Goal: Task Accomplishment & Management: Complete application form

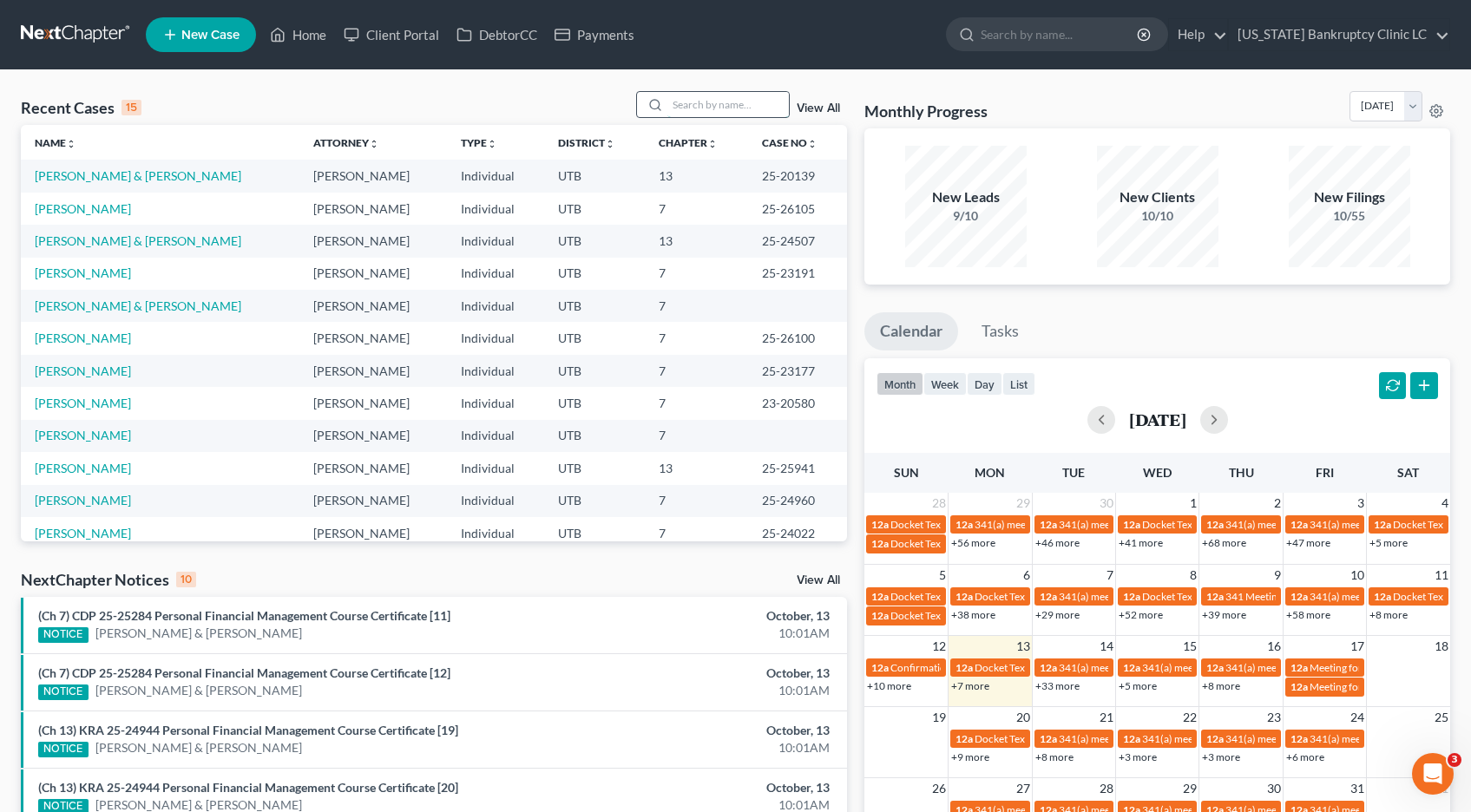
click at [694, 104] on input "search" at bounding box center [728, 104] width 122 height 25
type input "[PERSON_NAME]"
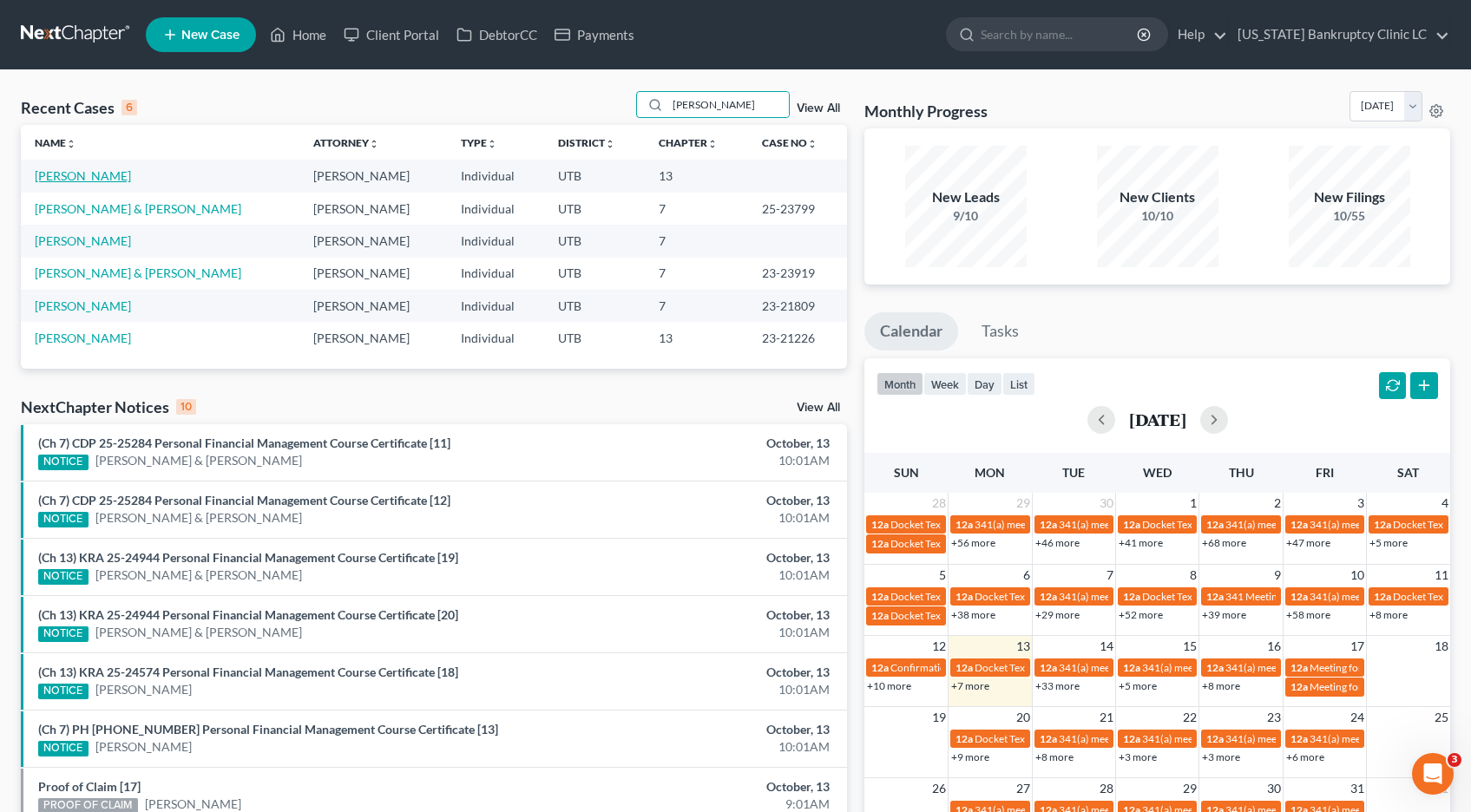
click at [61, 177] on link "[PERSON_NAME]" at bounding box center [82, 175] width 96 height 15
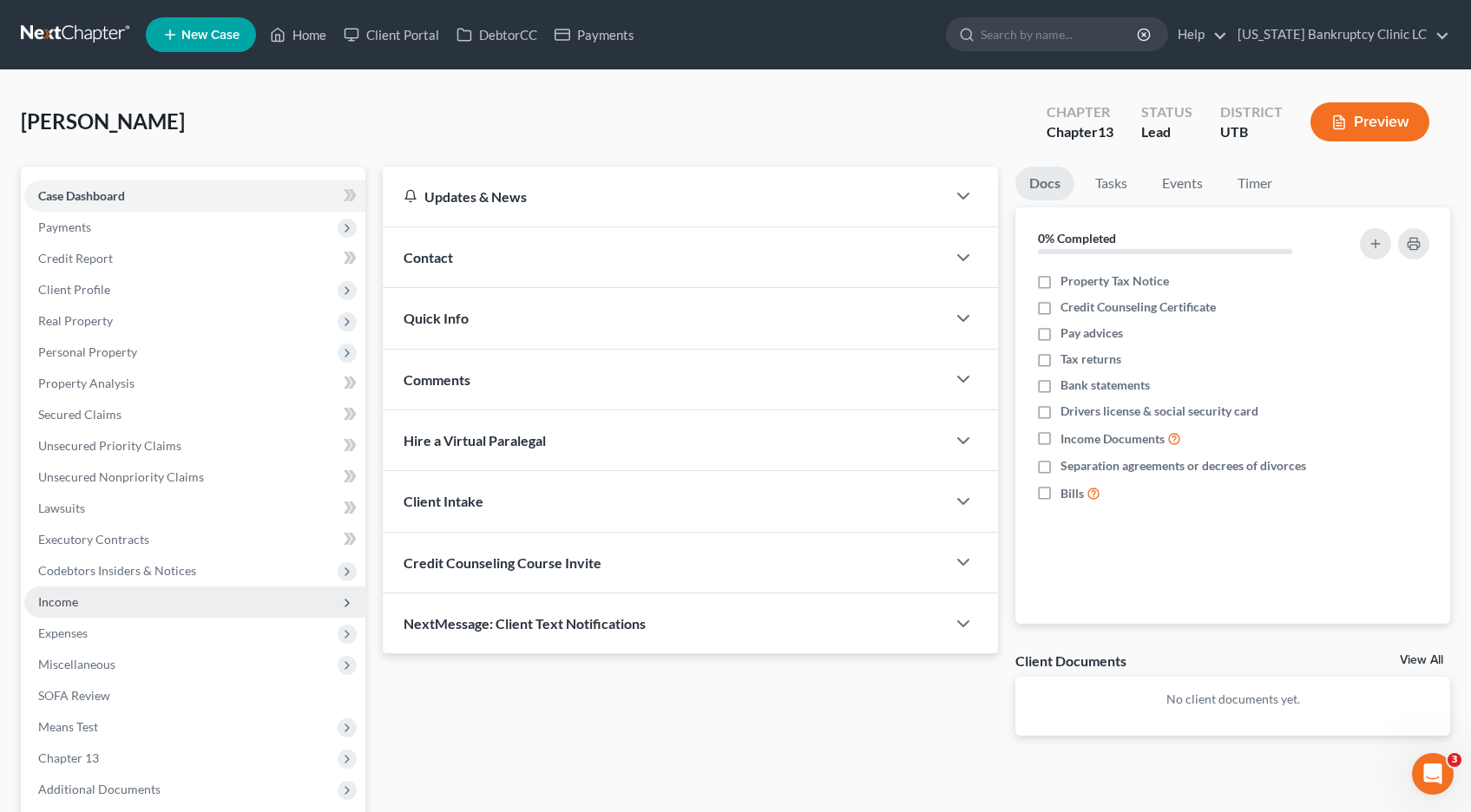
click at [65, 604] on span "Income" at bounding box center [58, 601] width 40 height 15
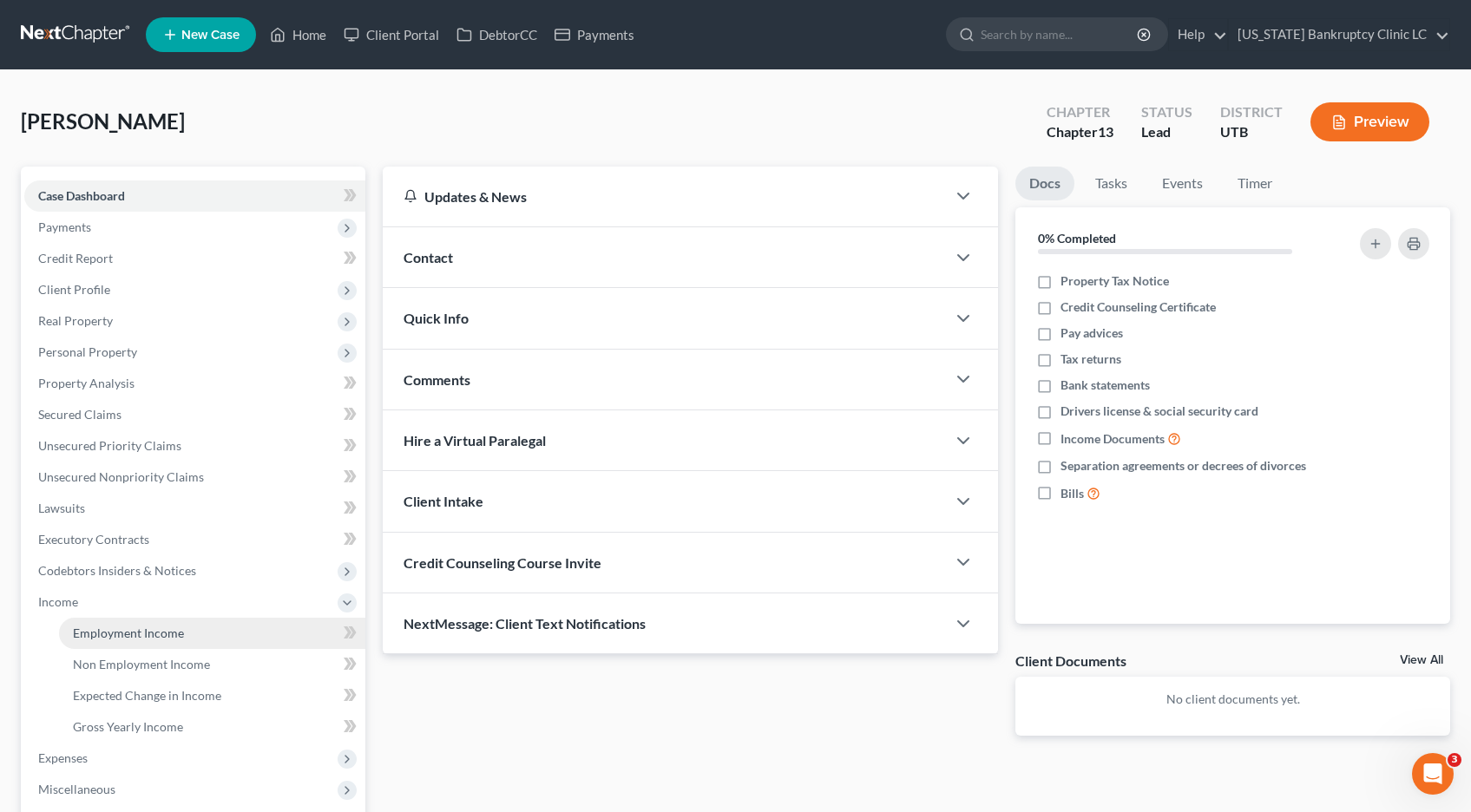
click at [109, 632] on span "Employment Income" at bounding box center [129, 633] width 111 height 15
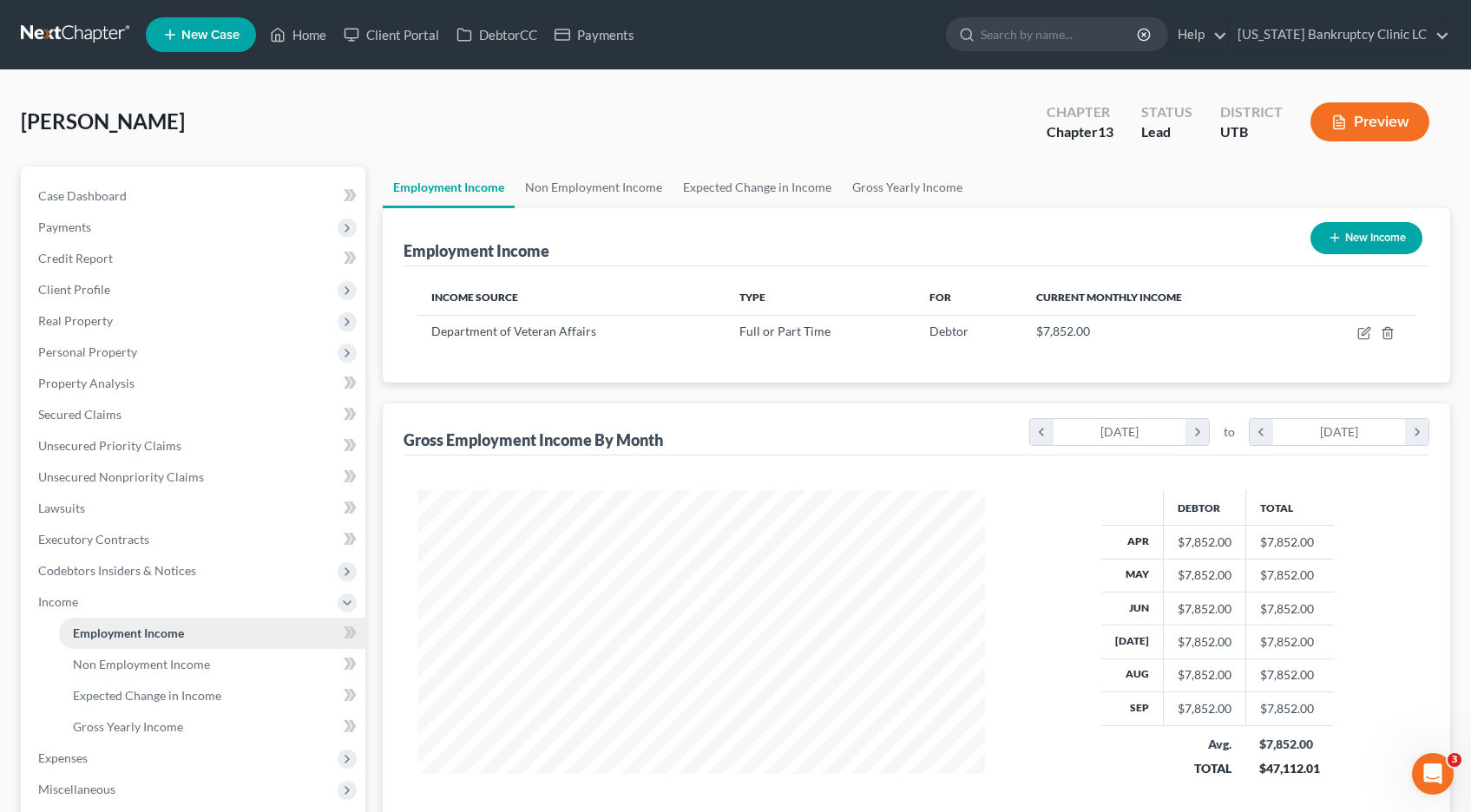
scroll to position [312, 603]
click at [1366, 330] on icon "button" at bounding box center [1366, 331] width 8 height 8
select select "0"
select select "46"
select select "2"
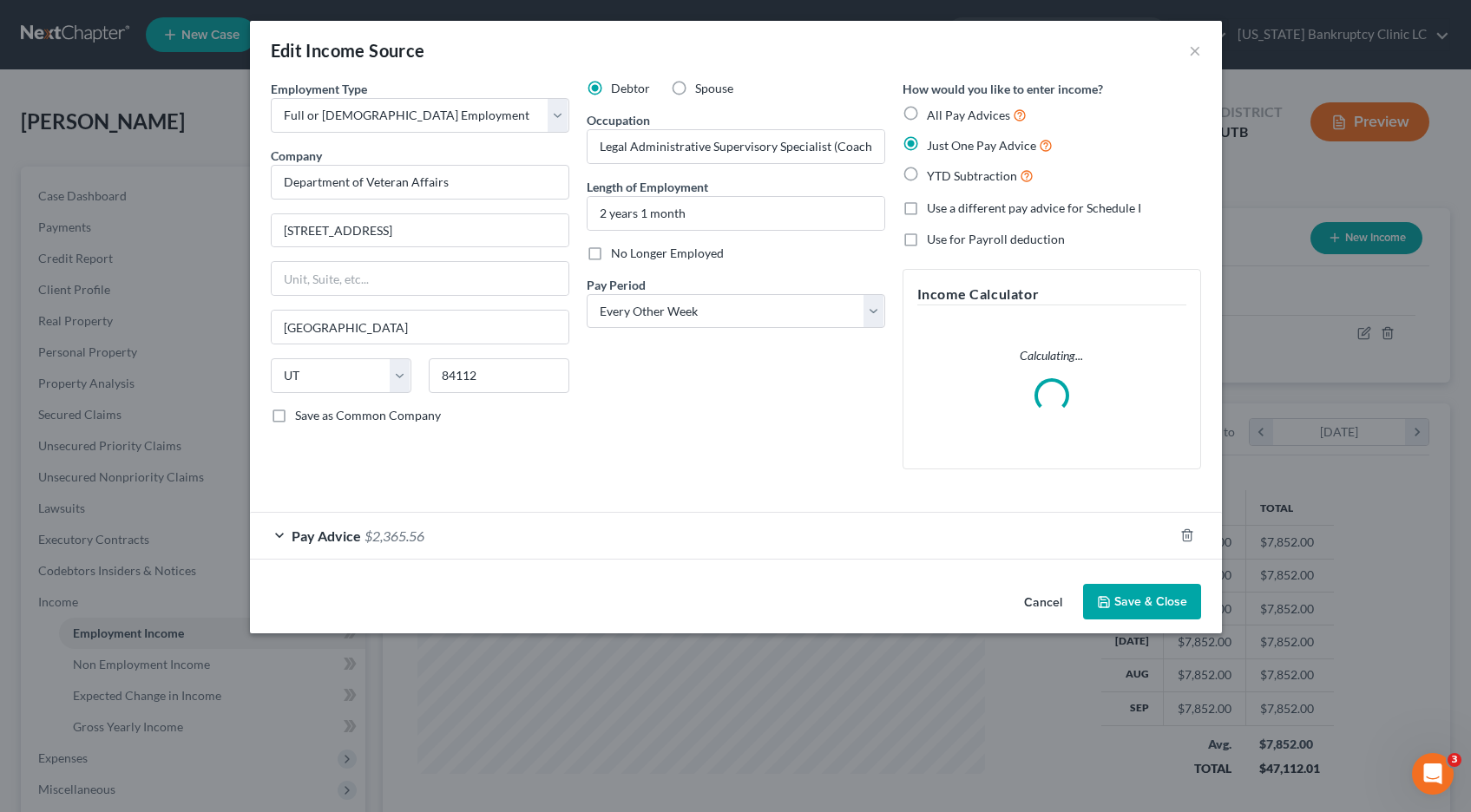
click at [281, 534] on div "Pay Advice $2,365.56" at bounding box center [711, 536] width 923 height 46
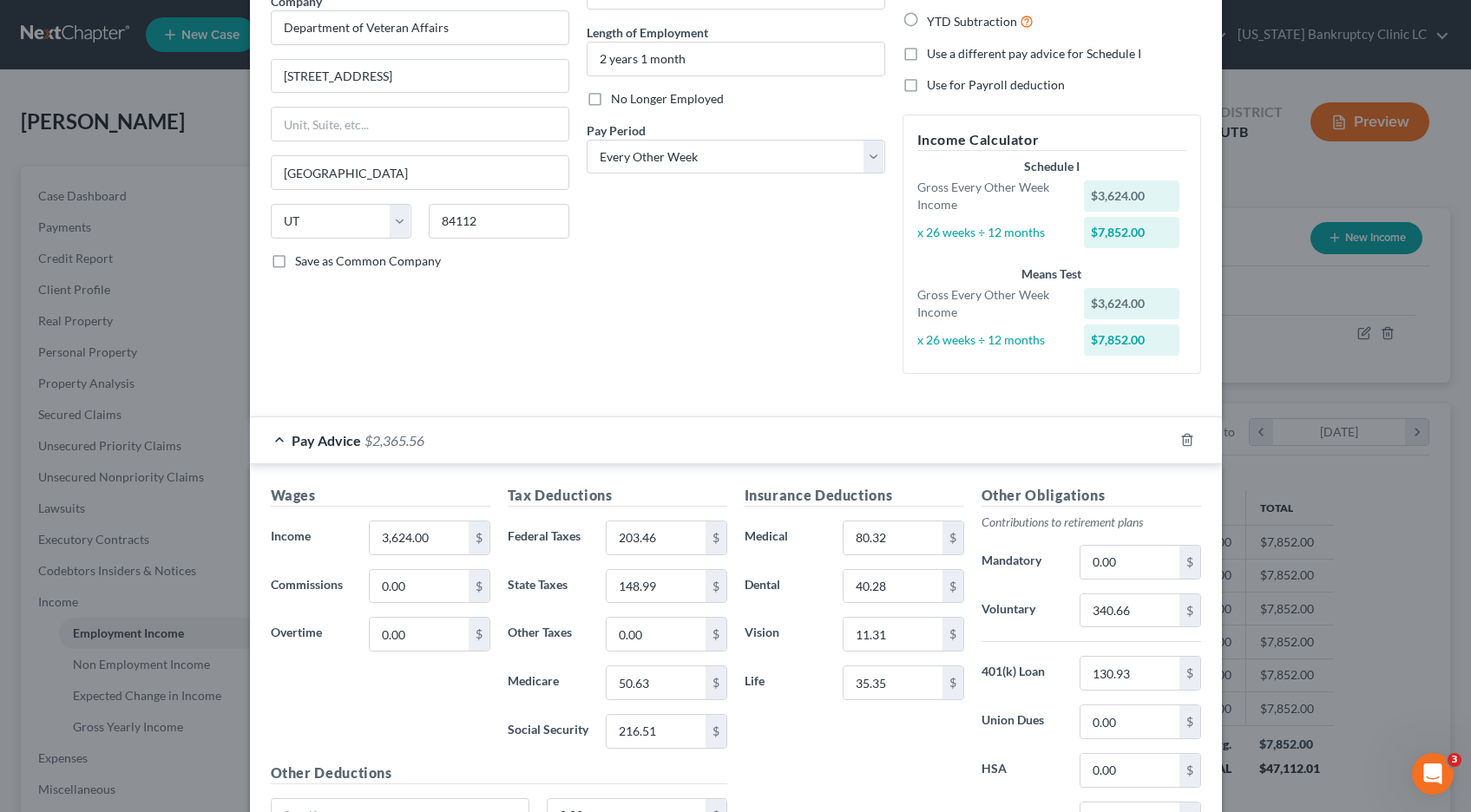
scroll to position [326, 0]
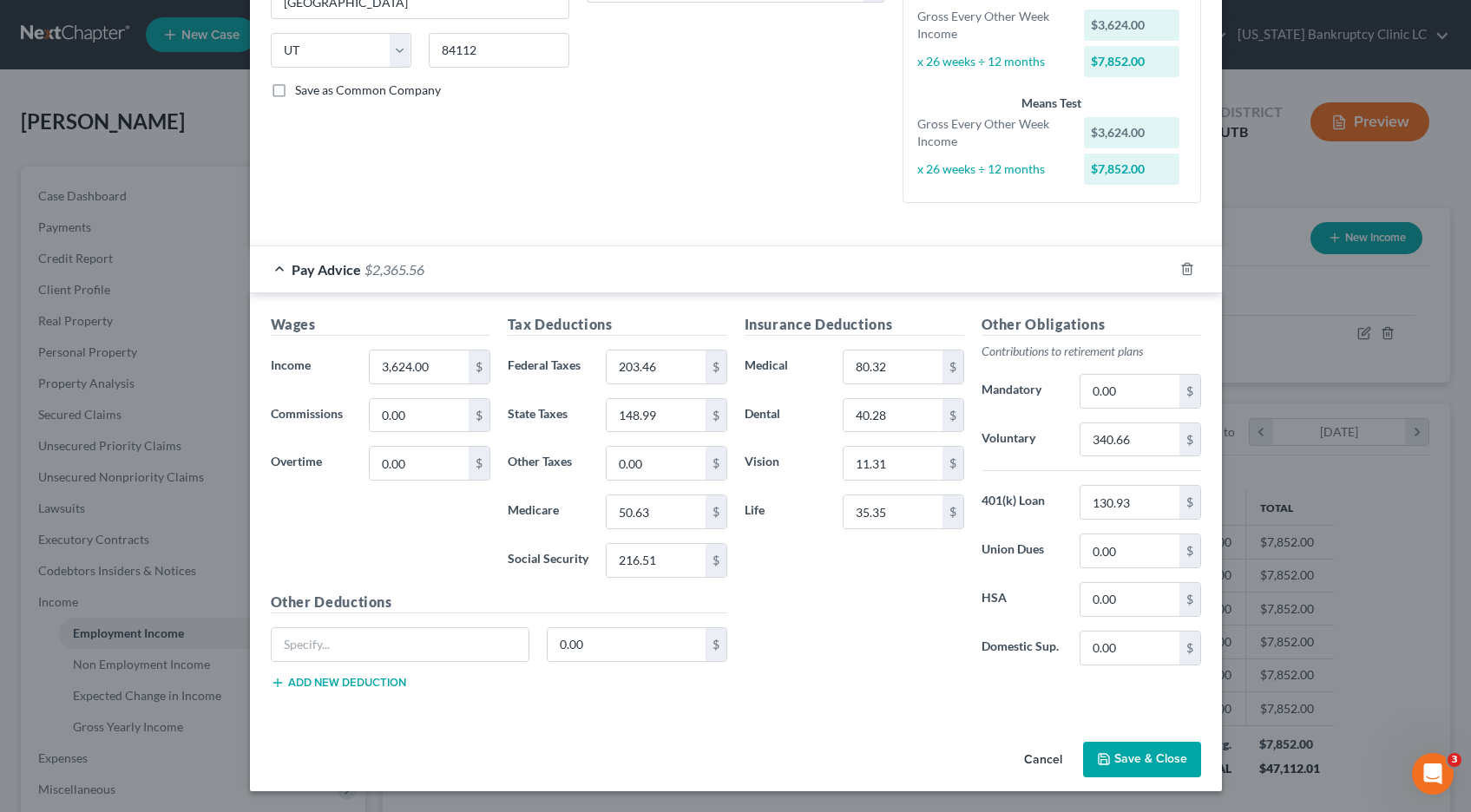
click at [1164, 759] on button "Save & Close" at bounding box center [1142, 760] width 118 height 37
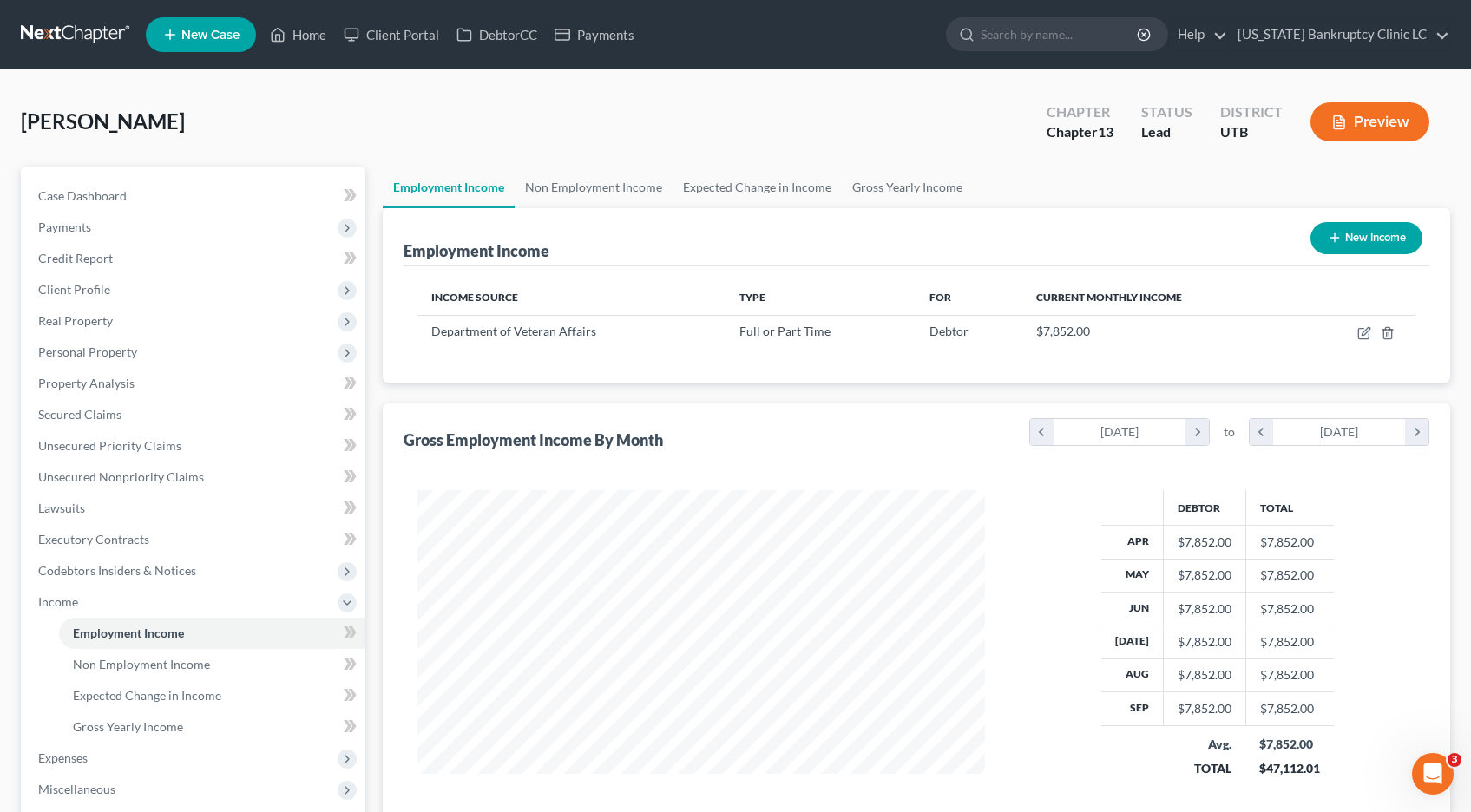
click at [1378, 241] on button "New Income" at bounding box center [1366, 238] width 112 height 32
select select "0"
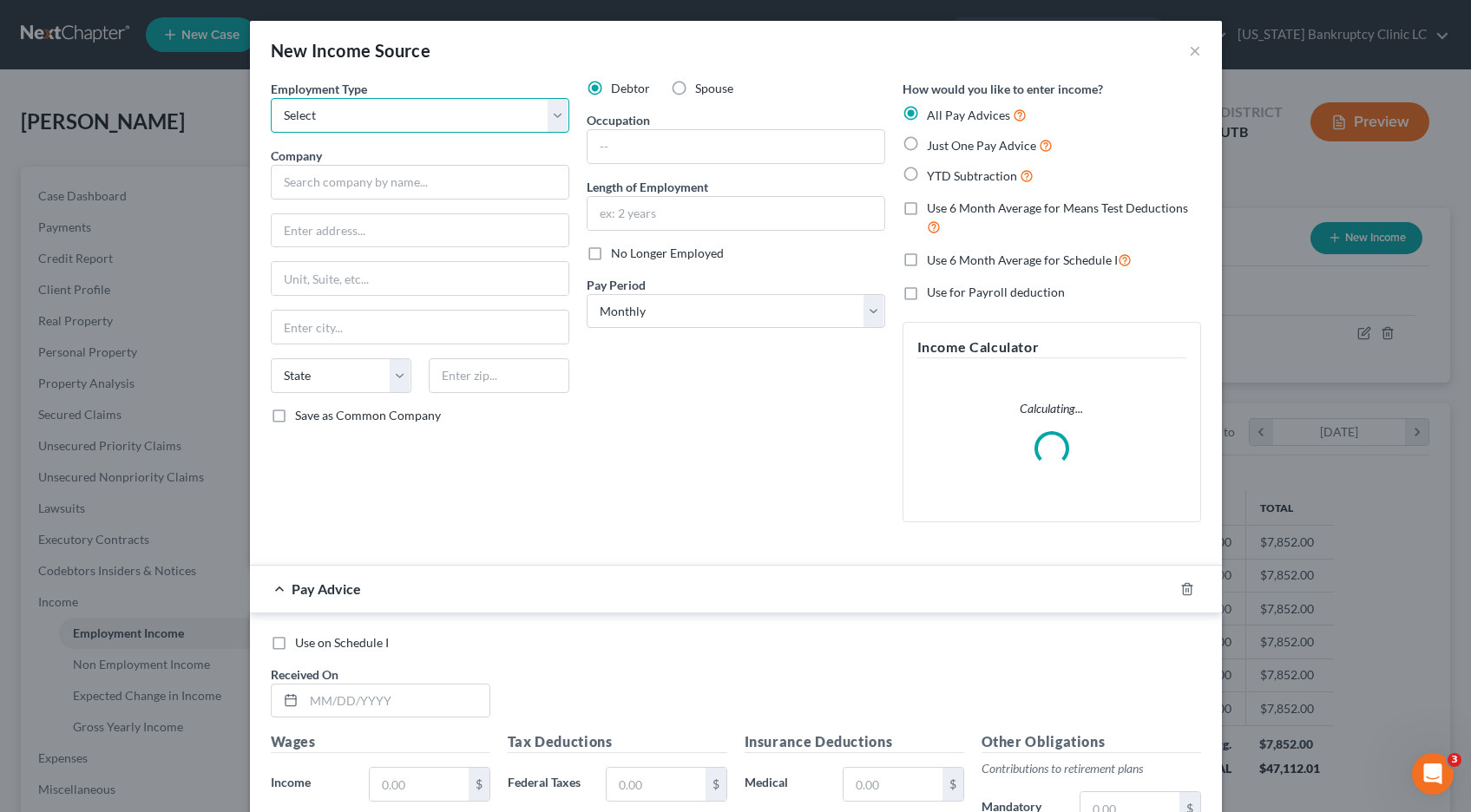
click at [551, 111] on select "Select Full or [DEMOGRAPHIC_DATA] Employment Self Employment" at bounding box center [419, 115] width 298 height 35
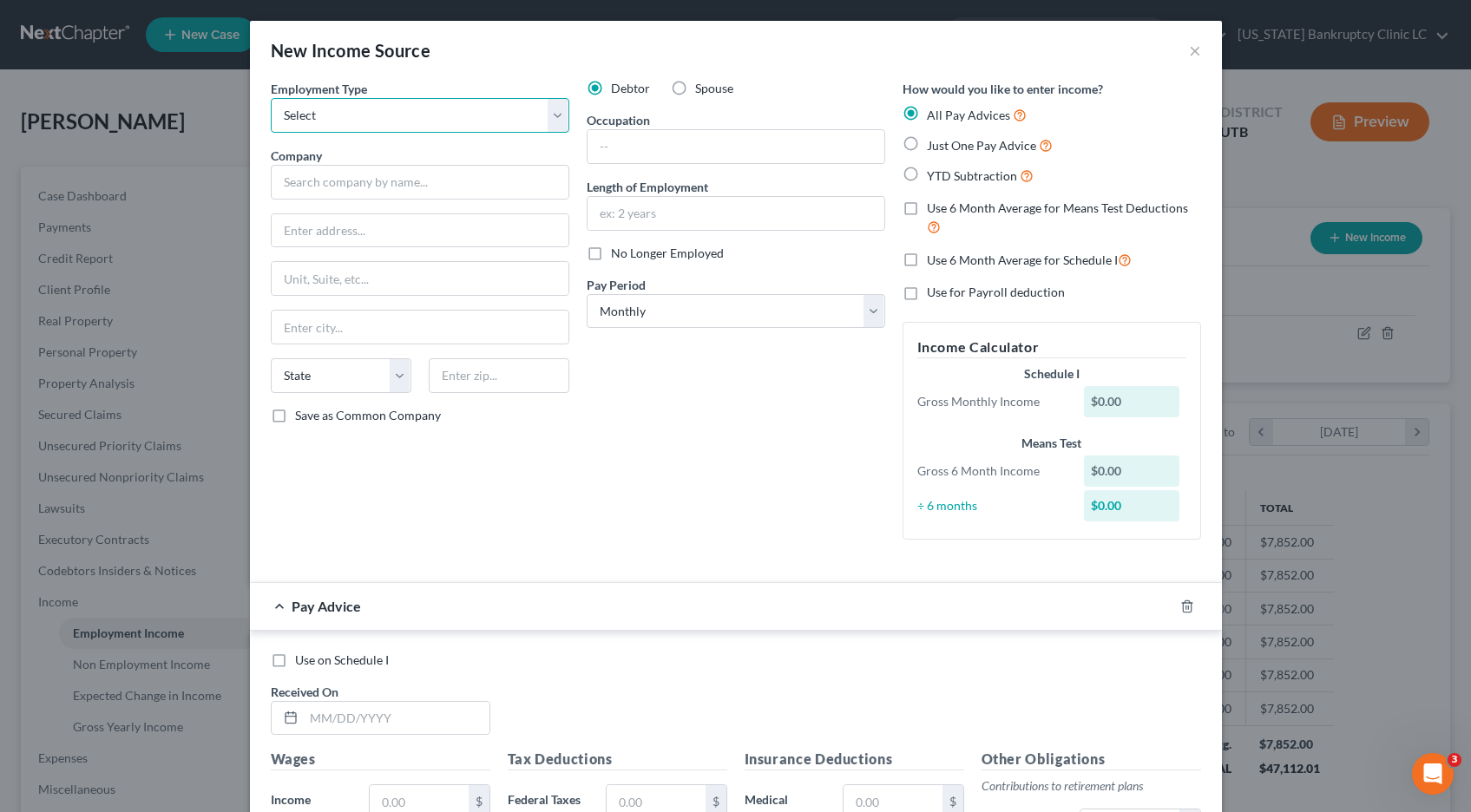
select select "0"
click at [270, 98] on select "Select Full or [DEMOGRAPHIC_DATA] Employment Self Employment" at bounding box center [419, 115] width 298 height 35
click at [449, 187] on input "text" at bounding box center [419, 181] width 298 height 35
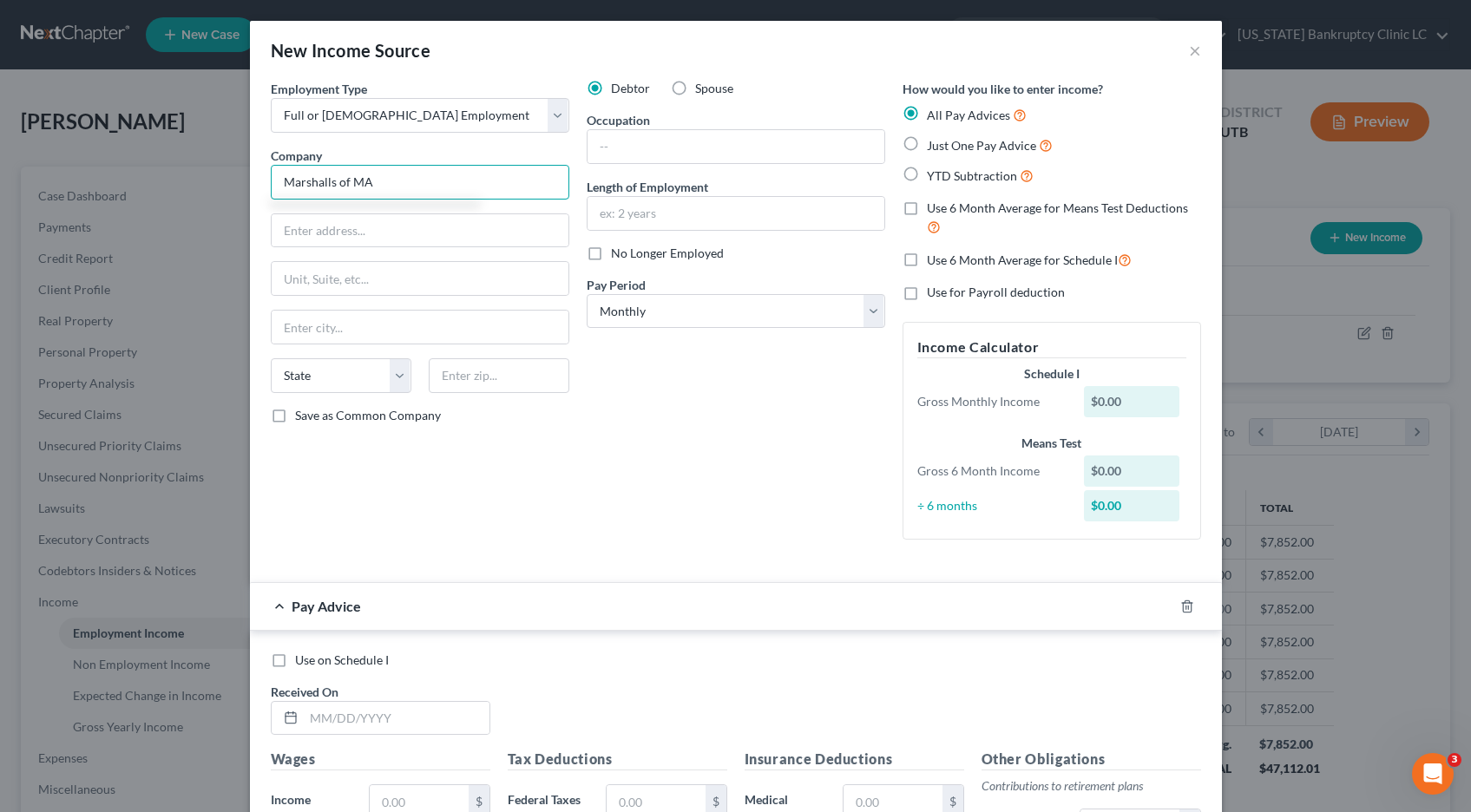
type input "Marshalls of MA"
click at [340, 230] on input "text" at bounding box center [420, 230] width 297 height 33
type input "[STREET_ADDRESS]"
type input "Framingham"
select select "22"
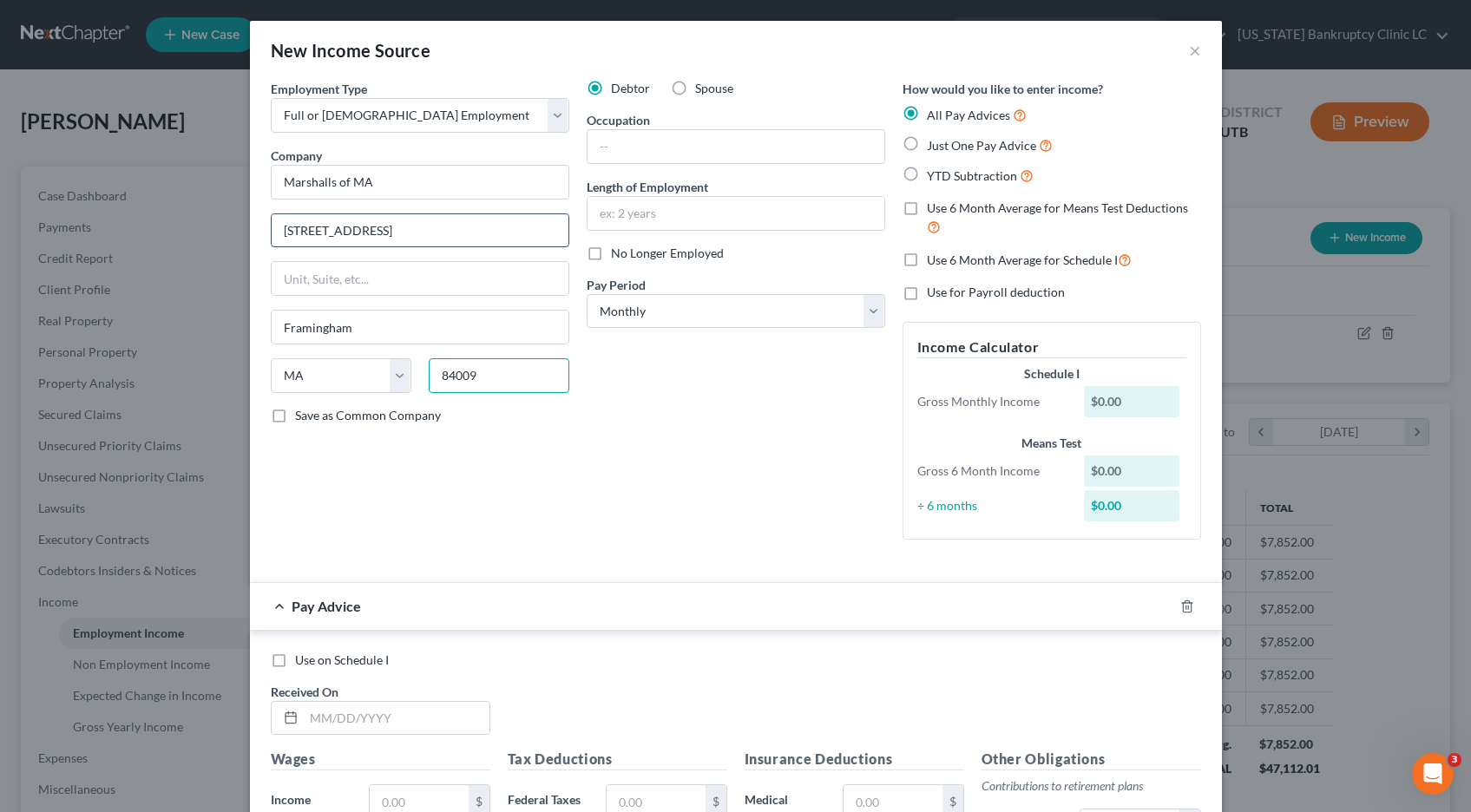
type input "84009"
click at [672, 151] on input "text" at bounding box center [736, 146] width 297 height 33
type input "Customer Service"
type input "1 year"
click at [868, 306] on select "Select Monthly Twice Monthly Every Other Week Weekly" at bounding box center [735, 311] width 298 height 35
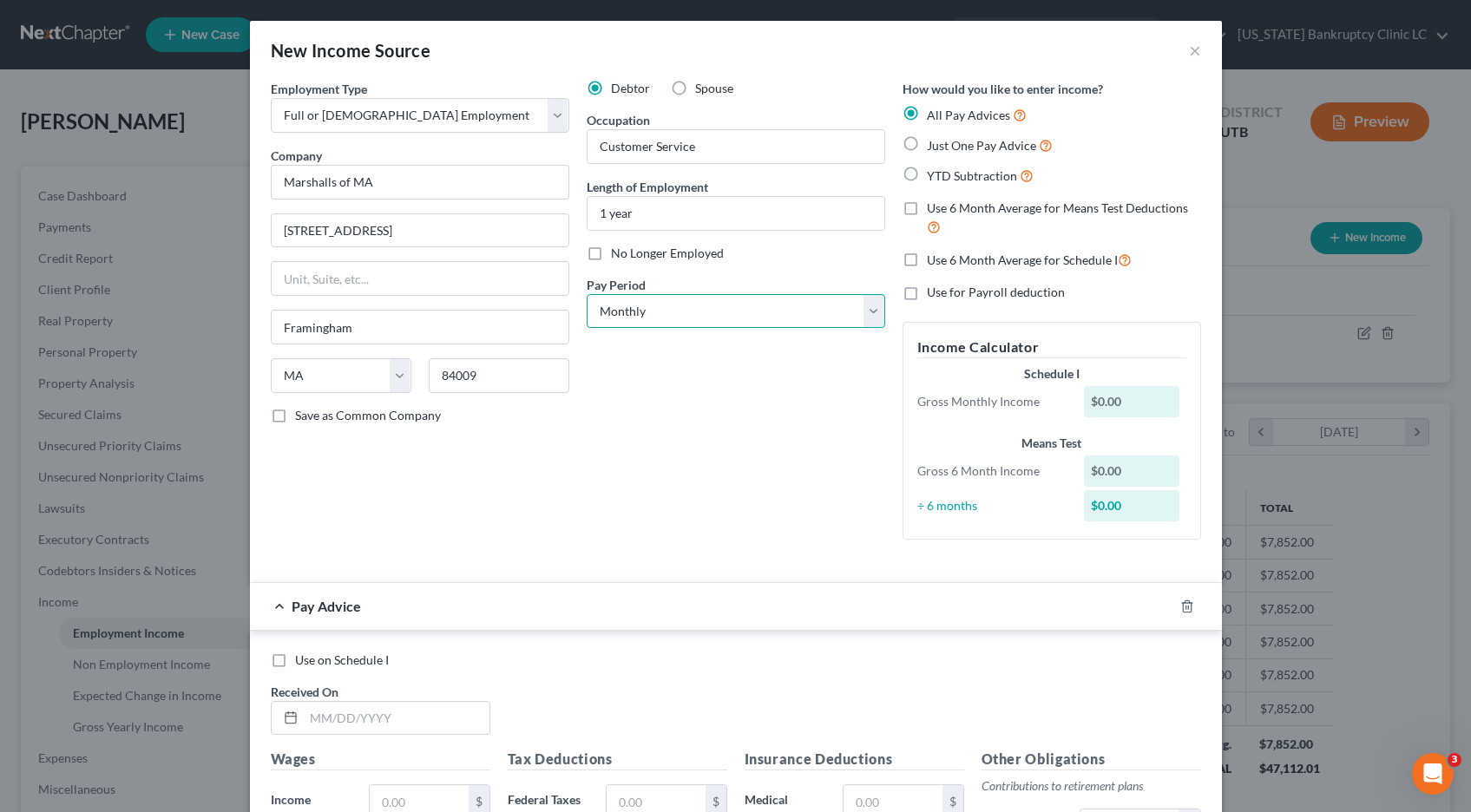
select select "3"
click at [586, 294] on select "Select Monthly Twice Monthly Every Other Week Weekly" at bounding box center [735, 311] width 298 height 35
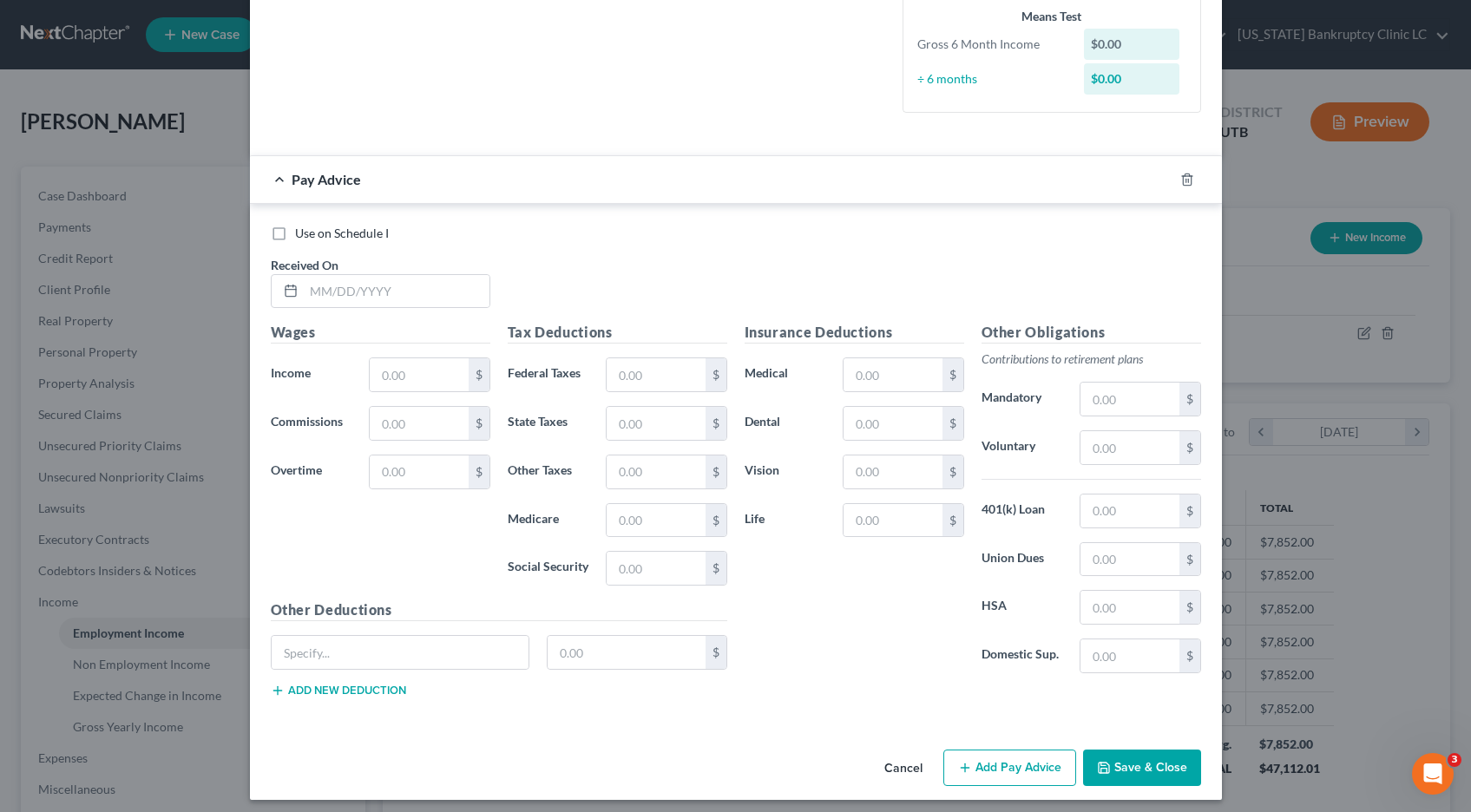
scroll to position [436, 0]
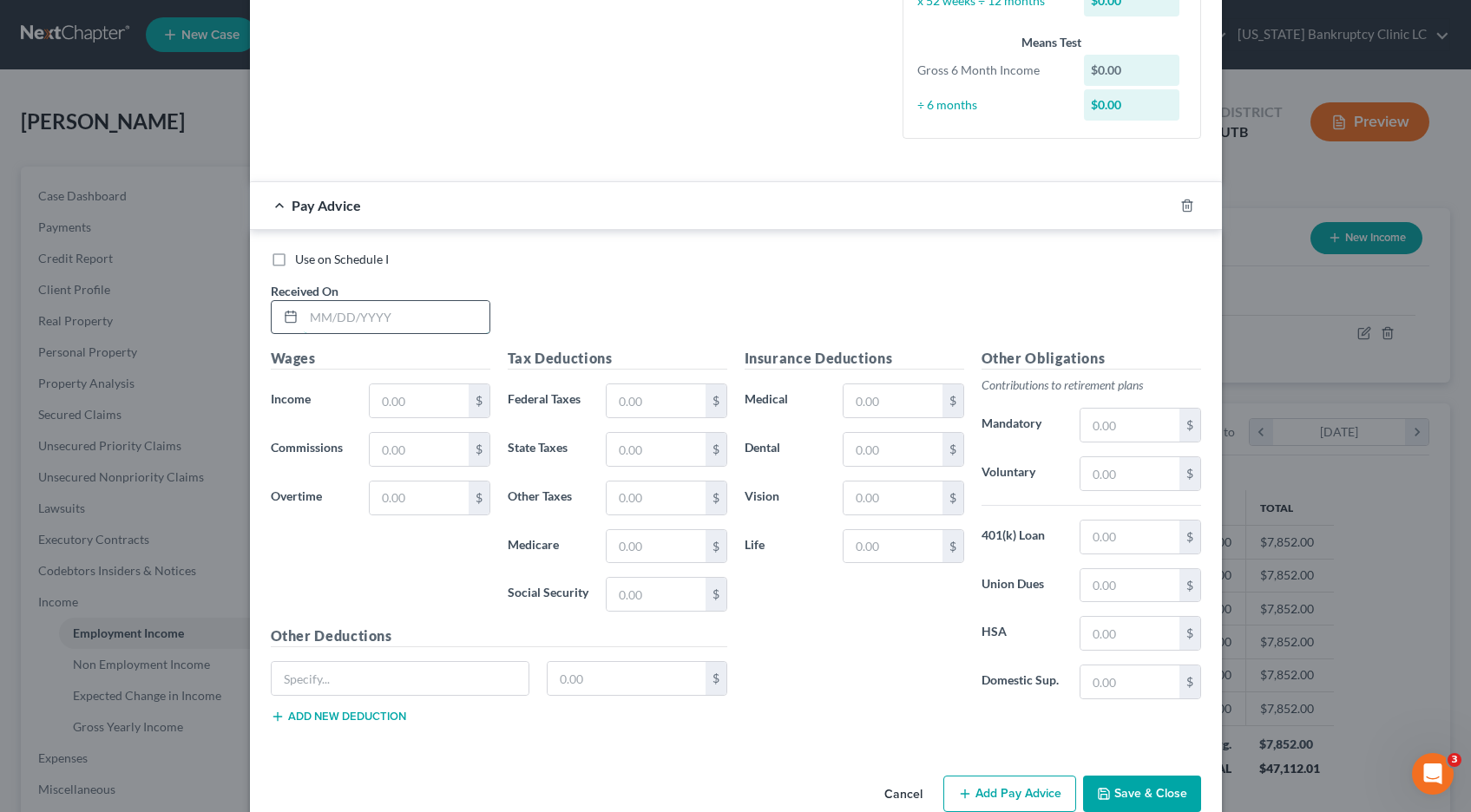
click at [371, 325] on input "text" at bounding box center [397, 317] width 186 height 33
type input "[DATE]"
type input "112.61"
type input "1.63"
type input "6.98"
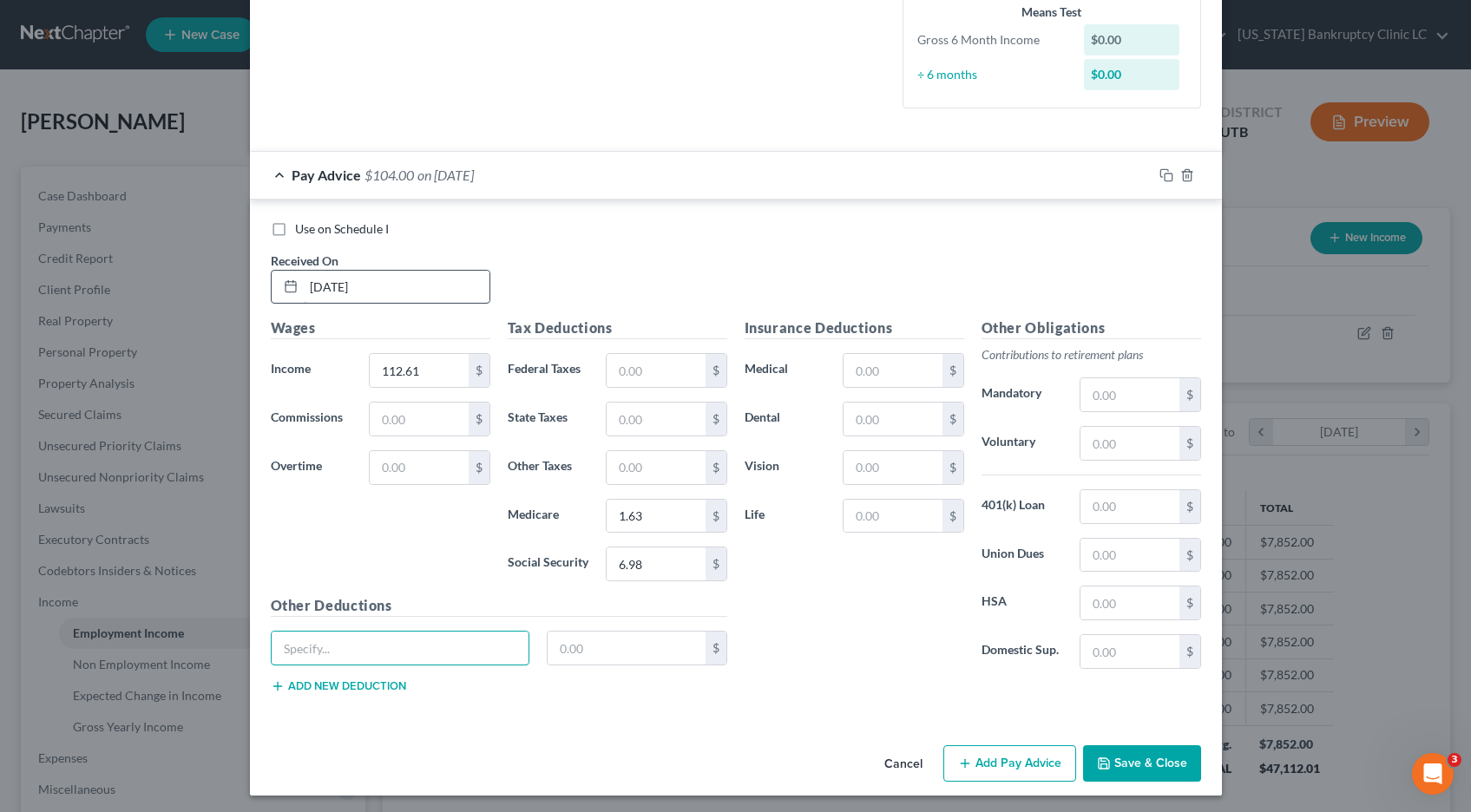
scroll to position [470, 0]
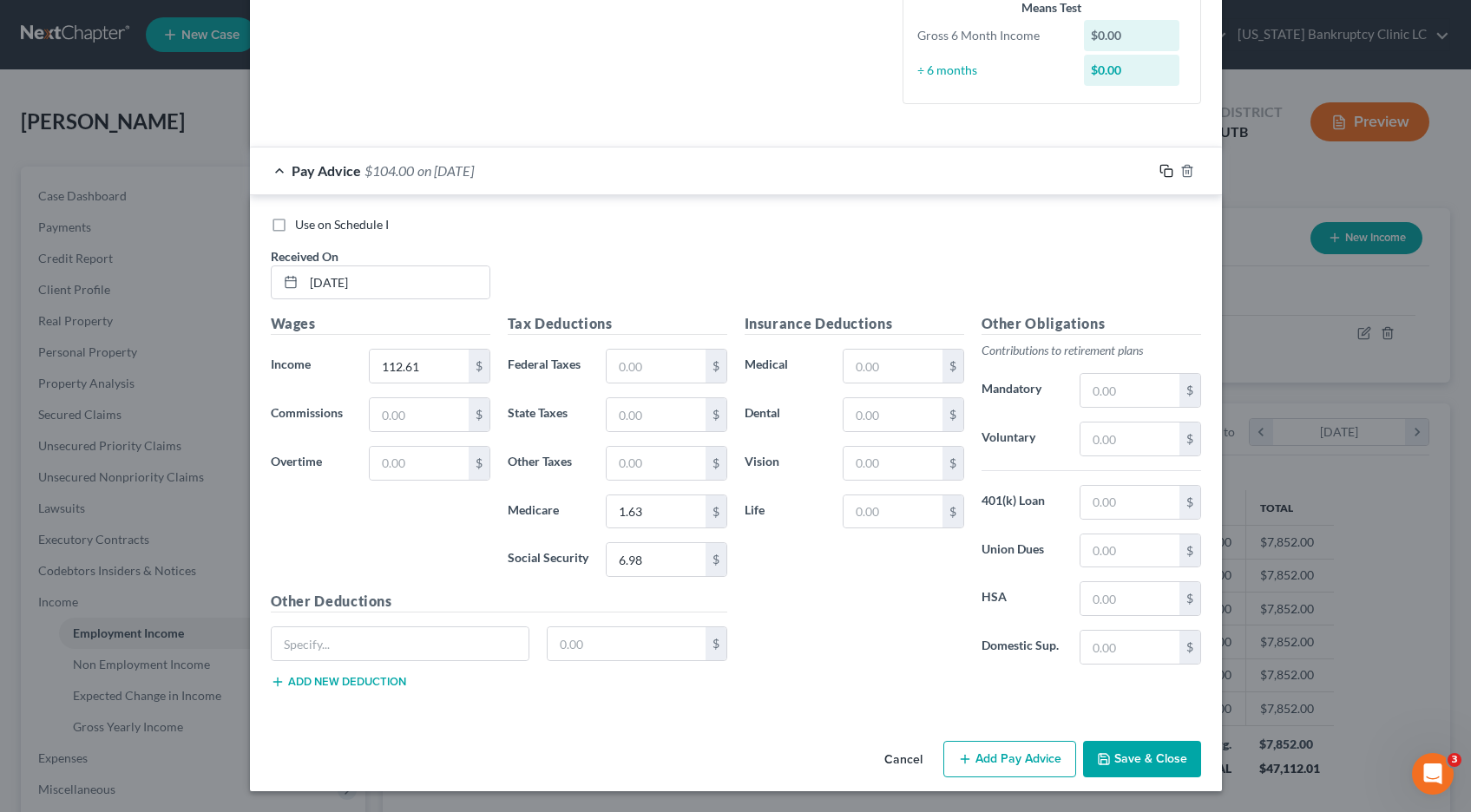
click at [1170, 171] on icon "button" at bounding box center [1167, 171] width 14 height 14
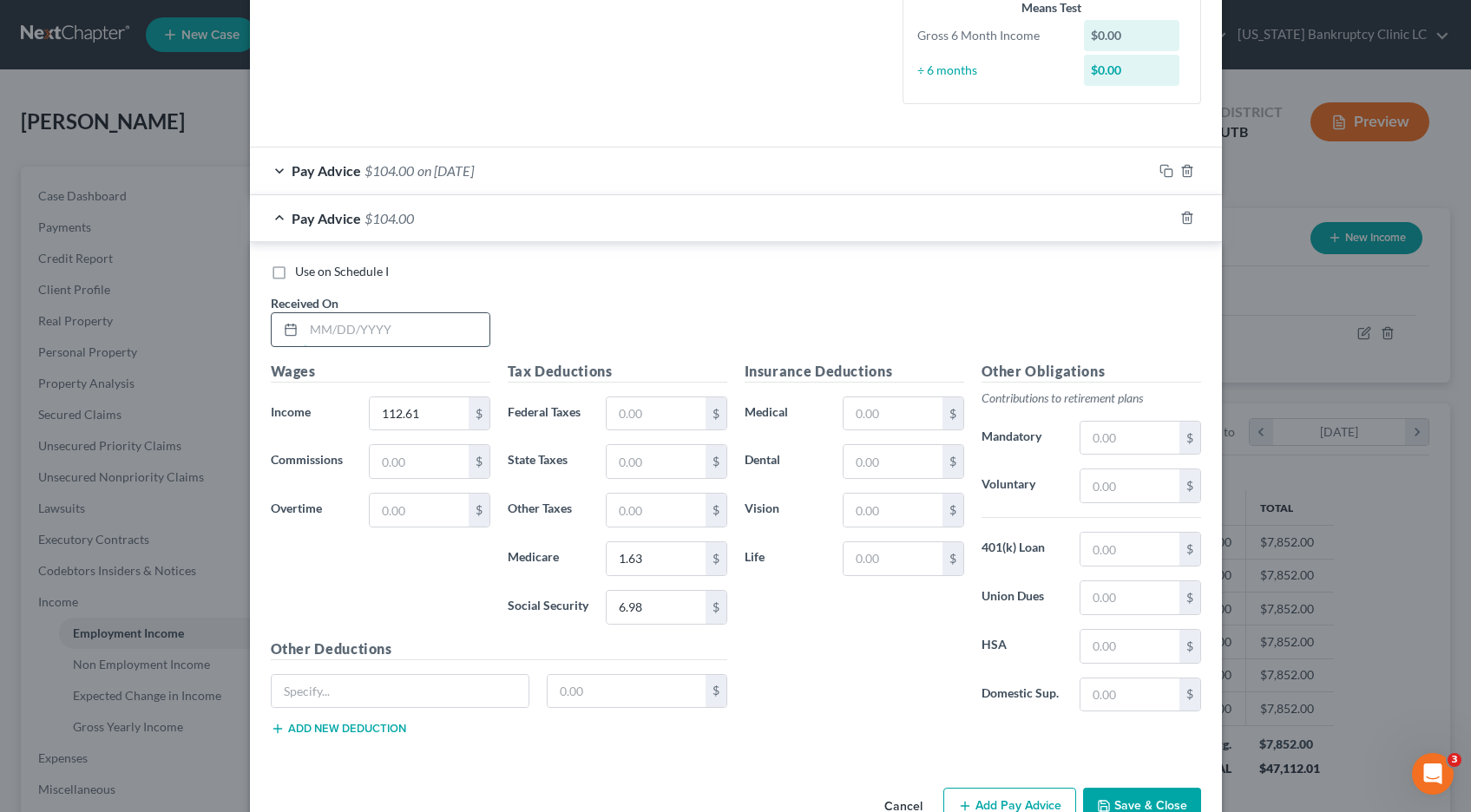
click at [324, 328] on input "text" at bounding box center [397, 329] width 186 height 33
type input "[DATE]"
type input "126.18"
type input "1.83"
type input "7.82"
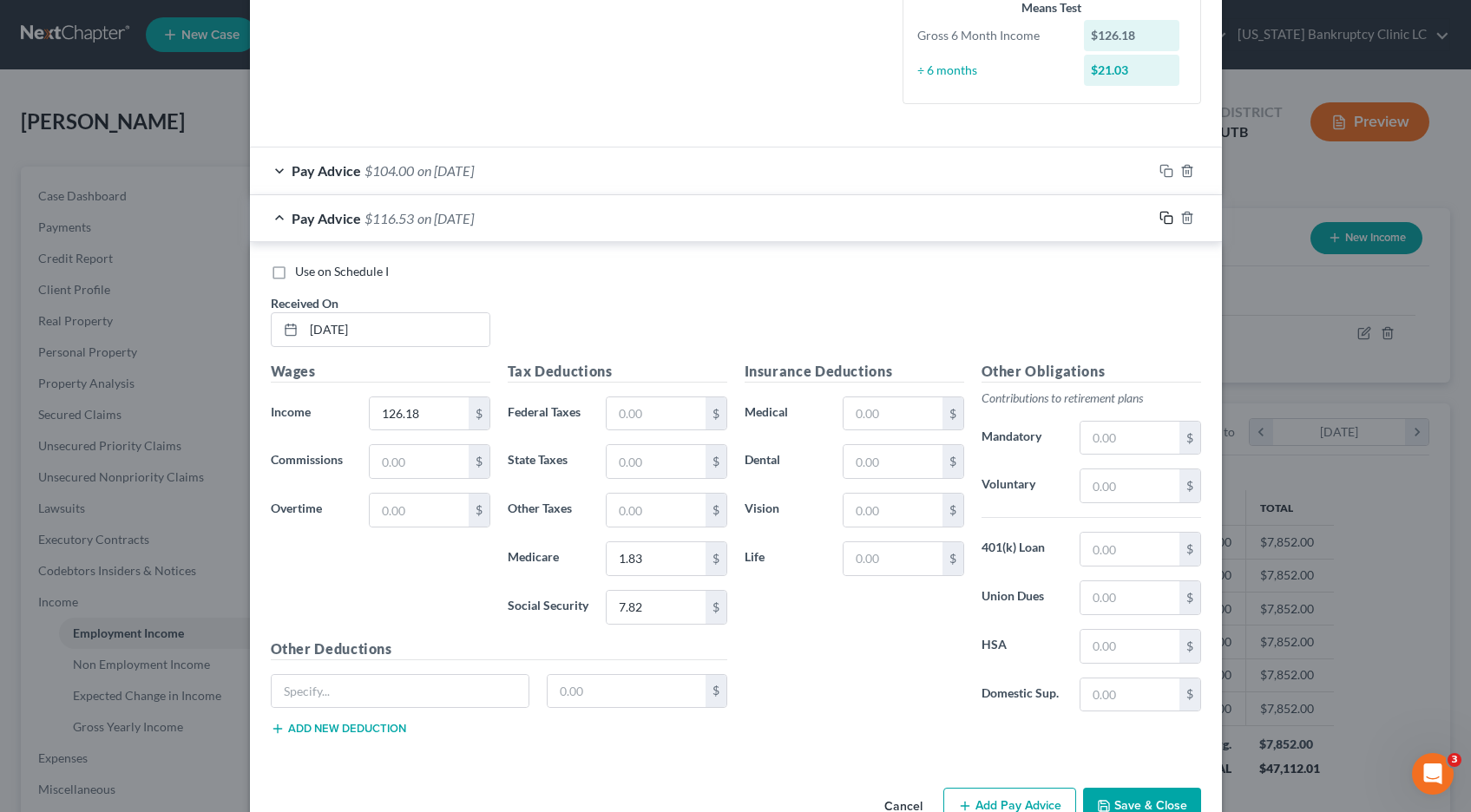
click at [1165, 219] on rect "button" at bounding box center [1169, 220] width 8 height 8
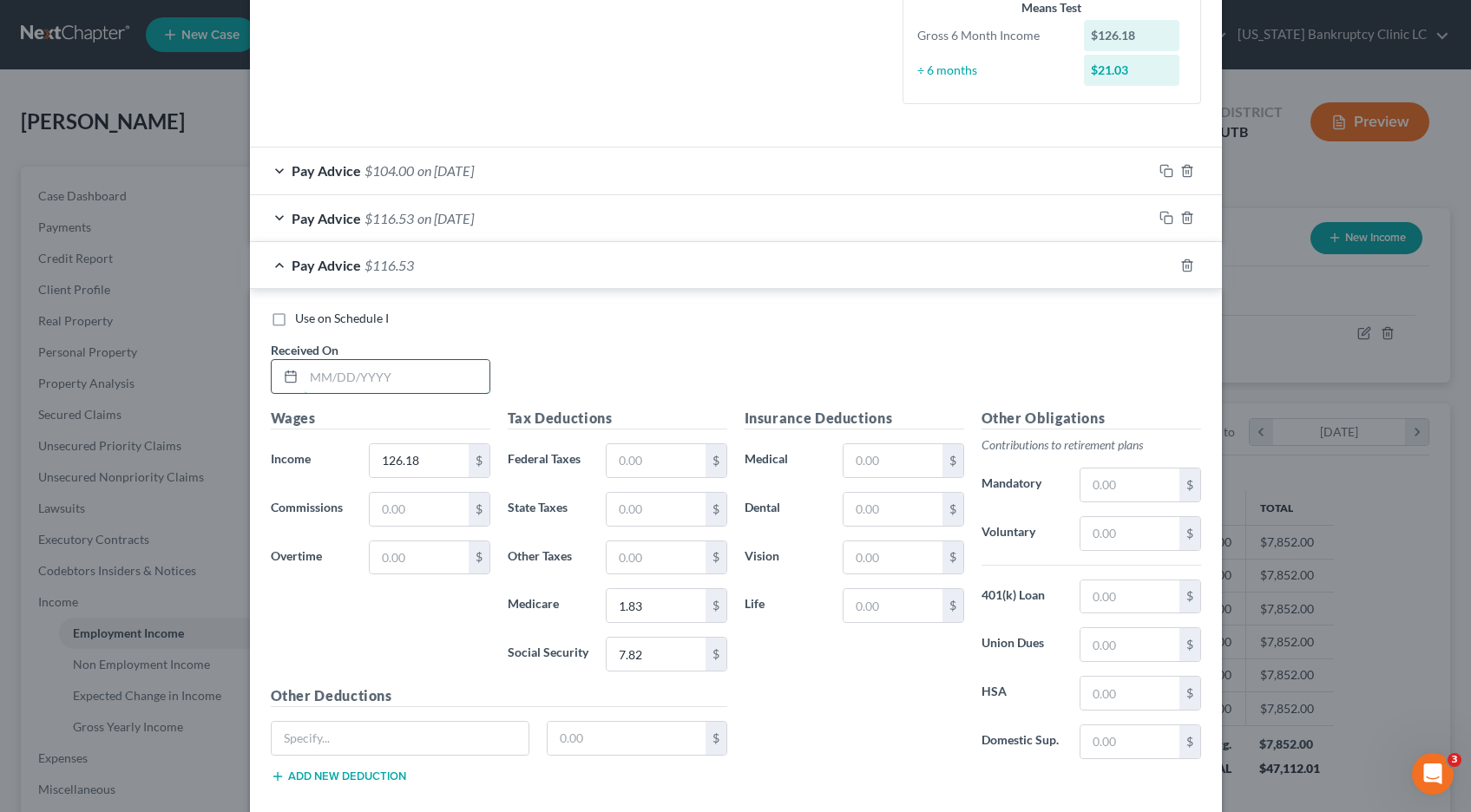
click at [361, 371] on input "text" at bounding box center [397, 376] width 186 height 33
type input "[DATE]"
type input "121.53"
type input "1.76"
type input "7.54"
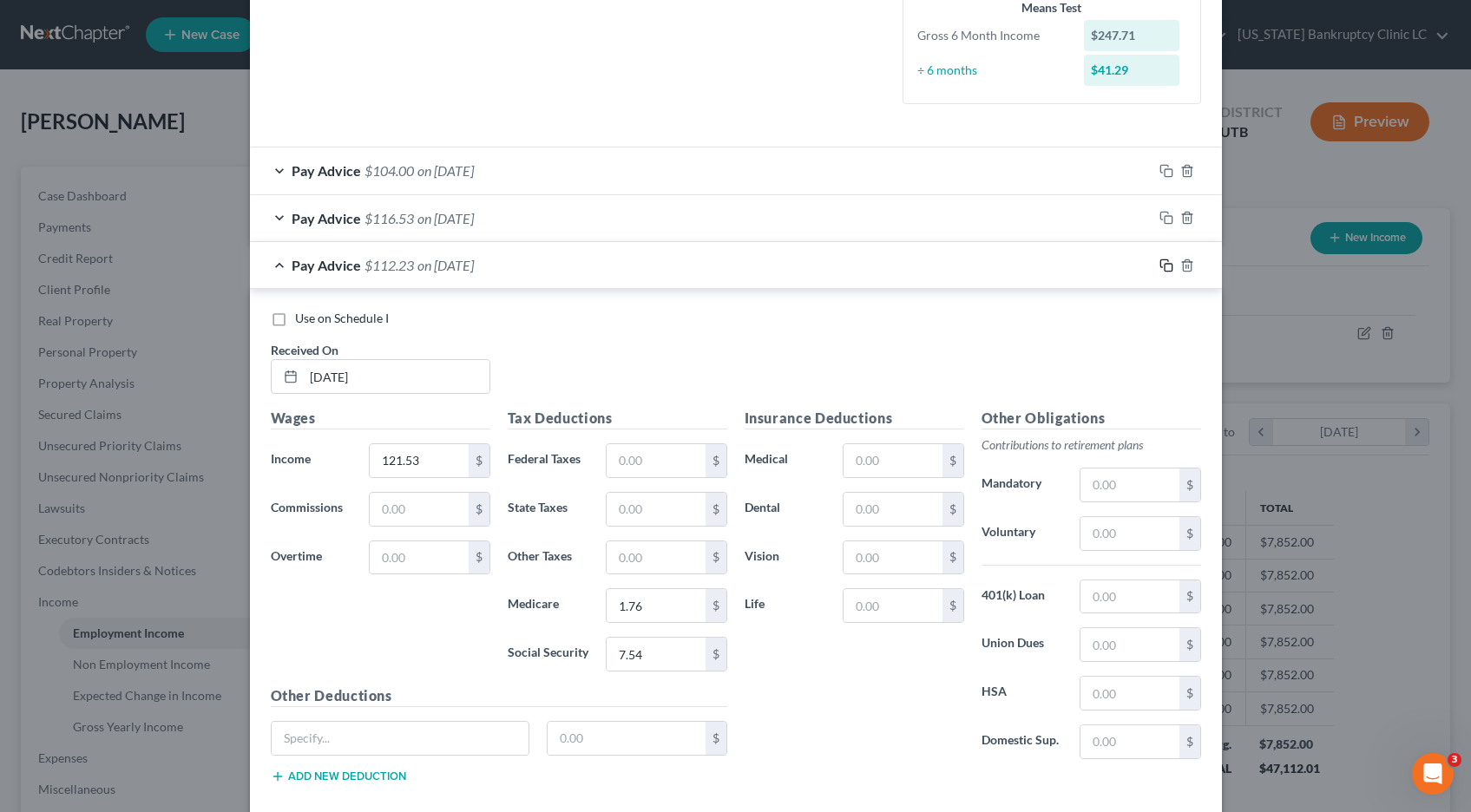
click at [1165, 268] on rect "button" at bounding box center [1169, 267] width 8 height 8
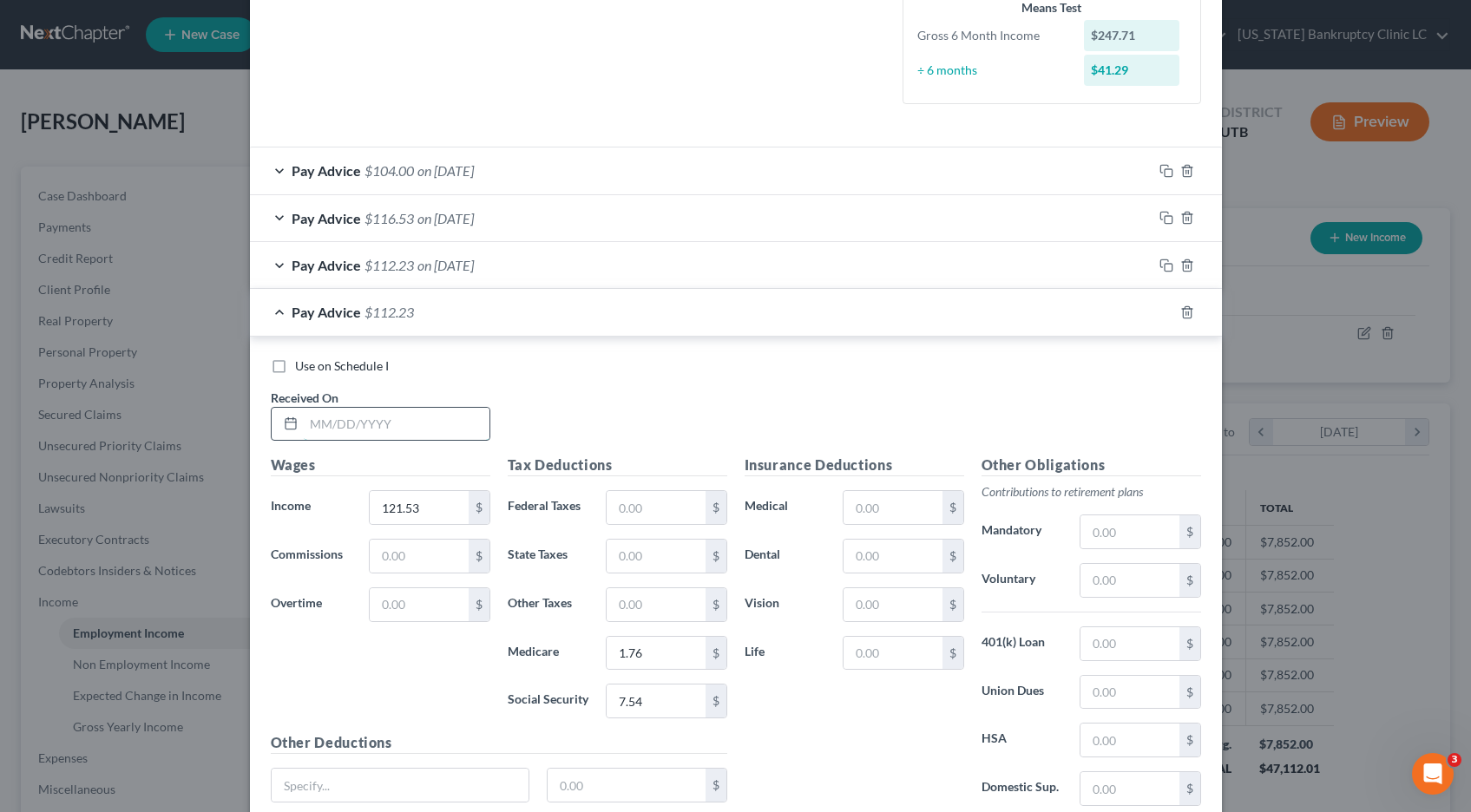
click at [382, 426] on input "text" at bounding box center [397, 424] width 186 height 33
type input "[DATE]"
type input "128.05"
type input "1.86"
type input "7.94"
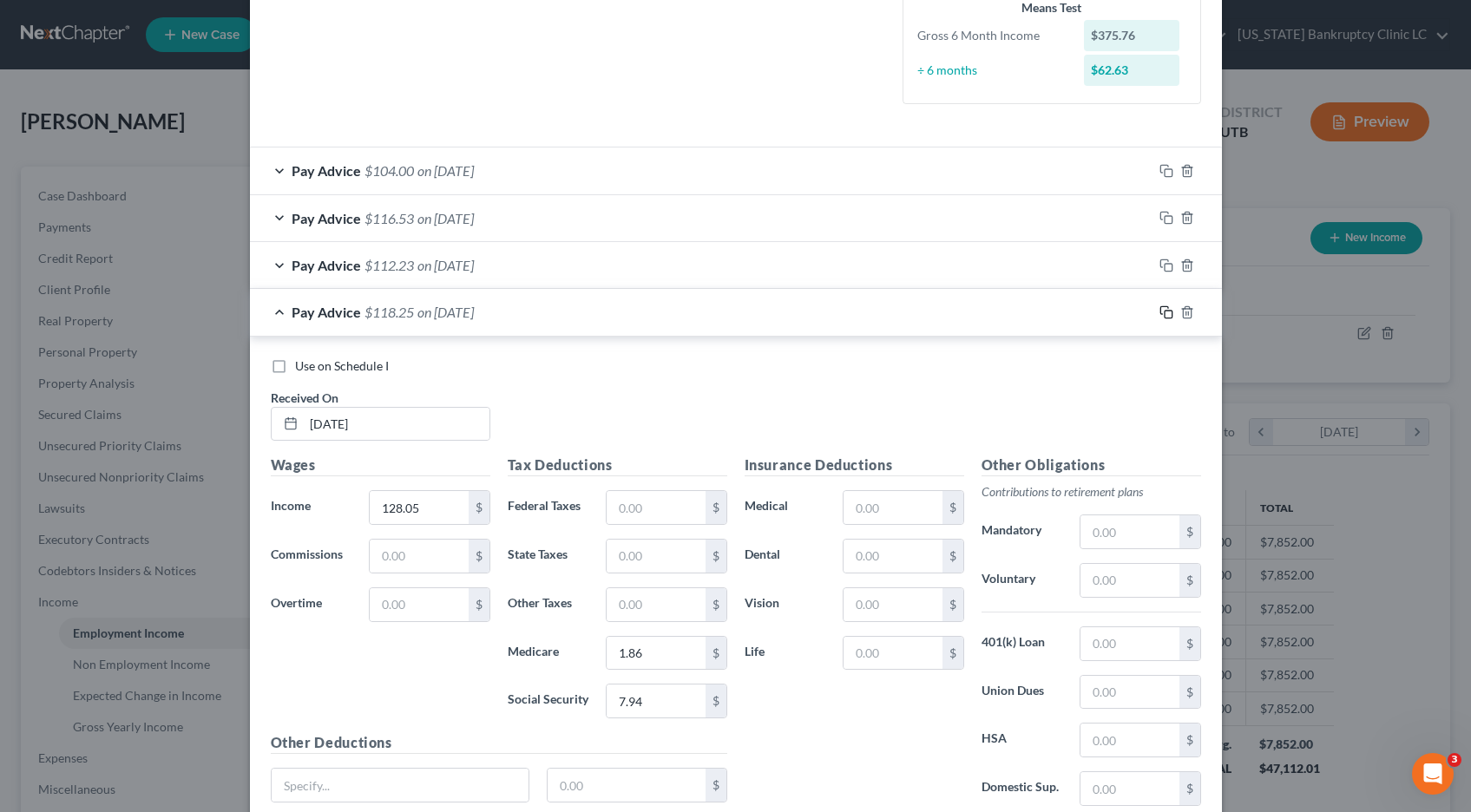
click at [1163, 315] on icon "button" at bounding box center [1167, 312] width 14 height 14
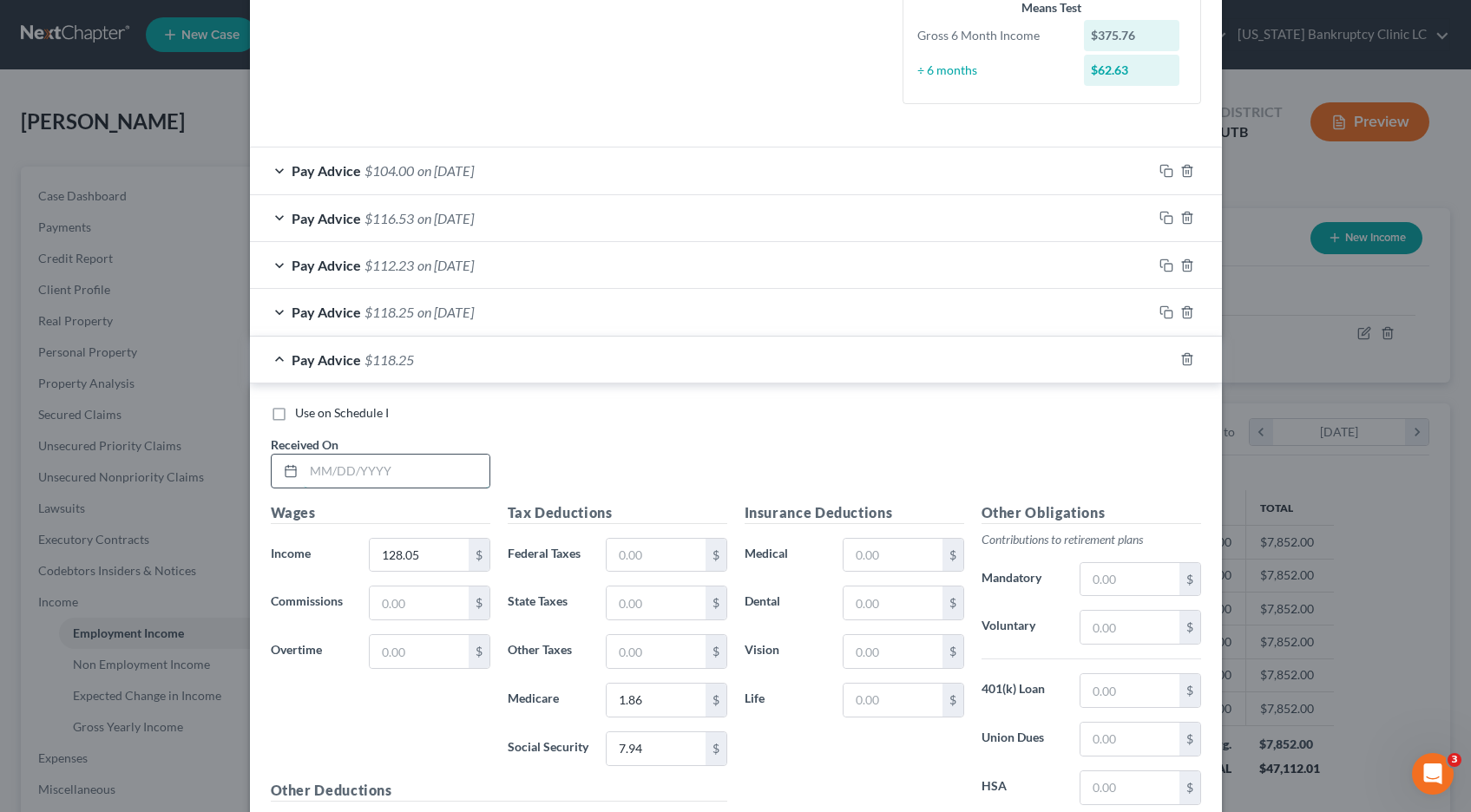
click at [324, 473] on input "text" at bounding box center [397, 470] width 186 height 33
type input "[DATE]"
type input "139.49"
type input "2.02"
type input "8.65"
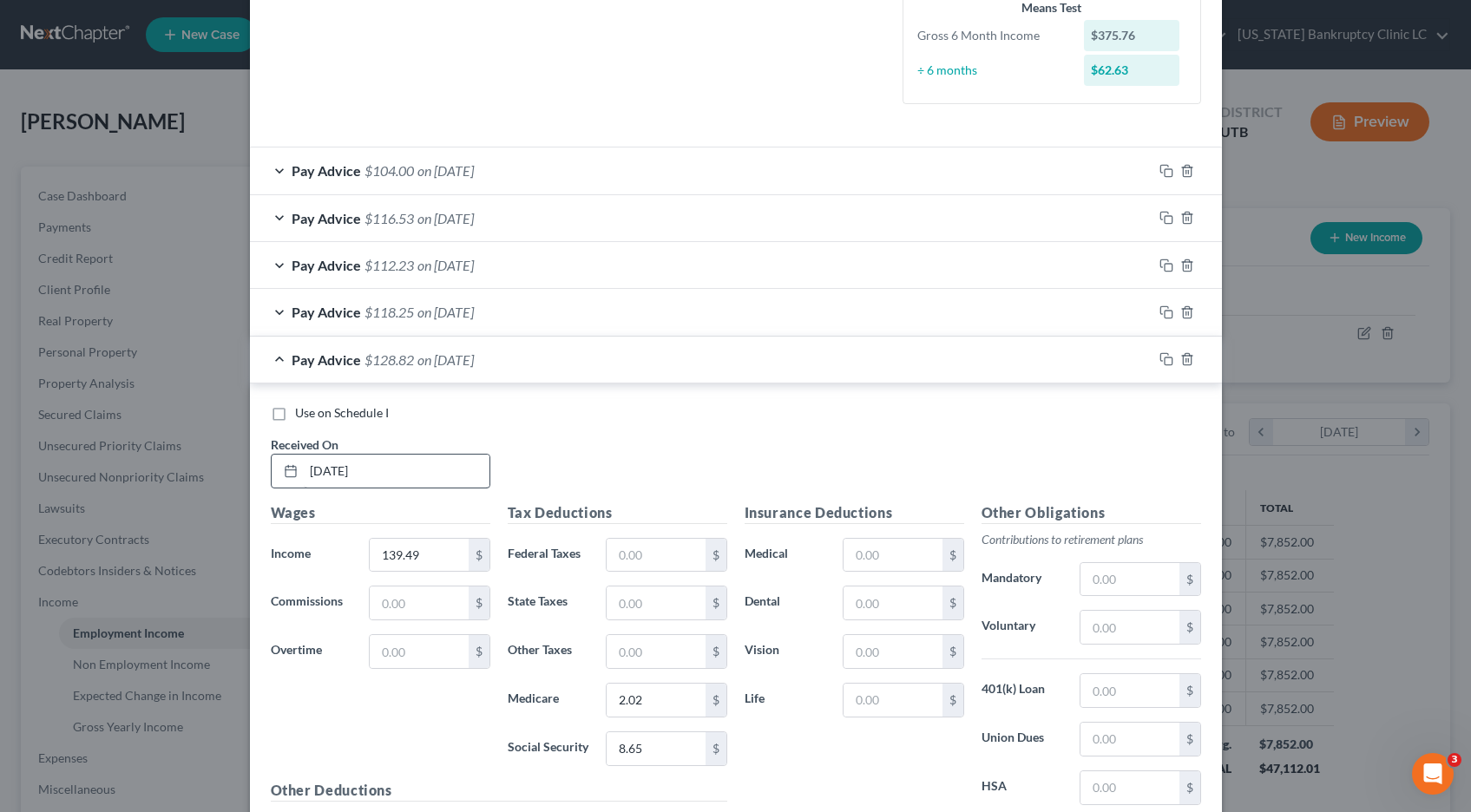
scroll to position [659, 0]
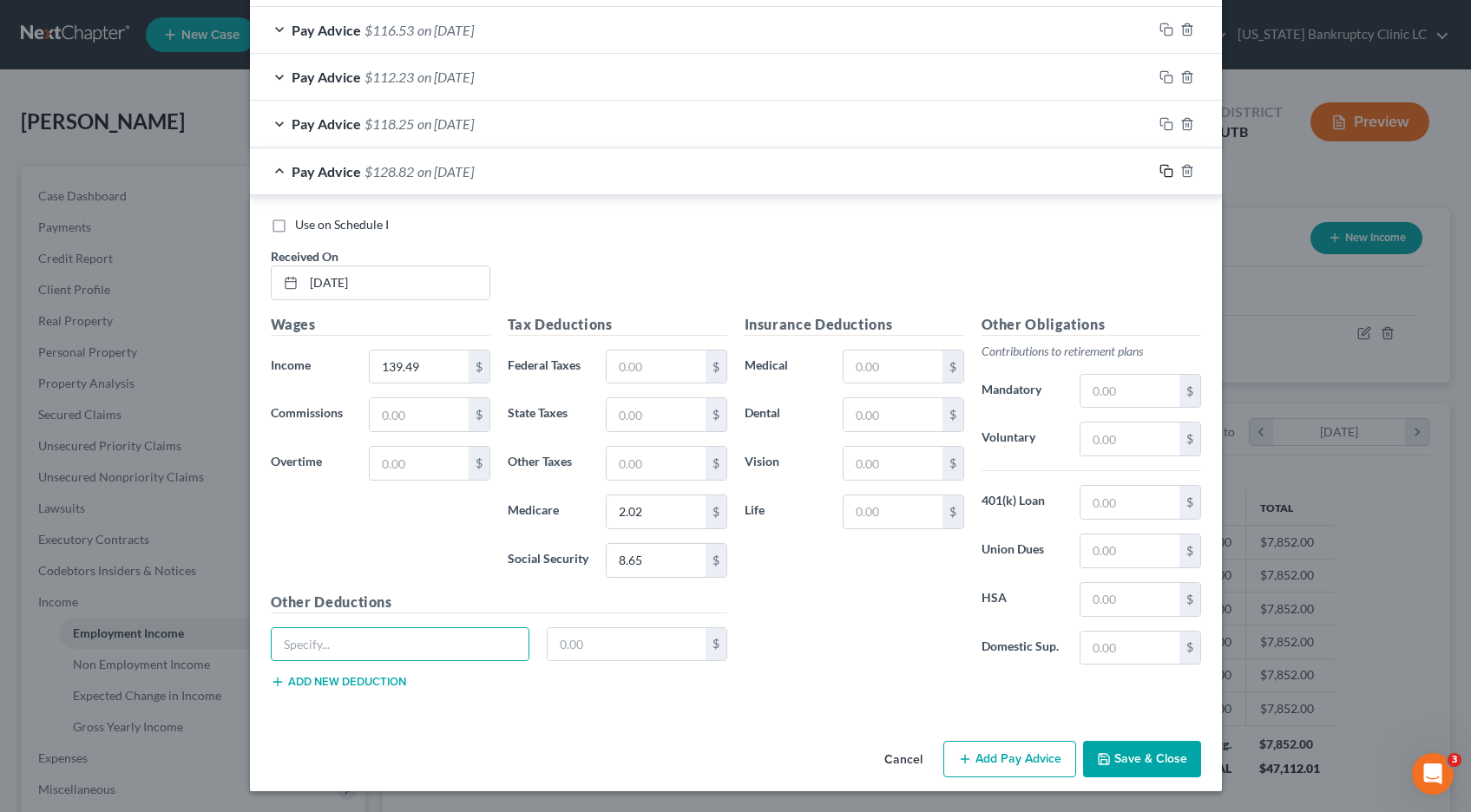
click at [1165, 170] on icon "button" at bounding box center [1167, 171] width 14 height 14
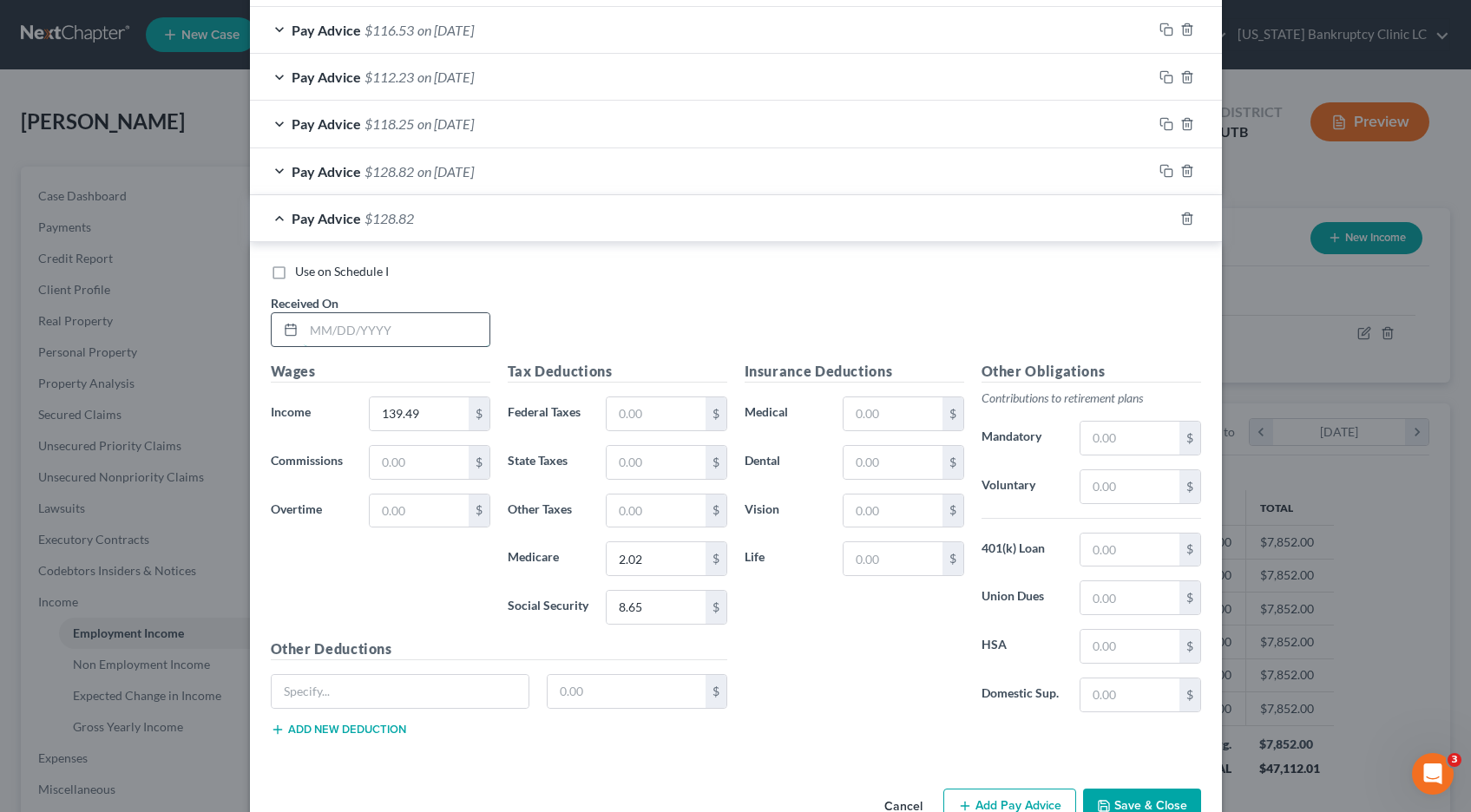
click at [324, 330] on input "text" at bounding box center [397, 329] width 186 height 33
type input "[DATE]"
type input "122.72"
type input "1.78"
type input "7.60"
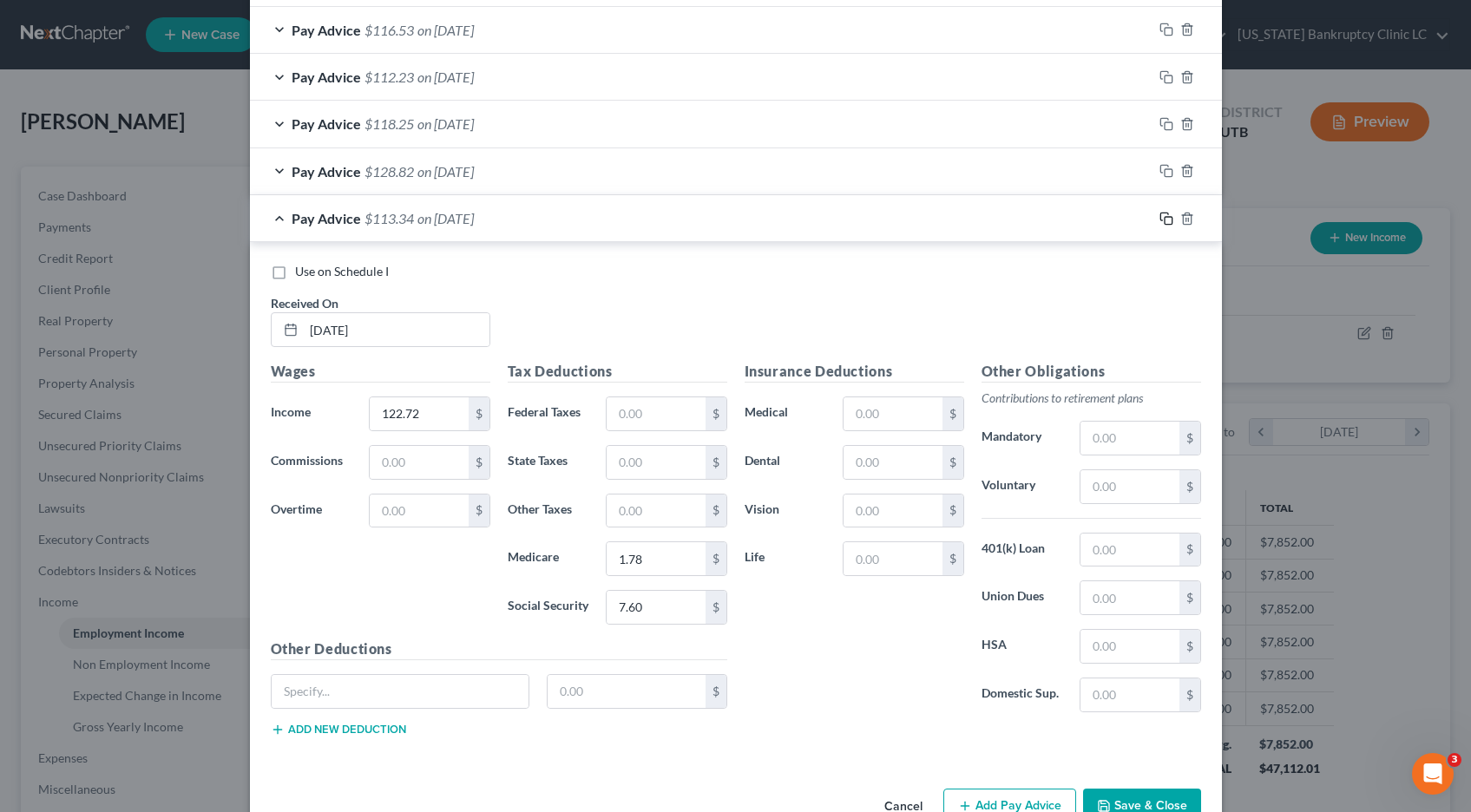
click at [1165, 220] on icon "button" at bounding box center [1167, 219] width 14 height 14
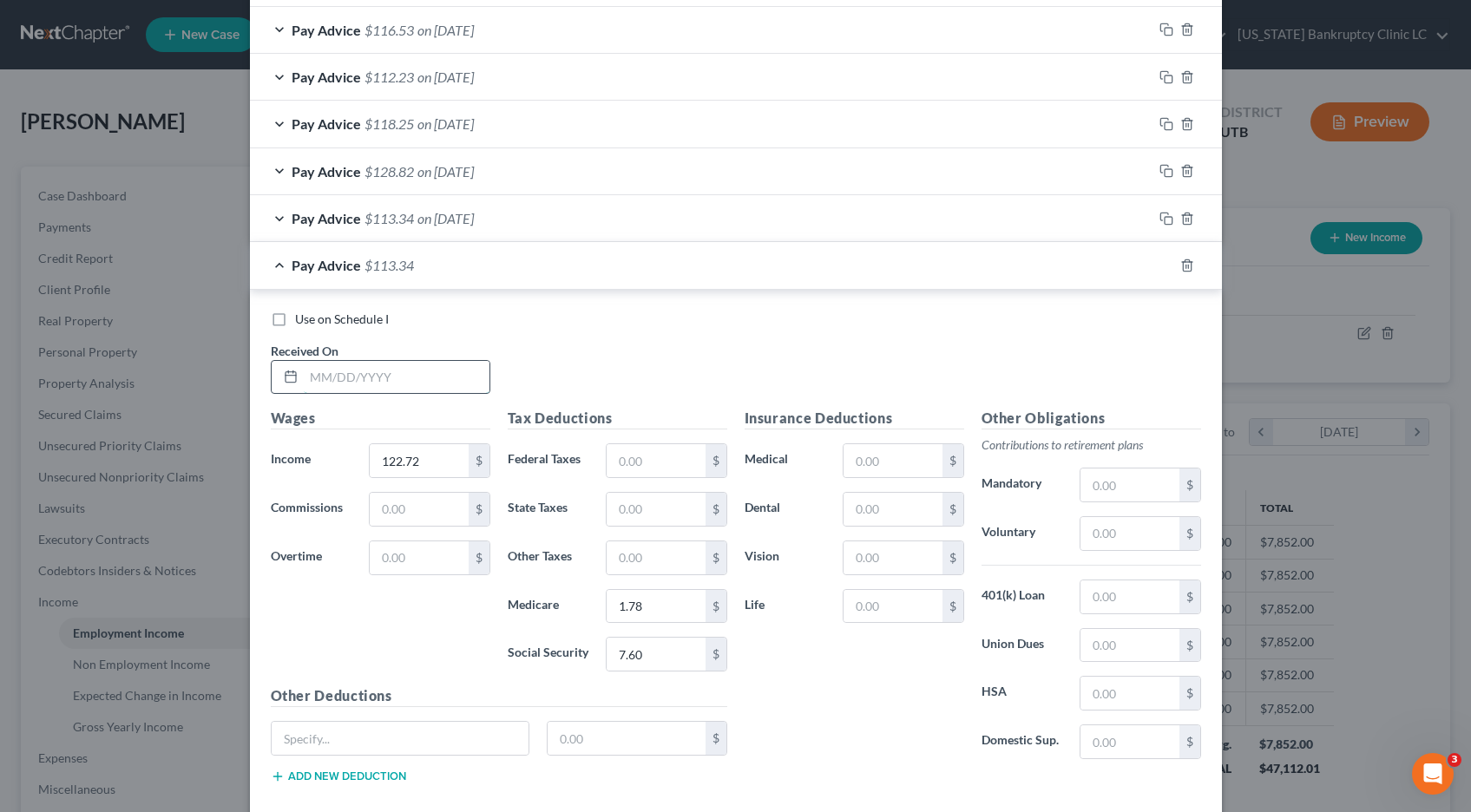
click at [338, 375] on input "text" at bounding box center [397, 377] width 186 height 33
type input "[DATE]"
type input "193.40"
type input "2.80"
click at [651, 508] on input "text" at bounding box center [655, 509] width 98 height 33
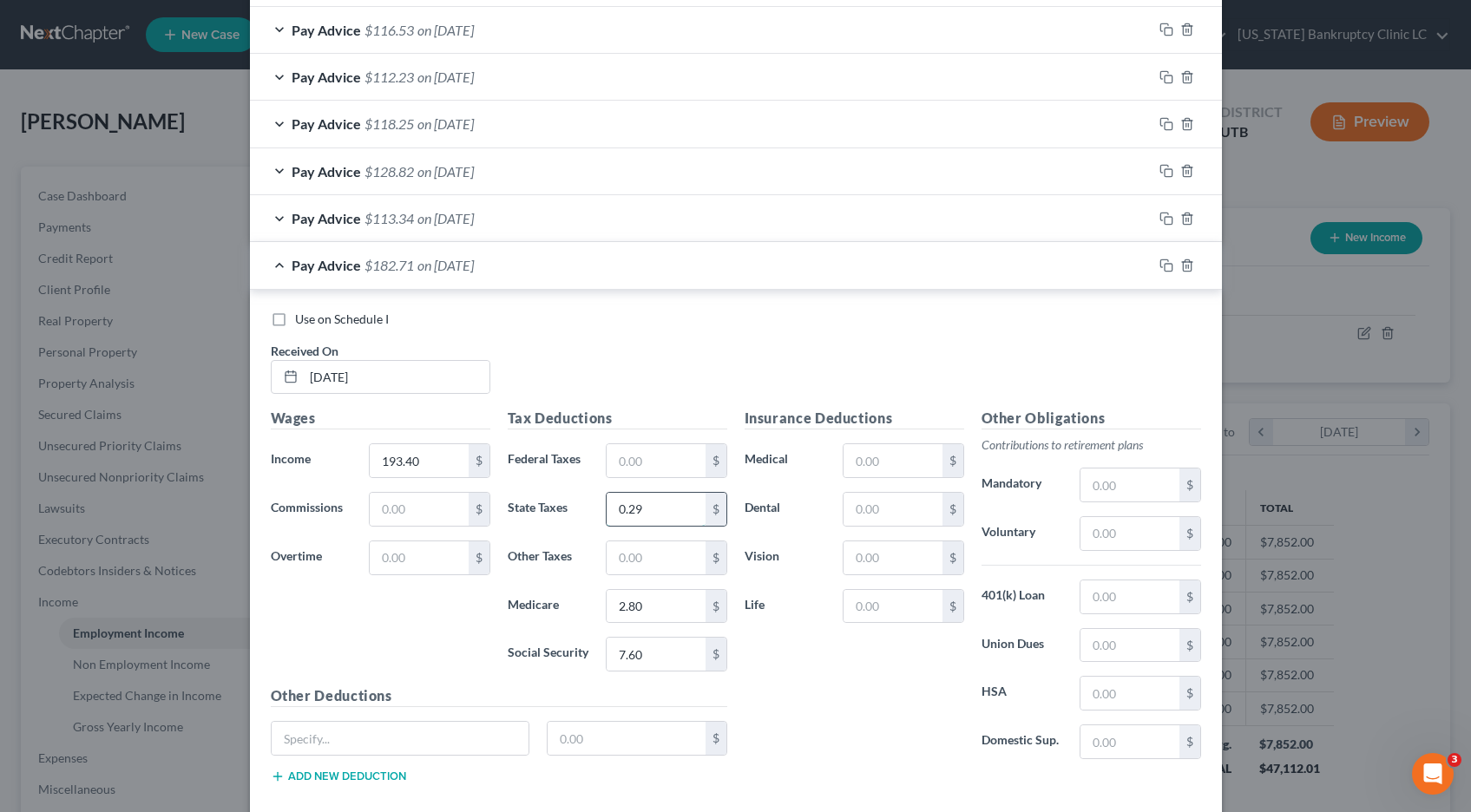
type input "0.29"
type input "11.99"
click at [1169, 266] on icon "button" at bounding box center [1167, 265] width 14 height 14
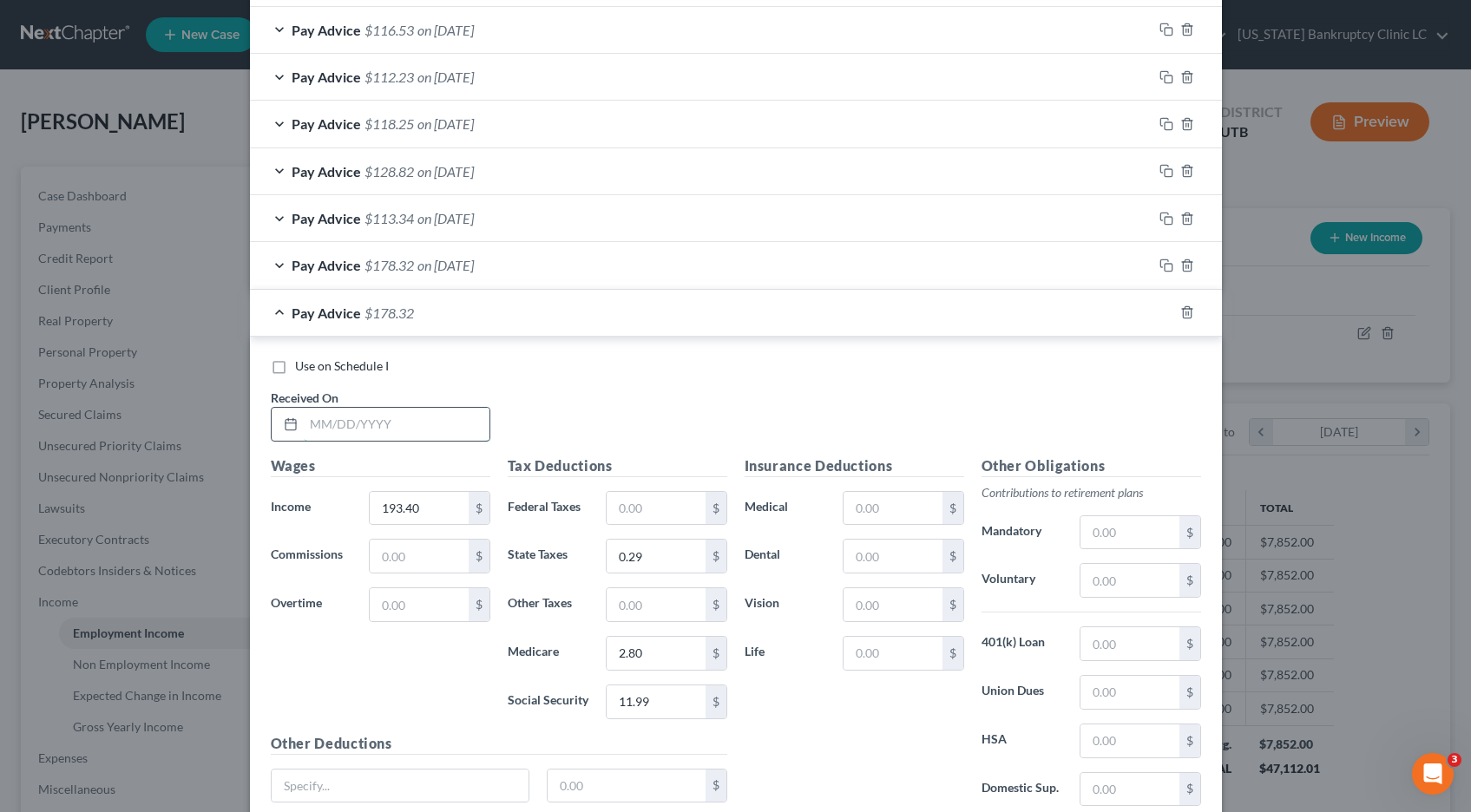
click at [375, 431] on input "text" at bounding box center [397, 424] width 186 height 33
type input "[DATE]"
type input "145.35"
type input "0"
type input "2.11"
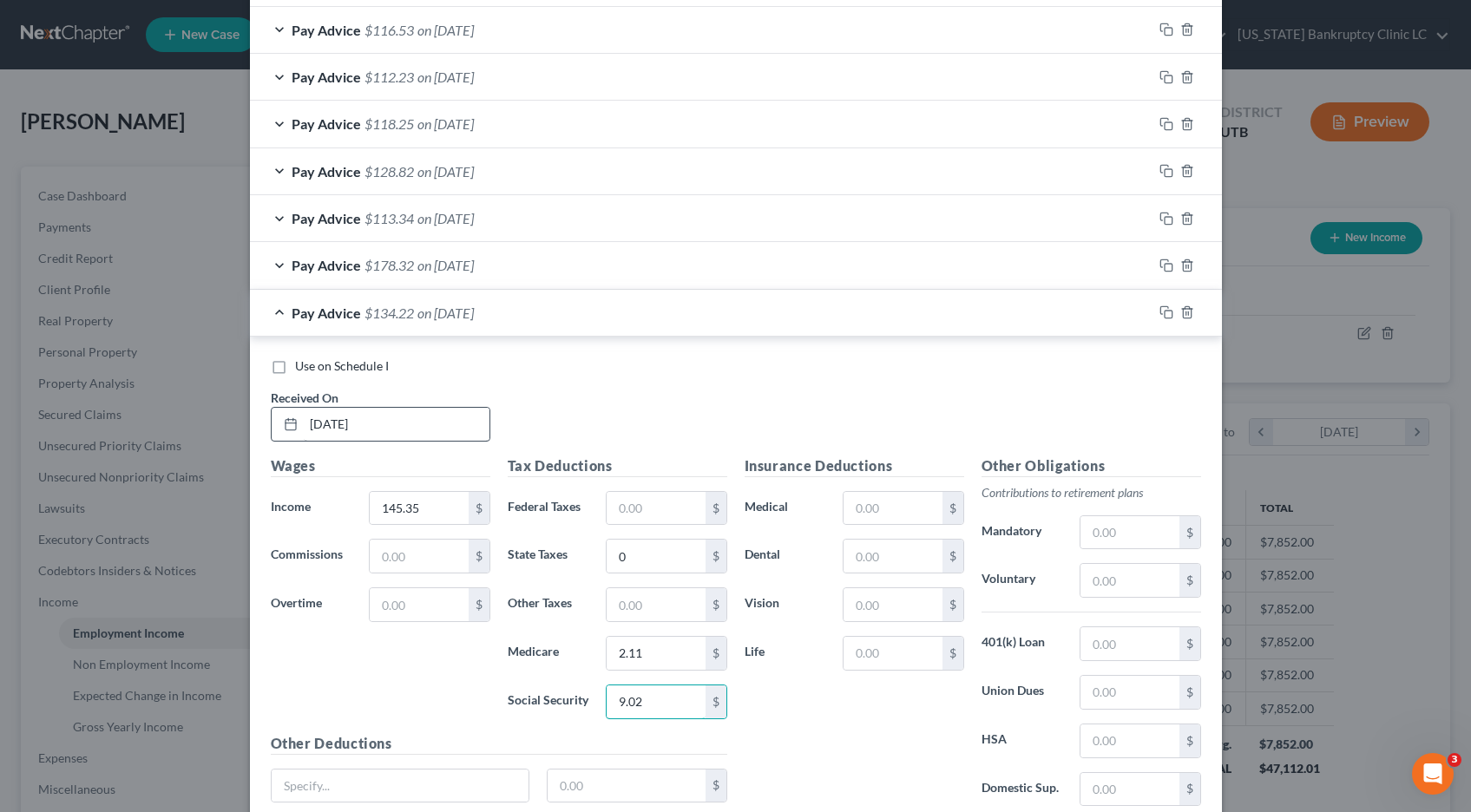
type input "9.02"
drag, startPoint x: 1166, startPoint y: 312, endPoint x: 1004, endPoint y: 316, distance: 162.0
click at [1166, 312] on icon "button" at bounding box center [1167, 312] width 14 height 14
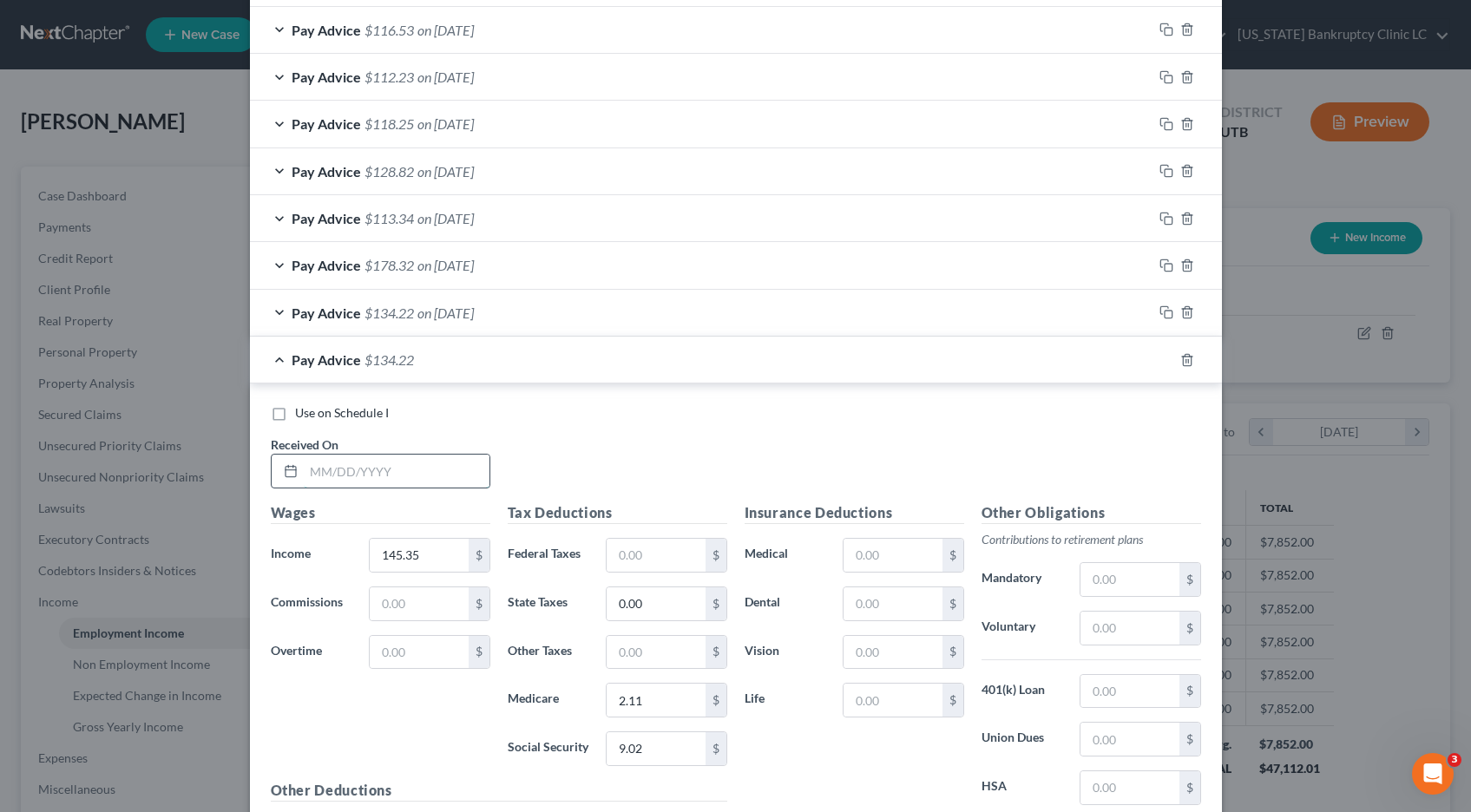
click at [400, 475] on input "text" at bounding box center [397, 470] width 186 height 33
type input "[DATE]"
type input "219.89"
type input "1.82"
type input "3.19"
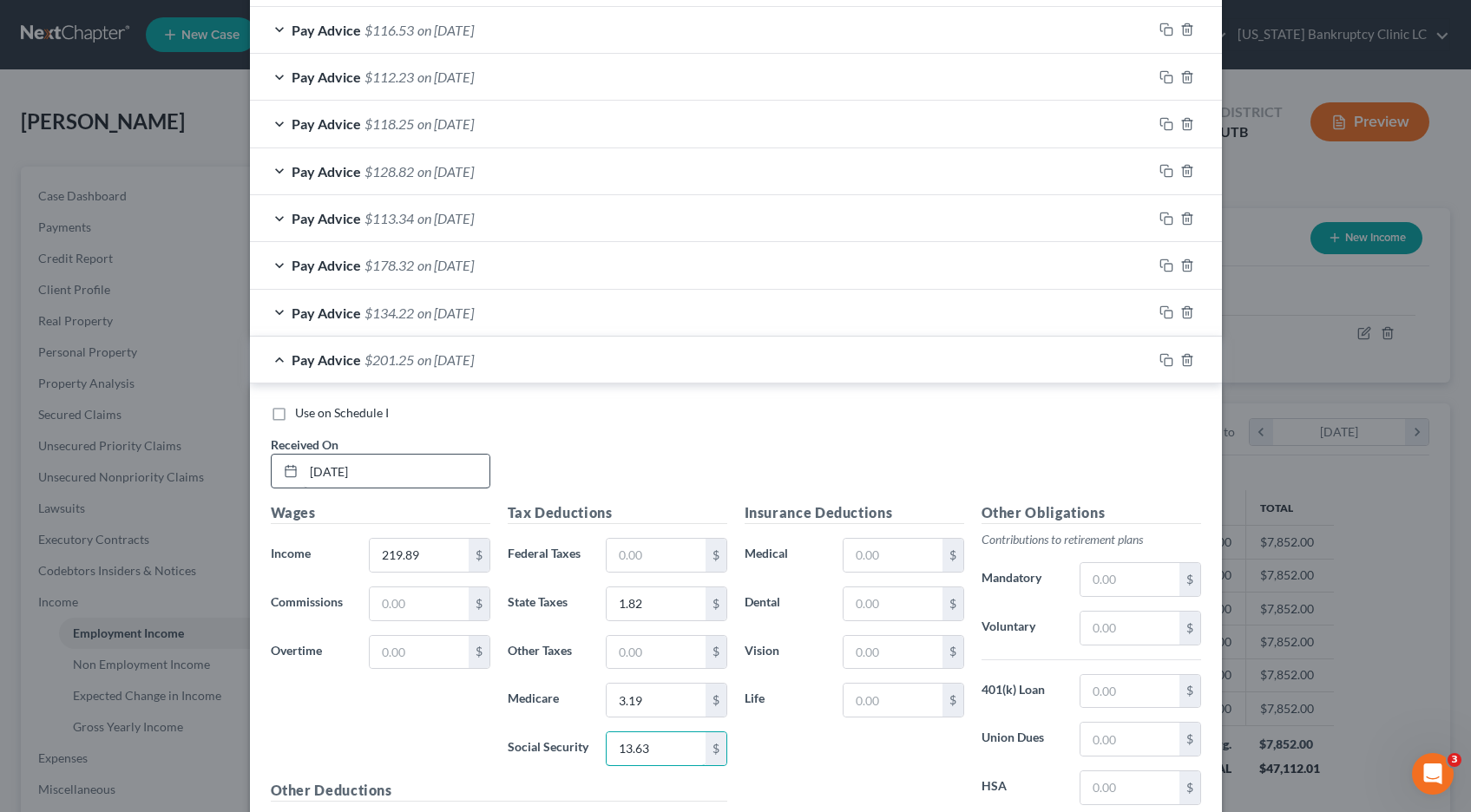
type input "13.63"
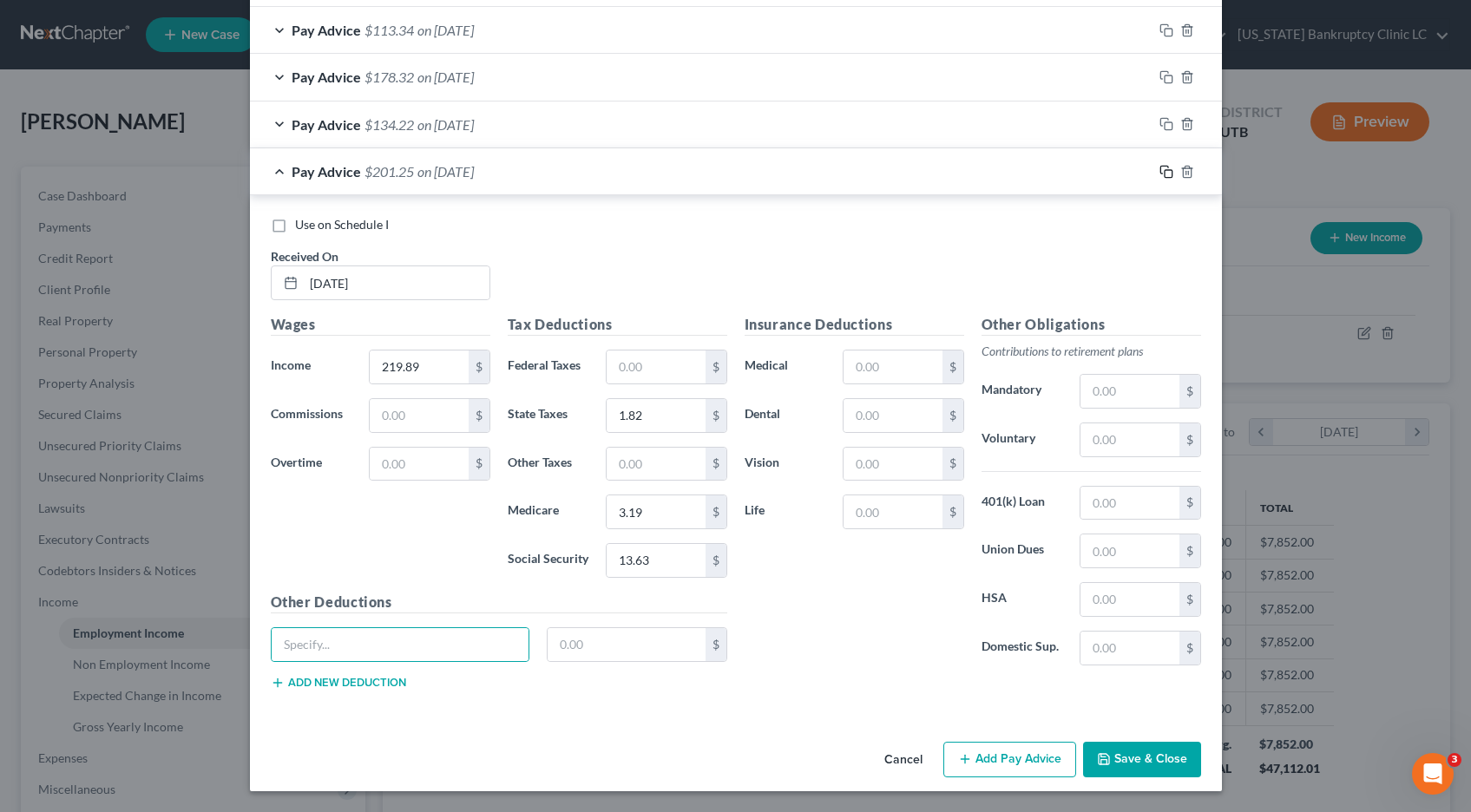
click at [1168, 167] on icon "button" at bounding box center [1167, 171] width 14 height 14
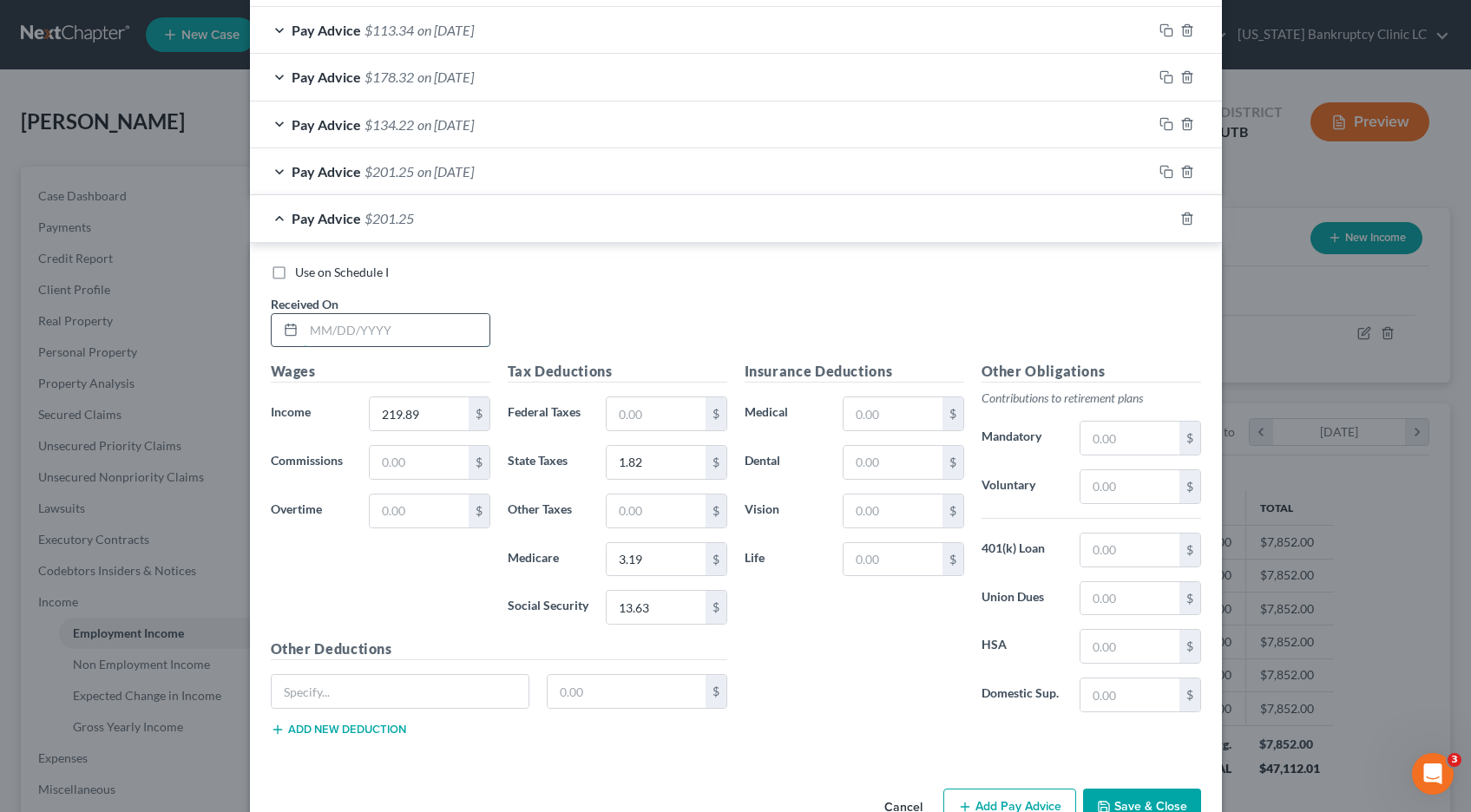
click at [373, 340] on input "text" at bounding box center [397, 330] width 186 height 33
type input "[DATE]"
type input "165.45"
type input "0"
type input "2.40"
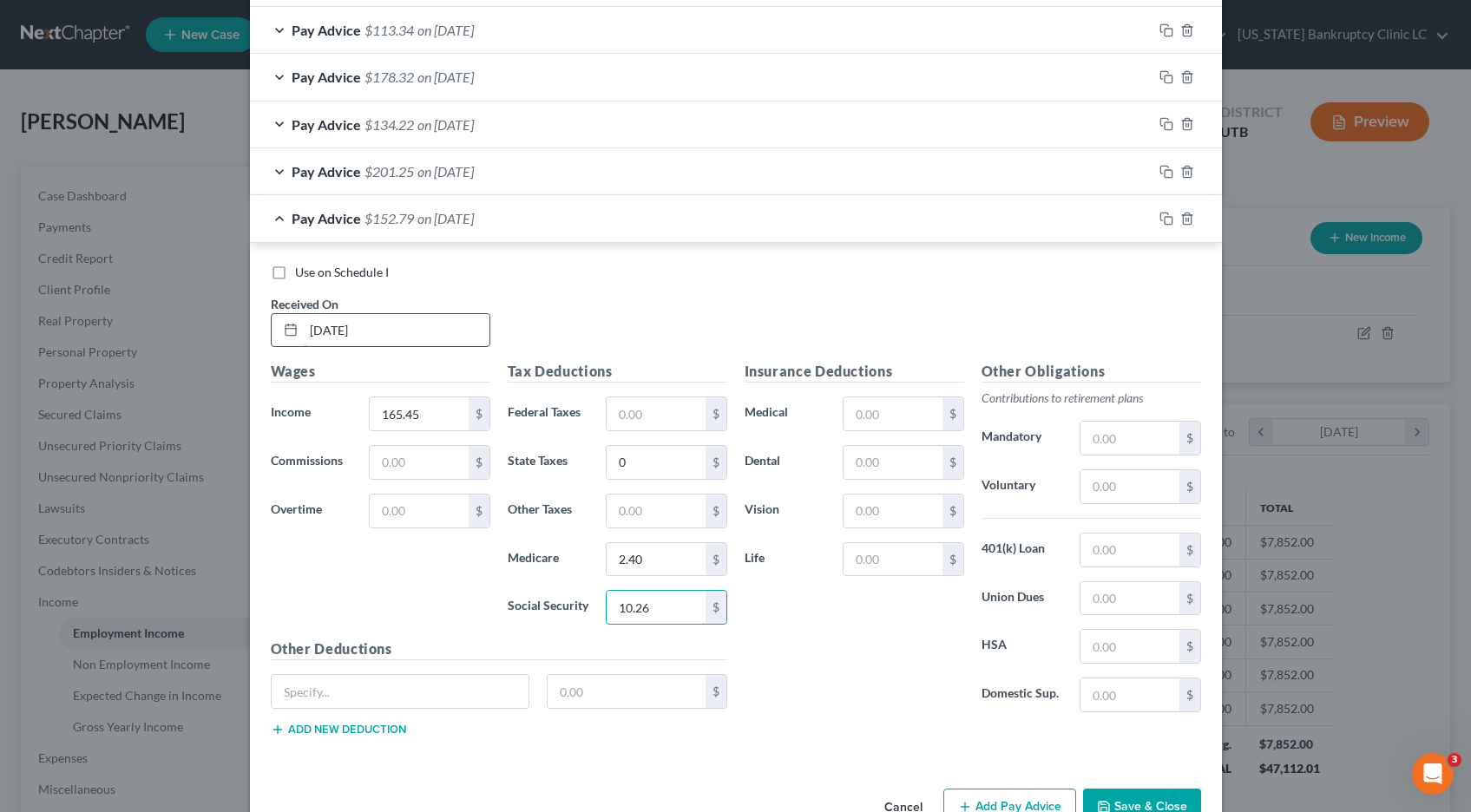
type input "10.26"
click at [1165, 219] on rect "button" at bounding box center [1169, 221] width 8 height 8
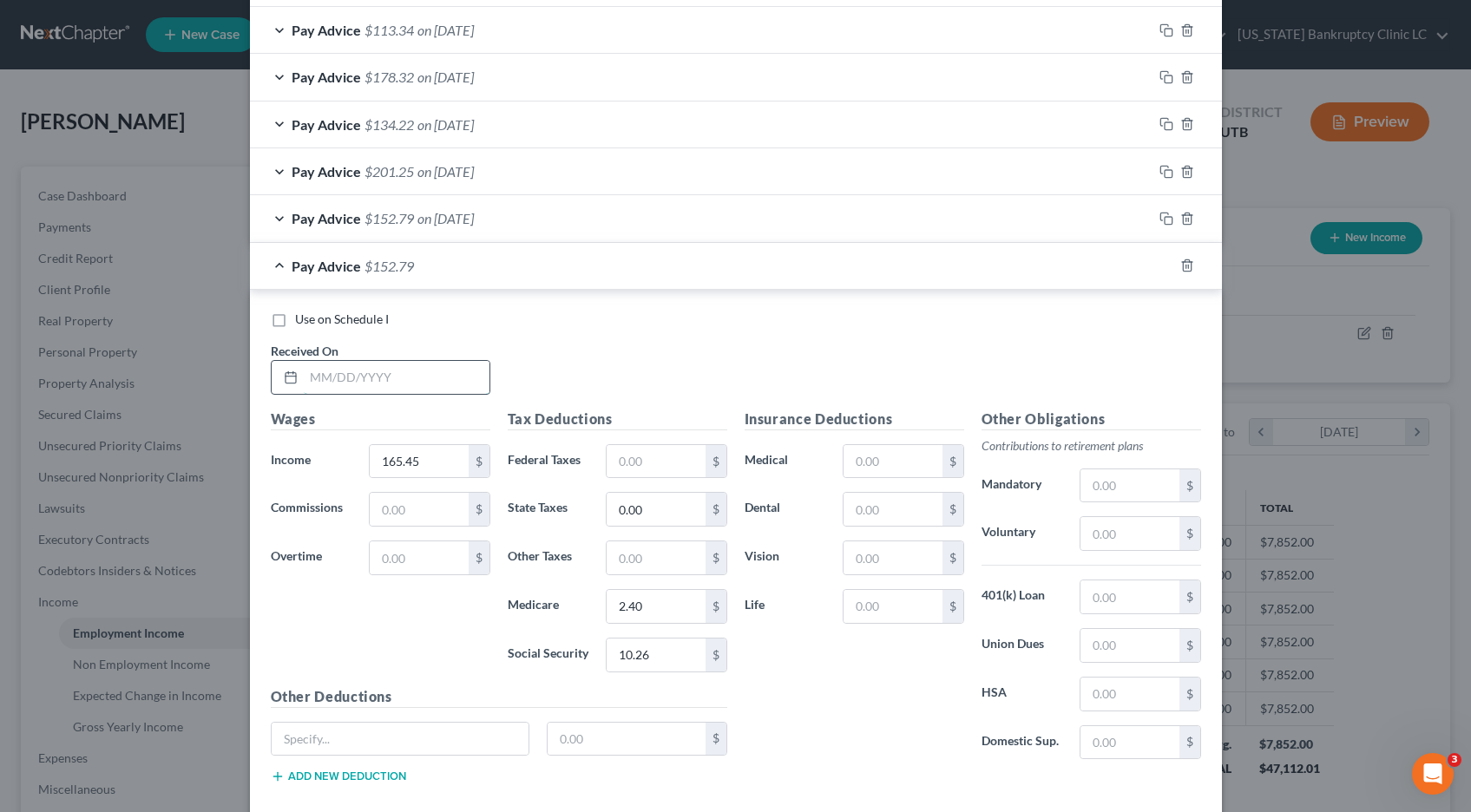
click at [328, 386] on input "text" at bounding box center [397, 377] width 186 height 33
type input "[DATE]"
type input "115.14"
type input "1.67"
type input "7.14"
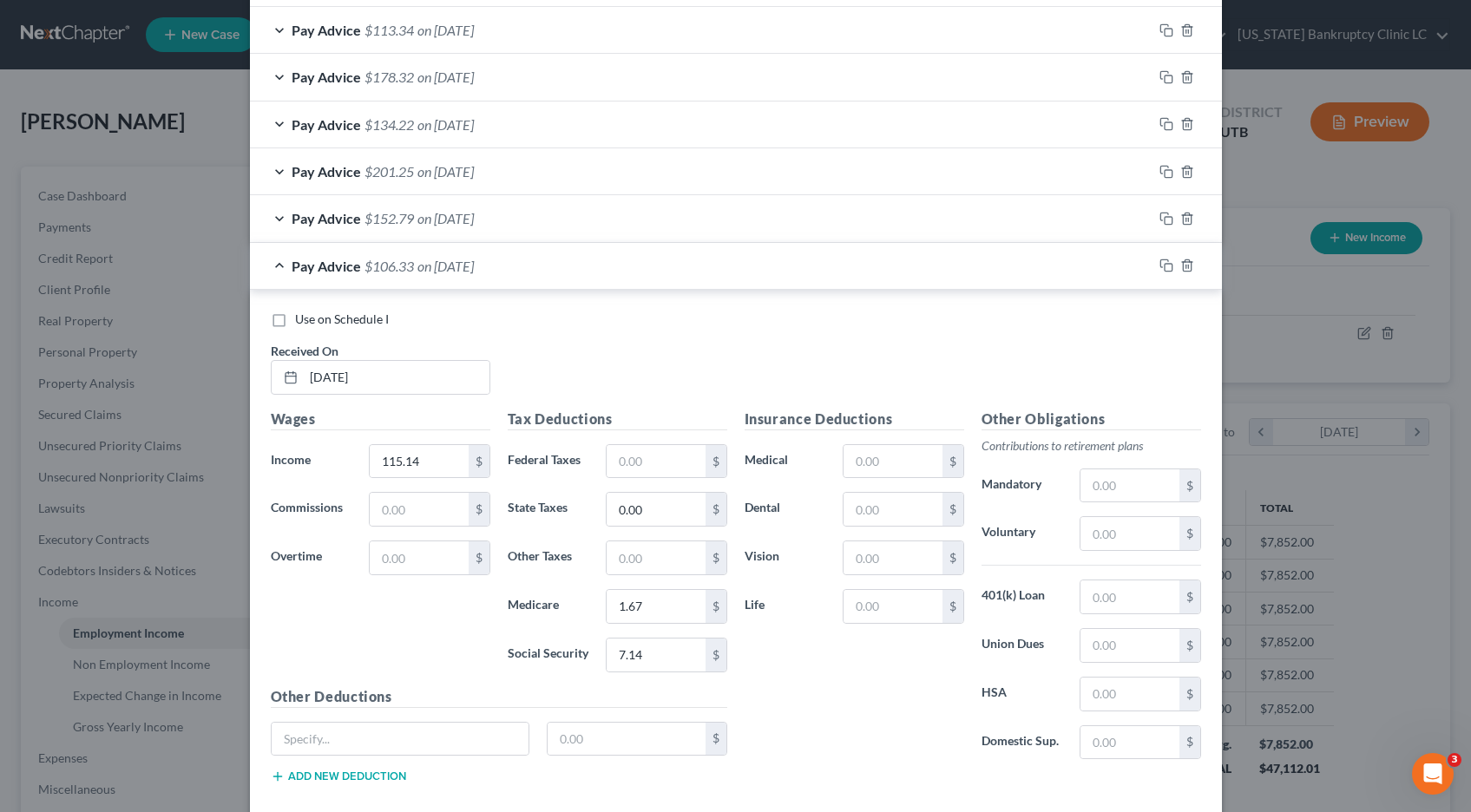
click at [1158, 264] on div at bounding box center [1188, 265] width 69 height 28
click at [1167, 261] on icon "button" at bounding box center [1165, 263] width 8 height 8
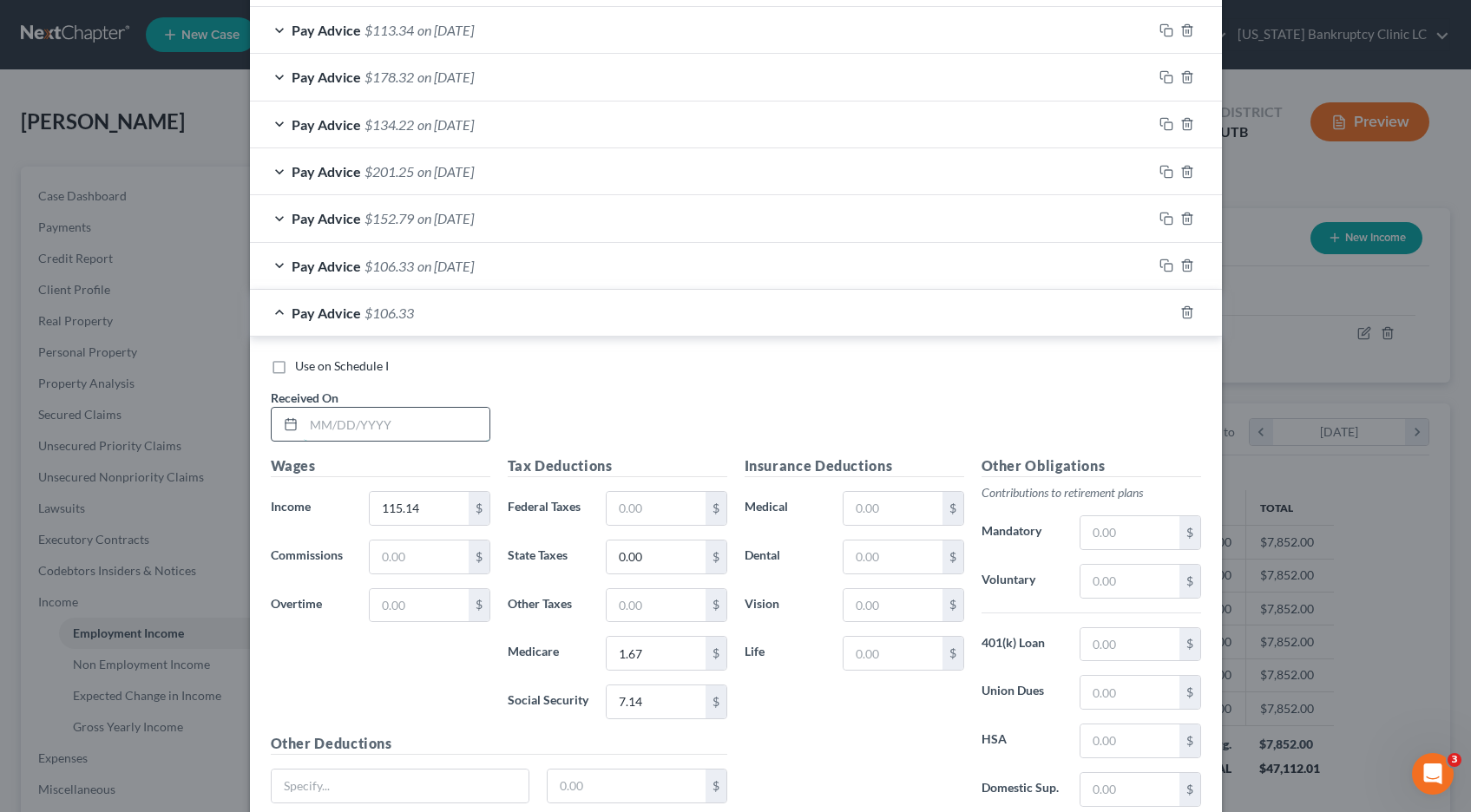
click at [407, 419] on input "text" at bounding box center [397, 424] width 186 height 33
type input "[DATE]"
type input "132.44"
type input "1.92"
type input "8.22"
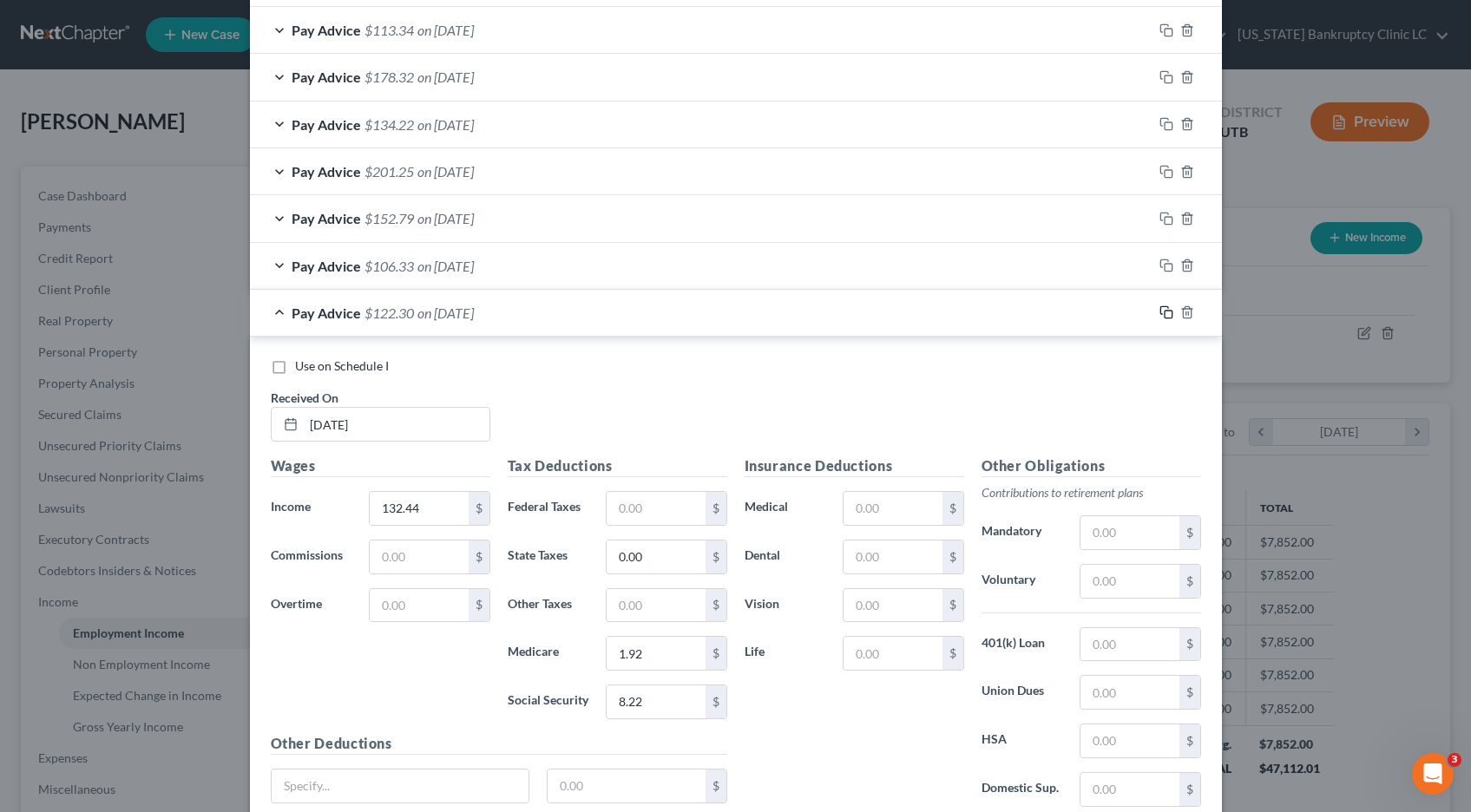
click at [1167, 312] on icon "button" at bounding box center [1167, 312] width 14 height 14
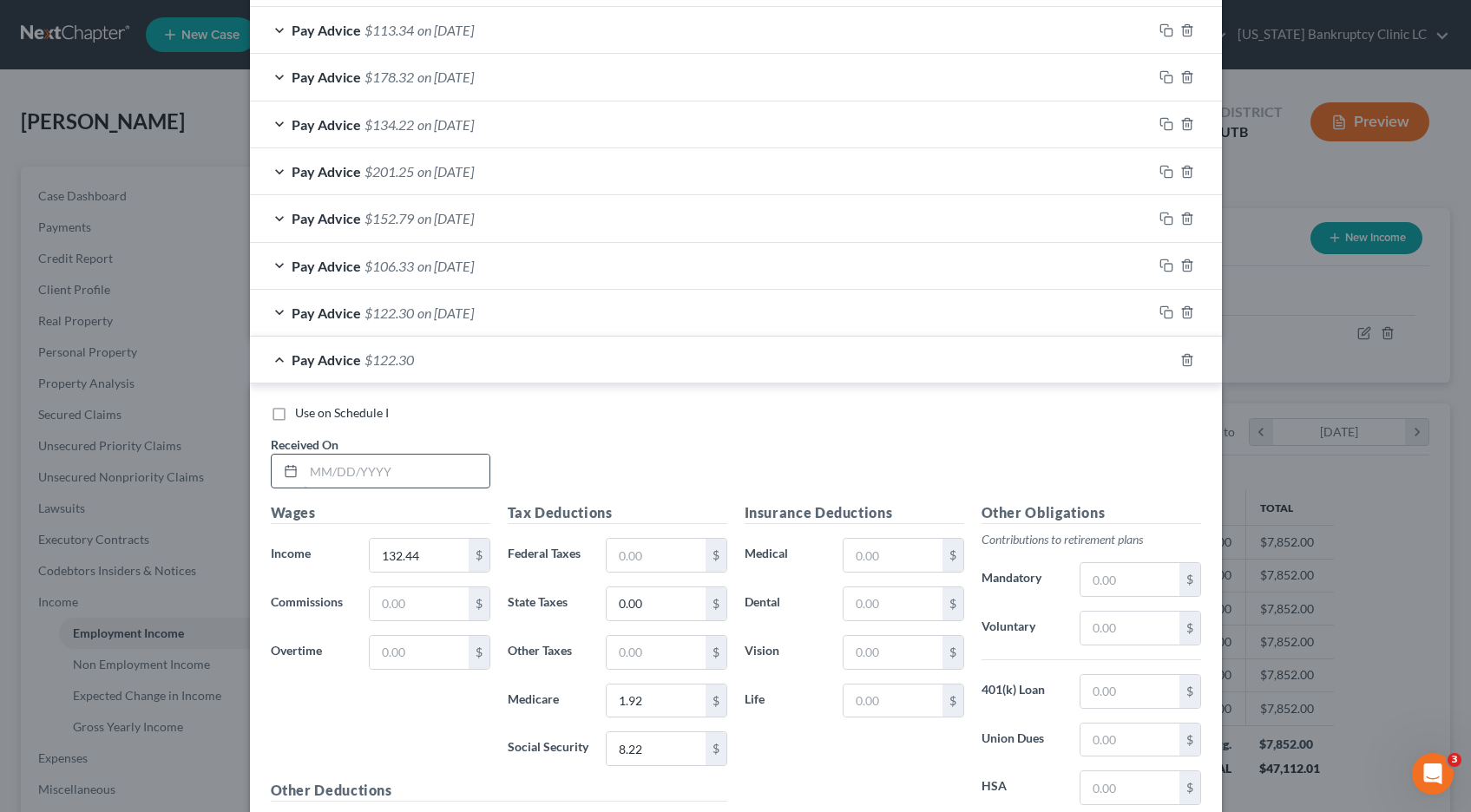
click at [427, 467] on input "text" at bounding box center [397, 470] width 186 height 33
type input "[DATE]"
type input "182.62"
type input "2.65"
type input "11.33"
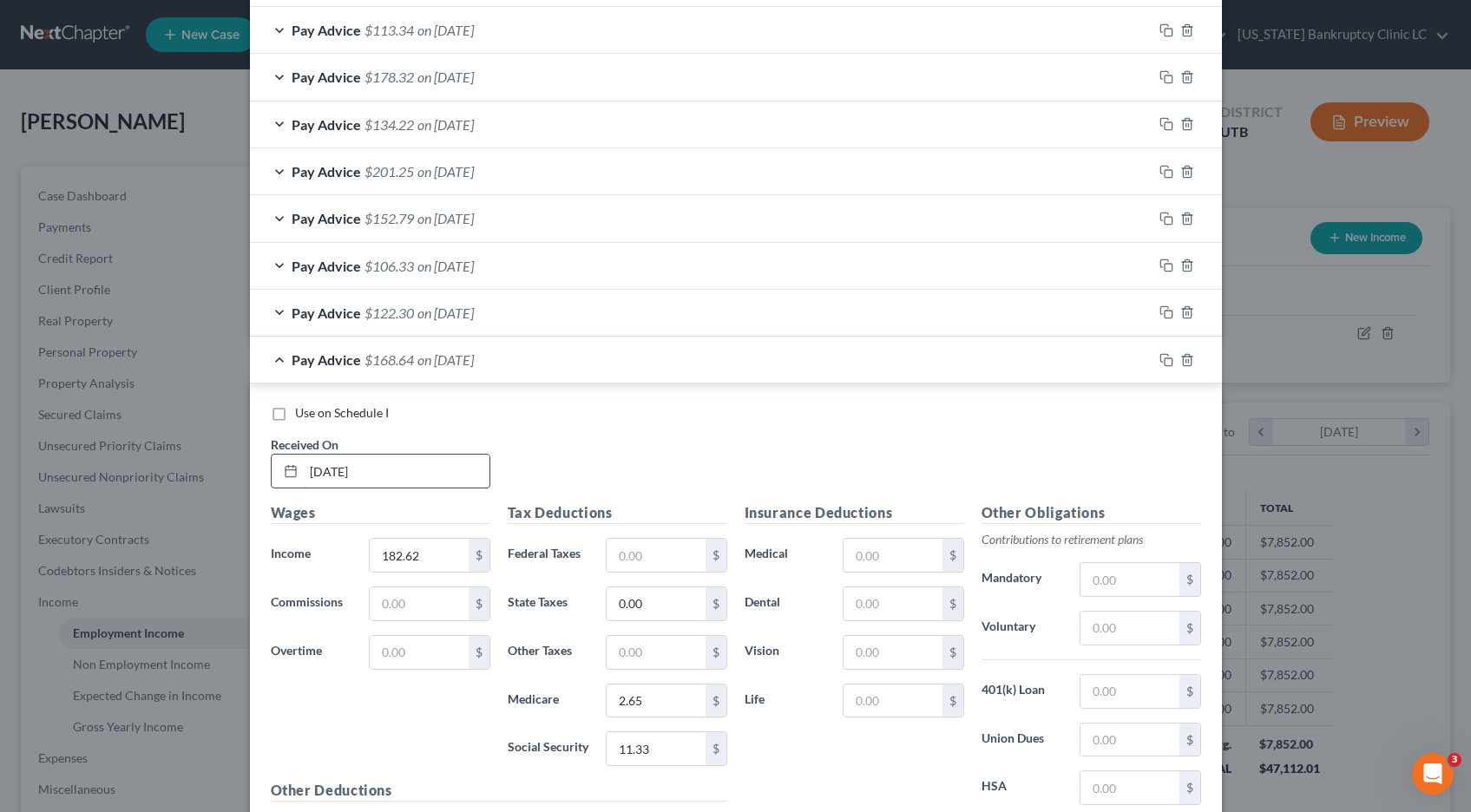
scroll to position [1036, 0]
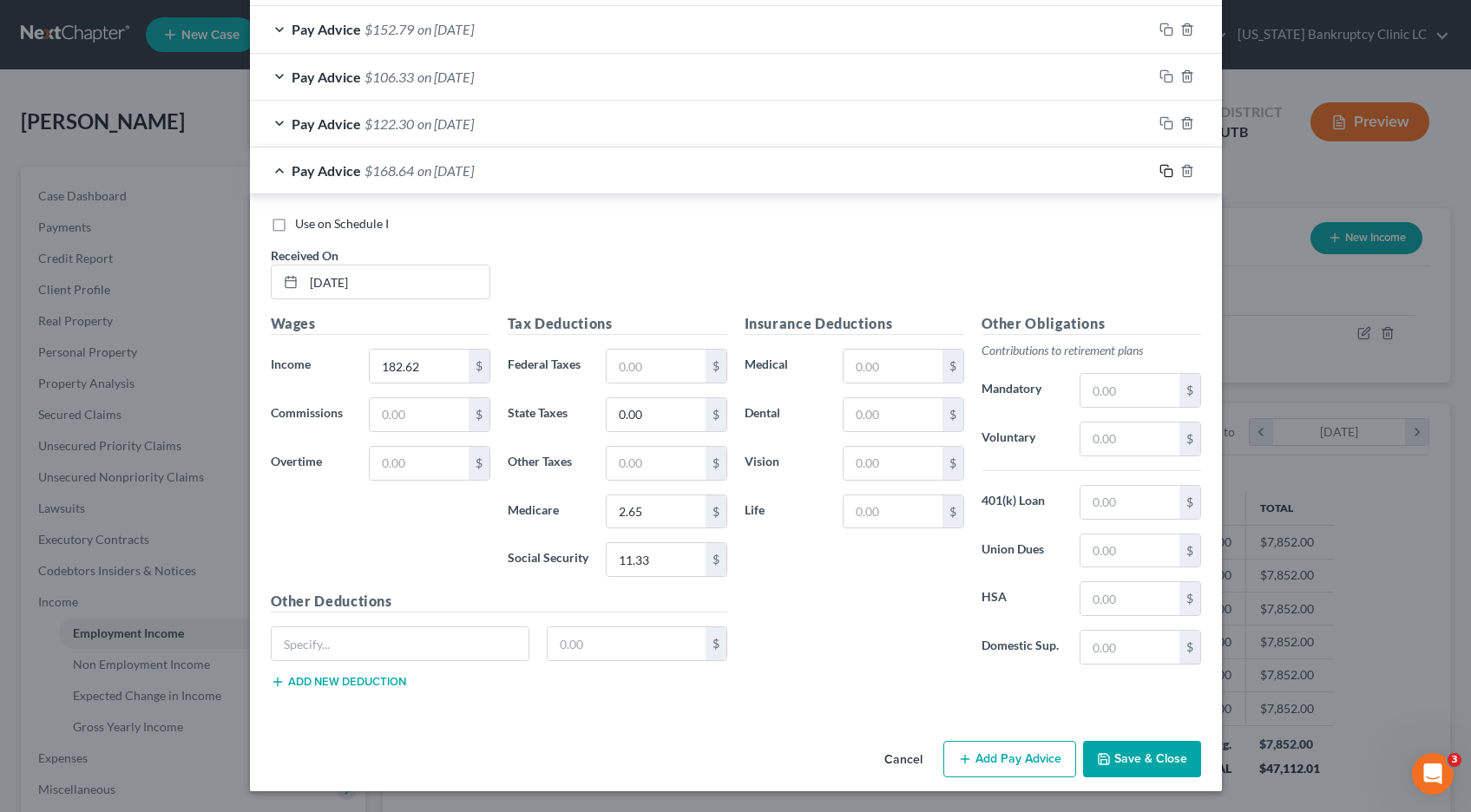
click at [1163, 169] on icon "button" at bounding box center [1167, 171] width 14 height 14
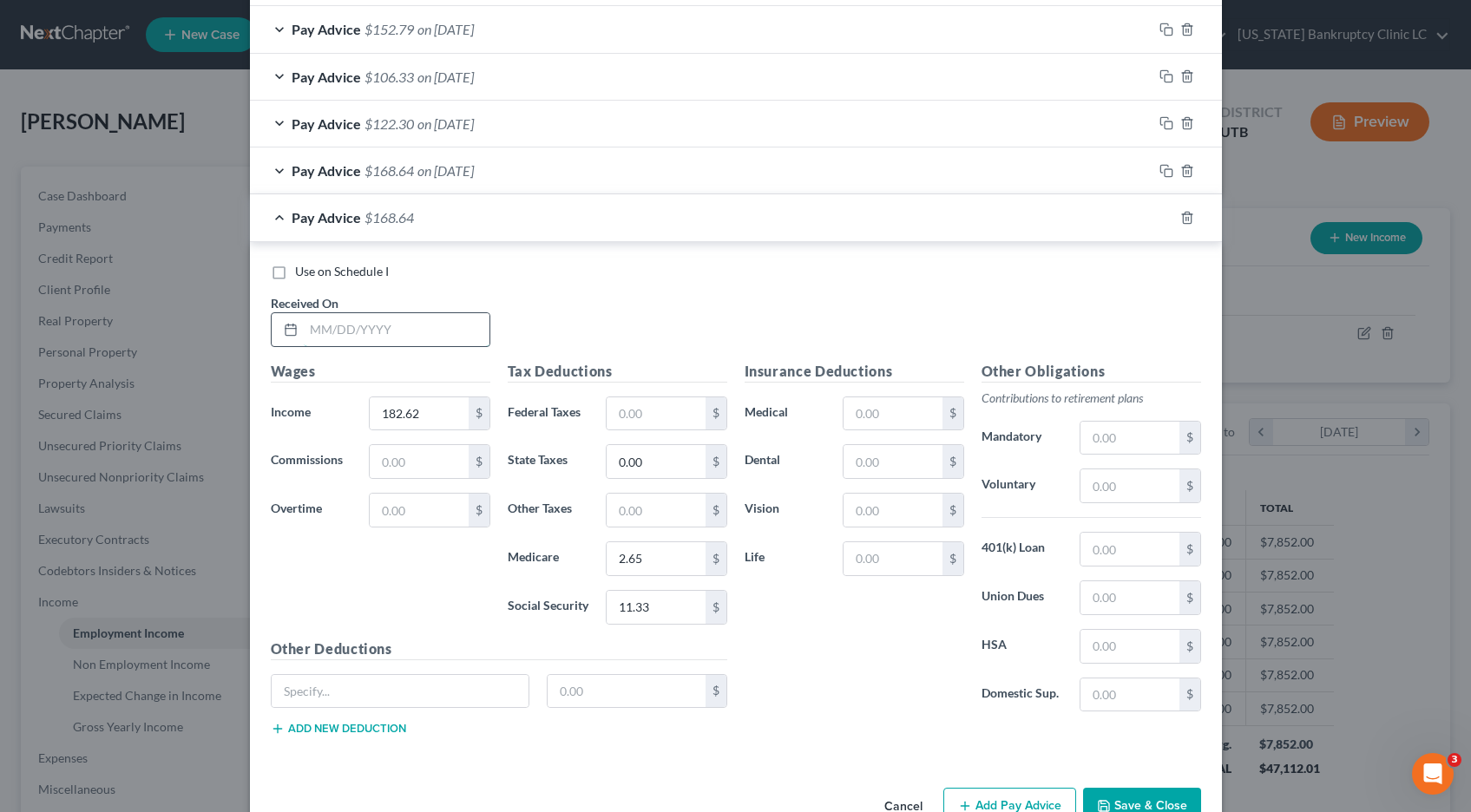
click at [403, 324] on input "text" at bounding box center [397, 329] width 186 height 33
type input "[DATE]"
type input "173.70"
type input "2.52"
type input "10.77"
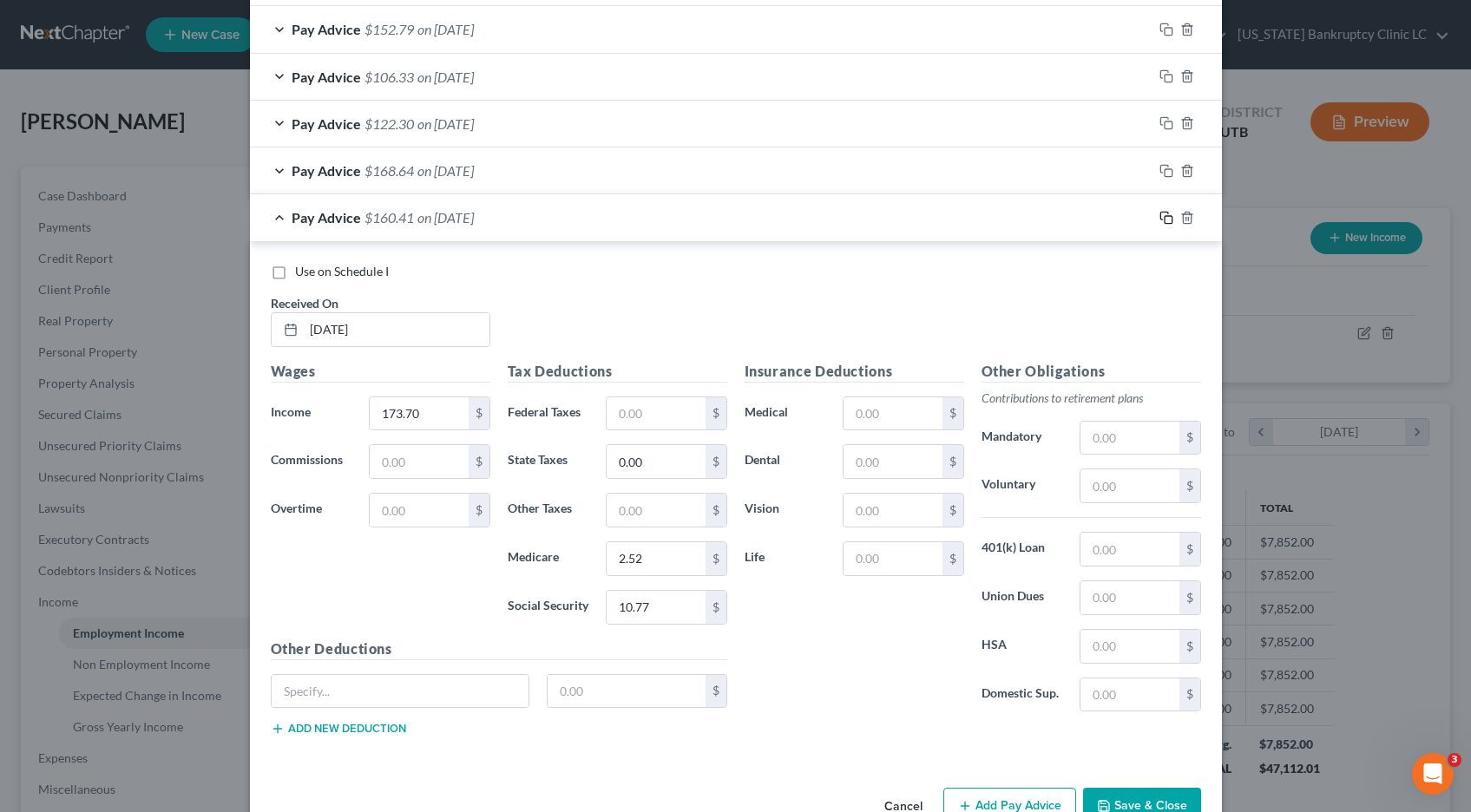
drag, startPoint x: 1168, startPoint y: 217, endPoint x: 957, endPoint y: 219, distance: 211.0
click at [1168, 217] on icon "button" at bounding box center [1167, 218] width 14 height 14
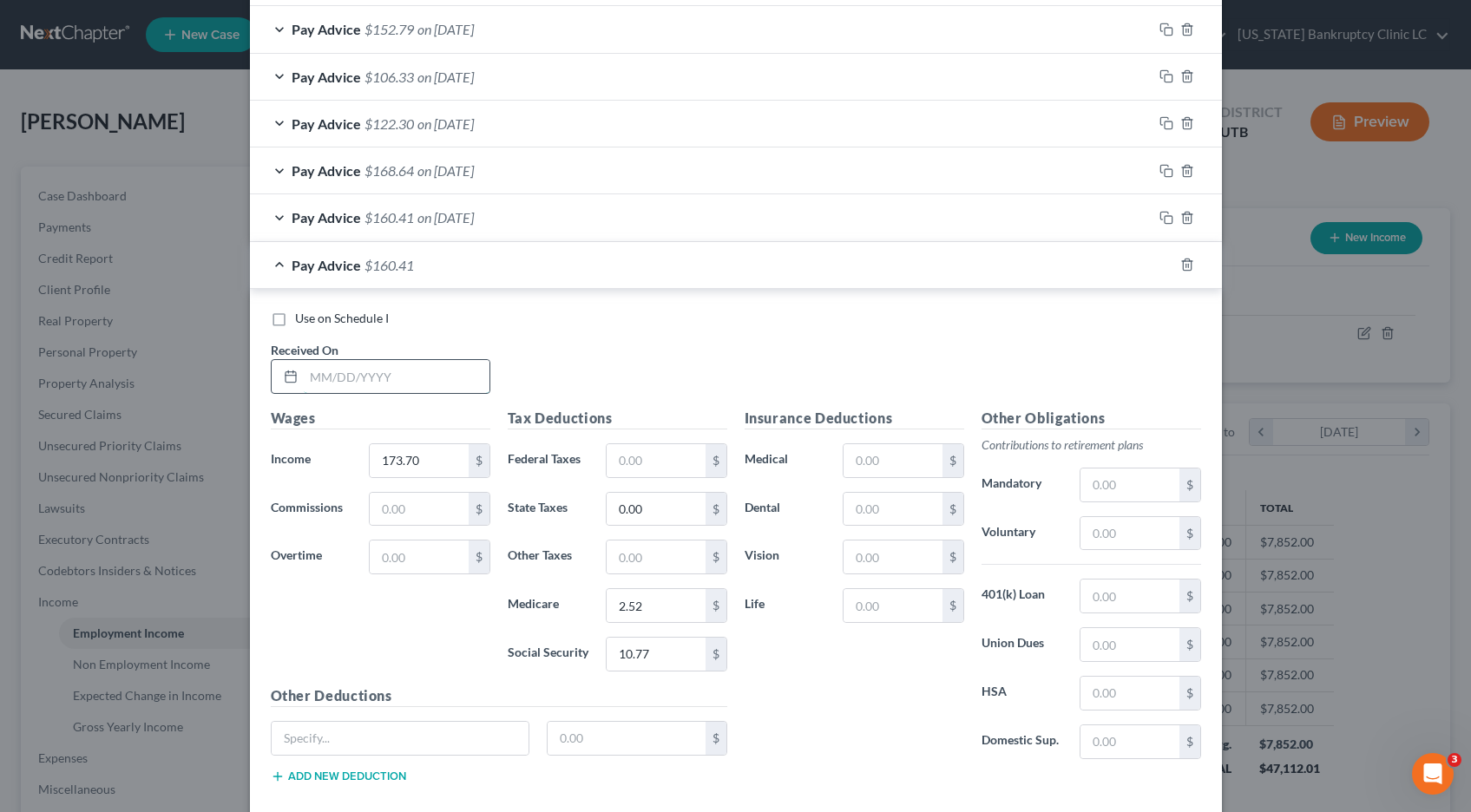
click at [397, 378] on input "text" at bounding box center [397, 376] width 186 height 33
type input "[DATE]"
type input "141.57"
type input "2.05"
type input "8.78"
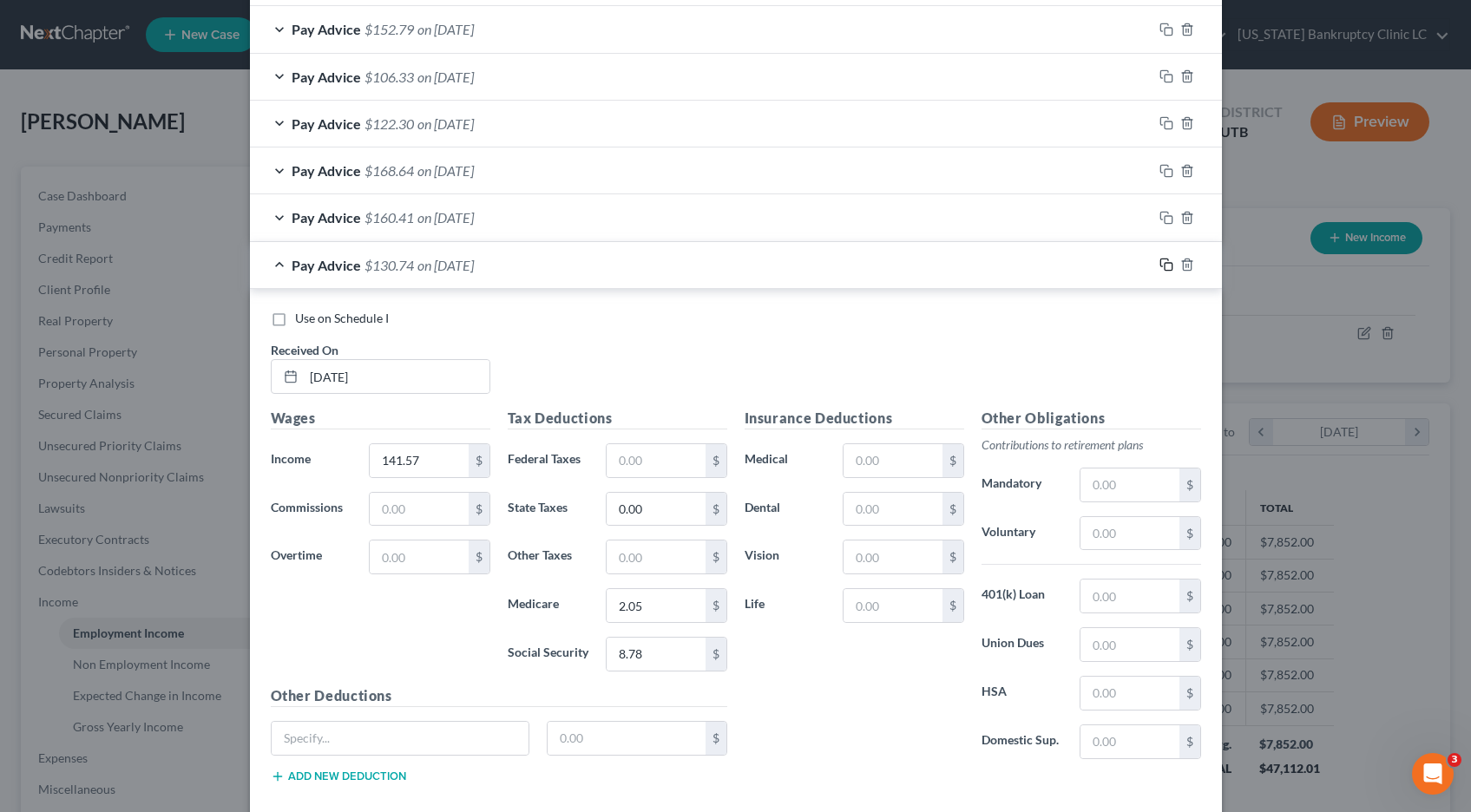
click at [1168, 266] on icon "button" at bounding box center [1167, 264] width 14 height 14
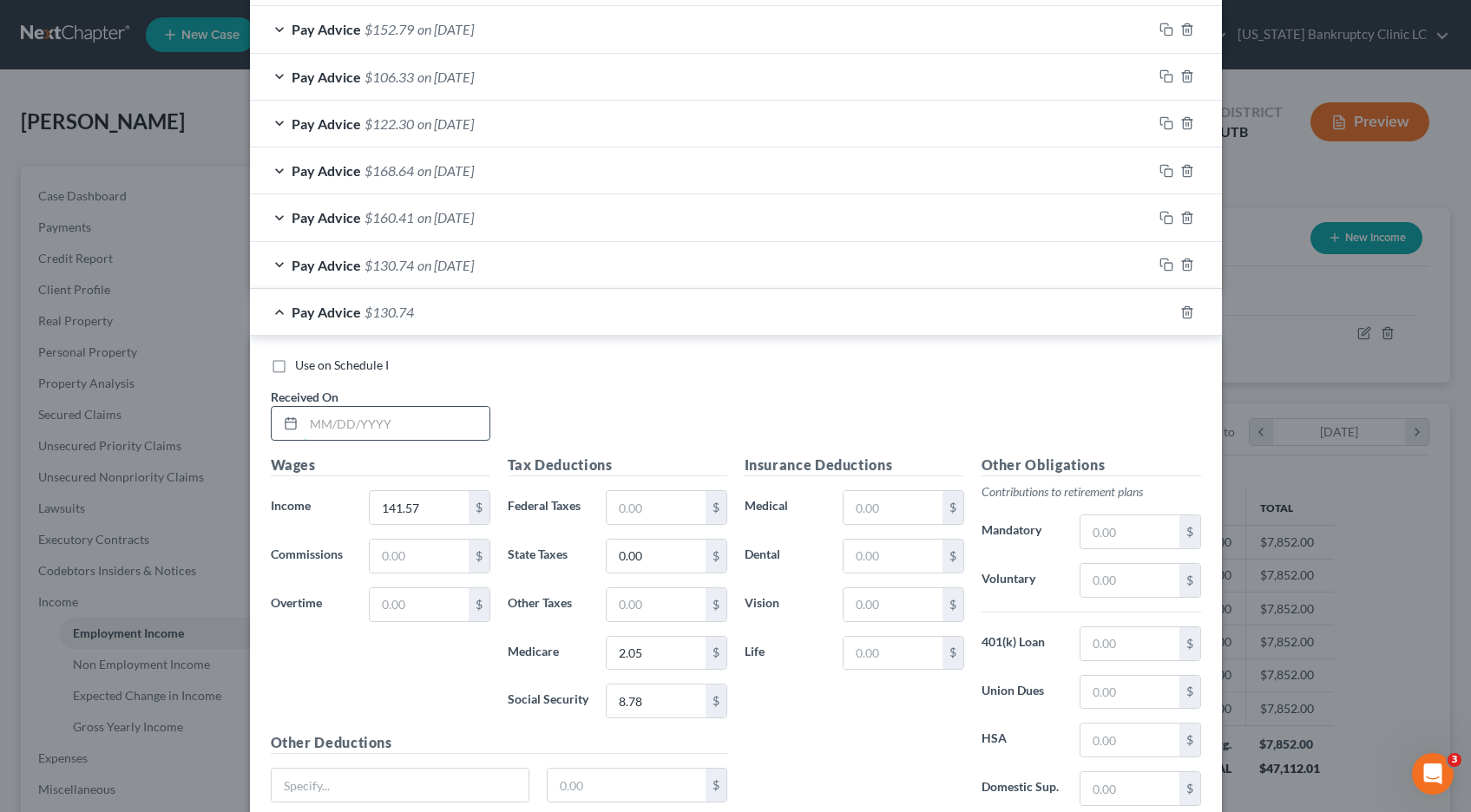
click at [375, 423] on input "text" at bounding box center [397, 423] width 186 height 33
type input "[DATE]"
type input "111.02"
type input "1.61"
type input "6.88"
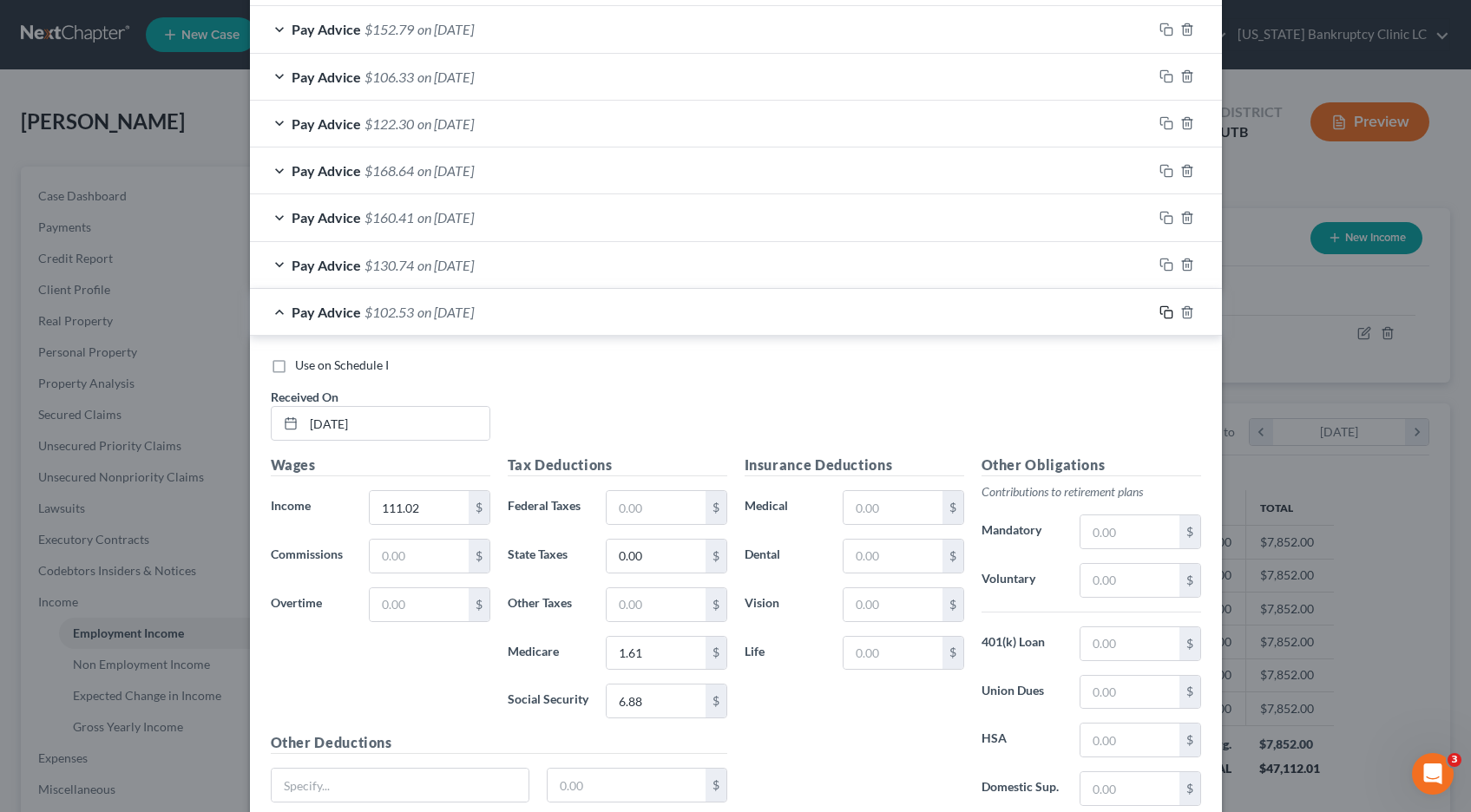
click at [1164, 308] on icon "button" at bounding box center [1167, 312] width 14 height 14
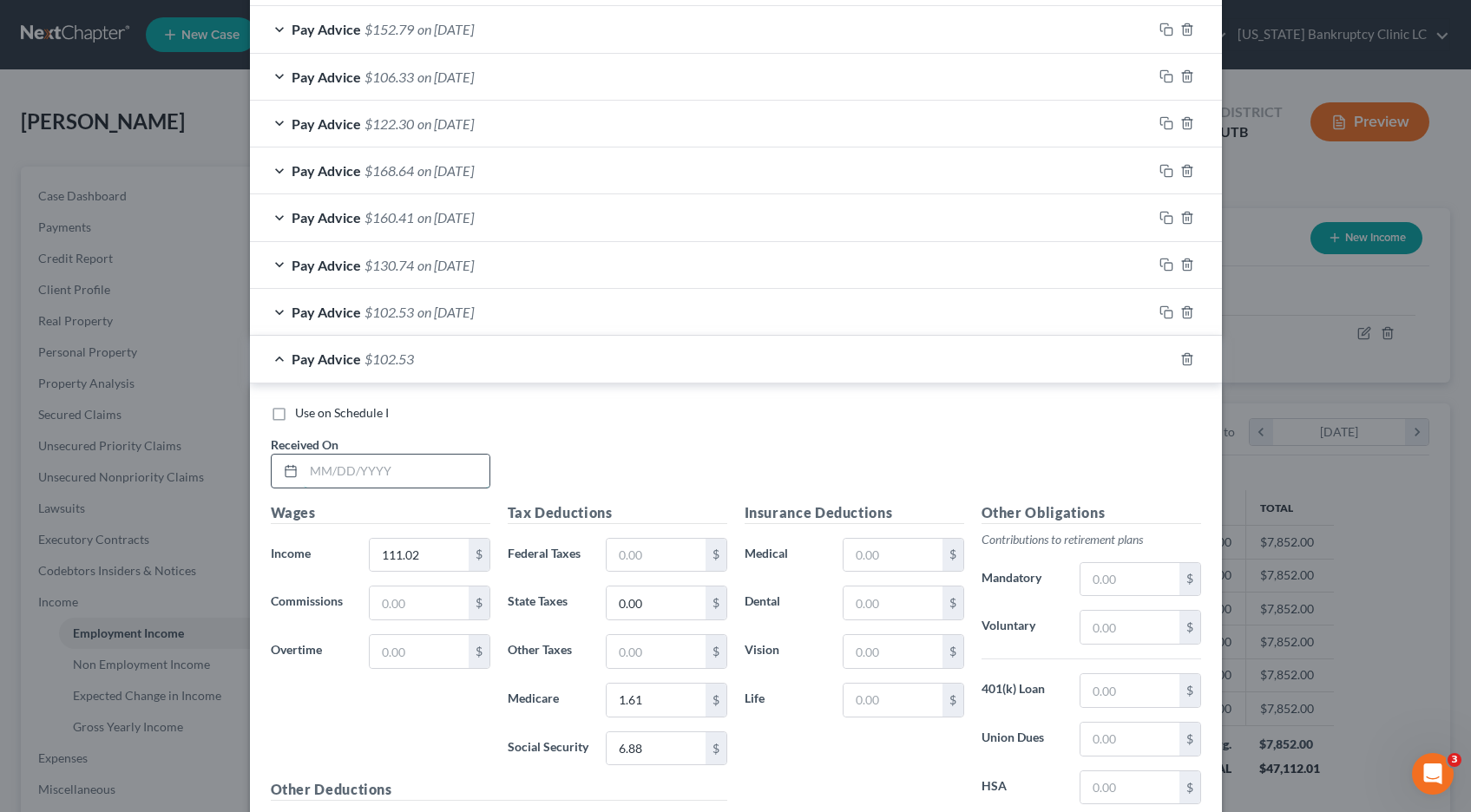
click at [404, 471] on input "text" at bounding box center [397, 470] width 186 height 33
type input "[DATE]"
click at [281, 311] on div "Pay Advice $102.53 on [DATE]" at bounding box center [700, 312] width 902 height 46
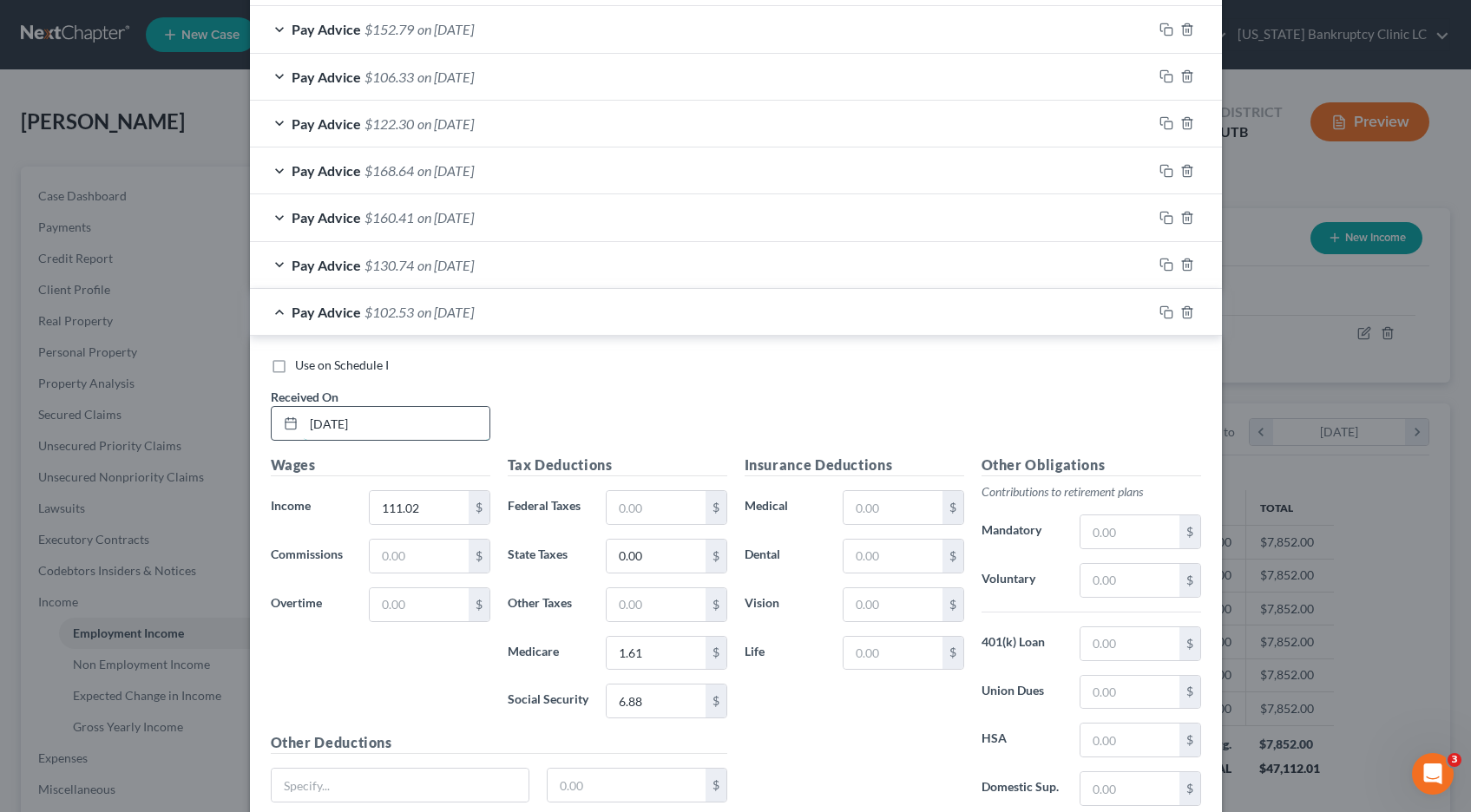
click at [342, 420] on input "[DATE]" at bounding box center [397, 423] width 186 height 33
type input "[DATE]"
click at [276, 311] on div "Pay Advice $102.53 on [DATE]" at bounding box center [700, 312] width 902 height 46
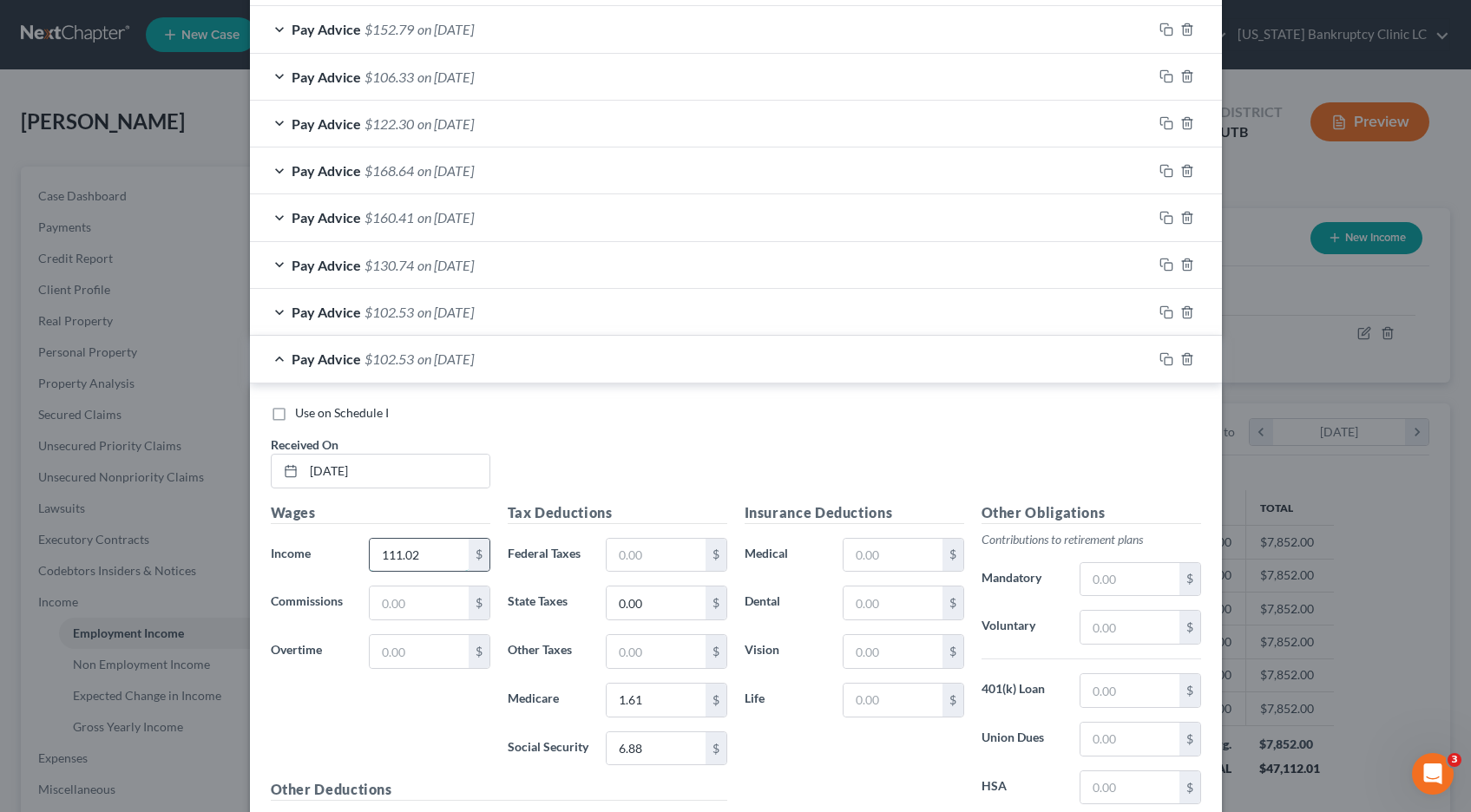
click at [435, 553] on input "111.02" at bounding box center [418, 555] width 98 height 33
type input "131.17"
type input "1.90"
type input "8.13"
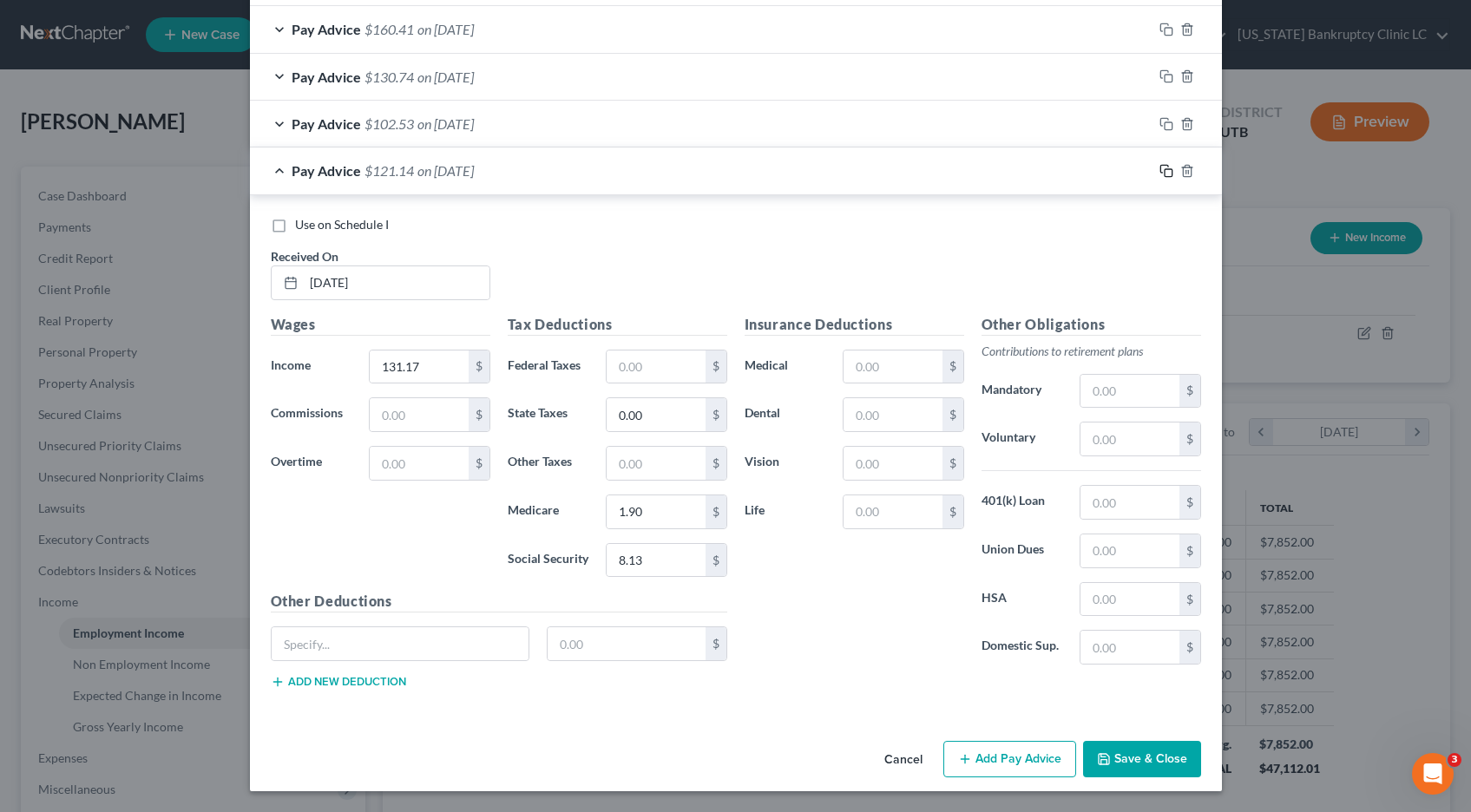
click at [1168, 172] on icon "button" at bounding box center [1167, 171] width 14 height 14
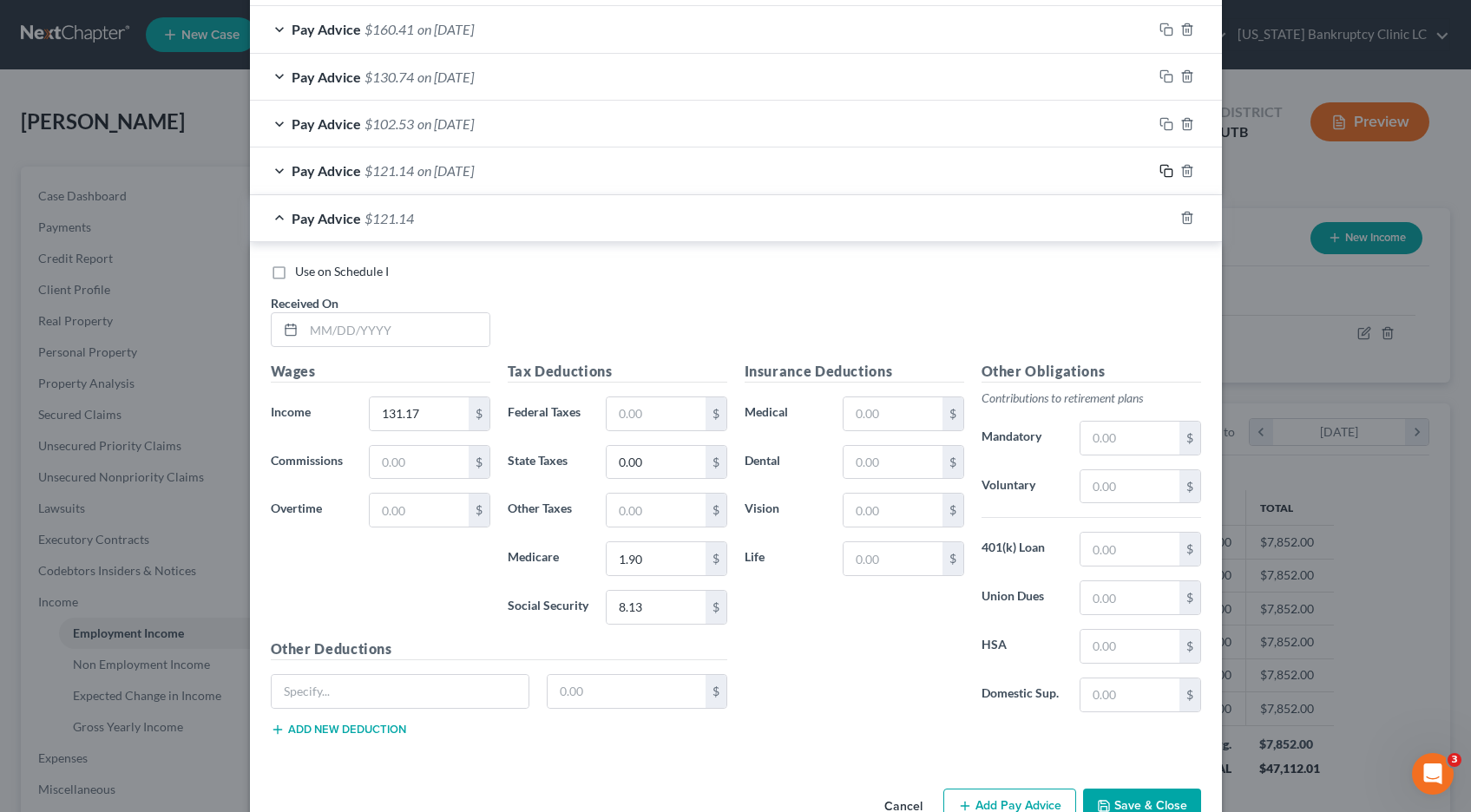
scroll to position [1271, 0]
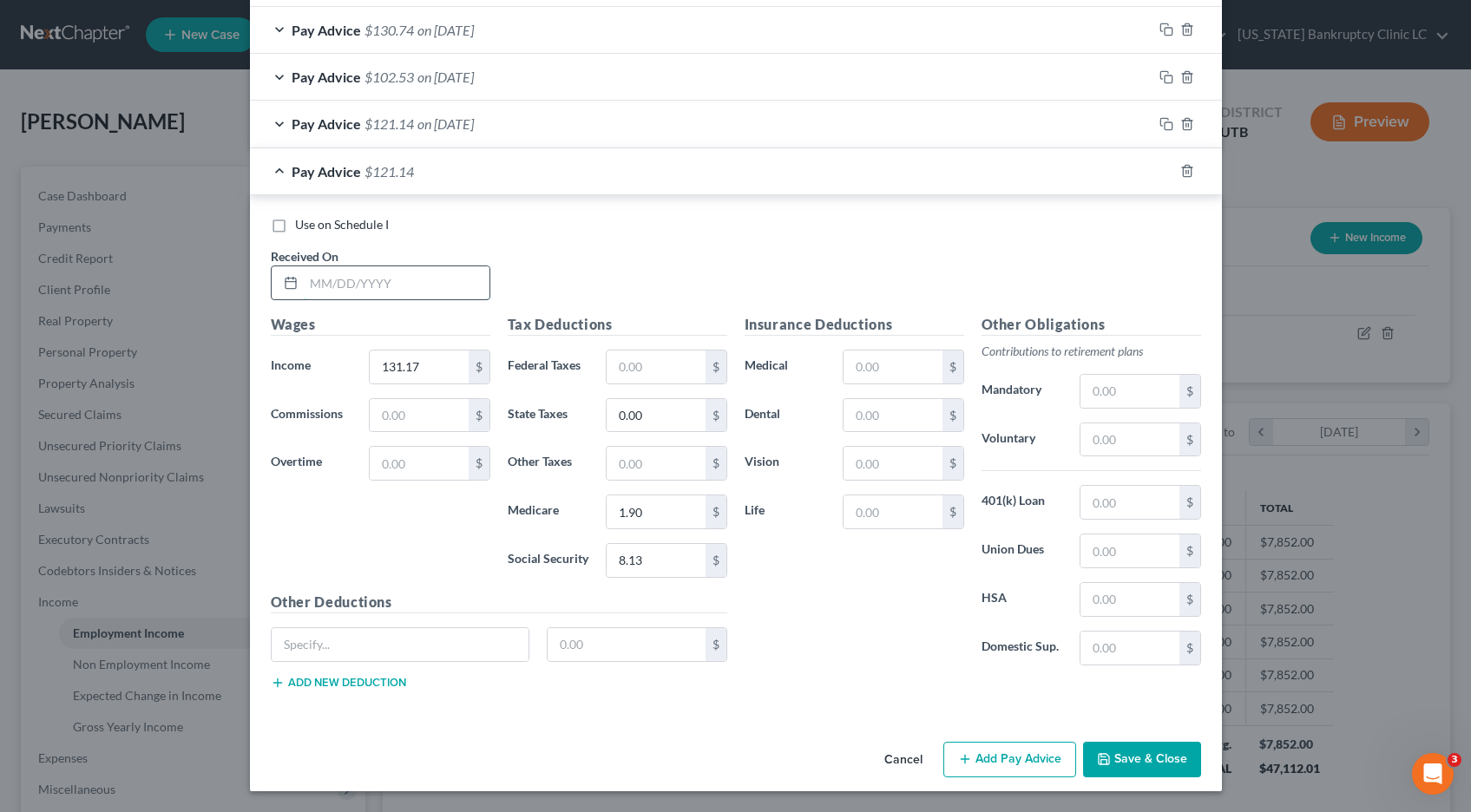
click at [408, 286] on input "text" at bounding box center [397, 282] width 186 height 33
type input "065/09/25"
type input "140.66"
type input "2.04"
click at [649, 558] on input "8.74" at bounding box center [655, 559] width 98 height 33
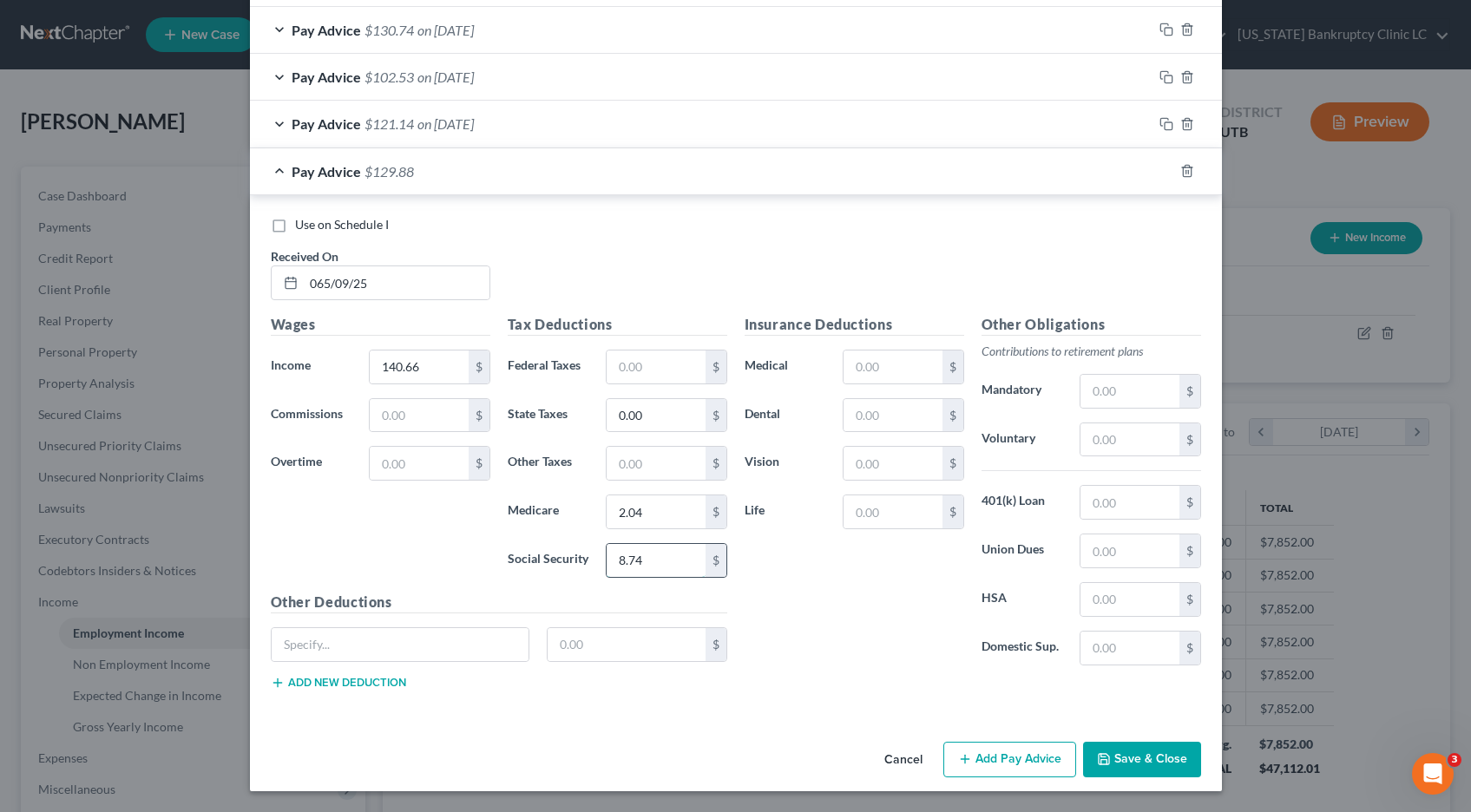
click at [649, 558] on input "8.74" at bounding box center [655, 559] width 98 height 33
type input "8.72"
click at [382, 287] on input "065/09/25" at bounding box center [397, 282] width 186 height 33
drag, startPoint x: 382, startPoint y: 286, endPoint x: 247, endPoint y: 283, distance: 135.0
click at [247, 283] on div "New Income Source × Employment Type * Select Full or [DEMOGRAPHIC_DATA] Employm…" at bounding box center [735, 406] width 1471 height 812
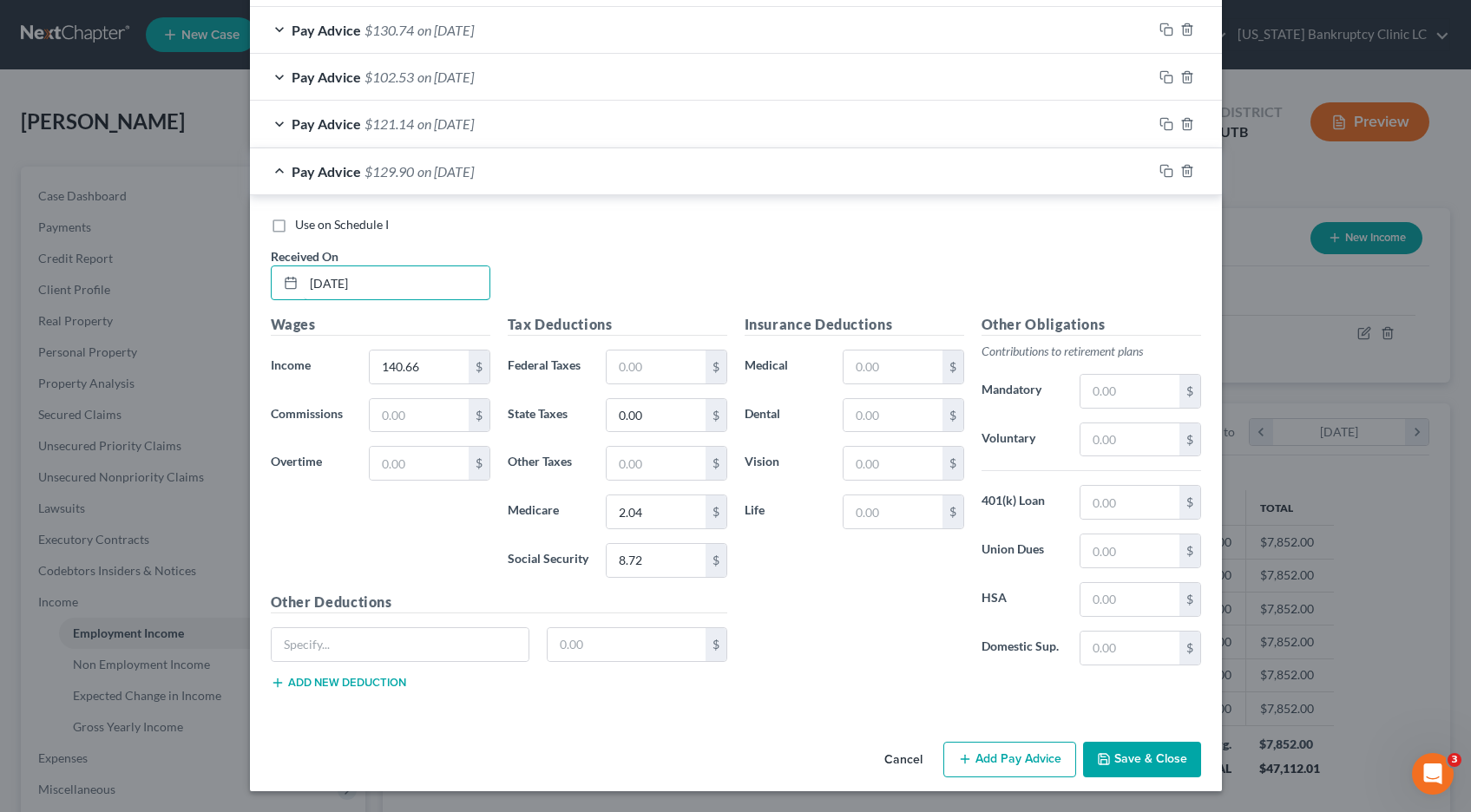
type input "[DATE]"
drag, startPoint x: 1167, startPoint y: 172, endPoint x: 1125, endPoint y: 187, distance: 44.6
click at [1167, 172] on icon "button" at bounding box center [1167, 171] width 14 height 14
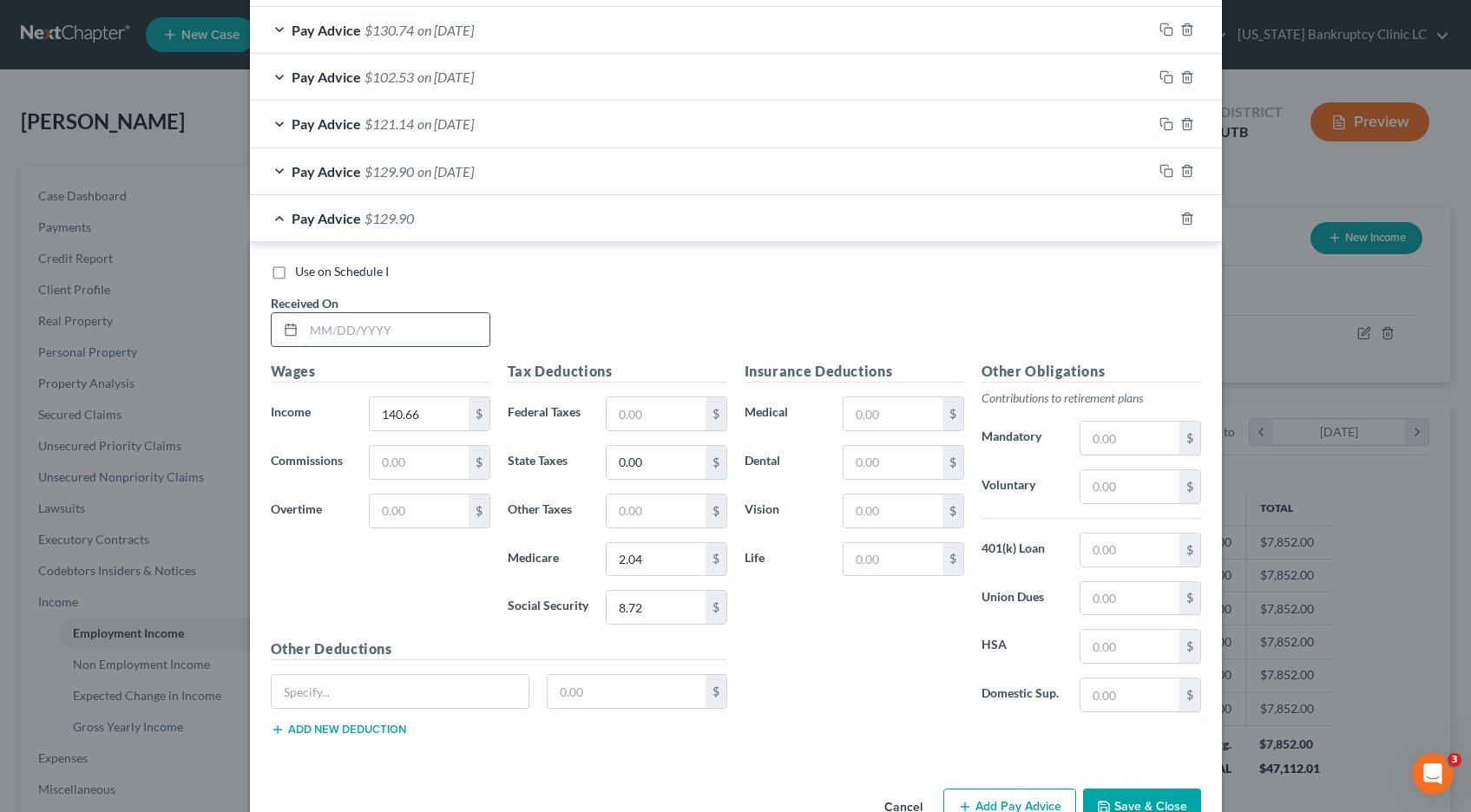
click at [348, 332] on input "text" at bounding box center [397, 329] width 186 height 33
type input "[DATE]"
type input "0.00"
click at [654, 565] on input "2.04" at bounding box center [655, 559] width 98 height 33
type input "0"
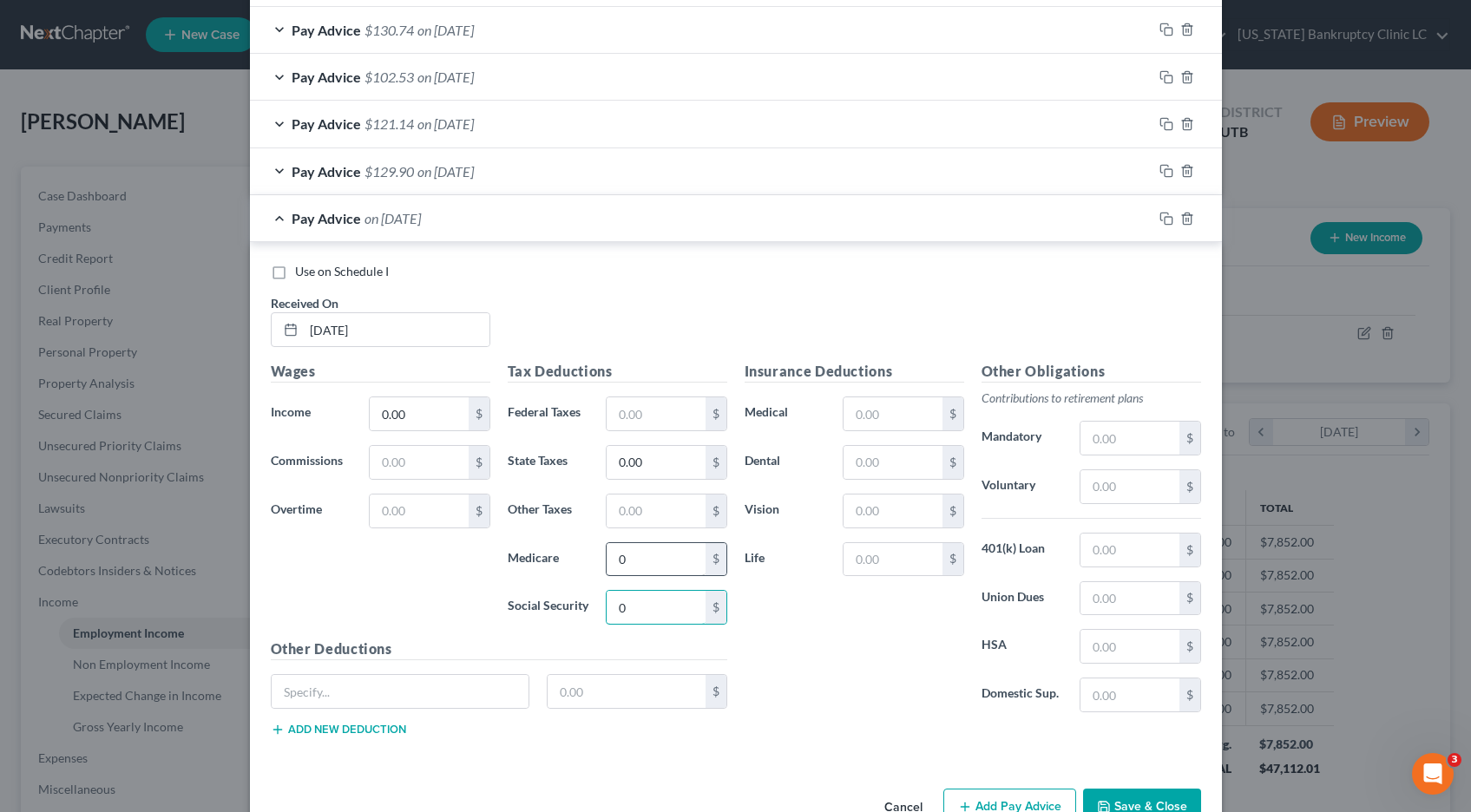
type input "0"
click at [1168, 220] on icon "button" at bounding box center [1167, 219] width 14 height 14
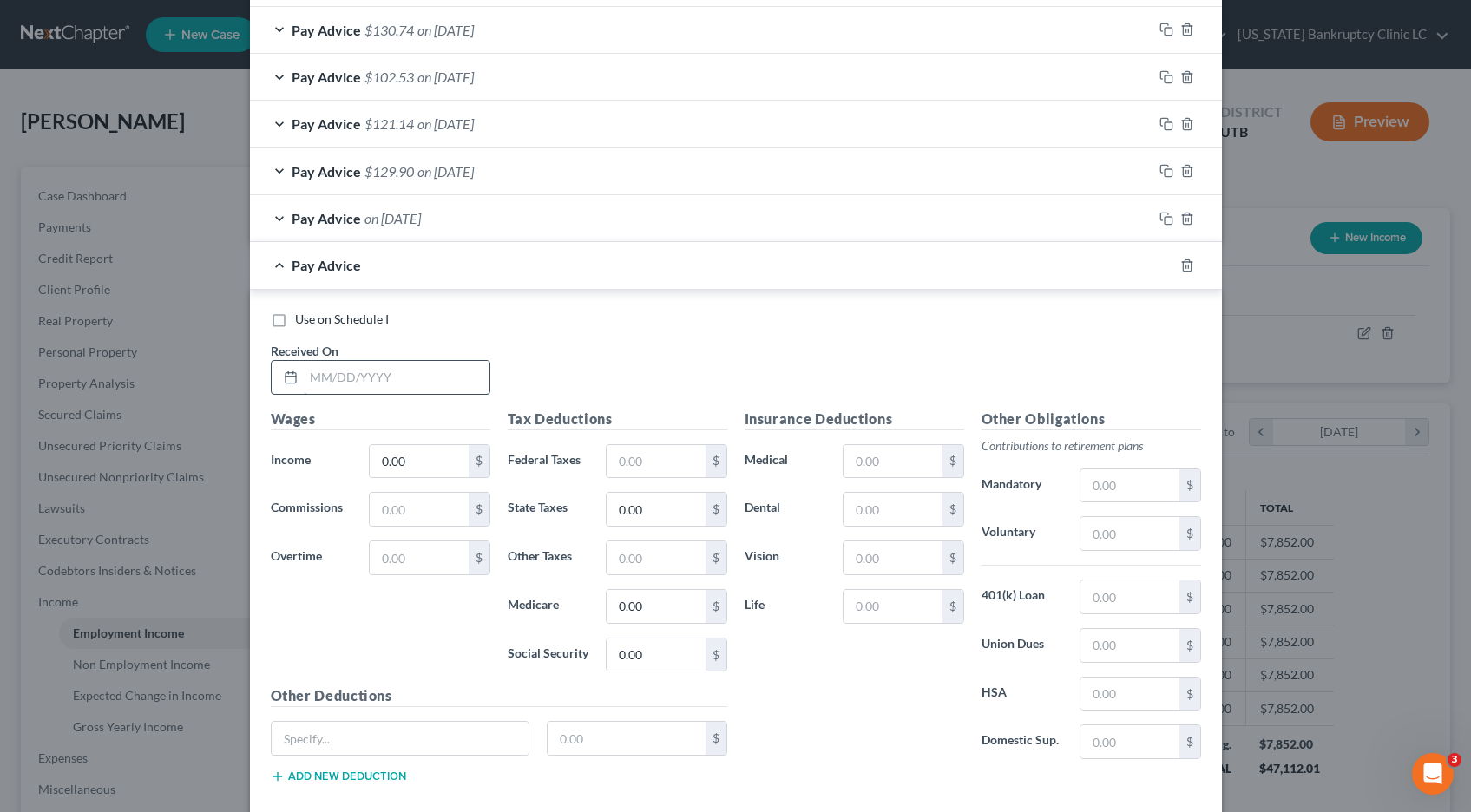
click at [367, 372] on input "text" at bounding box center [397, 377] width 186 height 33
type input "[DATE]"
type input "53.04"
type input "0.77"
type input "3.29"
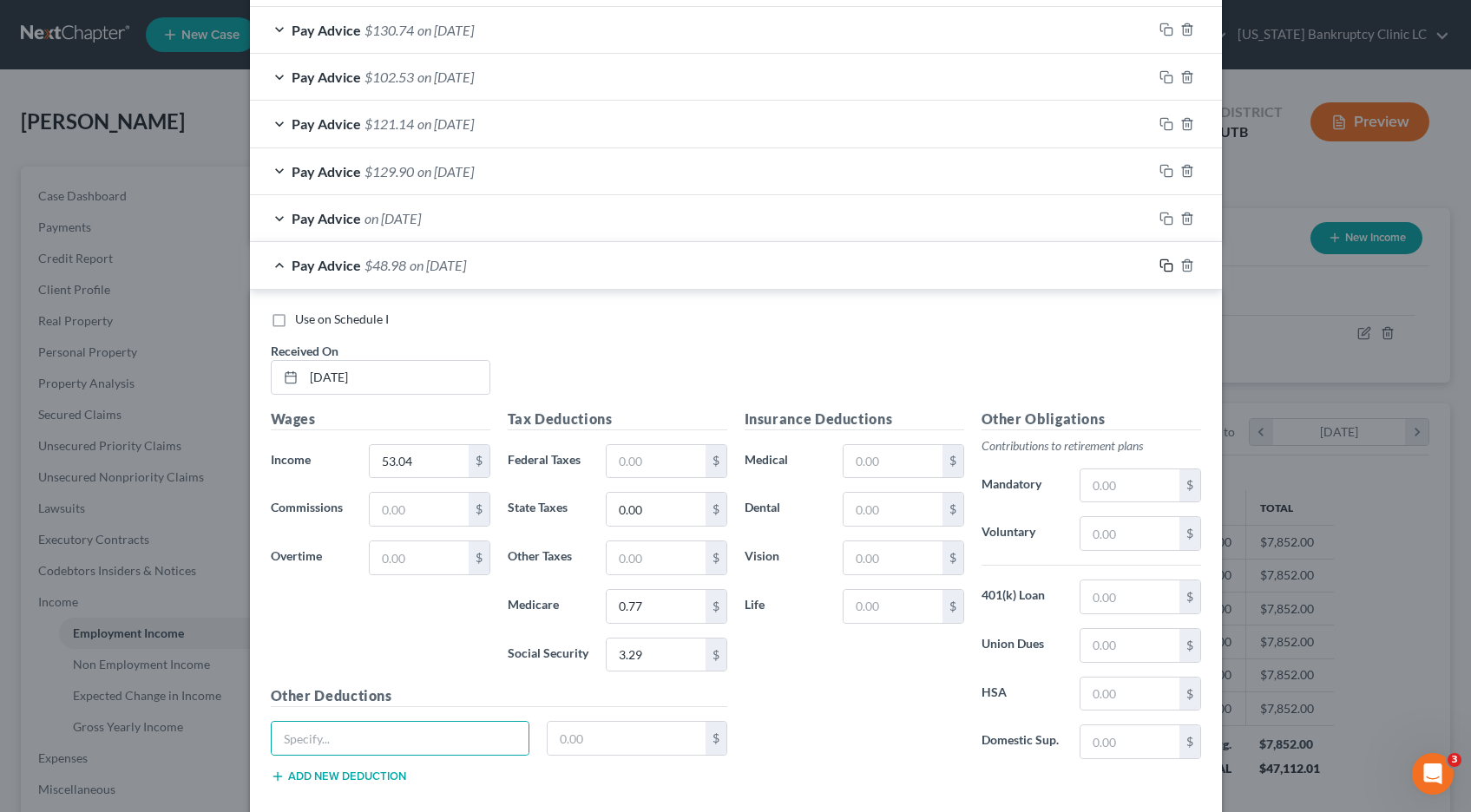
click at [1165, 263] on rect "button" at bounding box center [1169, 267] width 8 height 8
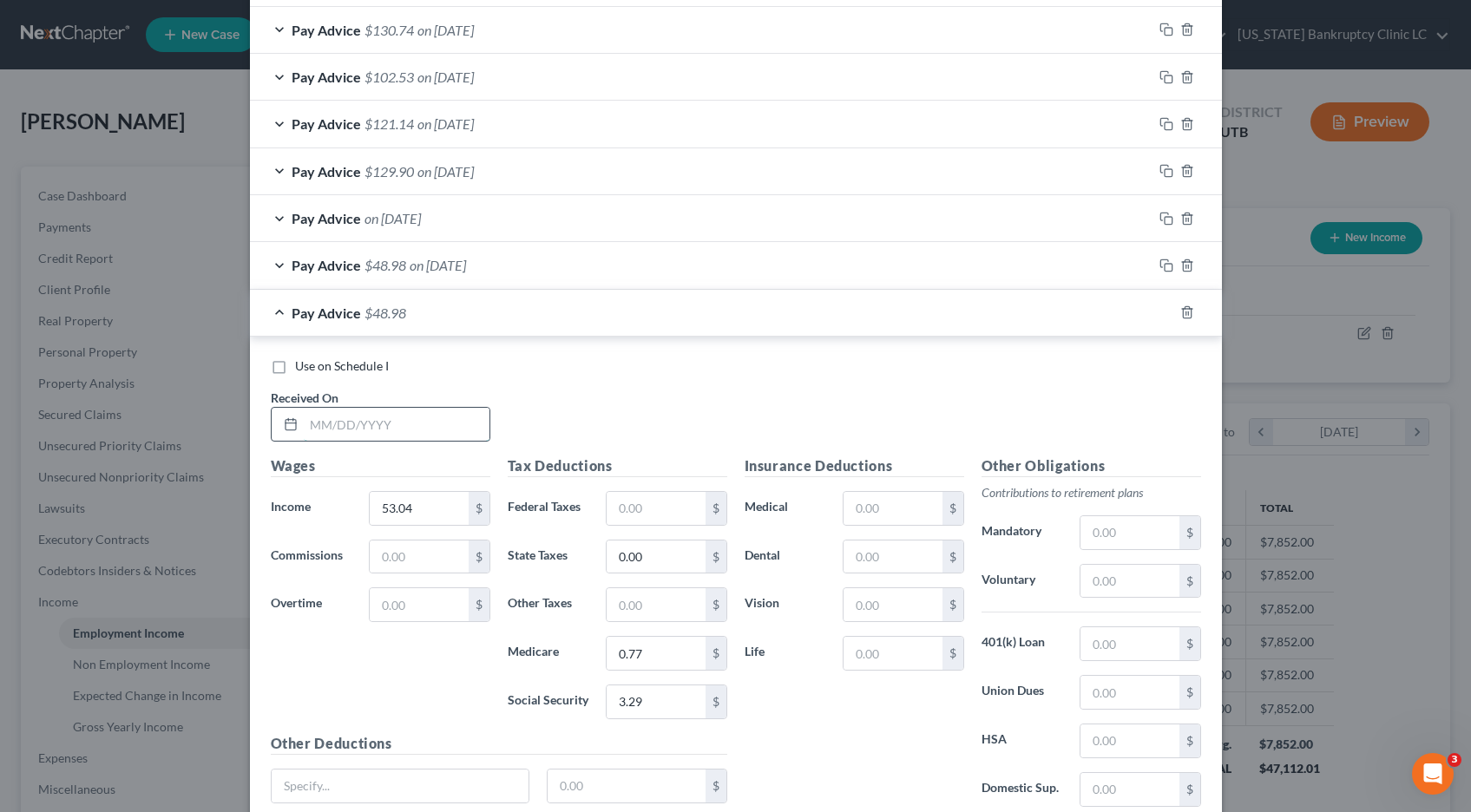
click at [319, 424] on input "text" at bounding box center [397, 424] width 186 height 33
type input "[DATE]"
type input "67.60"
type input "0.98"
type input "4.19"
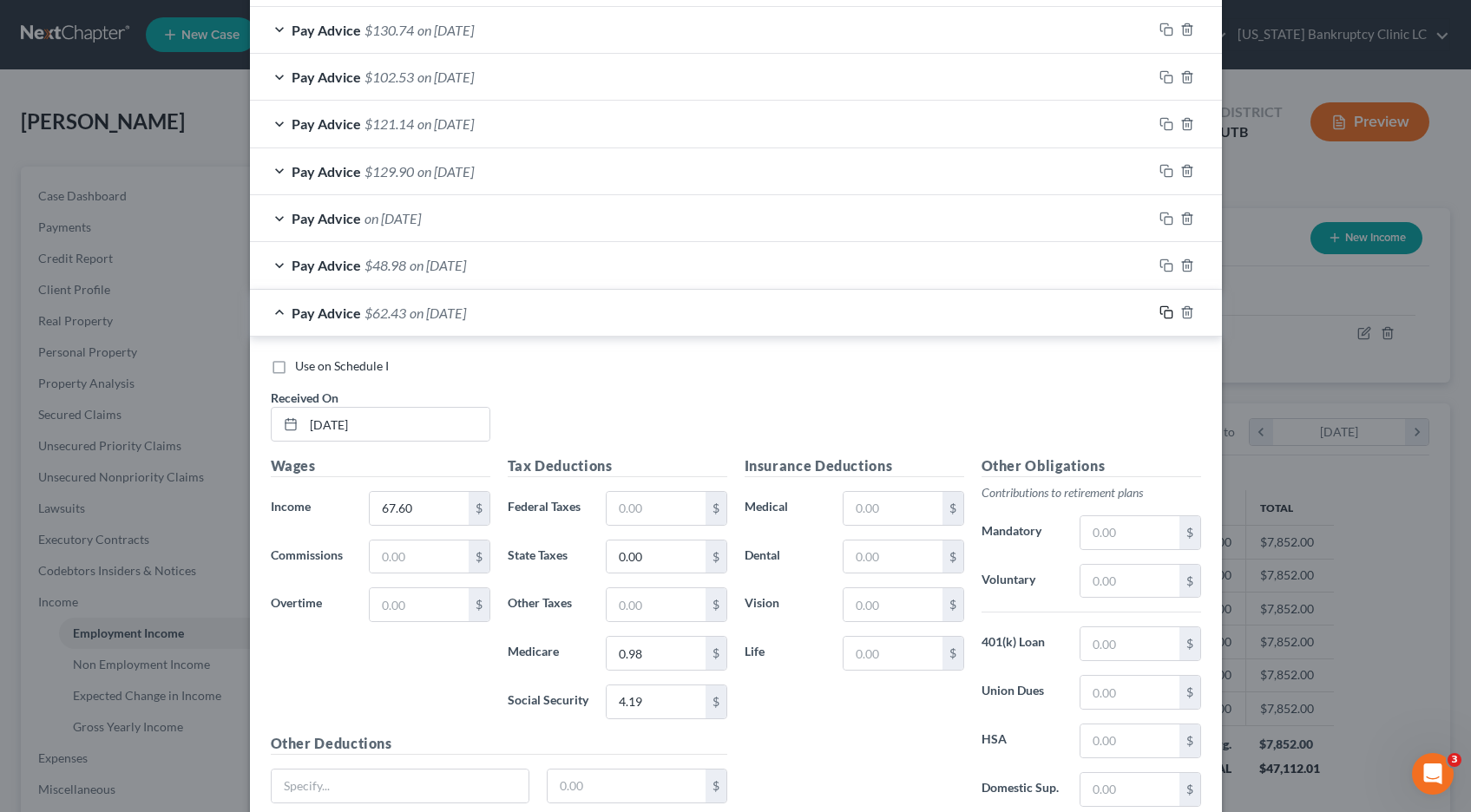
click at [1166, 312] on icon "button" at bounding box center [1167, 312] width 14 height 14
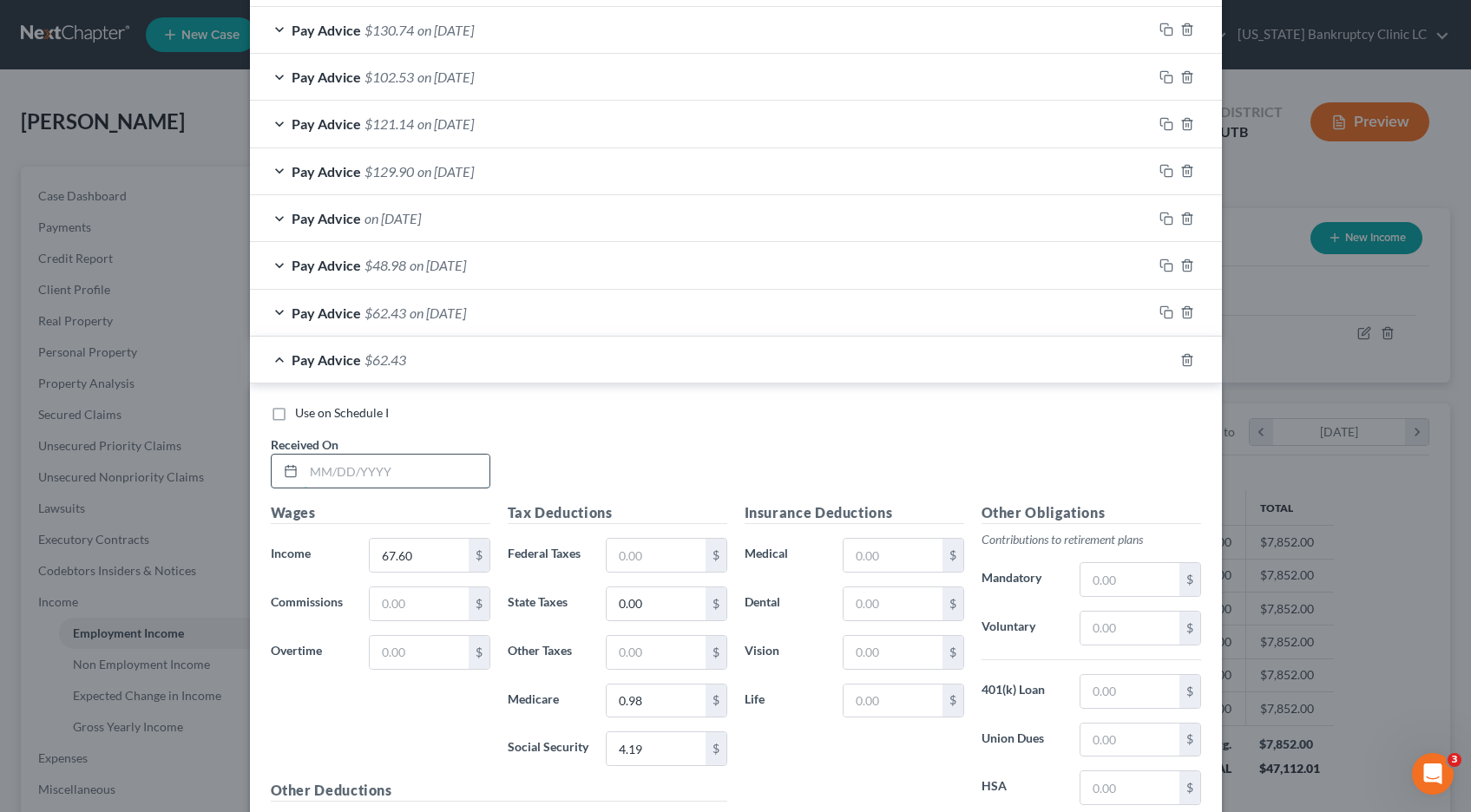
click at [354, 466] on input "text" at bounding box center [397, 470] width 186 height 33
type input "[DATE]"
type input "52.00"
type input "0.76"
type input "3.23"
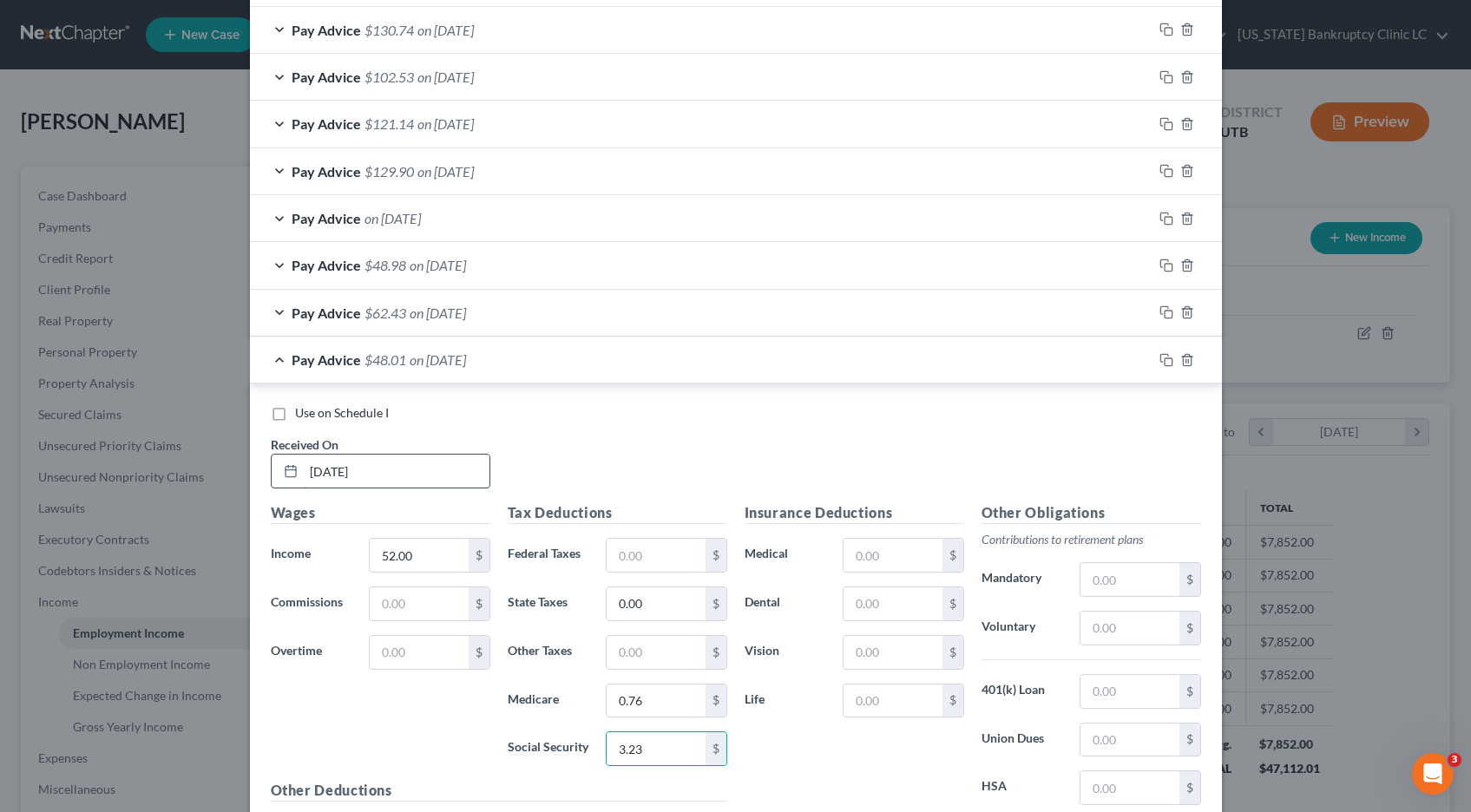
scroll to position [1461, 0]
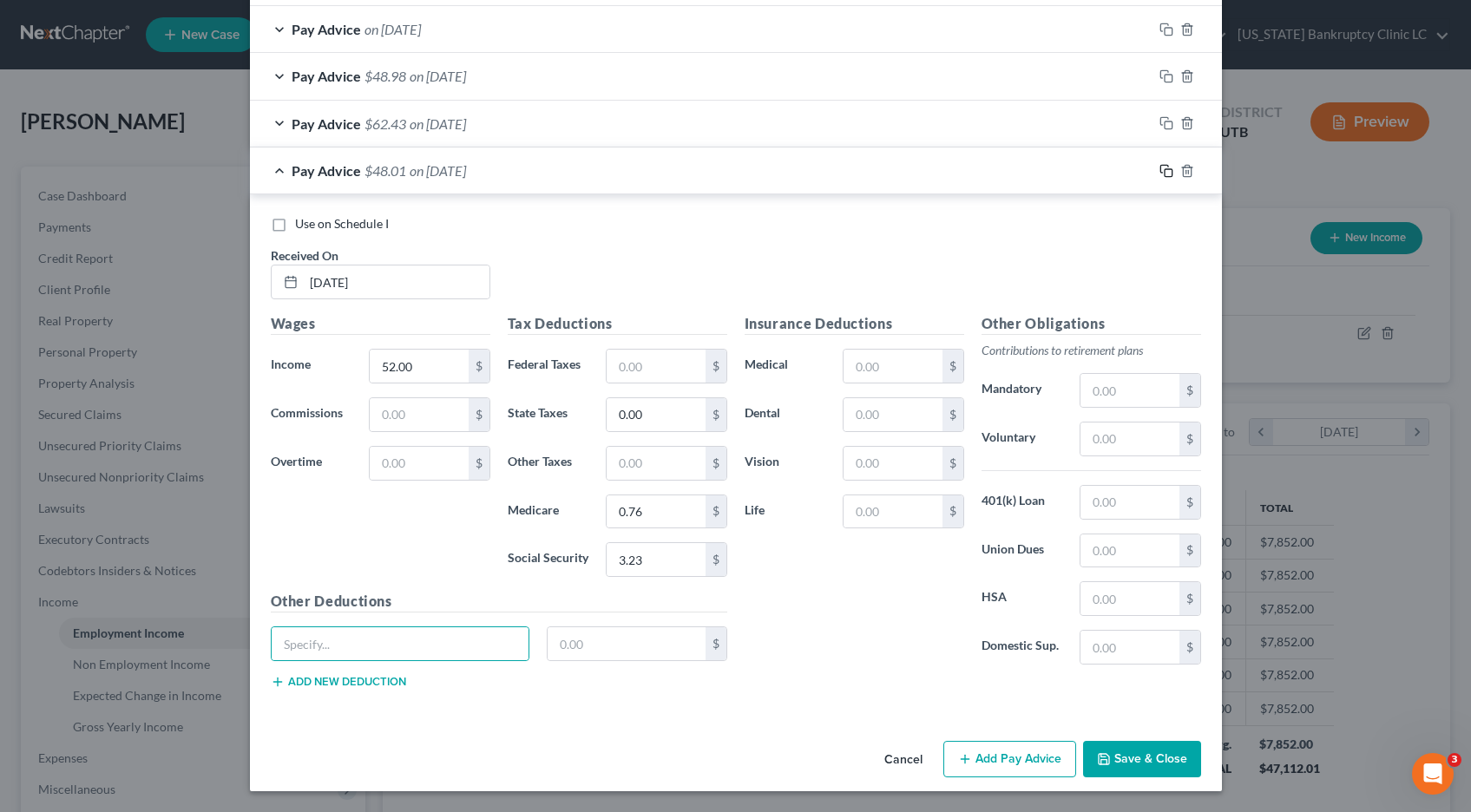
click at [1168, 170] on icon "button" at bounding box center [1167, 171] width 14 height 14
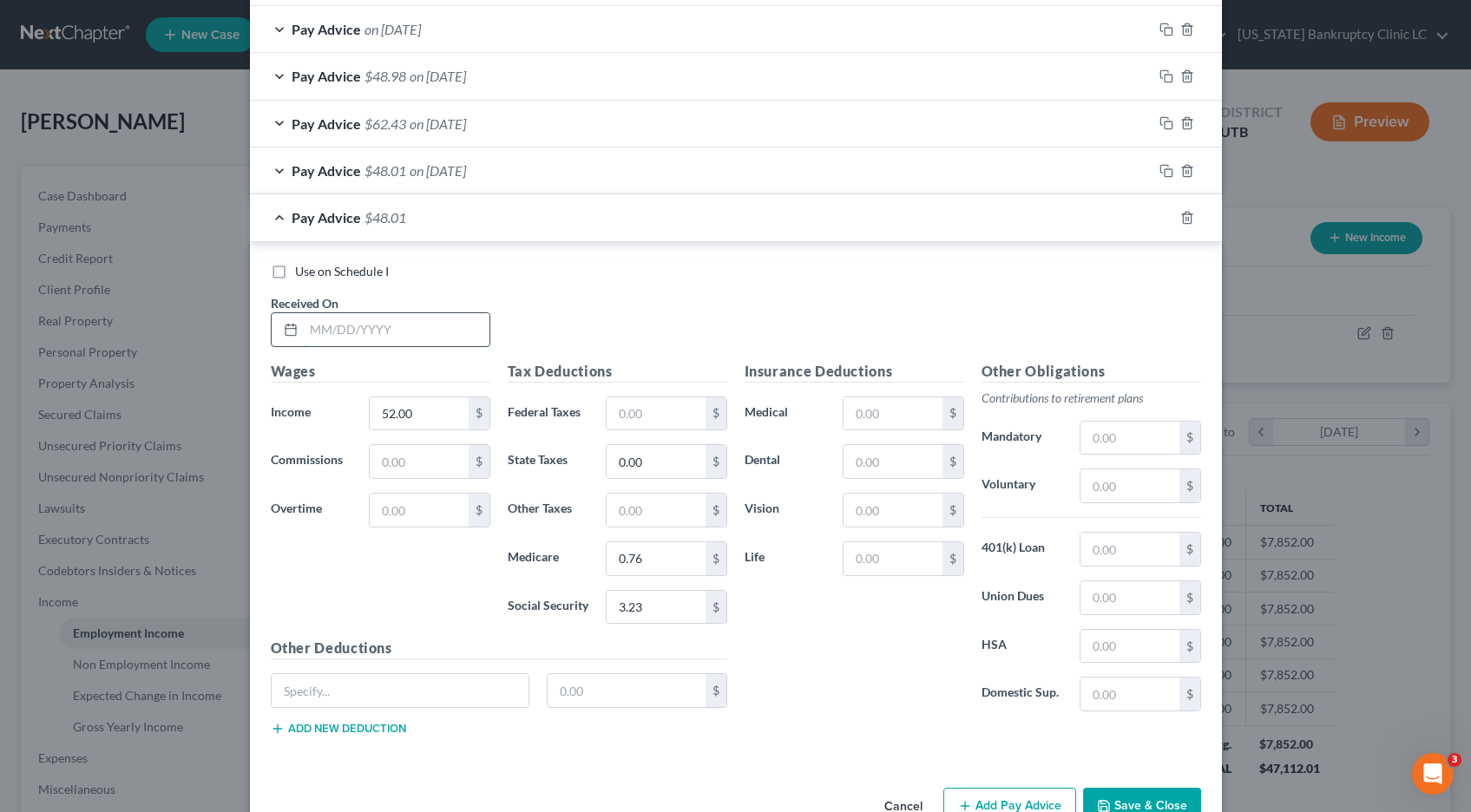
click at [352, 332] on input "text" at bounding box center [397, 329] width 186 height 33
type input "[DATE]"
type input "118.82"
type input "1.72"
type input "7.37"
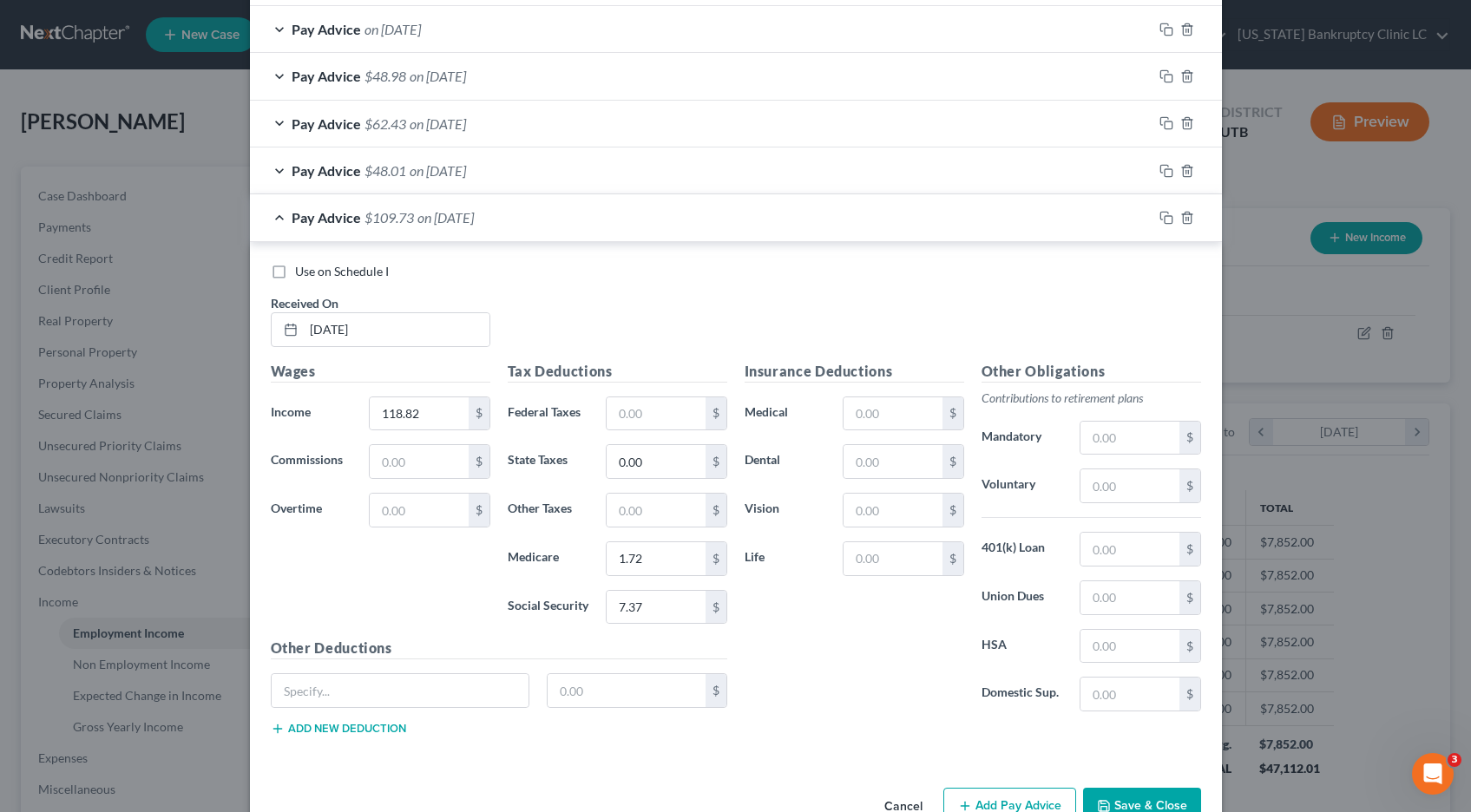
click at [280, 215] on div "Pay Advice $109.73 on [DATE]" at bounding box center [700, 217] width 902 height 46
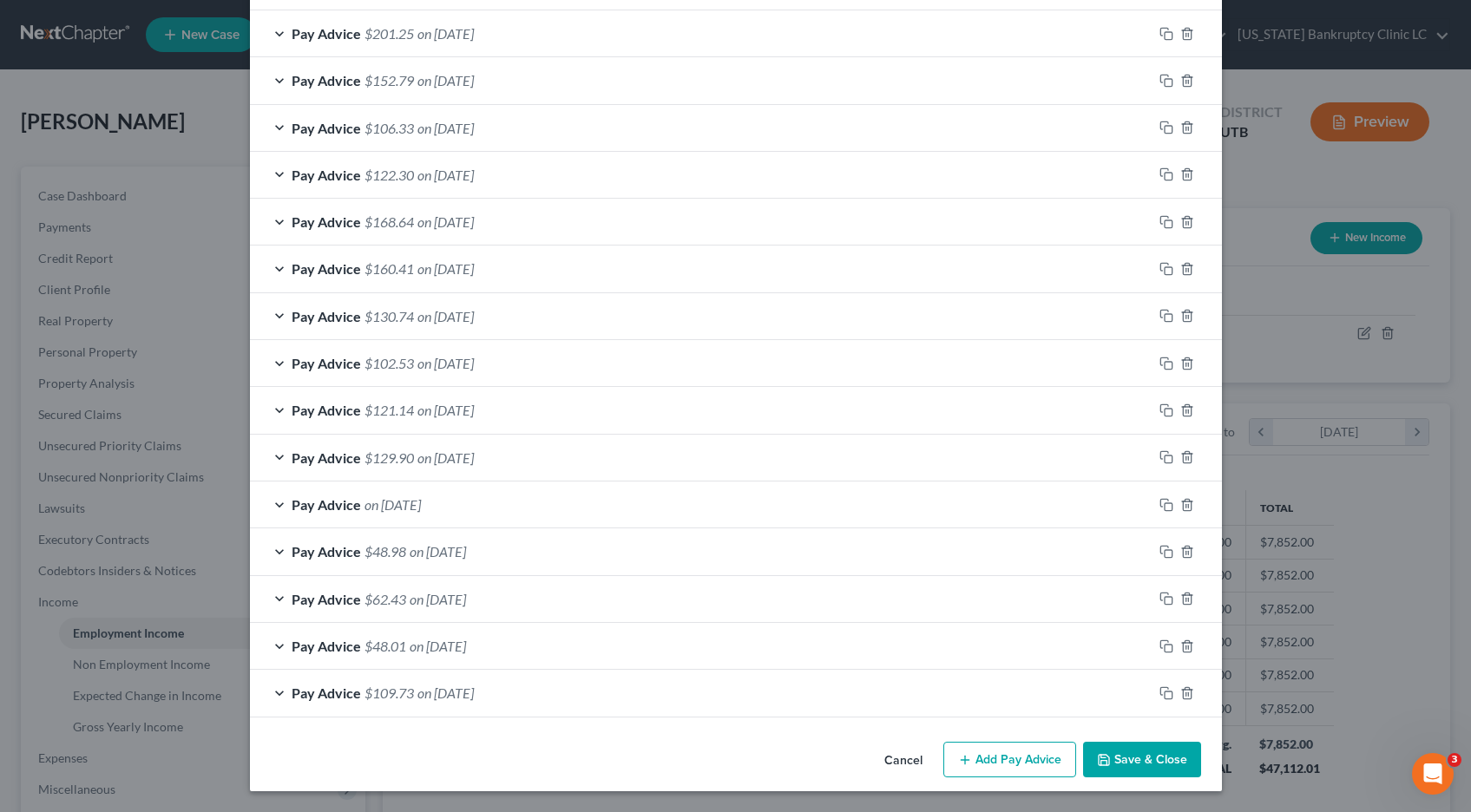
scroll to position [985, 0]
click at [454, 229] on span "on [DATE]" at bounding box center [445, 222] width 56 height 17
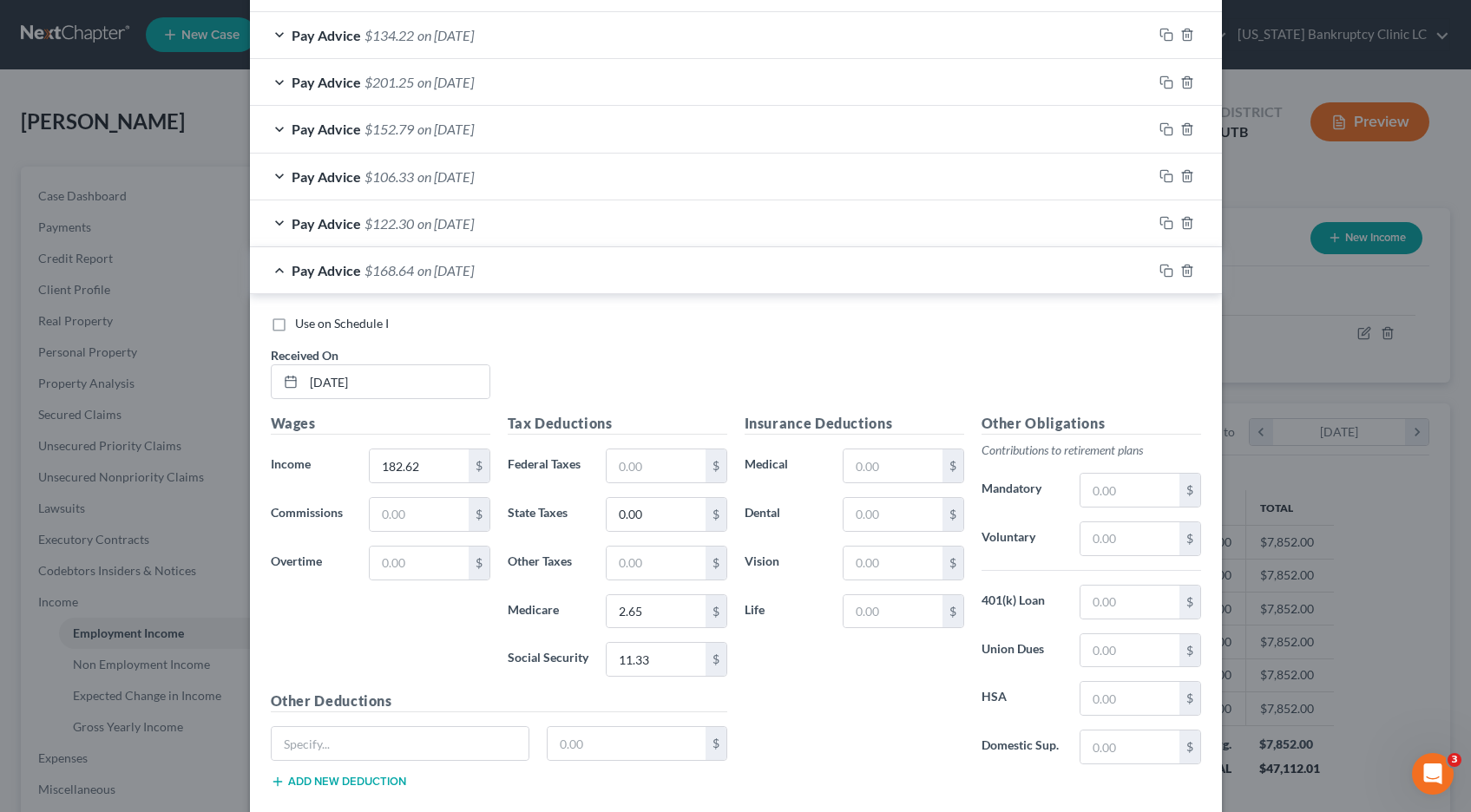
scroll to position [922, 0]
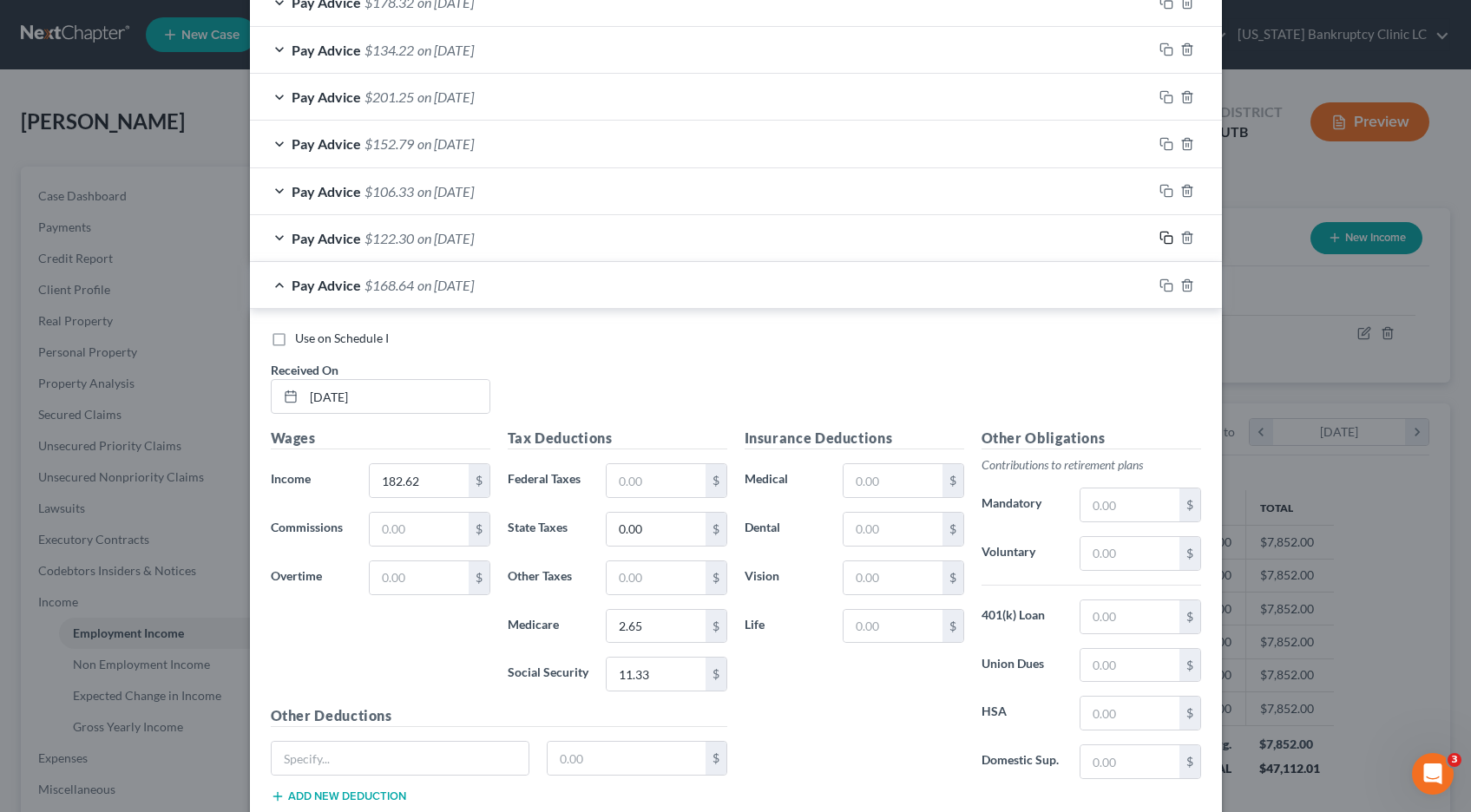
click at [1164, 235] on icon "button" at bounding box center [1167, 238] width 14 height 14
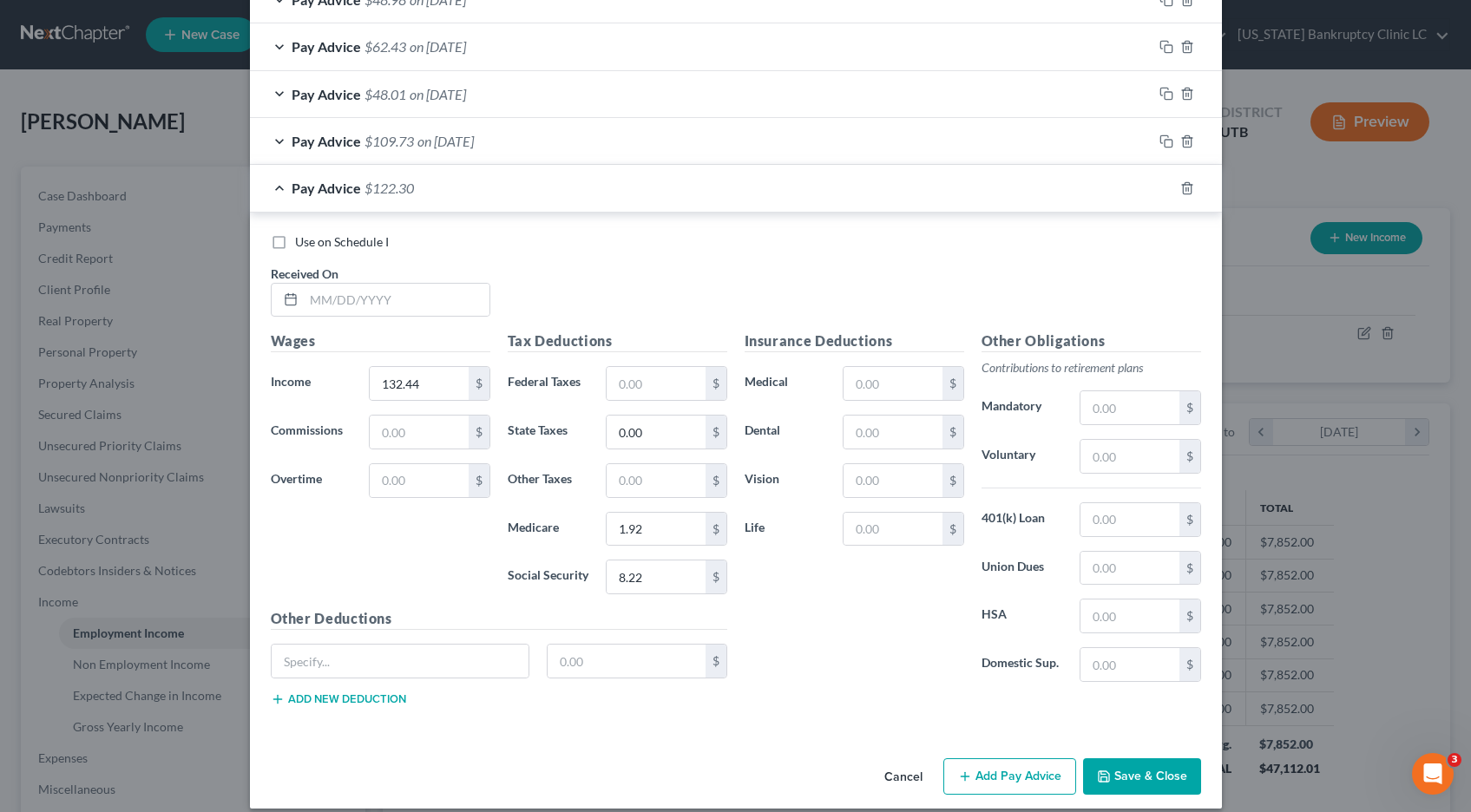
scroll to position [2078, 0]
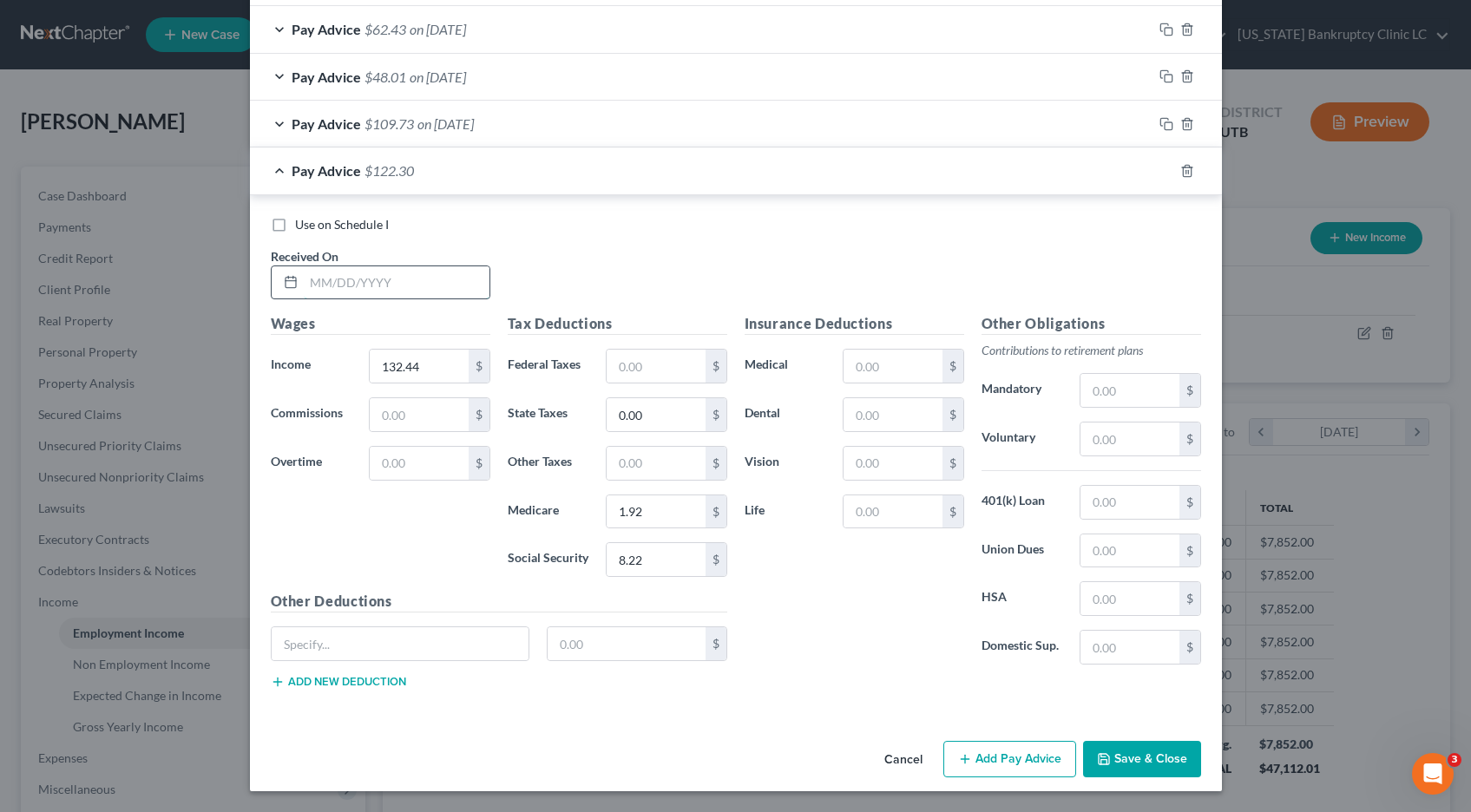
click at [380, 282] on input "text" at bounding box center [397, 282] width 186 height 33
type input "[DATE]"
type input "0"
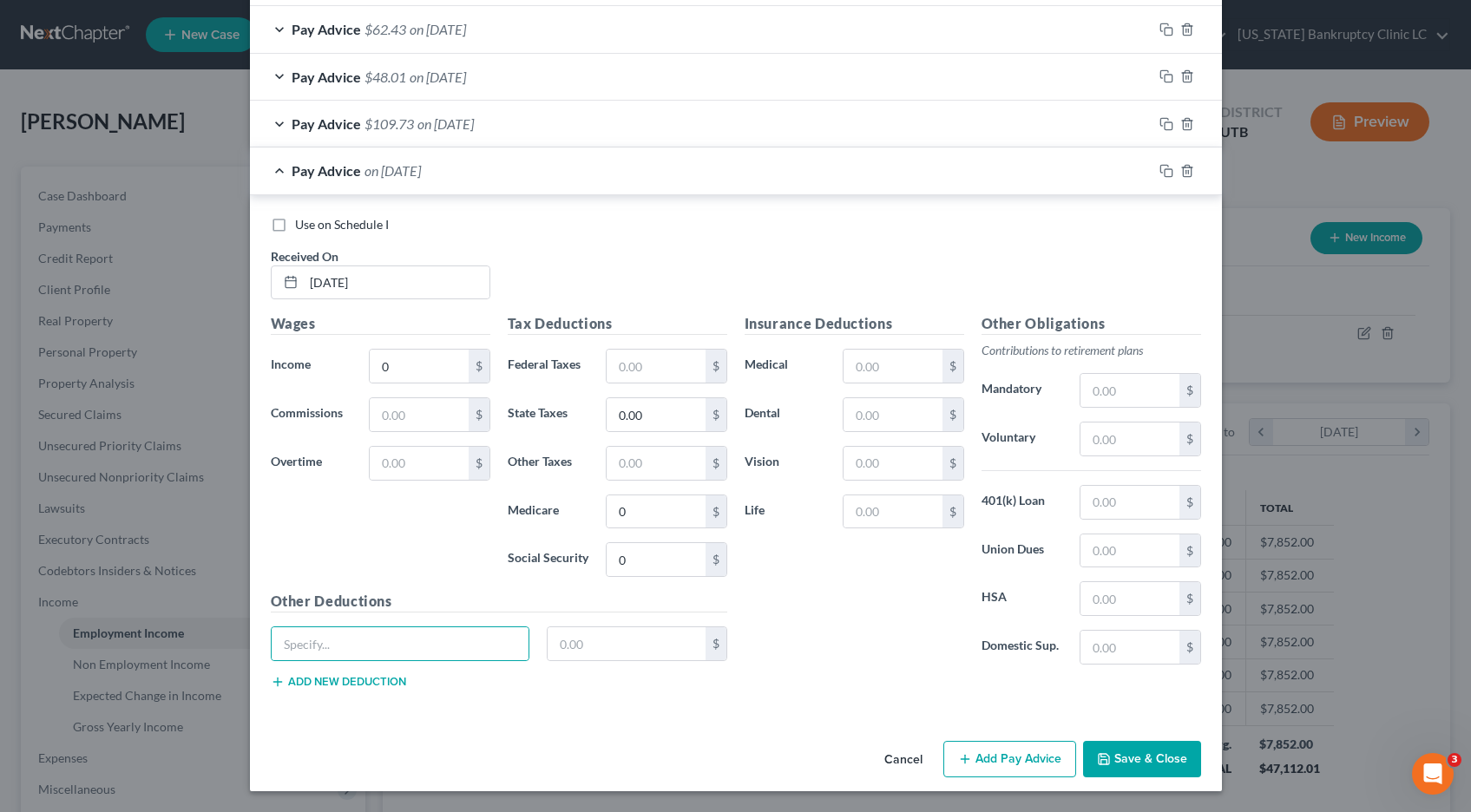
click at [1127, 757] on button "Save & Close" at bounding box center [1142, 759] width 118 height 37
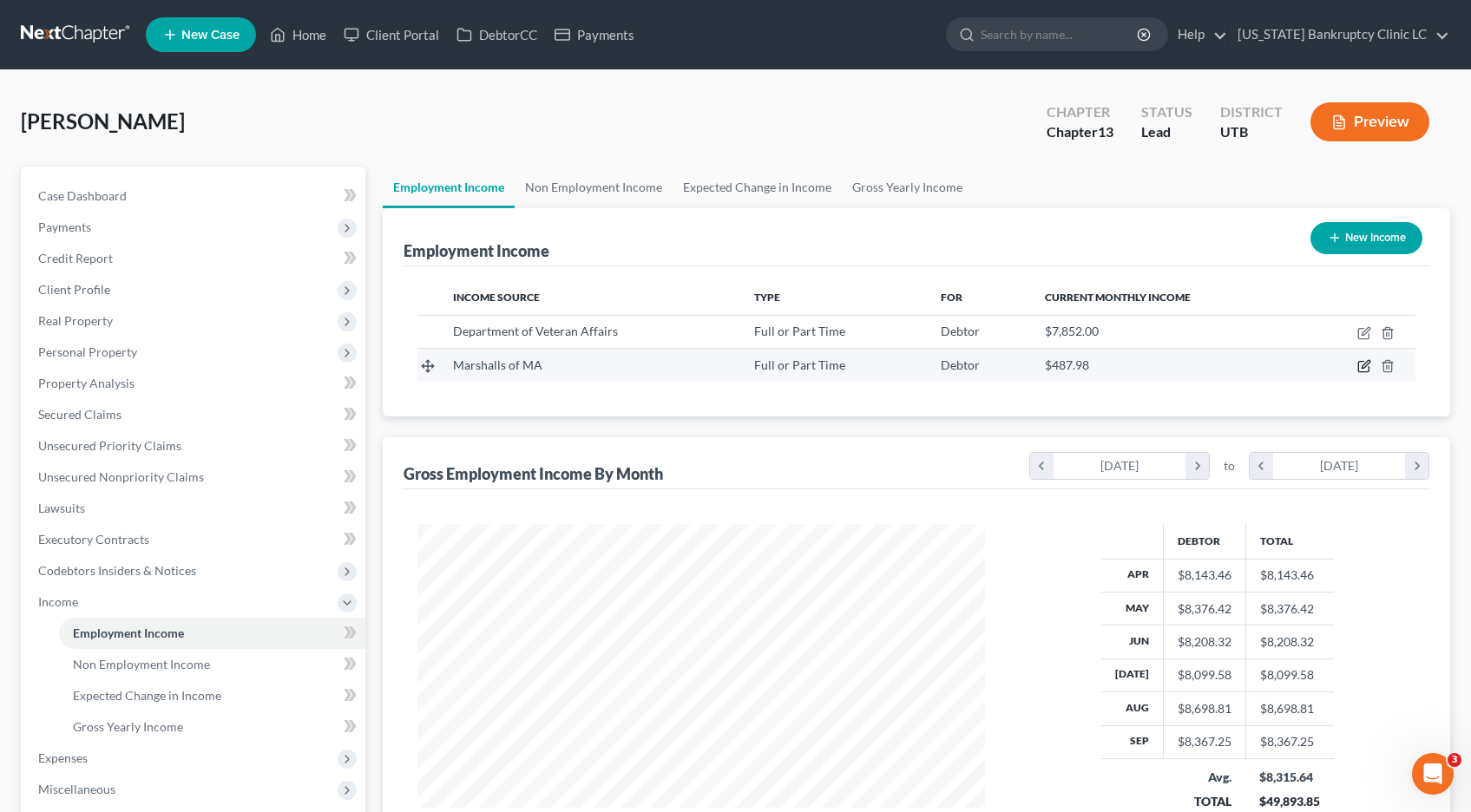
click at [1362, 368] on icon "button" at bounding box center [1366, 365] width 8 height 8
select select "0"
select select "22"
select select "3"
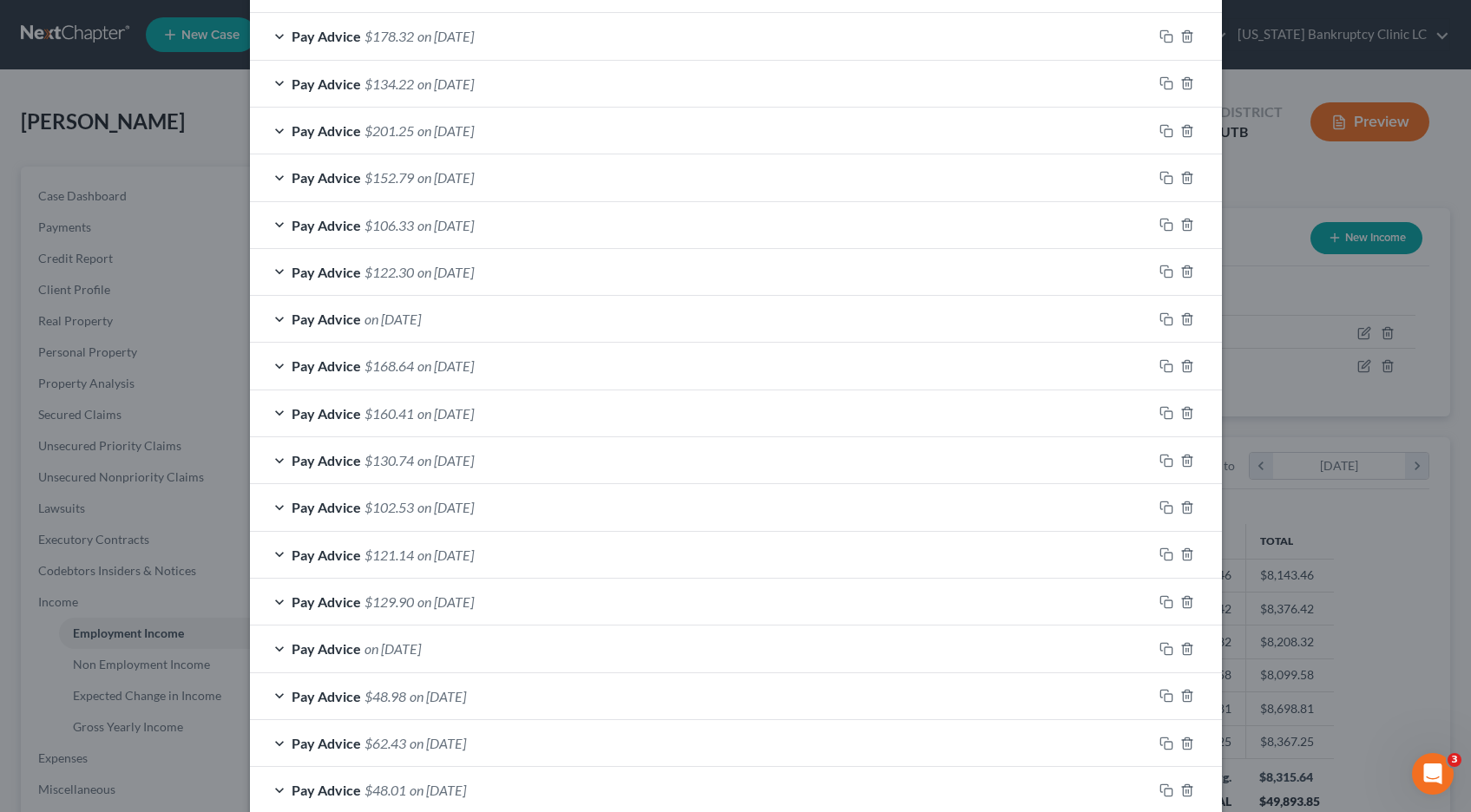
scroll to position [894, 0]
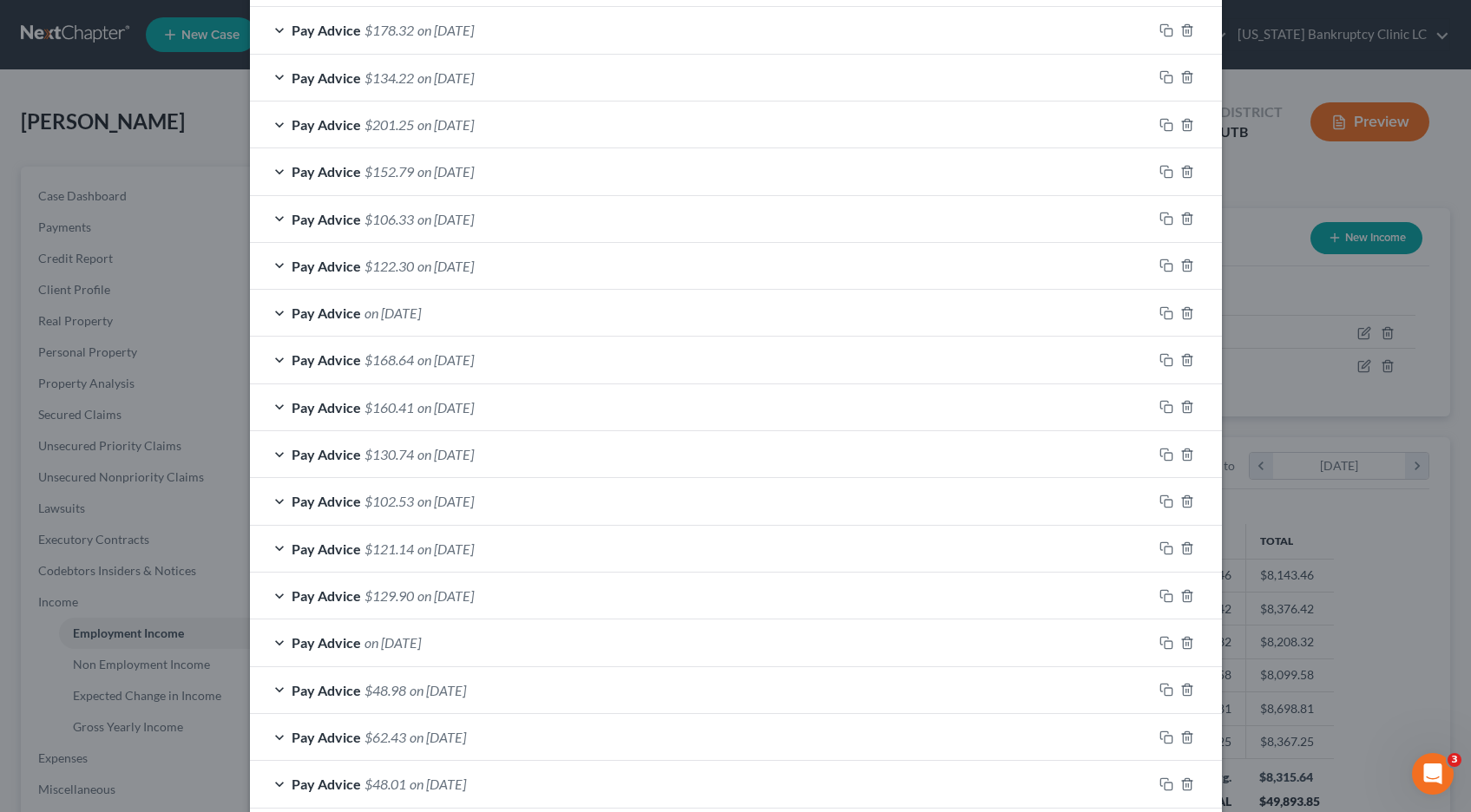
click at [275, 170] on div "Pay Advice $152.79 on [DATE]" at bounding box center [700, 171] width 902 height 46
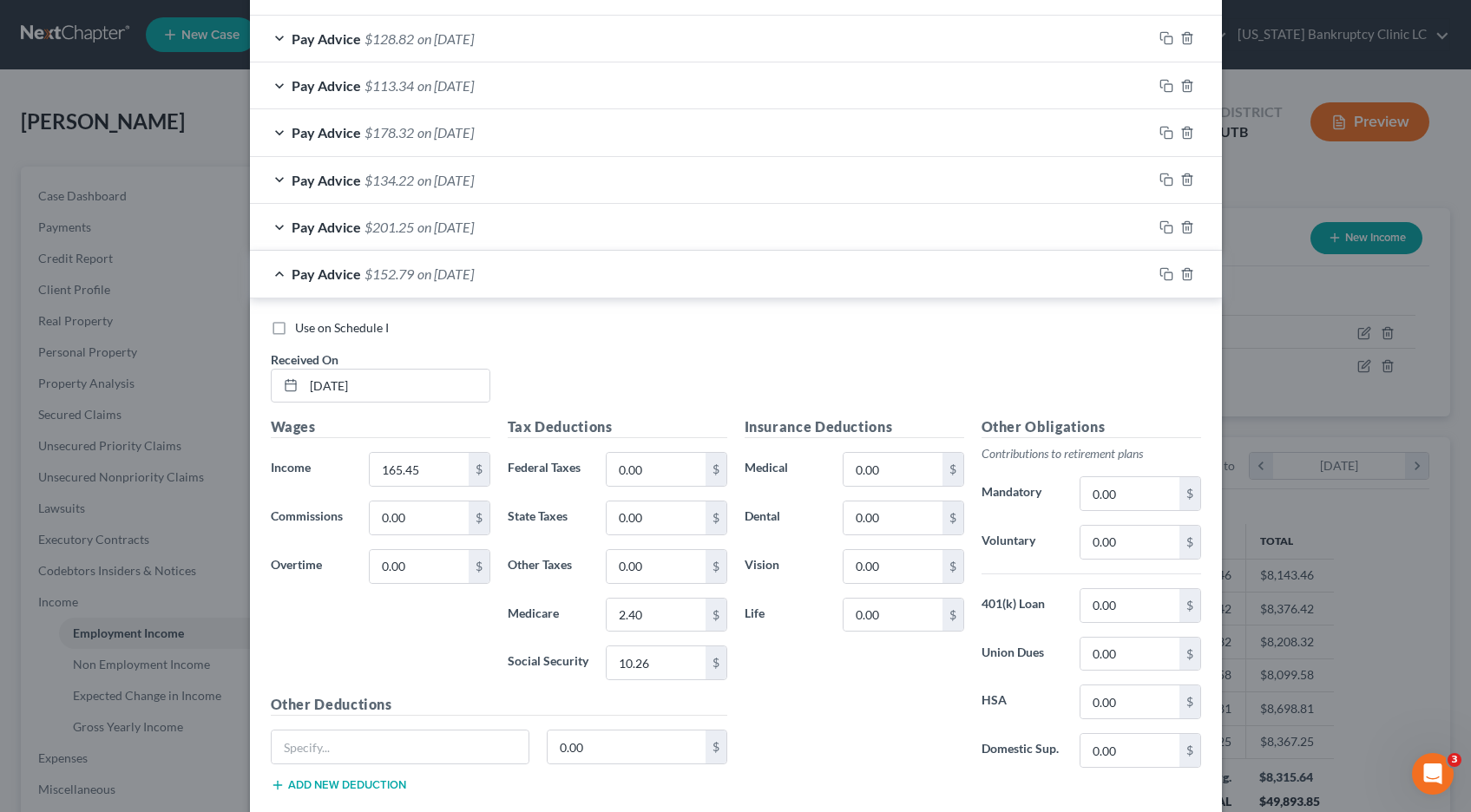
scroll to position [793, 0]
click at [1165, 273] on rect "button" at bounding box center [1169, 274] width 8 height 8
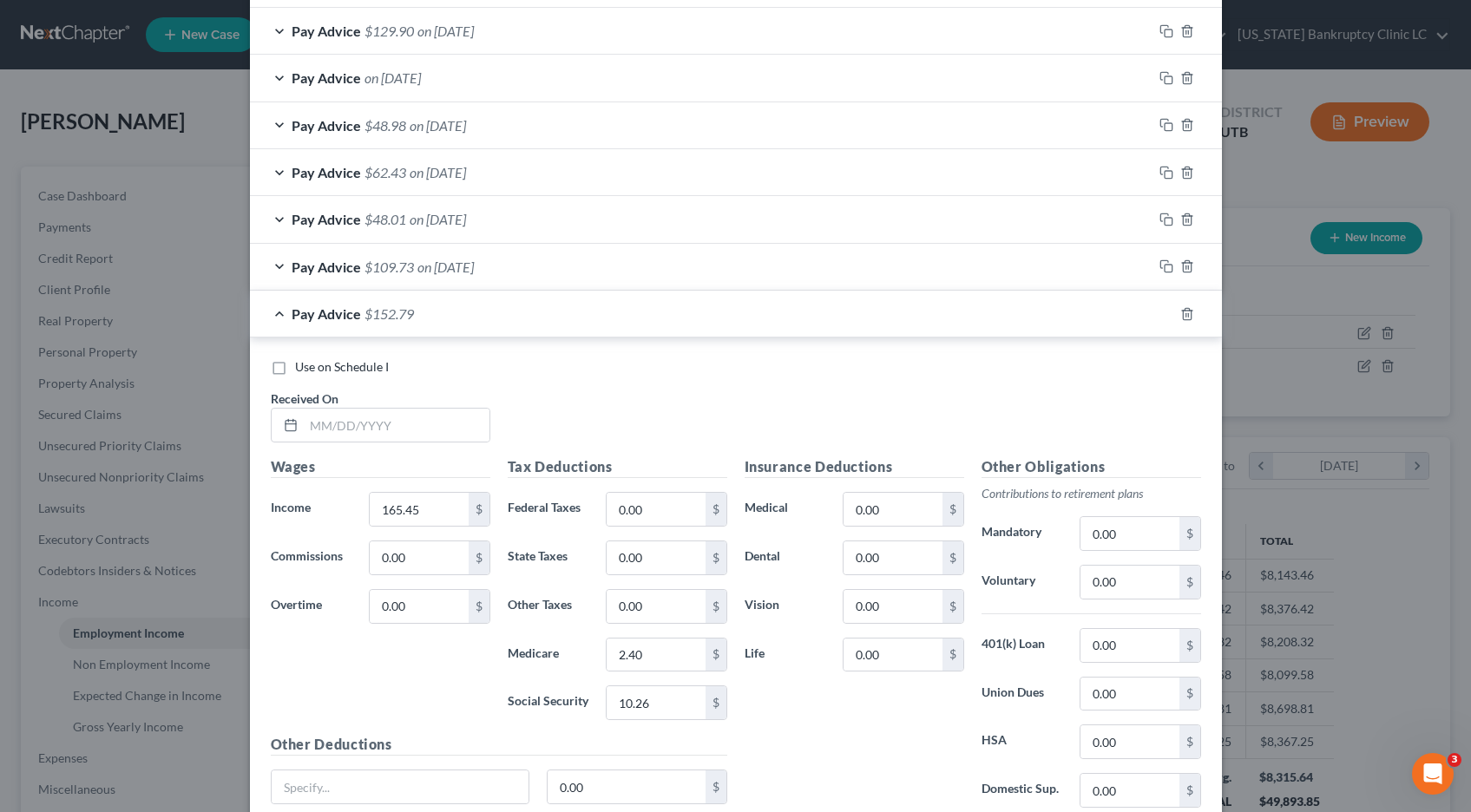
scroll to position [1601, 0]
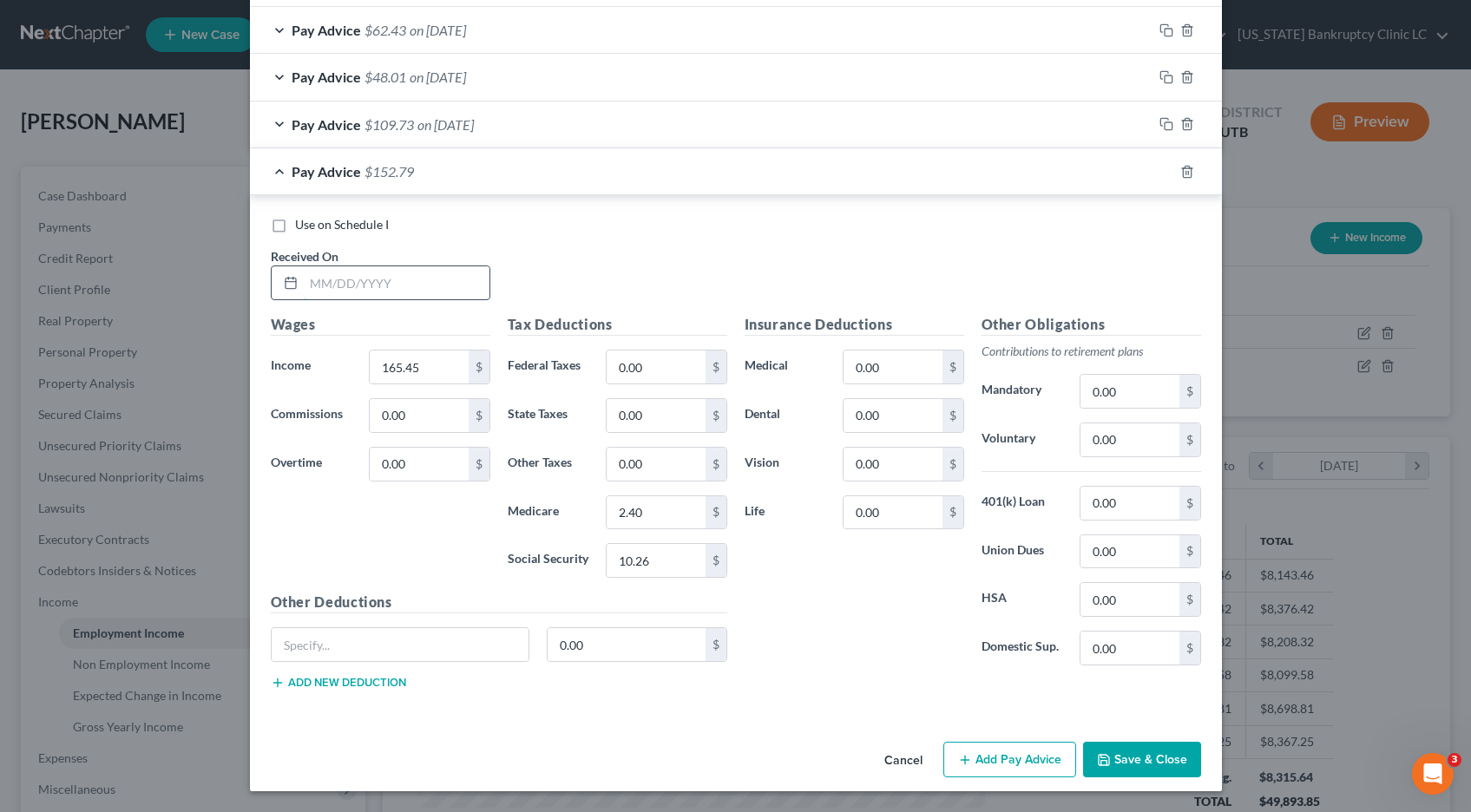
click at [414, 291] on input "text" at bounding box center [397, 282] width 186 height 33
type input "[DATE]"
type input "0"
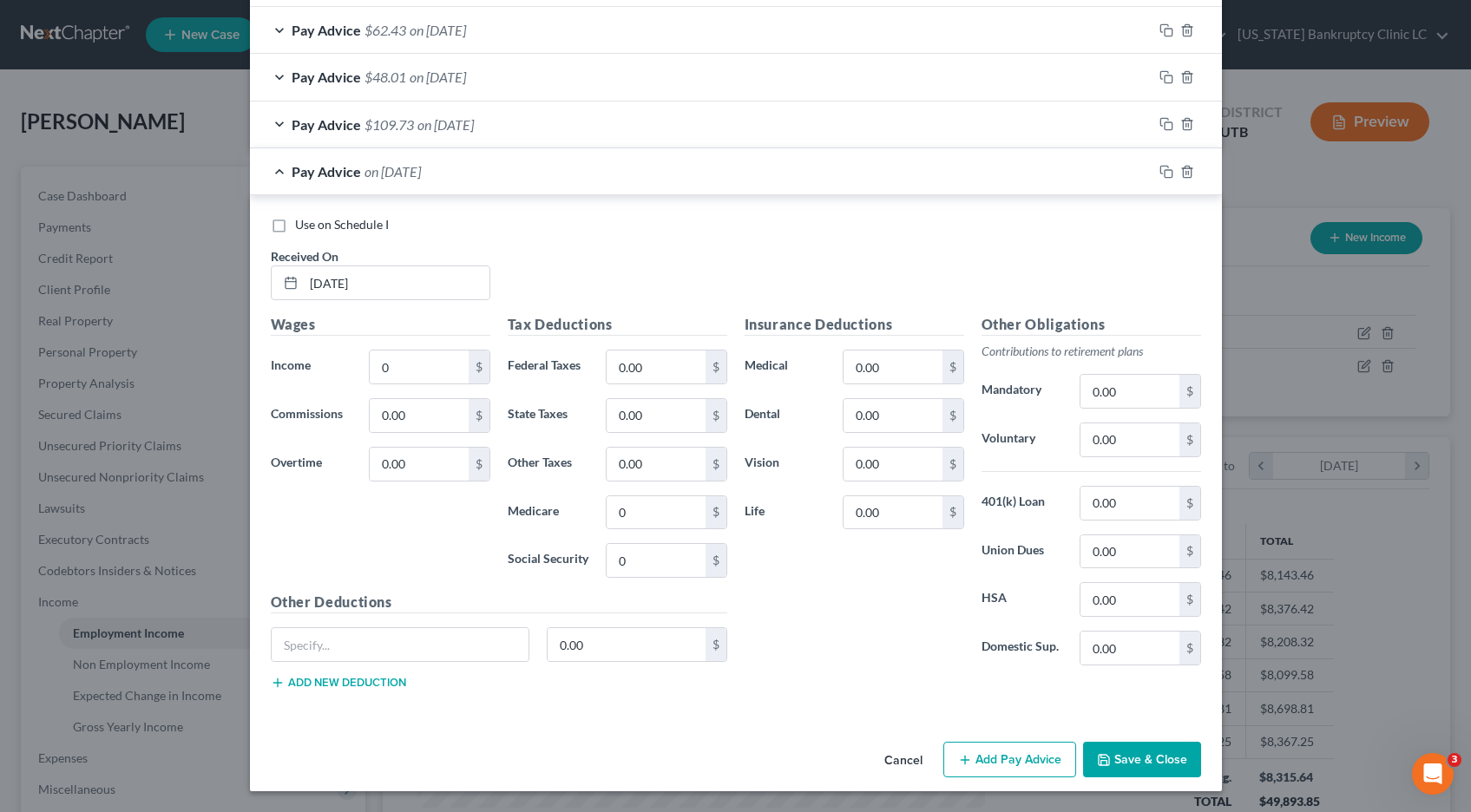
click at [1122, 762] on button "Save & Close" at bounding box center [1142, 760] width 118 height 37
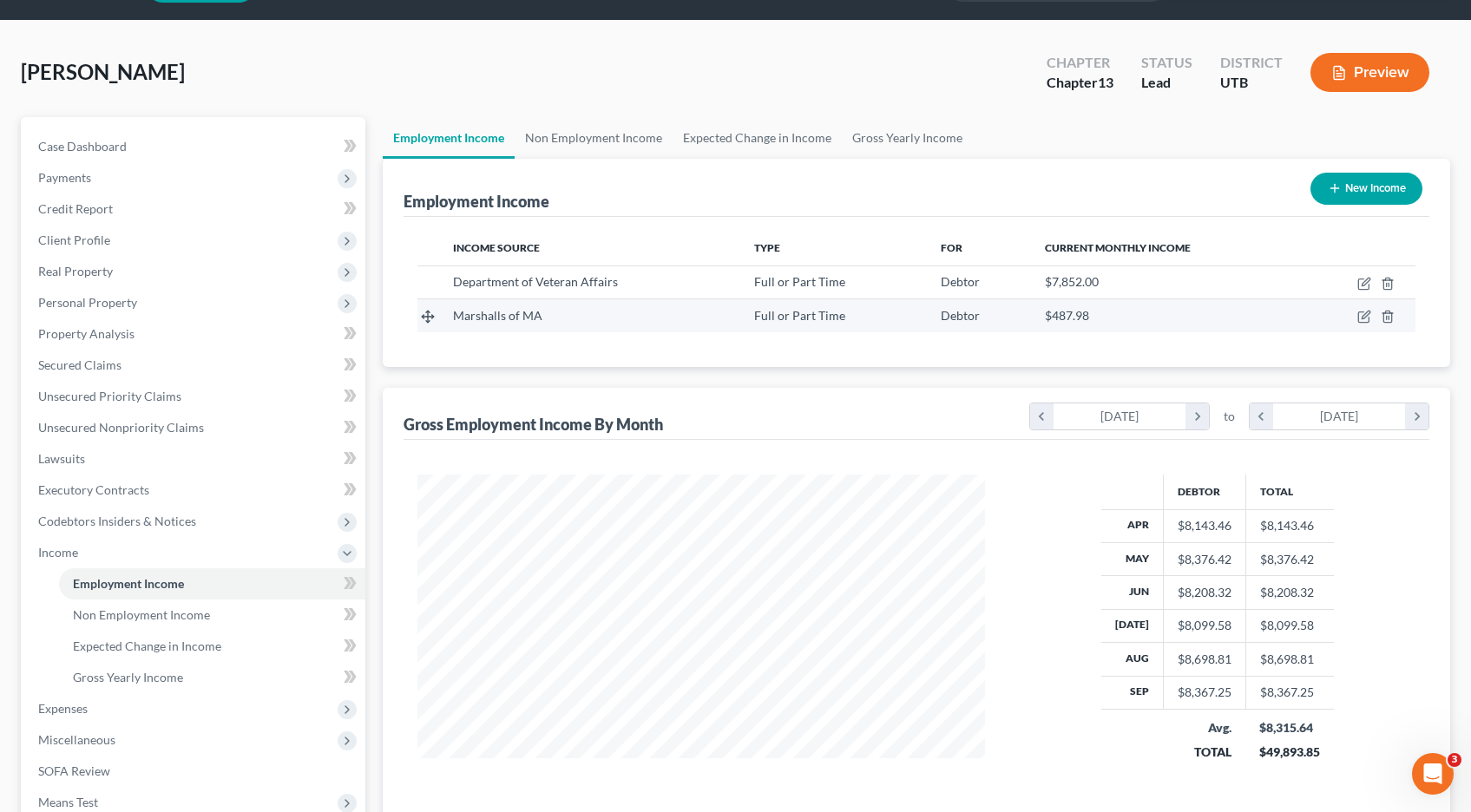
scroll to position [46, 0]
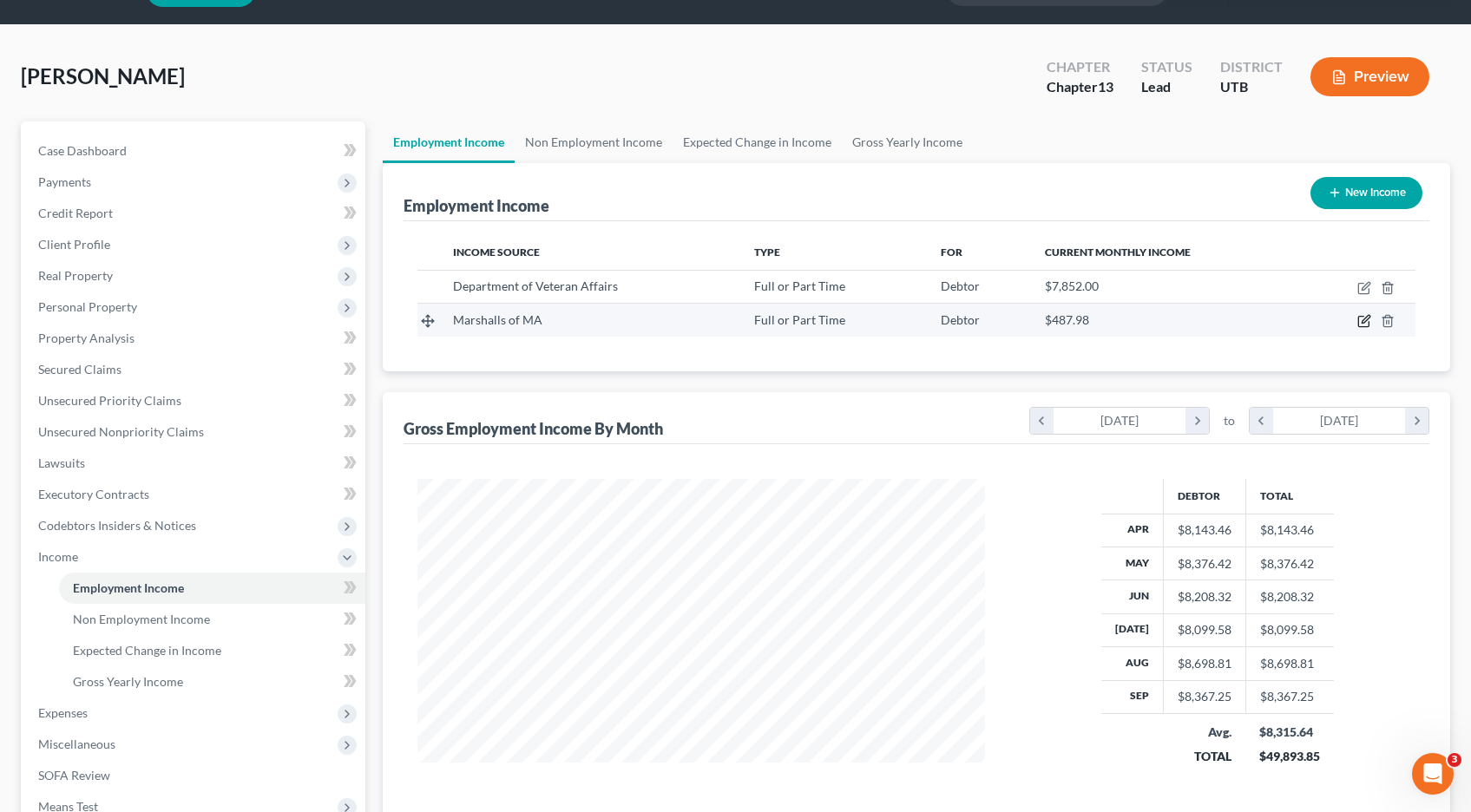
click at [1364, 320] on icon "button" at bounding box center [1364, 321] width 14 height 14
select select "0"
select select "22"
select select "3"
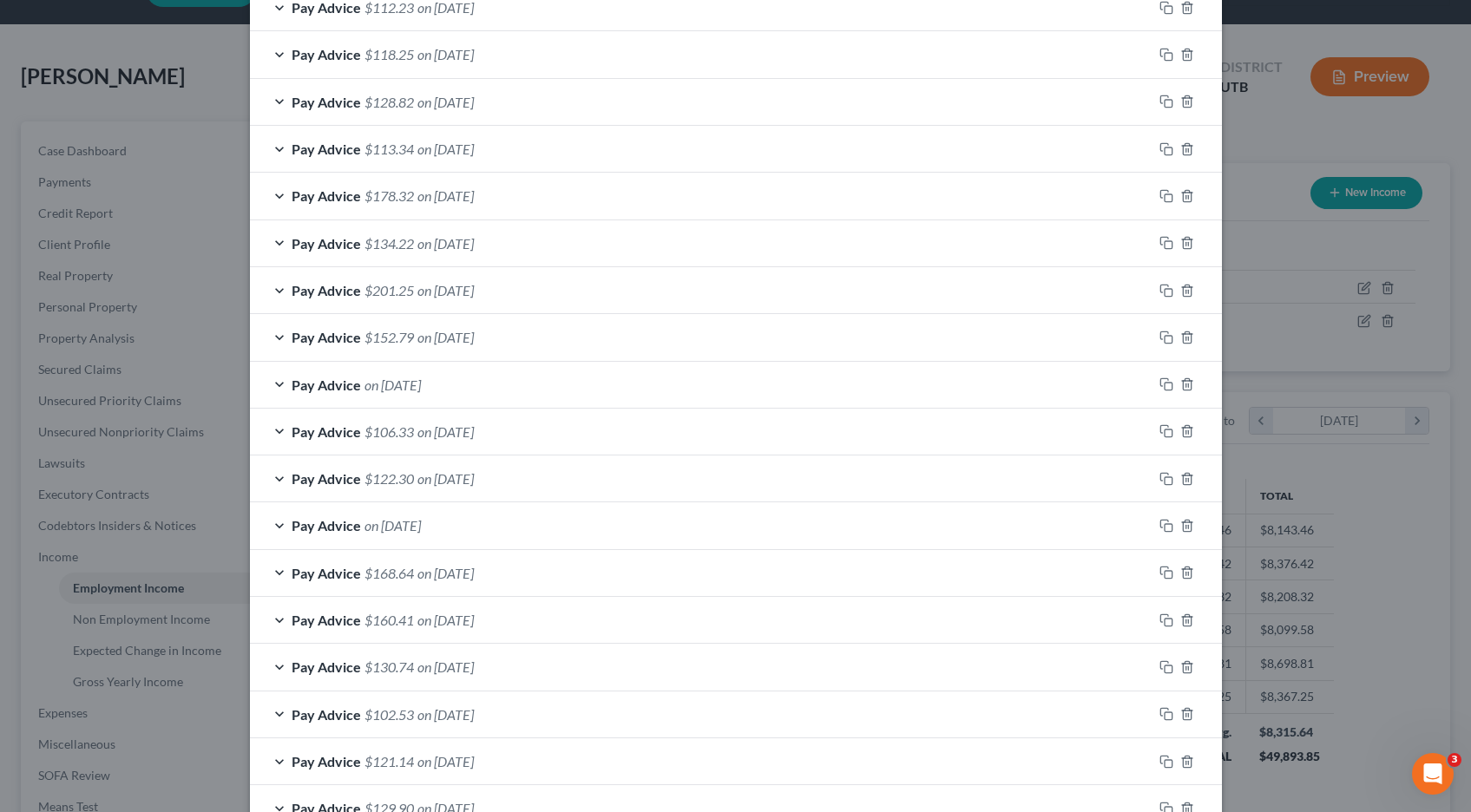
scroll to position [780, 0]
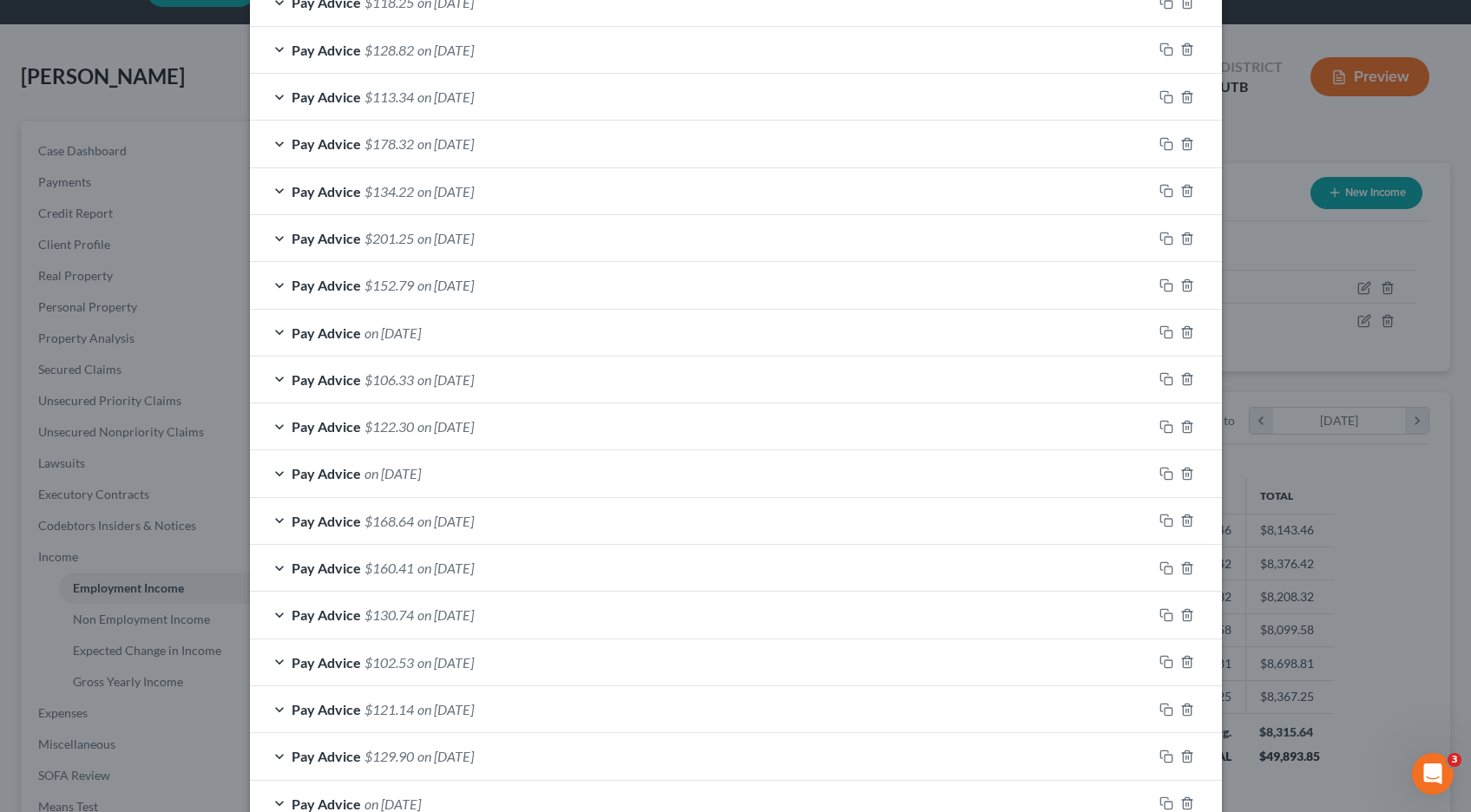
click at [471, 385] on span "on [DATE]" at bounding box center [445, 379] width 56 height 17
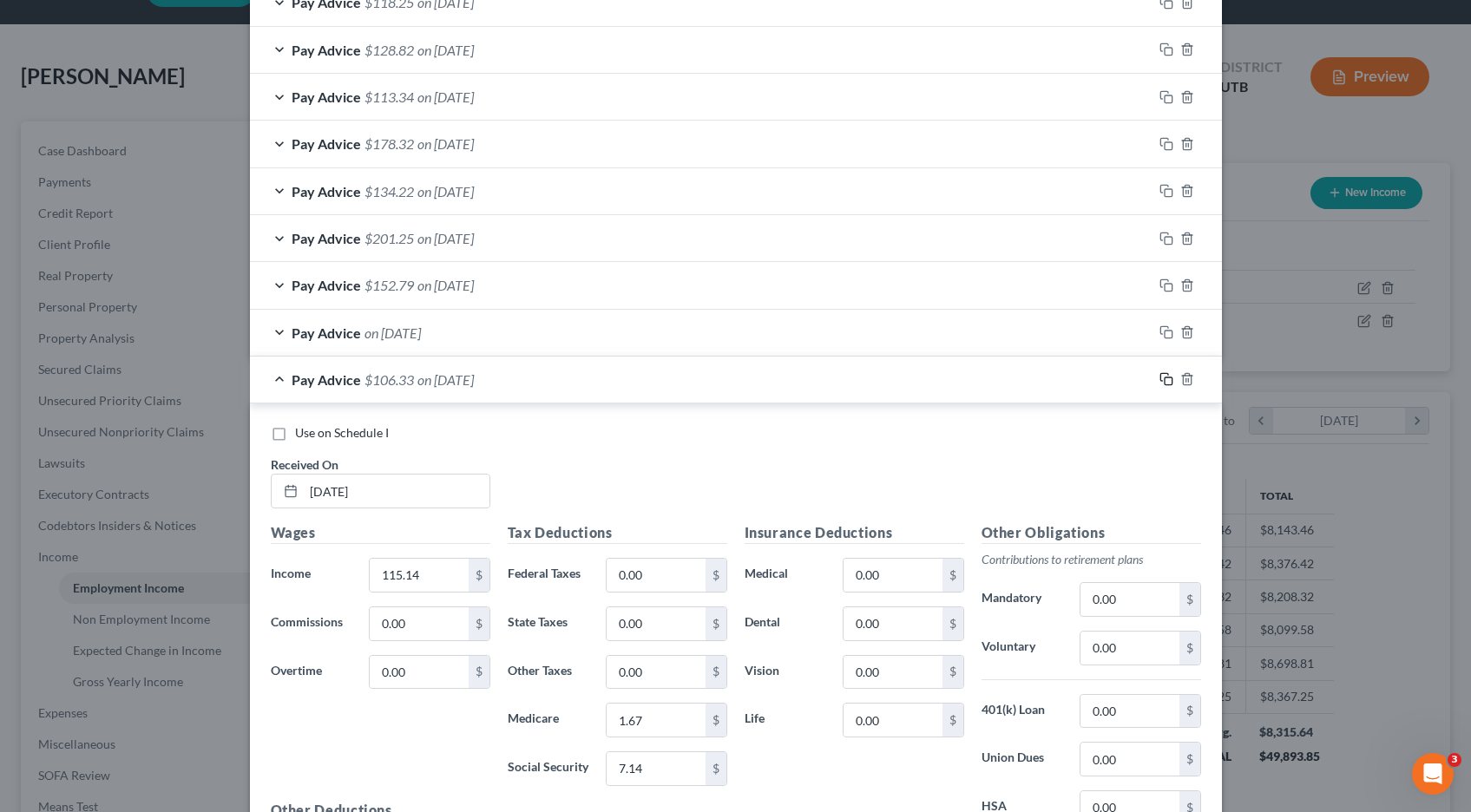
click at [1170, 380] on icon "button" at bounding box center [1167, 379] width 14 height 14
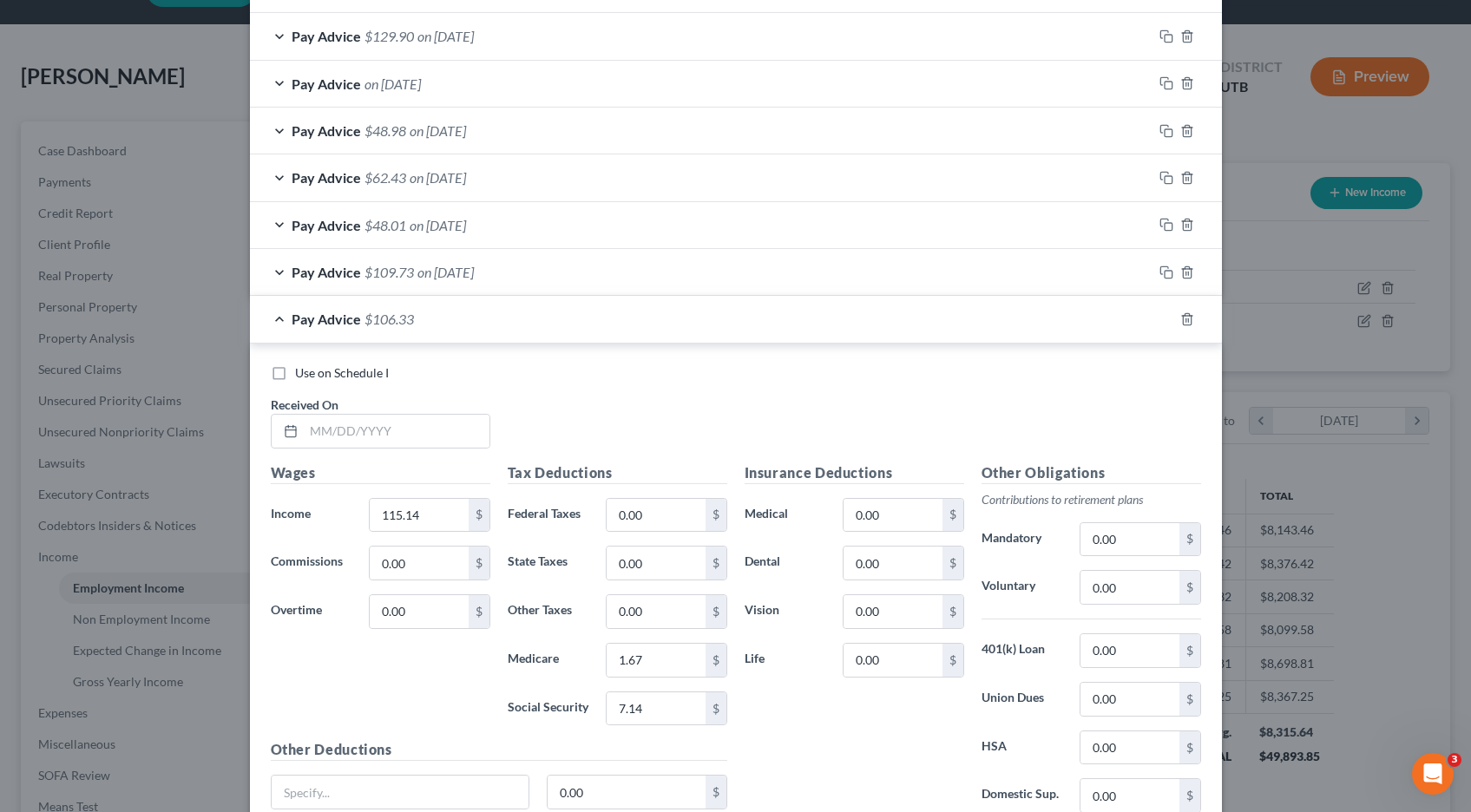
scroll to position [1649, 0]
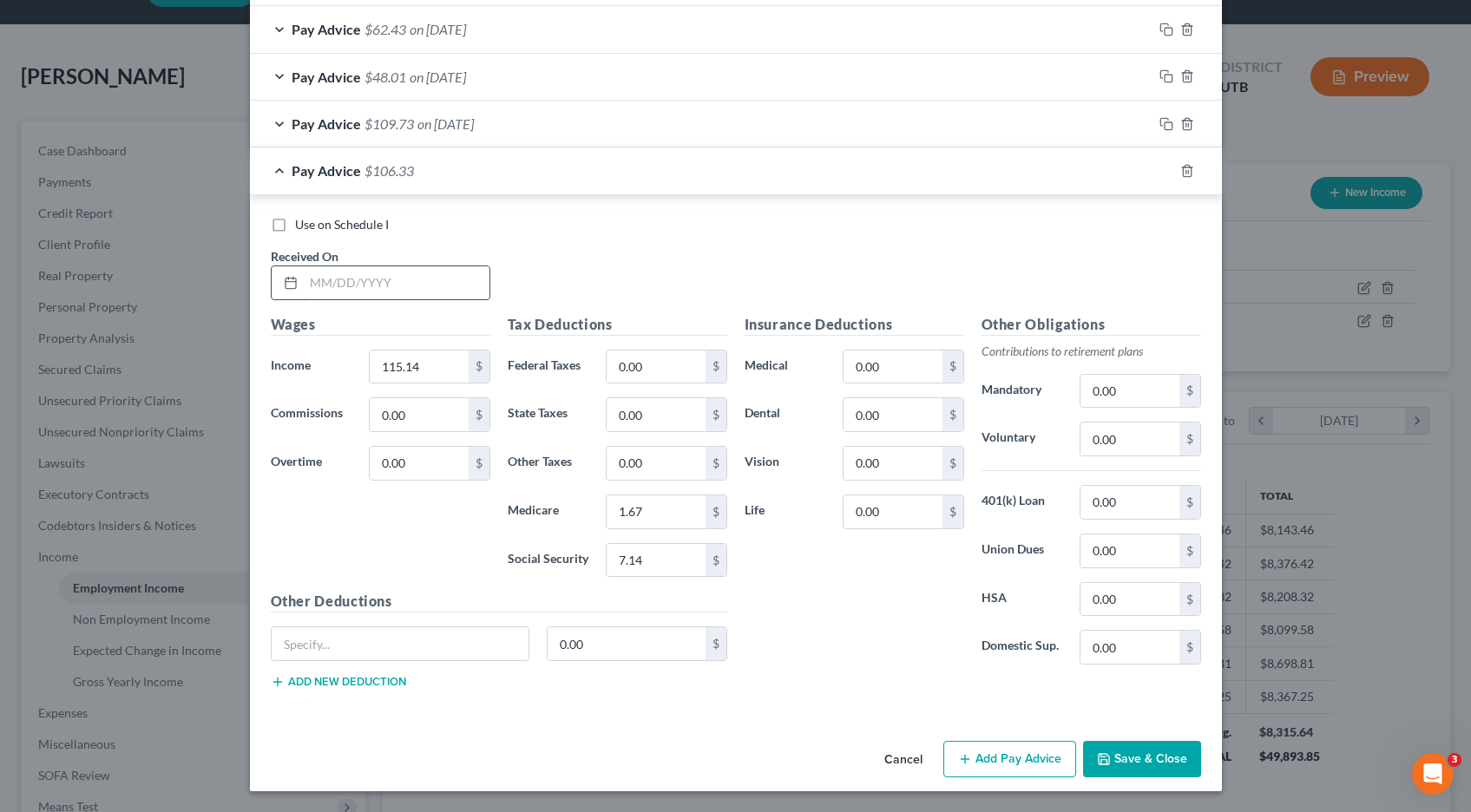
click at [383, 291] on input "text" at bounding box center [397, 282] width 186 height 33
type input "[DATE]"
type input "0"
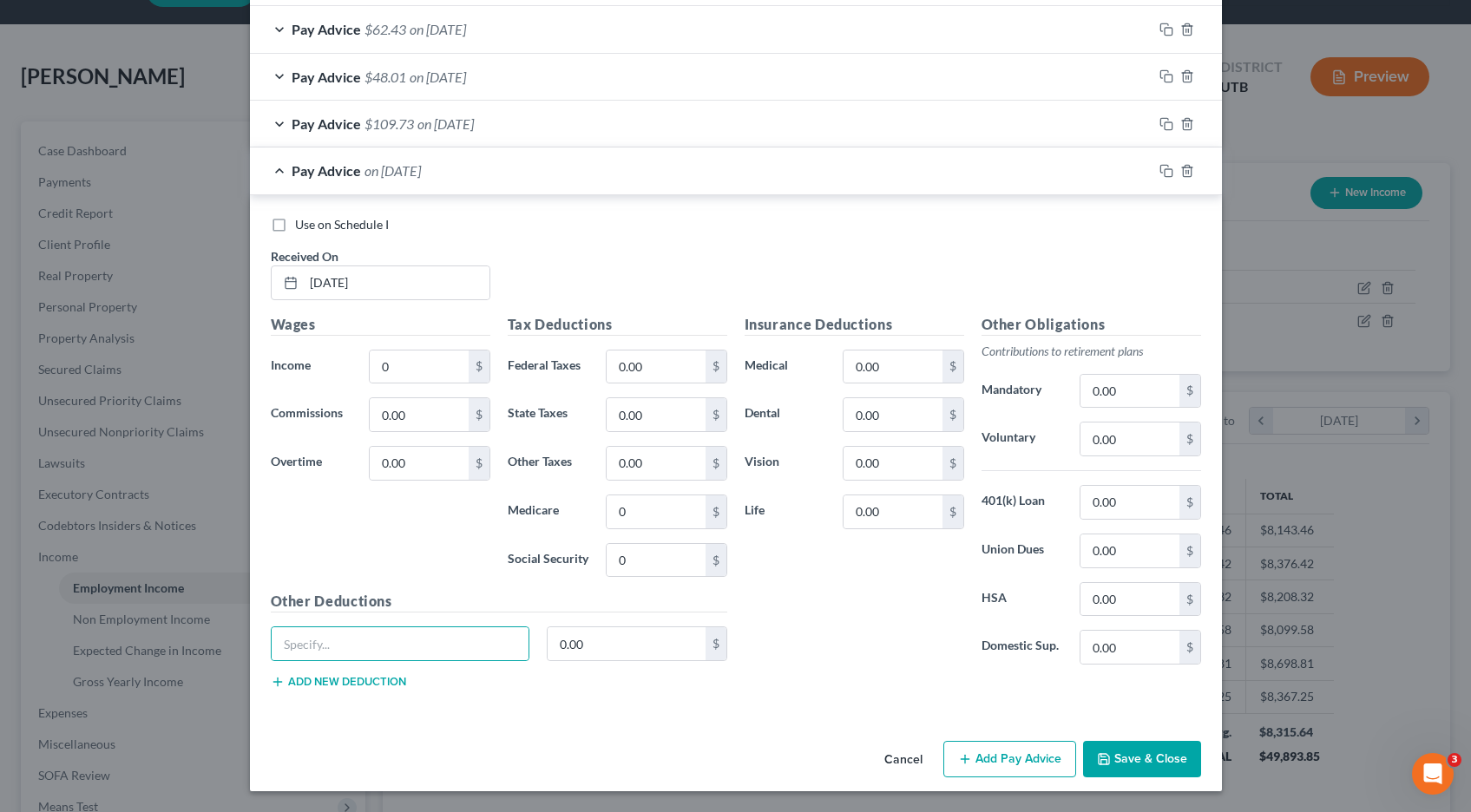
click at [274, 169] on div "Pay Advice on [DATE]" at bounding box center [700, 170] width 902 height 46
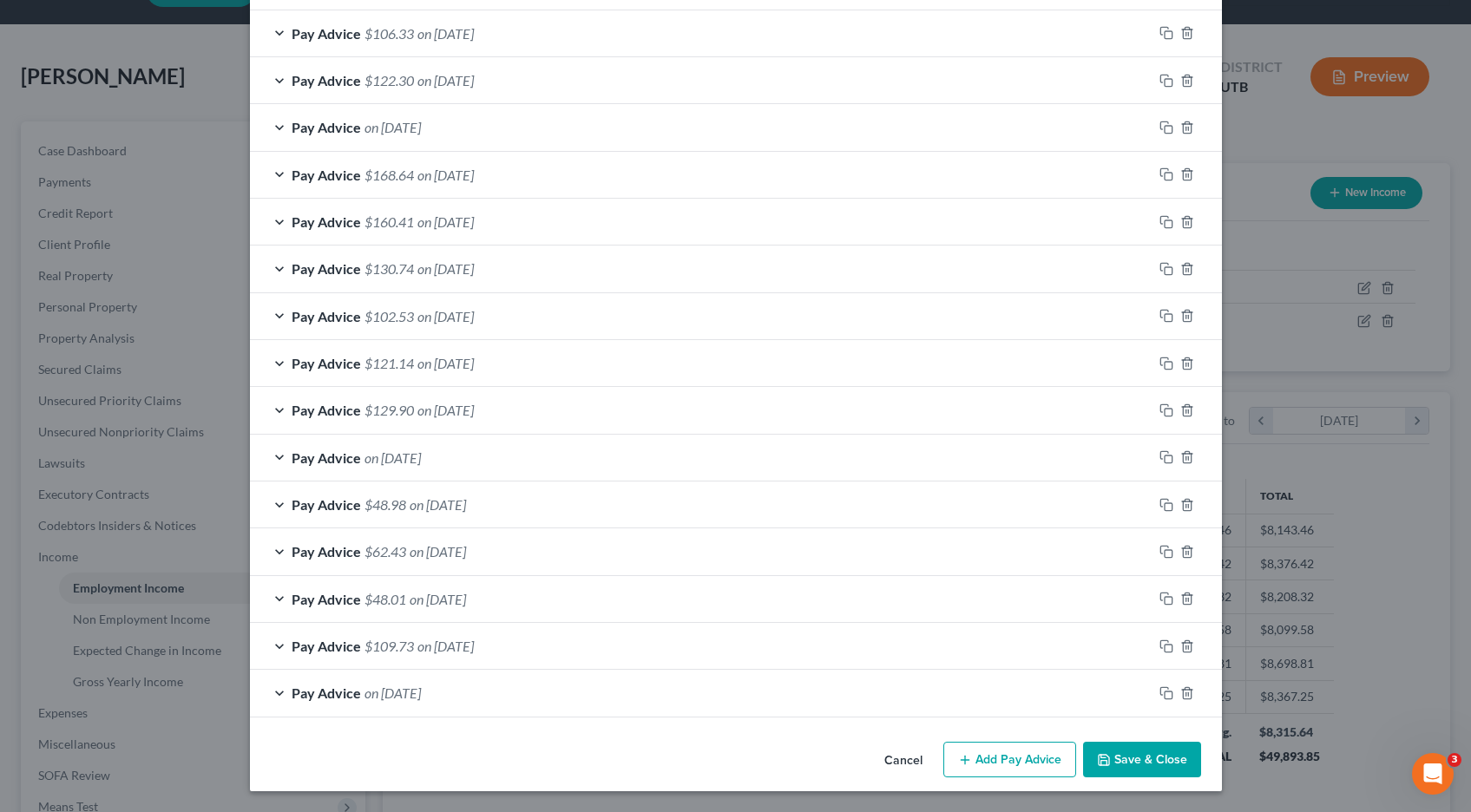
scroll to position [1126, 0]
click at [281, 129] on div "Pay Advice on [DATE]" at bounding box center [700, 127] width 902 height 46
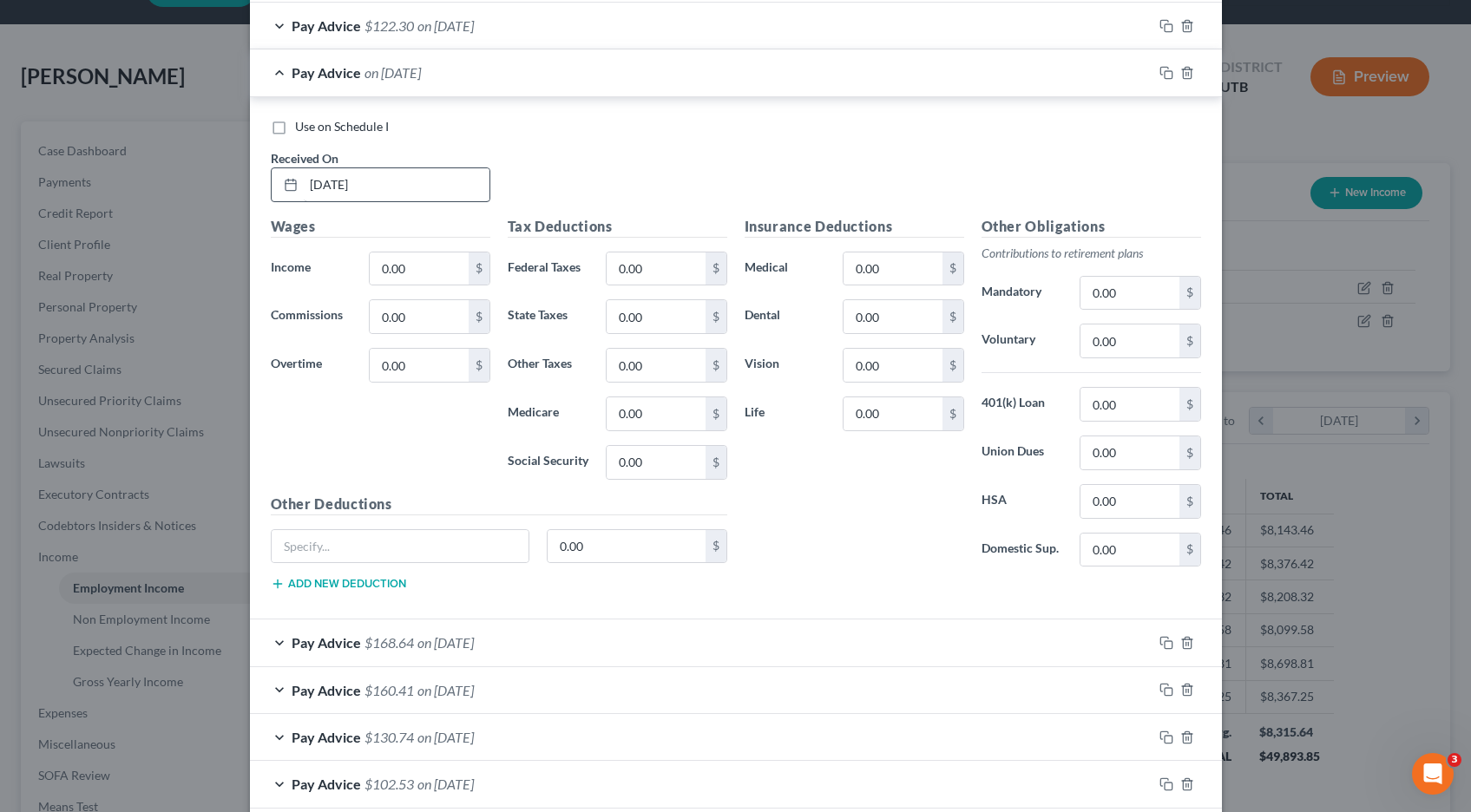
scroll to position [1185, 0]
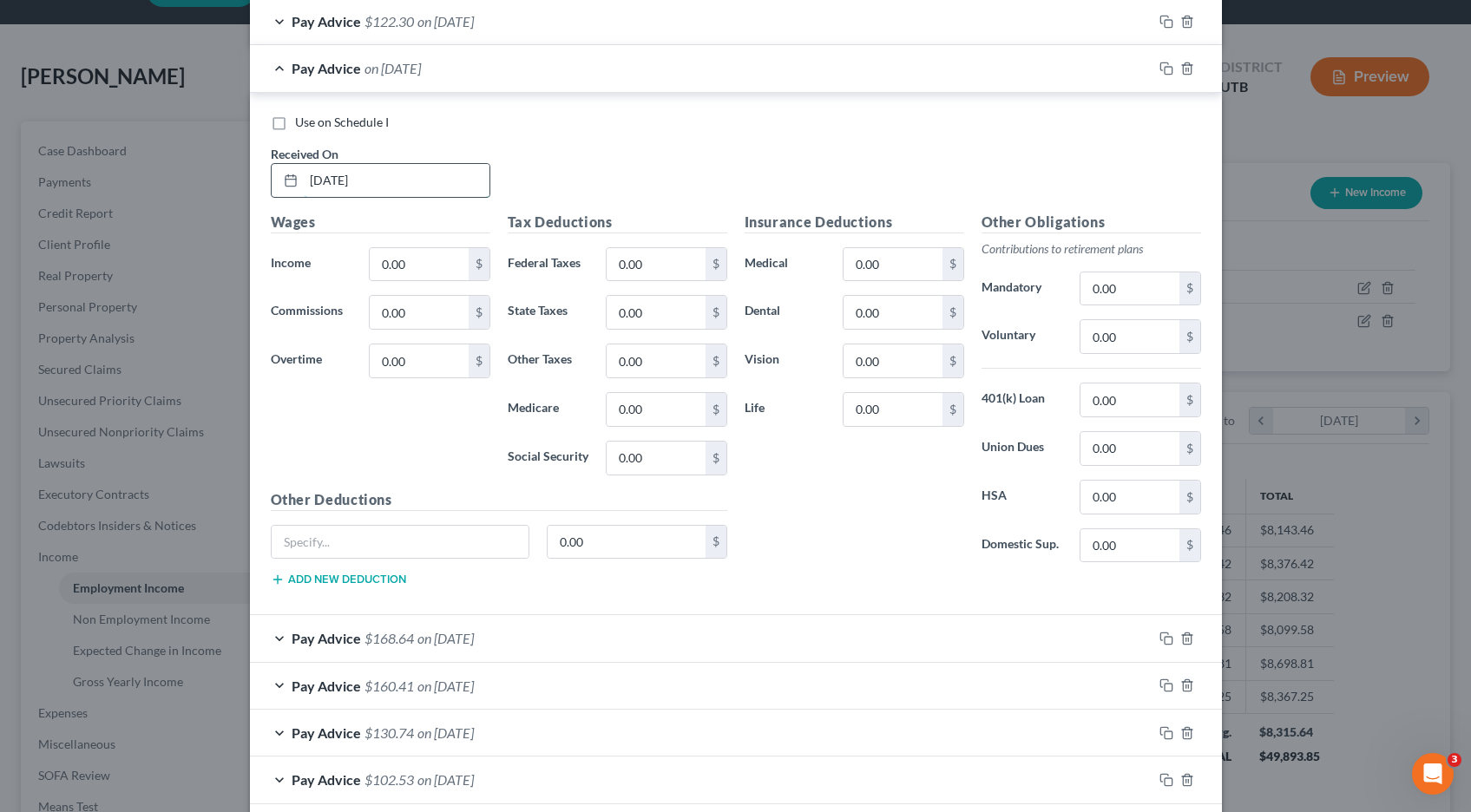
click at [380, 179] on input "[DATE]" at bounding box center [397, 180] width 186 height 33
click at [1162, 68] on icon "button" at bounding box center [1167, 68] width 14 height 14
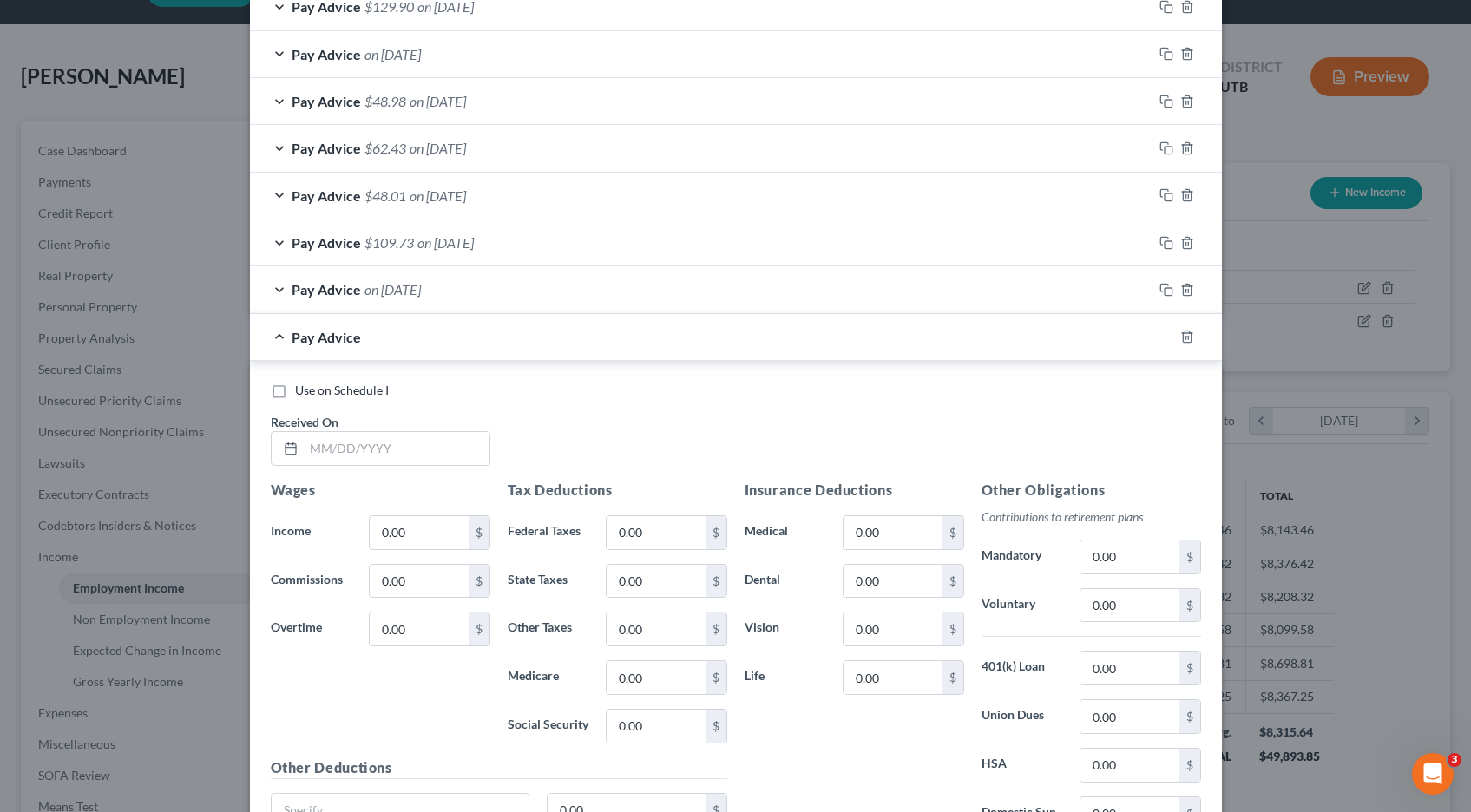
scroll to position [1695, 0]
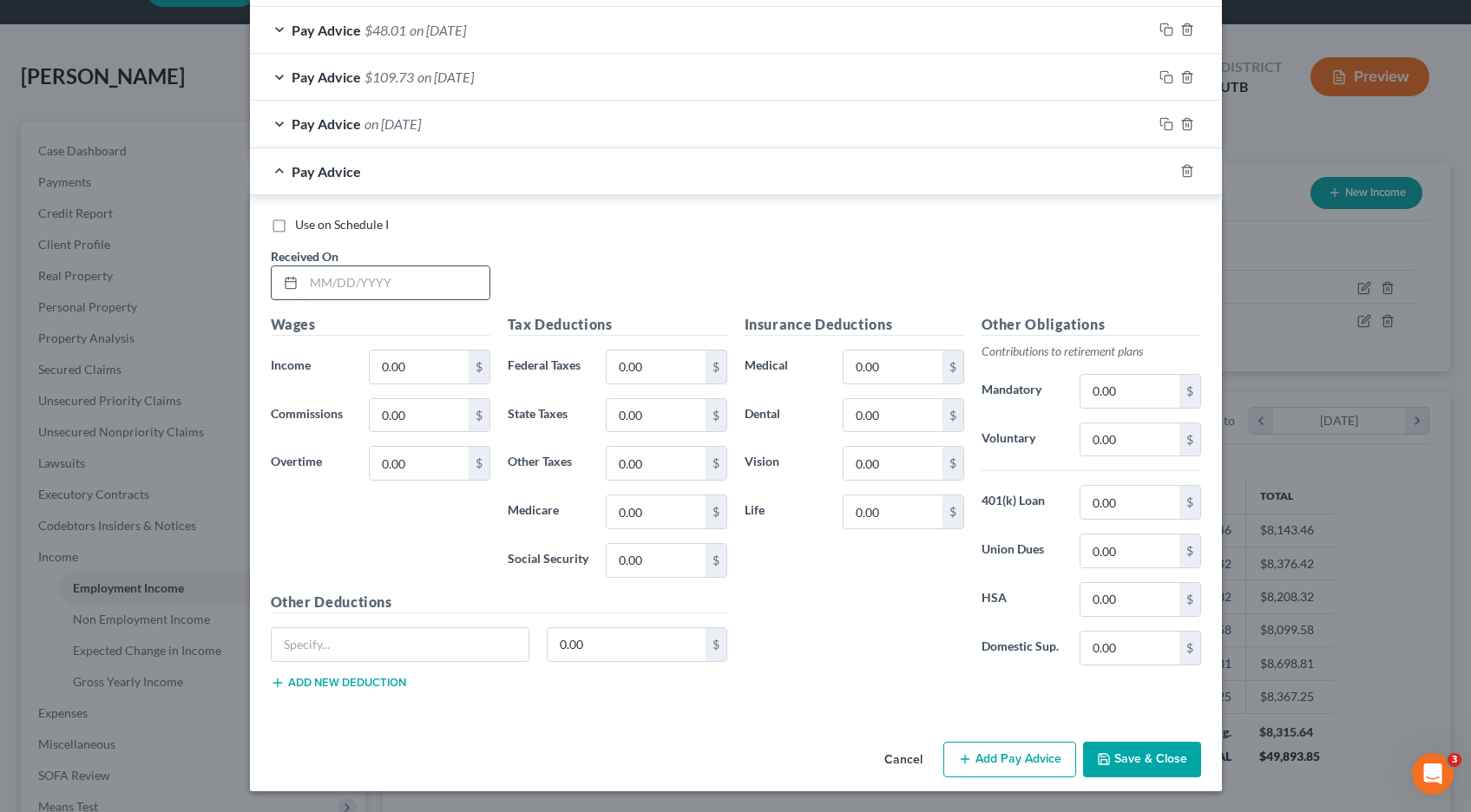
click at [385, 287] on input "text" at bounding box center [397, 282] width 186 height 33
type input "[DATE]"
click at [1133, 756] on button "Save & Close" at bounding box center [1142, 760] width 118 height 37
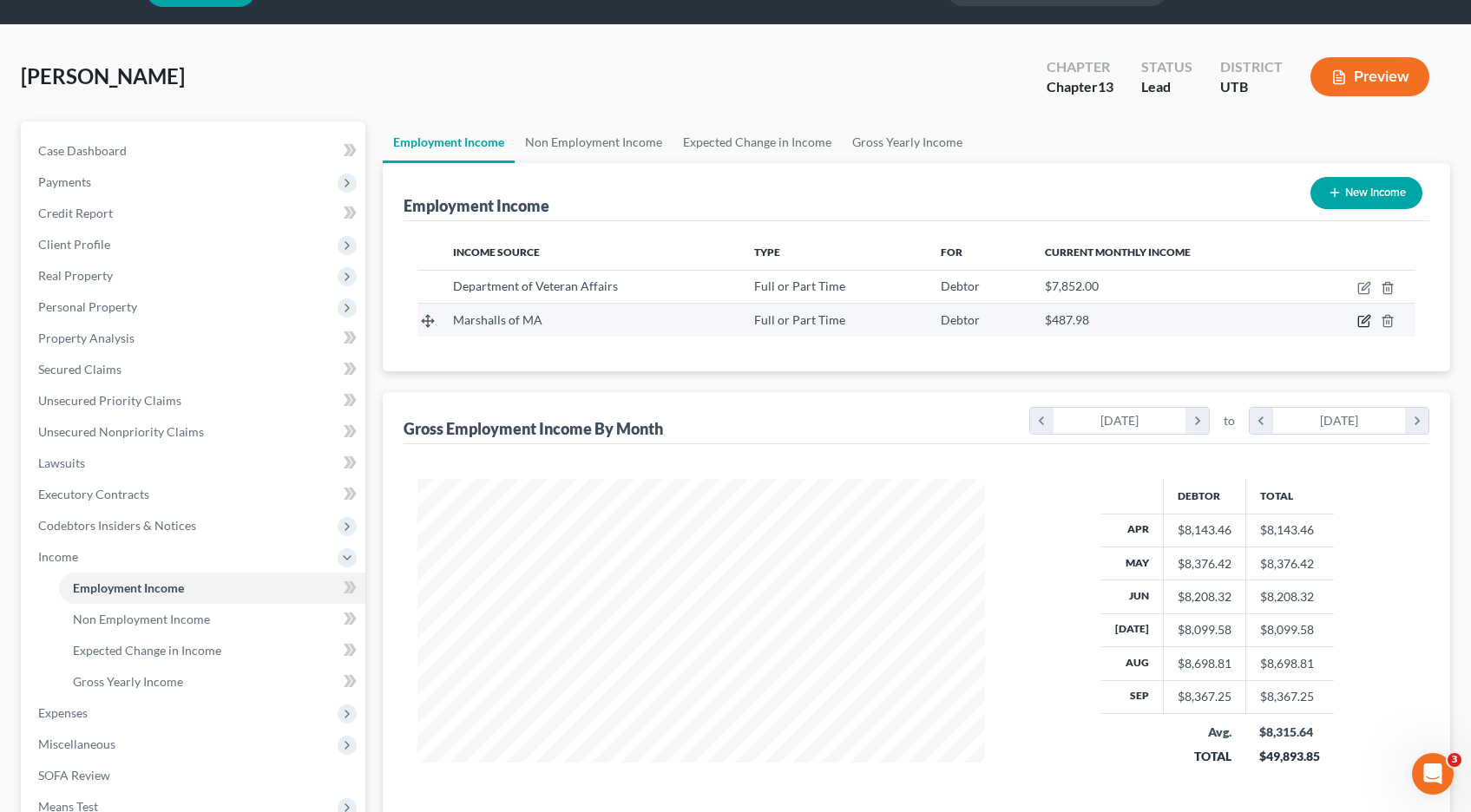
click at [1366, 323] on icon "button" at bounding box center [1364, 321] width 14 height 14
select select "0"
select select "22"
select select "3"
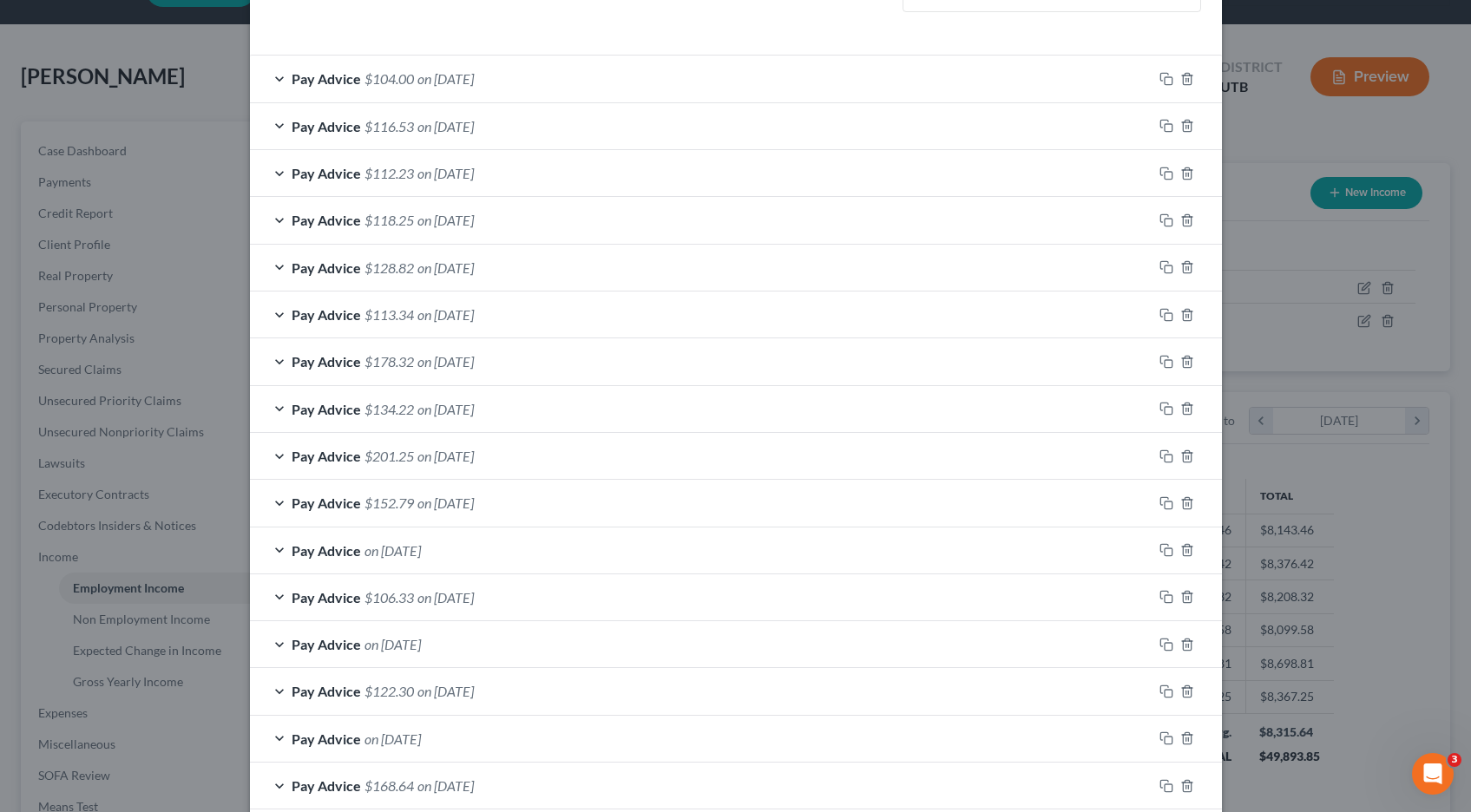
scroll to position [565, 0]
click at [279, 549] on div "Pay Advice on [DATE]" at bounding box center [700, 547] width 902 height 46
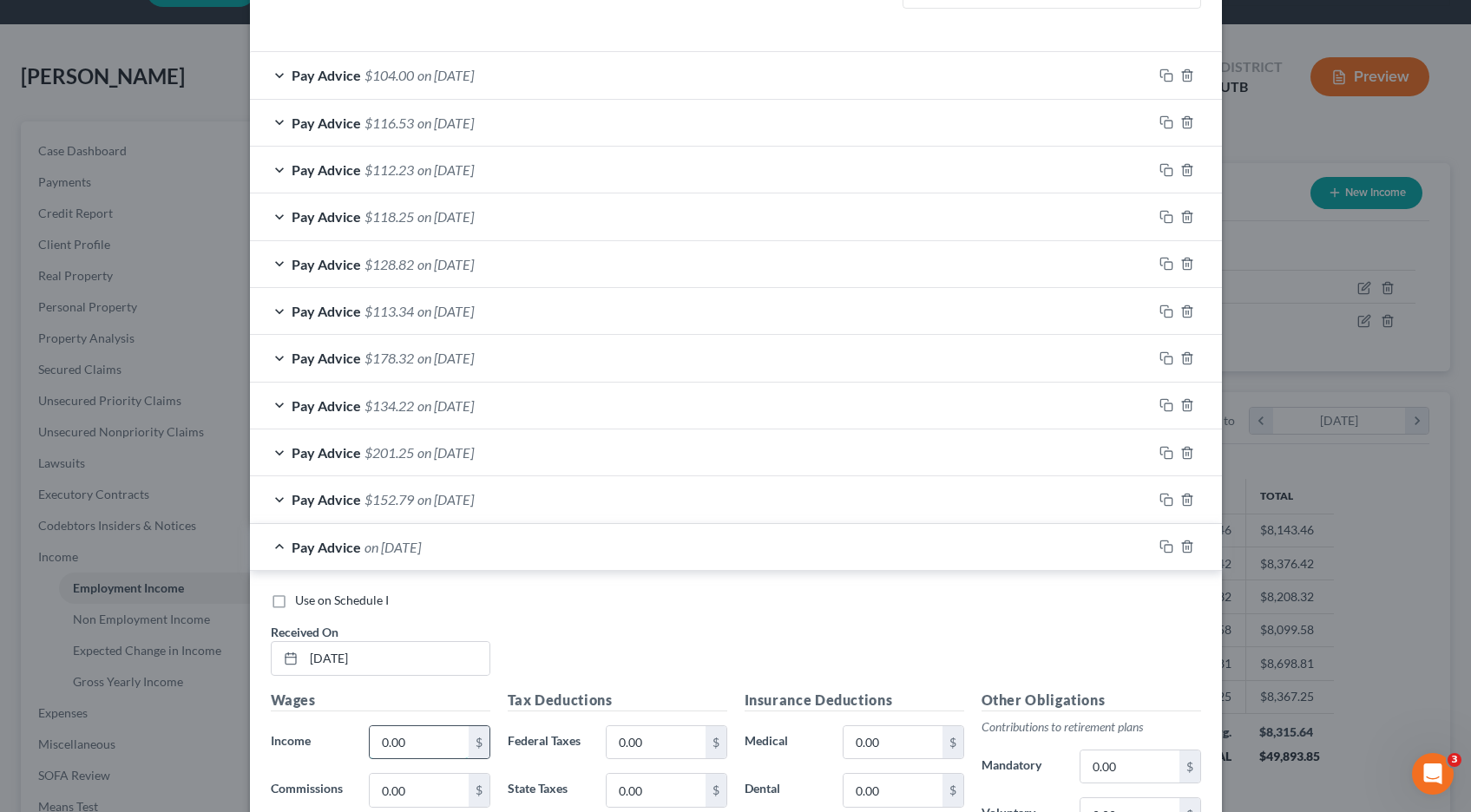
click at [394, 740] on input "0.00" at bounding box center [418, 742] width 98 height 33
type input "137.15"
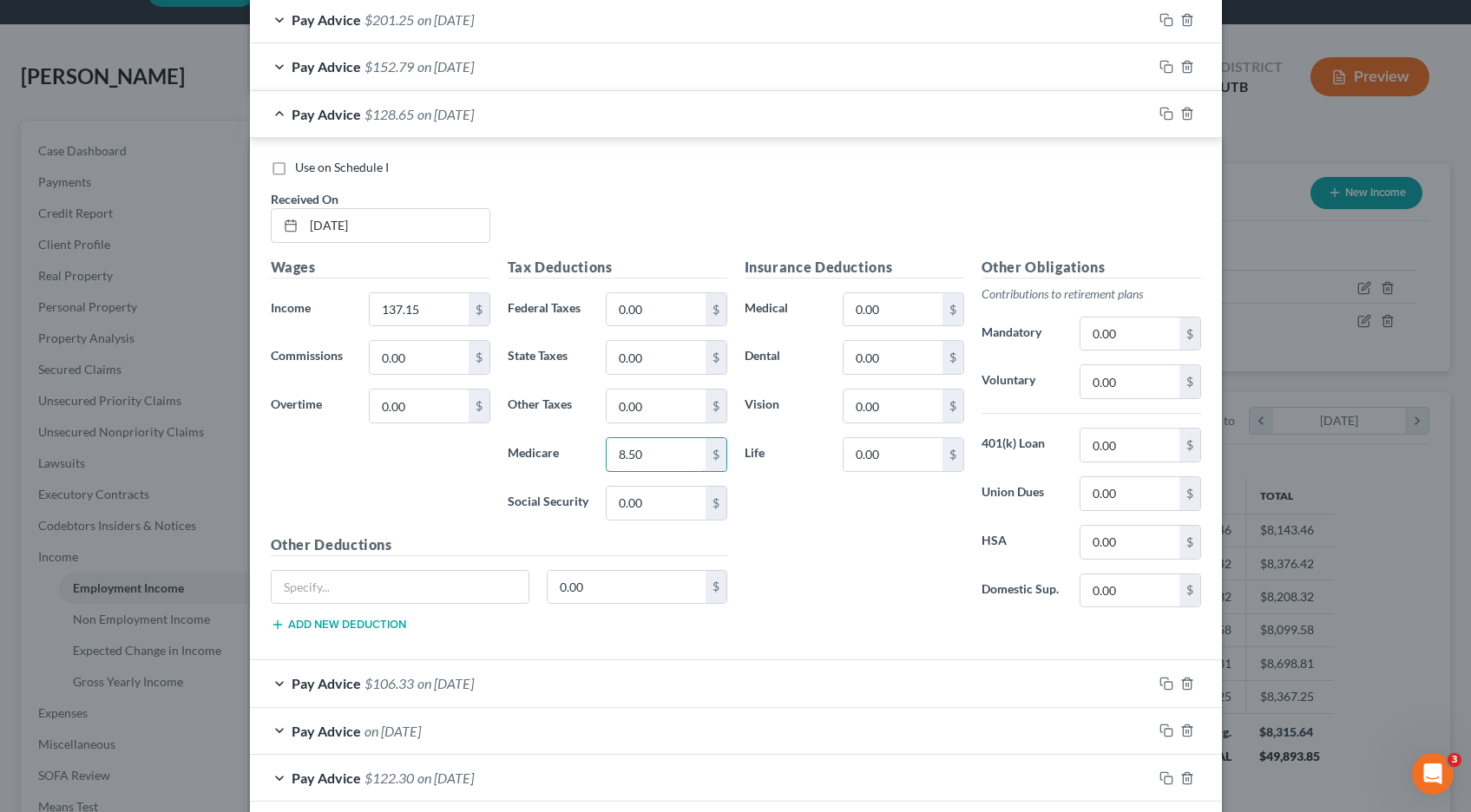
type input "8.50"
type input "1.99"
click at [281, 113] on div "Pay Advice $126.66 on [DATE]" at bounding box center [700, 114] width 902 height 46
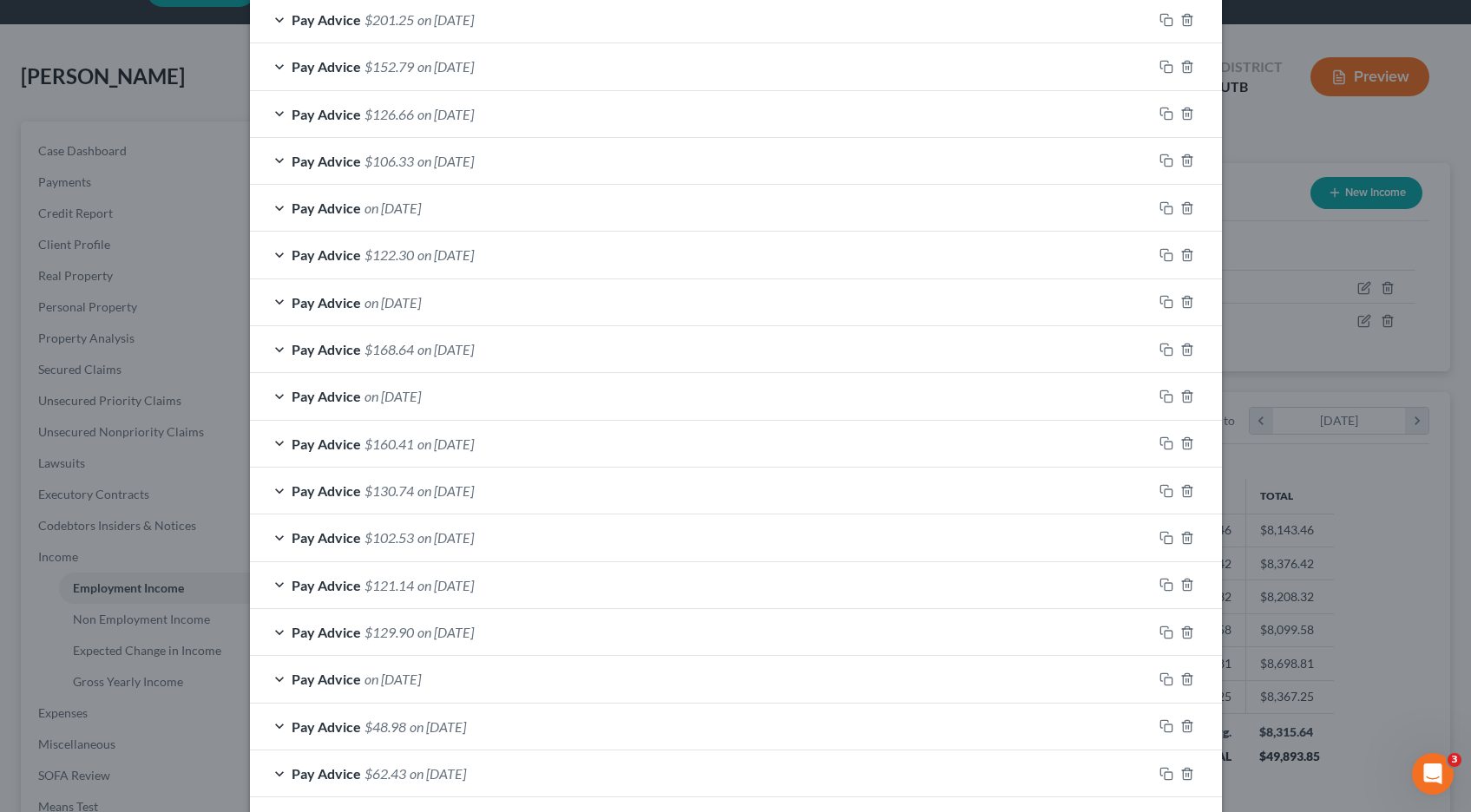
click at [280, 206] on div "Pay Advice on [DATE]" at bounding box center [700, 208] width 902 height 46
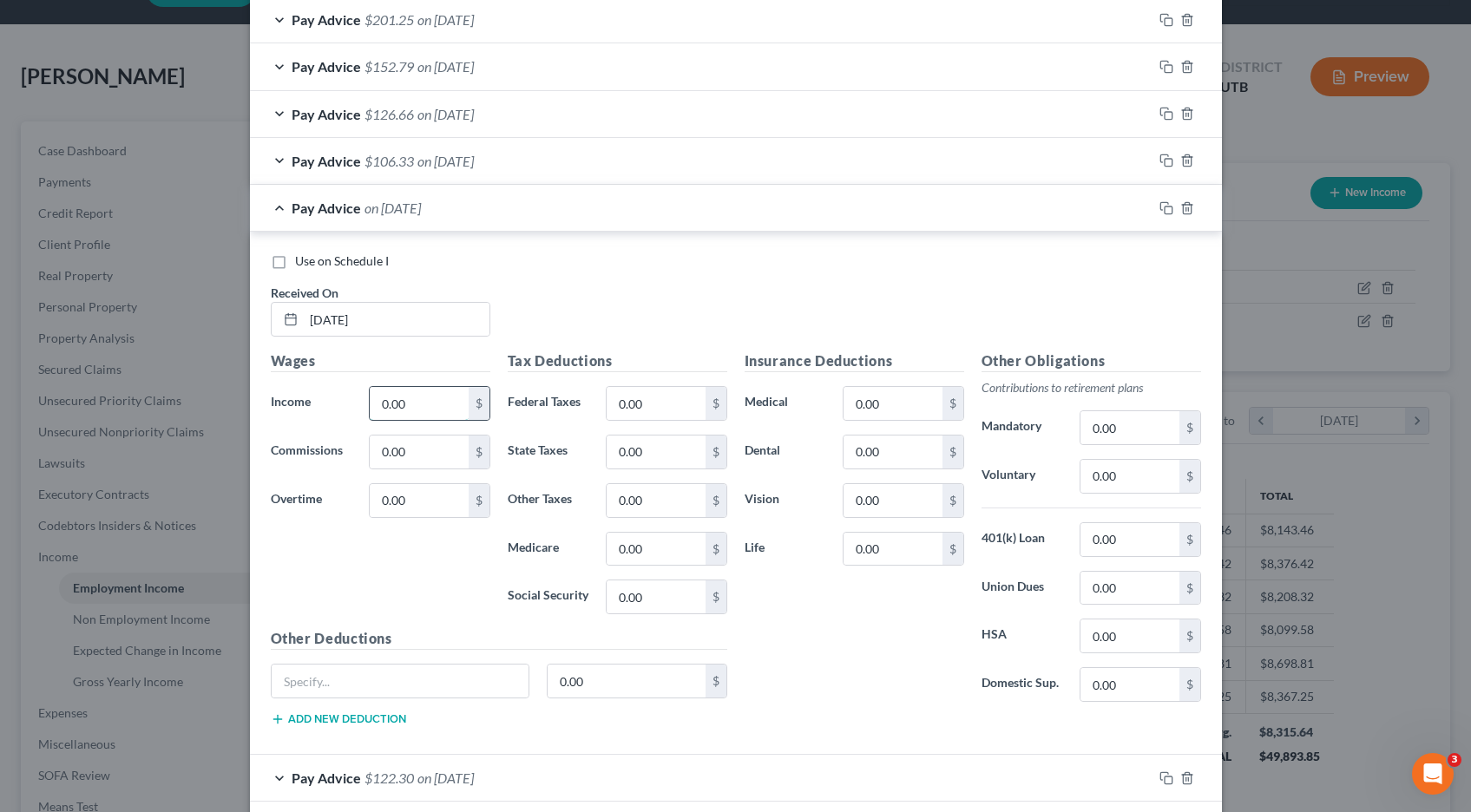
click at [412, 400] on input "0.00" at bounding box center [418, 403] width 98 height 33
type input "111.75"
type input "8"
type input "8.55"
click at [277, 211] on div "Pay Advice $103.20 on [DATE]" at bounding box center [700, 208] width 902 height 46
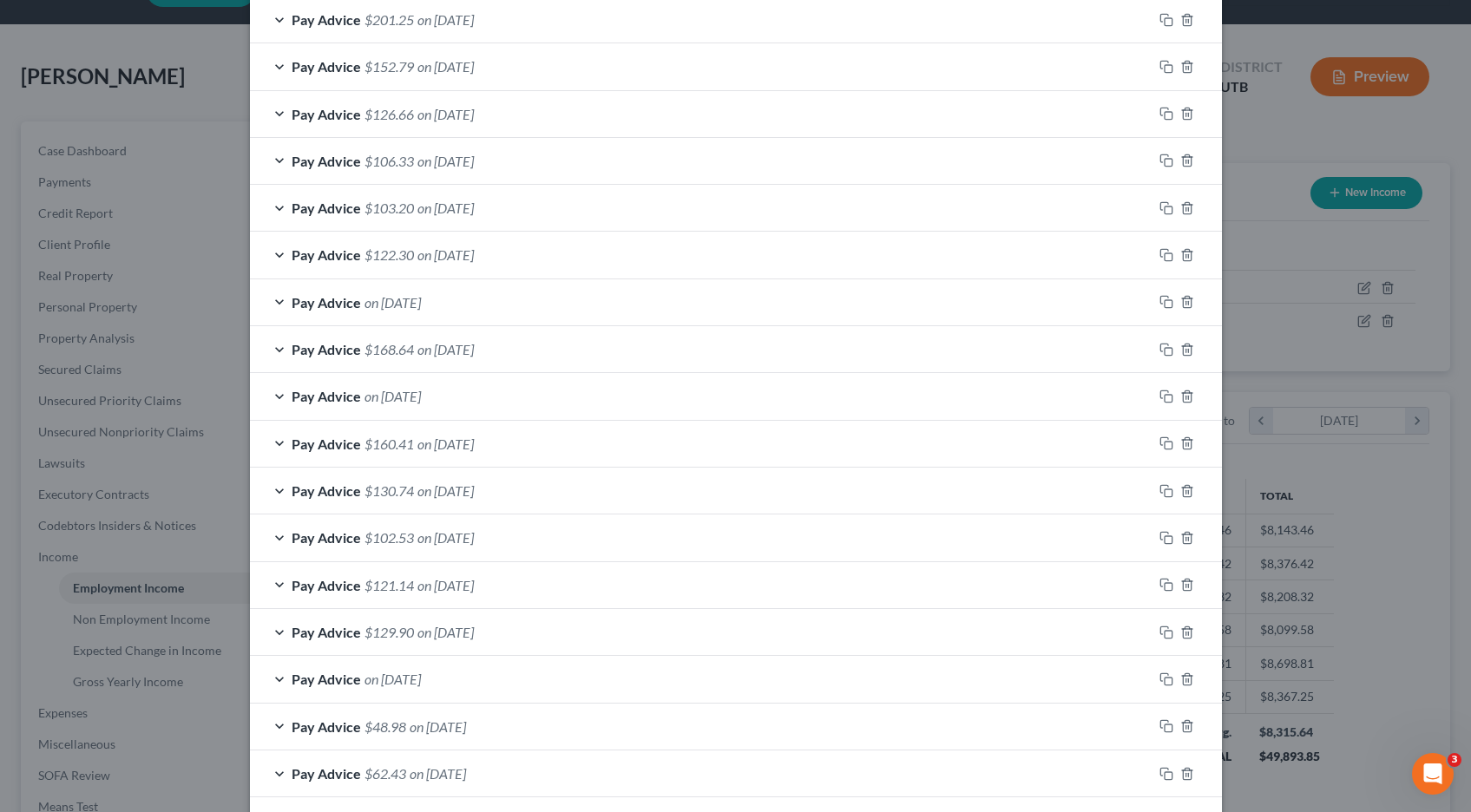
click at [281, 301] on div "Pay Advice on [DATE]" at bounding box center [700, 302] width 902 height 46
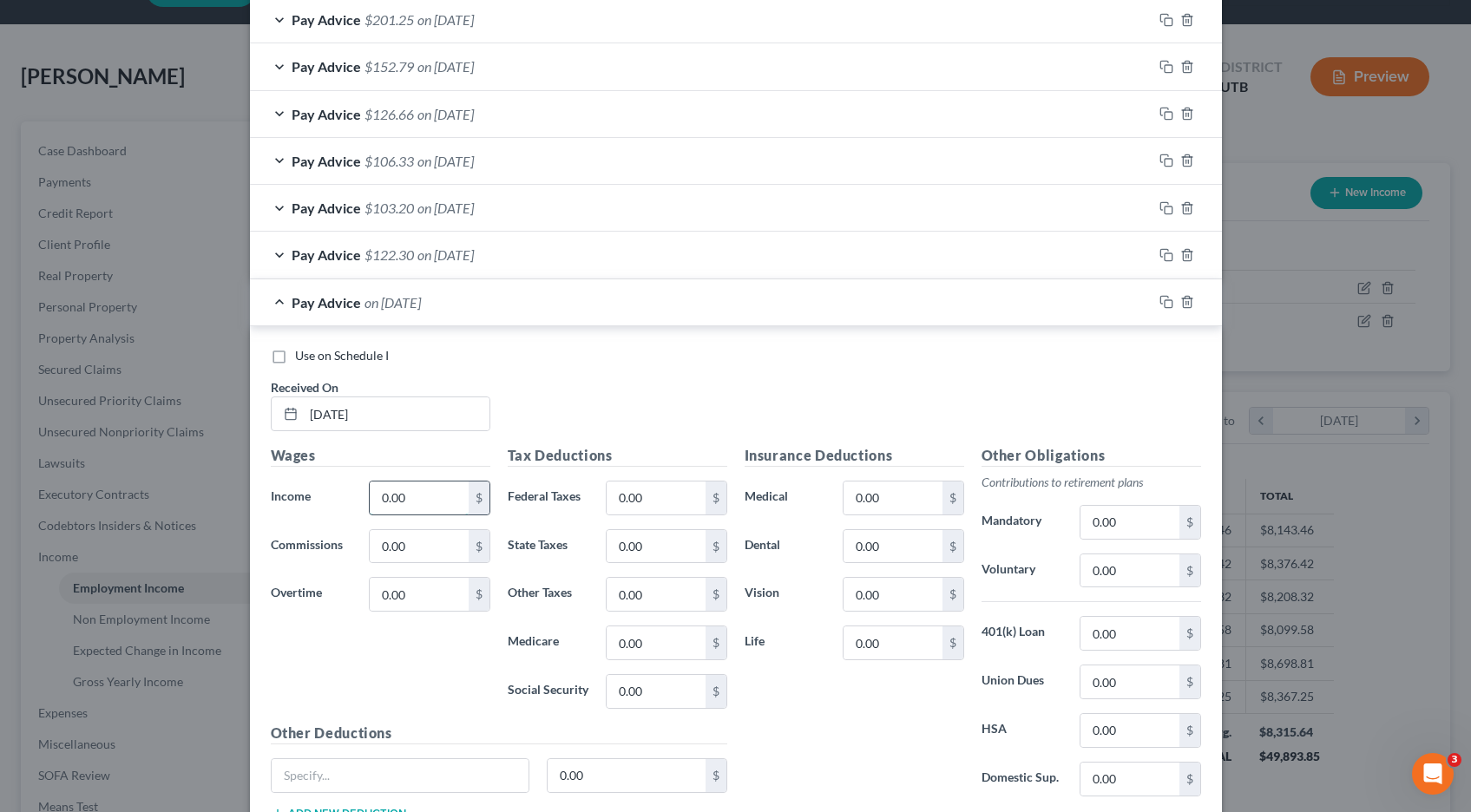
click at [410, 500] on input "0.00" at bounding box center [418, 497] width 98 height 33
type input "195.00"
click at [664, 690] on input "0.00" at bounding box center [655, 691] width 98 height 33
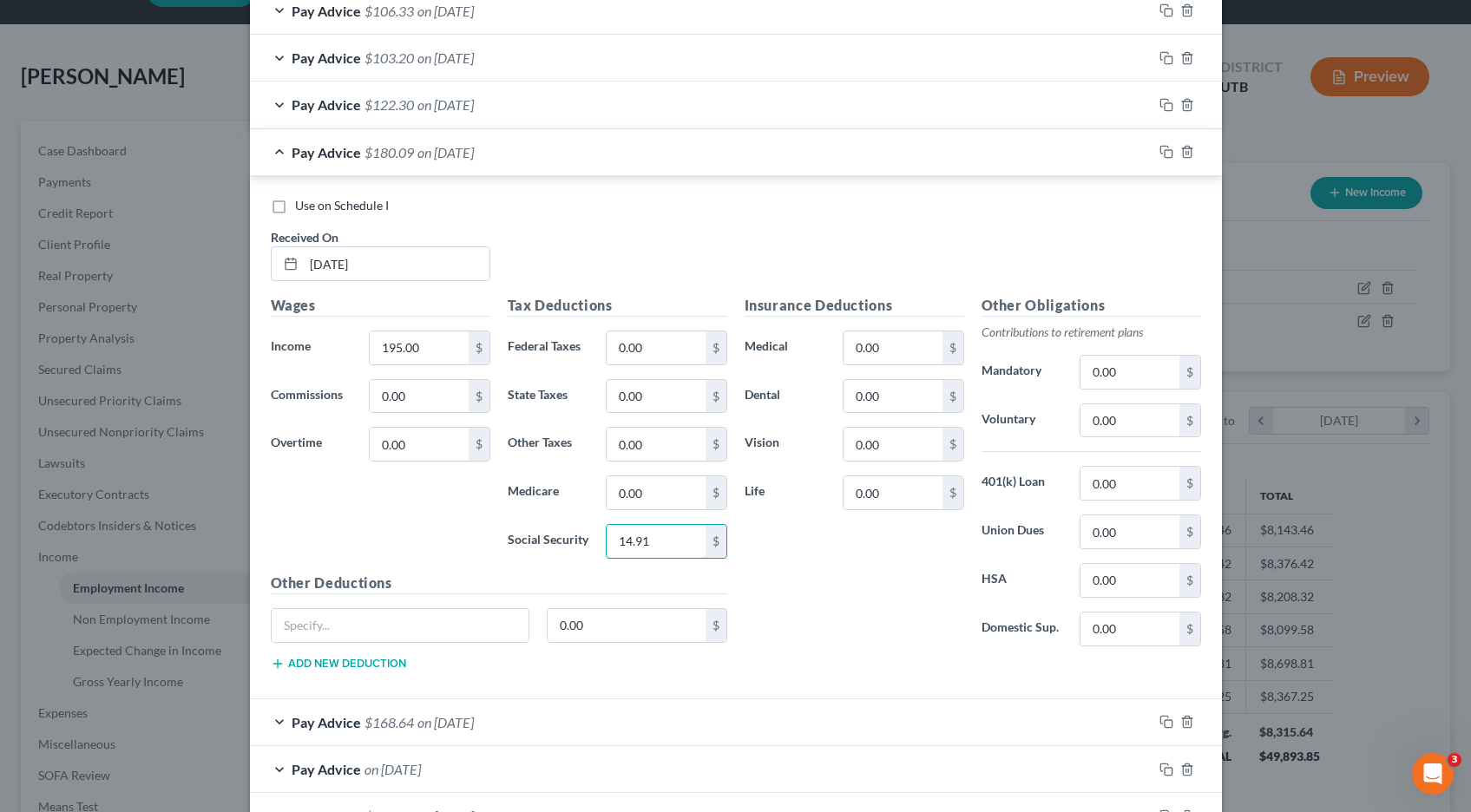
scroll to position [1145, 0]
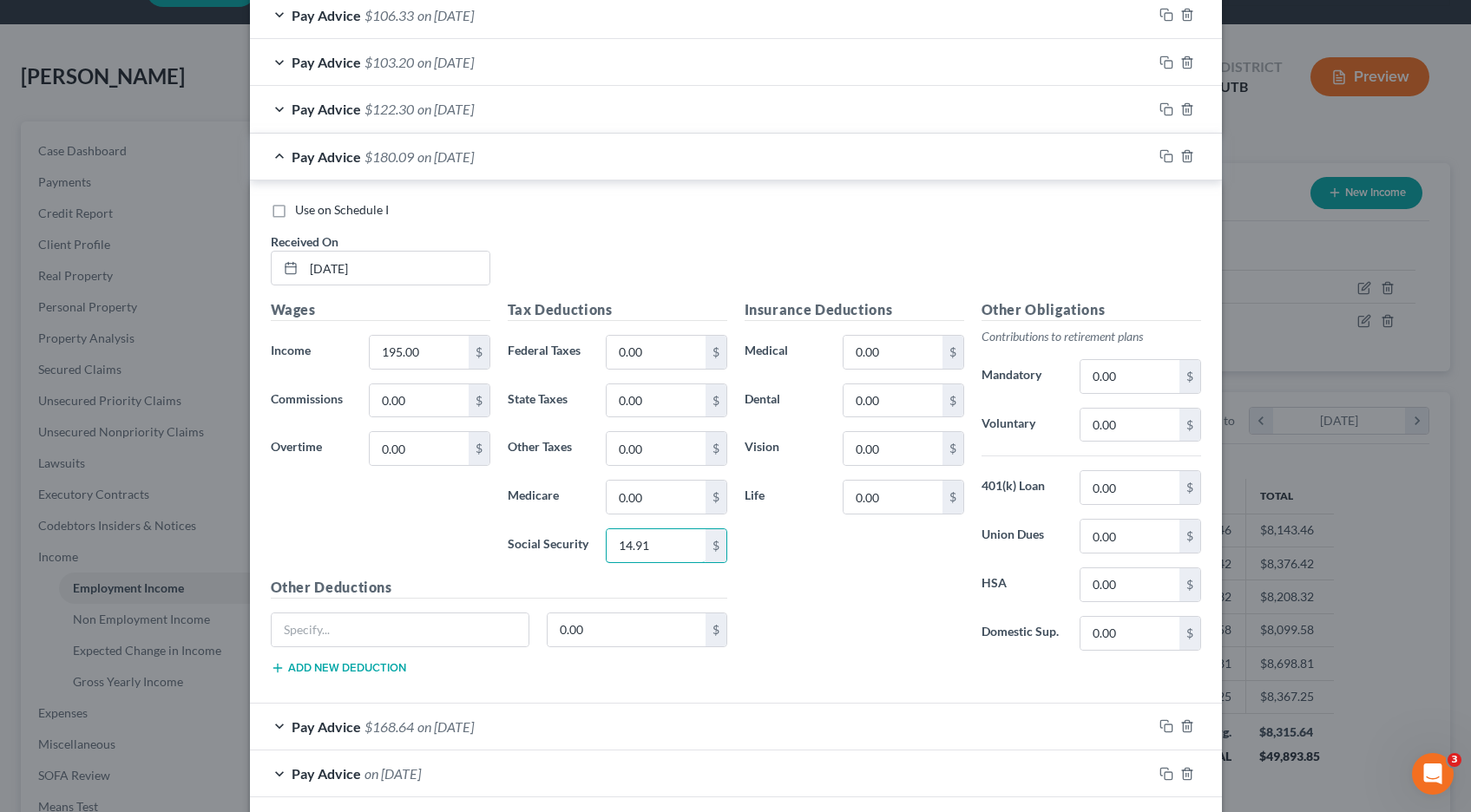
type input "14.91"
click at [281, 157] on div "Pay Advice $180.09 on [DATE]" at bounding box center [700, 156] width 902 height 46
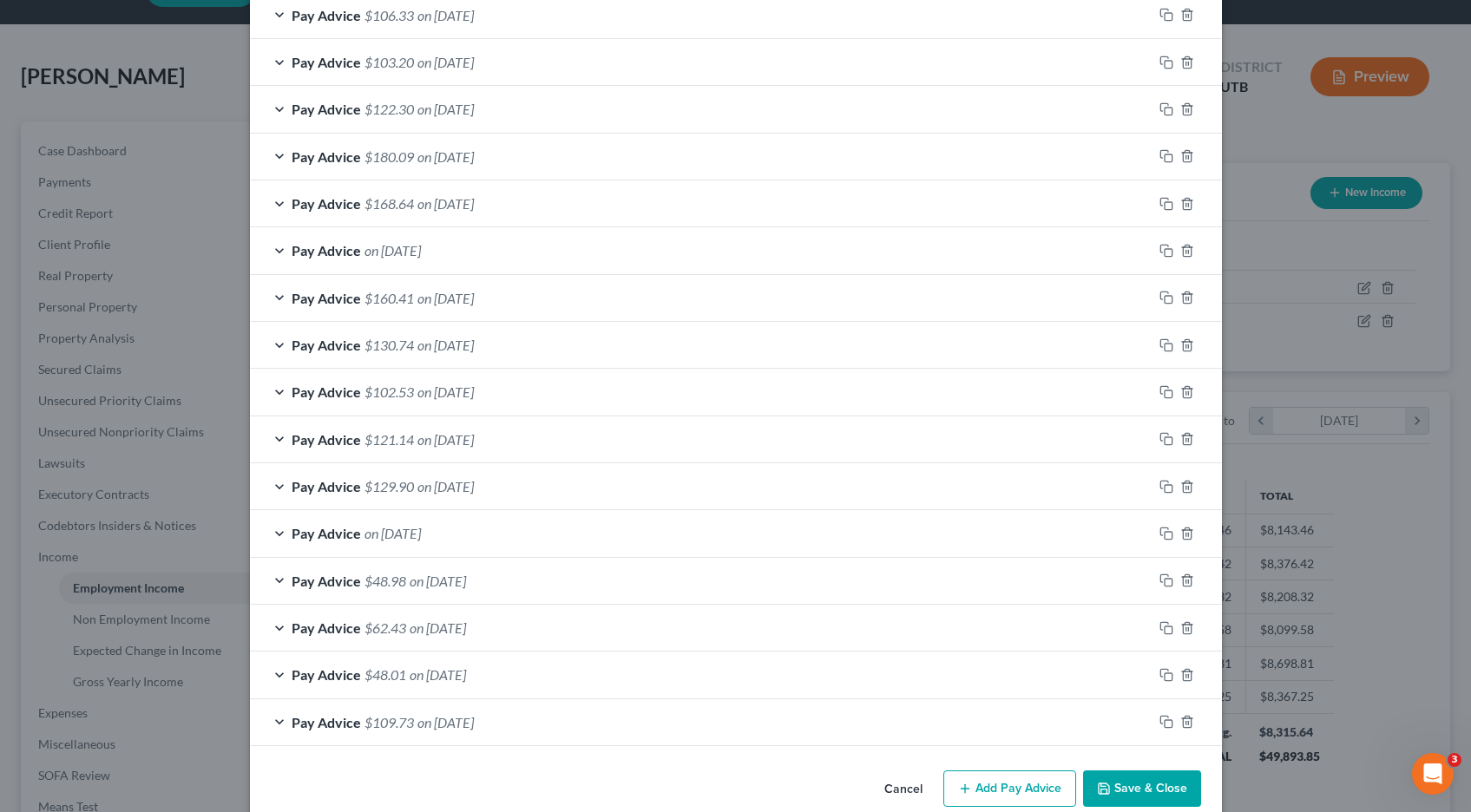
click at [277, 252] on div "Pay Advice on [DATE]" at bounding box center [700, 251] width 902 height 46
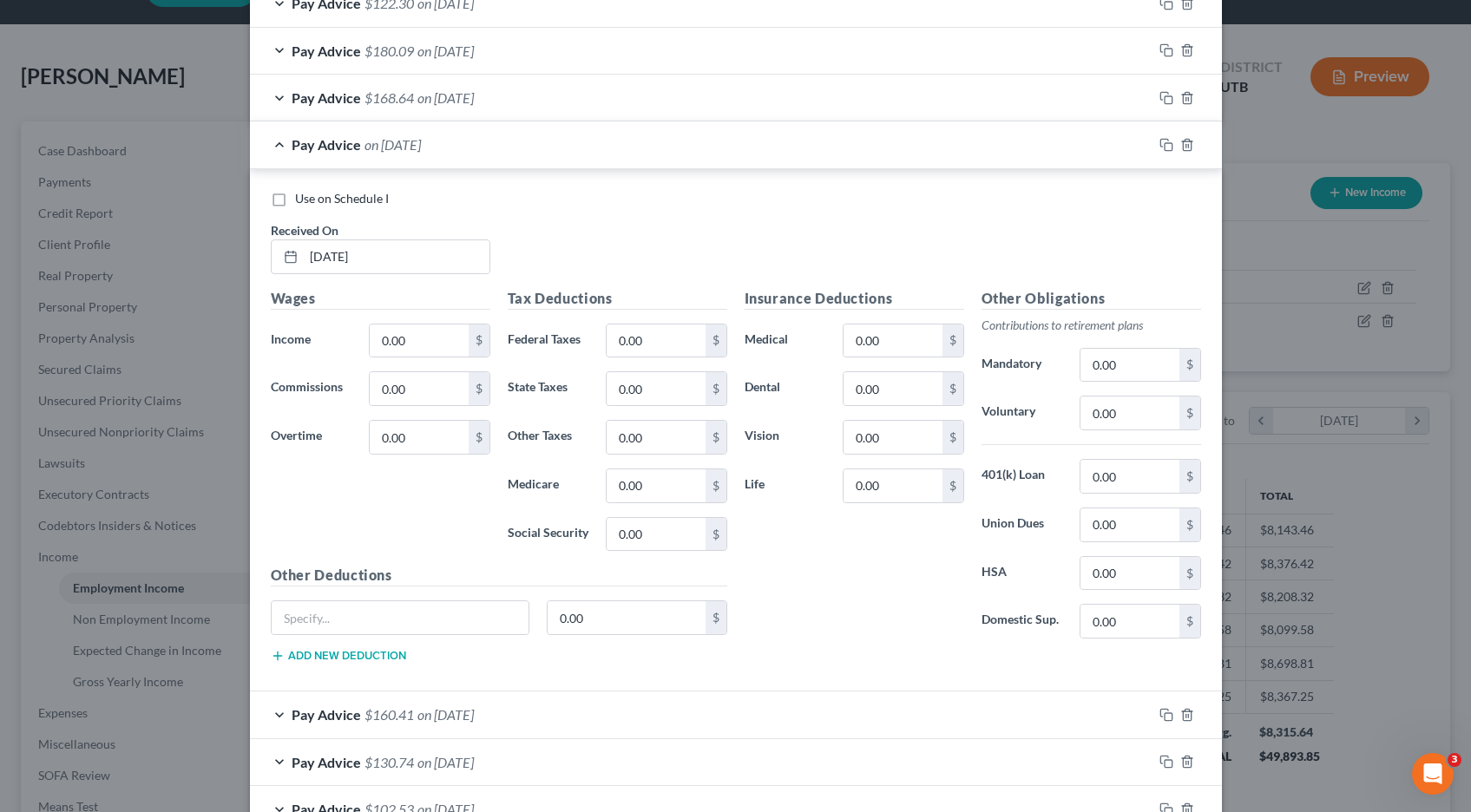
scroll to position [1245, 0]
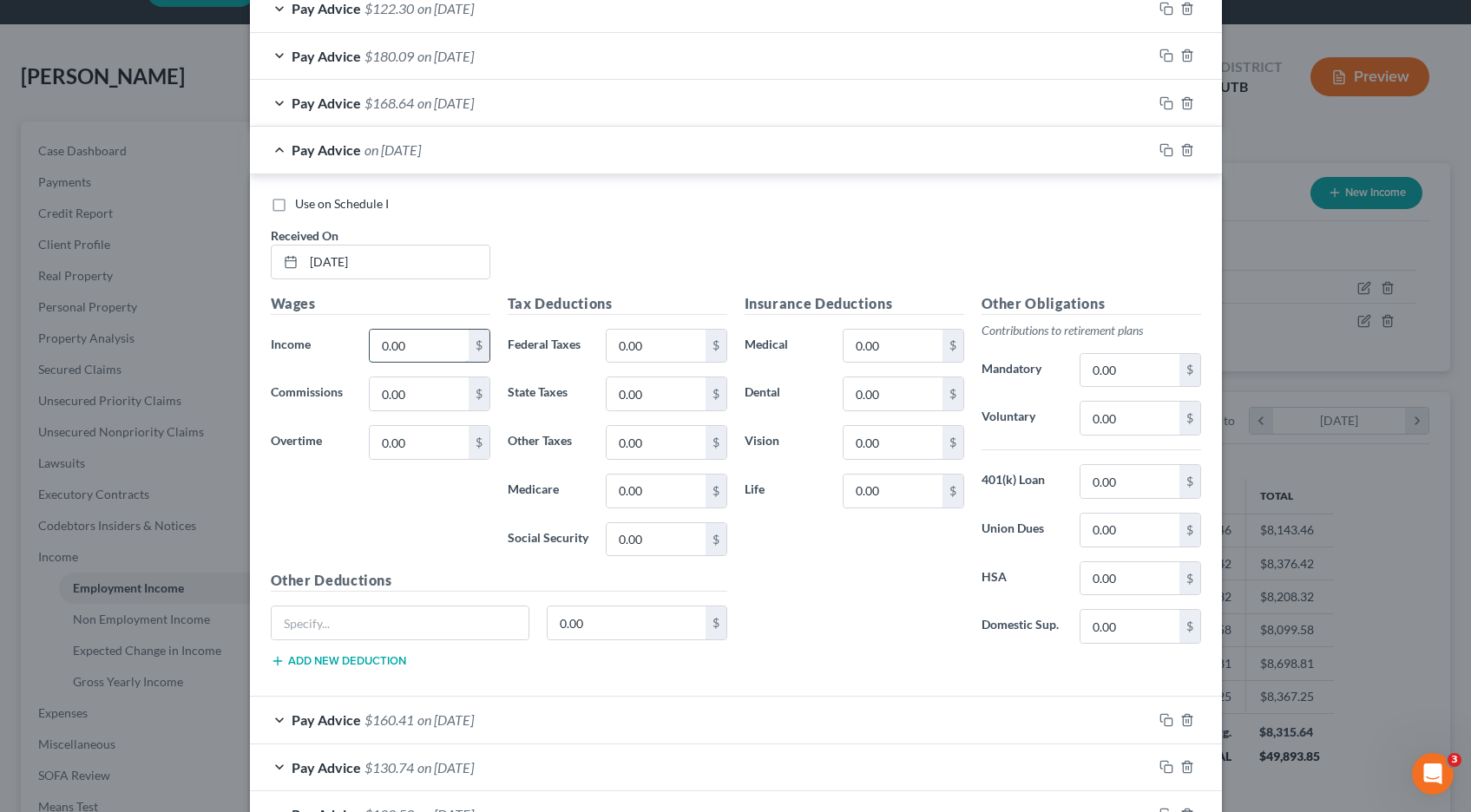
click at [406, 350] on input "0.00" at bounding box center [418, 346] width 98 height 33
type input "103.31"
click at [636, 542] on input "0.00" at bounding box center [655, 539] width 98 height 33
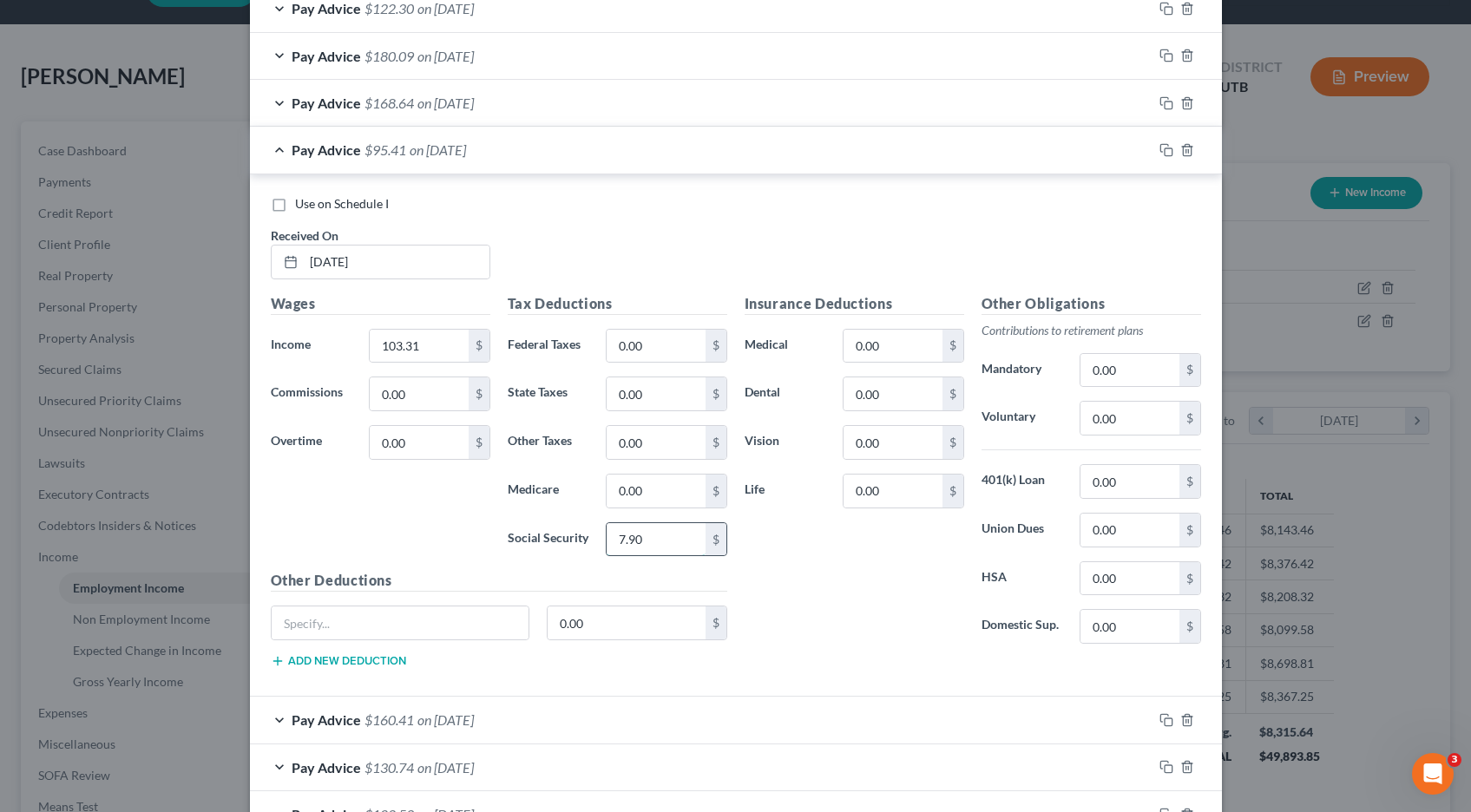
type input "7.90"
click at [280, 153] on div "Pay Advice $95.41 on [DATE]" at bounding box center [700, 152] width 902 height 46
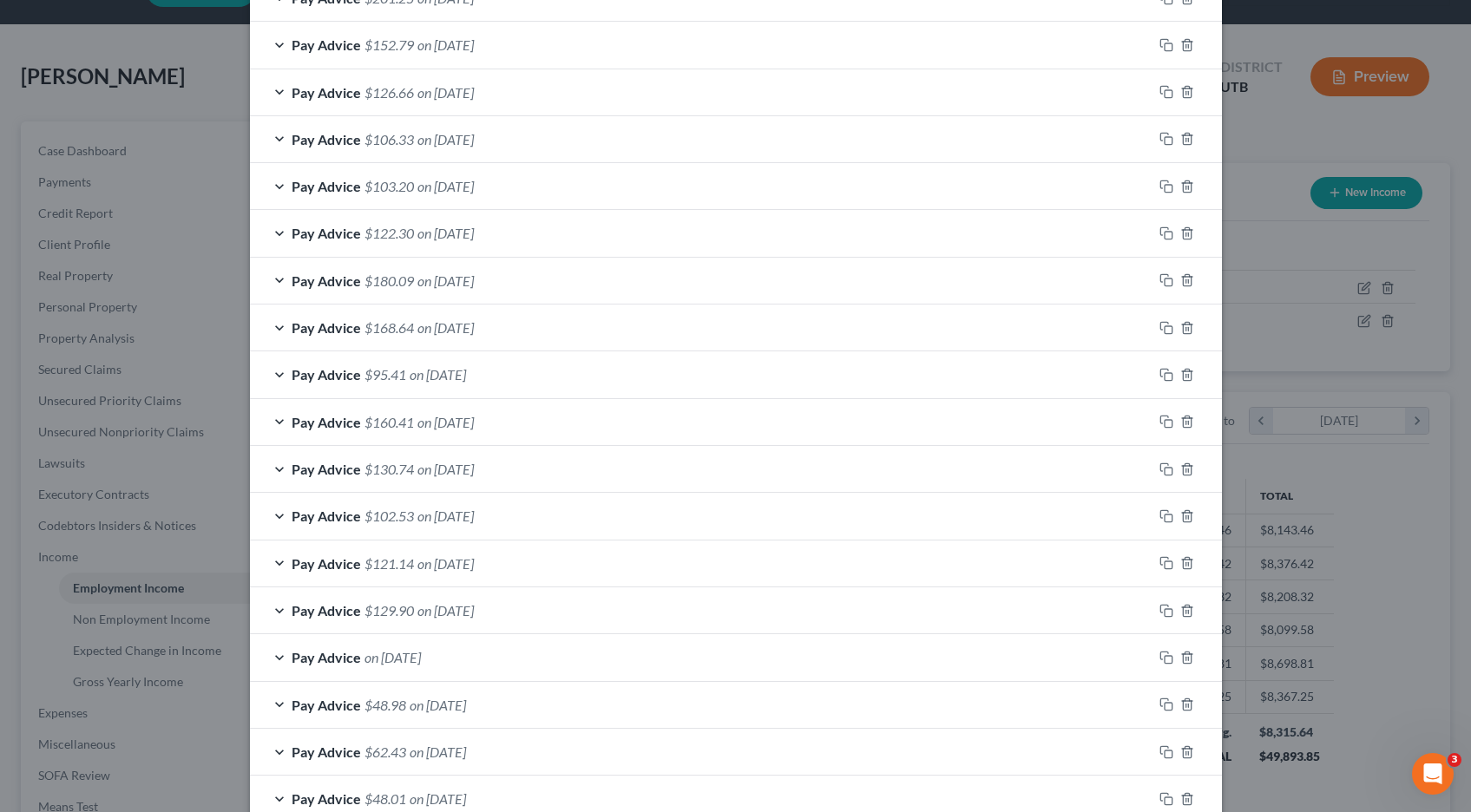
scroll to position [1174, 0]
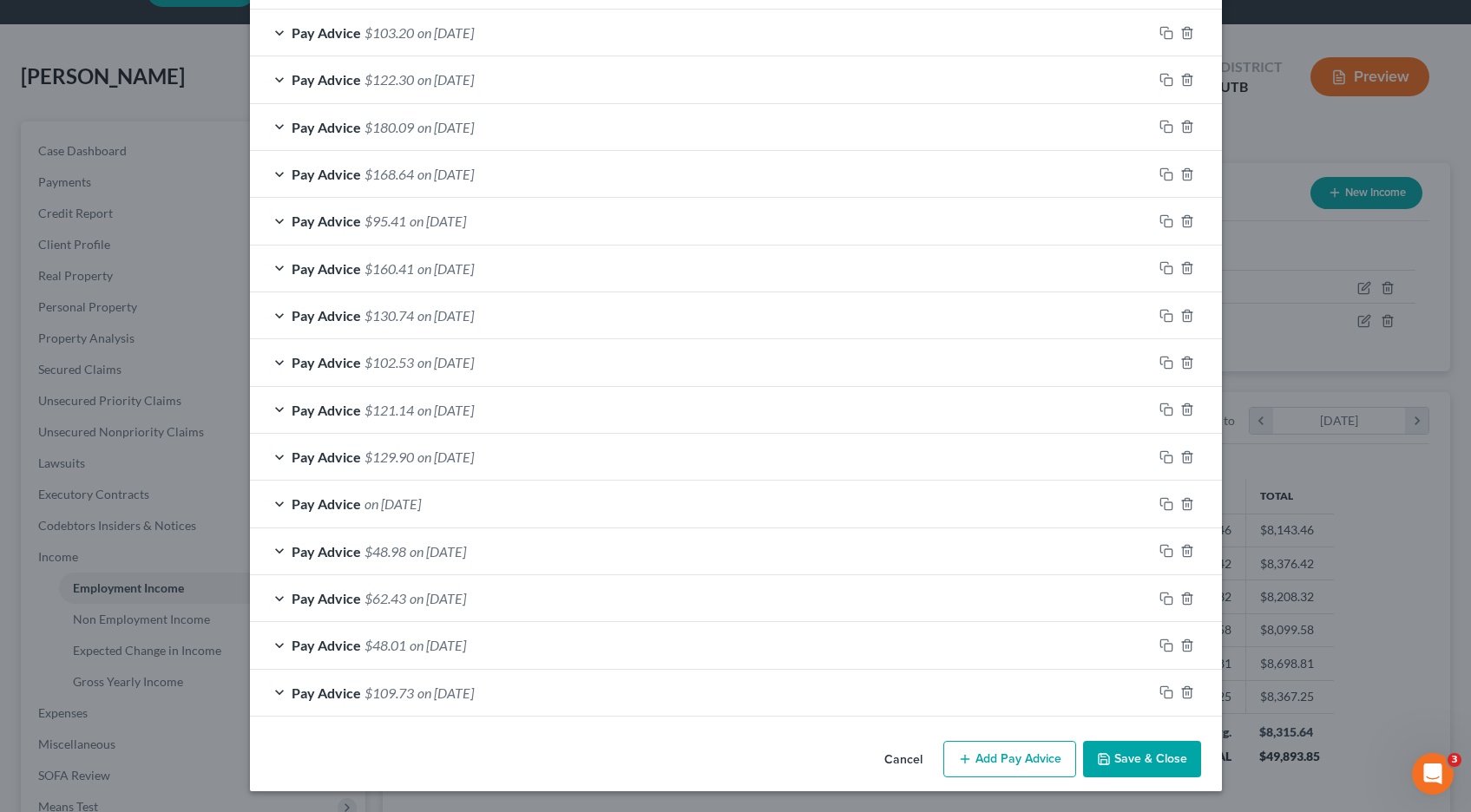
click at [1138, 753] on button "Save & Close" at bounding box center [1142, 759] width 118 height 37
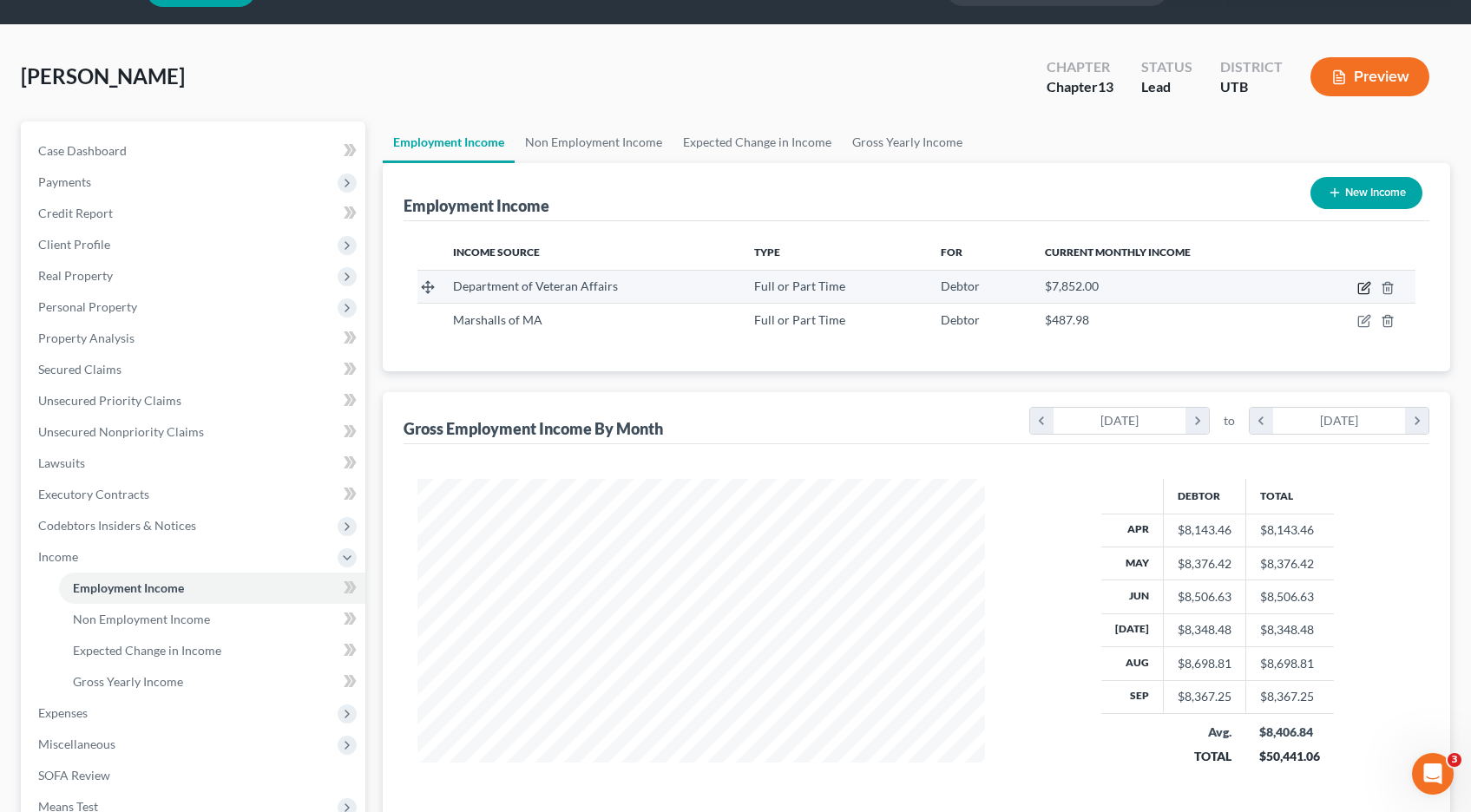
click at [1364, 286] on icon "button" at bounding box center [1366, 286] width 8 height 8
select select "0"
select select "46"
select select "2"
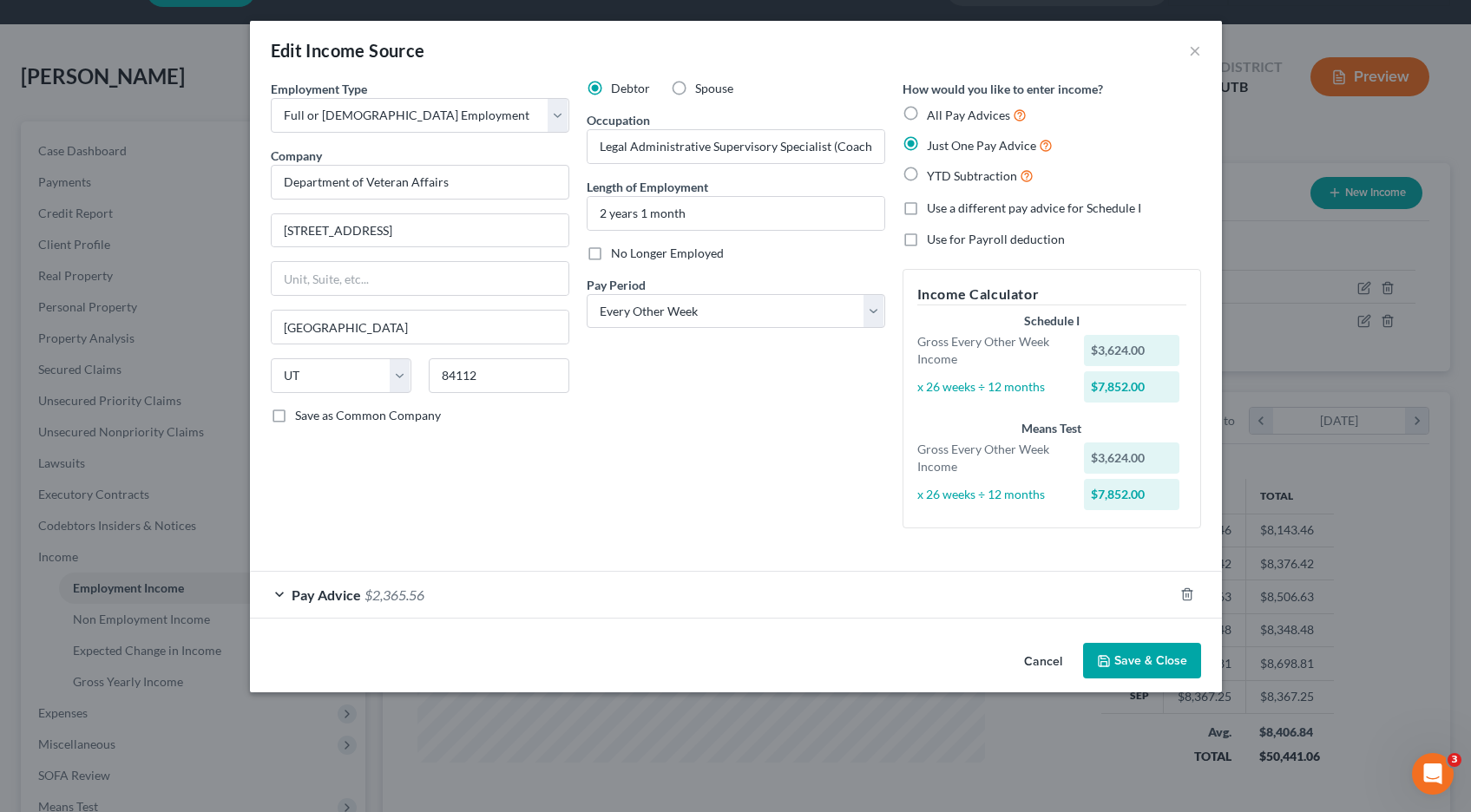
click at [281, 534] on form "Employment Type * Select Full or [DEMOGRAPHIC_DATA] Employment Self Employment …" at bounding box center [735, 350] width 930 height 539
click at [927, 112] on label "All Pay Advices" at bounding box center [977, 115] width 100 height 20
click at [934, 112] on input "All Pay Advices" at bounding box center [939, 110] width 11 height 11
radio input "true"
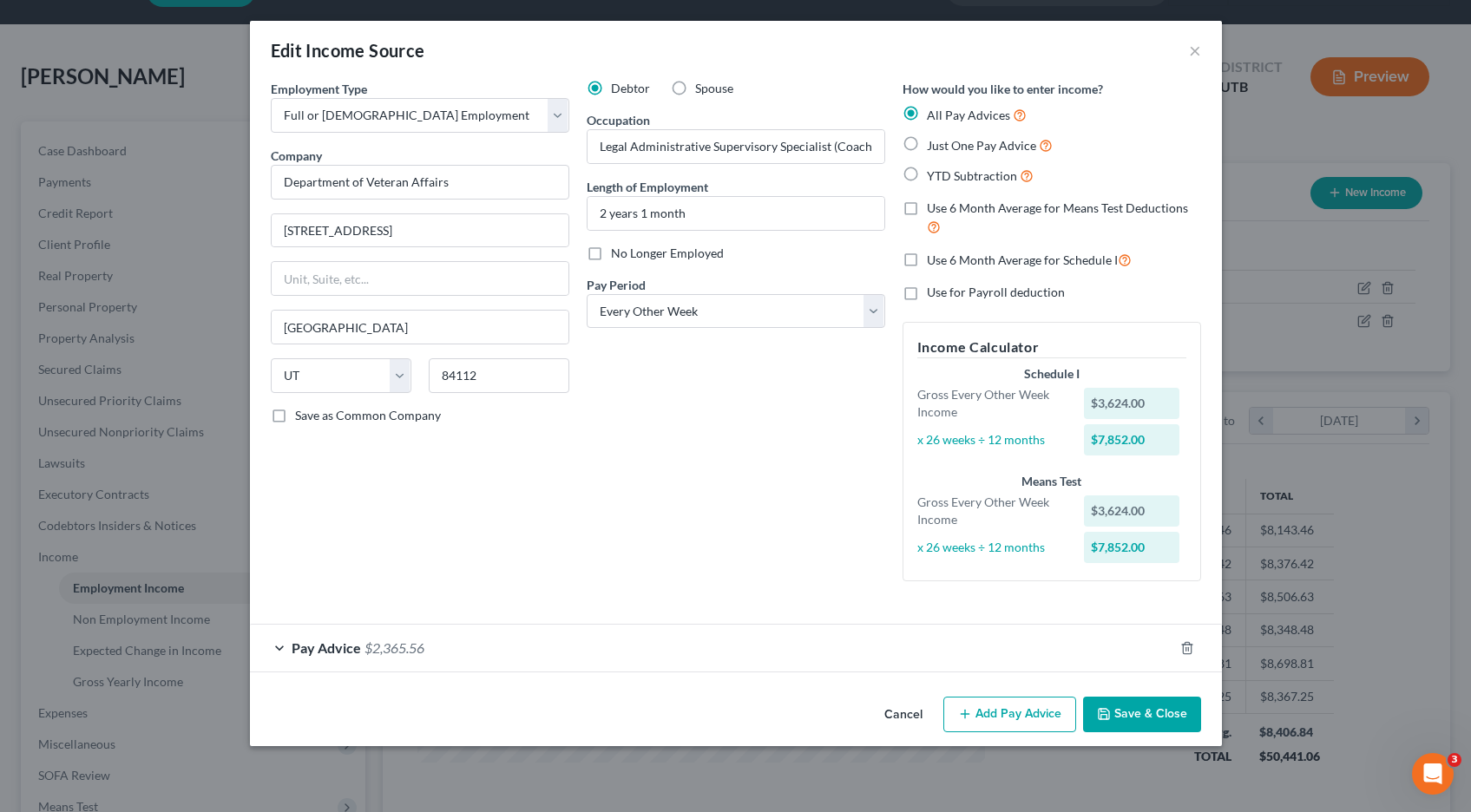
click at [280, 648] on div "Pay Advice $2,365.56" at bounding box center [711, 648] width 923 height 46
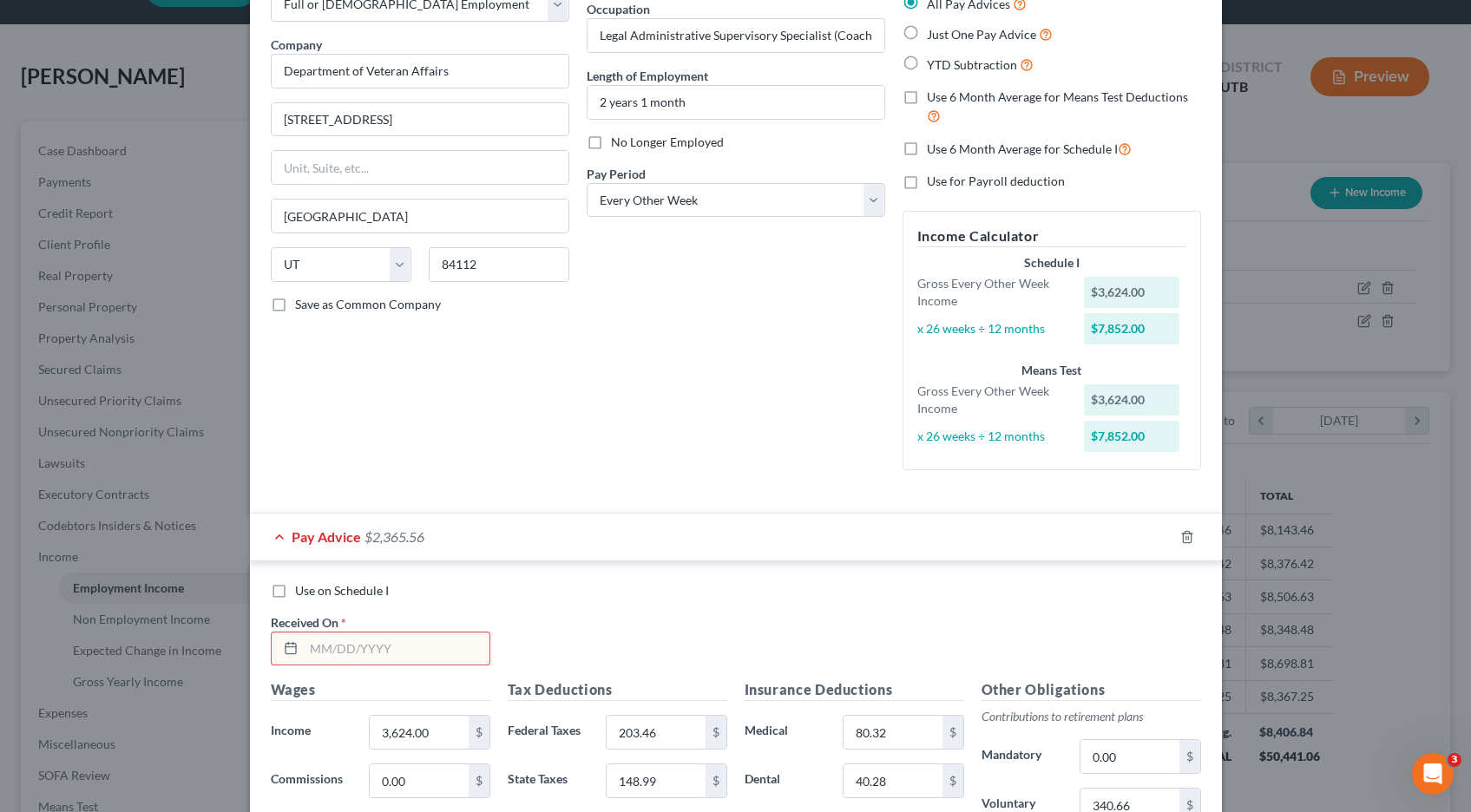
scroll to position [117, 0]
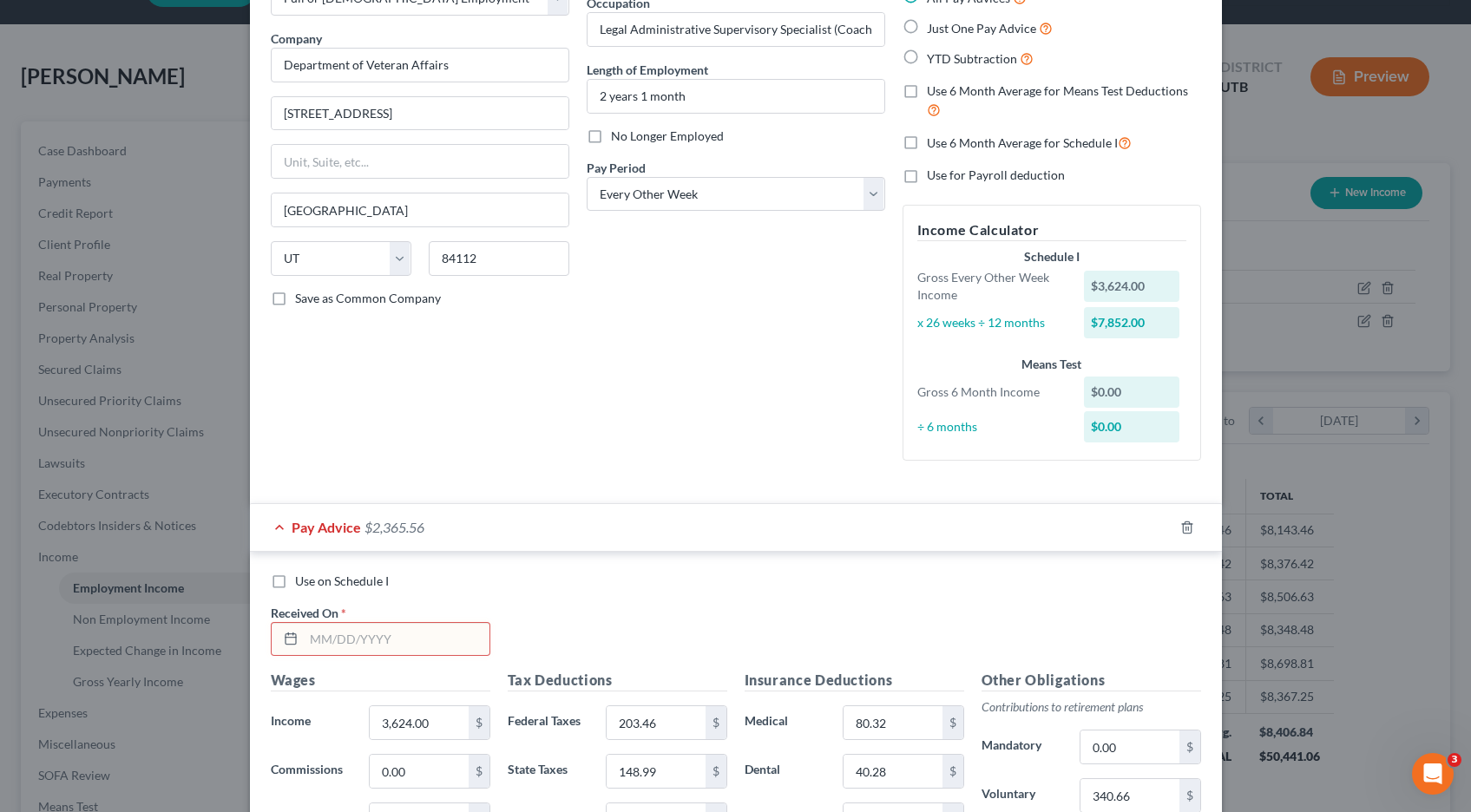
click at [332, 641] on input "text" at bounding box center [397, 639] width 186 height 33
type input "[DATE]"
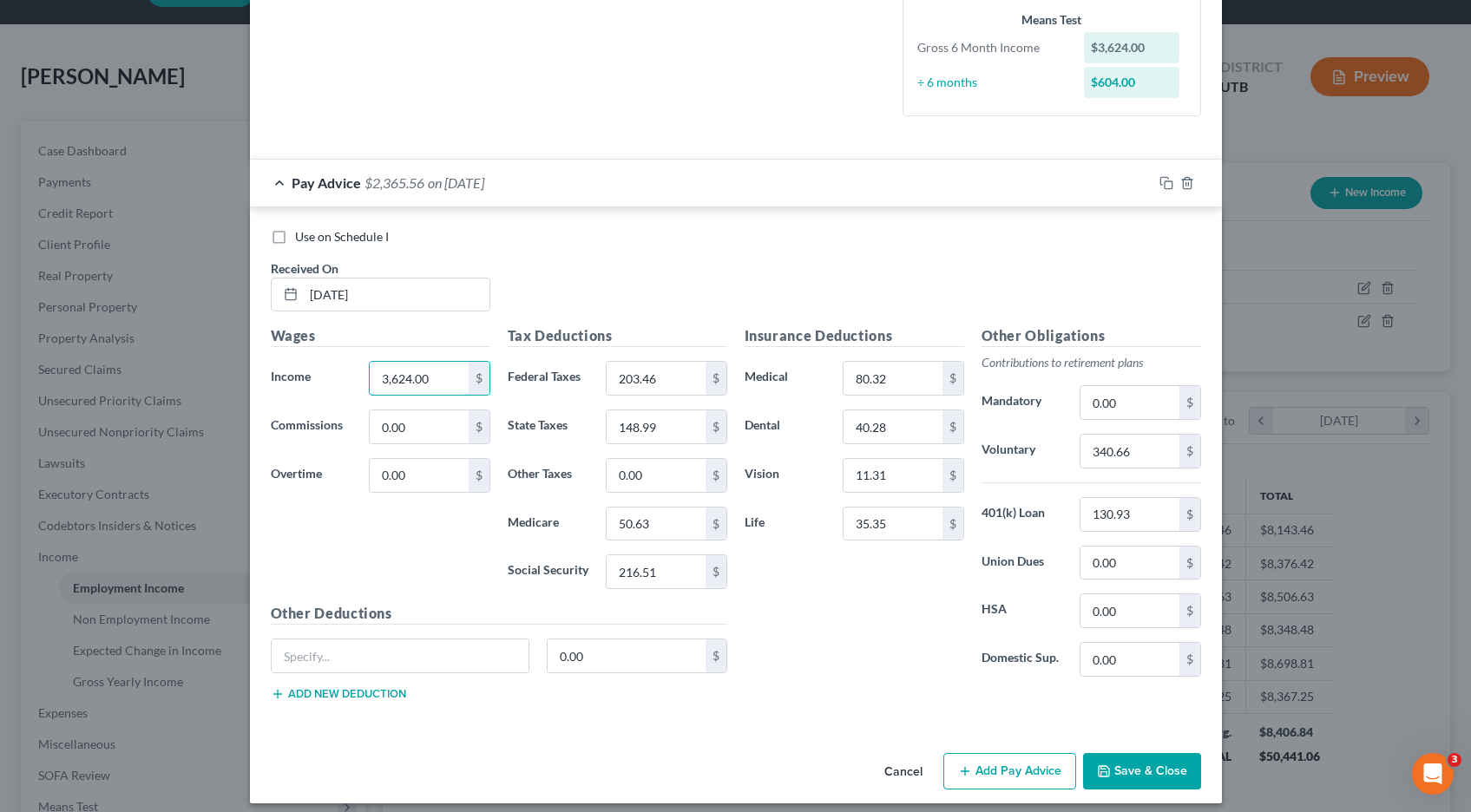
scroll to position [473, 0]
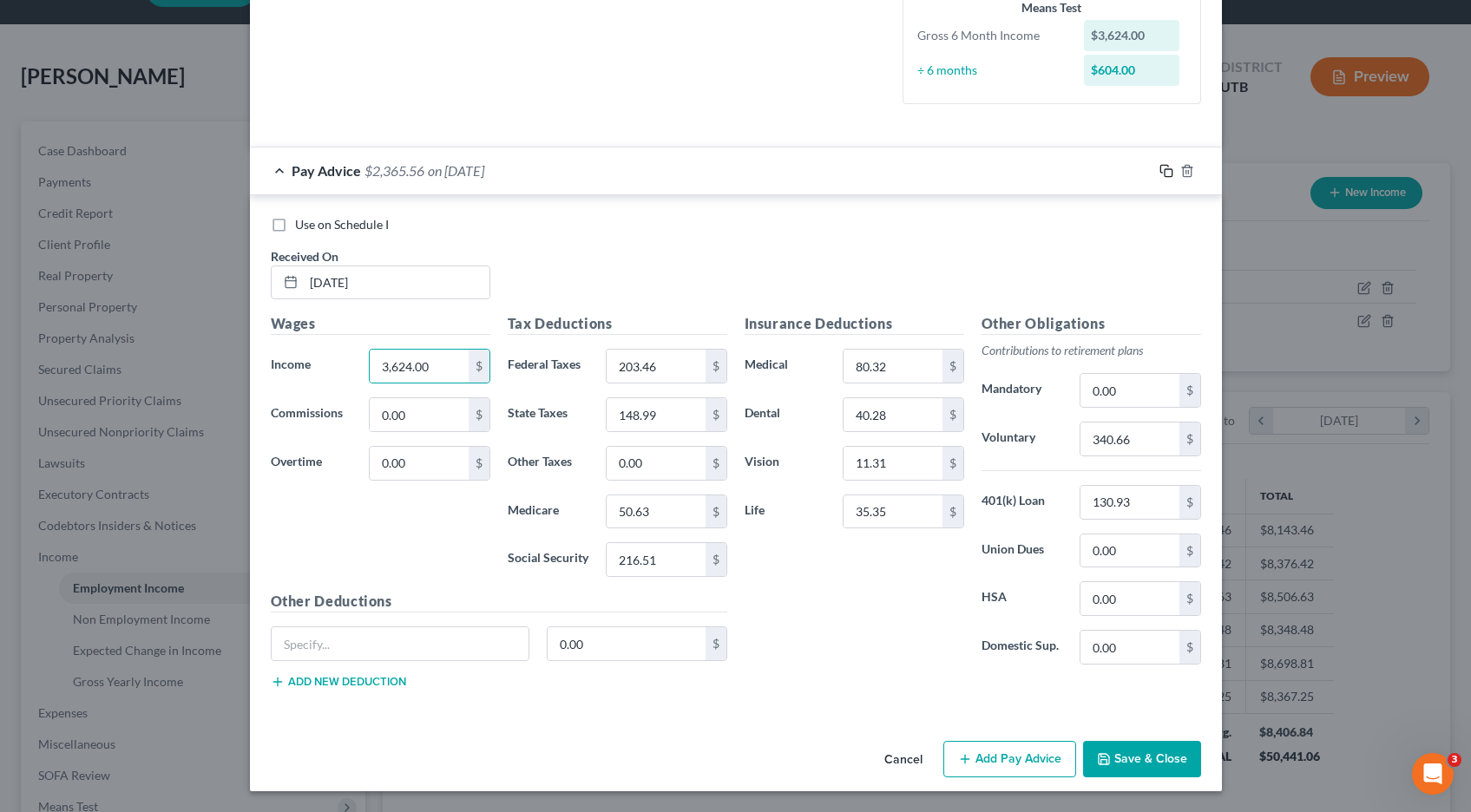
click at [1169, 171] on icon "button" at bounding box center [1167, 171] width 14 height 14
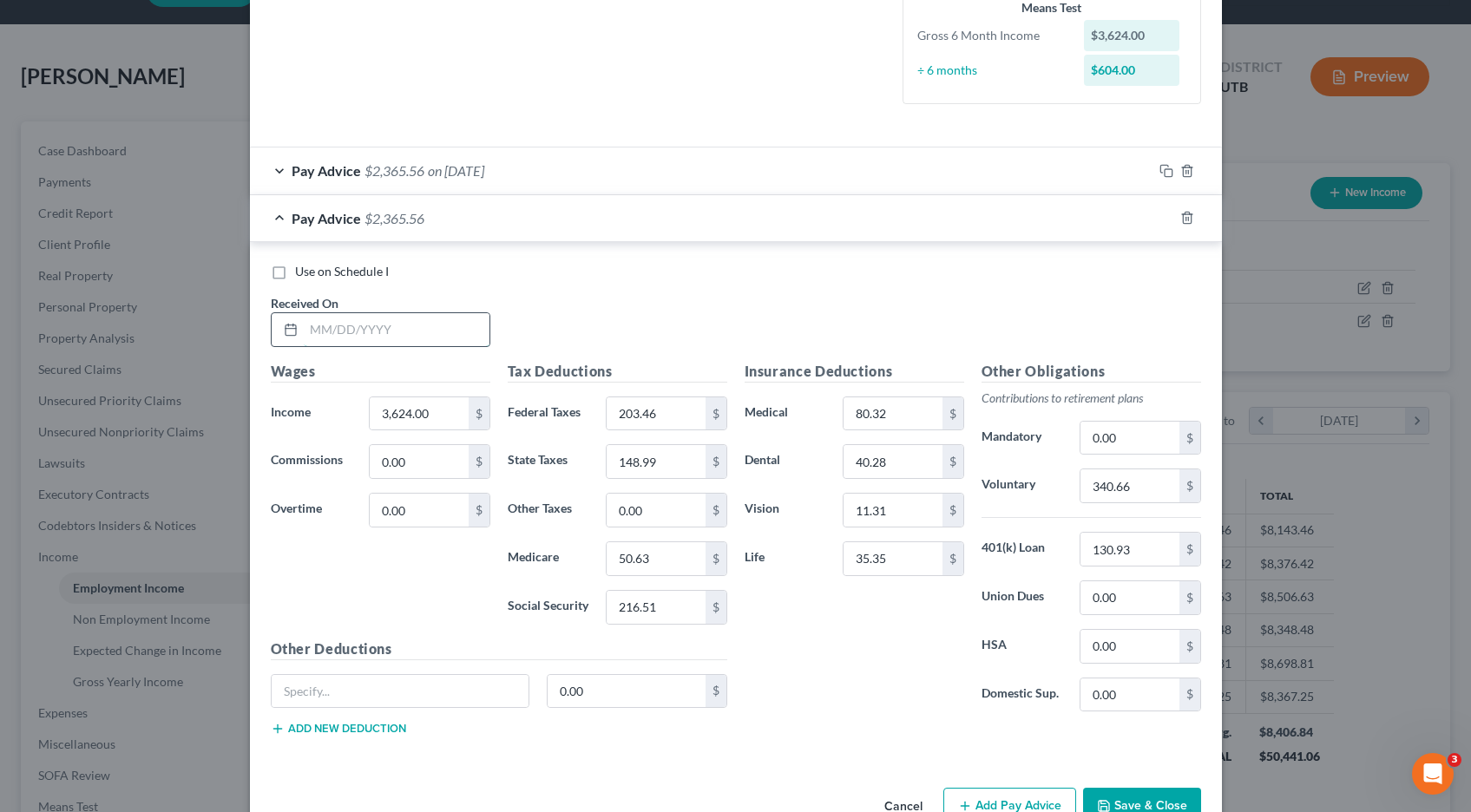
click at [401, 329] on input "text" at bounding box center [397, 329] width 186 height 33
type input "[DATE]"
click at [1162, 217] on icon "button" at bounding box center [1167, 218] width 14 height 14
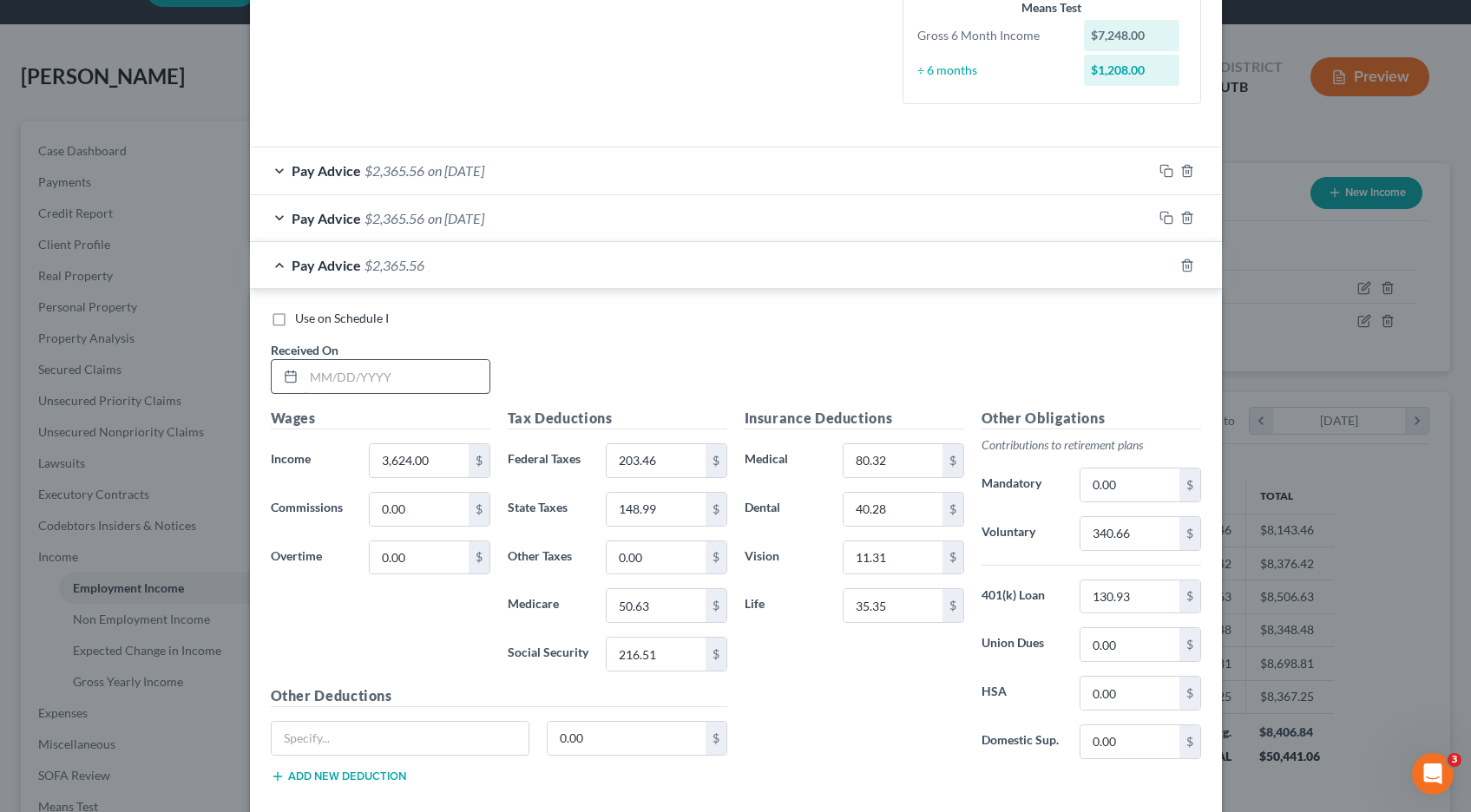
click at [355, 383] on input "text" at bounding box center [397, 376] width 186 height 33
type input "[DATE]"
click at [1166, 265] on icon "button" at bounding box center [1167, 265] width 14 height 14
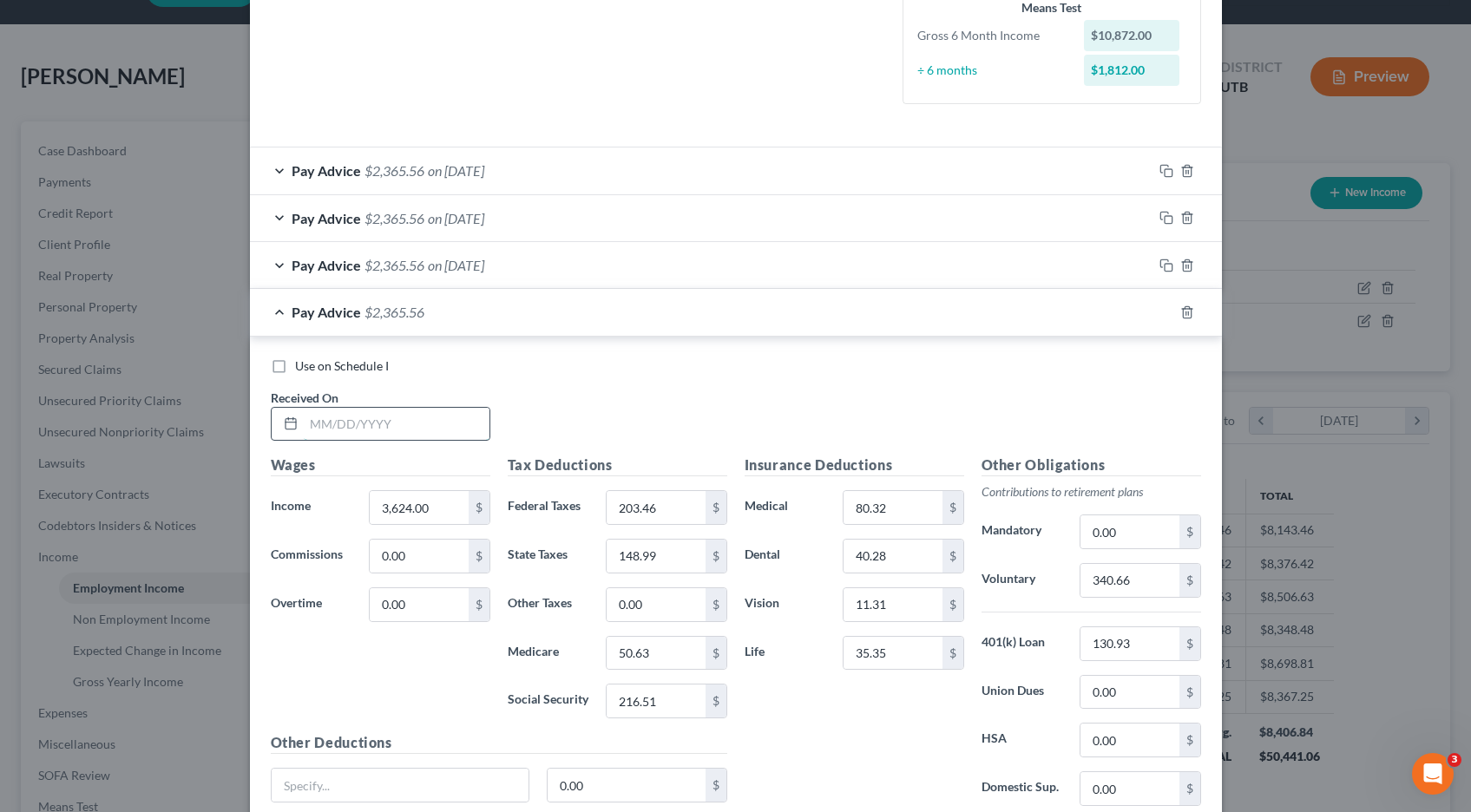
click at [369, 434] on input "text" at bounding box center [397, 424] width 186 height 33
type input "[DATE]"
click at [1168, 312] on icon "button" at bounding box center [1167, 312] width 14 height 14
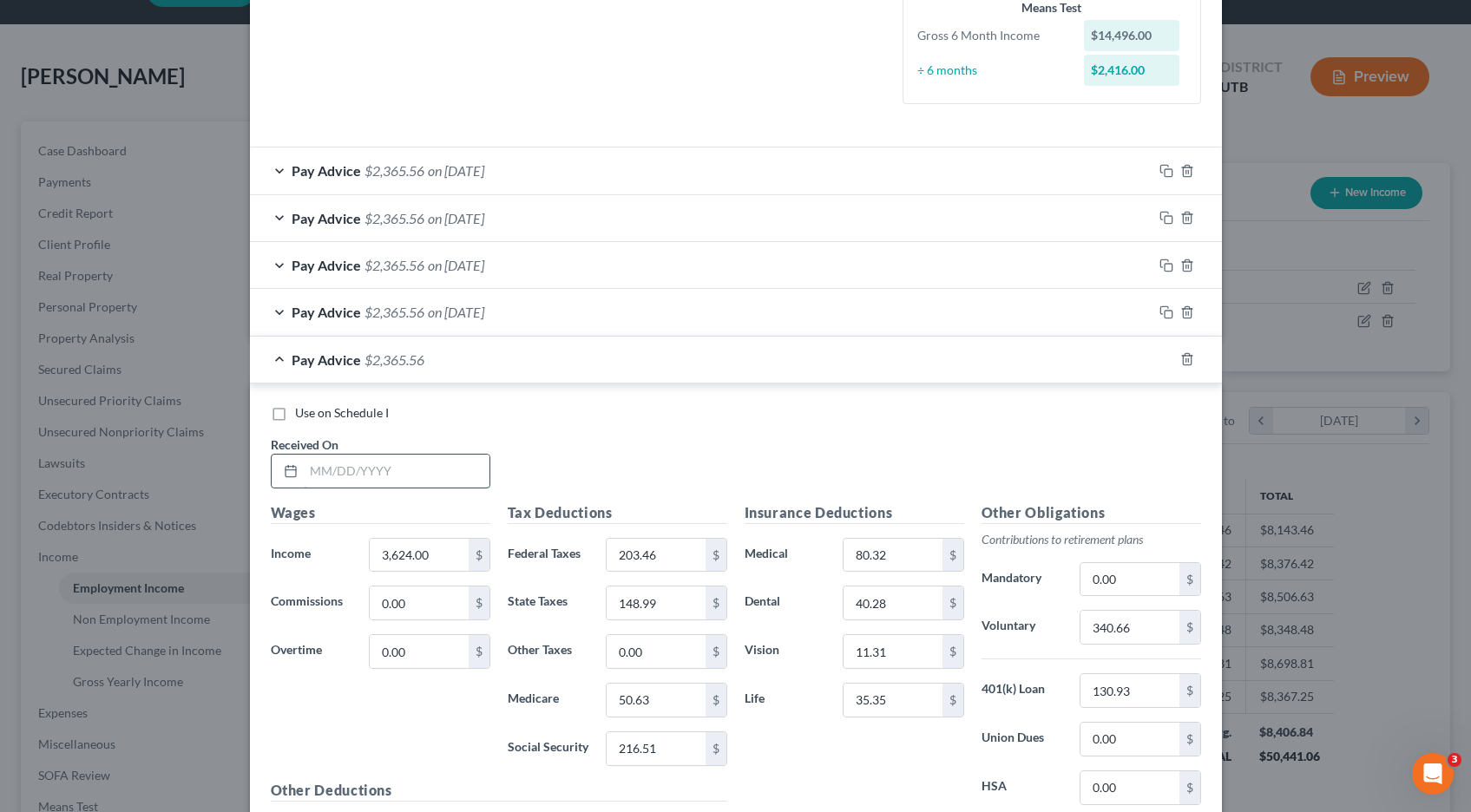
click at [417, 466] on input "text" at bounding box center [397, 470] width 186 height 33
type input "[DATE]"
click at [1169, 359] on icon "button" at bounding box center [1167, 359] width 14 height 14
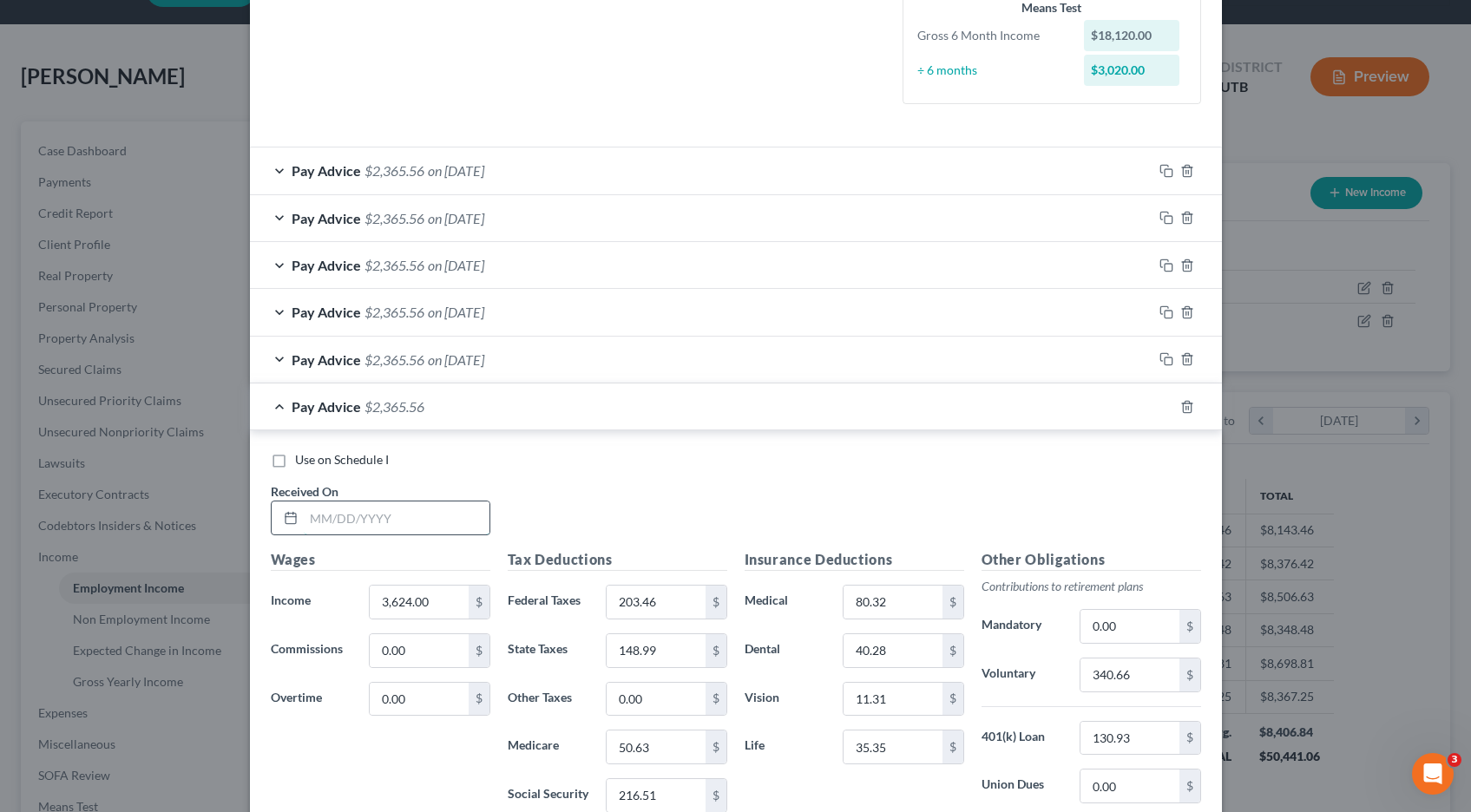
click at [362, 517] on input "text" at bounding box center [397, 517] width 186 height 33
type input "[DATE]"
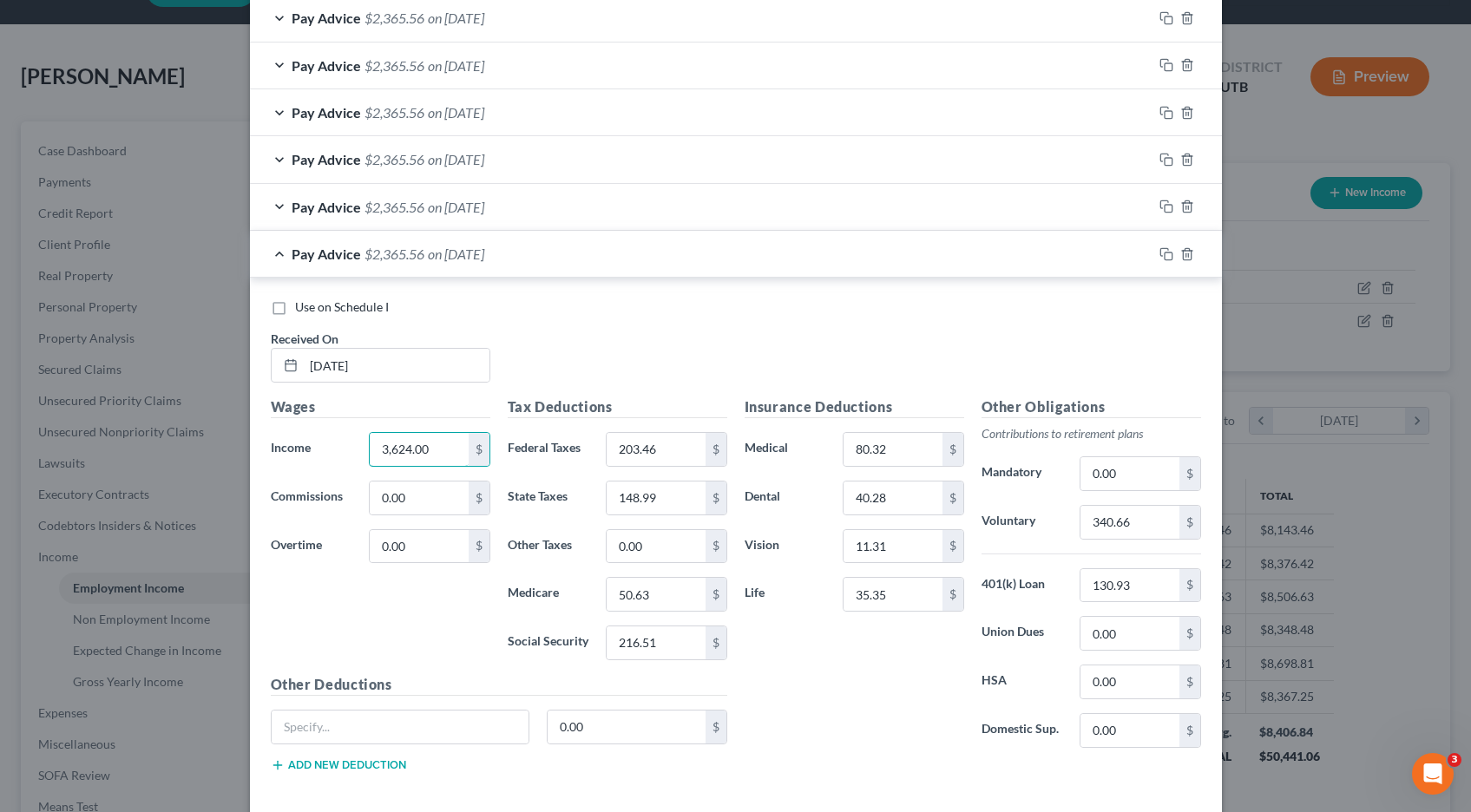
scroll to position [628, 0]
click at [1166, 252] on icon "button" at bounding box center [1167, 253] width 14 height 14
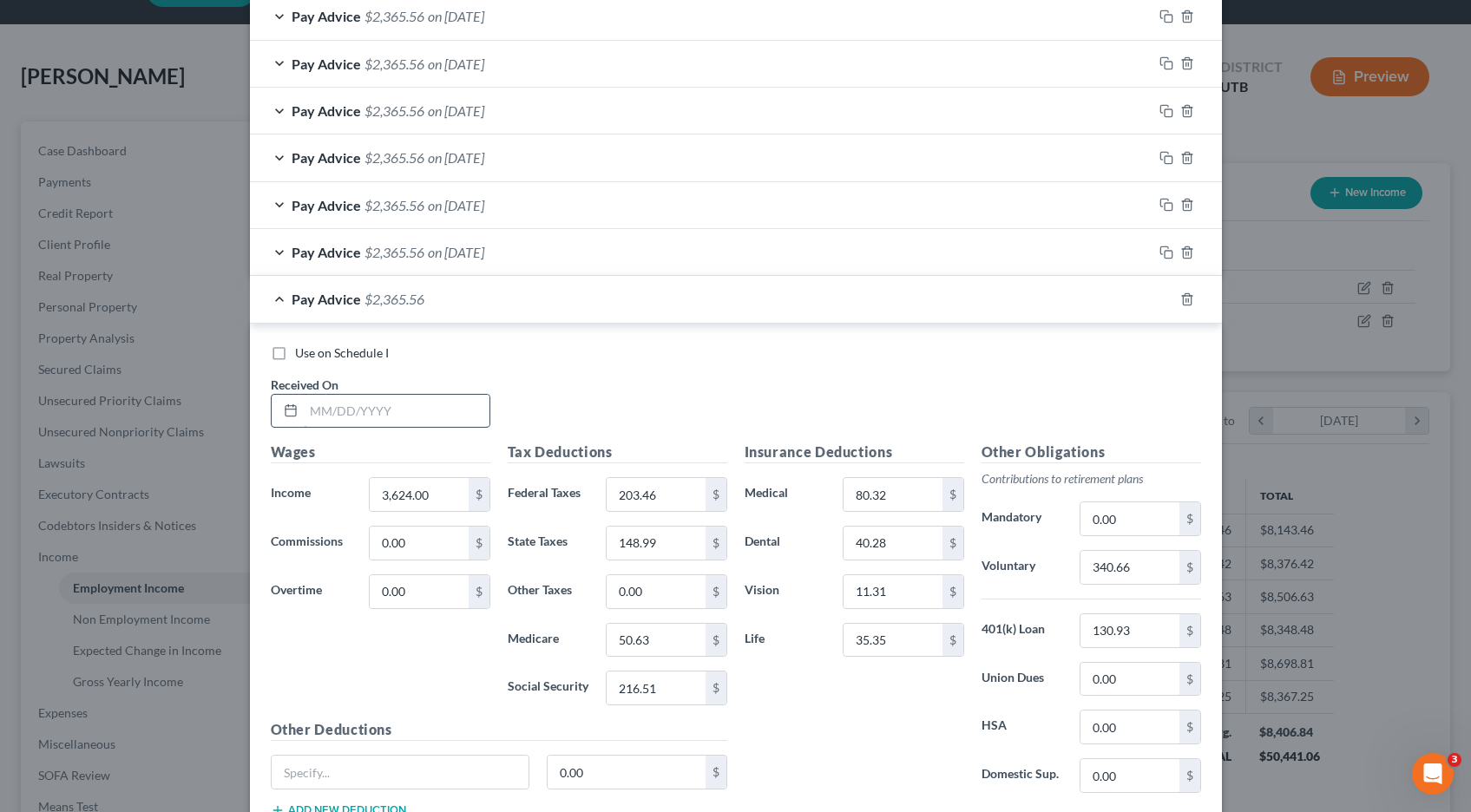
click at [344, 410] on input "text" at bounding box center [397, 411] width 186 height 33
type input "[DATE]"
click at [1163, 301] on icon "button" at bounding box center [1167, 299] width 14 height 14
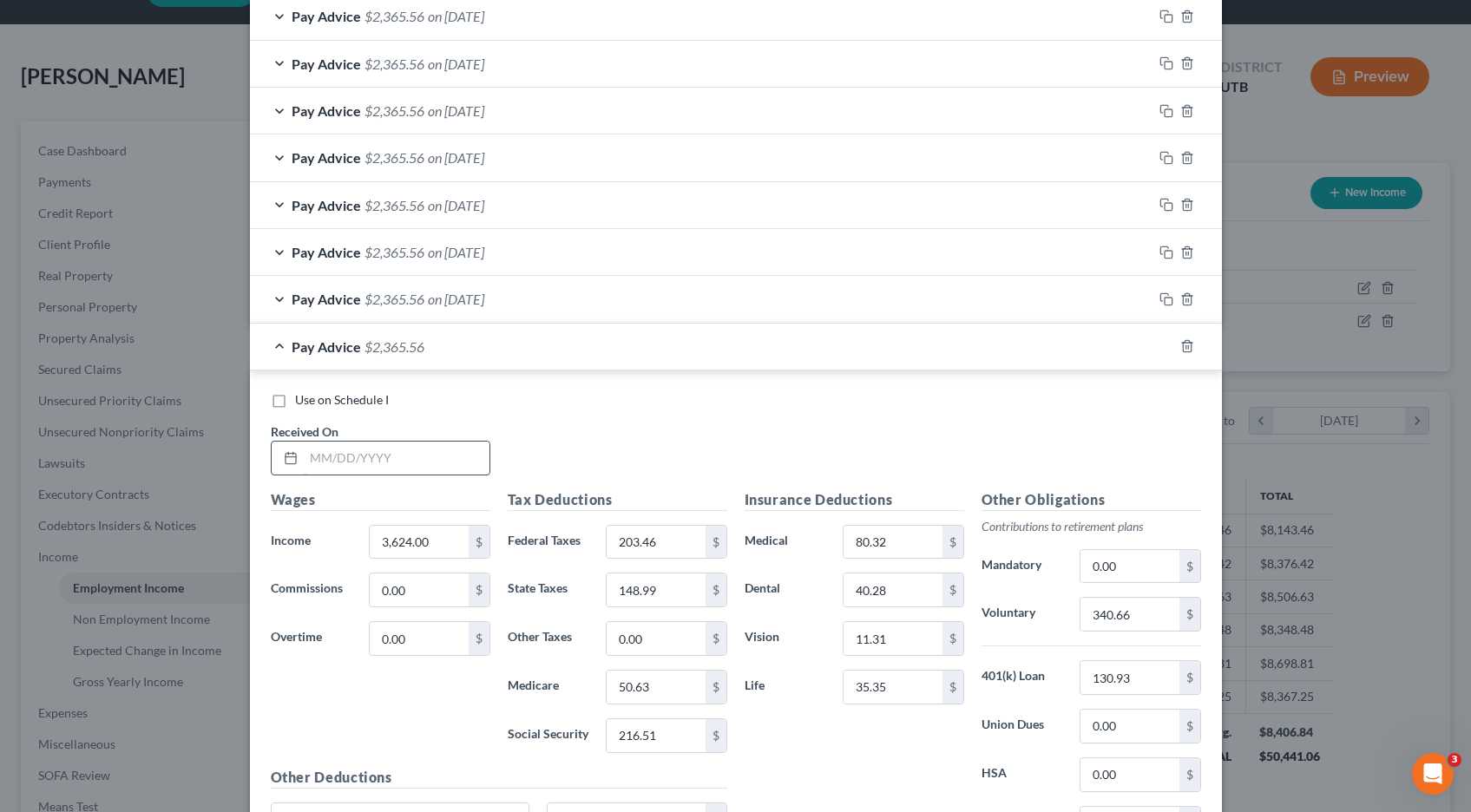
click at [419, 453] on input "text" at bounding box center [397, 457] width 186 height 33
type input "[DATE]"
click at [1168, 343] on icon "button" at bounding box center [1167, 347] width 14 height 14
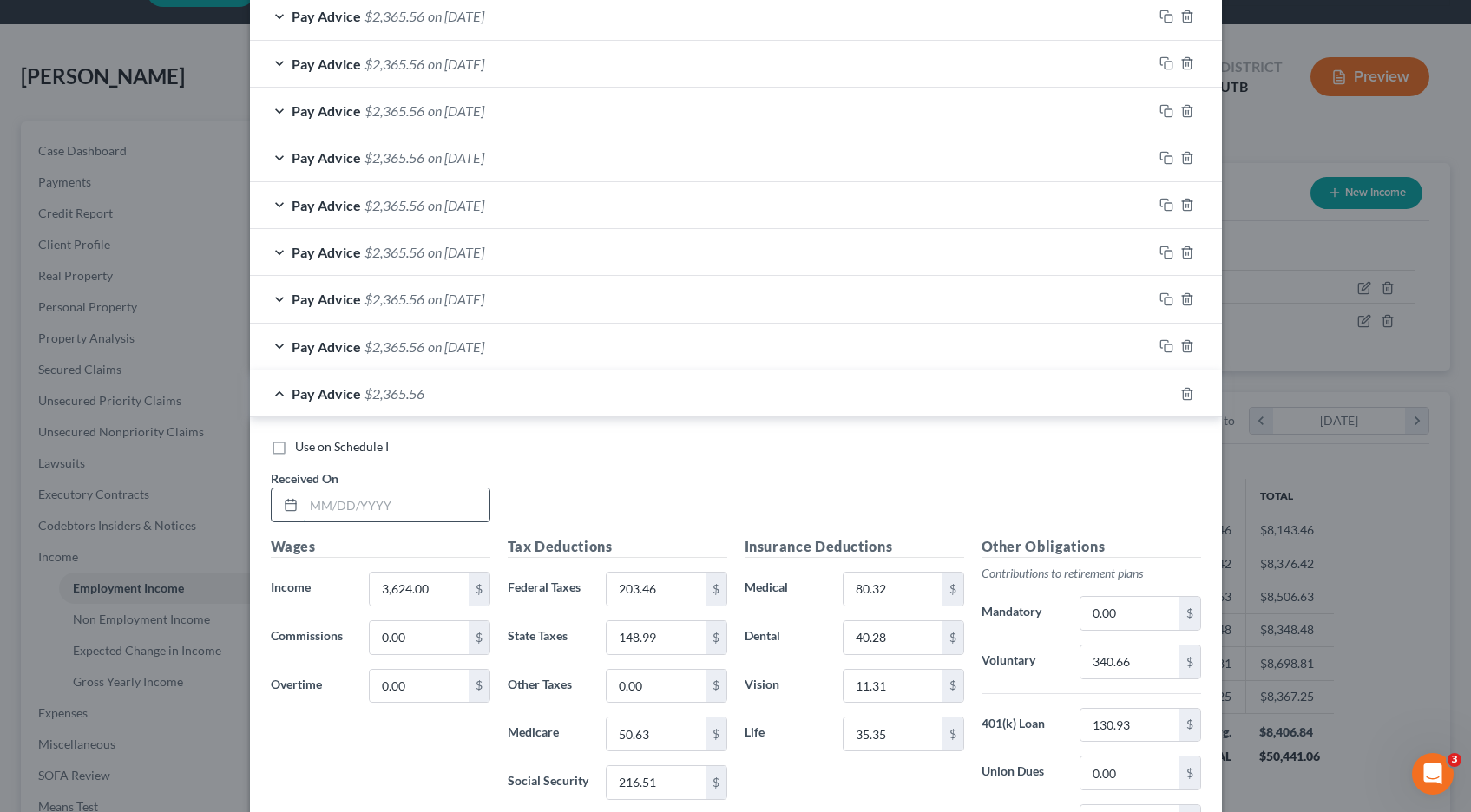
click at [355, 502] on input "text" at bounding box center [397, 504] width 186 height 33
type input "[DATE]"
drag, startPoint x: 1168, startPoint y: 392, endPoint x: 880, endPoint y: 390, distance: 288.0
click at [1162, 392] on icon "button" at bounding box center [1167, 394] width 14 height 14
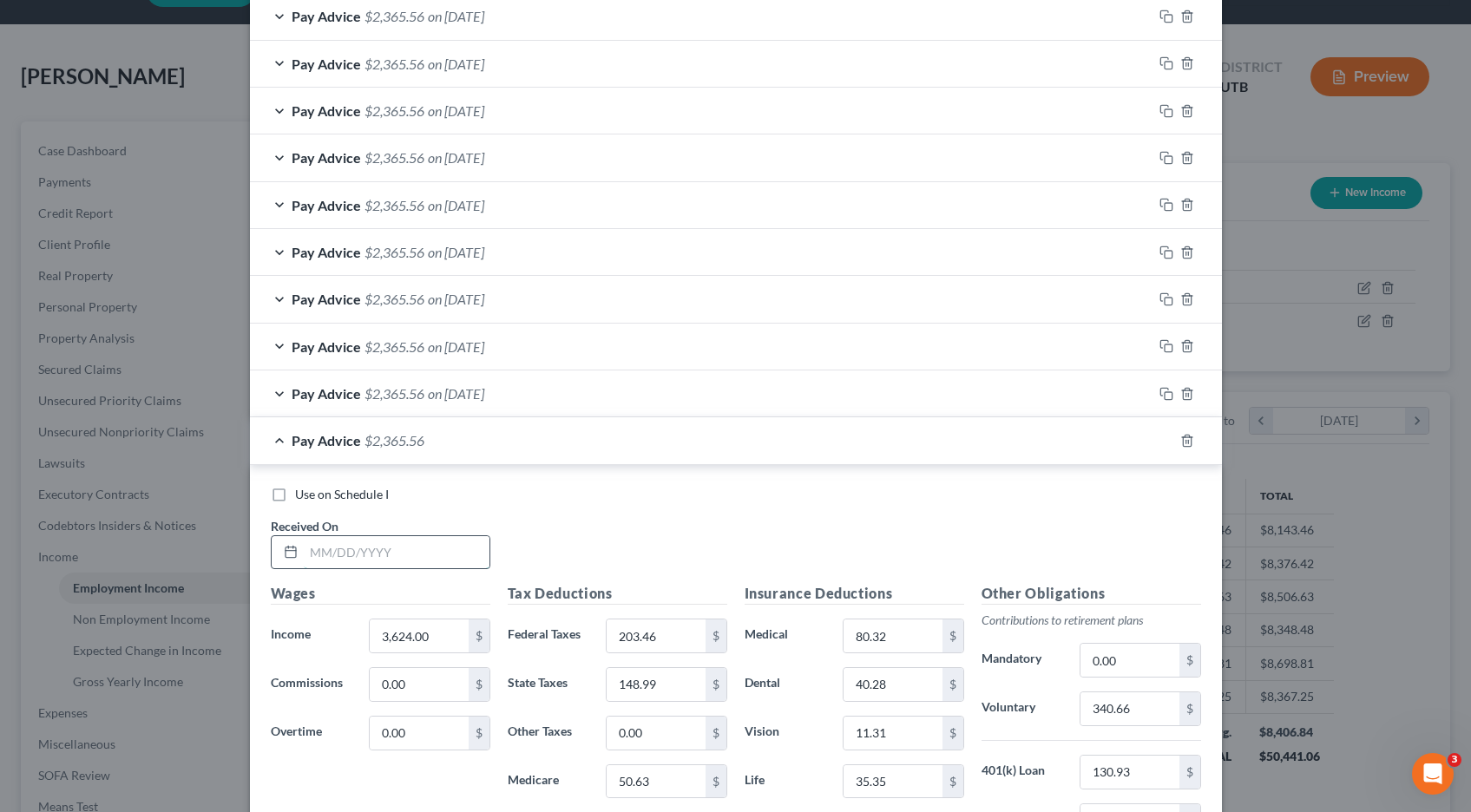
click at [355, 558] on input "text" at bounding box center [397, 553] width 186 height 33
type input "[DATE]"
click at [1166, 440] on icon "button" at bounding box center [1167, 441] width 14 height 14
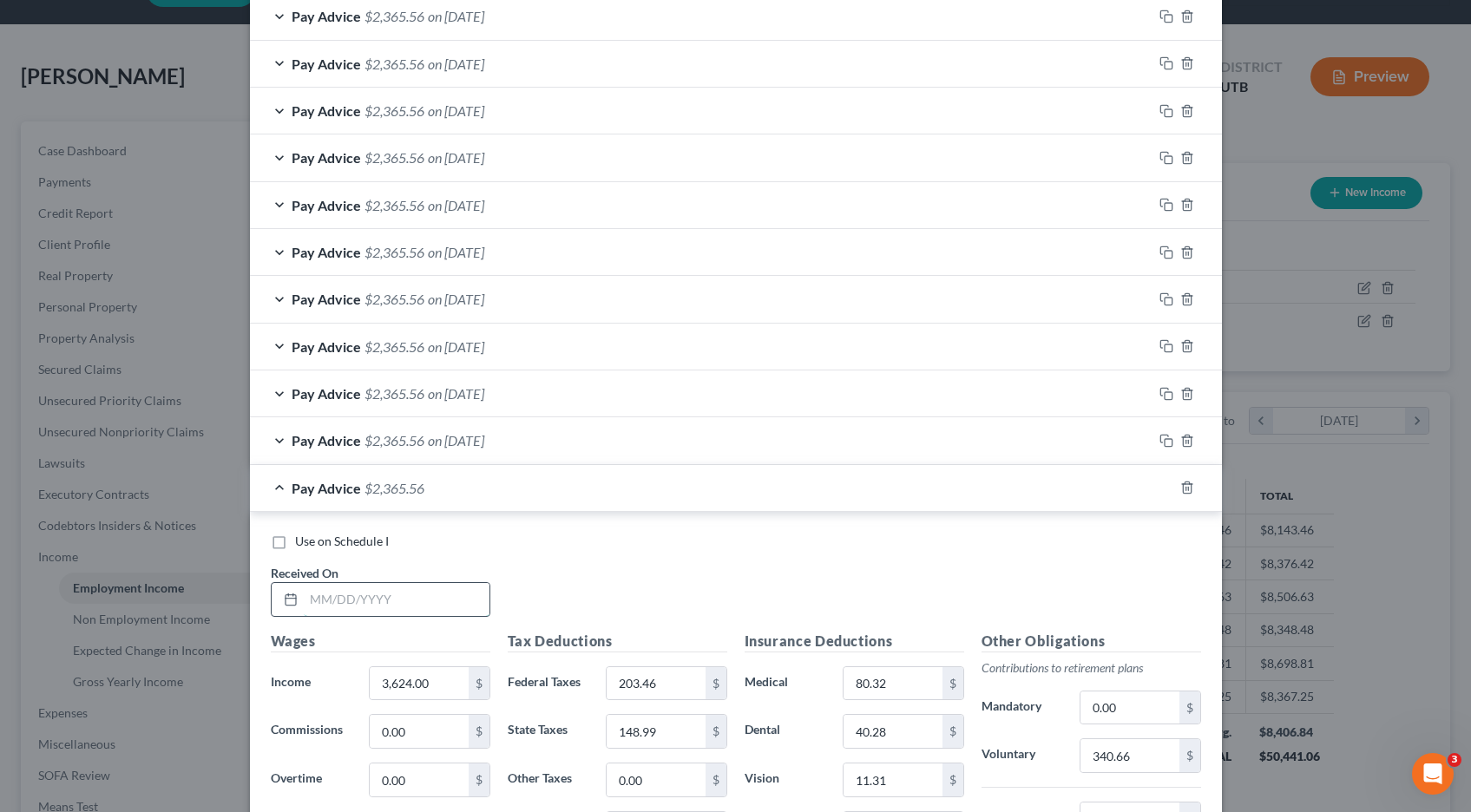
click at [349, 600] on input "text" at bounding box center [397, 599] width 186 height 33
type input "[DATE]"
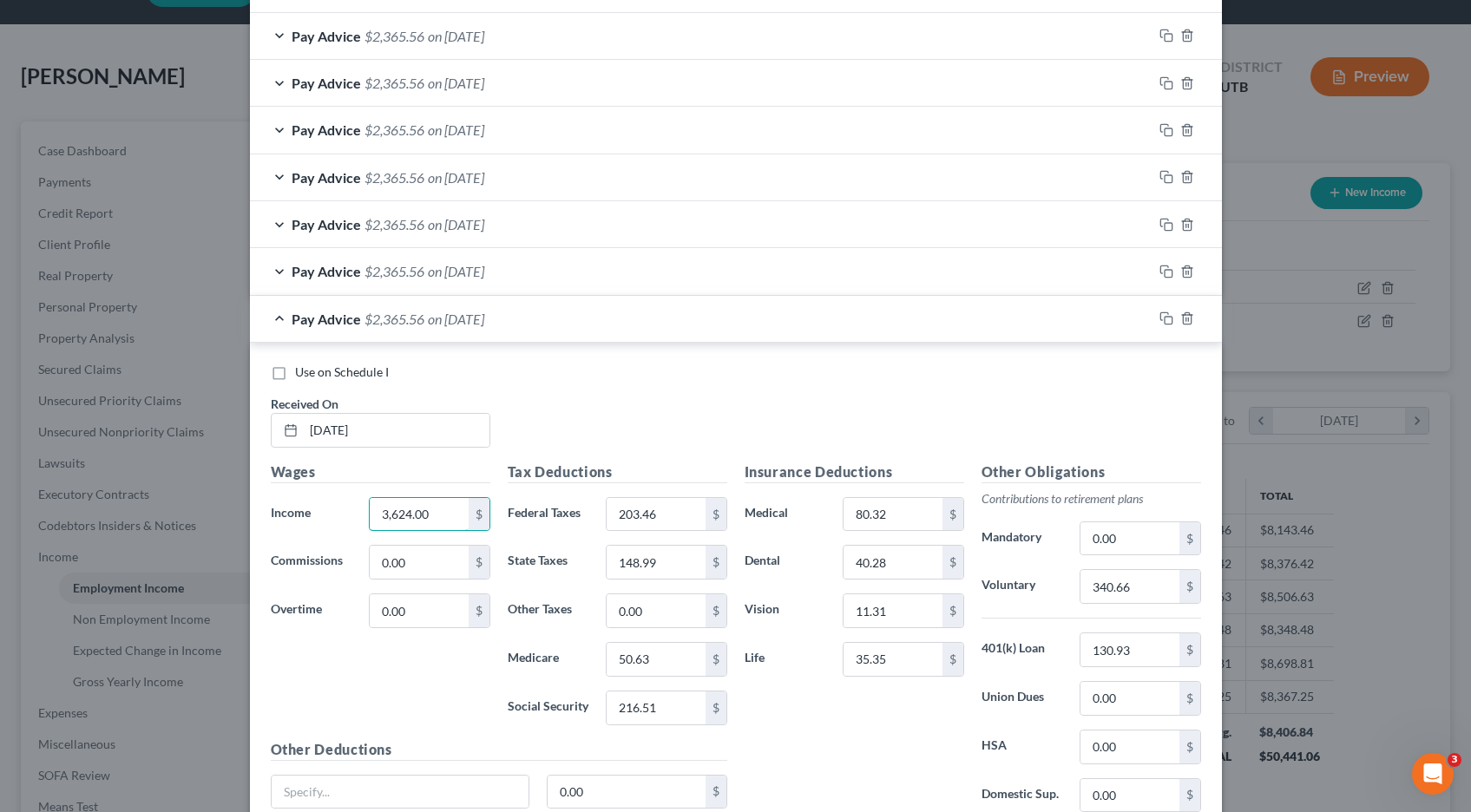
scroll to position [945, 0]
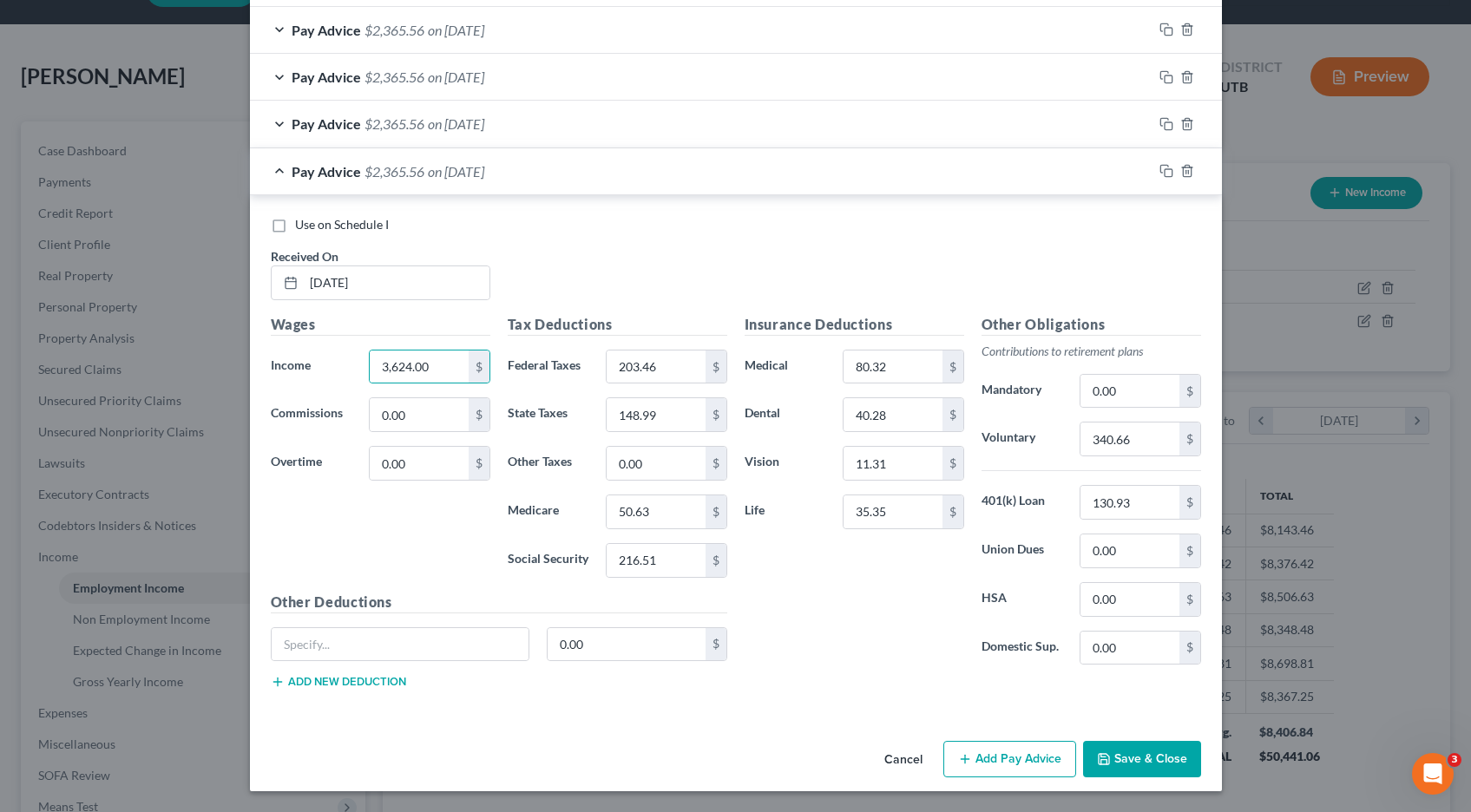
click at [1129, 765] on button "Save & Close" at bounding box center [1142, 759] width 118 height 37
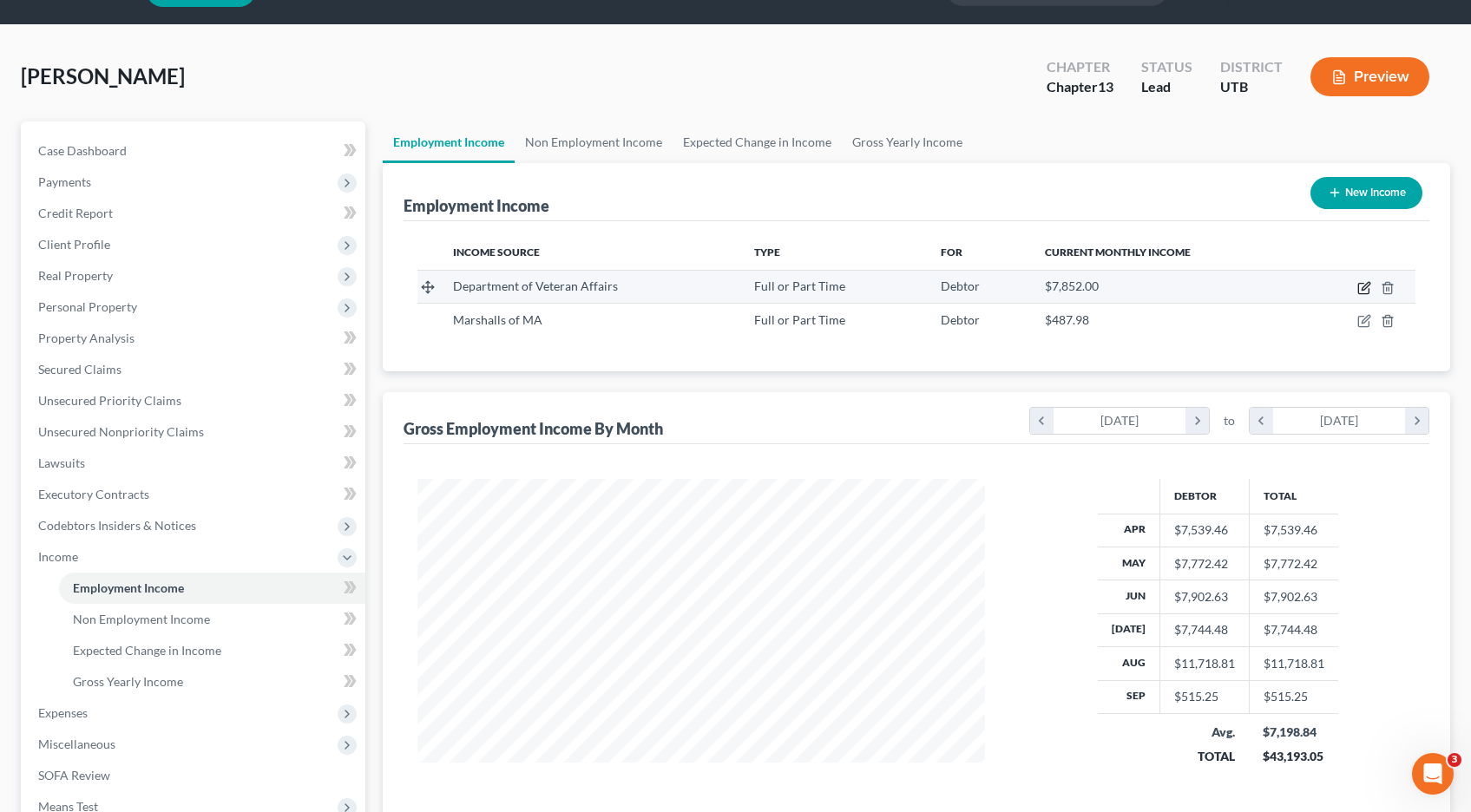
click at [1366, 287] on icon "button" at bounding box center [1366, 286] width 8 height 8
select select "0"
select select "46"
select select "2"
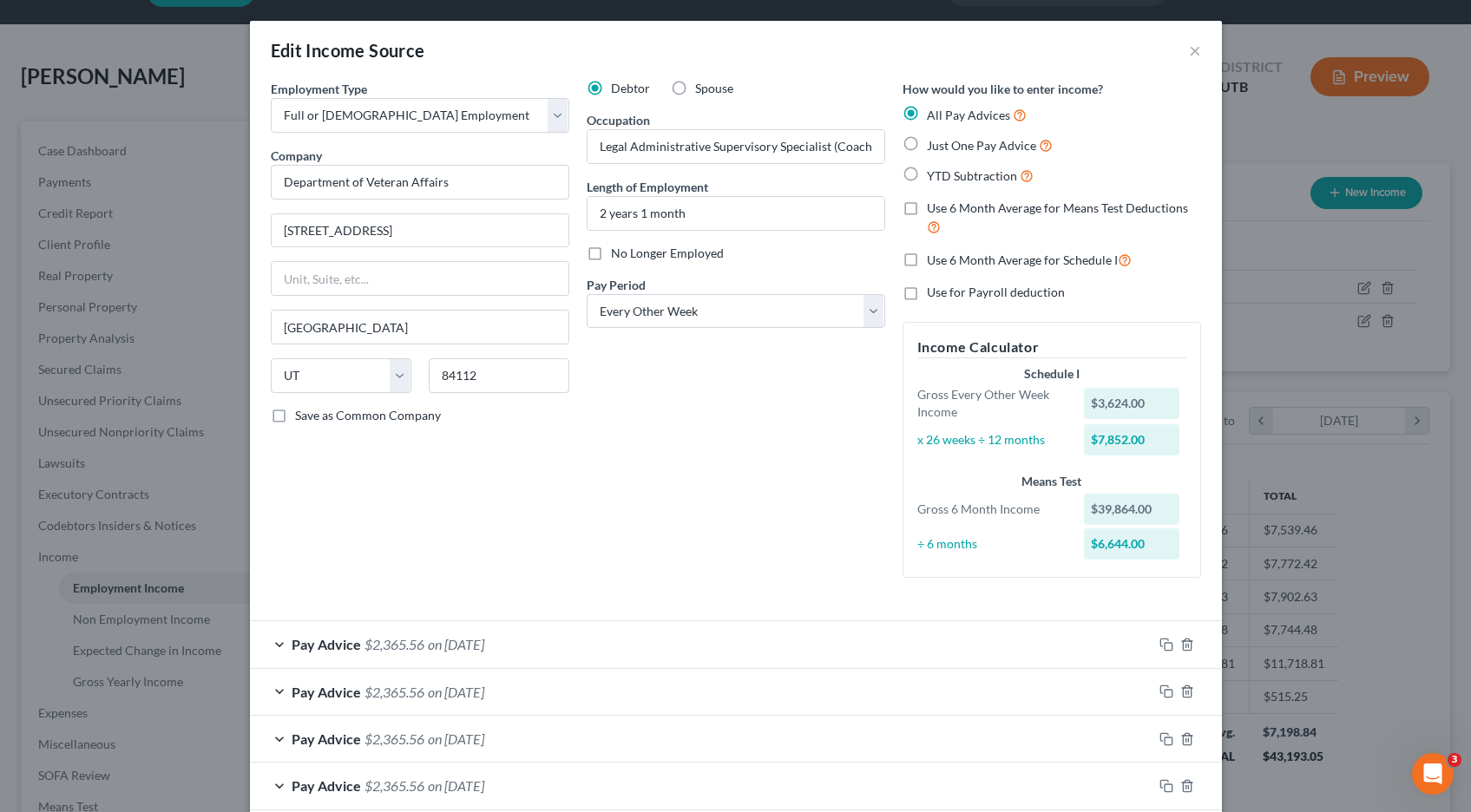
click at [279, 647] on div "Pay Advice $2,365.56 on [DATE]" at bounding box center [700, 644] width 902 height 46
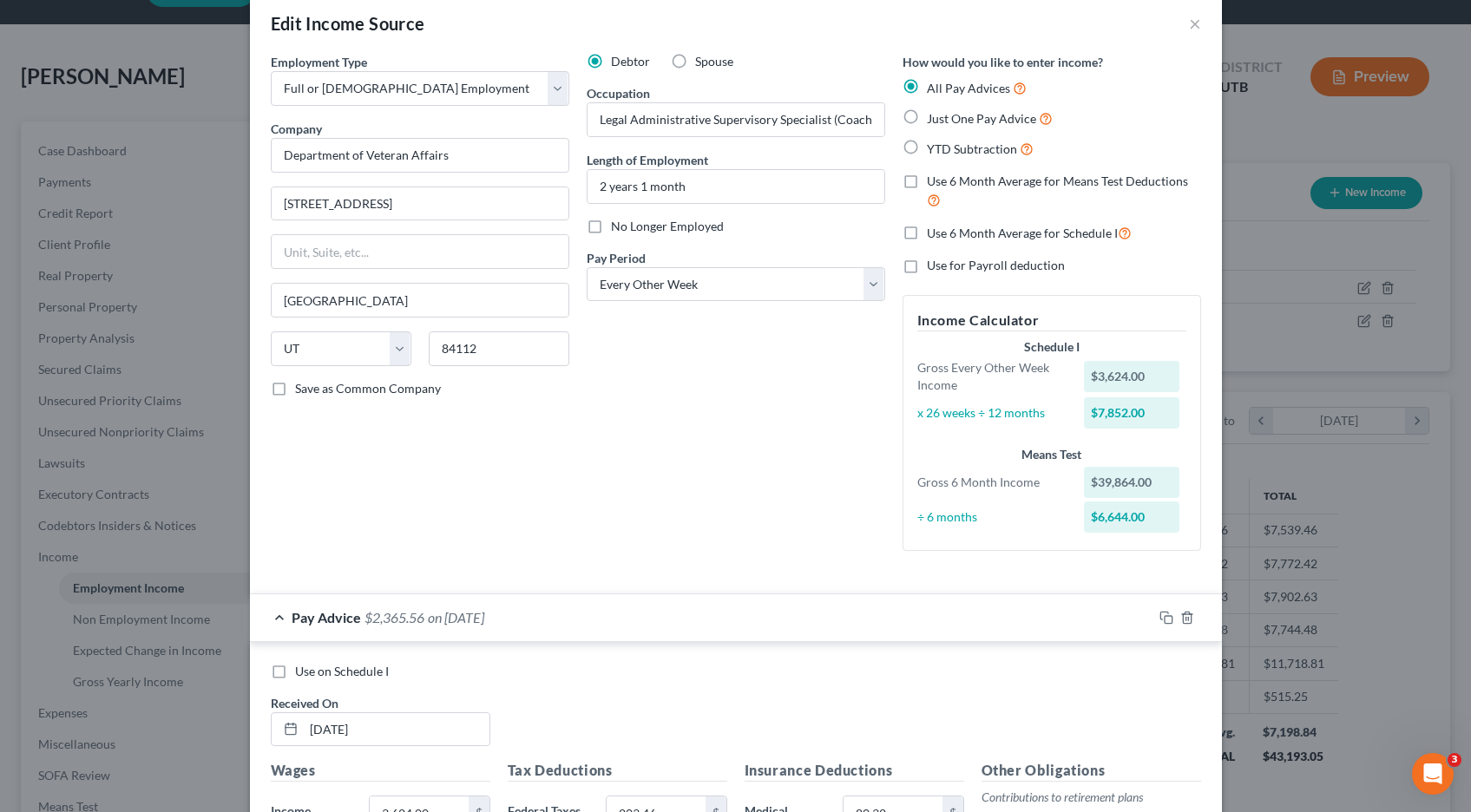
scroll to position [0, 0]
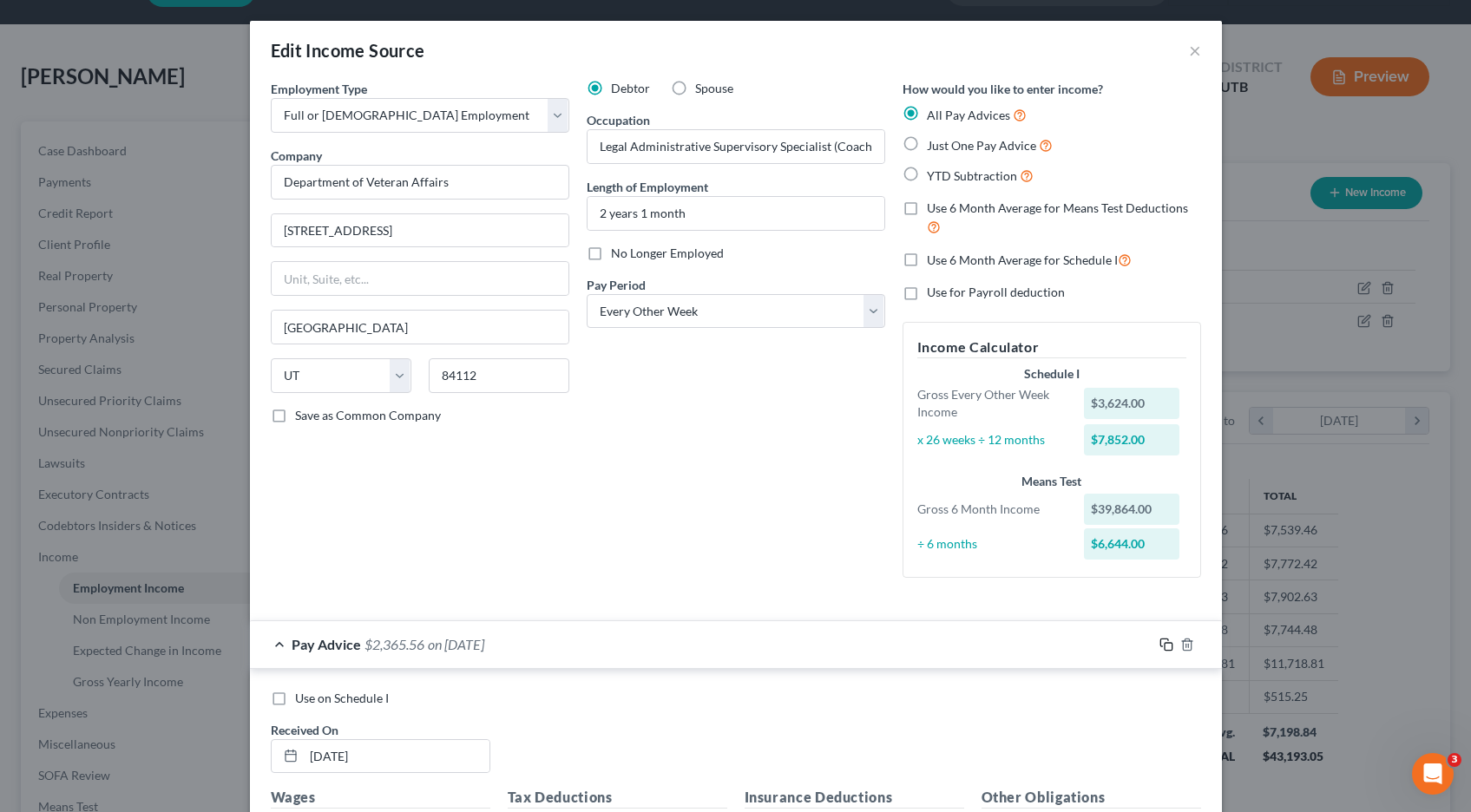
click at [1171, 647] on rect "button" at bounding box center [1169, 647] width 8 height 8
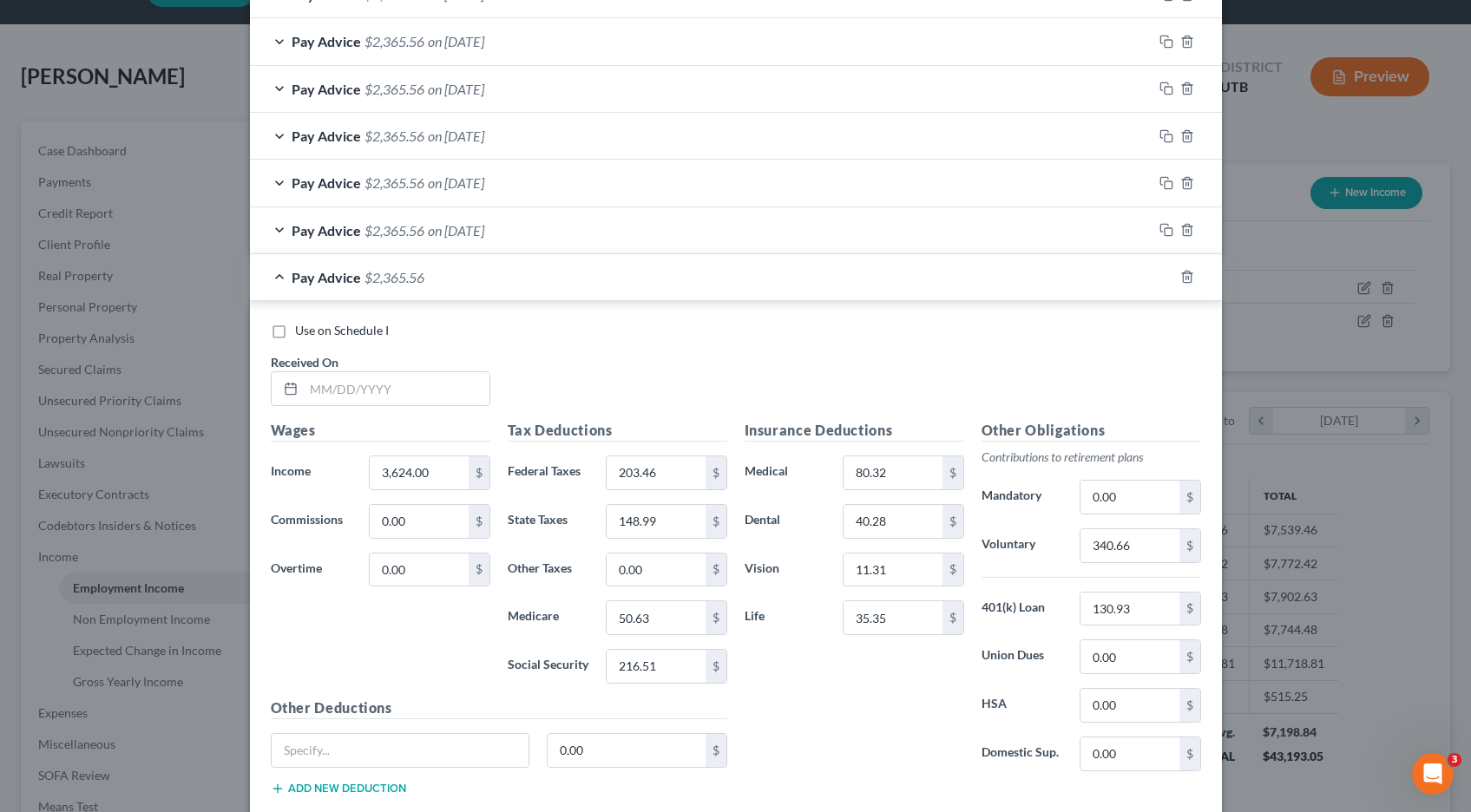
scroll to position [887, 0]
click at [340, 386] on input "text" at bounding box center [397, 386] width 186 height 33
type input "[DATE]"
type input "3,736.80"
type input "222.16"
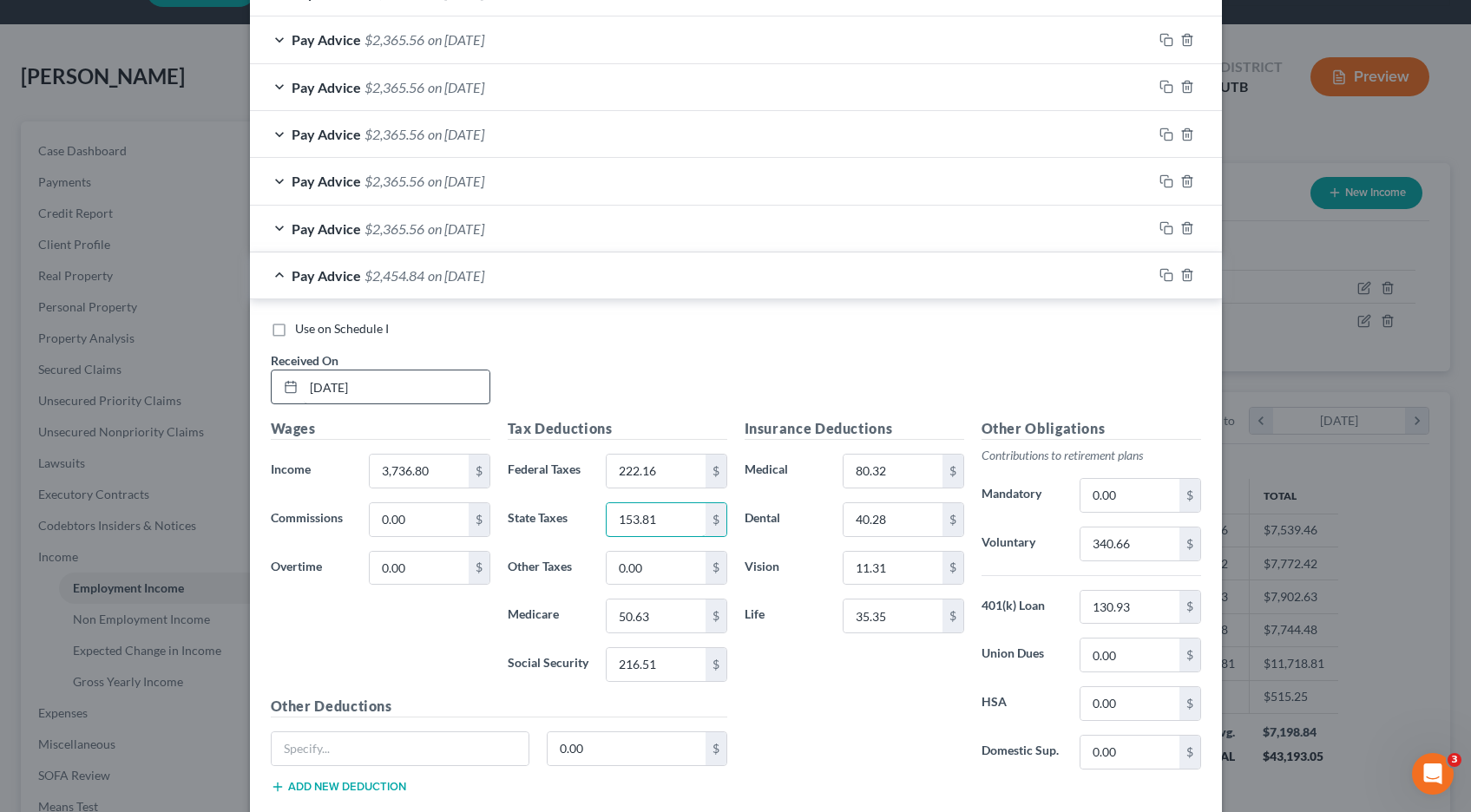
type input "153.81"
type input "52.27"
type input "223.50"
click at [902, 567] on input "11.31" at bounding box center [893, 567] width 98 height 33
click at [907, 616] on input "35.35" at bounding box center [893, 615] width 98 height 33
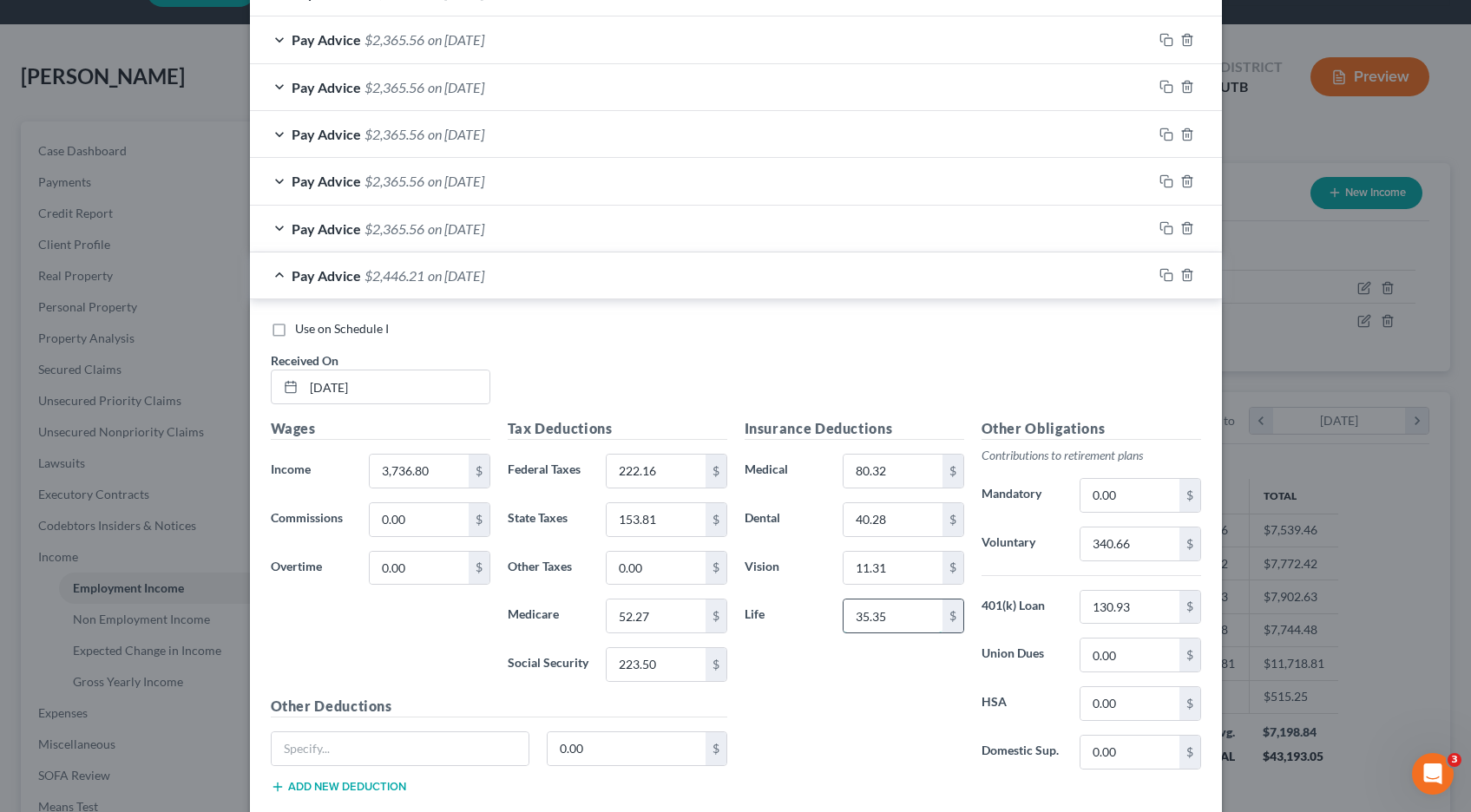
click at [907, 616] on input "35.35" at bounding box center [893, 615] width 98 height 33
type input "36.43"
click at [1151, 547] on input "340.66" at bounding box center [1129, 544] width 98 height 33
type input "351.26"
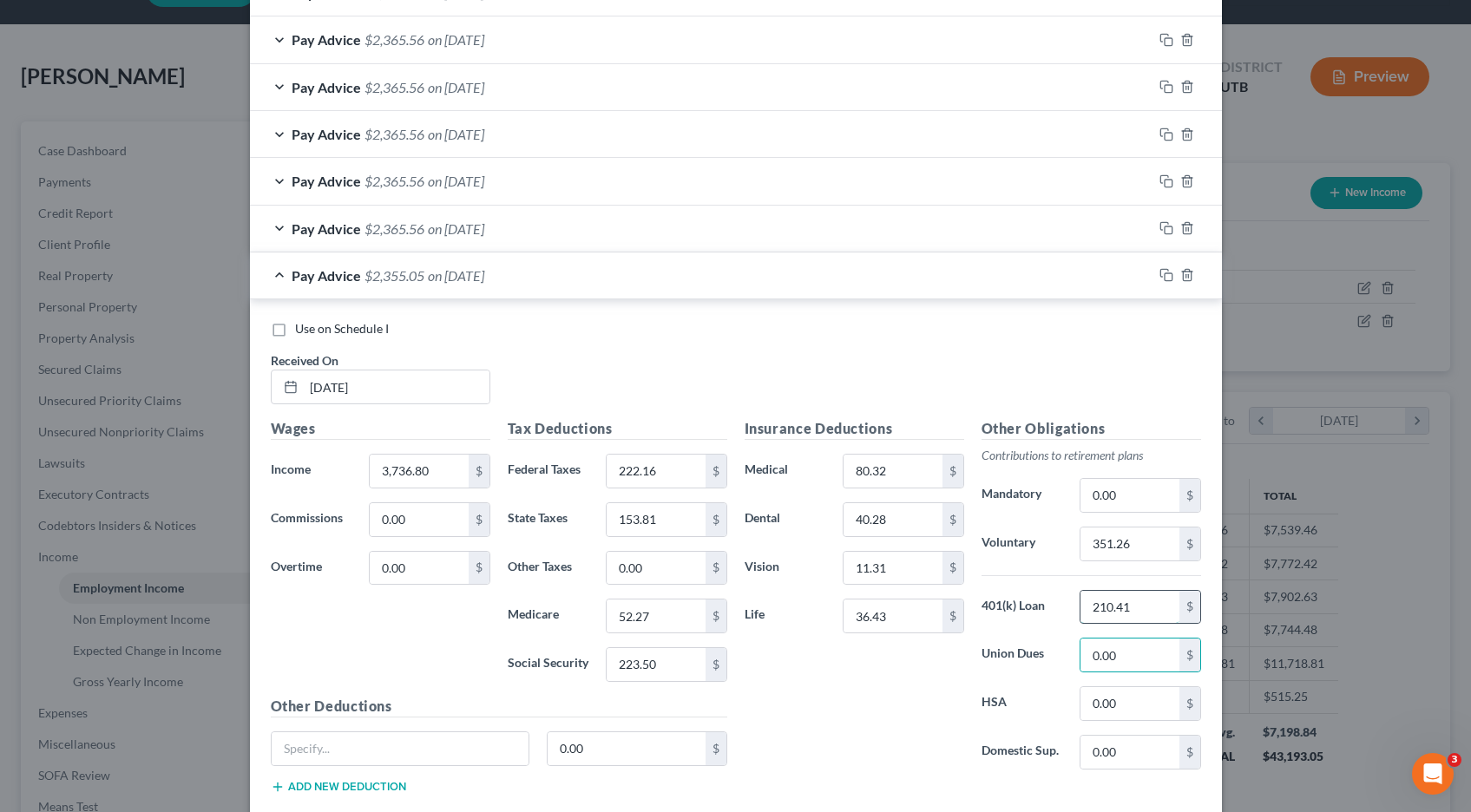
click at [1133, 609] on input "210.41" at bounding box center [1129, 607] width 98 height 33
type input "130.93"
click at [1167, 275] on icon "button" at bounding box center [1167, 275] width 14 height 14
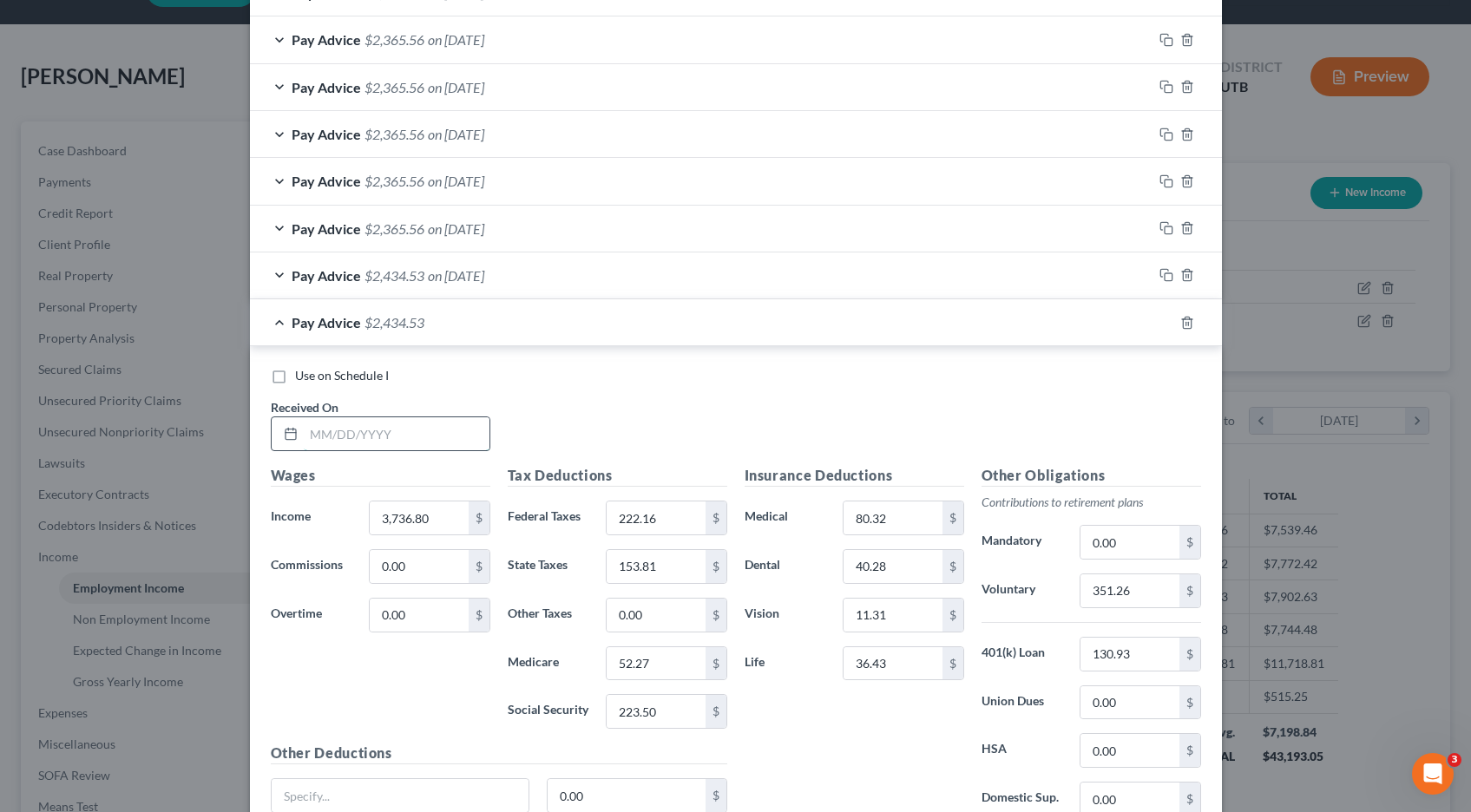
click at [415, 431] on input "text" at bounding box center [397, 433] width 186 height 33
type input "[DATE]"
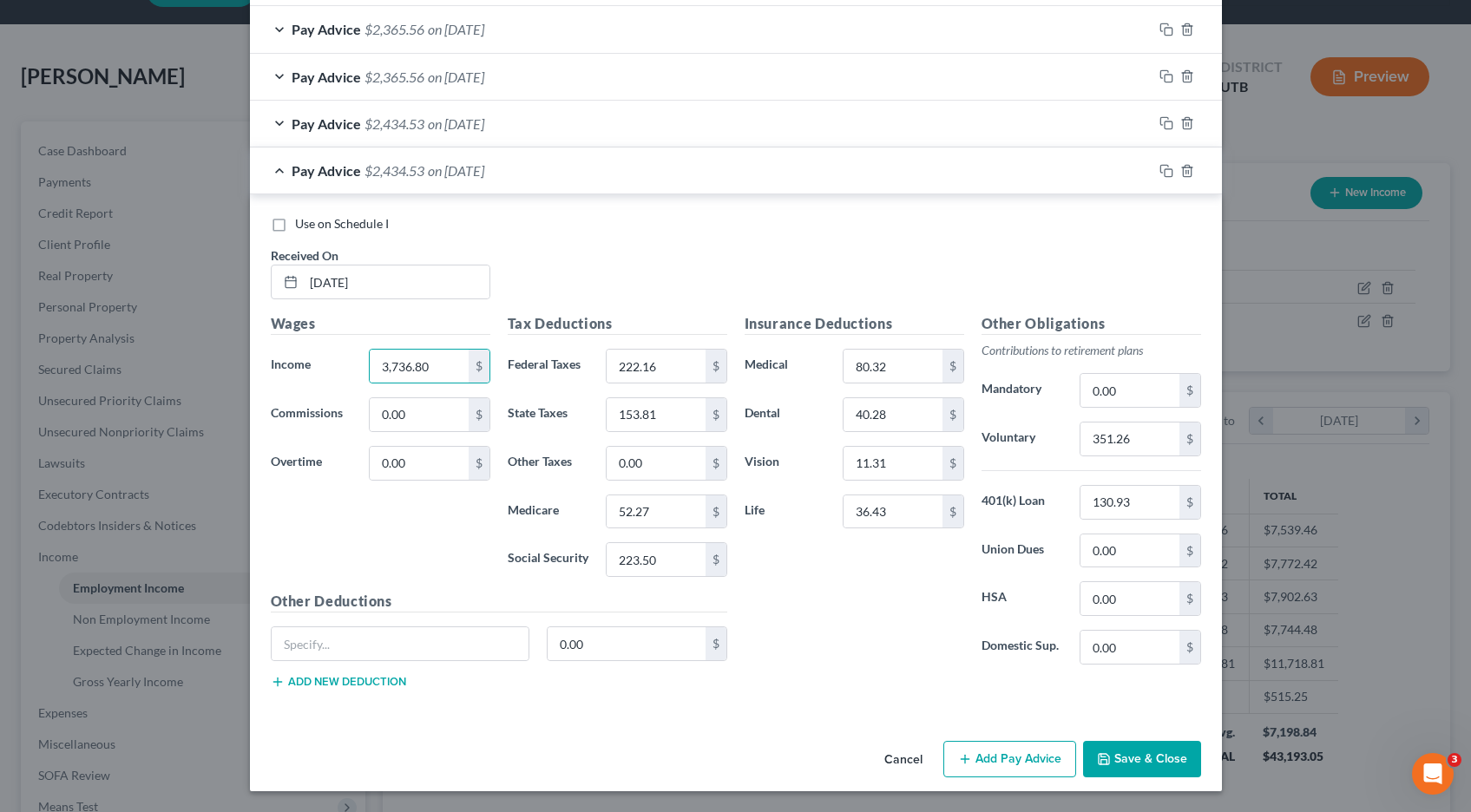
click at [1168, 759] on button "Save & Close" at bounding box center [1142, 759] width 118 height 37
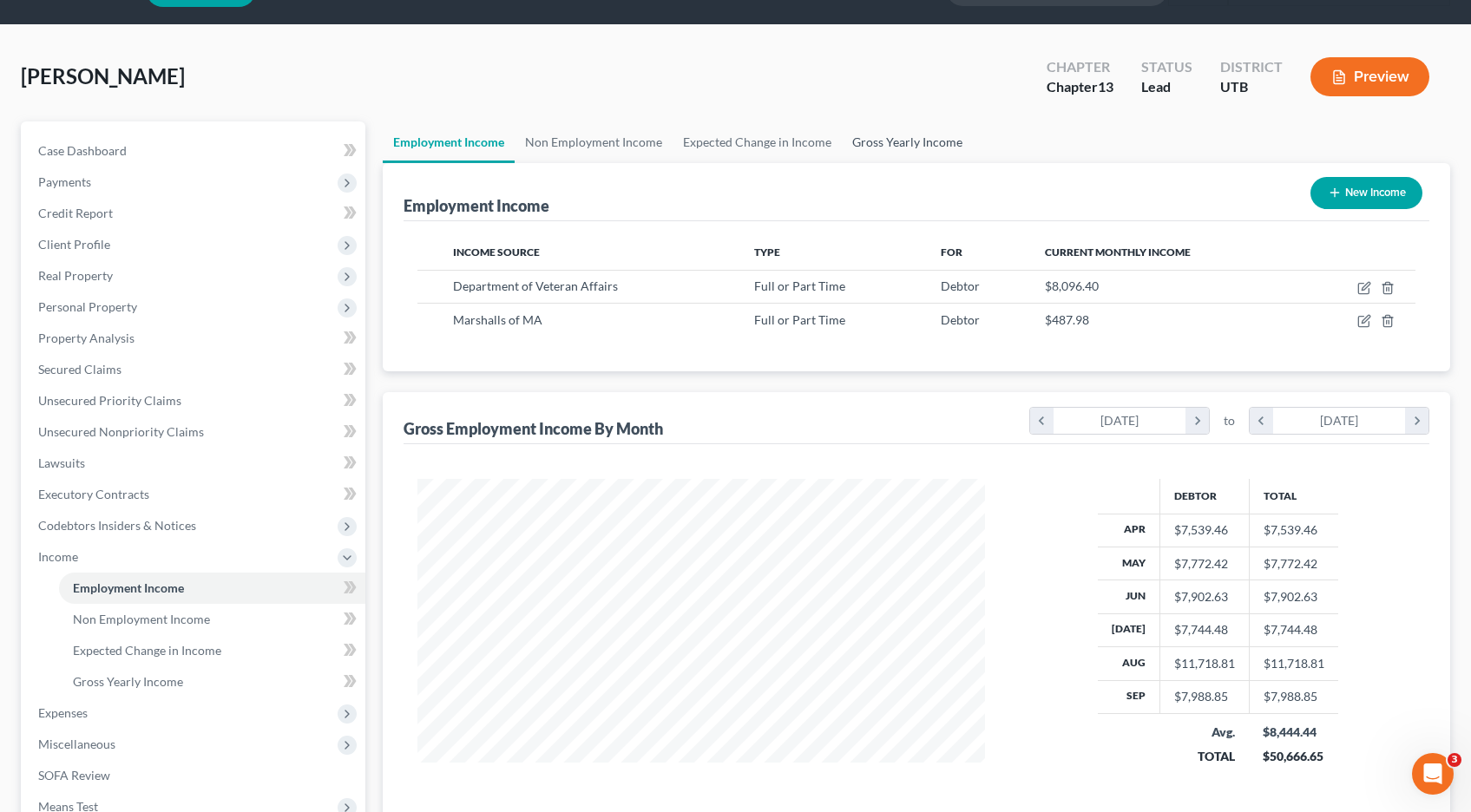
click at [898, 143] on link "Gross Yearly Income" at bounding box center [907, 143] width 131 height 42
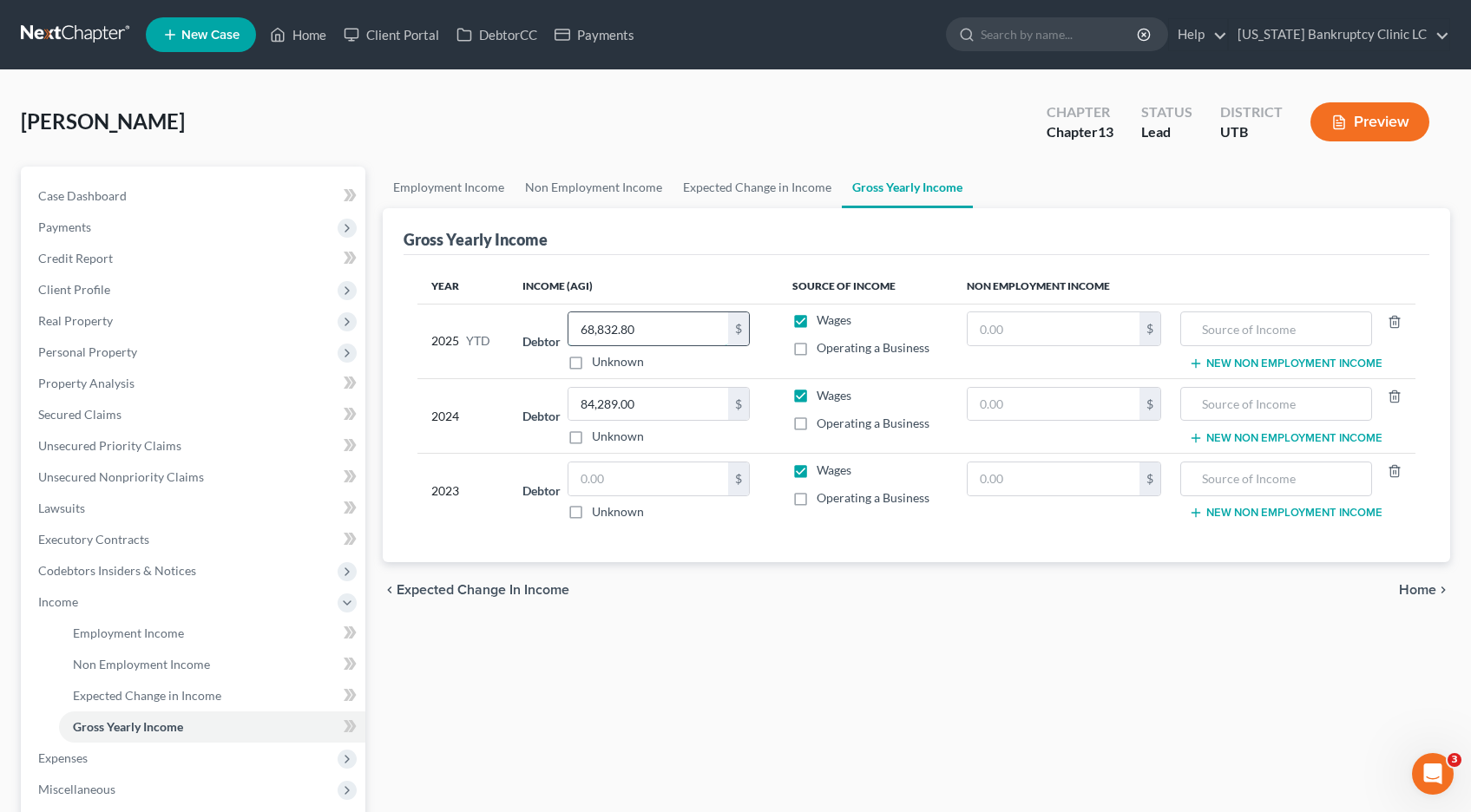
click at [640, 329] on input "68,832.80" at bounding box center [648, 328] width 159 height 33
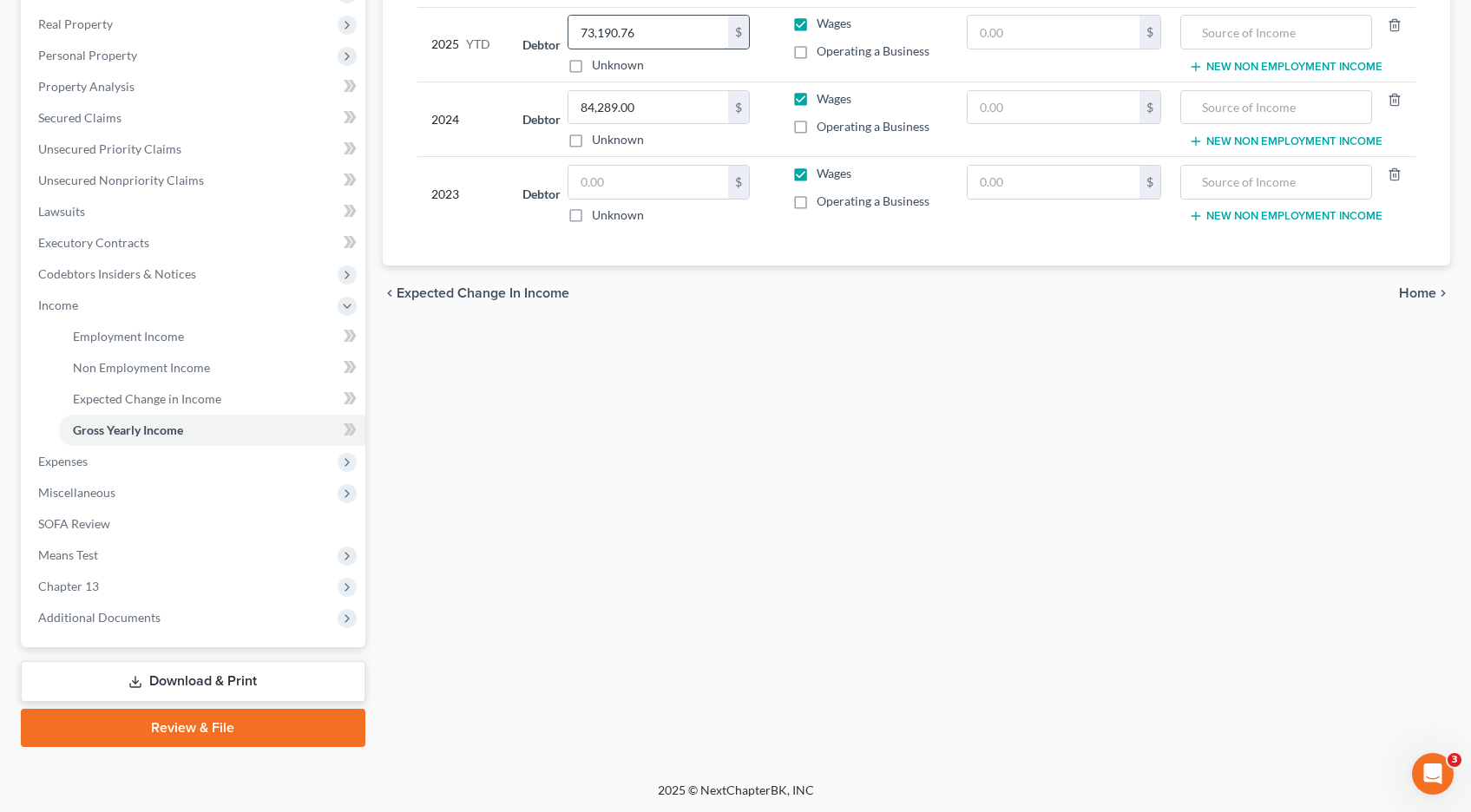
scroll to position [298, 0]
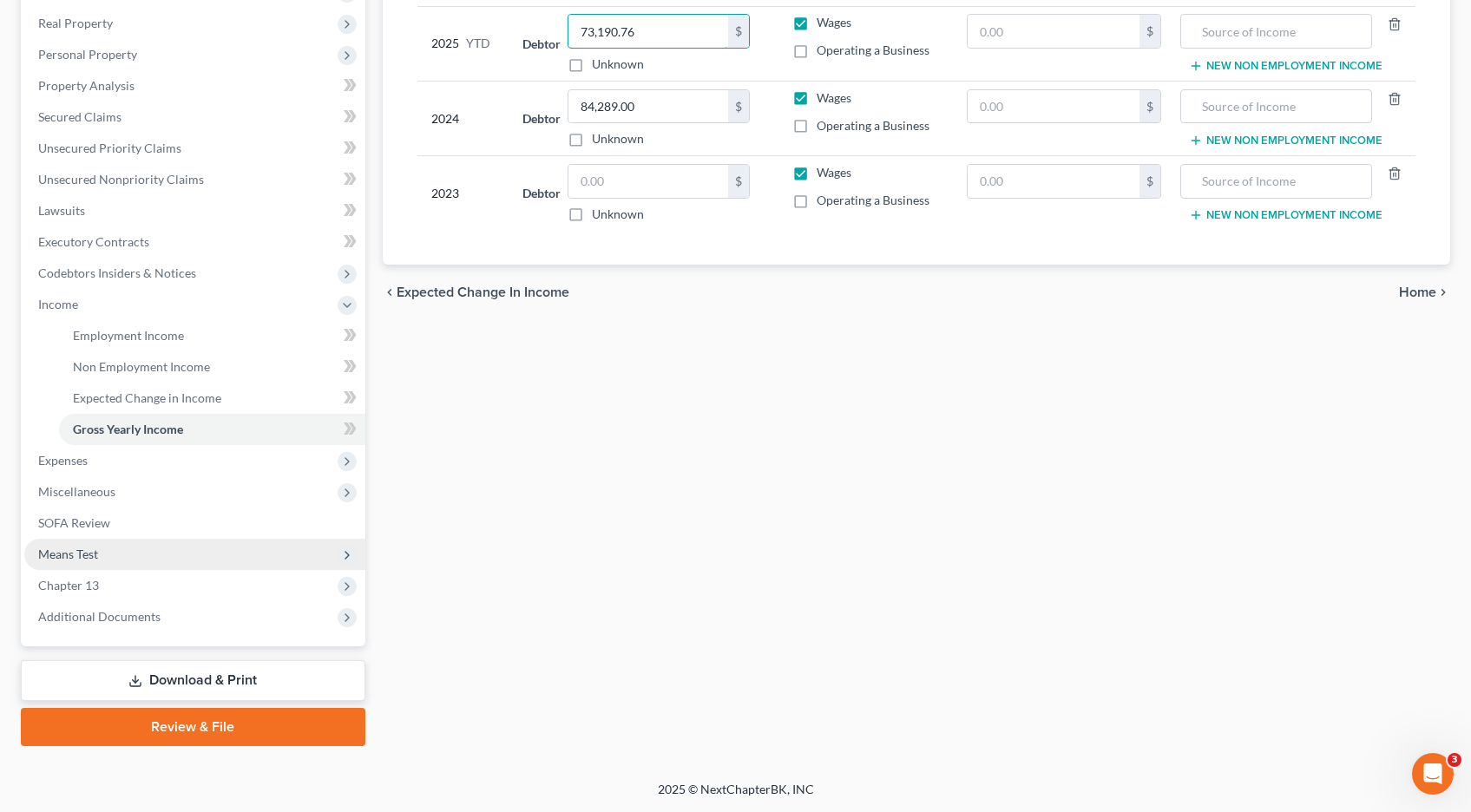
type input "73,190.76"
click at [75, 554] on span "Means Test" at bounding box center [68, 554] width 59 height 15
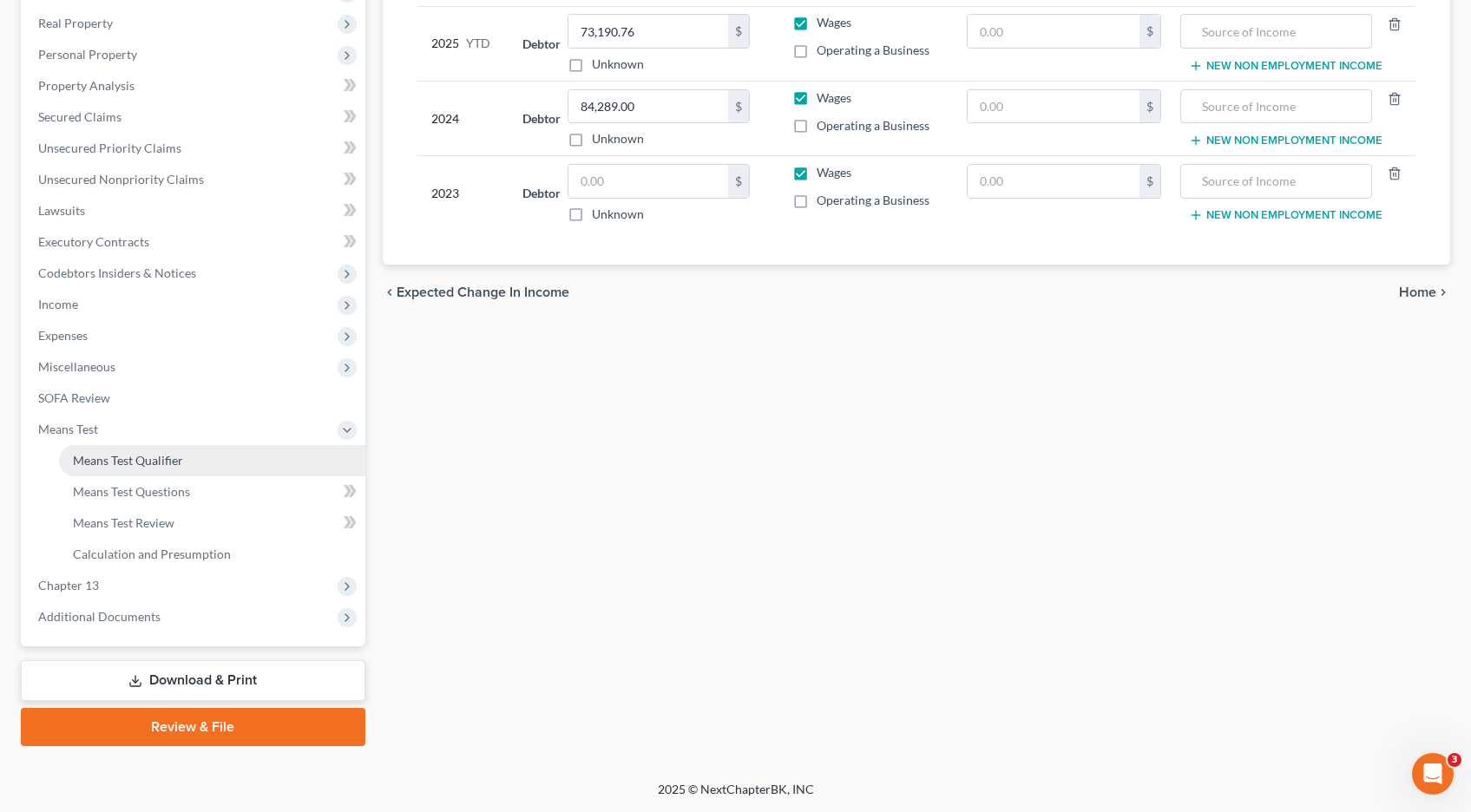
click at [116, 469] on link "Means Test Qualifier" at bounding box center [212, 461] width 306 height 32
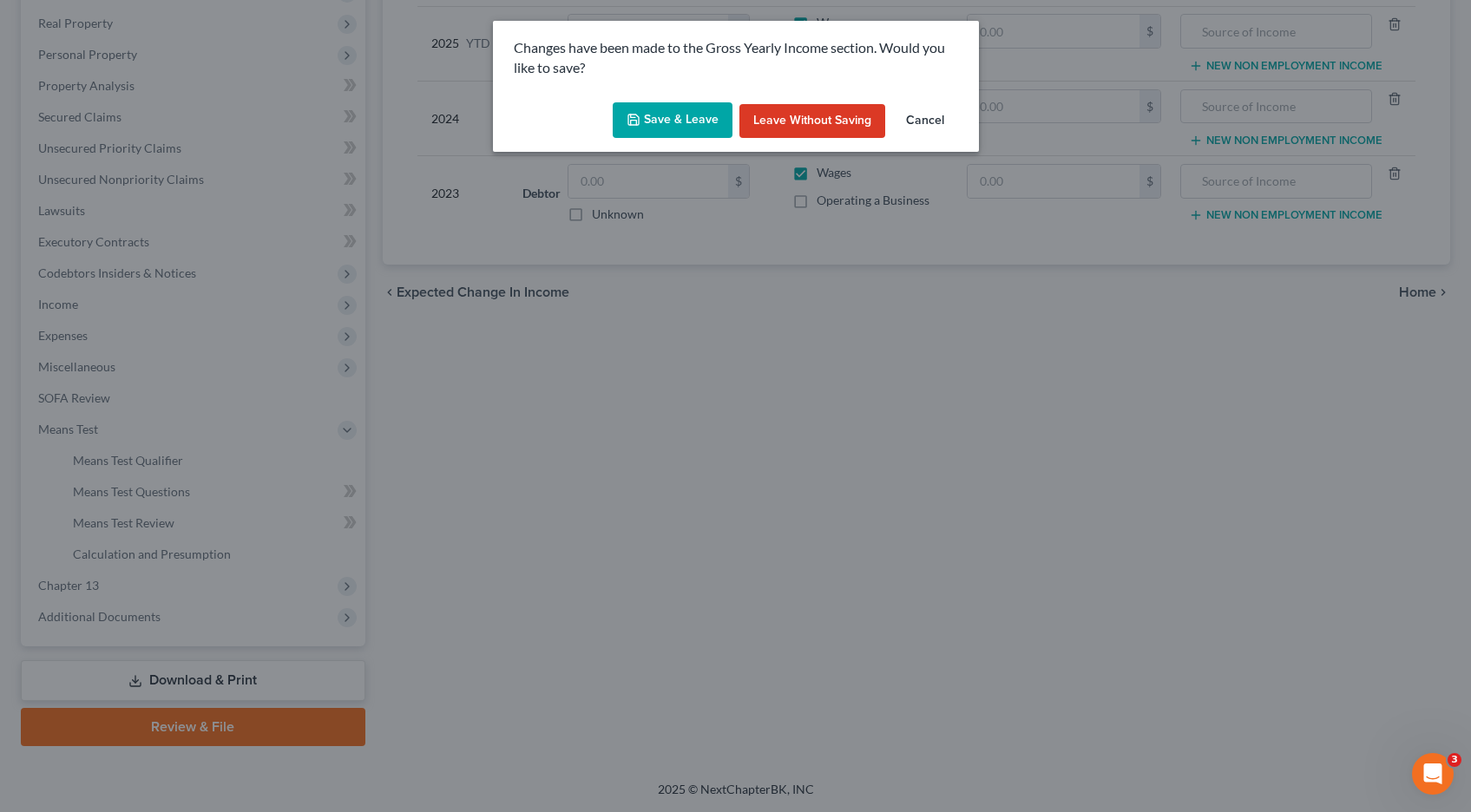
click at [663, 107] on button "Save & Leave" at bounding box center [673, 120] width 120 height 37
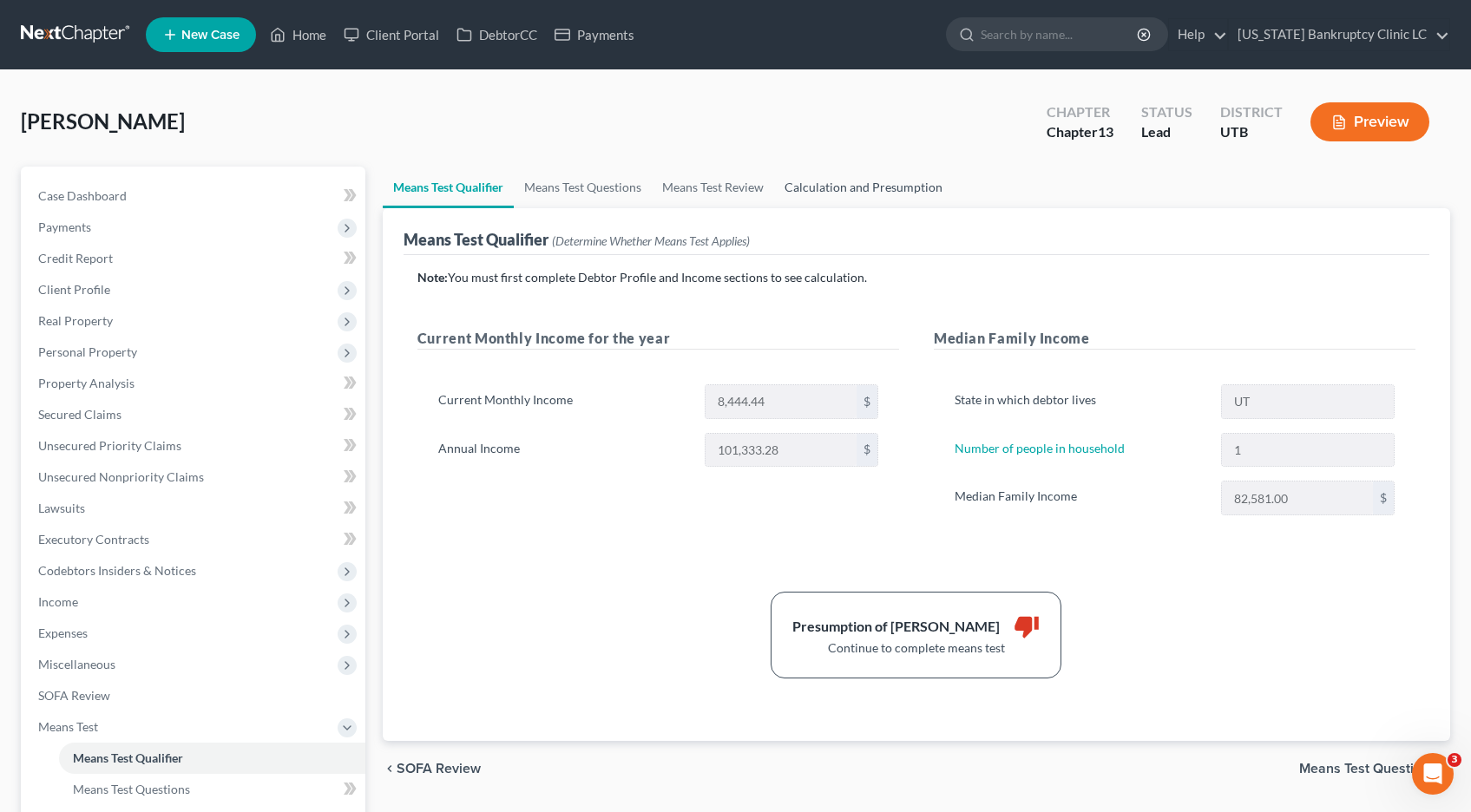
click at [861, 186] on link "Calculation and Presumption" at bounding box center [864, 187] width 179 height 42
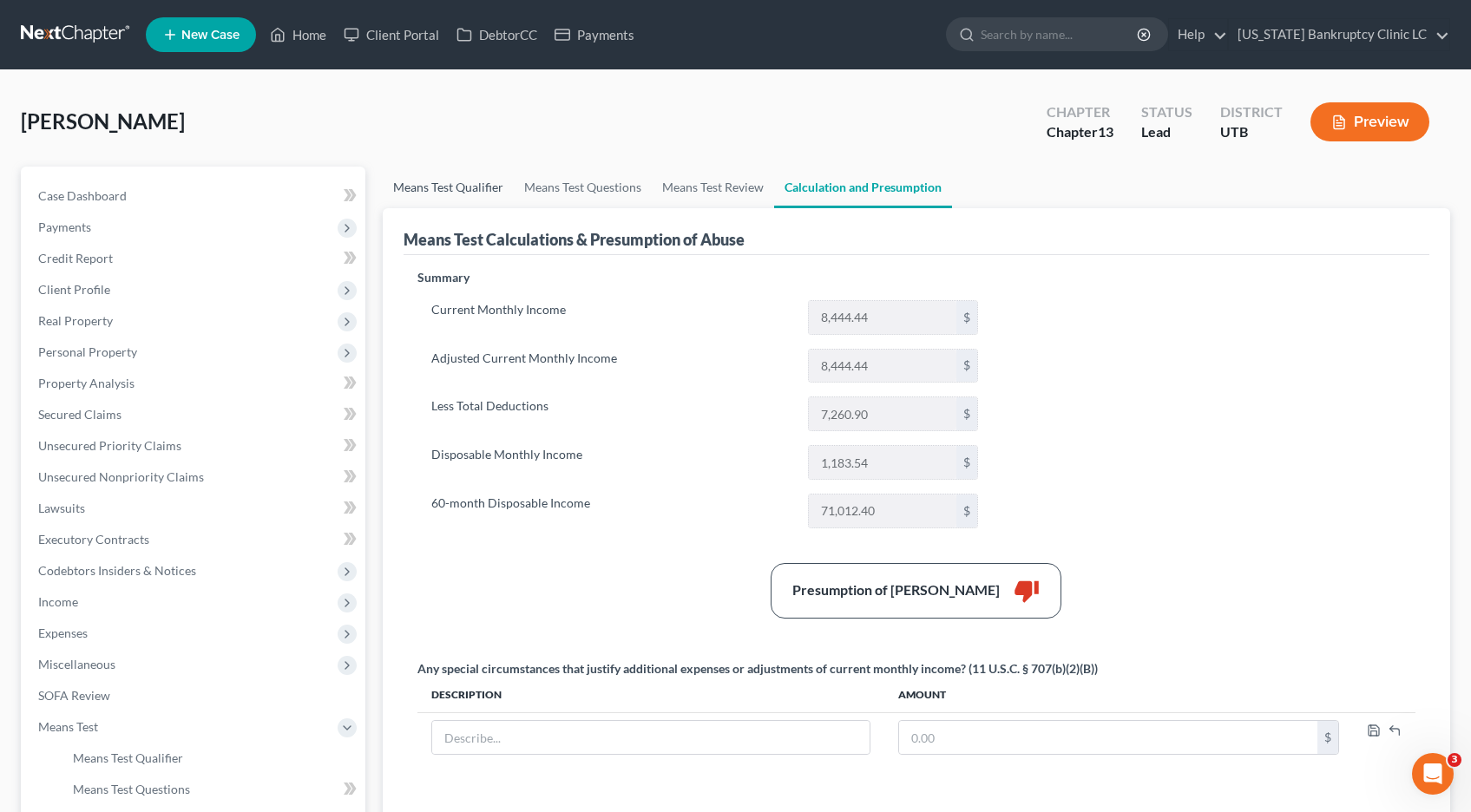
click at [460, 189] on link "Means Test Qualifier" at bounding box center [448, 187] width 131 height 42
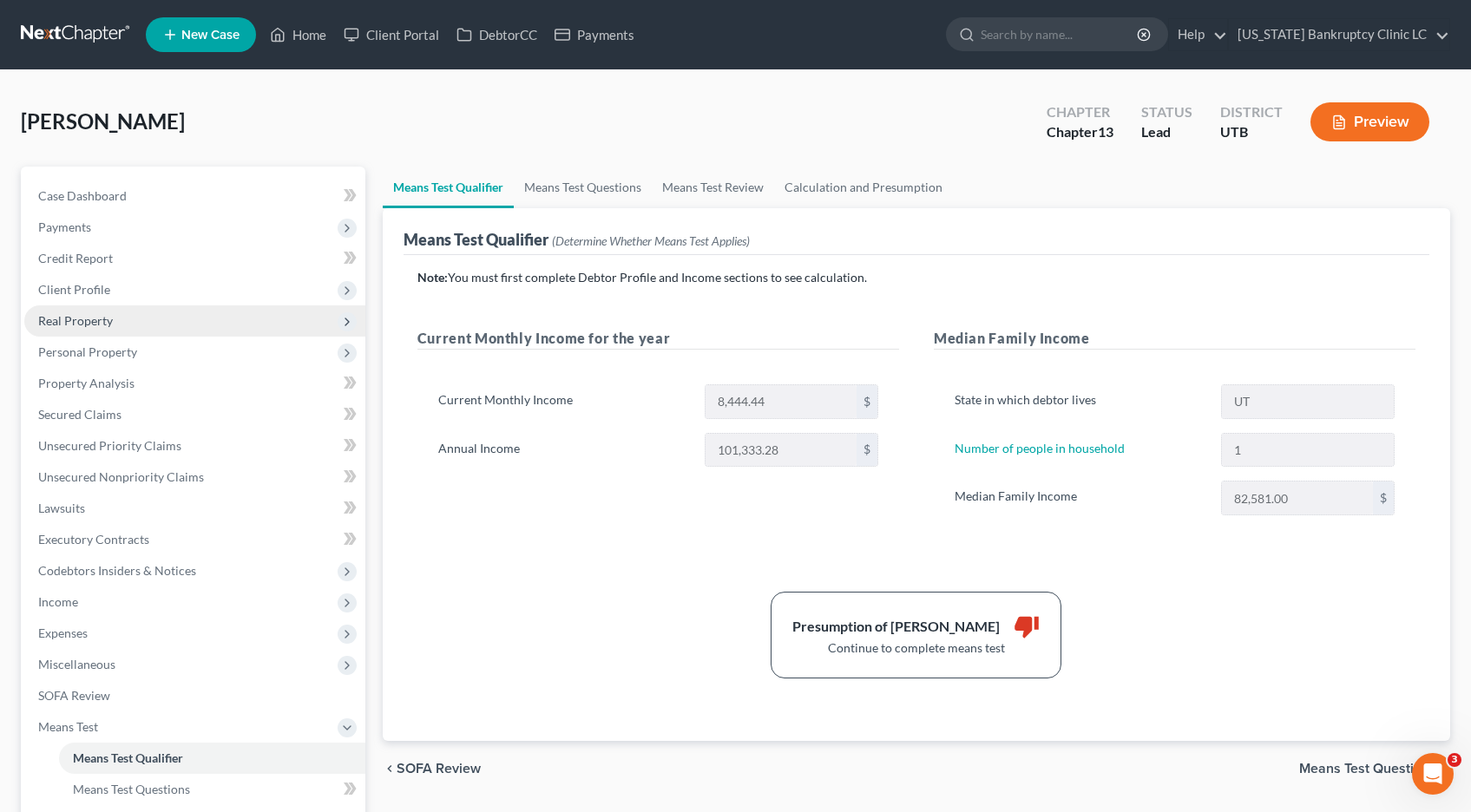
click at [60, 317] on span "Real Property" at bounding box center [75, 320] width 74 height 15
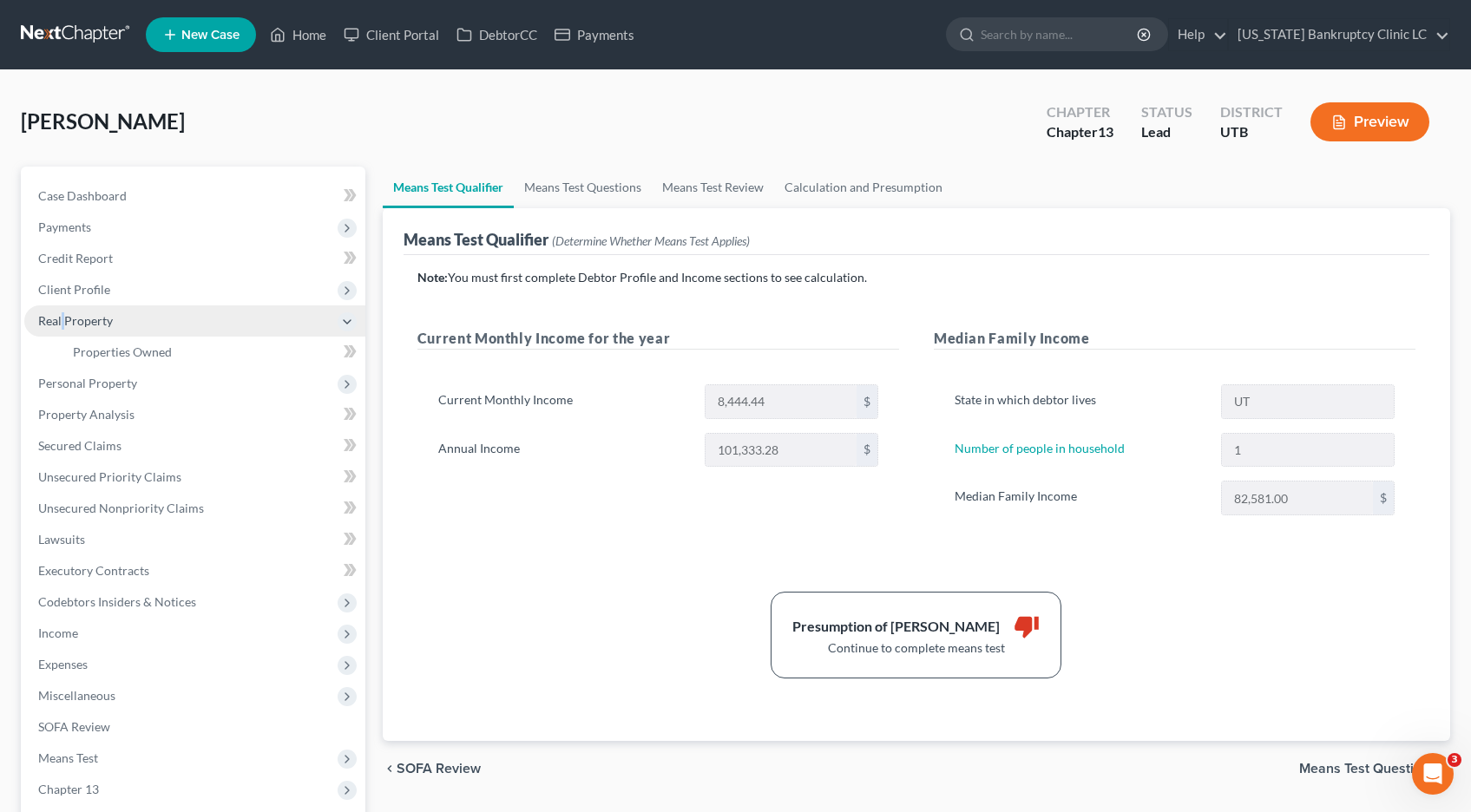
click at [60, 317] on span "Real Property" at bounding box center [75, 320] width 74 height 15
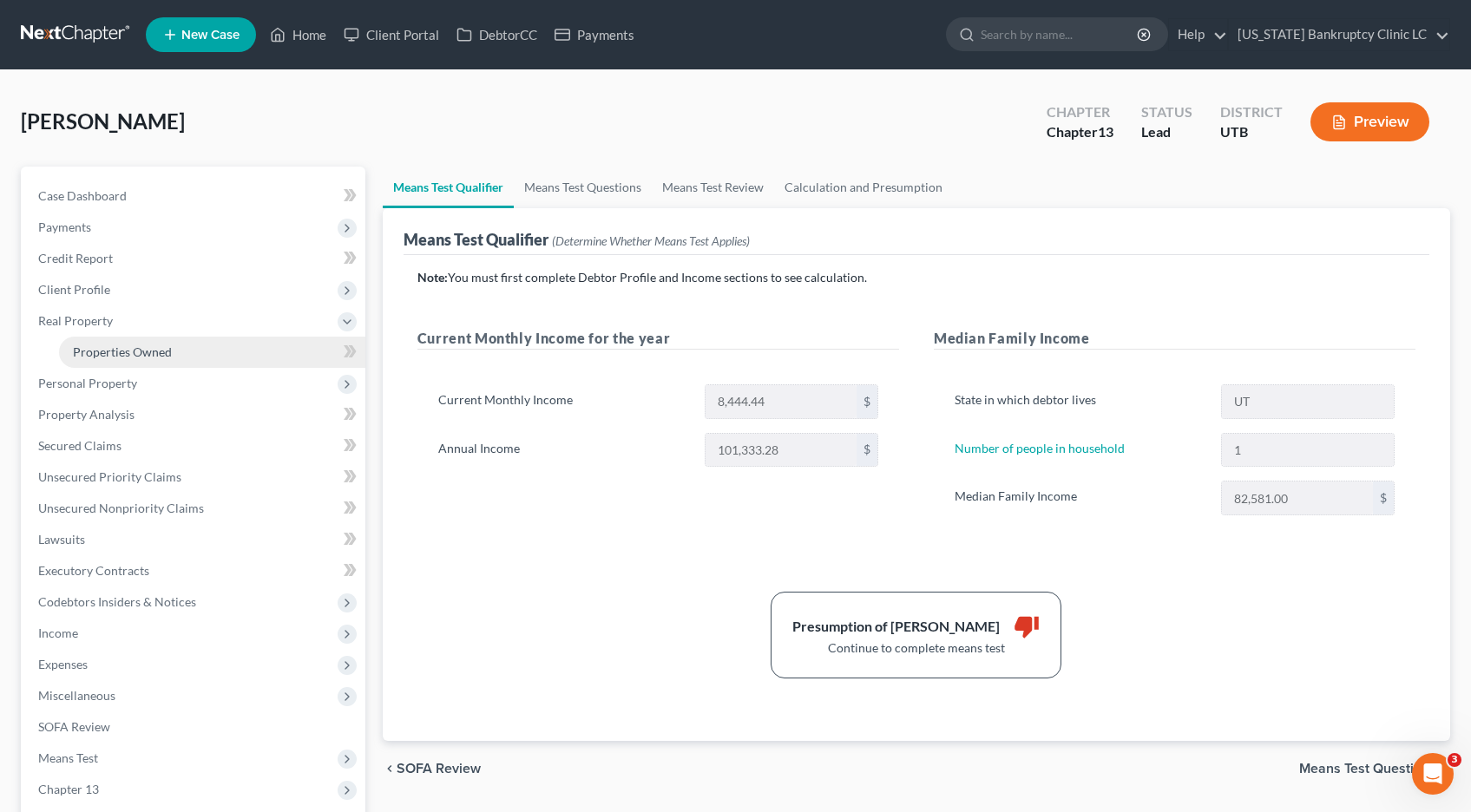
click at [97, 352] on span "Properties Owned" at bounding box center [123, 352] width 99 height 15
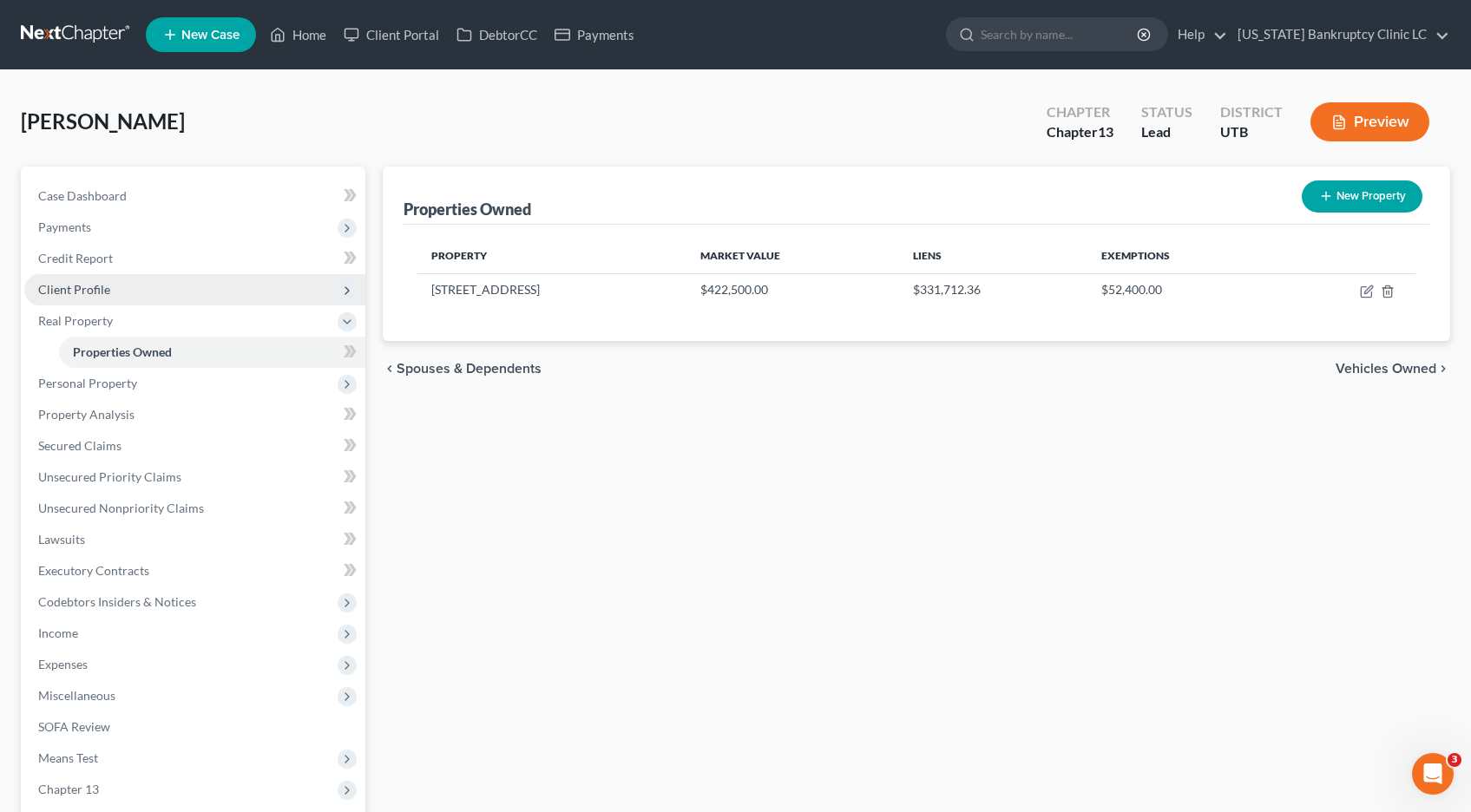
click at [80, 284] on span "Client Profile" at bounding box center [74, 289] width 72 height 15
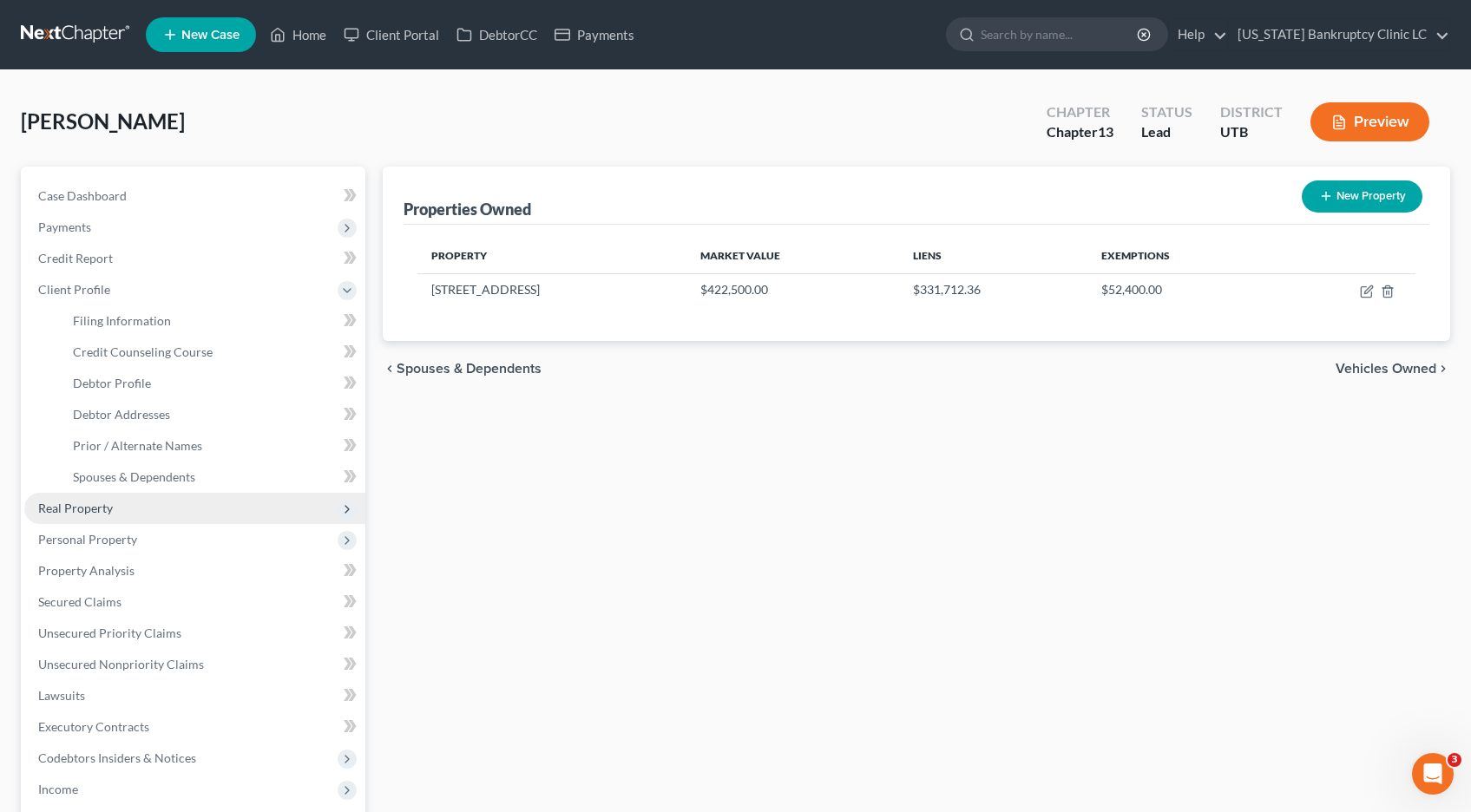
click at [75, 512] on span "Real Property" at bounding box center [75, 508] width 74 height 15
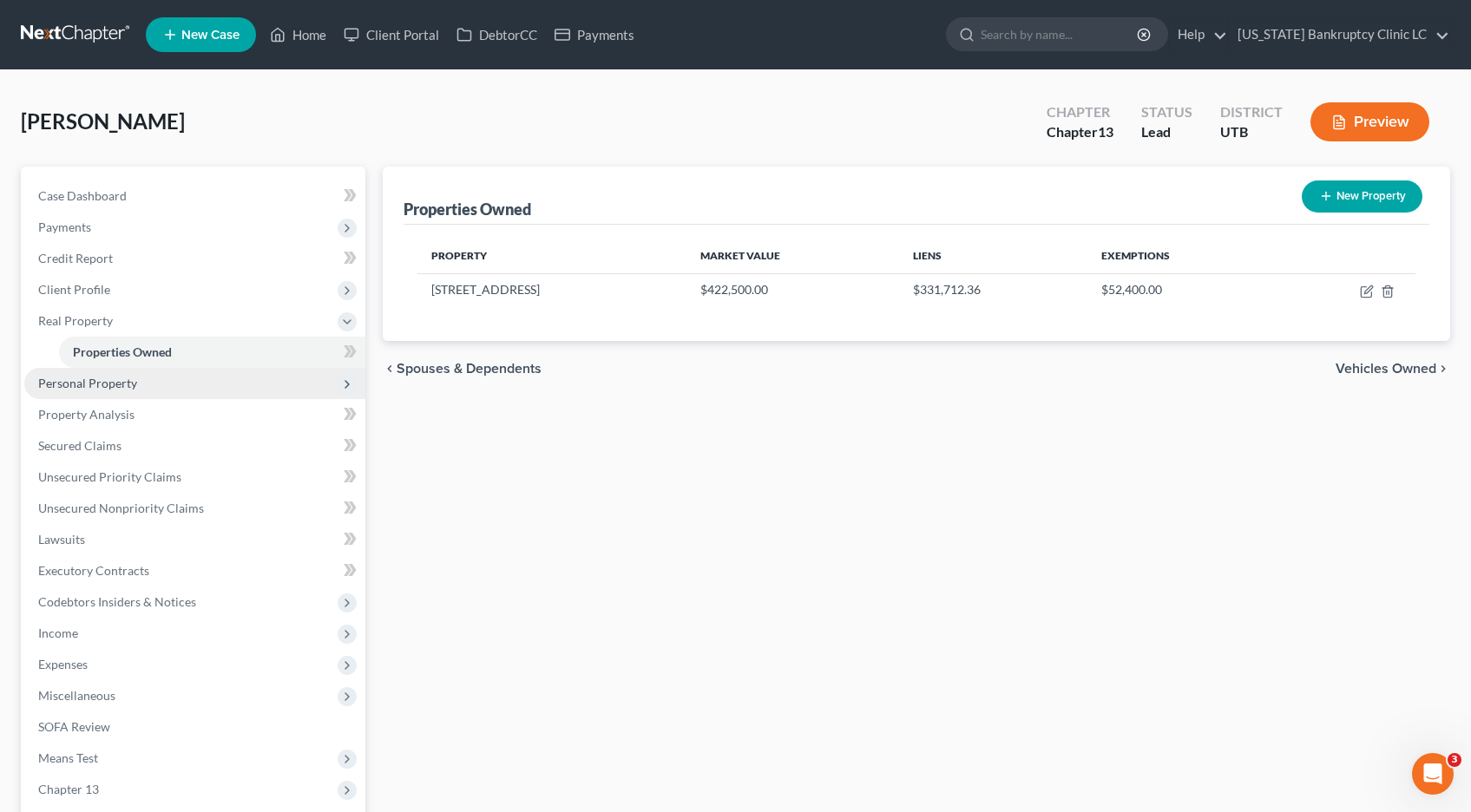
click at [88, 395] on span "Personal Property" at bounding box center [195, 384] width 341 height 32
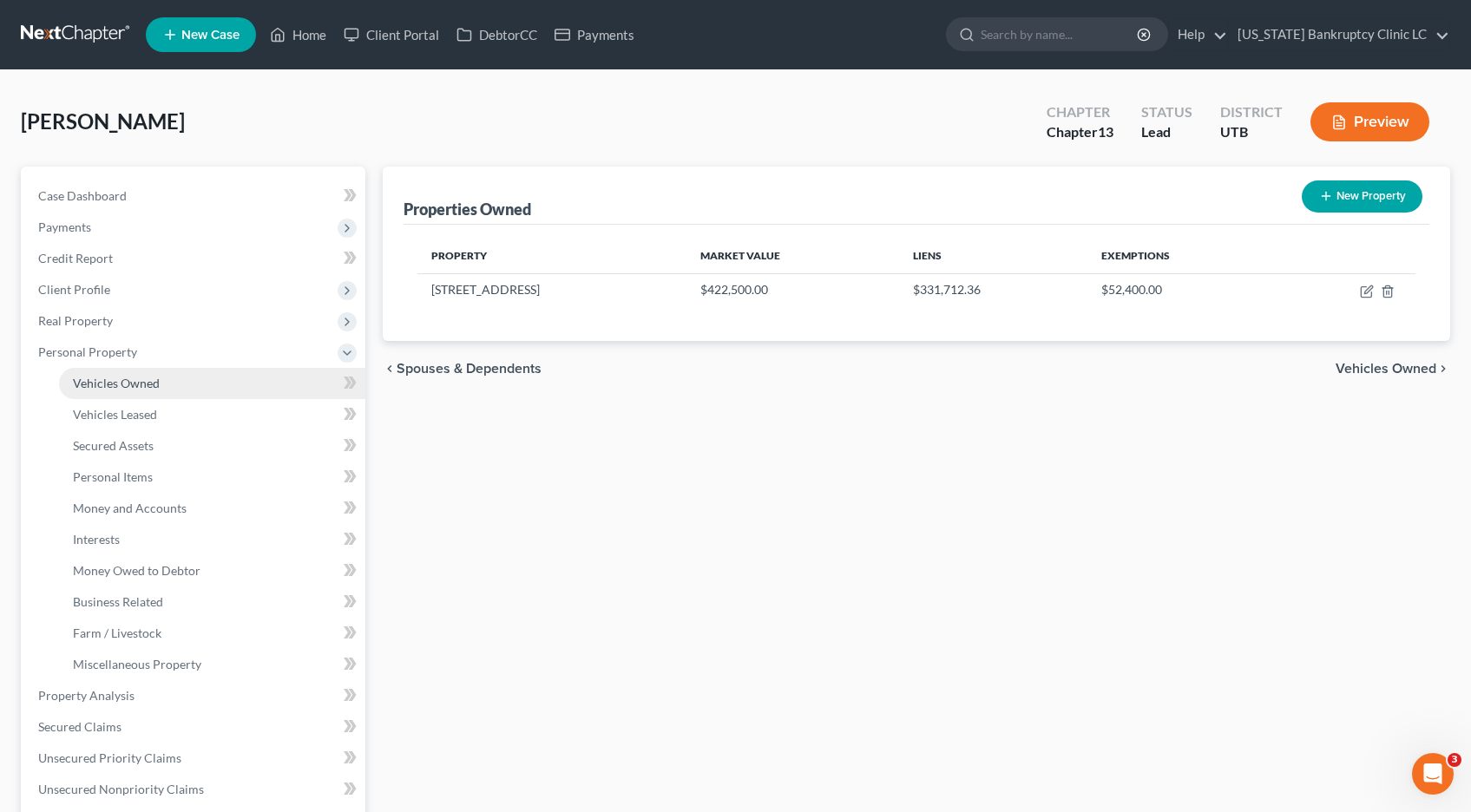
click at [102, 382] on span "Vehicles Owned" at bounding box center [117, 382] width 87 height 15
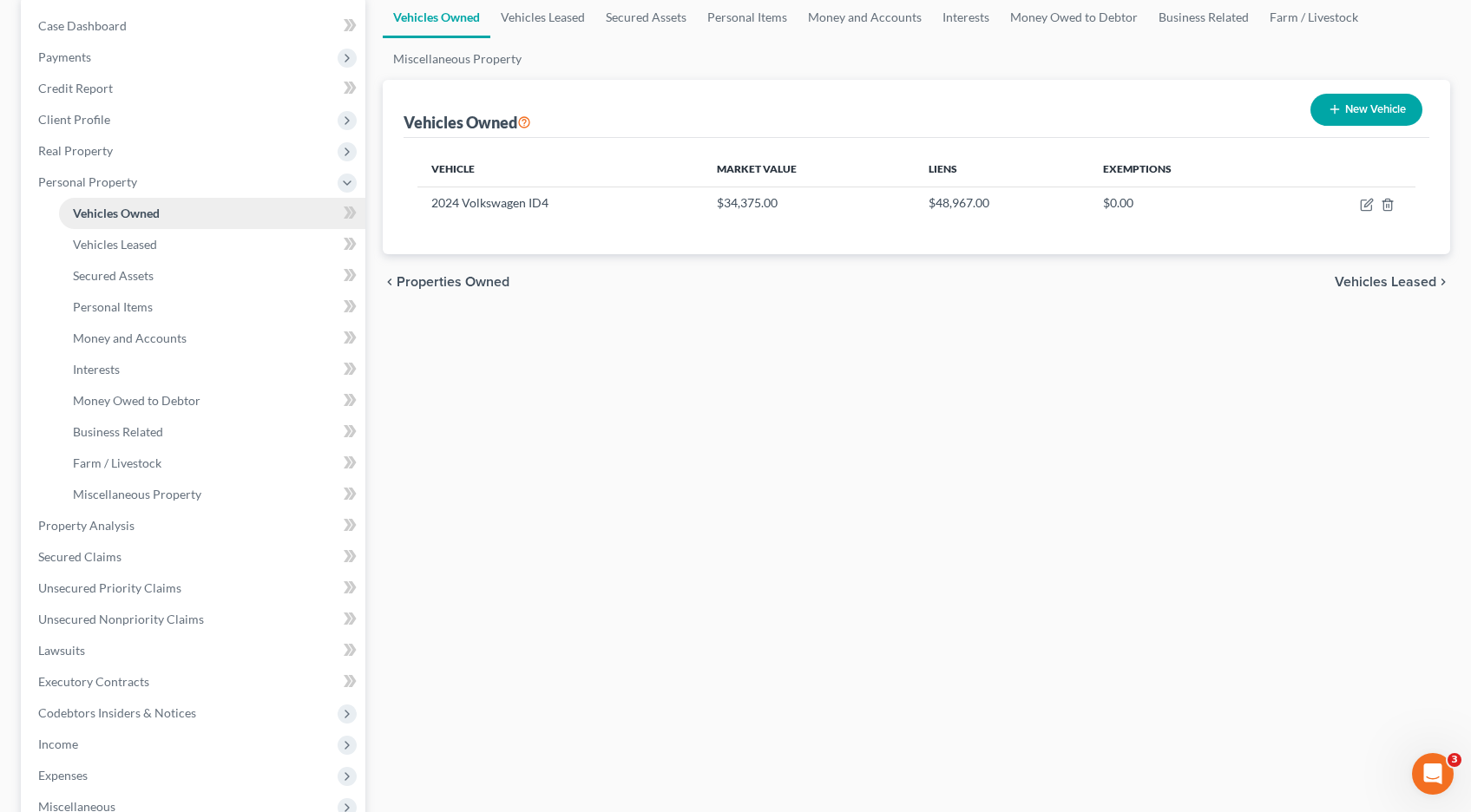
scroll to position [172, 0]
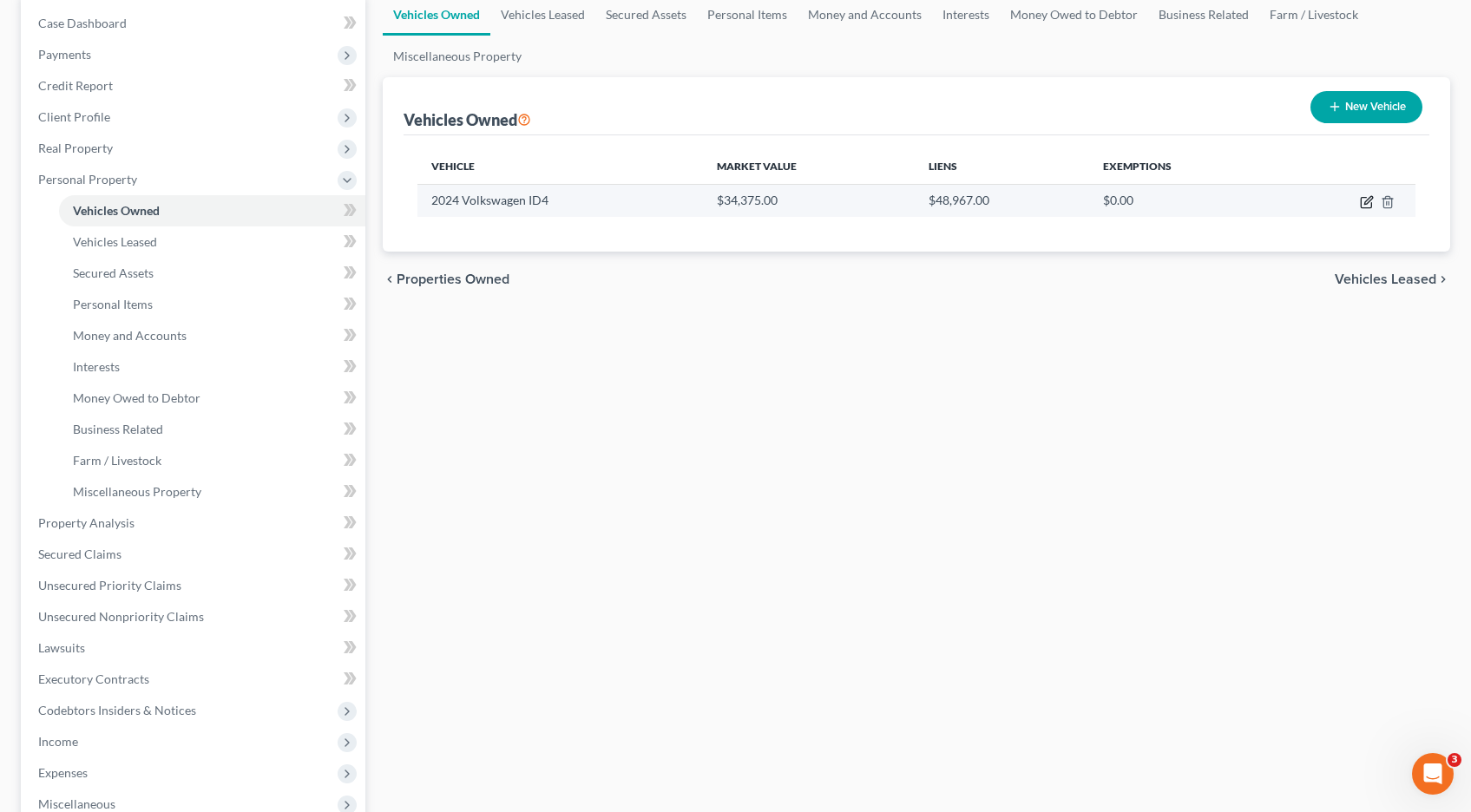
click at [1368, 202] on icon "button" at bounding box center [1368, 200] width 8 height 8
select select "0"
select select "2"
select select "0"
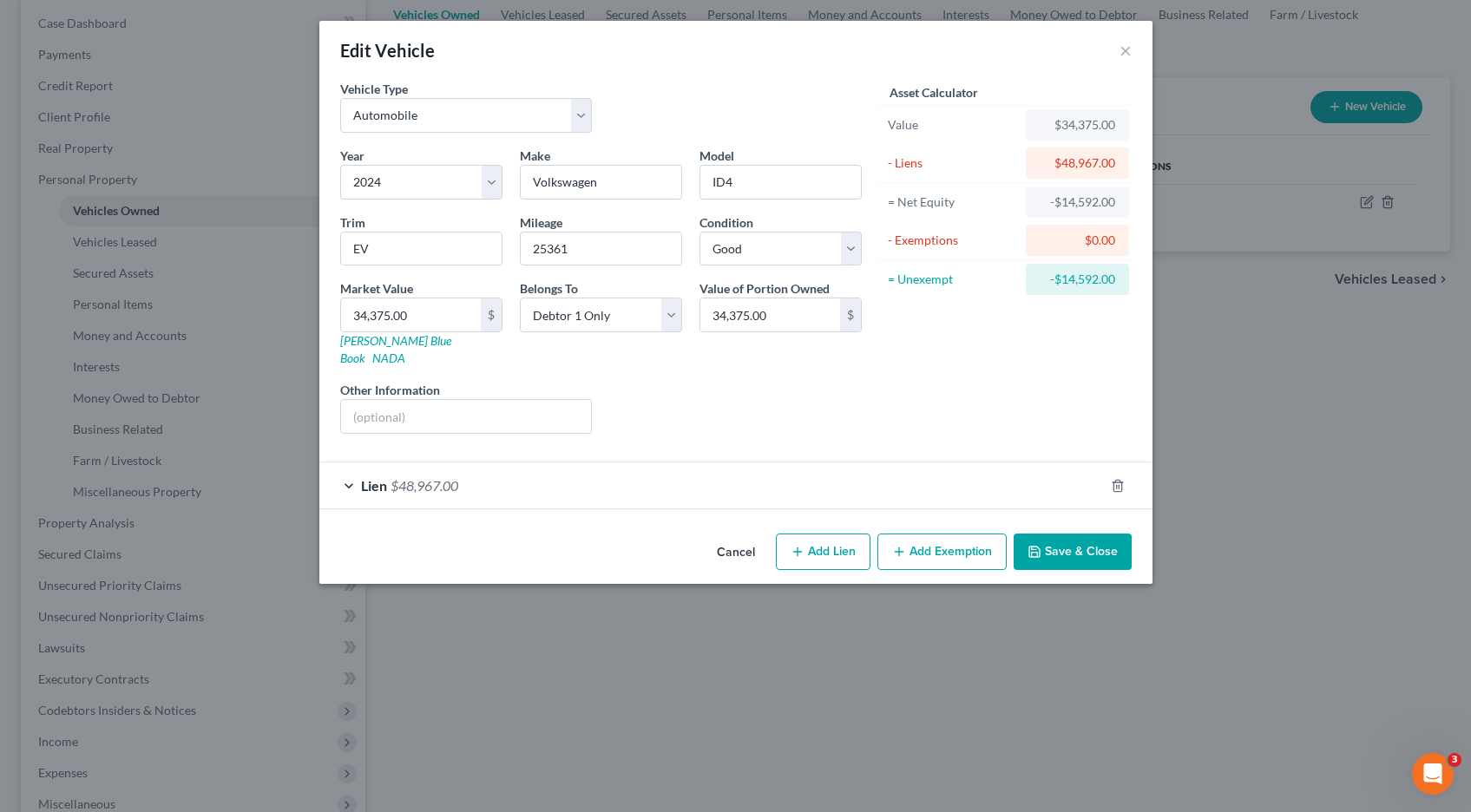
click at [931, 534] on button "Add Exemption" at bounding box center [942, 552] width 130 height 37
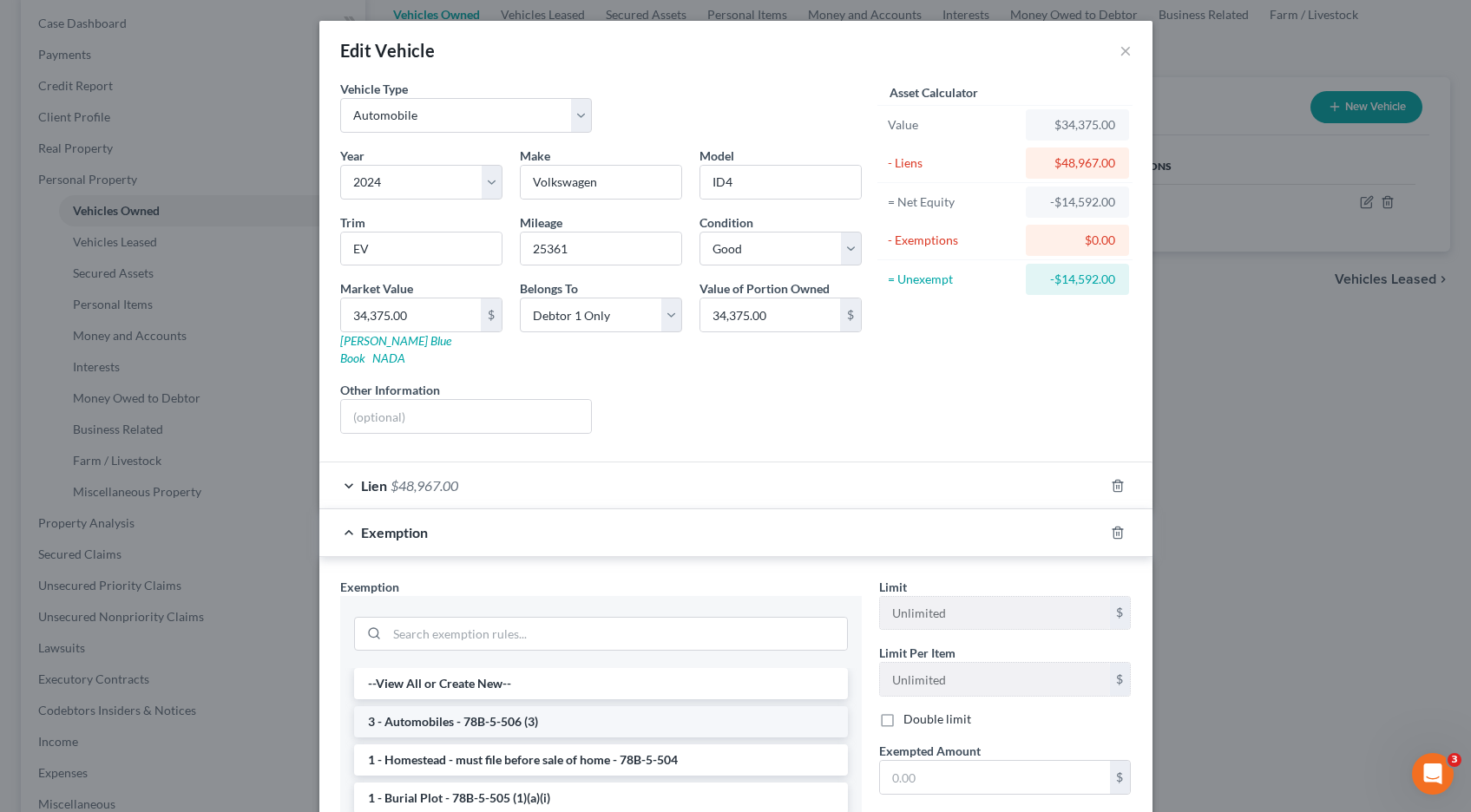
click at [489, 706] on li "3 - Automobiles - 78B-5-506 (3)" at bounding box center [601, 722] width 494 height 32
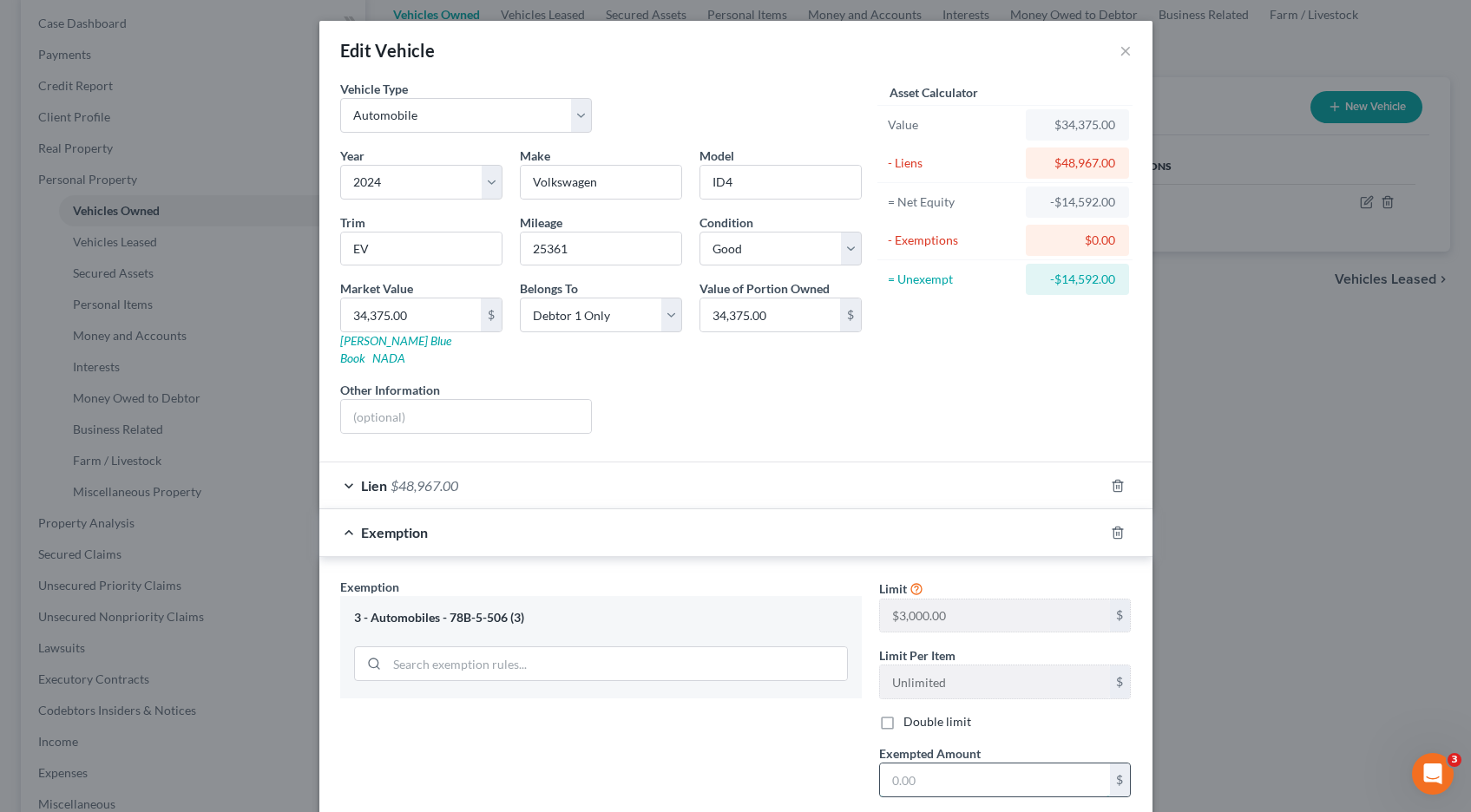
click at [958, 763] on input "text" at bounding box center [996, 779] width 230 height 33
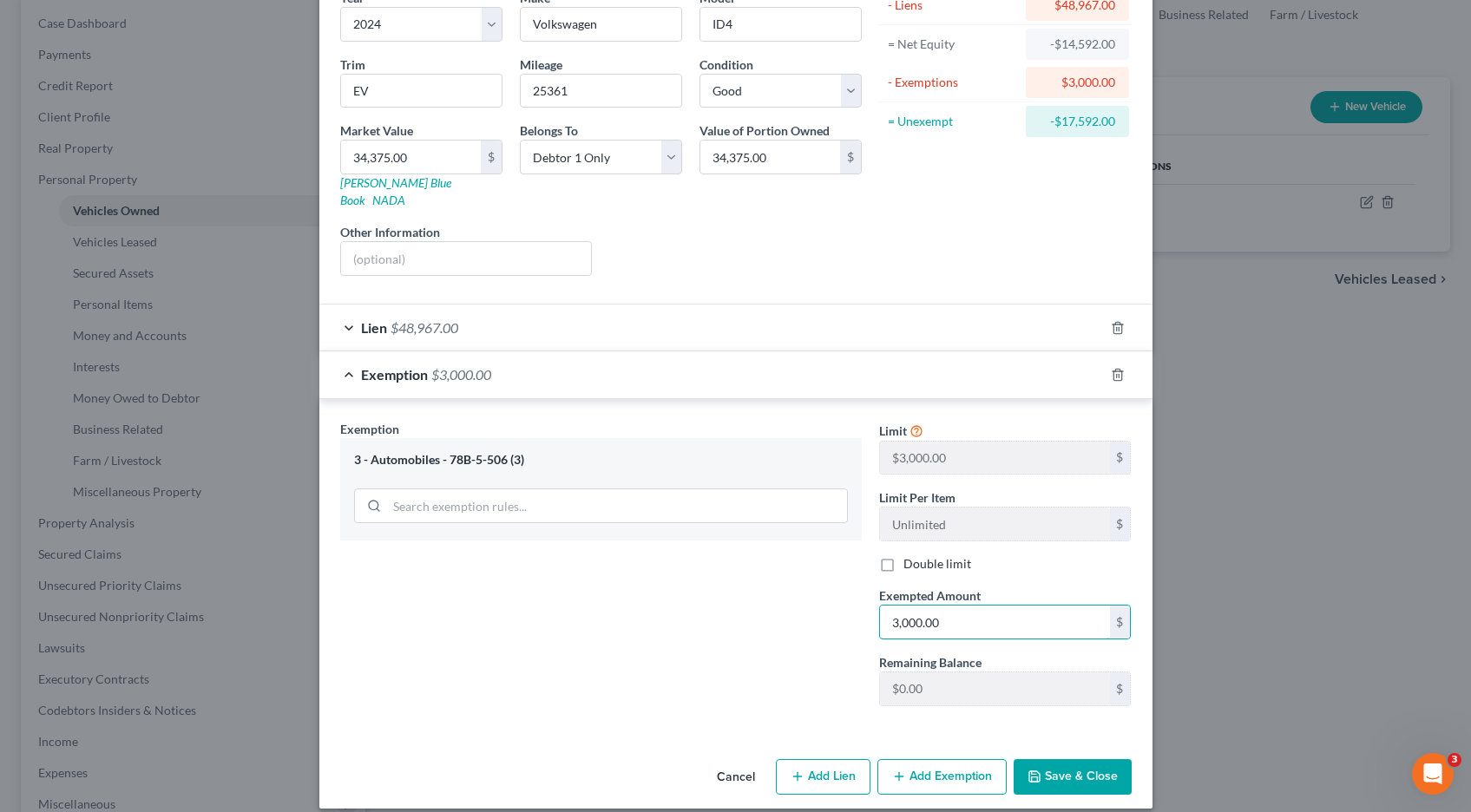
type input "3,000.00"
click at [1067, 761] on button "Save & Close" at bounding box center [1072, 777] width 118 height 37
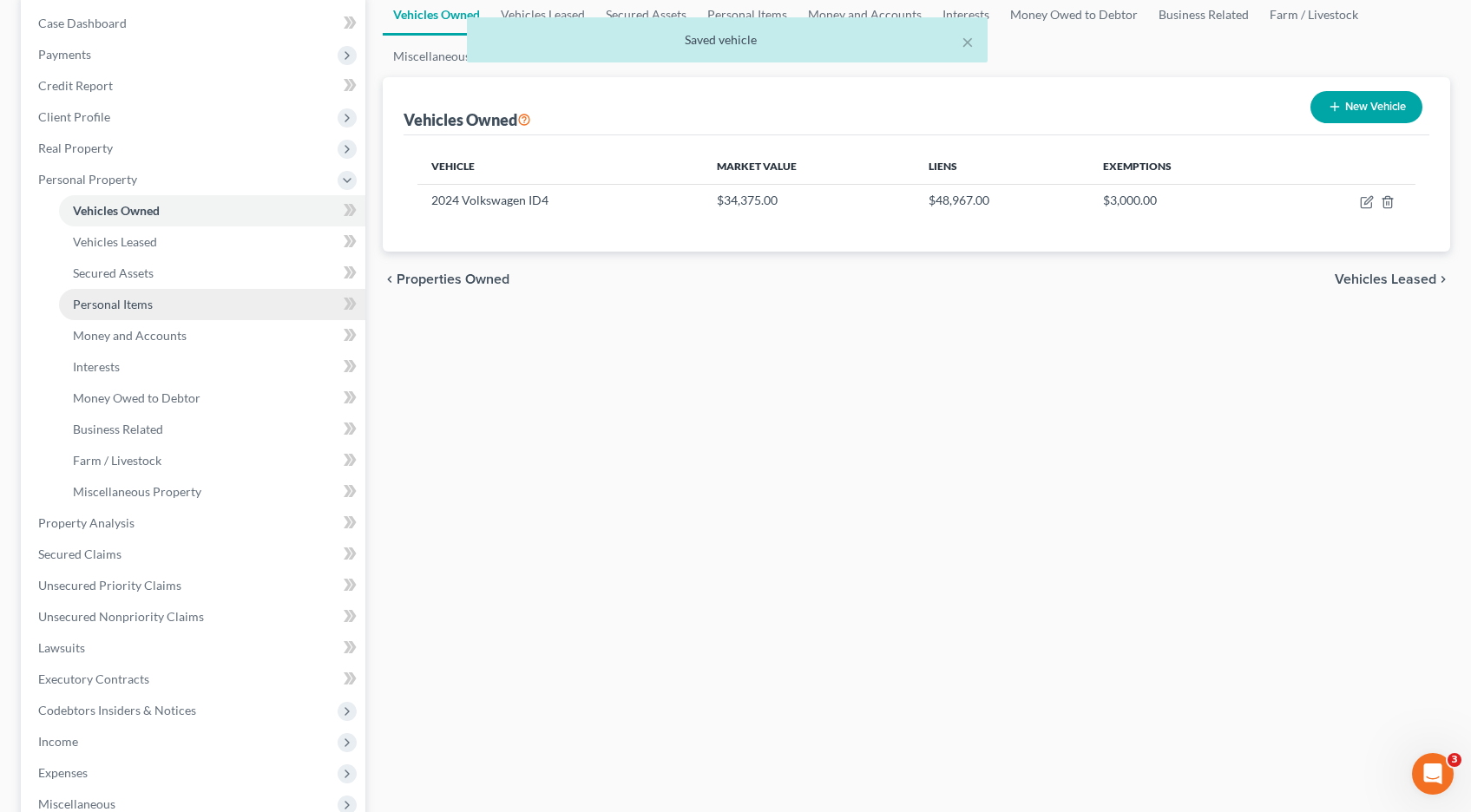
click at [91, 307] on span "Personal Items" at bounding box center [113, 304] width 80 height 15
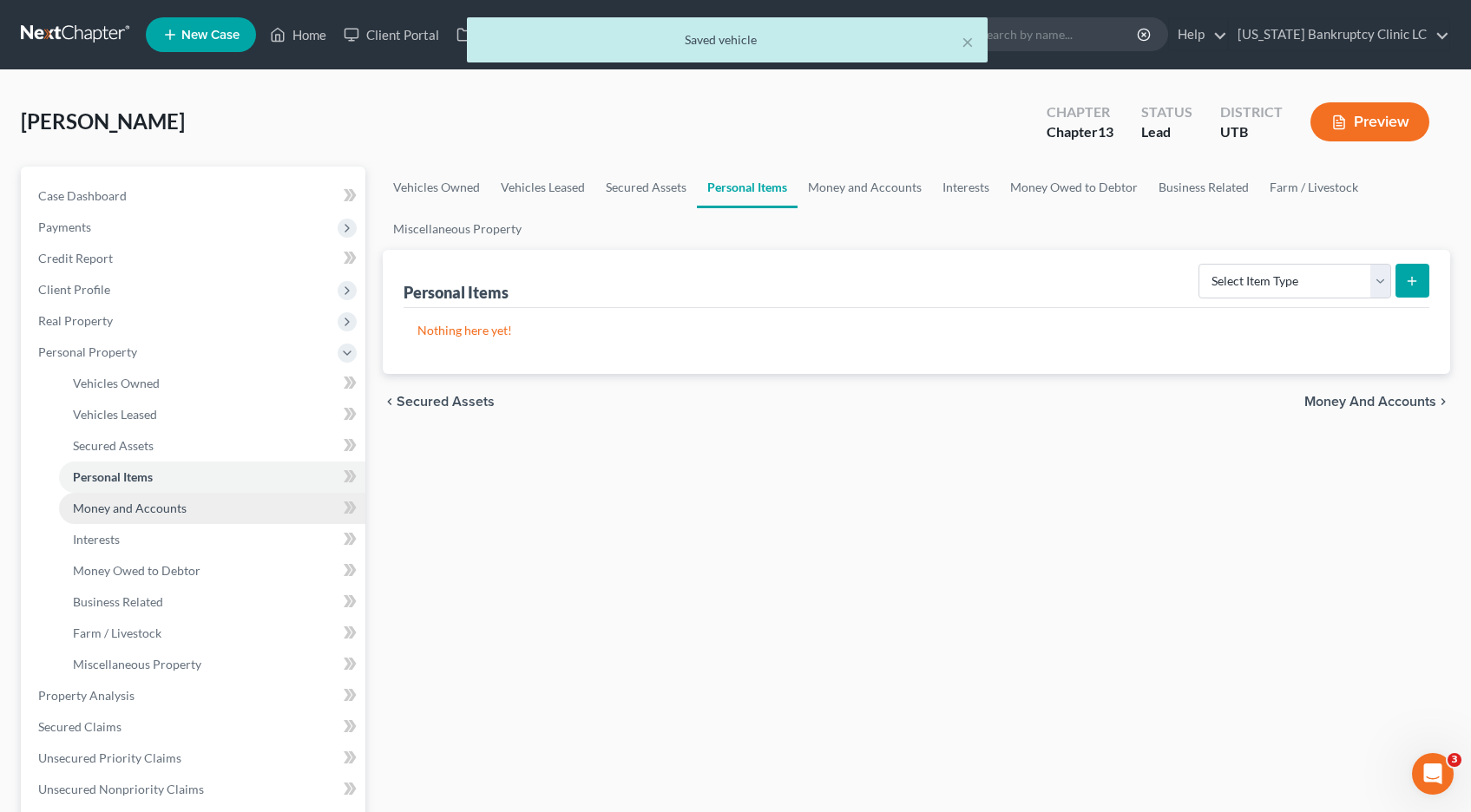
click at [127, 512] on span "Money and Accounts" at bounding box center [130, 508] width 114 height 15
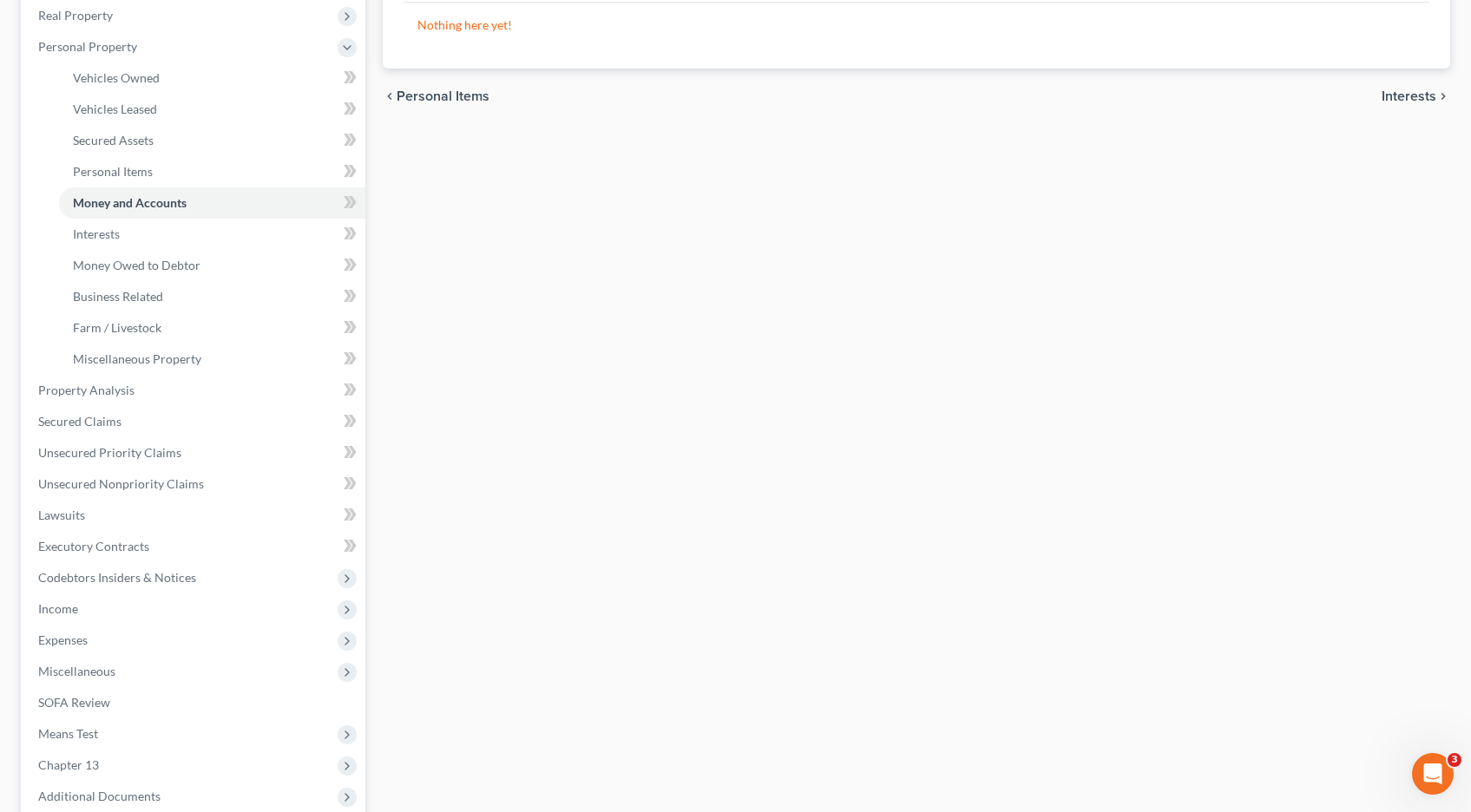
scroll to position [307, 0]
click at [50, 635] on span "Expenses" at bounding box center [63, 638] width 50 height 15
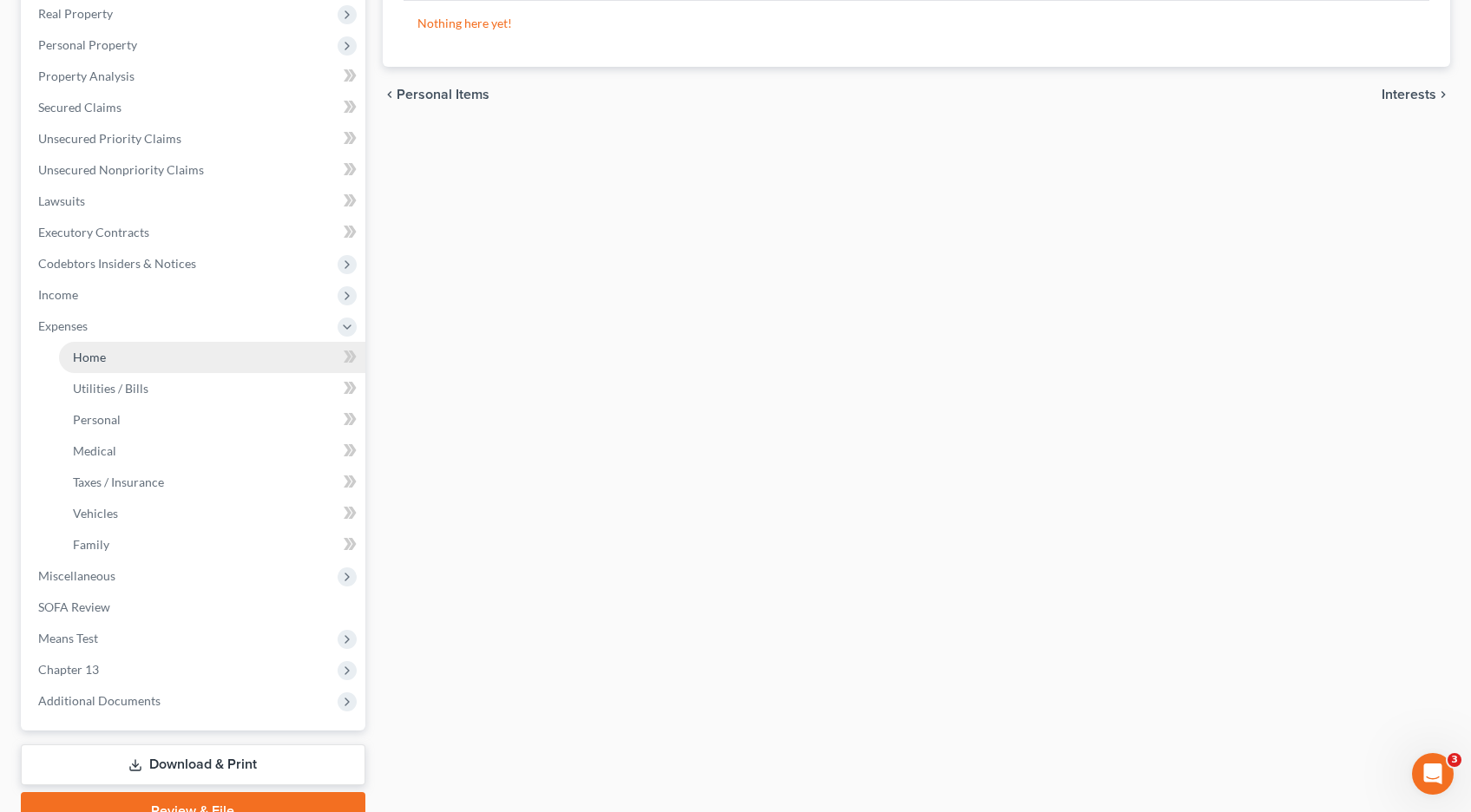
click at [105, 359] on link "Home" at bounding box center [212, 357] width 306 height 32
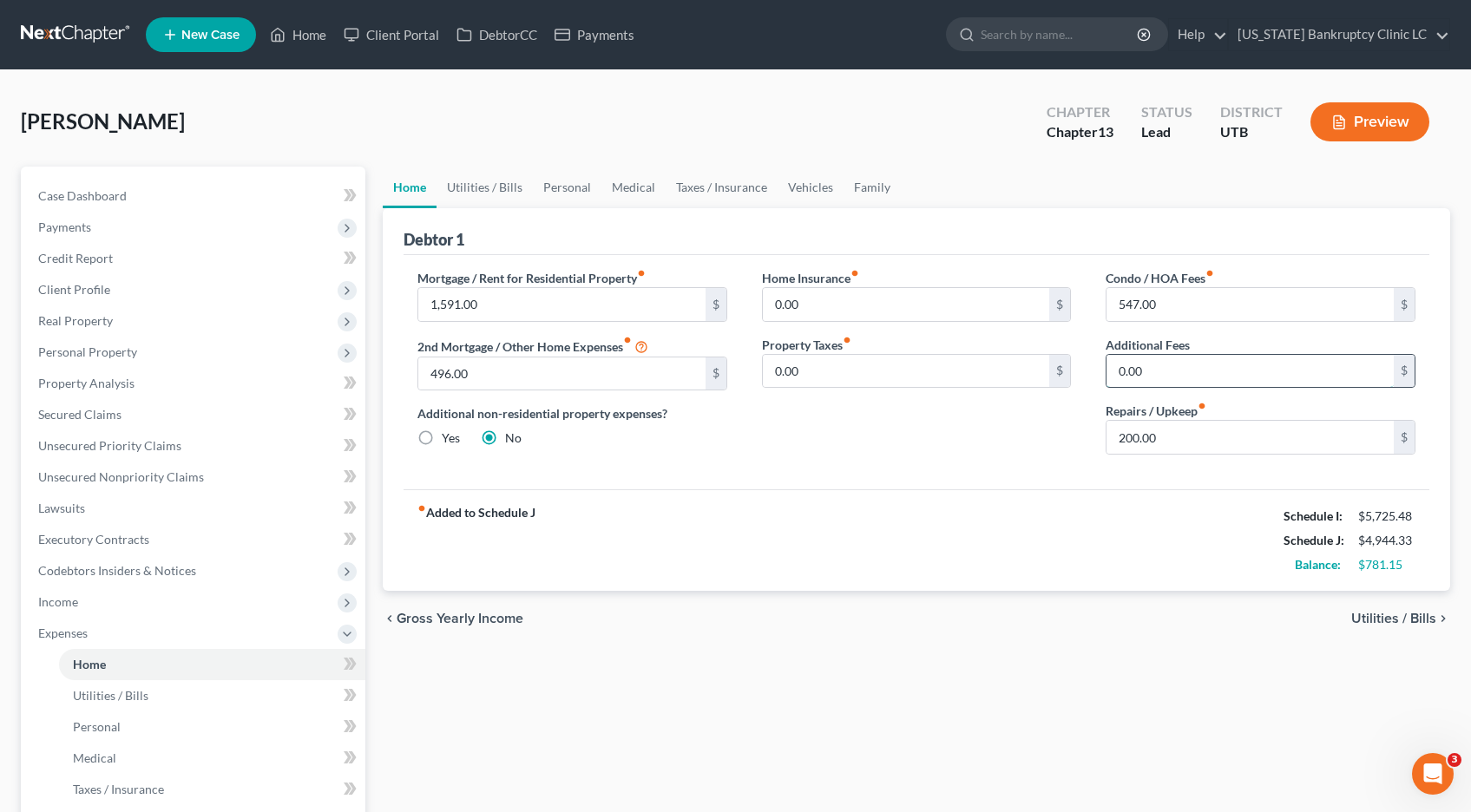
click at [1153, 368] on input "0.00" at bounding box center [1250, 370] width 287 height 33
type input "133.33"
type input "150.00"
click at [464, 189] on link "Utilities / Bills" at bounding box center [484, 187] width 96 height 42
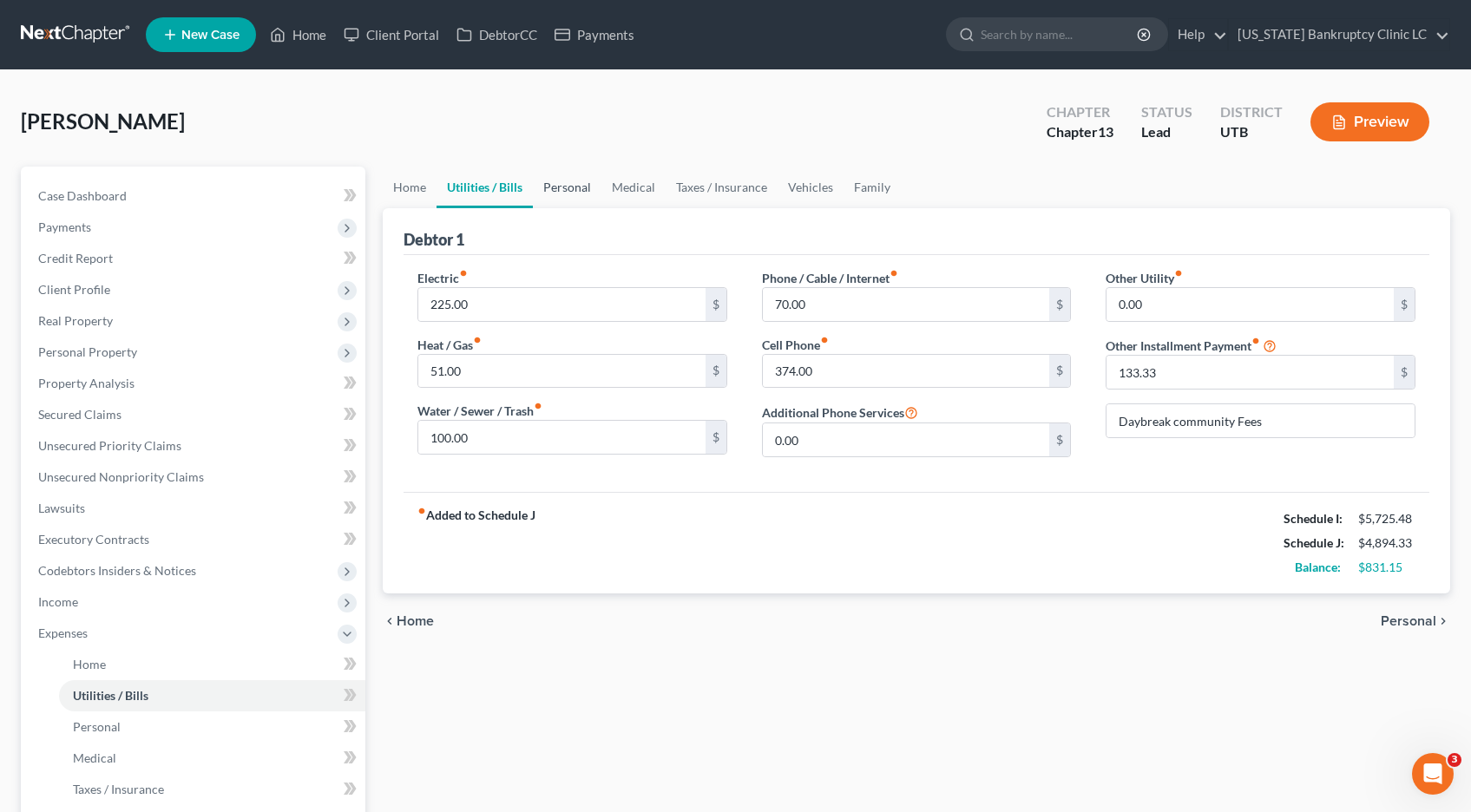
click at [565, 191] on link "Personal" at bounding box center [567, 187] width 68 height 42
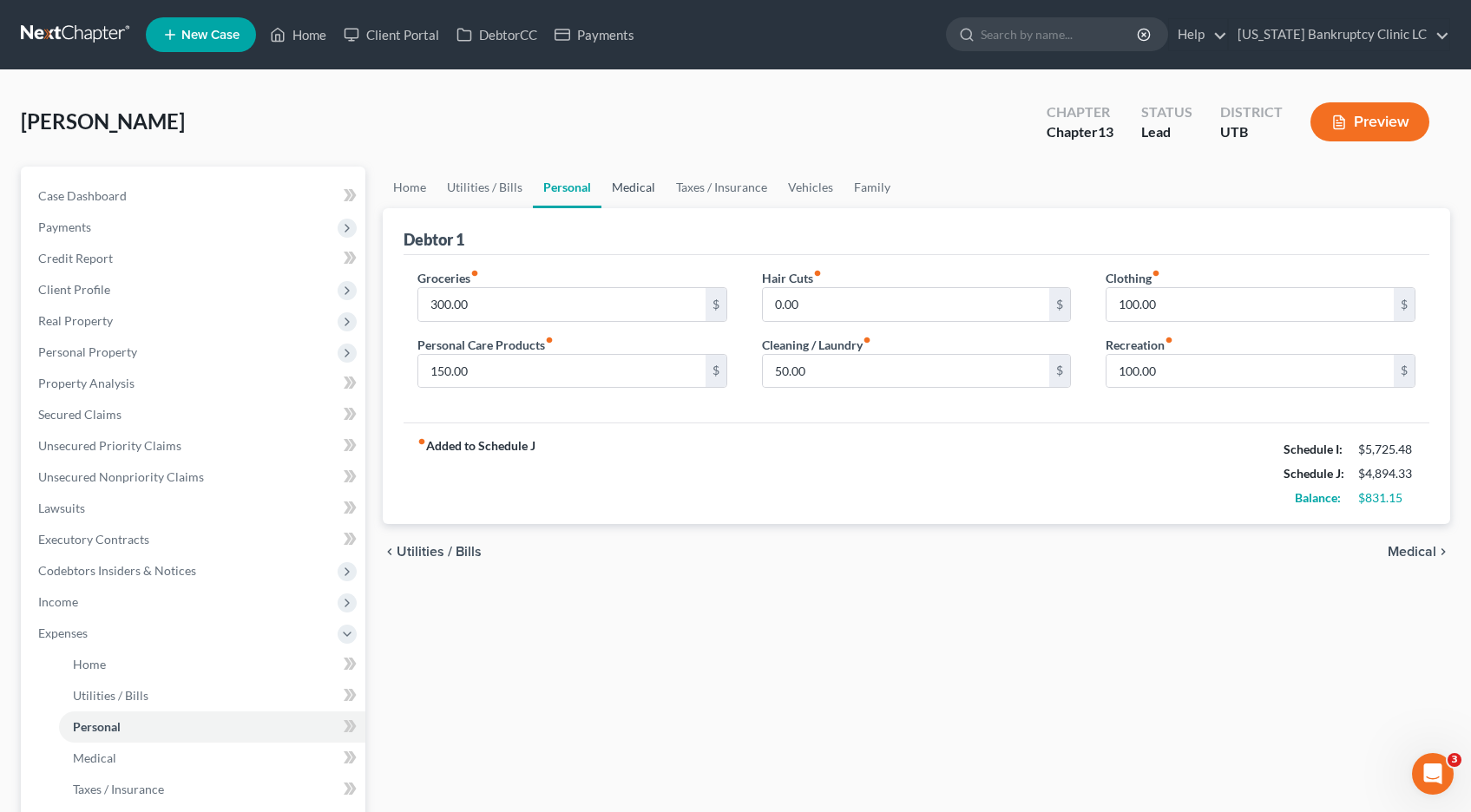
click at [625, 191] on link "Medical" at bounding box center [633, 187] width 64 height 42
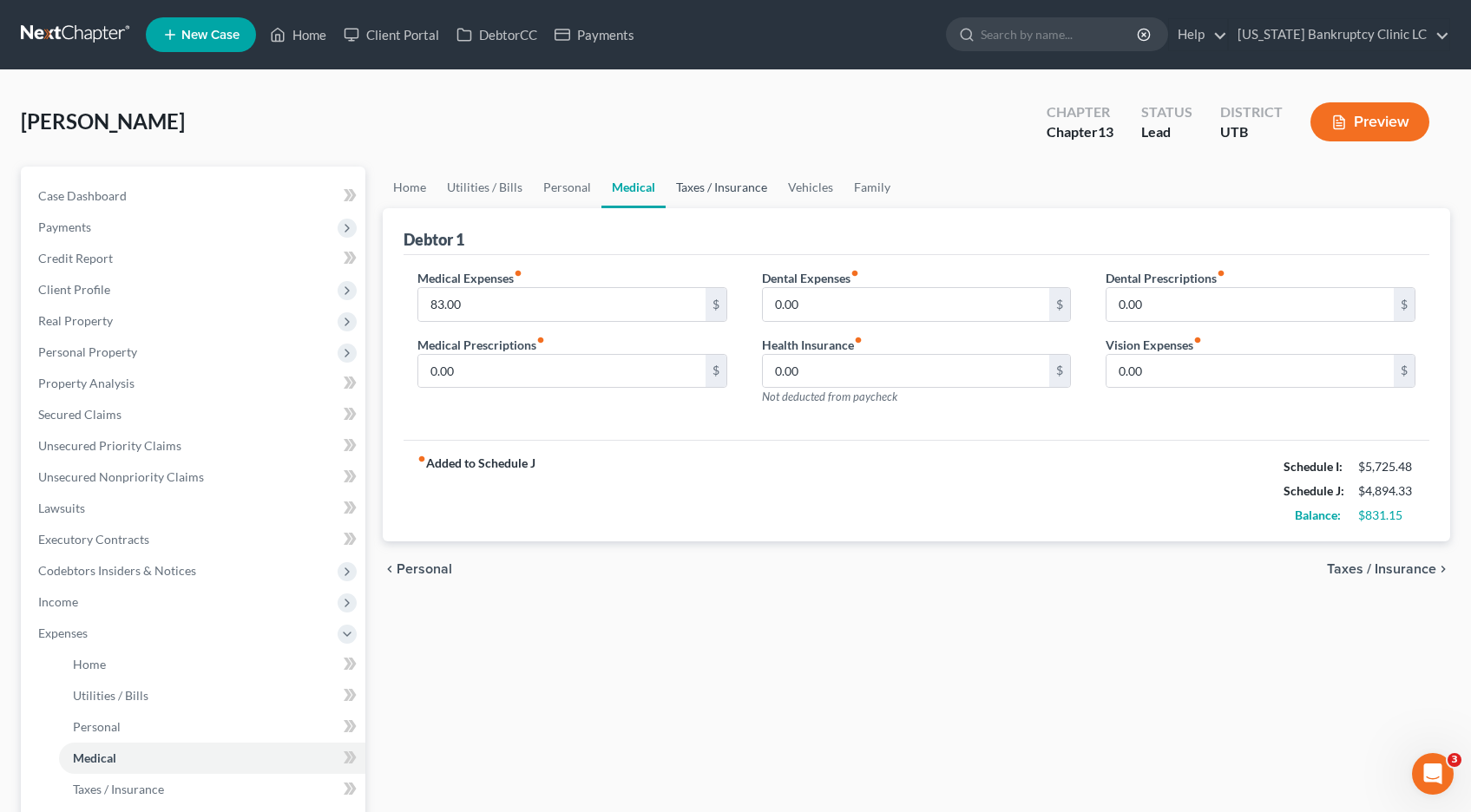
click at [727, 185] on link "Taxes / Insurance" at bounding box center [721, 187] width 112 height 42
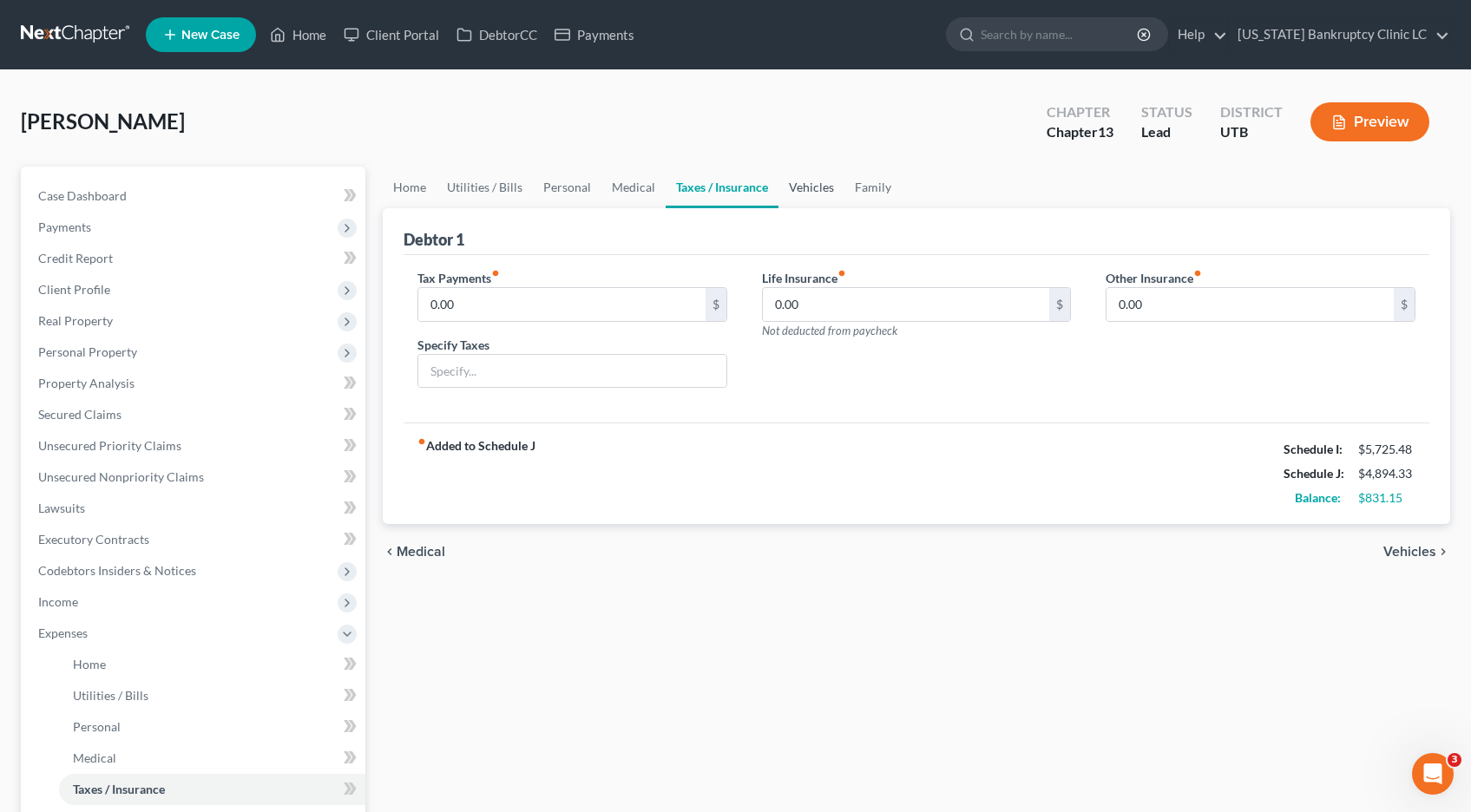
click at [815, 186] on link "Vehicles" at bounding box center [811, 187] width 66 height 42
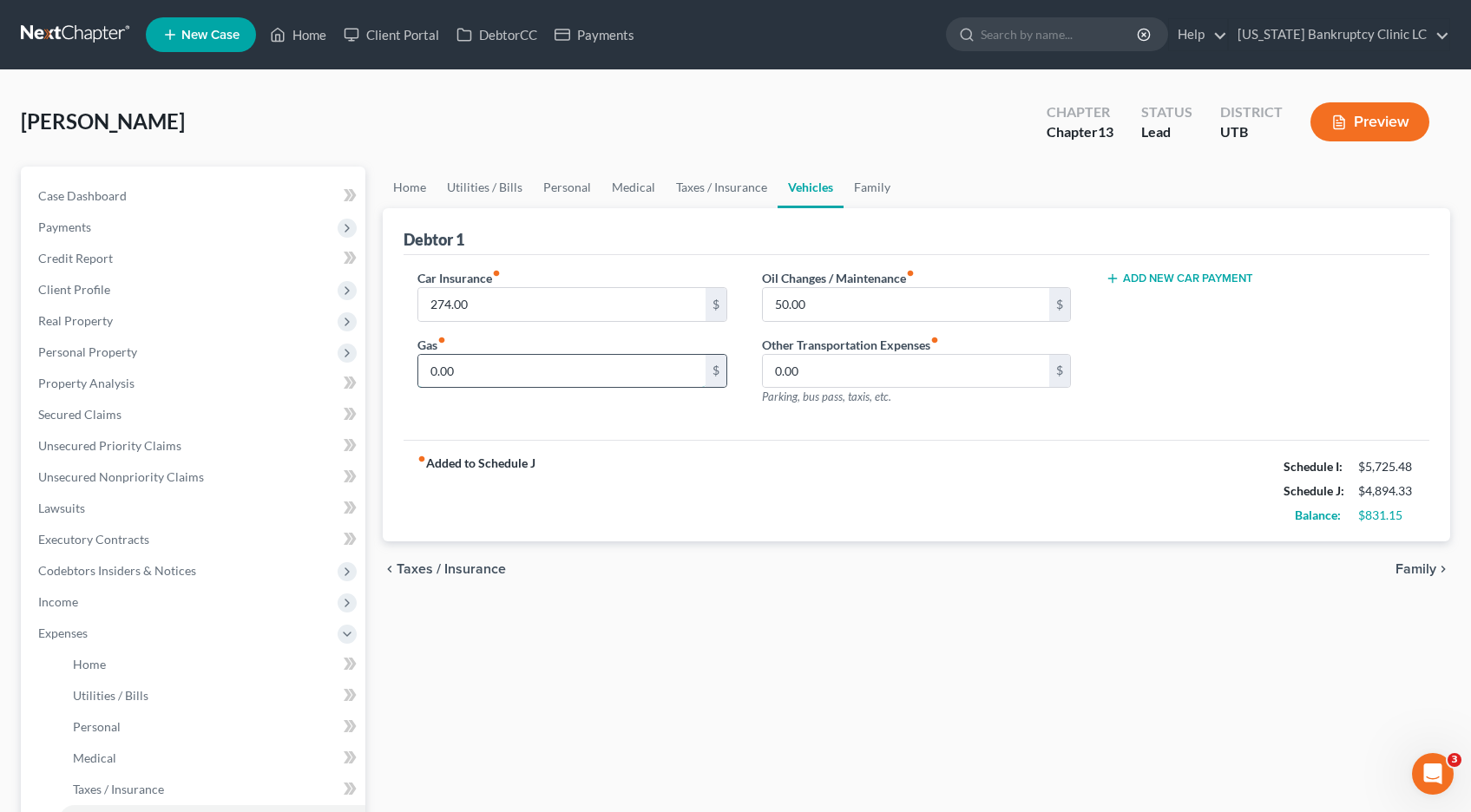
click at [480, 373] on input "0.00" at bounding box center [562, 370] width 287 height 33
type input "100.00"
click at [867, 190] on link "Family" at bounding box center [873, 187] width 57 height 42
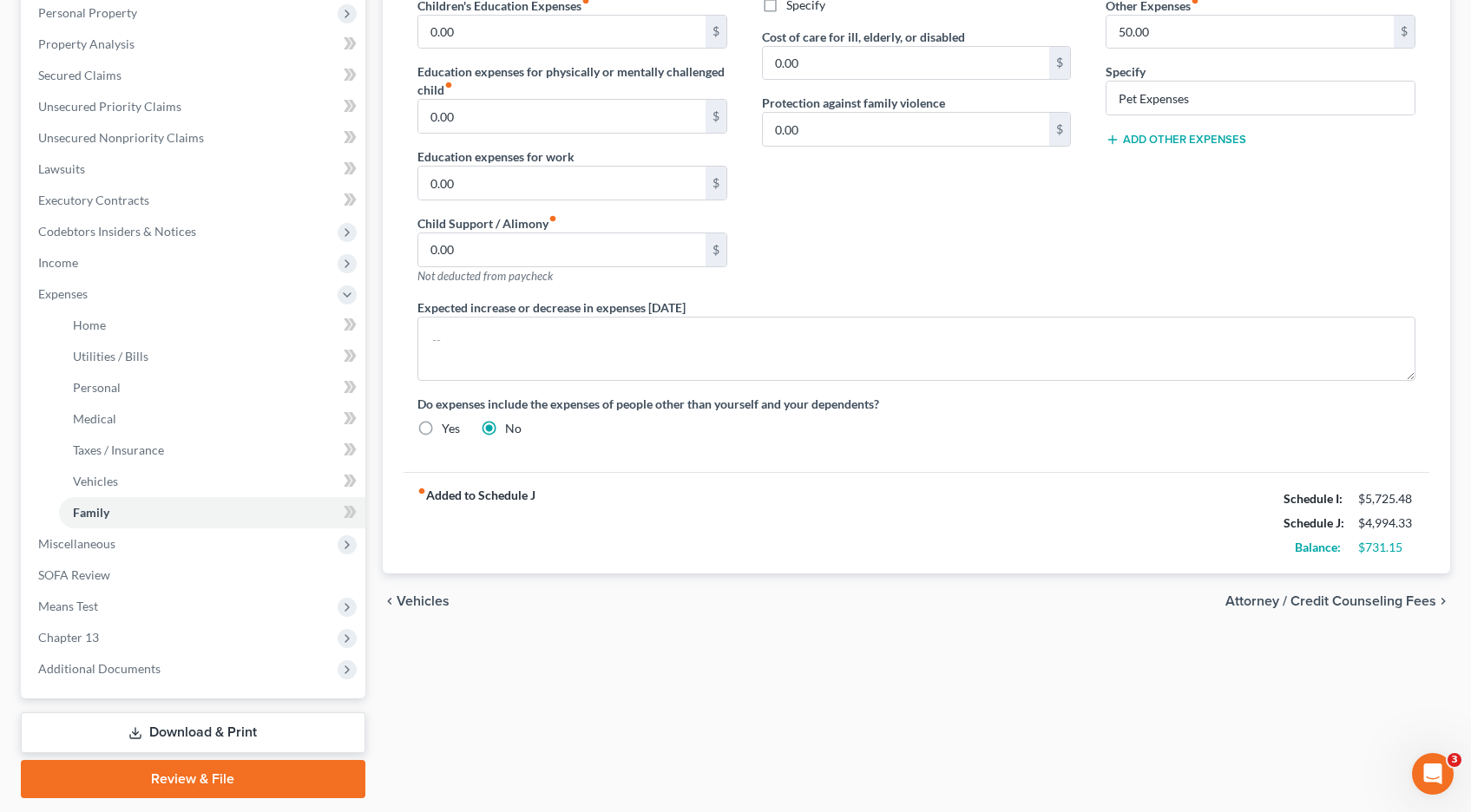
scroll to position [343, 0]
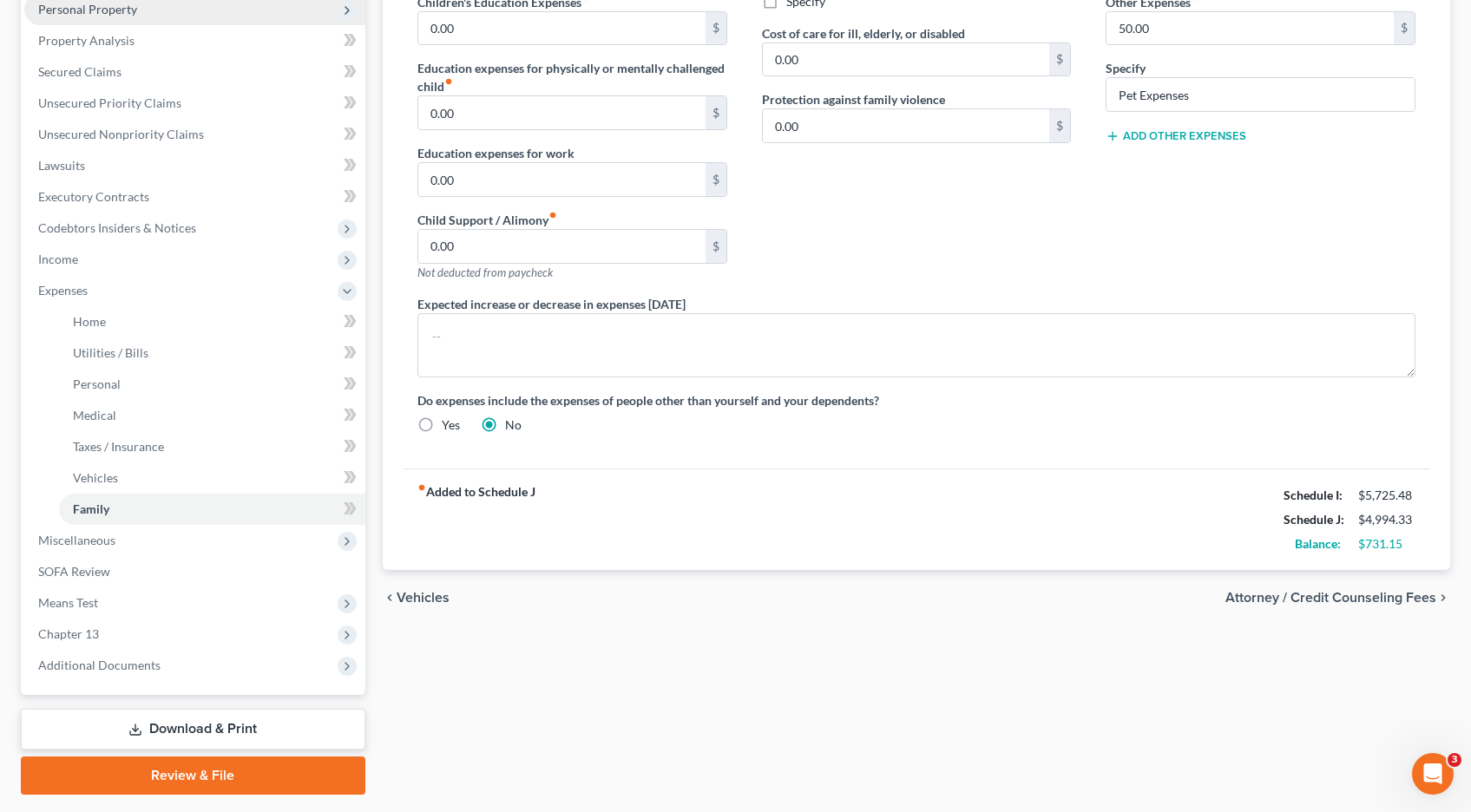
click at [118, 12] on span "Personal Property" at bounding box center [88, 9] width 99 height 15
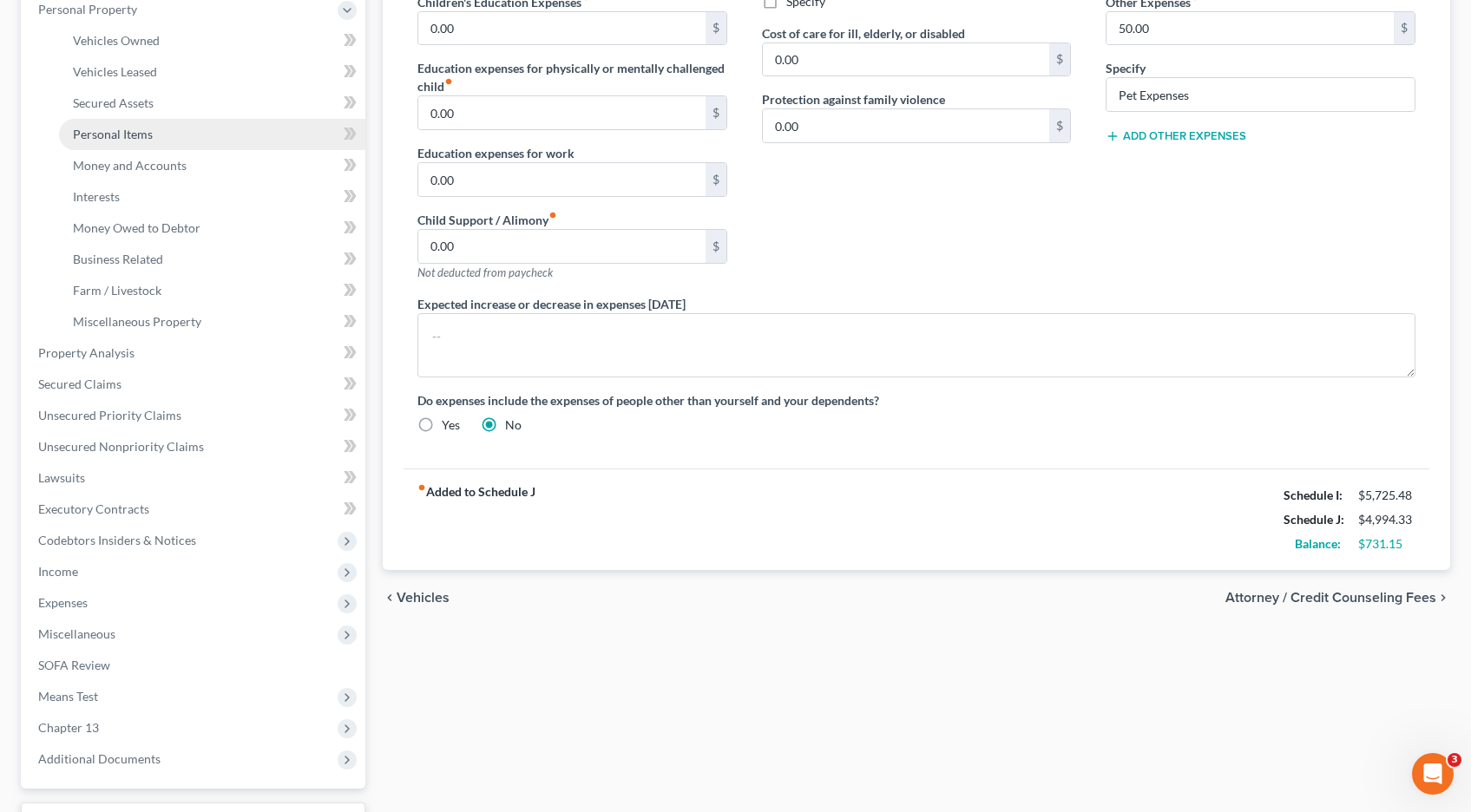
click at [123, 132] on span "Personal Items" at bounding box center [113, 134] width 80 height 15
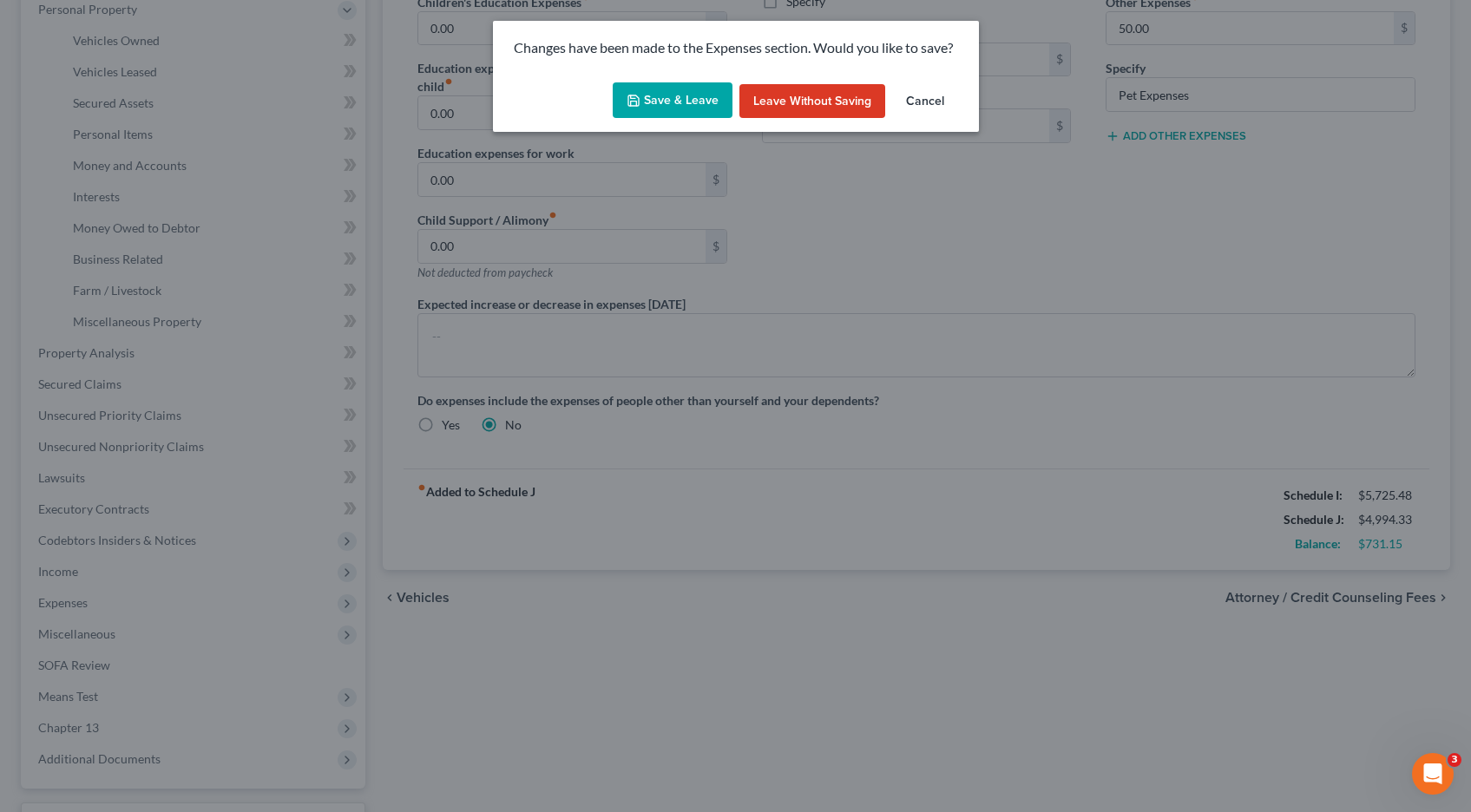
click at [679, 105] on button "Save & Leave" at bounding box center [673, 100] width 120 height 37
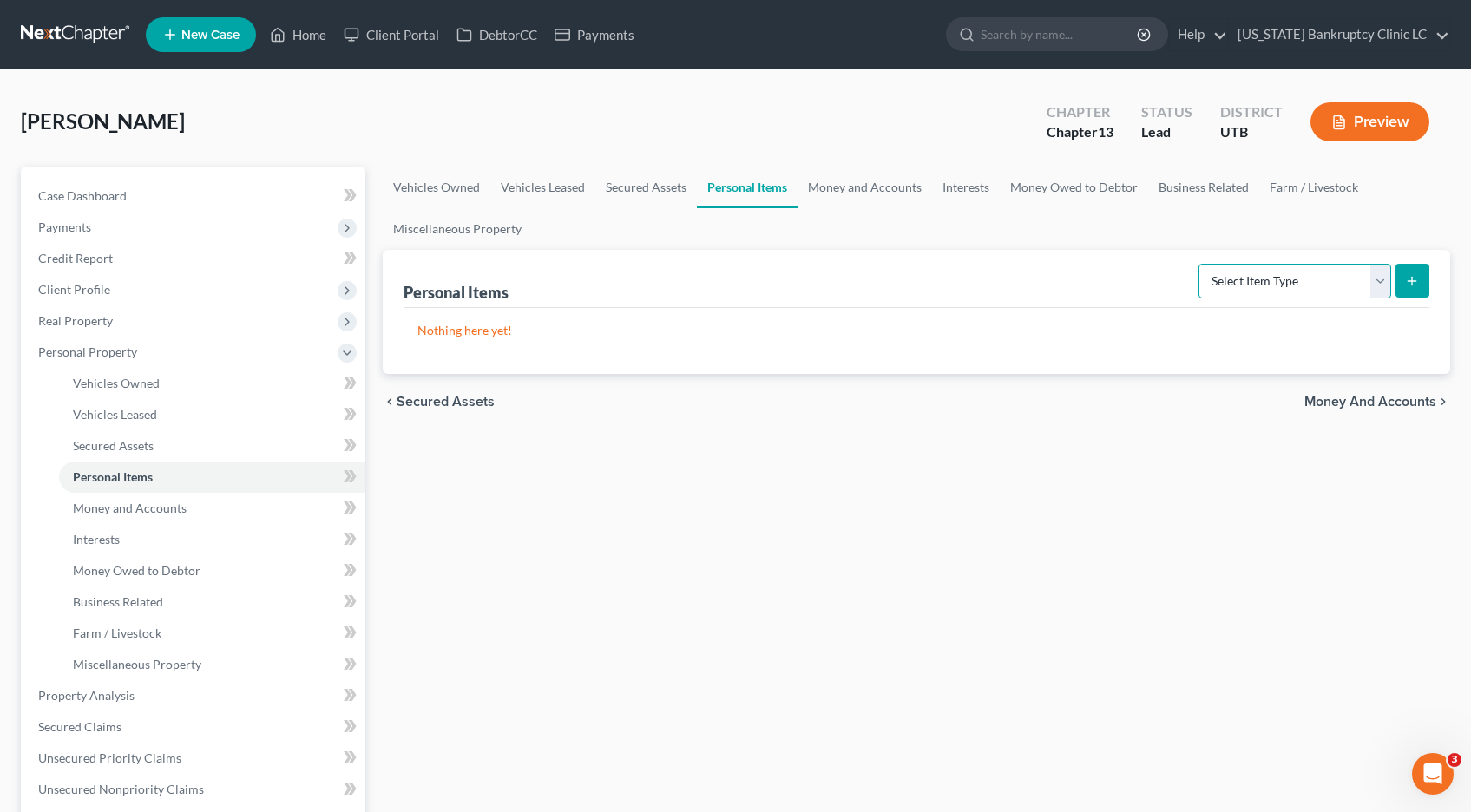
click at [1385, 283] on select "Select Item Type Clothing Collectibles Of Value Electronics Firearms Household …" at bounding box center [1295, 280] width 193 height 35
select select "household_goods"
click at [1201, 263] on select "Select Item Type Clothing Collectibles Of Value Electronics Firearms Household …" at bounding box center [1295, 280] width 193 height 35
click at [1412, 277] on icon "submit" at bounding box center [1413, 281] width 14 height 14
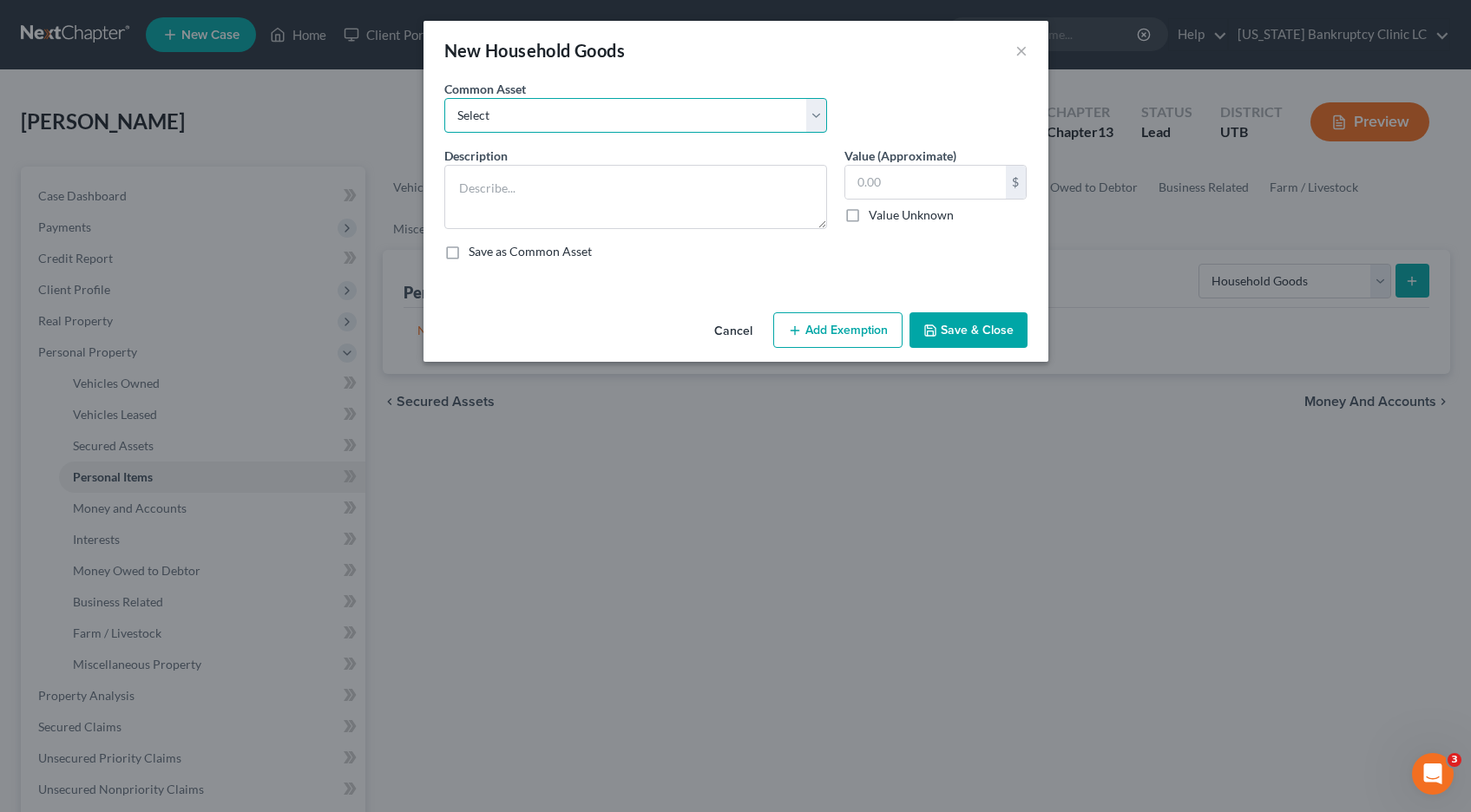
click at [818, 108] on select "Select Couch Chair Entertainment Center End/Coffee Table Stove/Cooking unit Sof…" at bounding box center [636, 115] width 382 height 35
select select "4"
click at [445, 98] on select "Select Couch Chair Entertainment Center End/Coffee Table Stove/Cooking unit Sof…" at bounding box center [636, 115] width 382 height 35
type textarea "Stove/Cooking Unit Refrigerator Microwave Washer/Dryer"
type input "300.00"
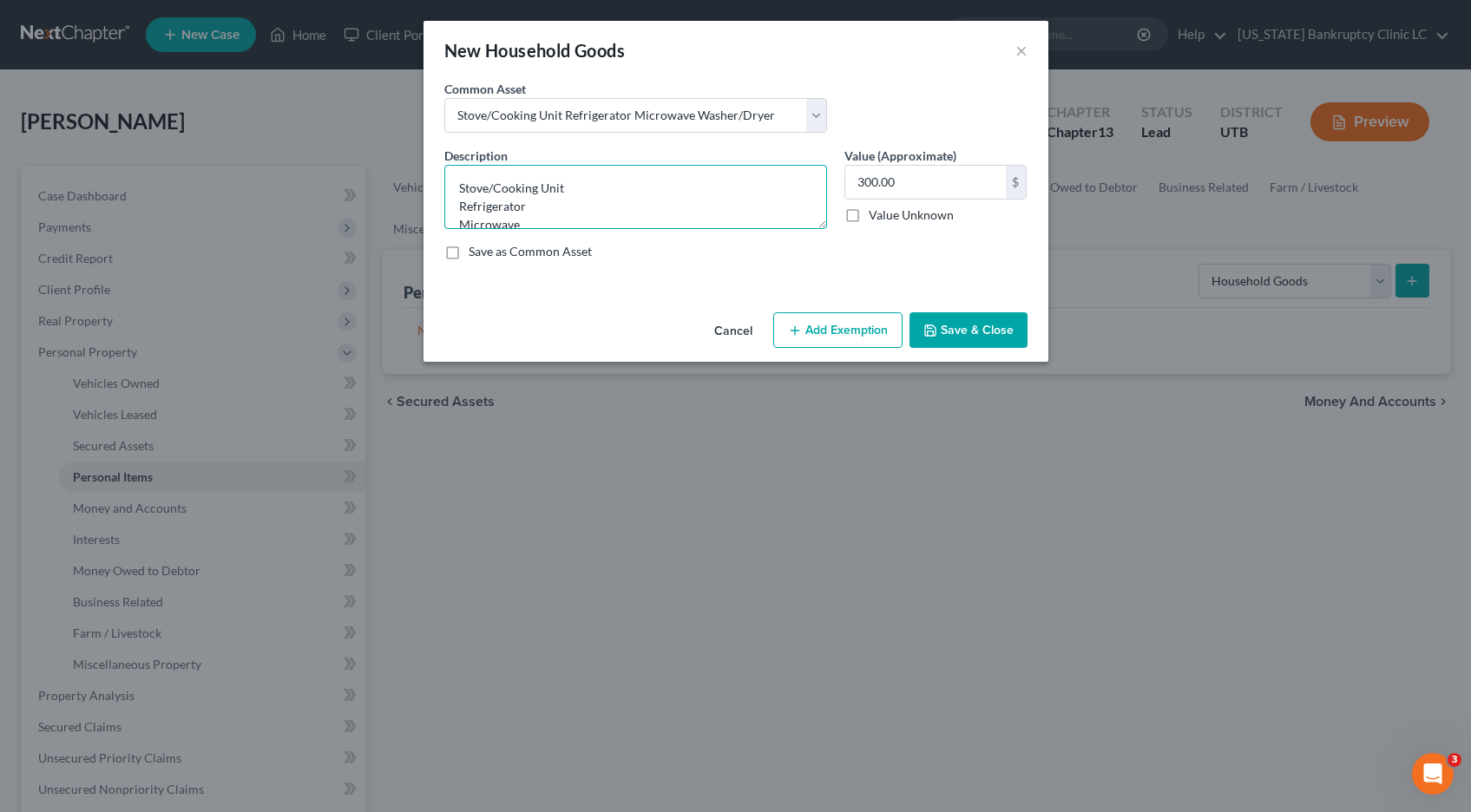
click at [543, 209] on textarea "Stove/Cooking Unit Refrigerator Microwave Washer/Dryer" at bounding box center [636, 196] width 382 height 64
type textarea "Stove/Cooking Unit Refrigerator Dishwasher Microwave Washer/Dryer"
type input "590.00"
click at [821, 339] on button "Add Exemption" at bounding box center [838, 330] width 130 height 37
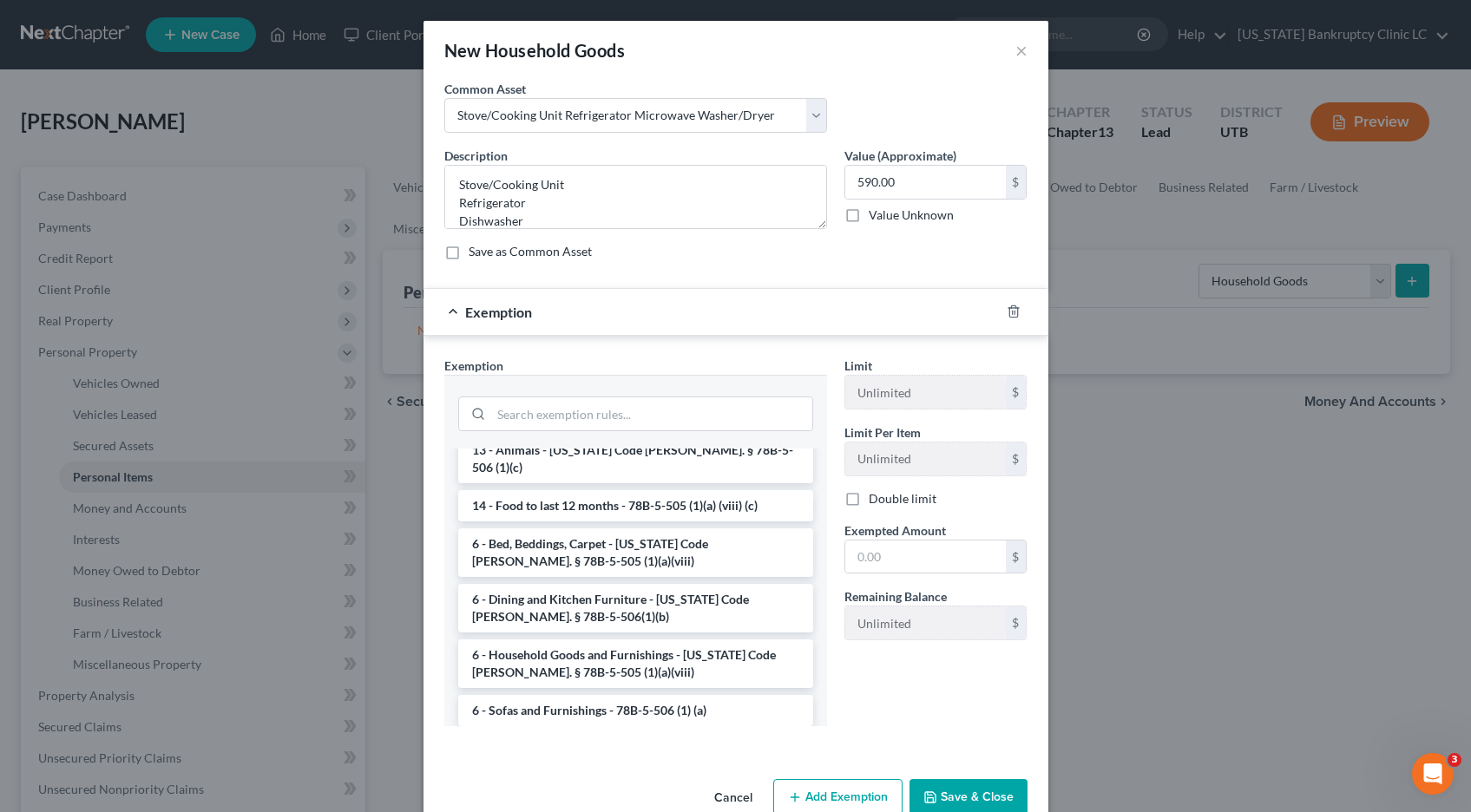
scroll to position [114, 0]
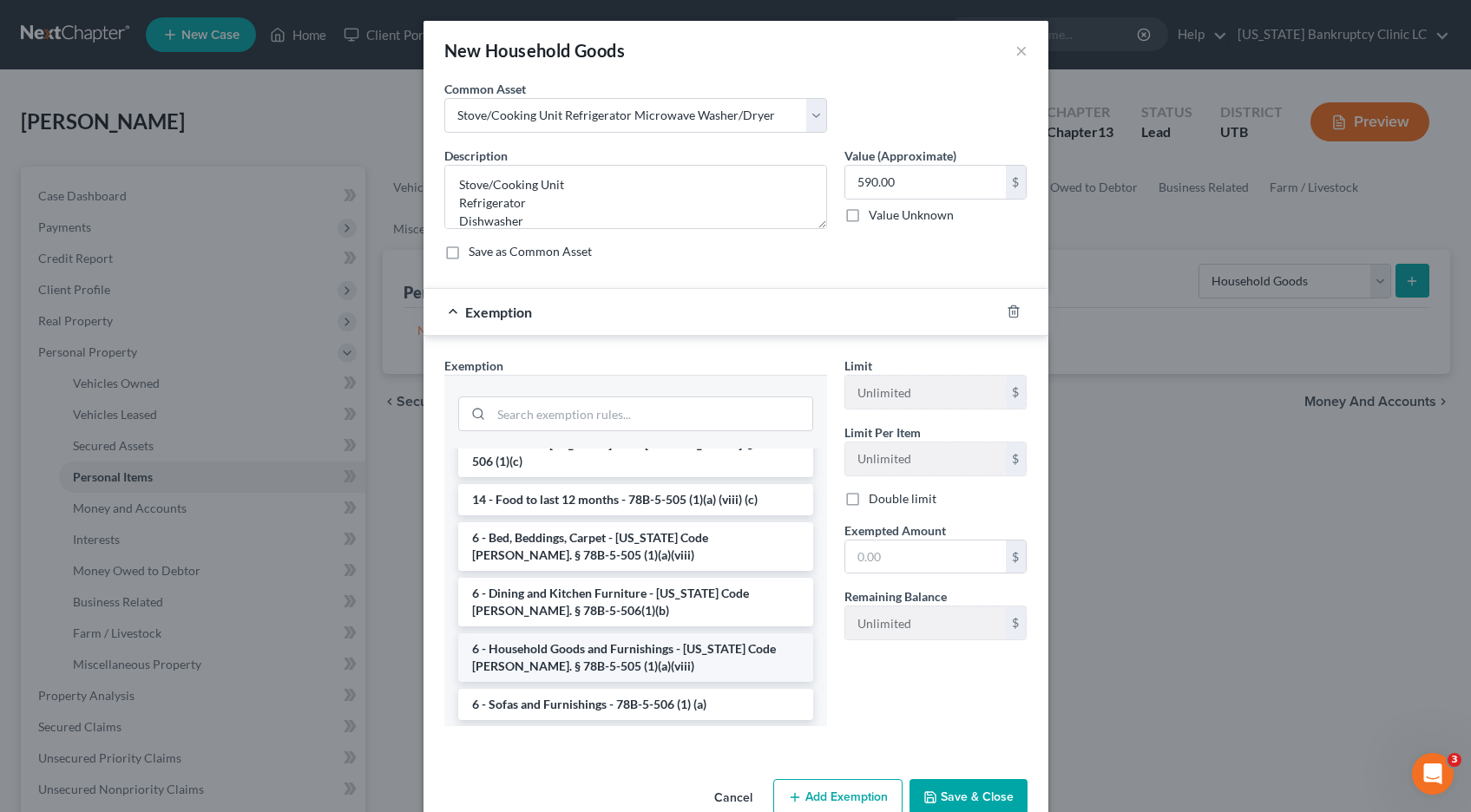
click at [565, 635] on li "6 - Household Goods and Furnishings - [US_STATE] Code [PERSON_NAME]. § 78B-5-50…" at bounding box center [636, 658] width 355 height 49
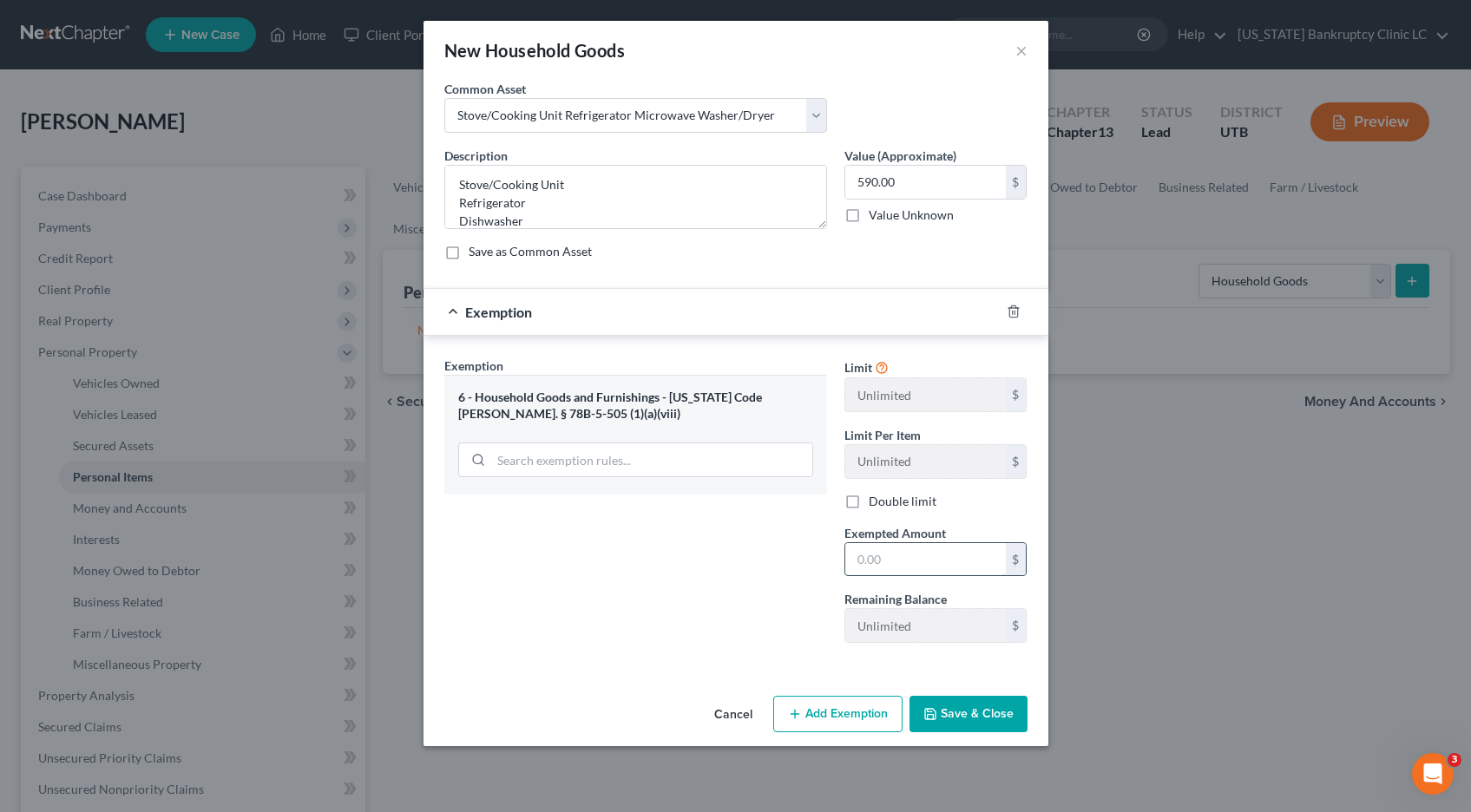
click at [921, 554] on input "text" at bounding box center [925, 559] width 160 height 33
type input "590.00"
click at [965, 721] on button "Save & Close" at bounding box center [968, 714] width 118 height 37
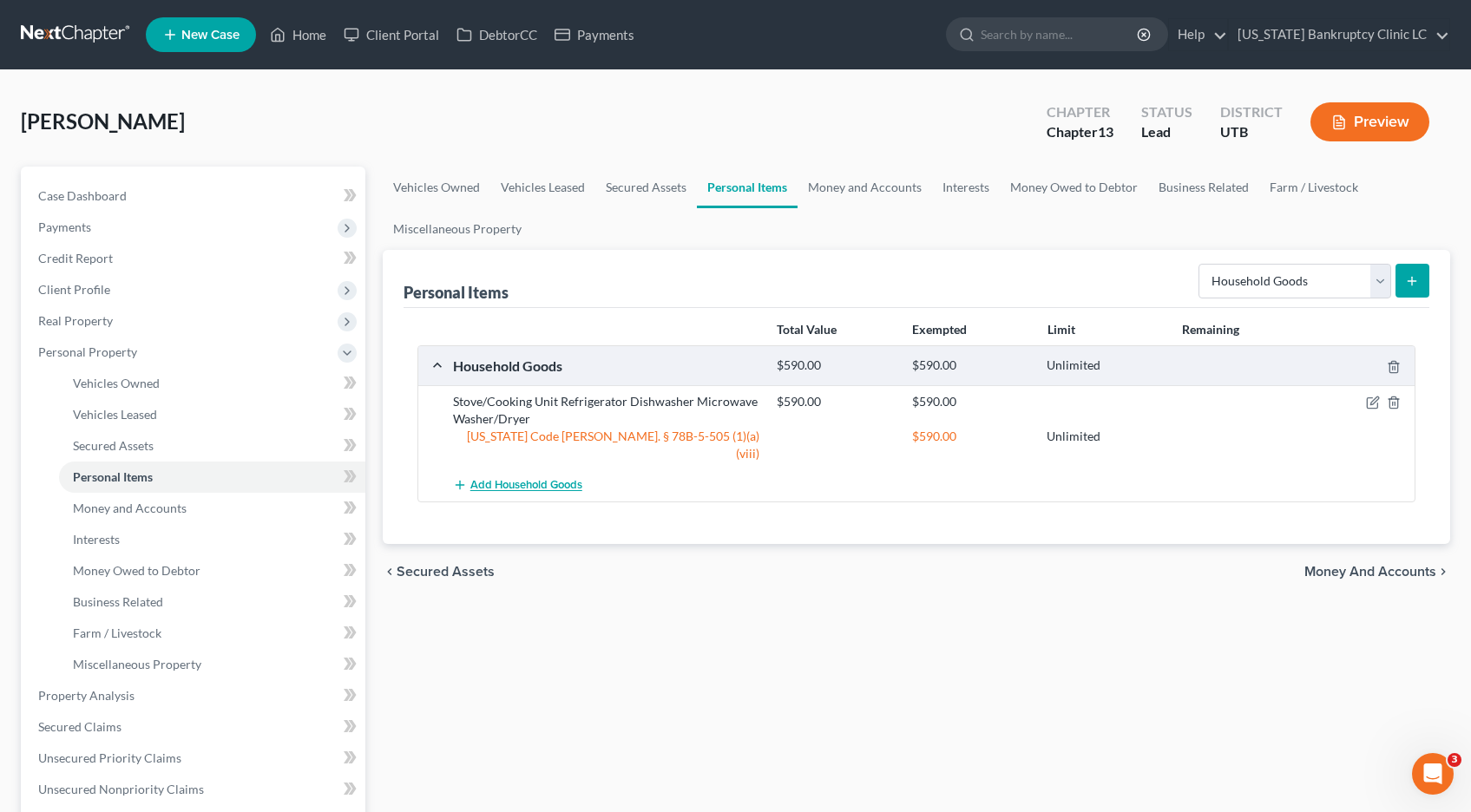
click at [536, 479] on span "Add Household Goods" at bounding box center [526, 486] width 112 height 14
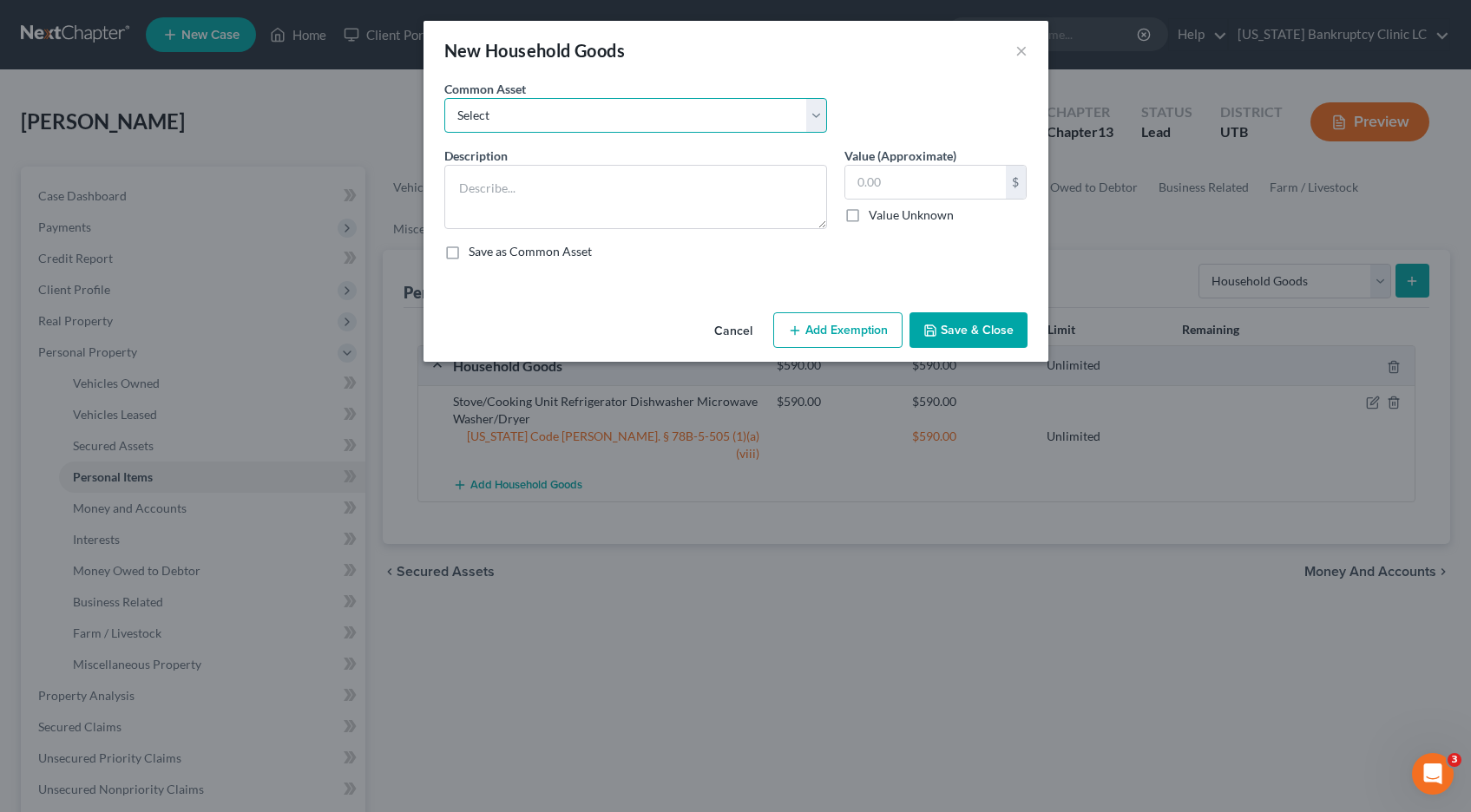
click at [824, 110] on select "Select Couch Chair Entertainment Center End/Coffee Table Stove/Cooking unit Sof…" at bounding box center [636, 115] width 382 height 35
select select "6"
click at [445, 98] on select "Select Couch Chair Entertainment Center End/Coffee Table Stove/Cooking unit Sof…" at bounding box center [636, 115] width 382 height 35
type textarea "Small Kitchen Appliances Cooking Utensils & Cookware Silverware/Flatware"
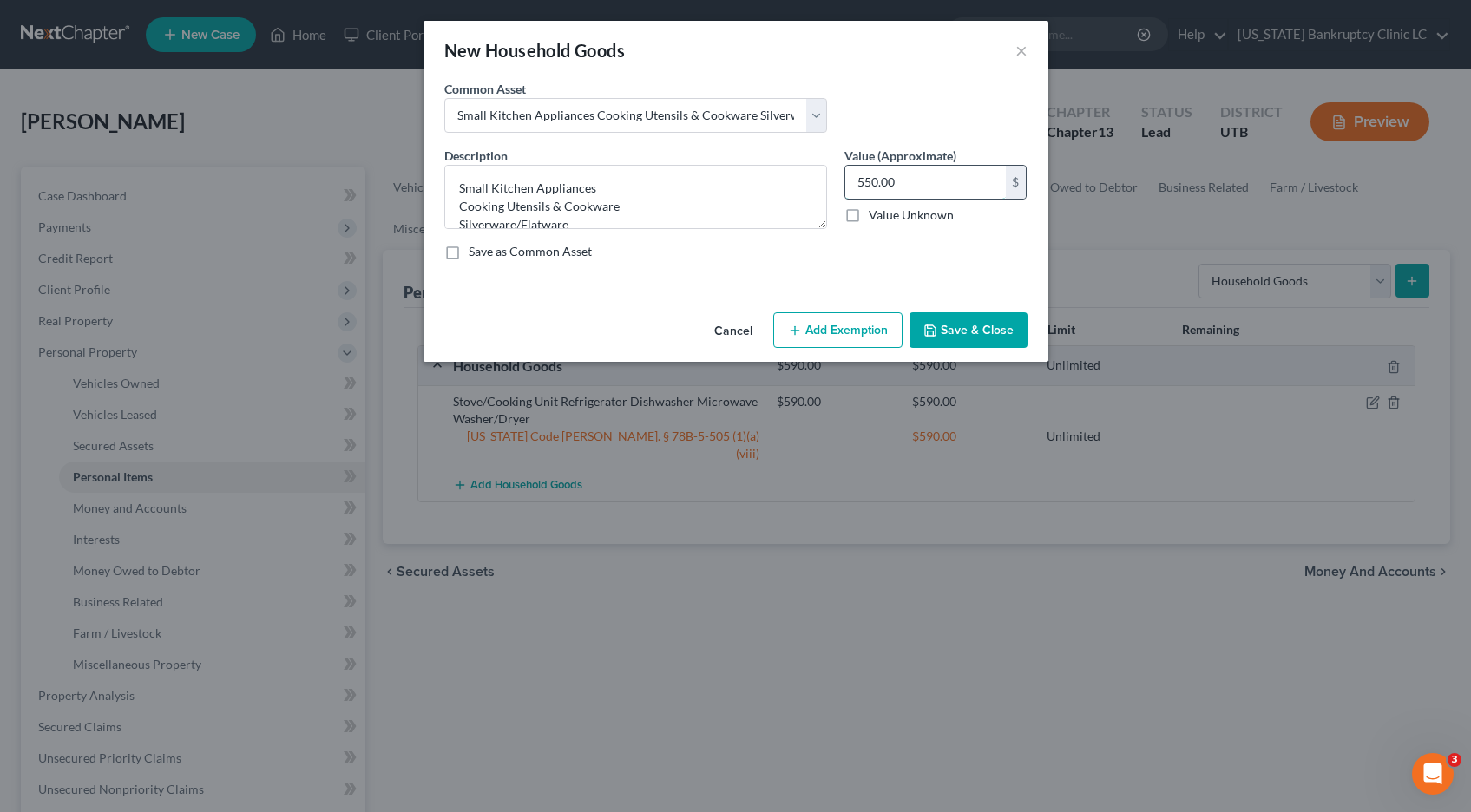
click at [909, 182] on input "550.00" at bounding box center [925, 181] width 160 height 33
type input "140.00"
click at [979, 331] on button "Save & Close" at bounding box center [968, 330] width 118 height 37
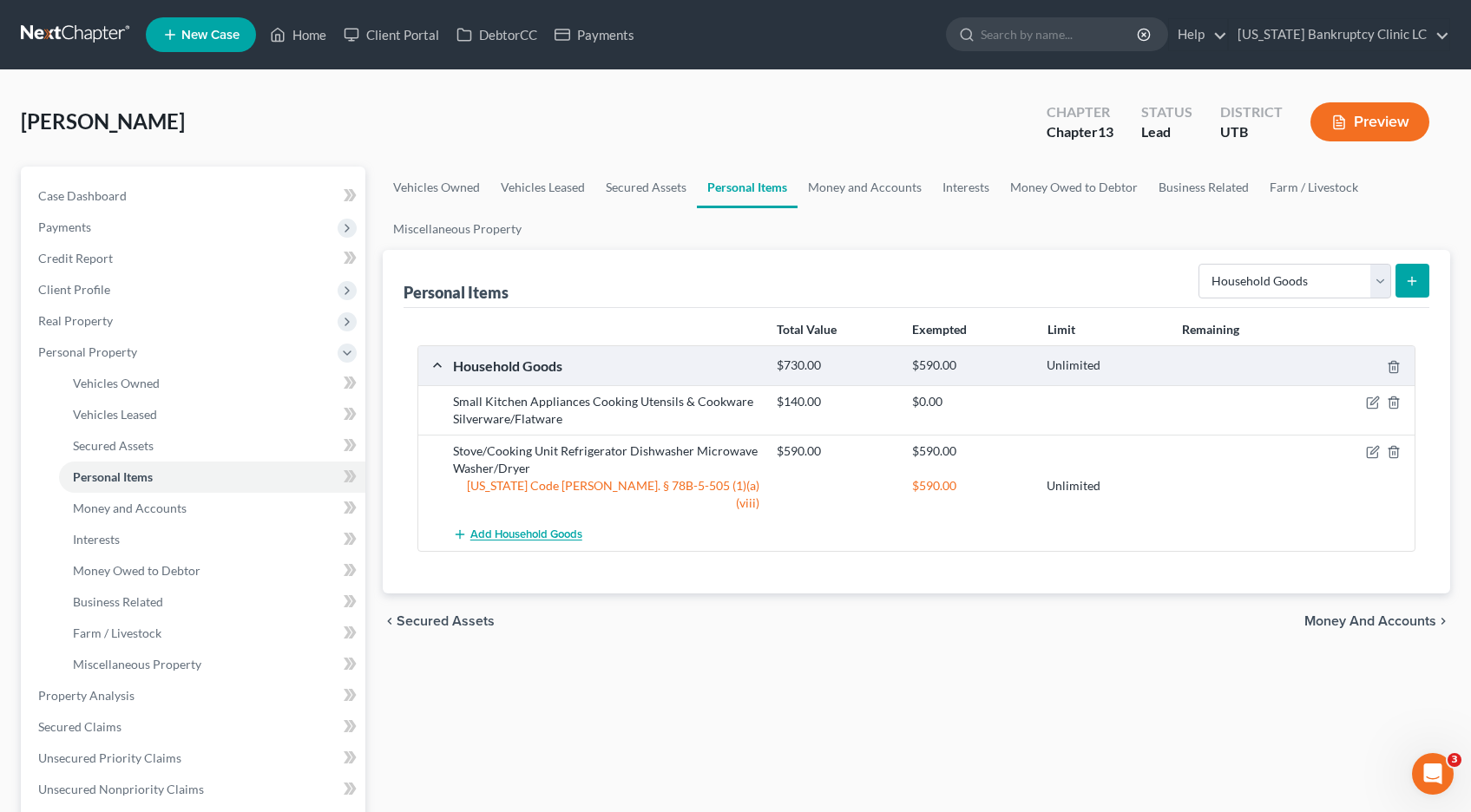
click at [507, 529] on span "Add Household Goods" at bounding box center [526, 536] width 112 height 14
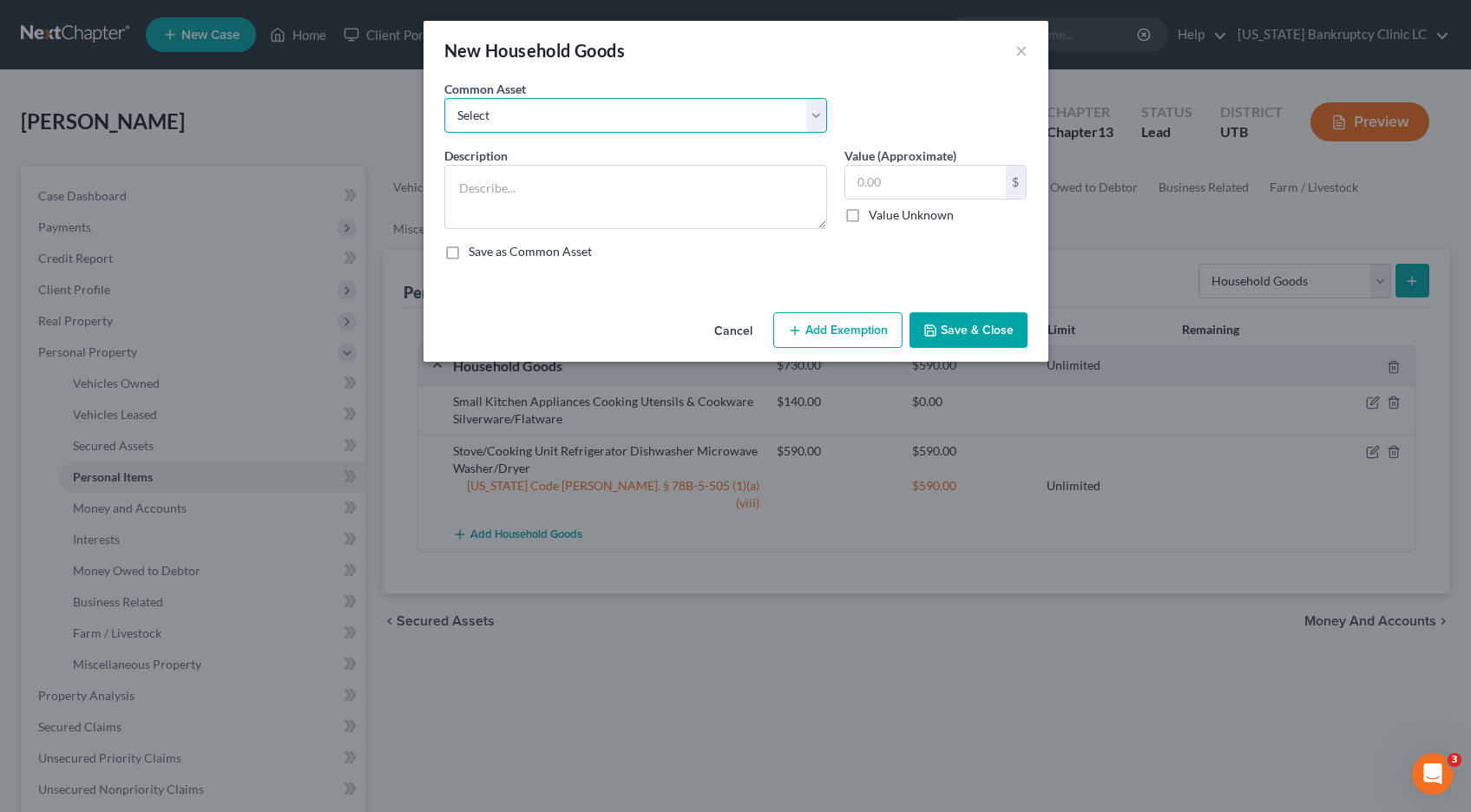
click at [820, 111] on select "Select Couch Chair Entertainment Center End/Coffee Table Stove/Cooking unit Sof…" at bounding box center [636, 115] width 382 height 35
select select "13"
click at [445, 98] on select "Select Couch Chair Entertainment Center End/Coffee Table Stove/Cooking unit Sof…" at bounding box center [636, 115] width 382 height 35
type textarea "Kitchen Table & Chairs"
click at [922, 186] on input "50.00" at bounding box center [925, 181] width 160 height 33
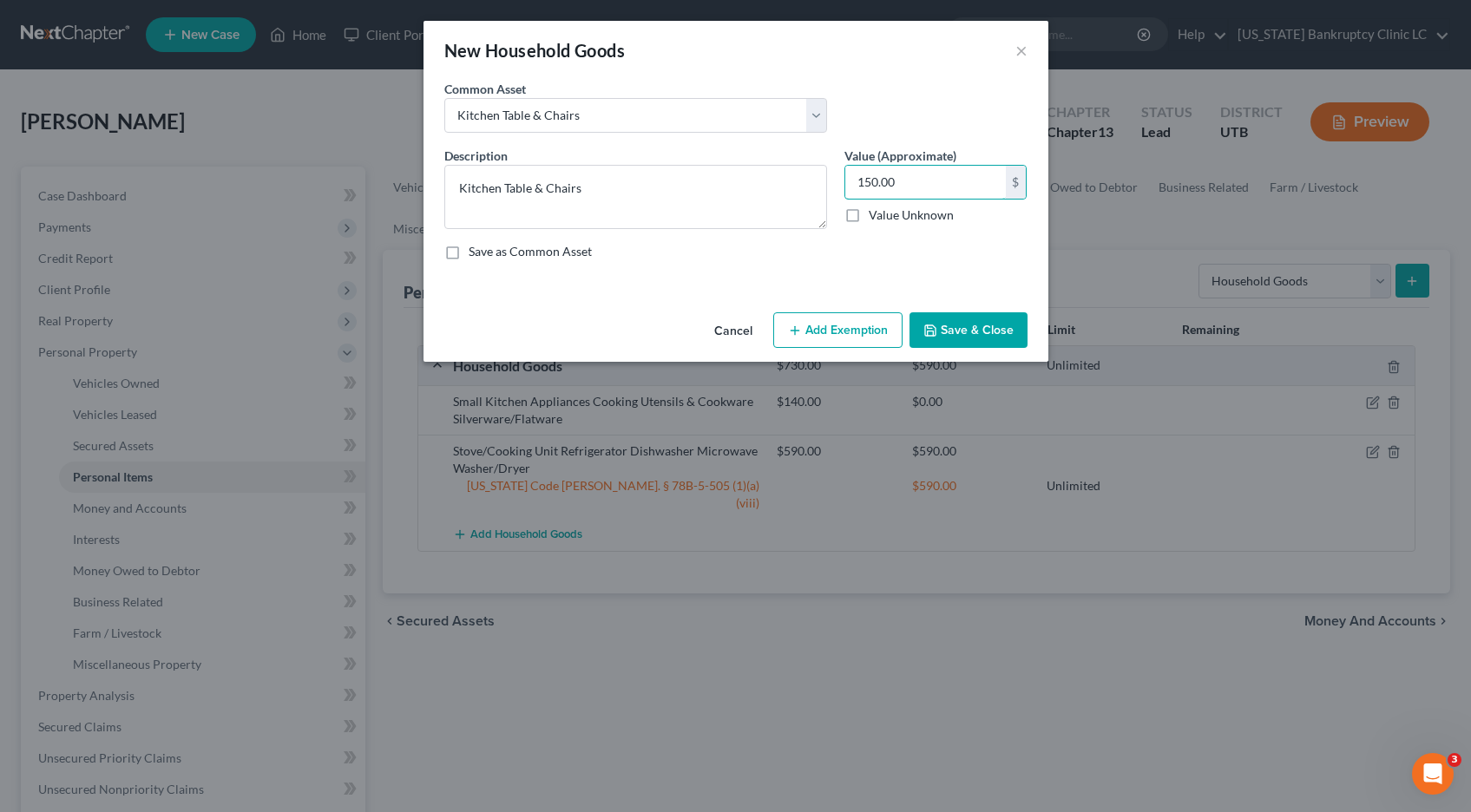
type input "150.00"
click at [859, 329] on button "Add Exemption" at bounding box center [838, 330] width 130 height 37
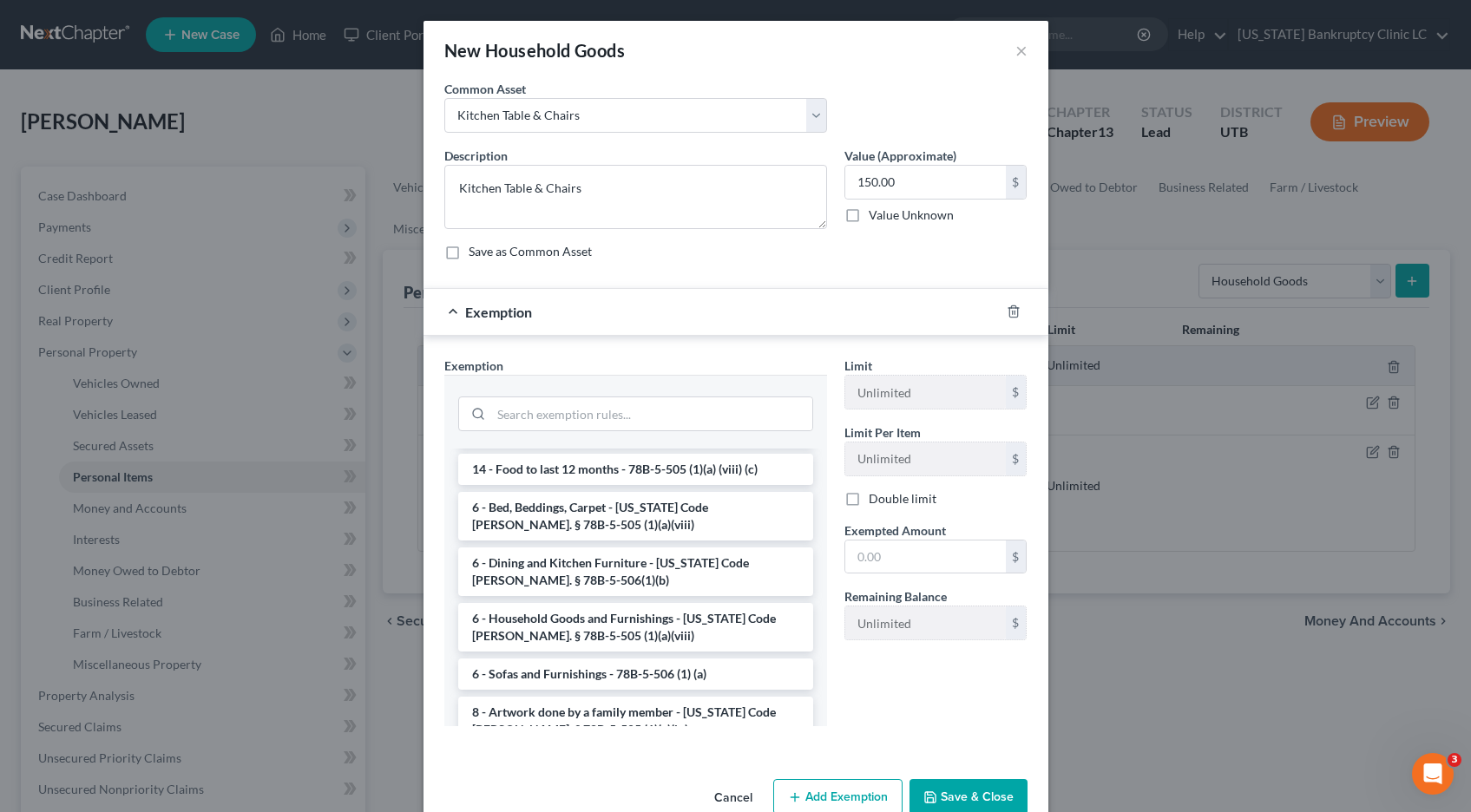
scroll to position [148, 0]
click at [619, 547] on li "6 - Dining and Kitchen Furniture - [US_STATE] Code [PERSON_NAME]. § 78B-5-506(1…" at bounding box center [636, 567] width 355 height 49
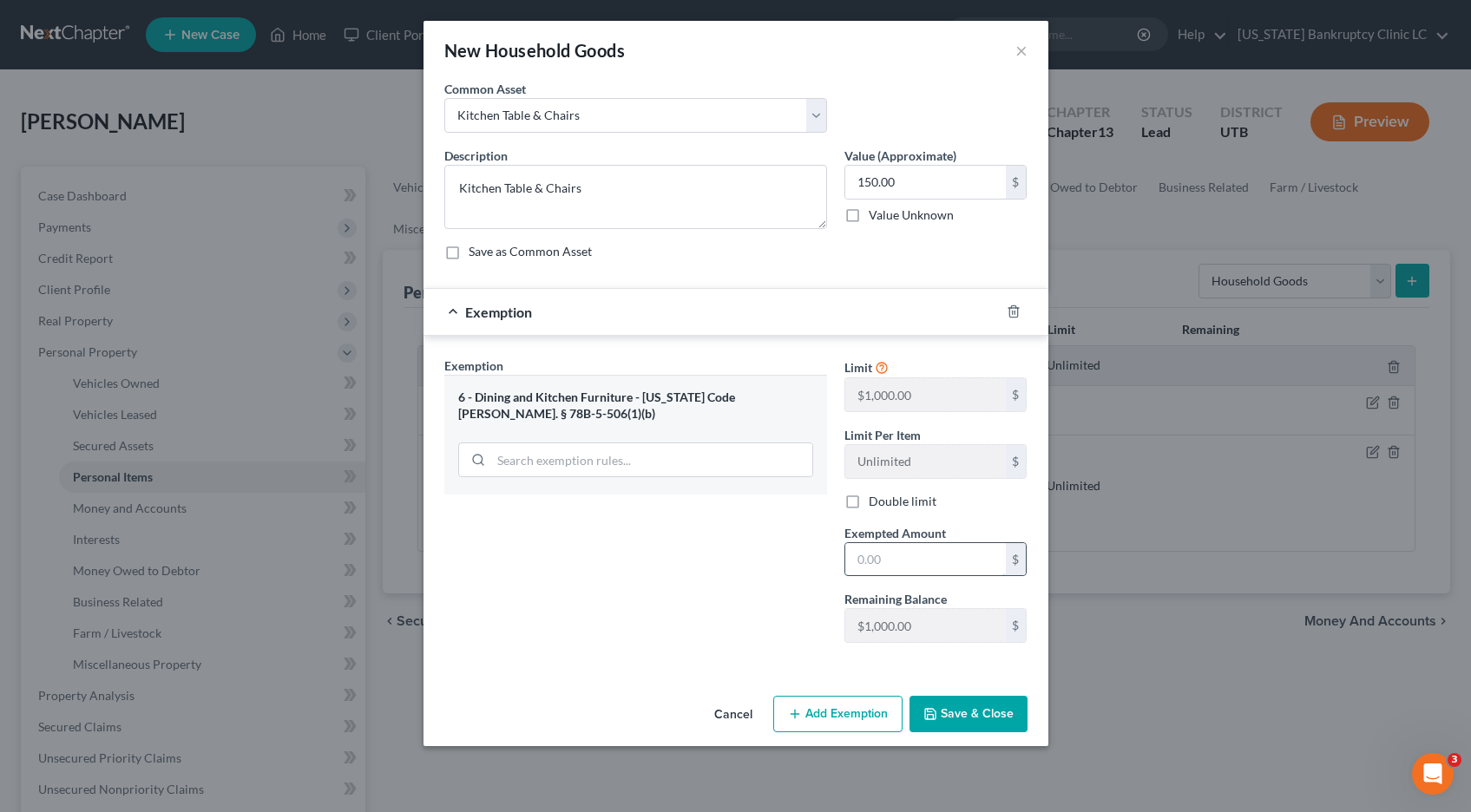
click at [906, 557] on input "text" at bounding box center [925, 559] width 160 height 33
type input "150.00"
click at [964, 718] on button "Save & Close" at bounding box center [968, 714] width 118 height 37
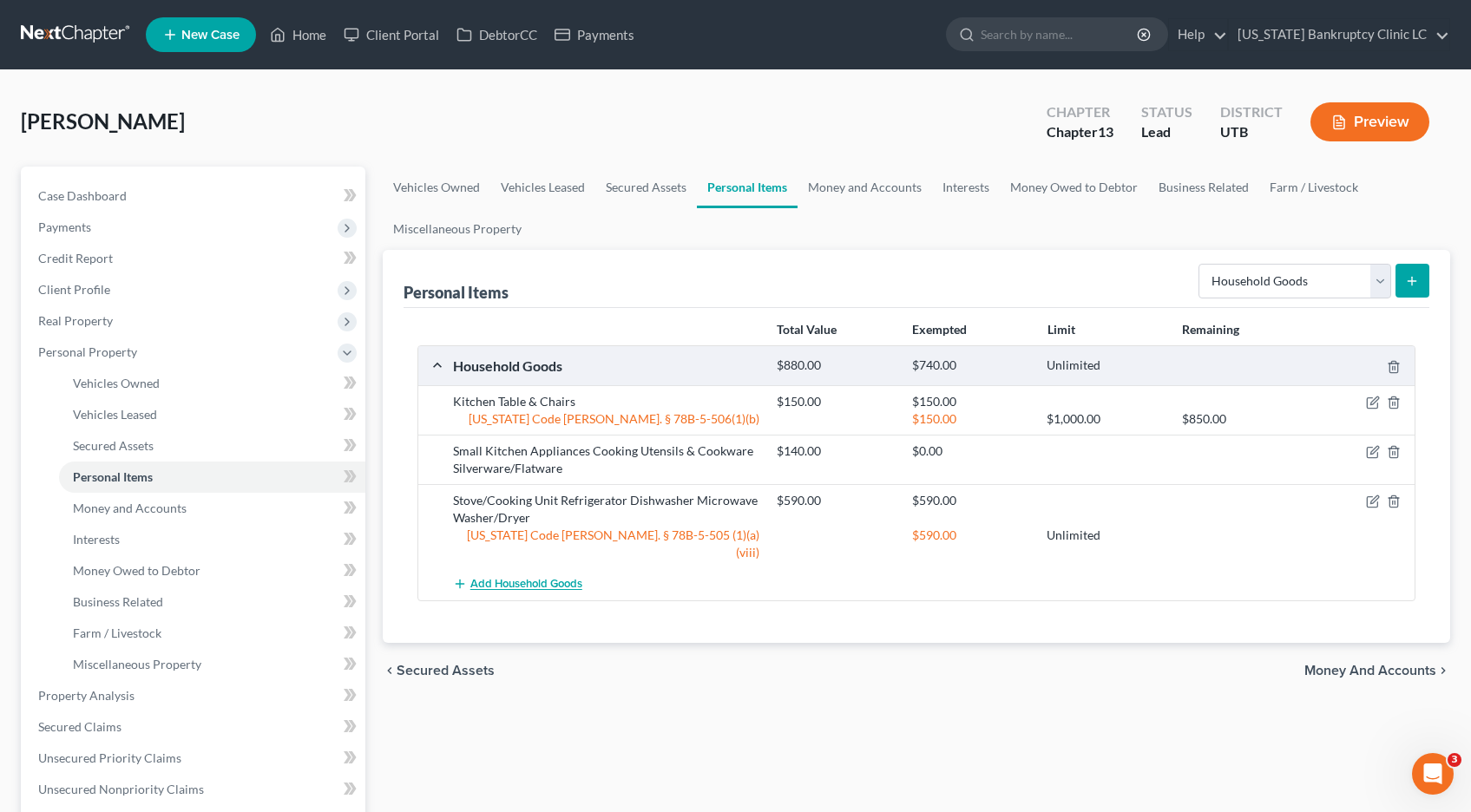
click at [546, 578] on span "Add Household Goods" at bounding box center [526, 585] width 112 height 14
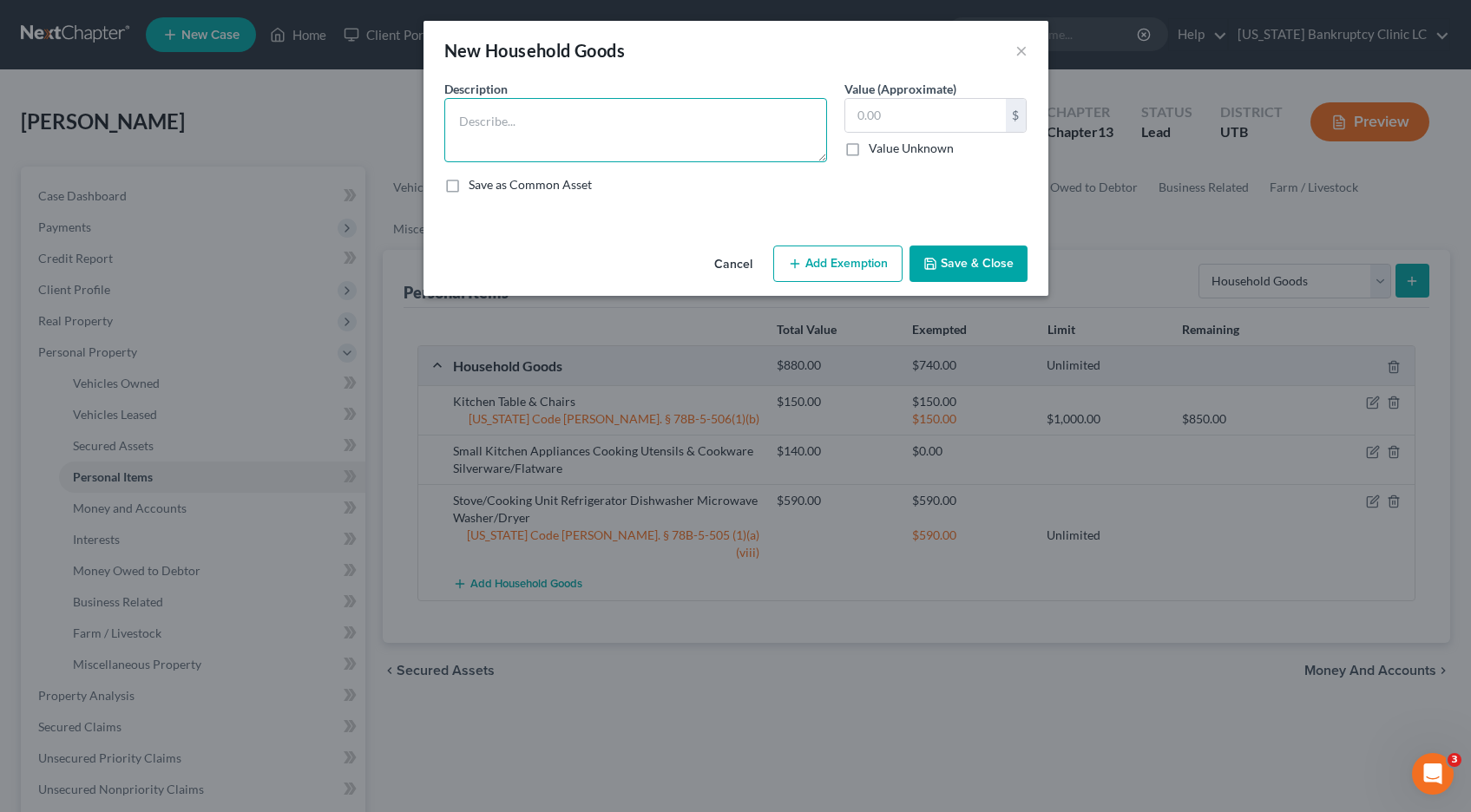
click at [699, 133] on textarea at bounding box center [636, 130] width 382 height 64
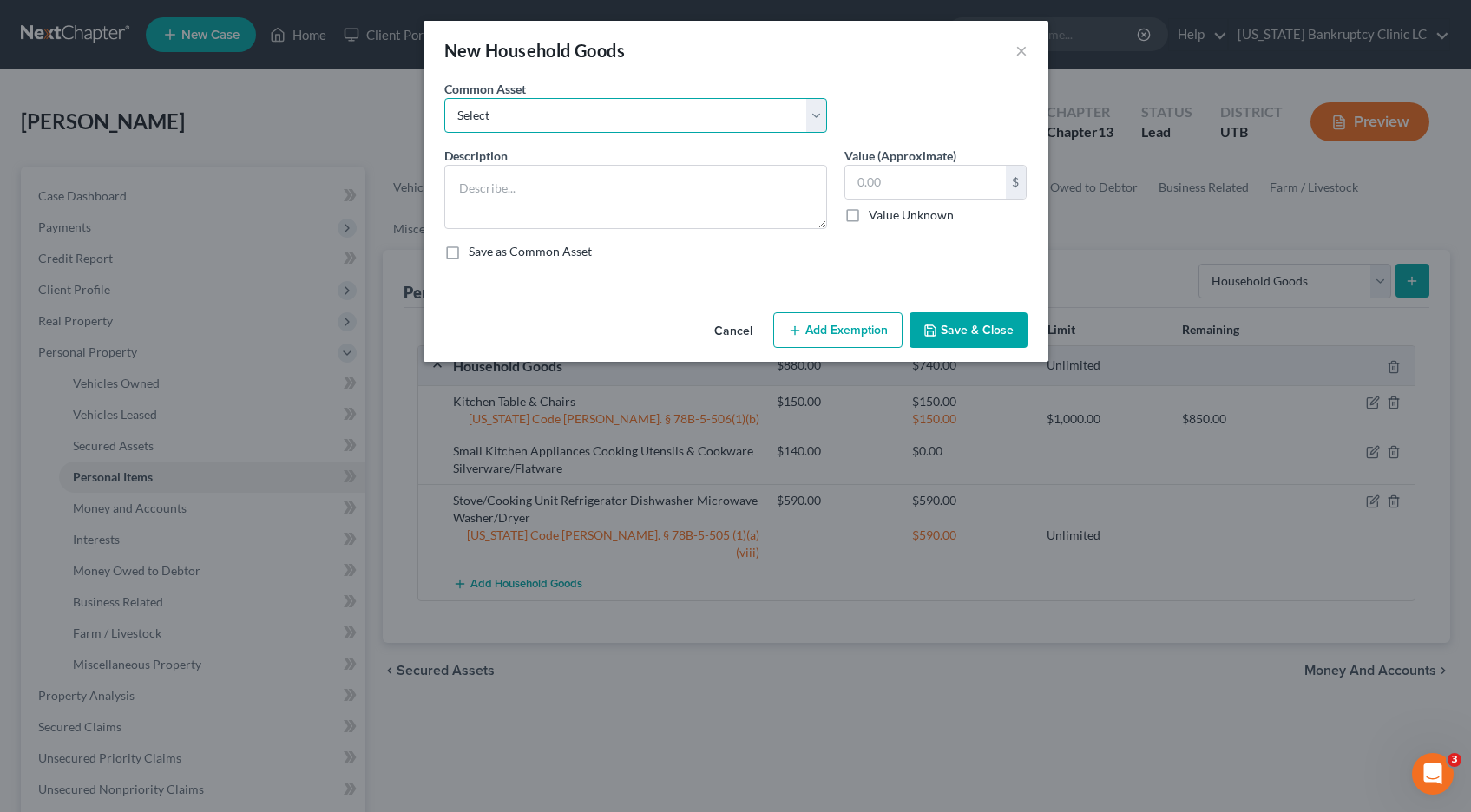
click at [819, 111] on select "Select Couch Chair Entertainment Center End/Coffee Table Stove/Cooking unit Sof…" at bounding box center [636, 115] width 382 height 35
select select "11"
click at [445, 98] on select "Select Couch Chair Entertainment Center End/Coffee Table Stove/Cooking unit Sof…" at bounding box center [636, 115] width 382 height 35
type textarea "Sofa Chair End Table Lamps & Accessories Desk"
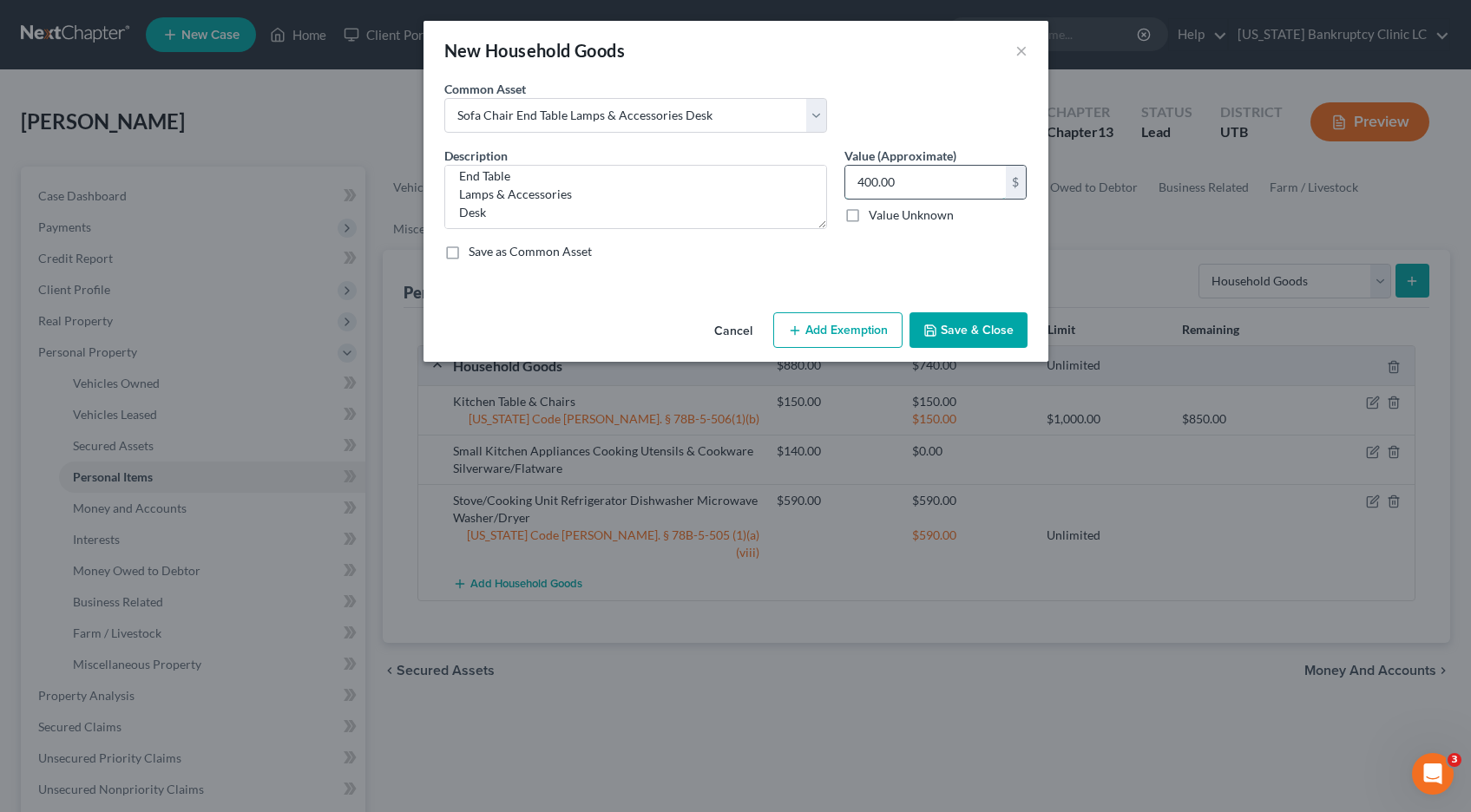
click at [914, 183] on input "400.00" at bounding box center [925, 181] width 160 height 33
type input "365.00"
click at [819, 328] on button "Add Exemption" at bounding box center [838, 330] width 130 height 37
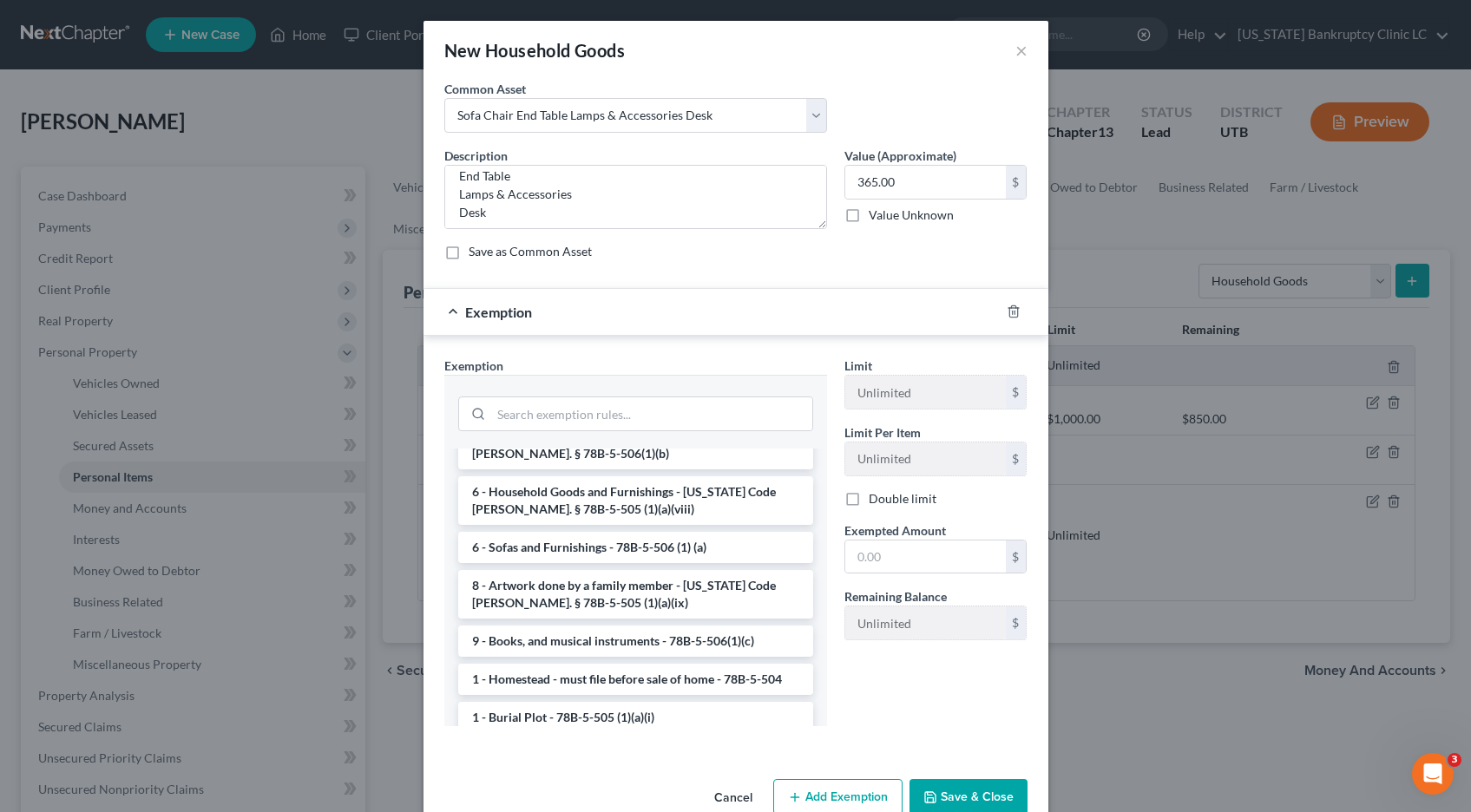
scroll to position [282, 0]
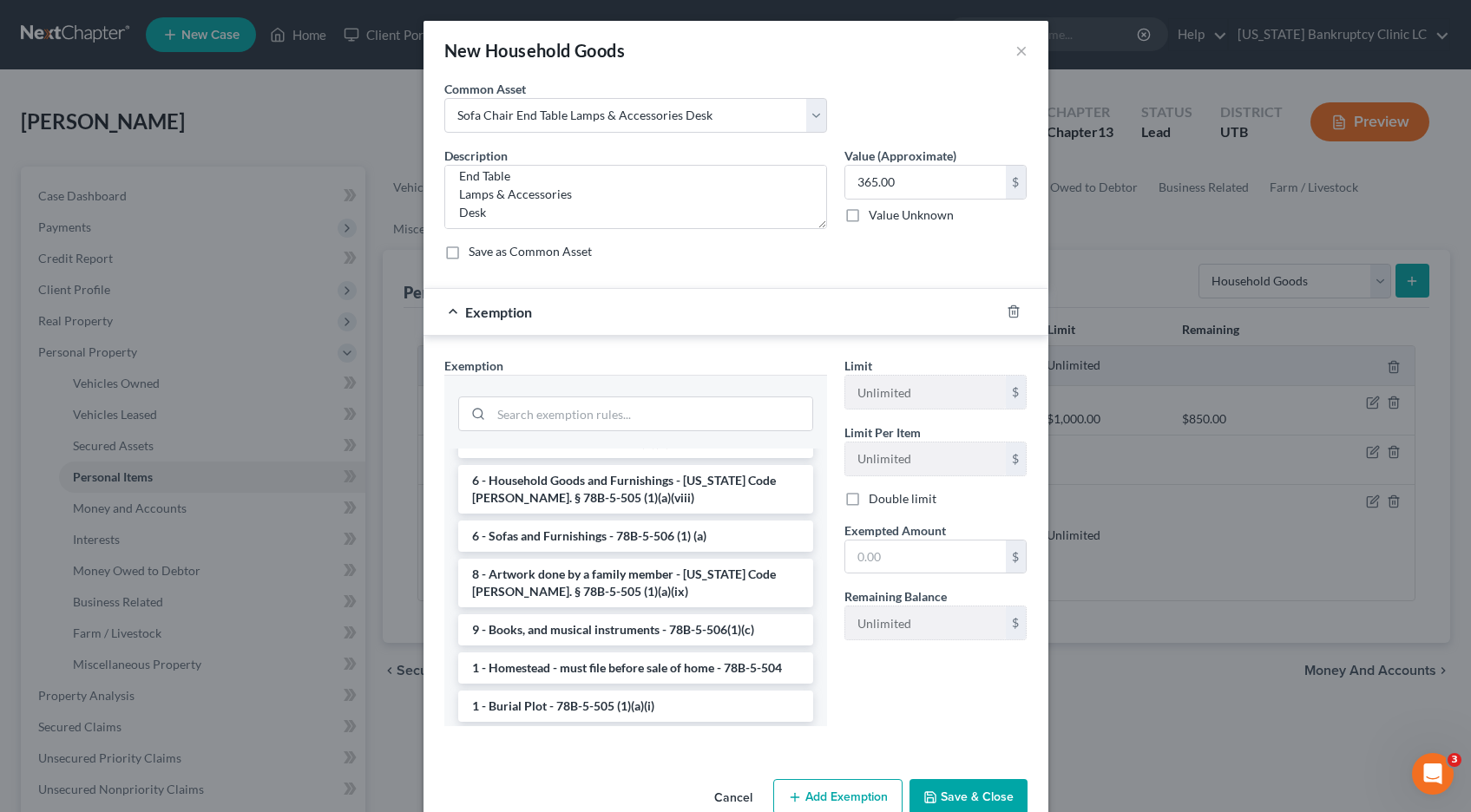
drag, startPoint x: 502, startPoint y: 523, endPoint x: 584, endPoint y: 527, distance: 82.1
click at [503, 523] on li "6 - Sofas and Furnishings - 78B-5-506 (1) (a)" at bounding box center [636, 537] width 355 height 32
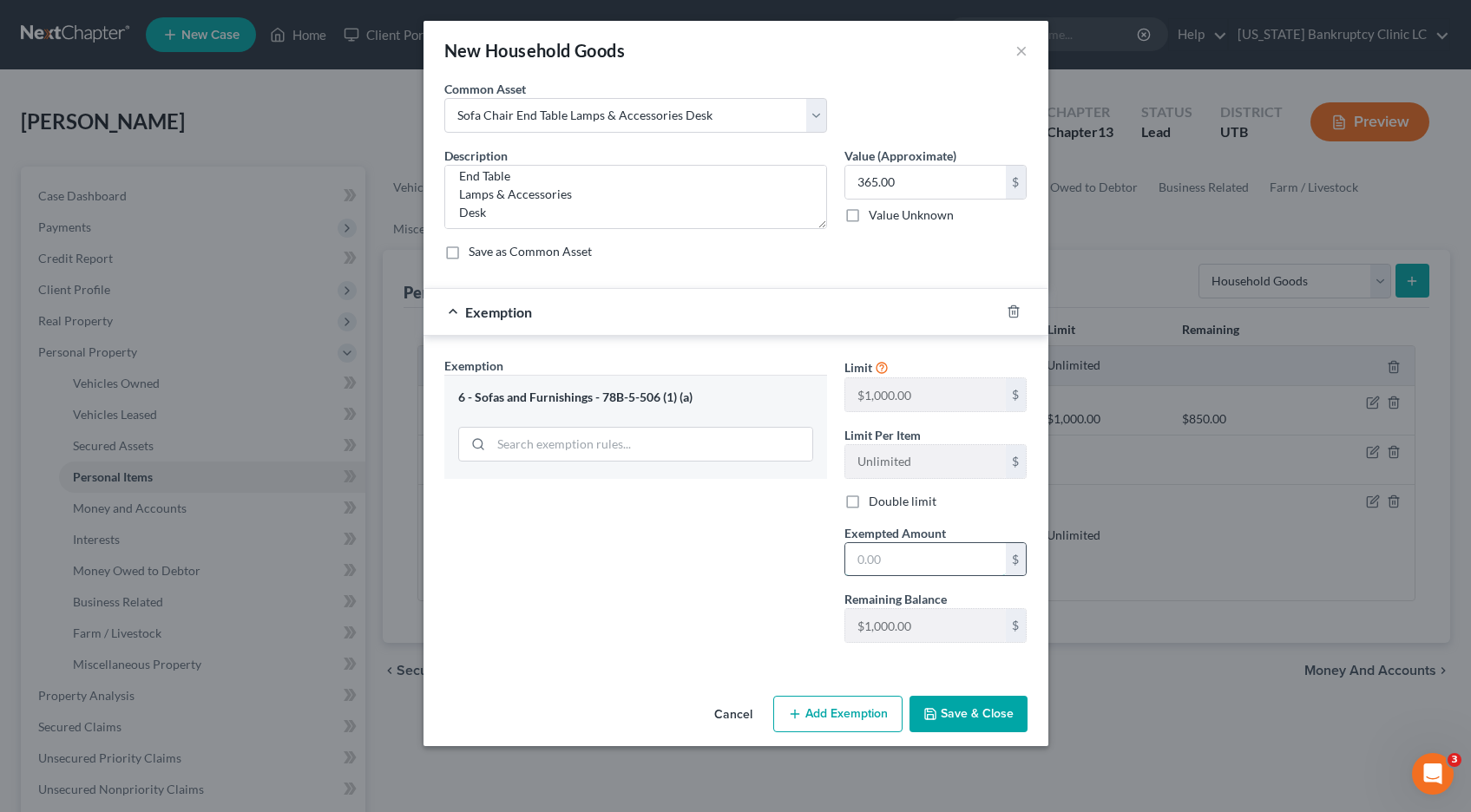
click at [886, 563] on input "text" at bounding box center [925, 559] width 160 height 33
click at [972, 711] on button "Save & Close" at bounding box center [968, 714] width 118 height 37
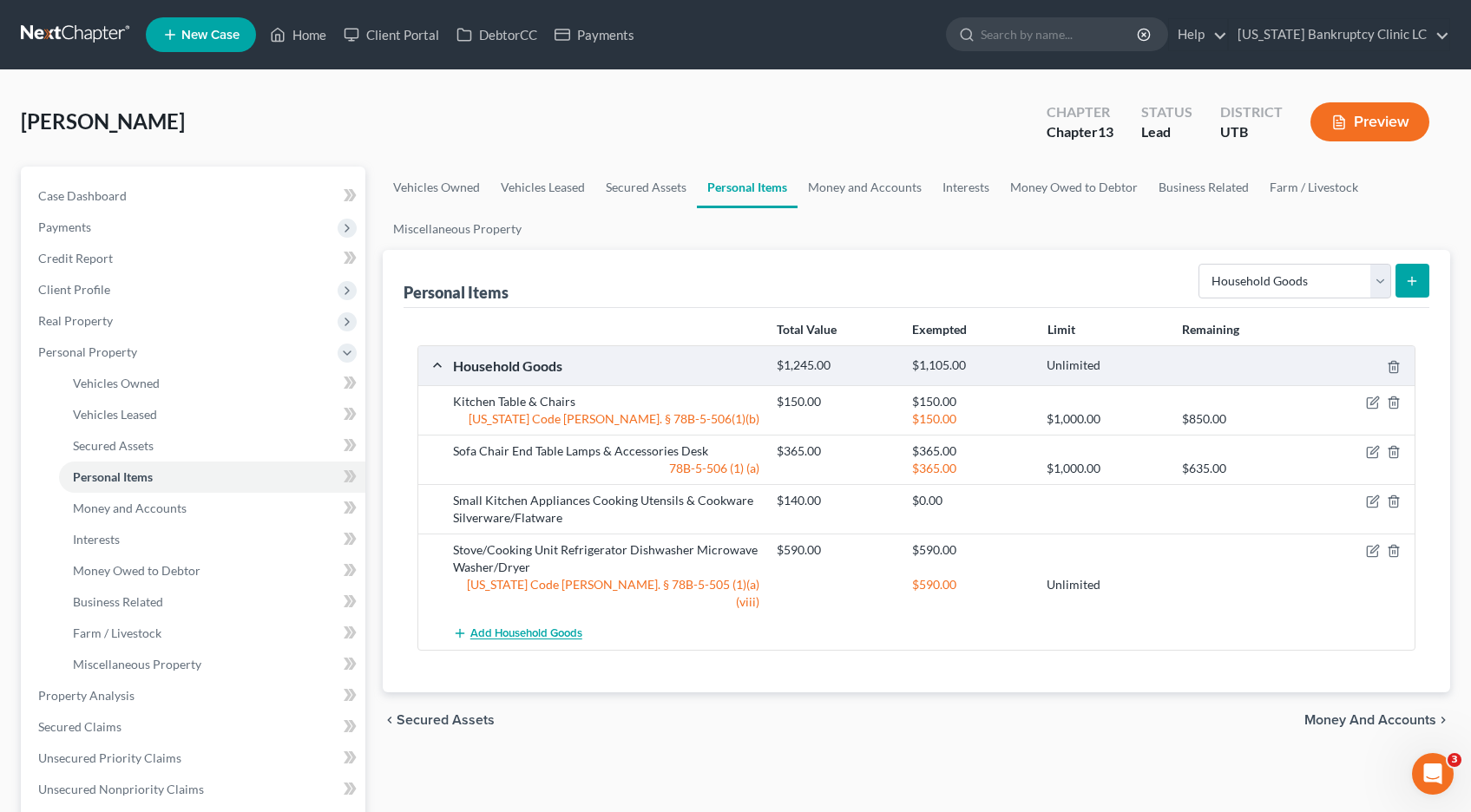
click at [527, 628] on span "Add Household Goods" at bounding box center [526, 635] width 112 height 14
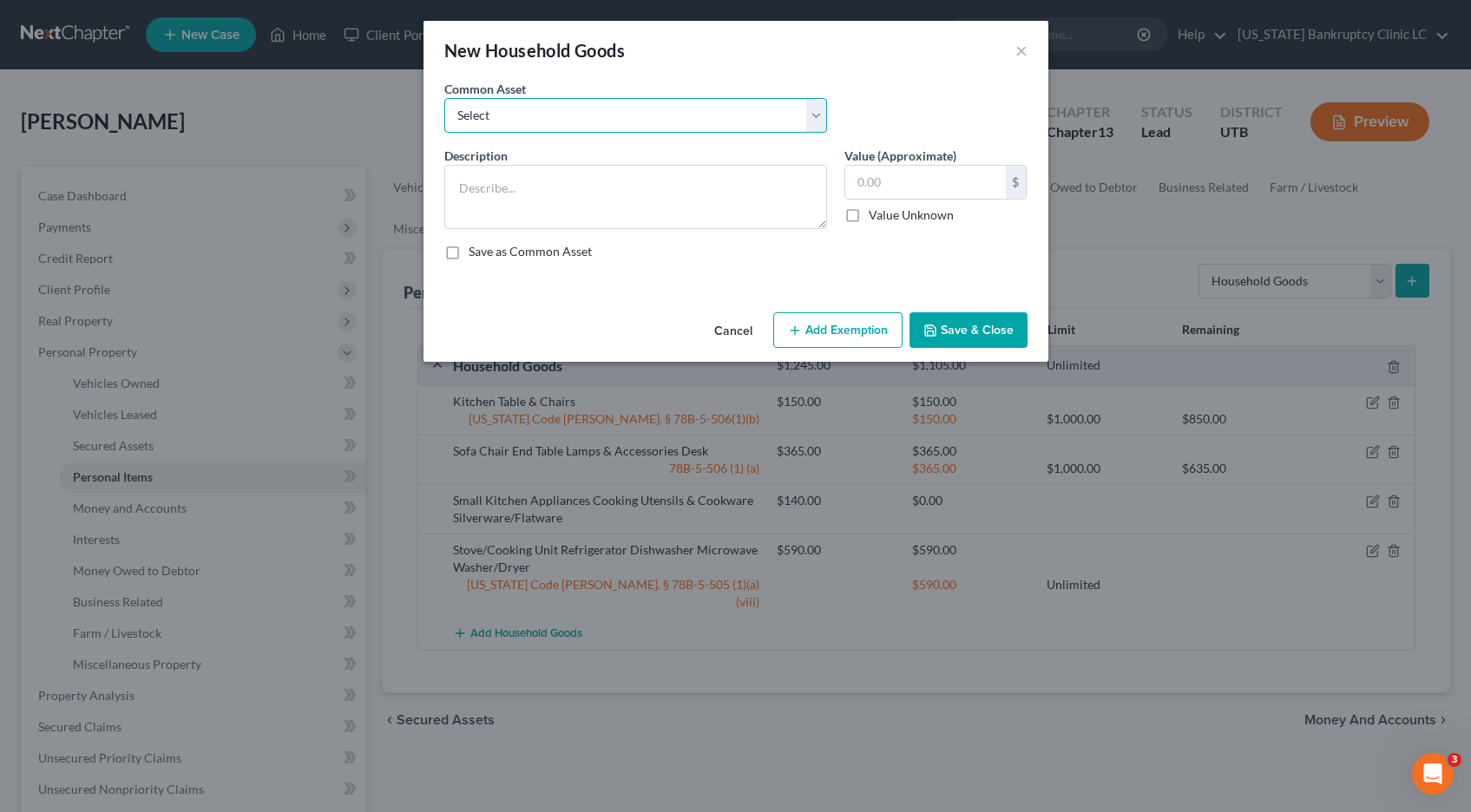
click at [819, 115] on select "Select Couch Chair Entertainment Center End/Coffee Table Stove/Cooking unit Sof…" at bounding box center [636, 115] width 382 height 35
click at [445, 98] on select "Select Couch Chair Entertainment Center End/Coffee Table Stove/Cooking unit Sof…" at bounding box center [636, 115] width 382 height 35
click at [929, 180] on input "550.00" at bounding box center [925, 181] width 160 height 33
click at [837, 326] on button "Add Exemption" at bounding box center [838, 330] width 130 height 37
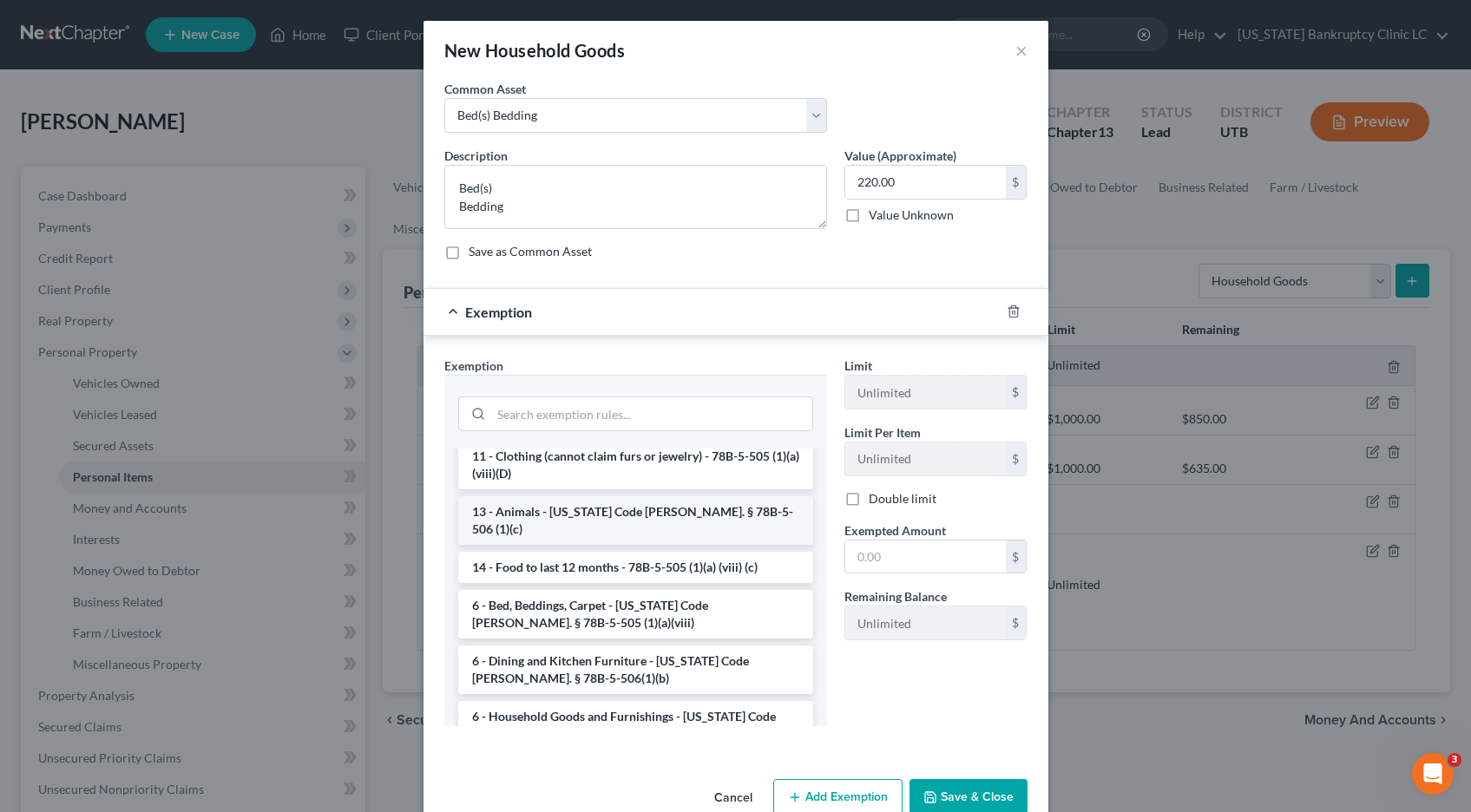
scroll to position [48, 0]
click at [501, 589] on li "6 - Bed, Beddings, Carpet - [US_STATE] Code [PERSON_NAME]. § 78B-5-505 (1)(a)(v…" at bounding box center [636, 612] width 355 height 49
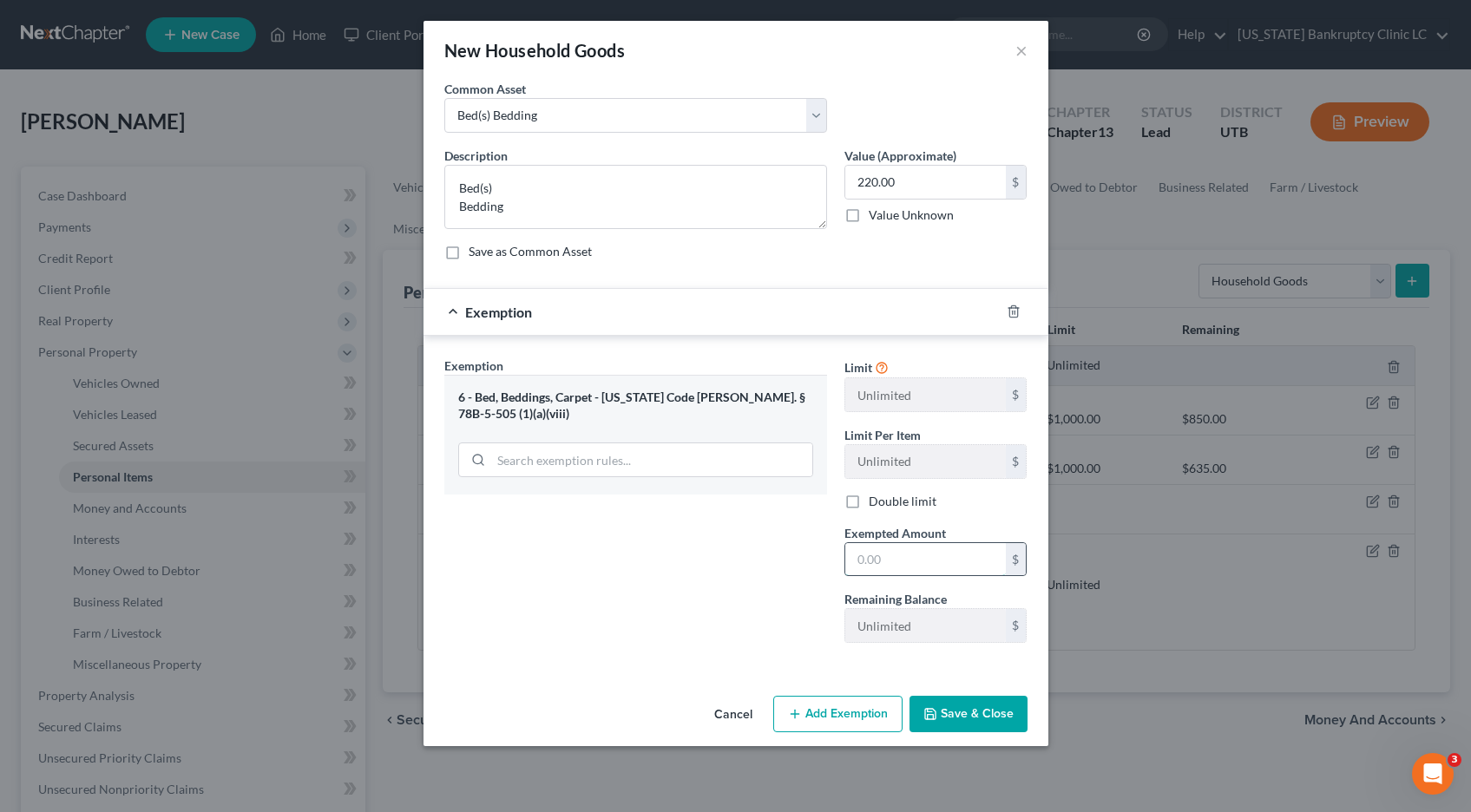
click at [945, 558] on input "text" at bounding box center [925, 559] width 160 height 33
click at [971, 719] on button "Save & Close" at bounding box center [968, 714] width 118 height 37
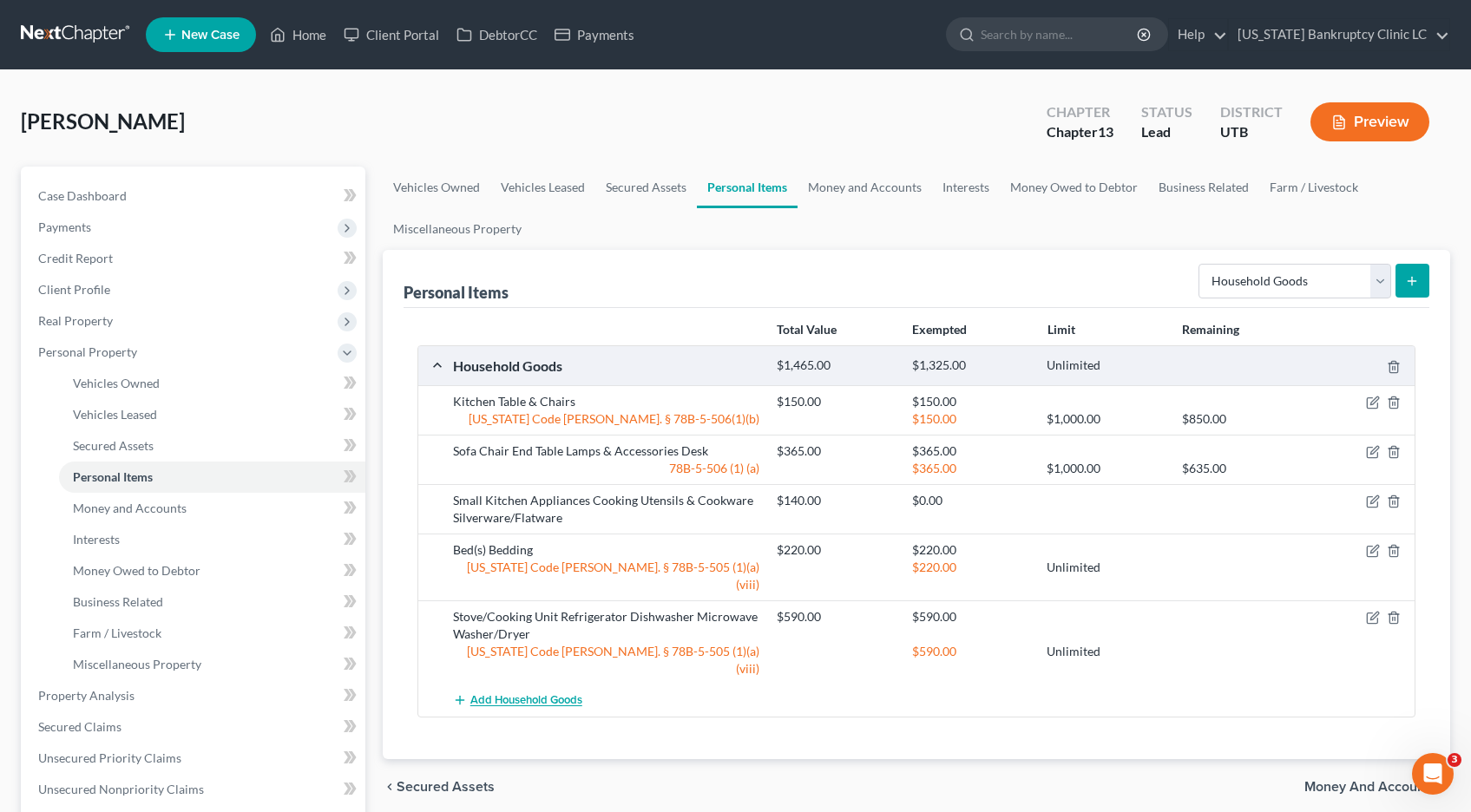
click at [521, 694] on span "Add Household Goods" at bounding box center [526, 701] width 112 height 14
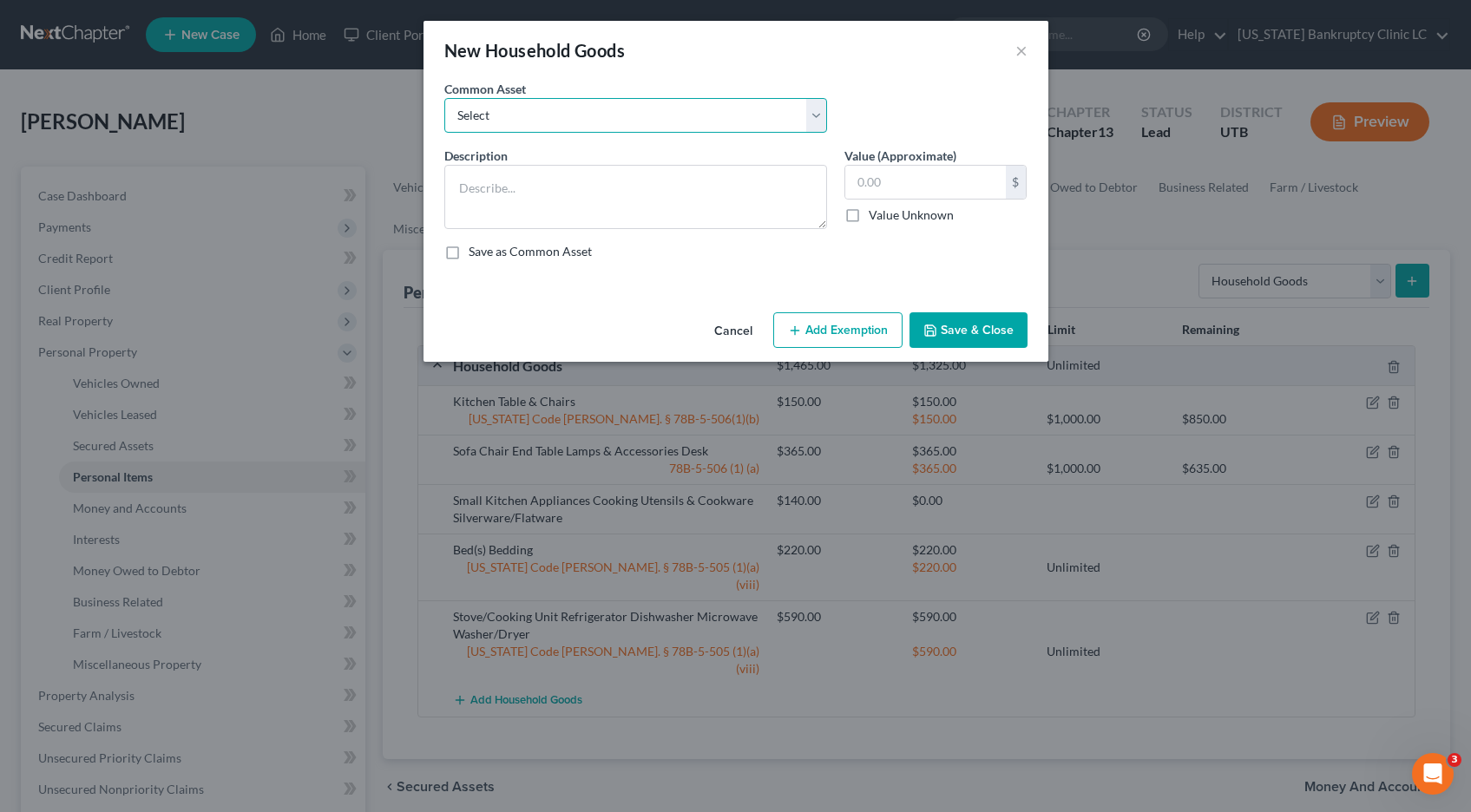
click at [818, 115] on select "Select Couch Chair Entertainment Center End/Coffee Table Stove/Cooking unit Sof…" at bounding box center [636, 115] width 382 height 35
click at [445, 98] on select "Select Couch Chair Entertainment Center End/Coffee Table Stove/Cooking unit Sof…" at bounding box center [636, 115] width 382 height 35
click at [918, 186] on input "210.00" at bounding box center [925, 181] width 160 height 33
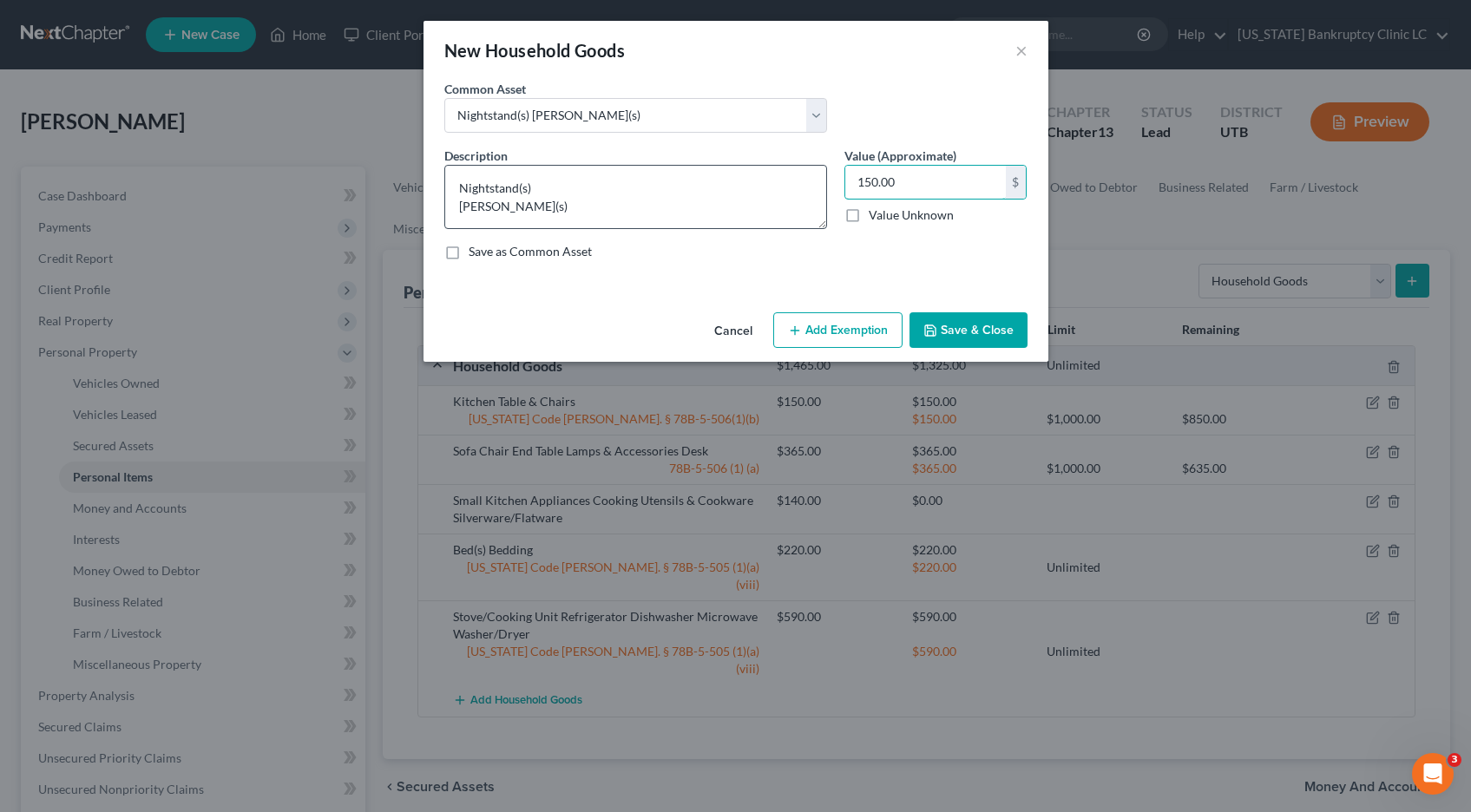
drag, startPoint x: 904, startPoint y: 179, endPoint x: 822, endPoint y: 180, distance: 82.0
click at [822, 180] on div "Description * Nightstand(s) Dresser(s) Value (Approximate) 150.00 $ Value Unkno…" at bounding box center [736, 210] width 600 height 128
click at [835, 331] on button "Add Exemption" at bounding box center [838, 330] width 130 height 37
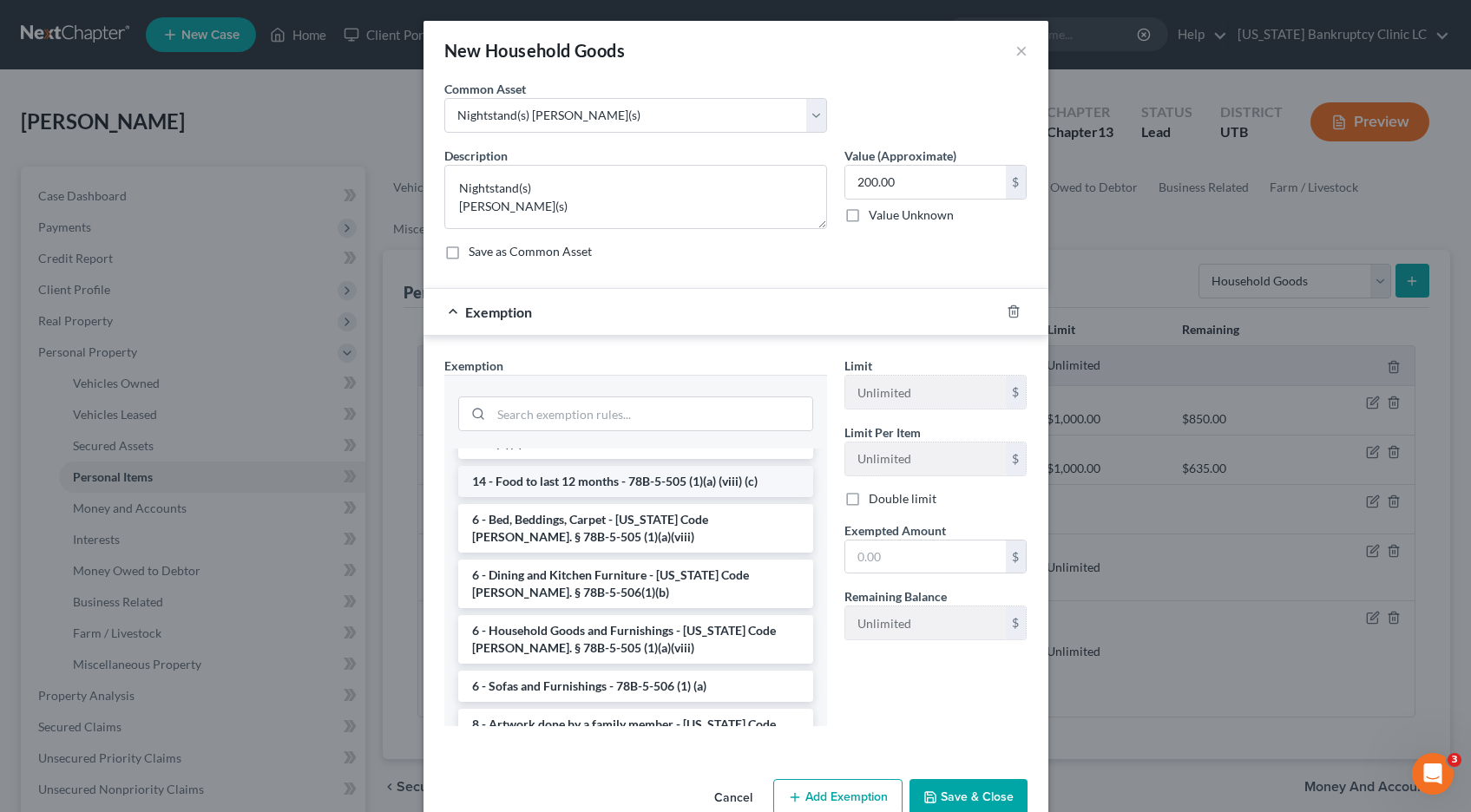
scroll to position [135, 0]
drag, startPoint x: 511, startPoint y: 618, endPoint x: 639, endPoint y: 602, distance: 129.0
click at [515, 617] on li "6 - Household Goods and Furnishings - [US_STATE] Code [PERSON_NAME]. § 78B-5-50…" at bounding box center [636, 637] width 355 height 49
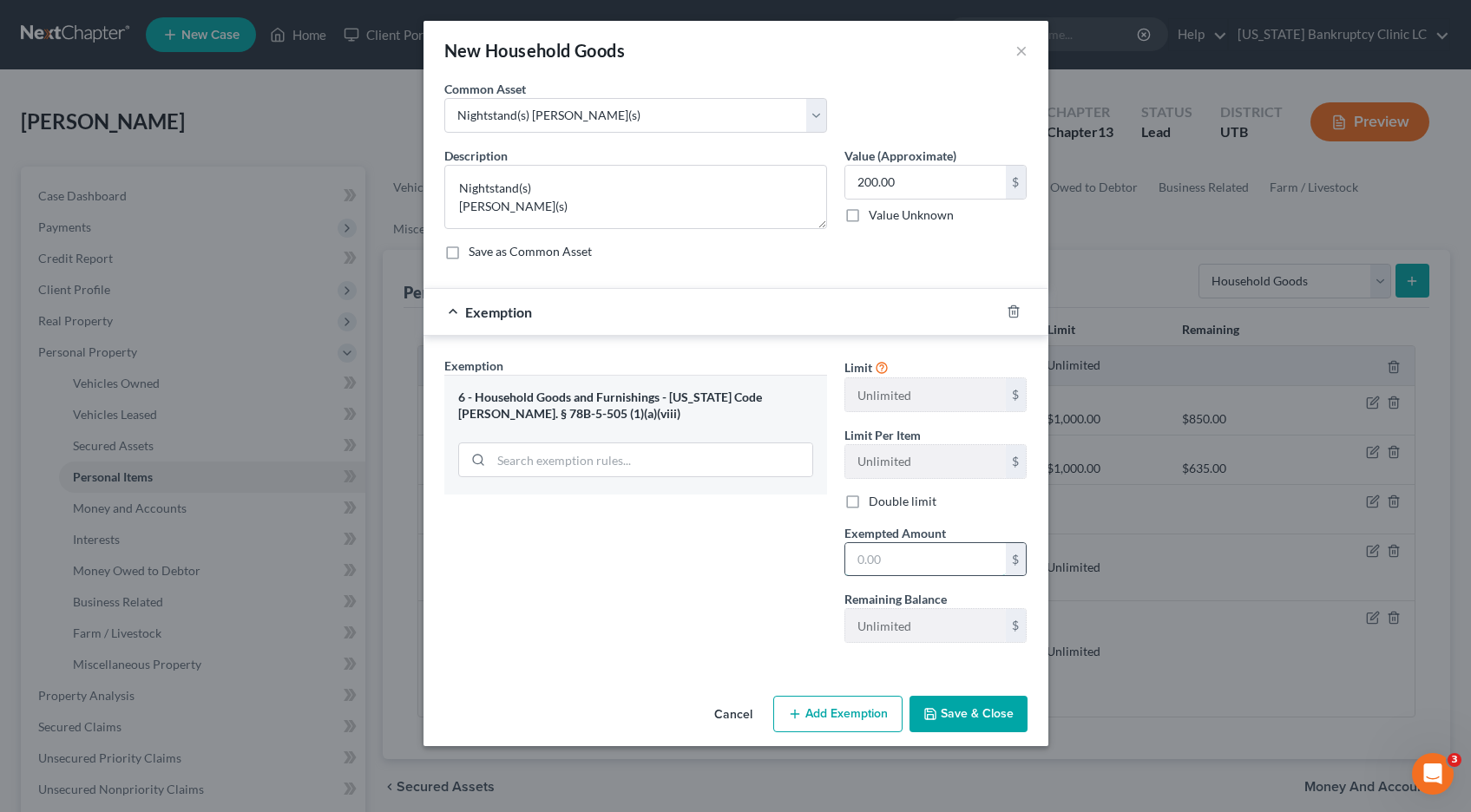
click at [895, 558] on input "text" at bounding box center [925, 559] width 160 height 33
click at [993, 715] on button "Save & Close" at bounding box center [968, 714] width 118 height 37
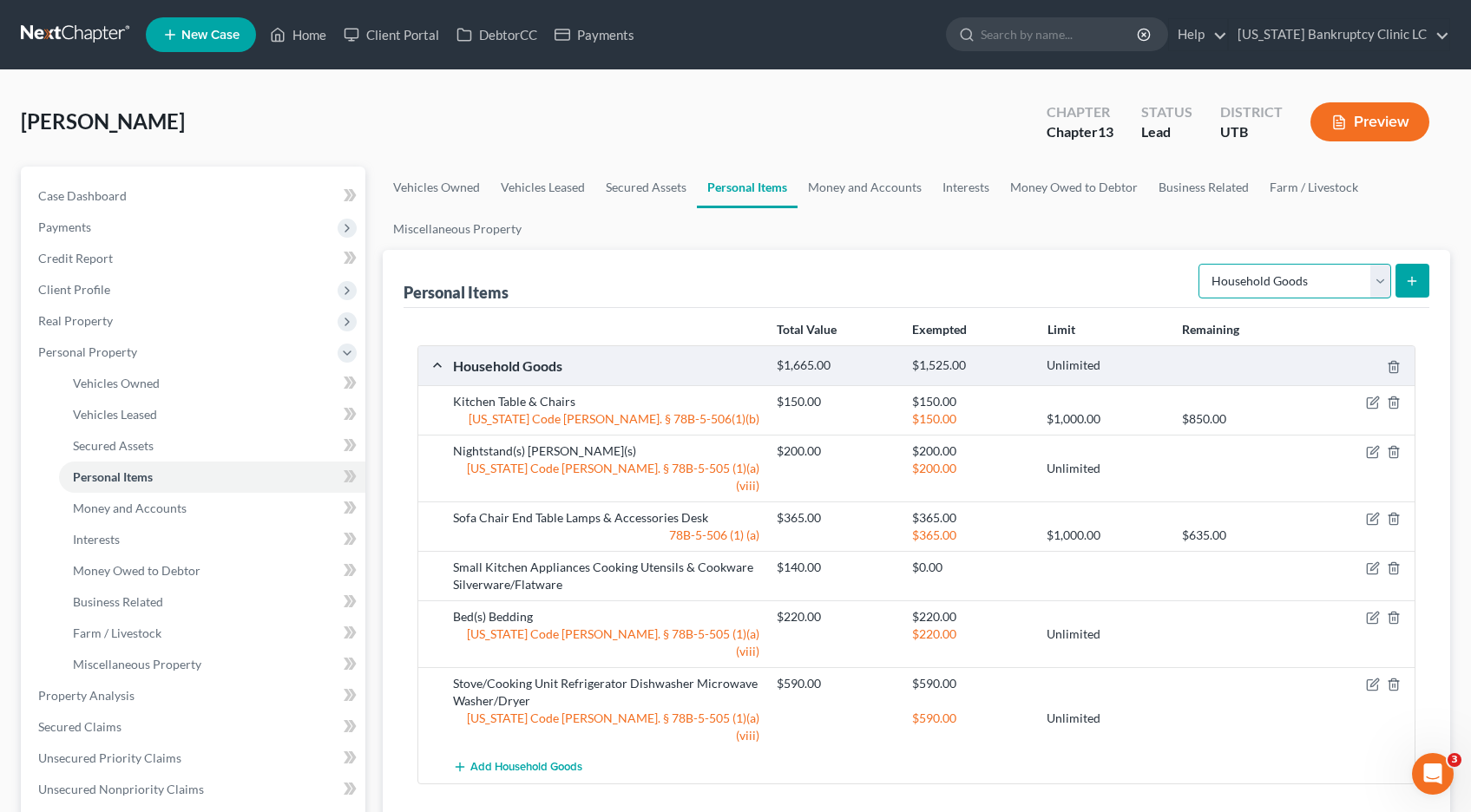
click at [1379, 276] on select "Select Item Type Clothing Collectibles Of Value Electronics Firearms Household …" at bounding box center [1295, 280] width 193 height 35
click at [1201, 263] on select "Select Item Type Clothing Collectibles Of Value Electronics Firearms Household …" at bounding box center [1295, 280] width 193 height 35
click at [1422, 284] on button "submit" at bounding box center [1413, 280] width 34 height 34
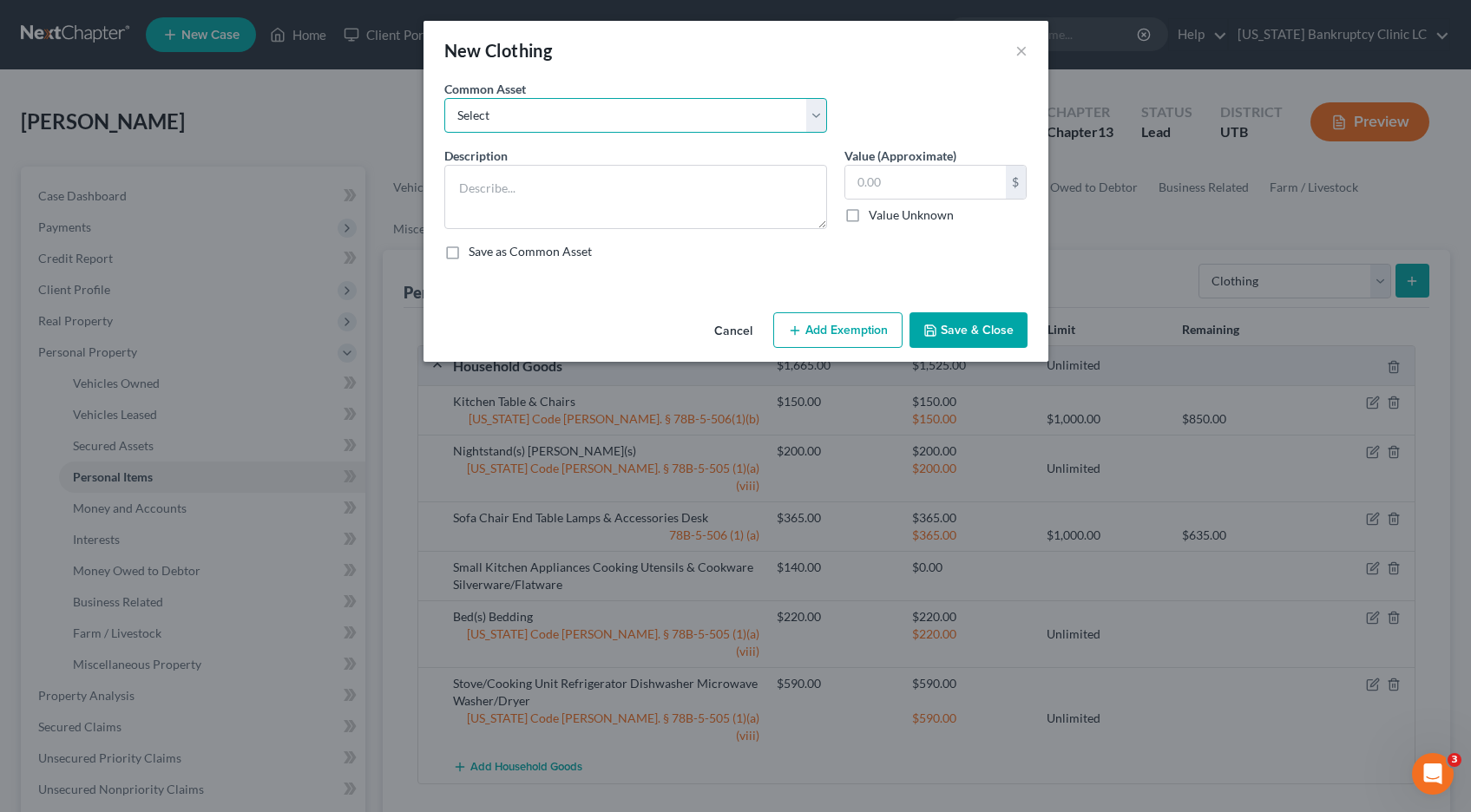
click at [816, 112] on select "Select All Clothing" at bounding box center [636, 115] width 382 height 35
click at [445, 98] on select "Select All Clothing" at bounding box center [636, 115] width 382 height 35
click at [974, 187] on input "500.00" at bounding box center [925, 181] width 160 height 33
click at [831, 322] on button "Add Exemption" at bounding box center [838, 330] width 130 height 37
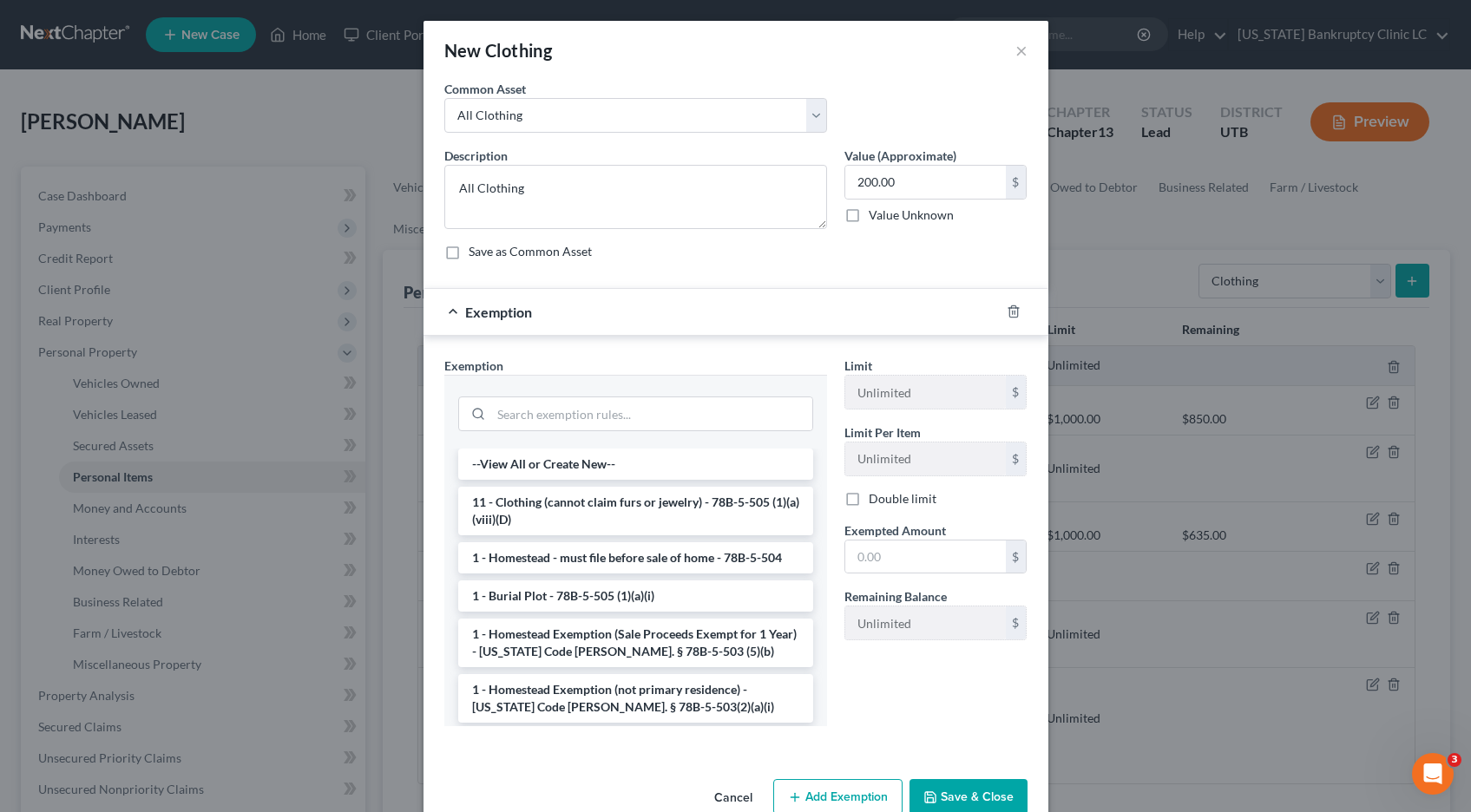
drag, startPoint x: 524, startPoint y: 509, endPoint x: 617, endPoint y: 526, distance: 94.5
click at [524, 509] on li "11 - Clothing (cannot claim furs or jewelry) - 78B-5-505 (1)(a)(viii)(D)" at bounding box center [636, 511] width 355 height 49
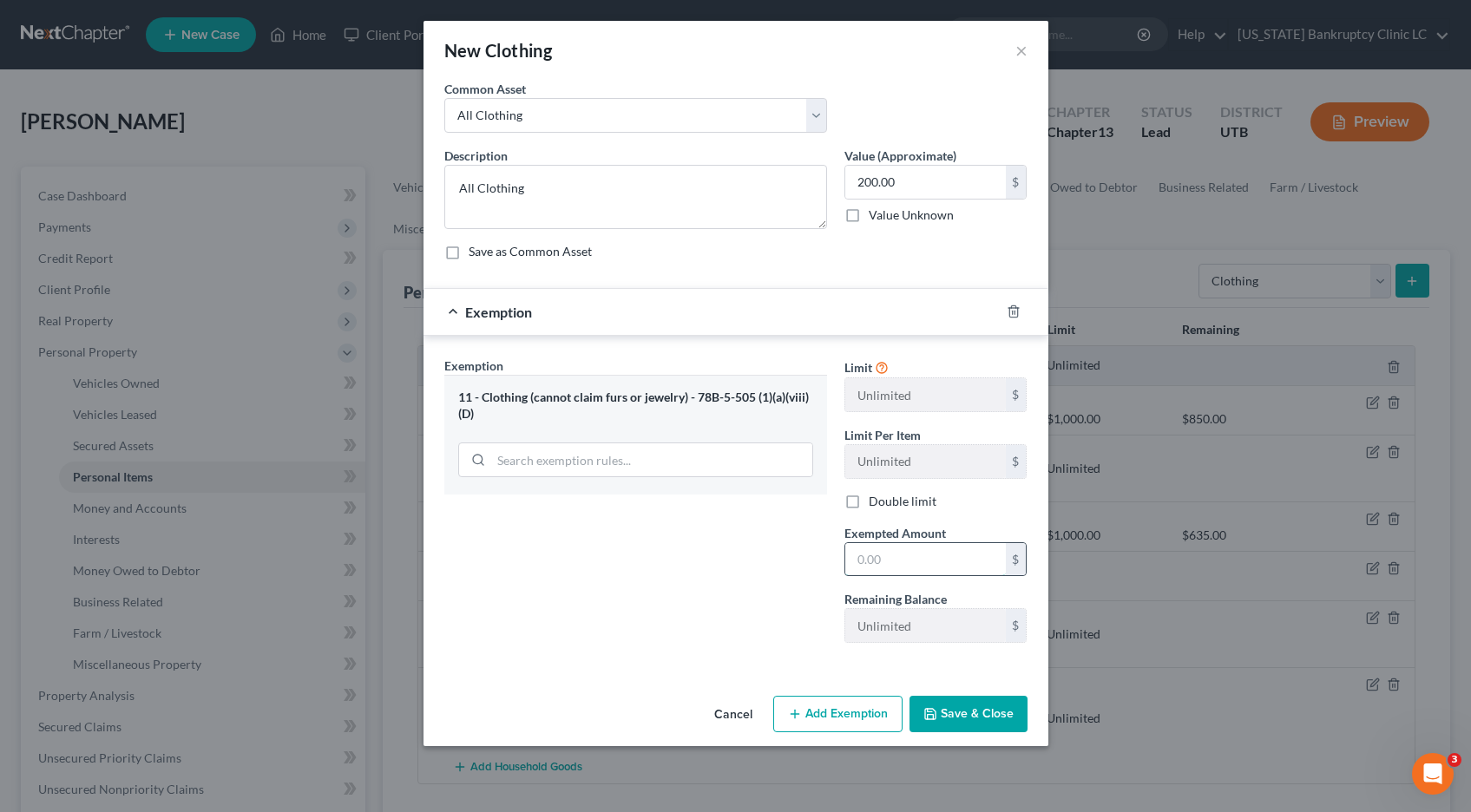
click at [881, 557] on input "text" at bounding box center [925, 559] width 160 height 33
click at [956, 725] on button "Save & Close" at bounding box center [968, 714] width 118 height 37
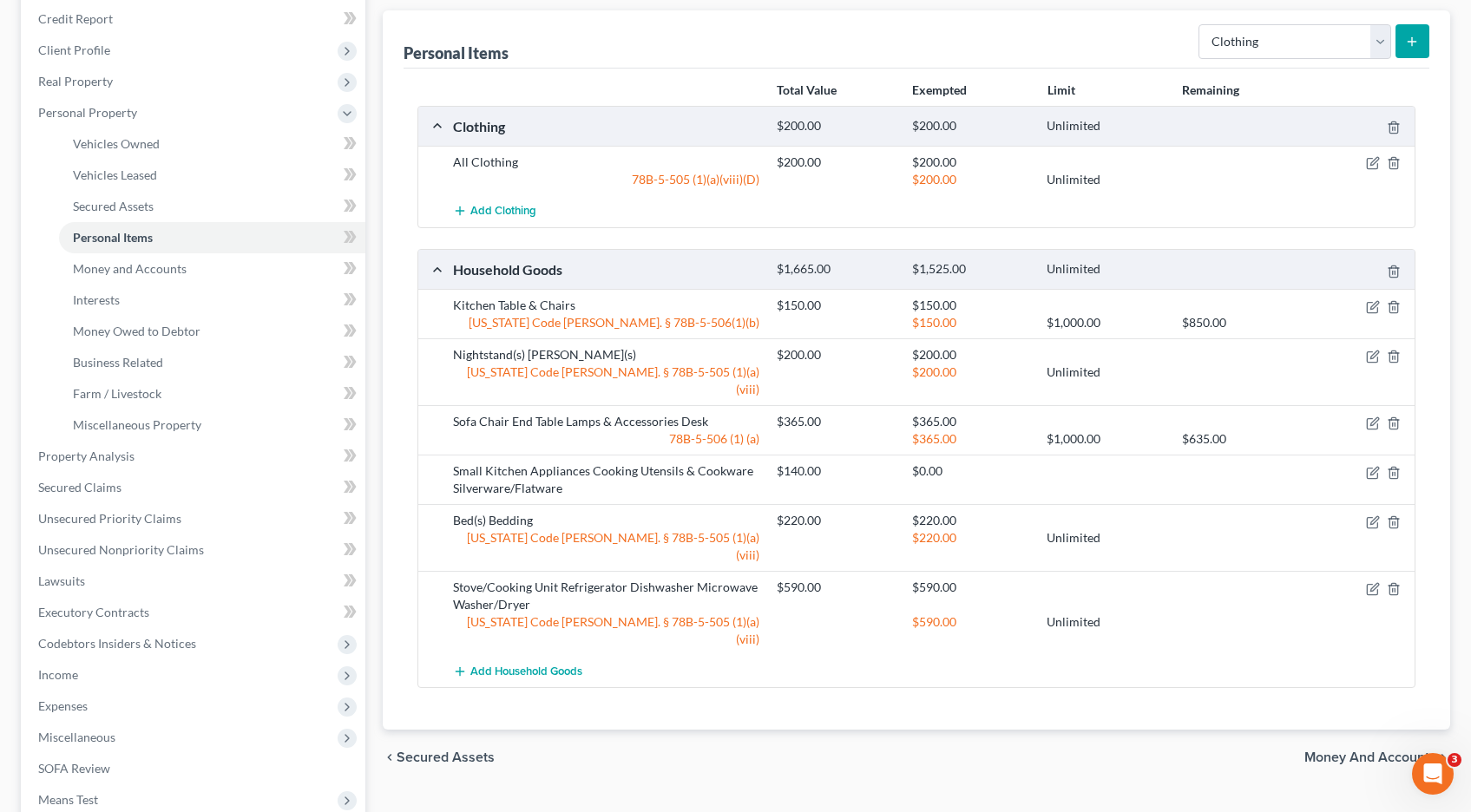
scroll to position [243, 0]
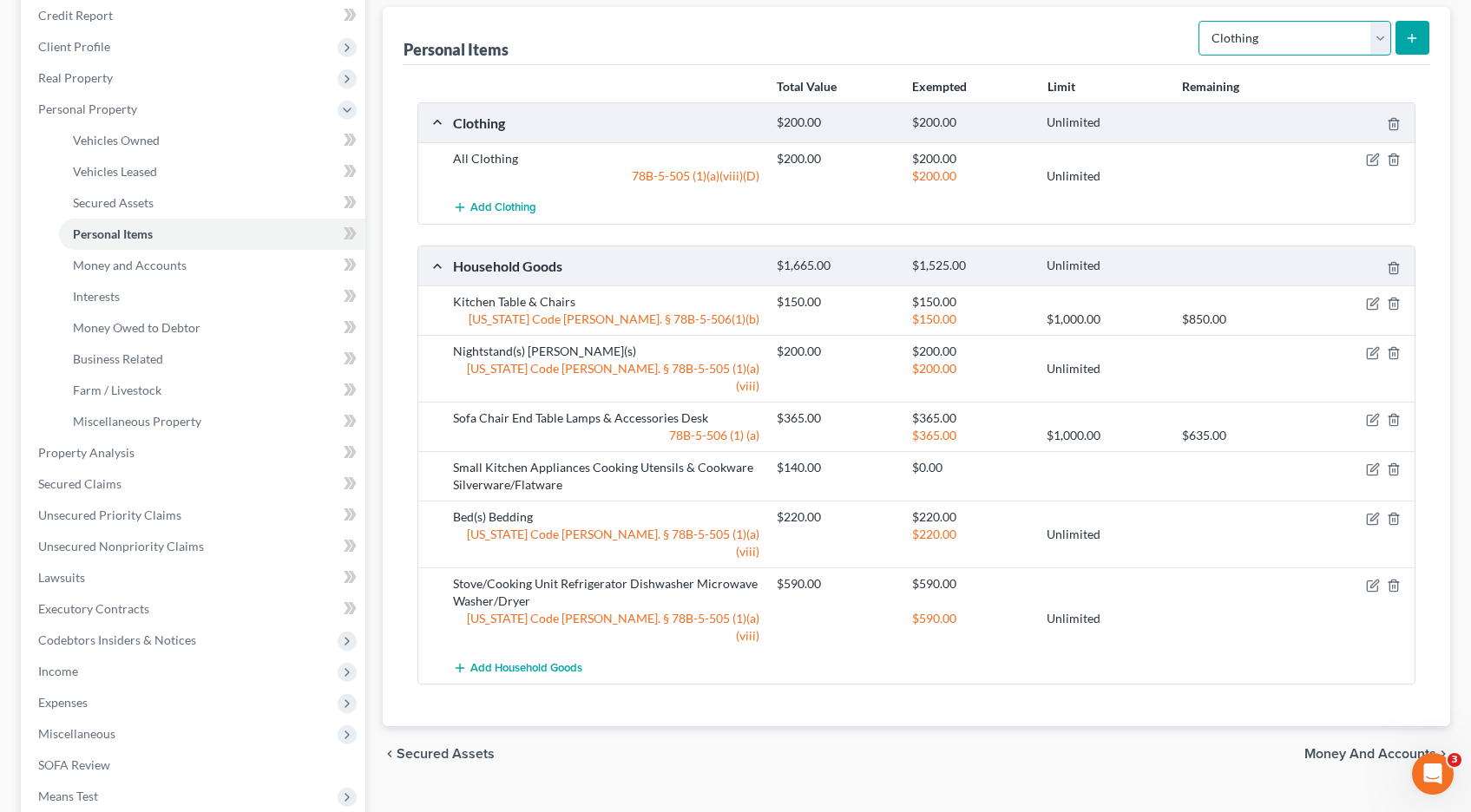
click at [1381, 37] on select "Select Item Type Clothing Collectibles Of Value Electronics Firearms Household …" at bounding box center [1295, 38] width 193 height 35
click at [1201, 21] on select "Select Item Type Clothing Collectibles Of Value Electronics Firearms Household …" at bounding box center [1295, 38] width 193 height 35
click at [1417, 35] on icon "submit" at bounding box center [1413, 39] width 14 height 14
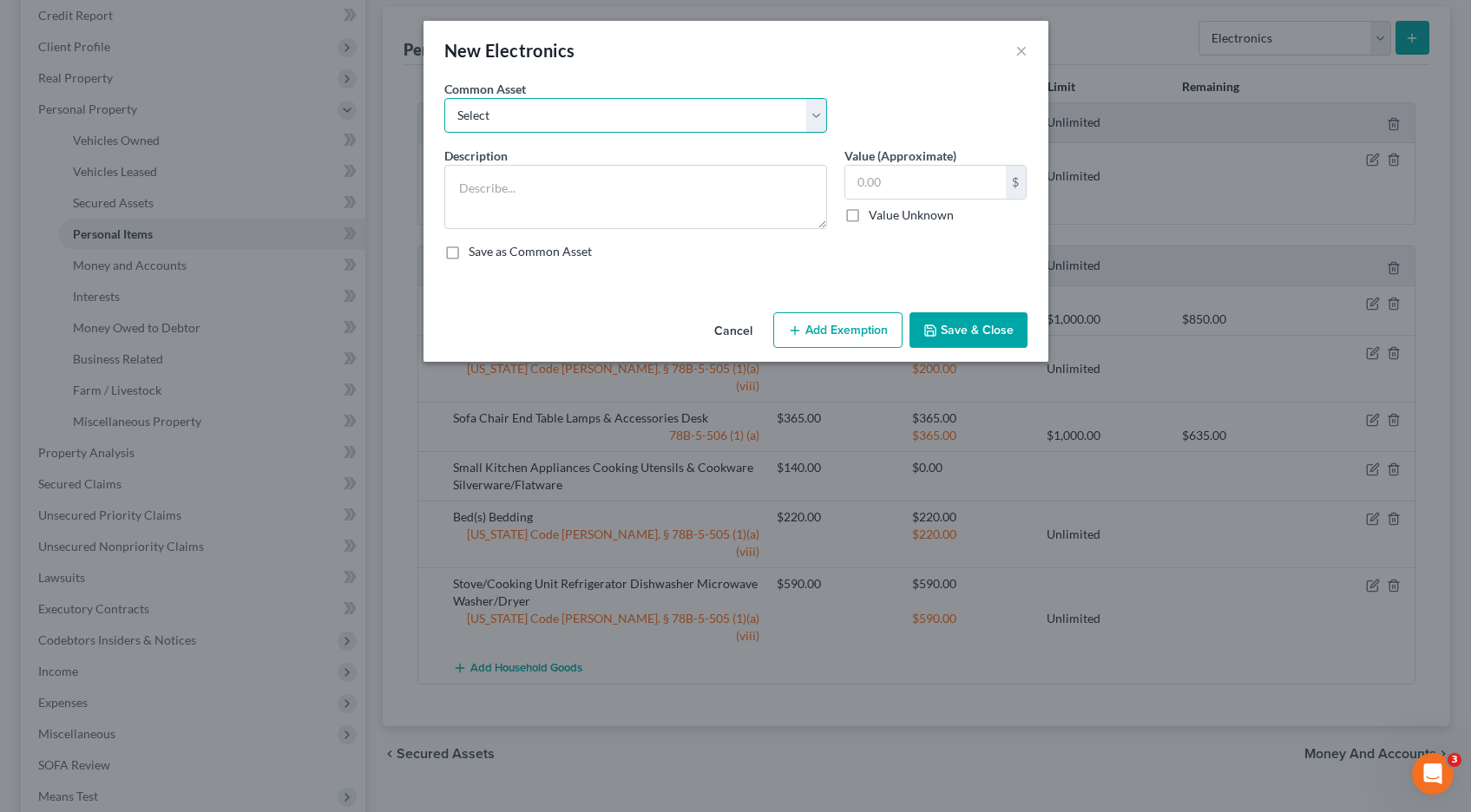
click at [824, 110] on select "Select Television Tablet Computer Printer Cell Phone Gaming Console Smart Watch…" at bounding box center [636, 115] width 382 height 35
click at [445, 98] on select "Select Television Tablet Computer Printer Cell Phone Gaming Console Smart Watch…" at bounding box center [636, 115] width 382 height 35
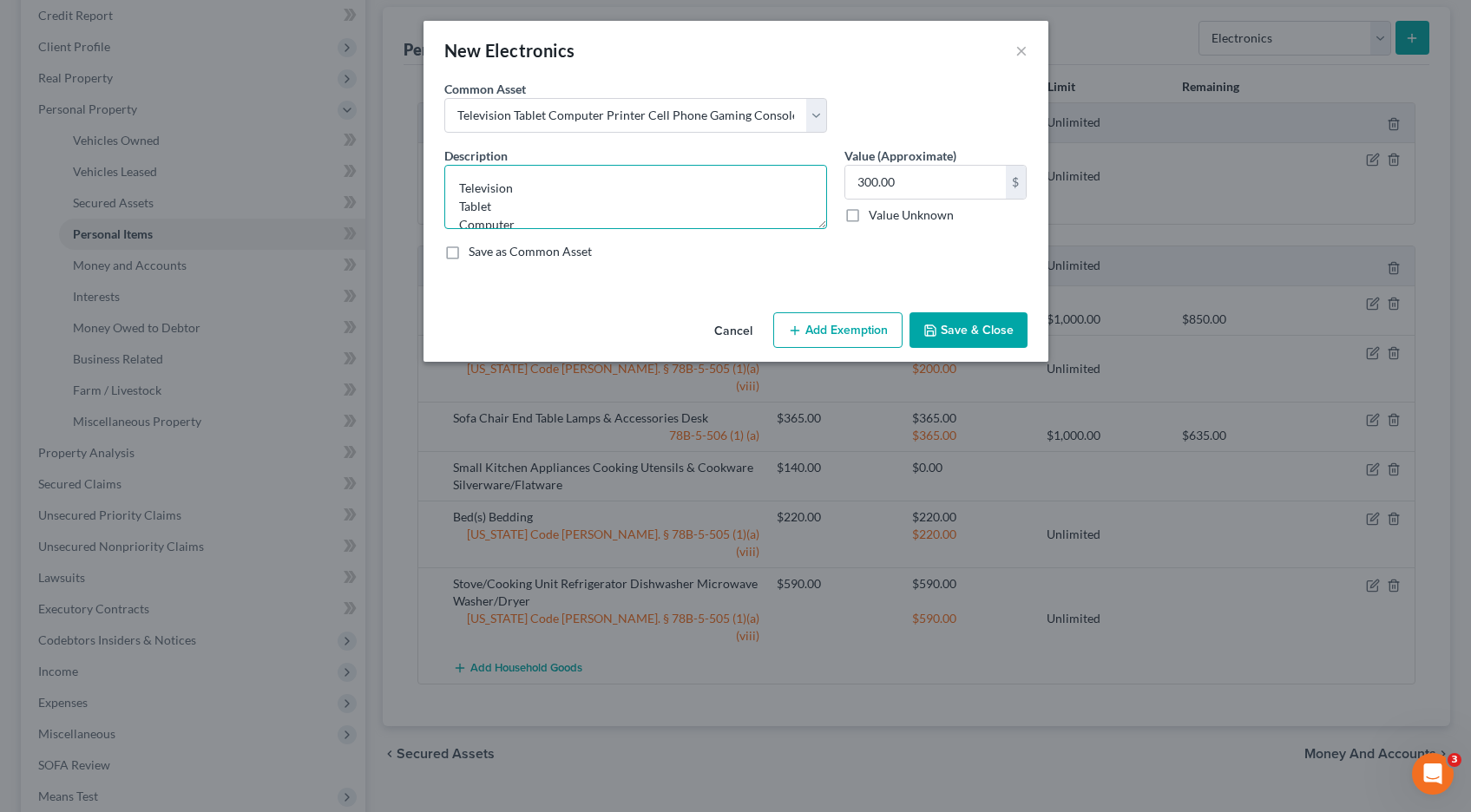
click at [509, 204] on textarea "Television Tablet Computer Printer Cell Phone Gaming Console Smart Watch Drone" at bounding box center [636, 196] width 382 height 64
drag, startPoint x: 548, startPoint y: 201, endPoint x: 434, endPoint y: 204, distance: 114.0
click at [436, 203] on div "Description * Television Computer Printer Cell Phone Gaming Console Smart Watch…" at bounding box center [636, 187] width 400 height 82
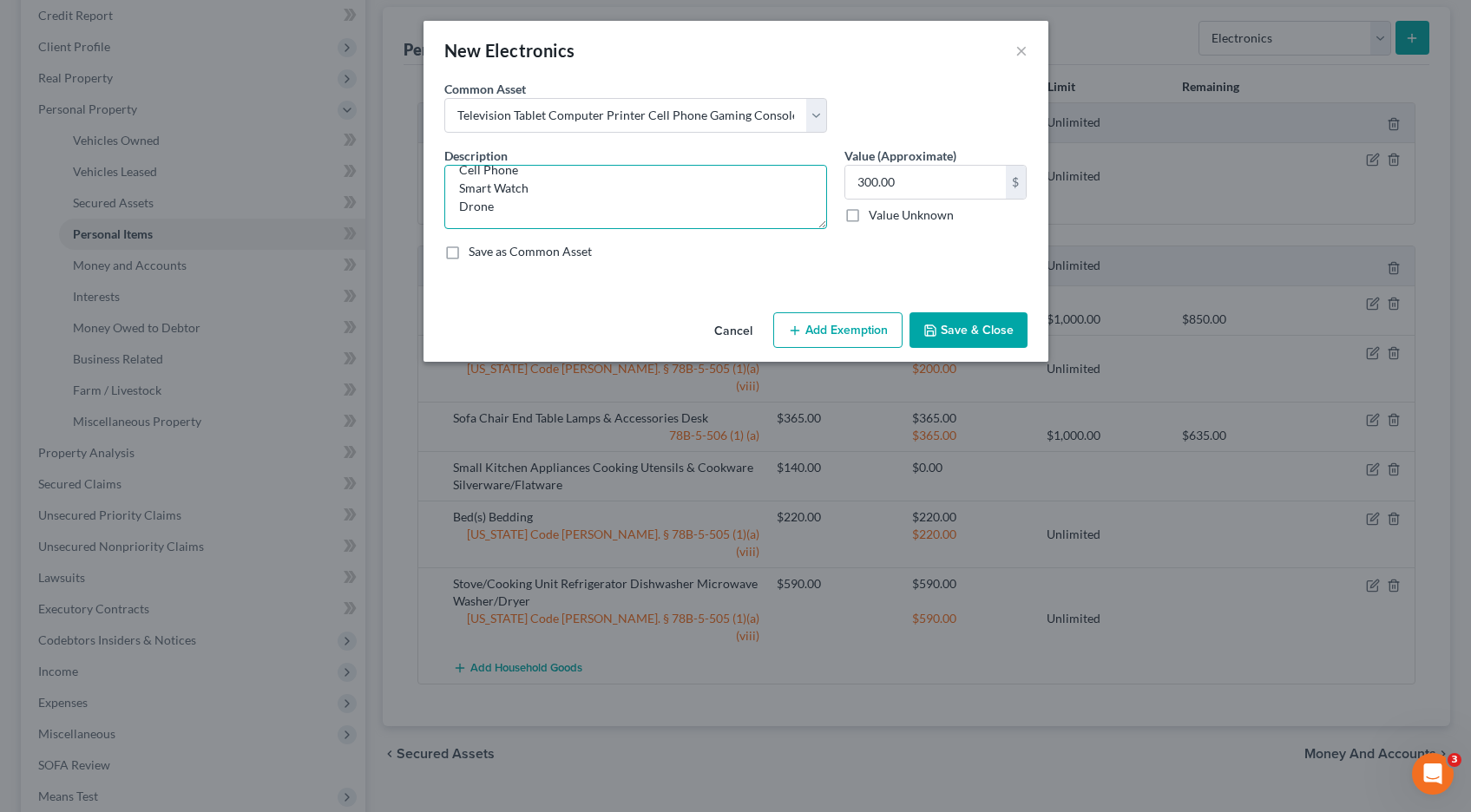
drag, startPoint x: 458, startPoint y: 216, endPoint x: 487, endPoint y: 224, distance: 30.1
click at [487, 224] on textarea "Television Computer Printer Cell Phone Smart Watch Drone" at bounding box center [636, 196] width 382 height 64
click at [866, 340] on button "Add Exemption" at bounding box center [838, 330] width 130 height 37
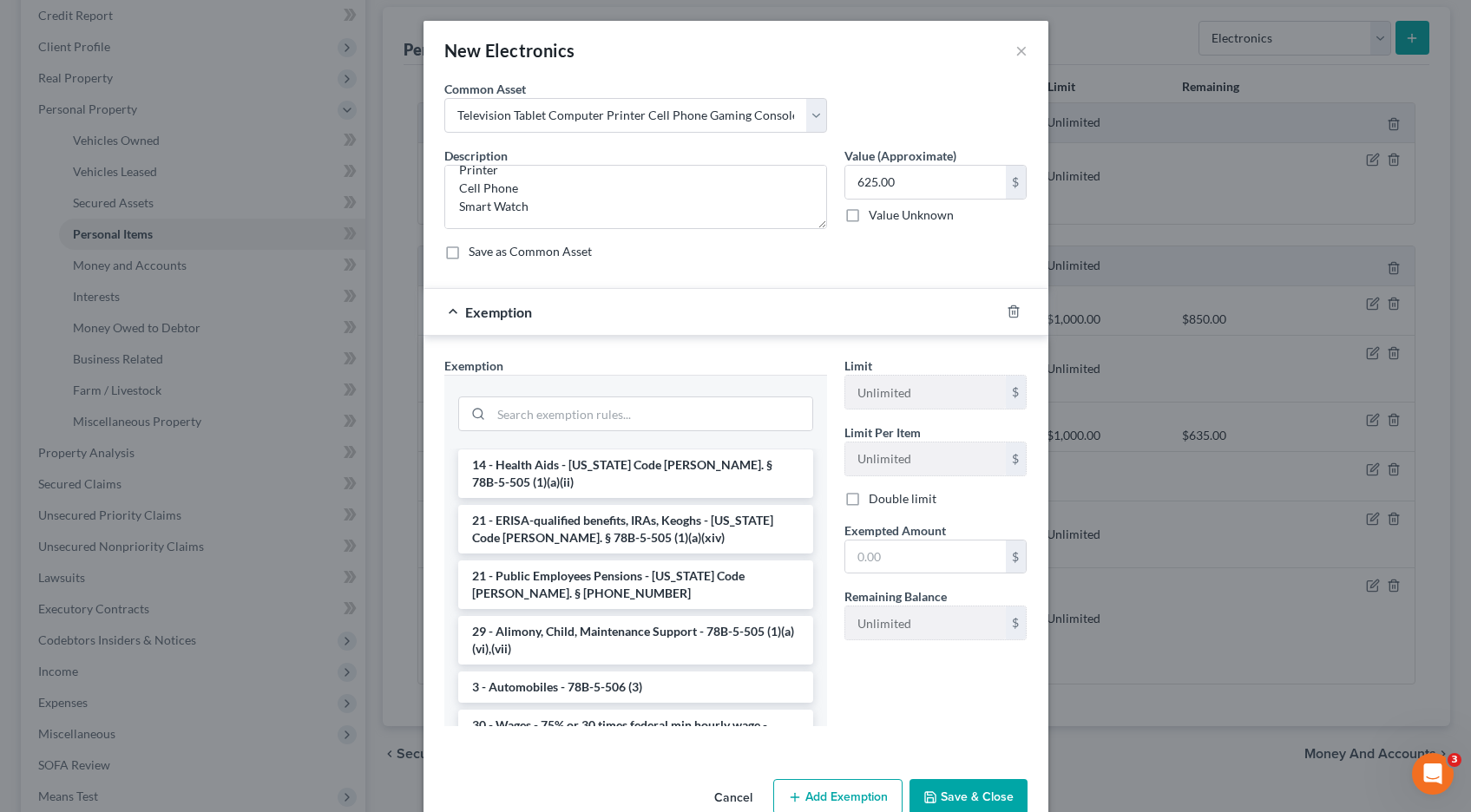
scroll to position [603, 0]
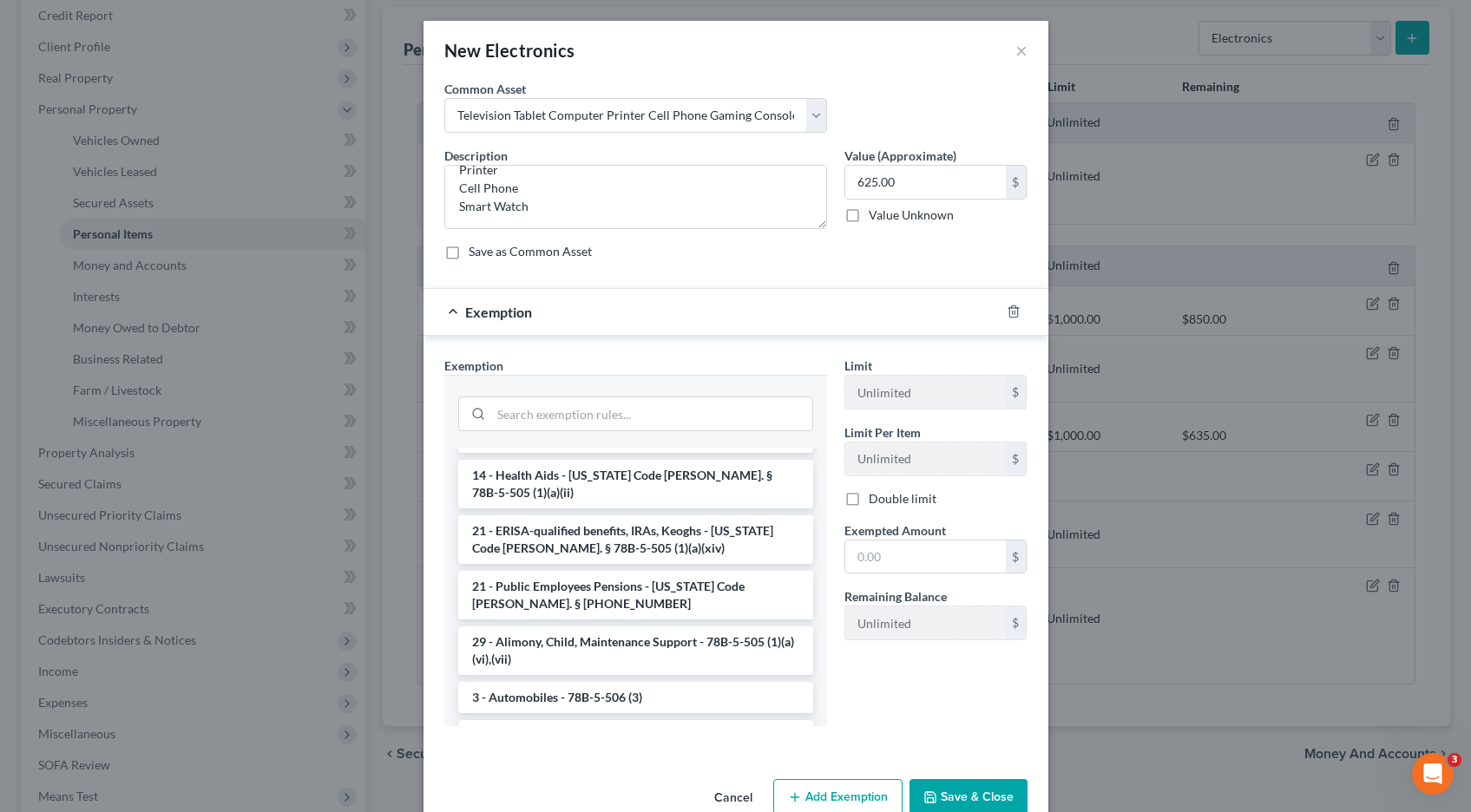
click at [950, 795] on button "Save & Close" at bounding box center [968, 797] width 118 height 37
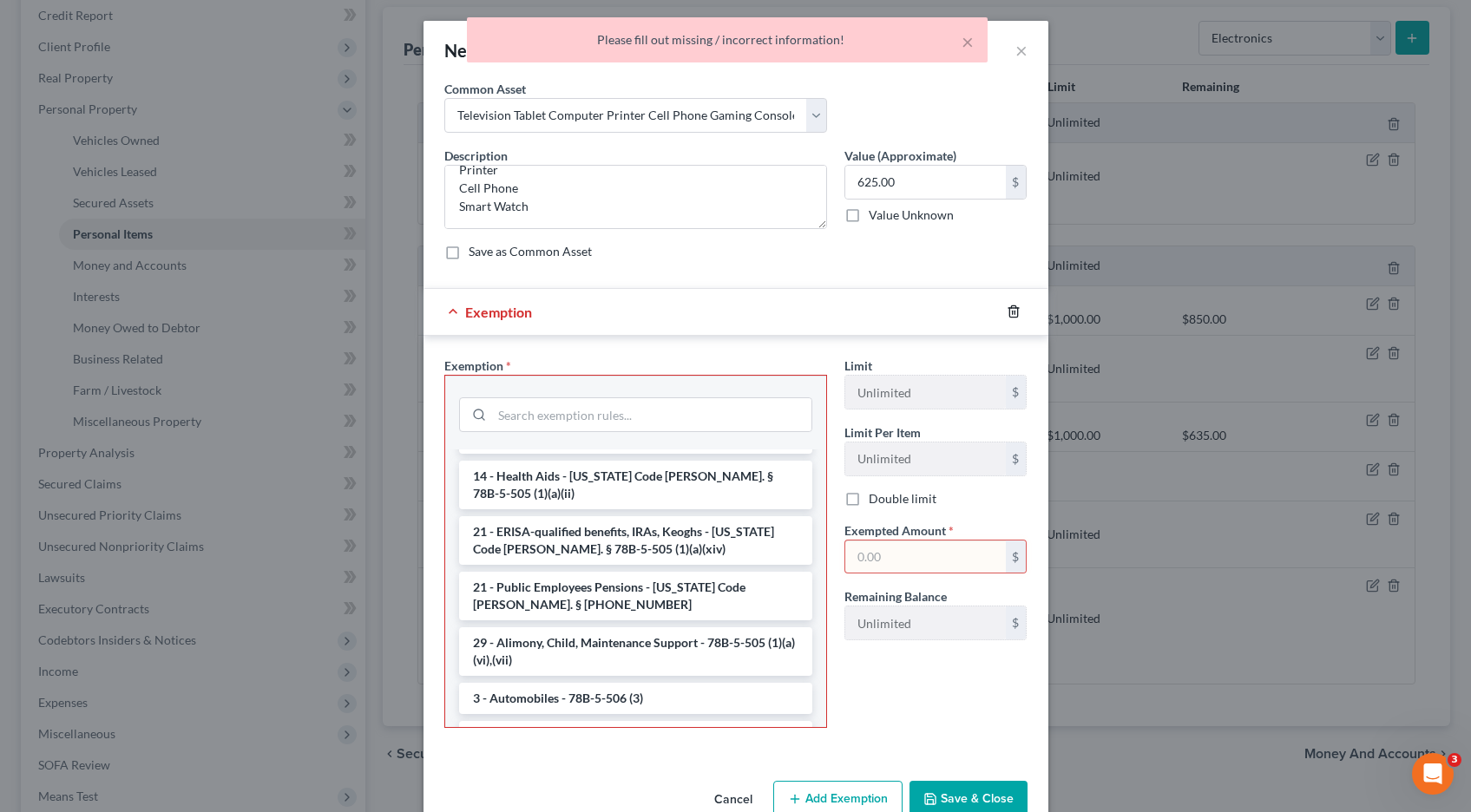
click at [1013, 316] on icon "button" at bounding box center [1013, 312] width 14 height 14
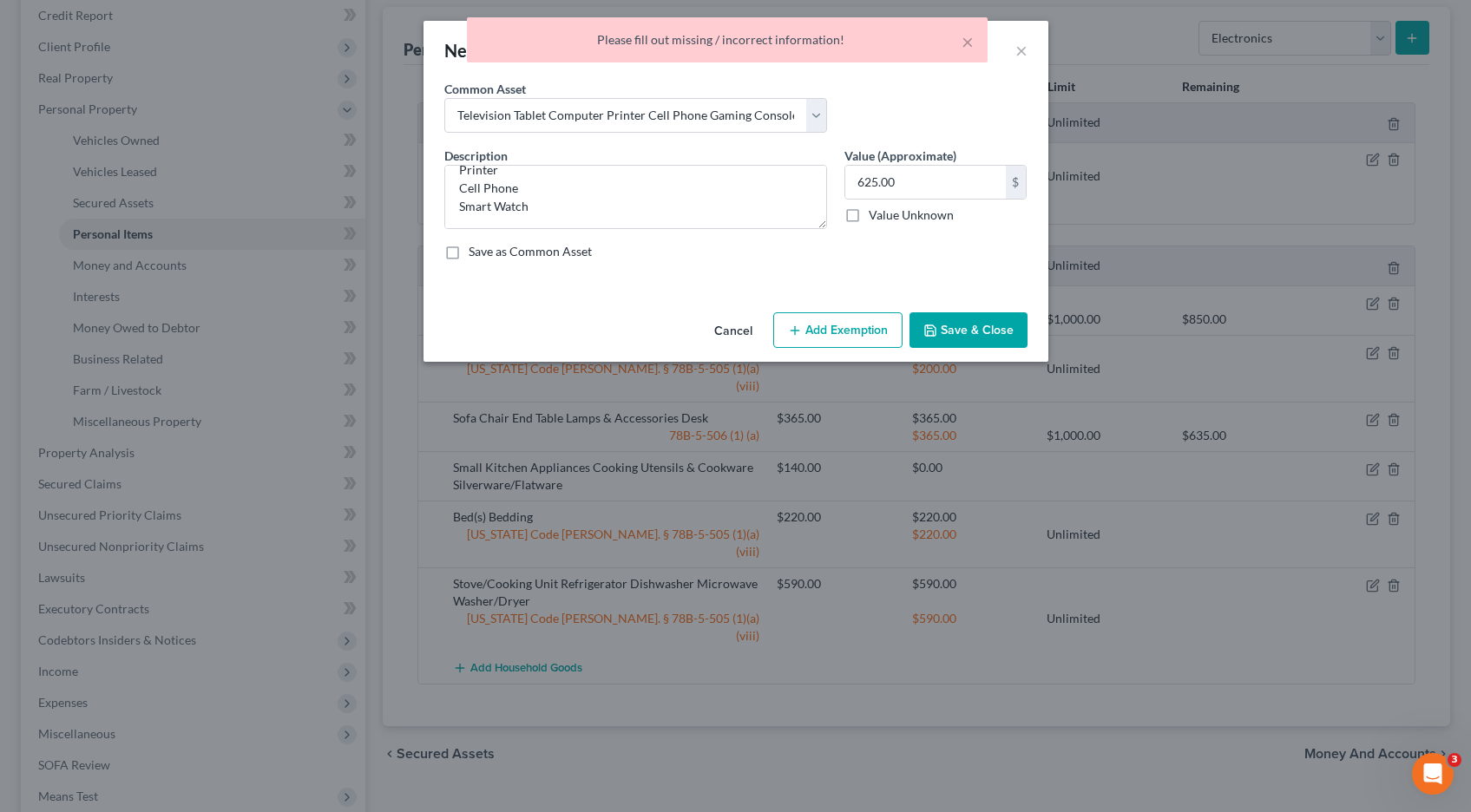
click at [965, 333] on button "Save & Close" at bounding box center [968, 330] width 118 height 37
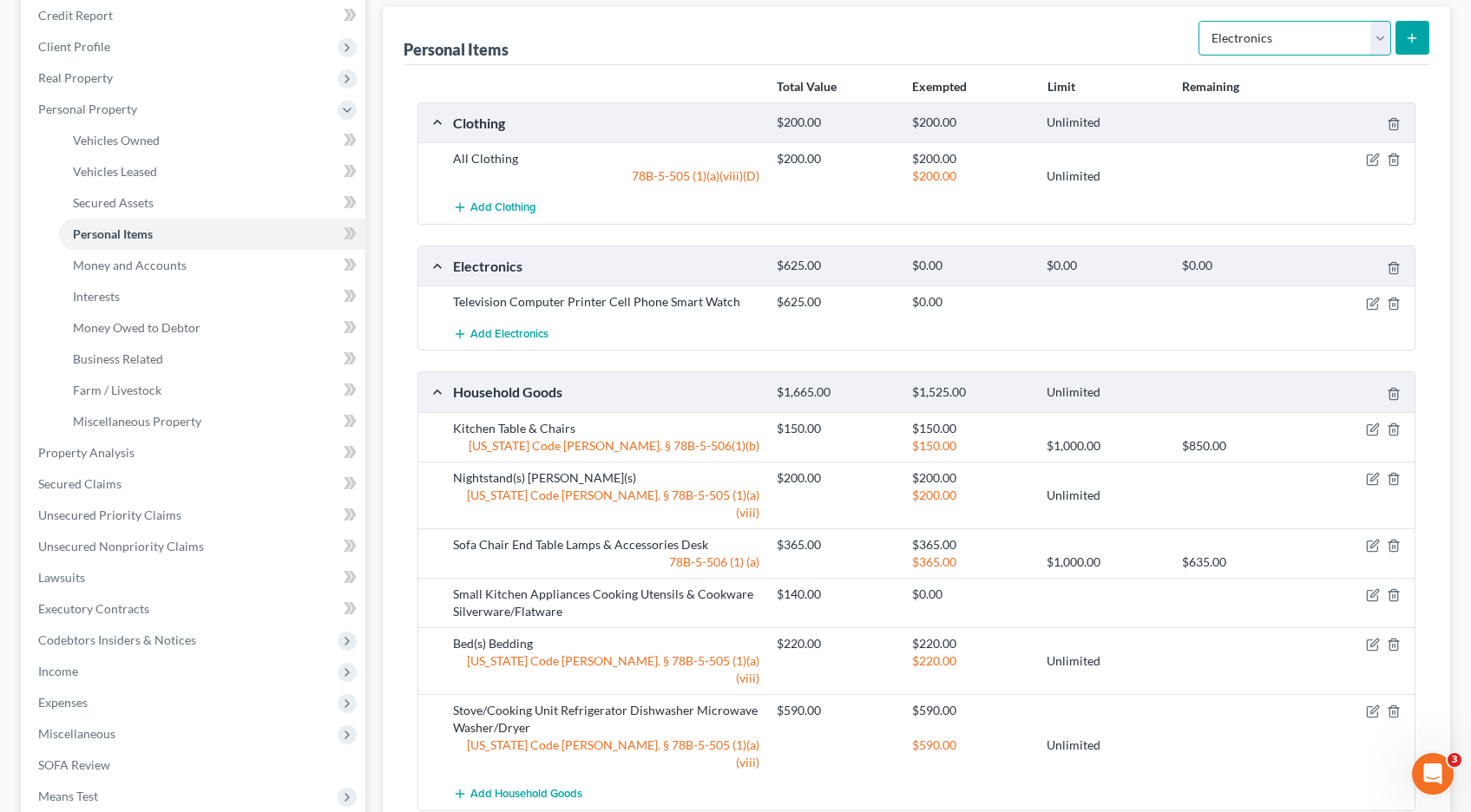
click at [1381, 41] on select "Select Item Type Clothing Collectibles Of Value Electronics Firearms Household …" at bounding box center [1295, 38] width 193 height 35
click at [1201, 21] on select "Select Item Type Clothing Collectibles Of Value Electronics Firearms Household …" at bounding box center [1295, 38] width 193 height 35
click at [1420, 34] on button "submit" at bounding box center [1413, 38] width 34 height 34
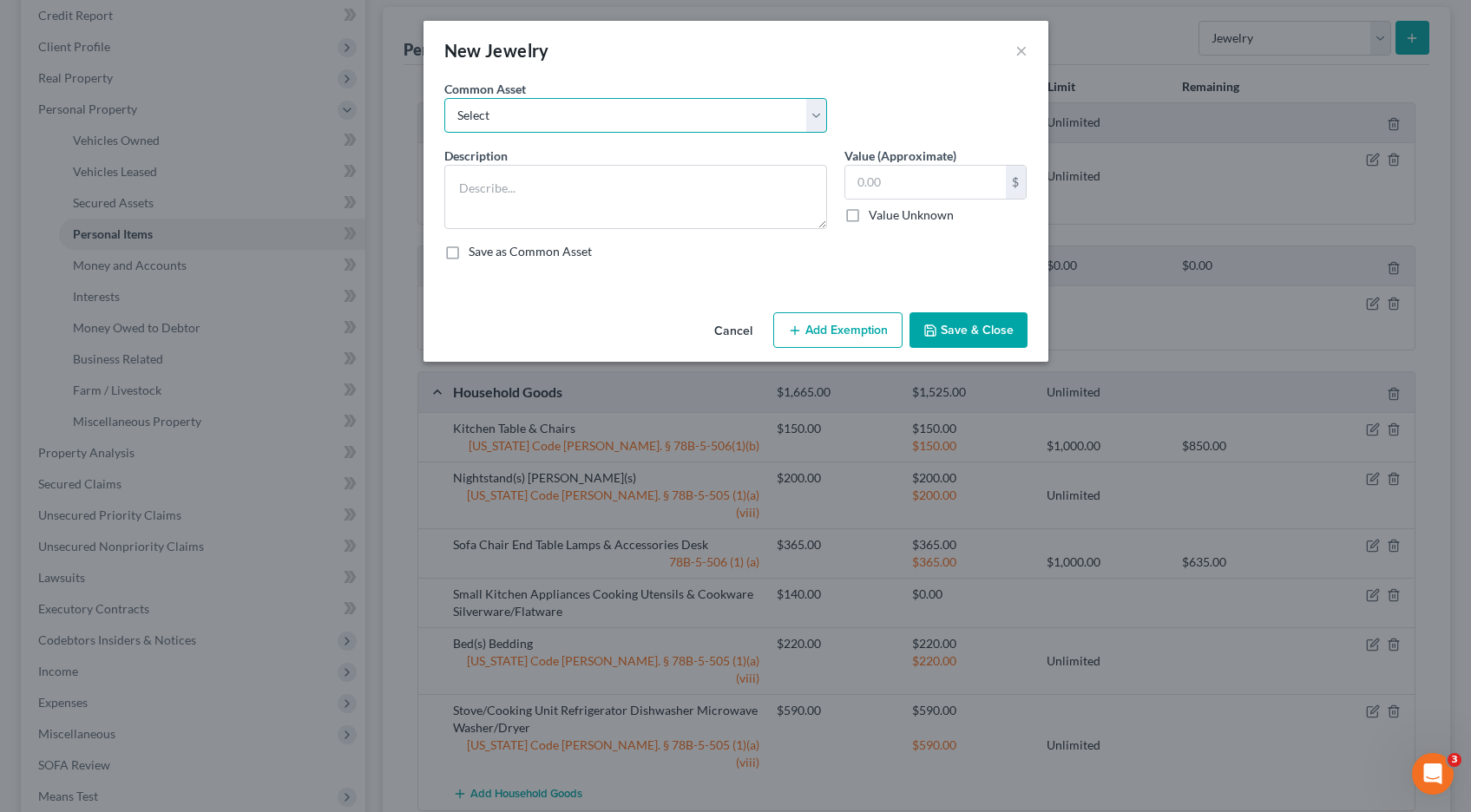
click at [820, 114] on select "Select Jewelry, Watches & Accessories Jewelry, Watches & Accessories Wedding Ri…" at bounding box center [636, 115] width 382 height 35
click at [445, 98] on select "Select Jewelry, Watches & Accessories Jewelry, Watches & Accessories Wedding Ri…" at bounding box center [636, 115] width 382 height 35
click at [905, 186] on input "200.00" at bounding box center [925, 181] width 160 height 33
click at [835, 326] on button "Add Exemption" at bounding box center [838, 330] width 130 height 37
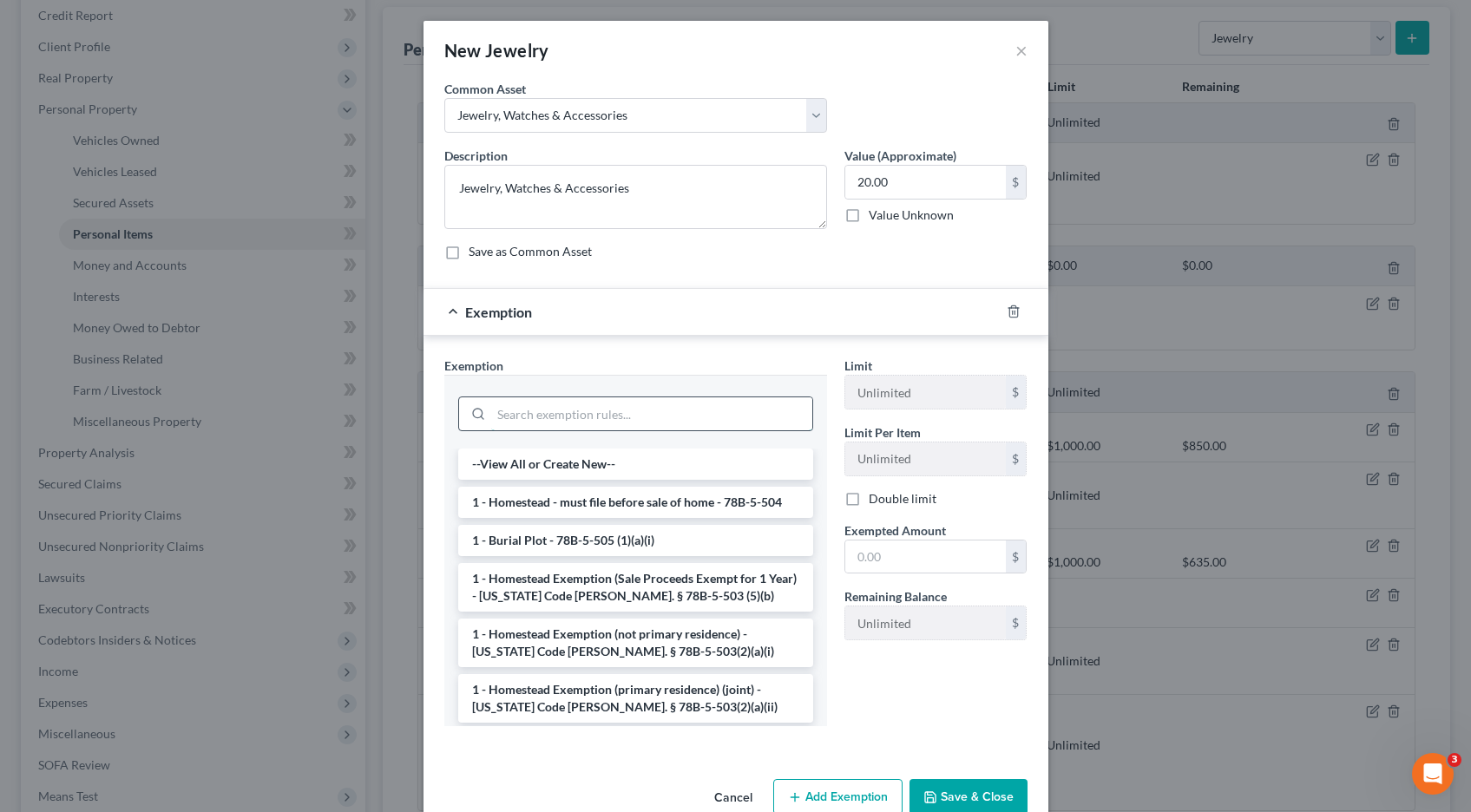
click at [587, 417] on input "search" at bounding box center [652, 413] width 321 height 33
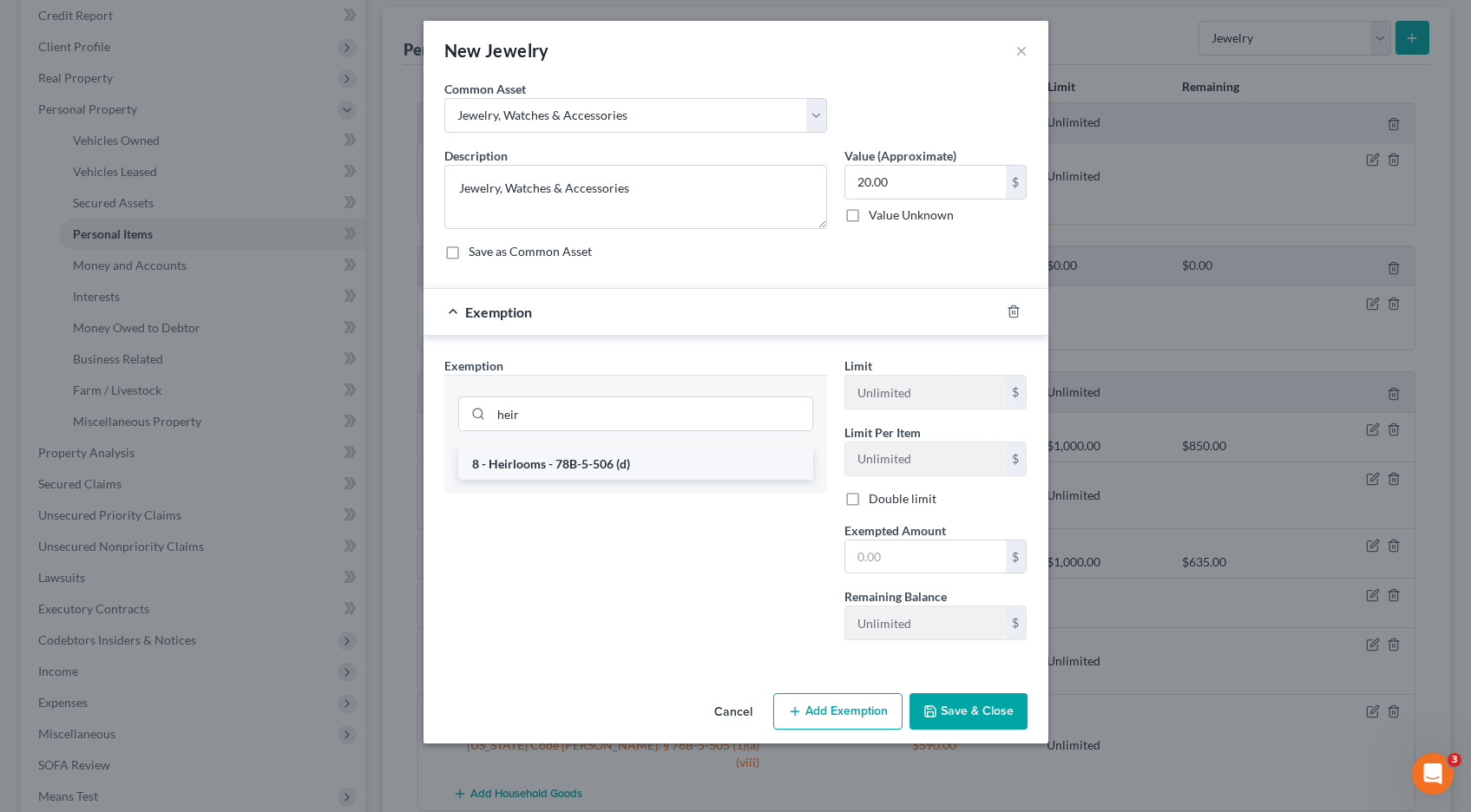
click at [576, 470] on li "8 - Heirlooms - 78B-5-506 (d)" at bounding box center [636, 464] width 355 height 32
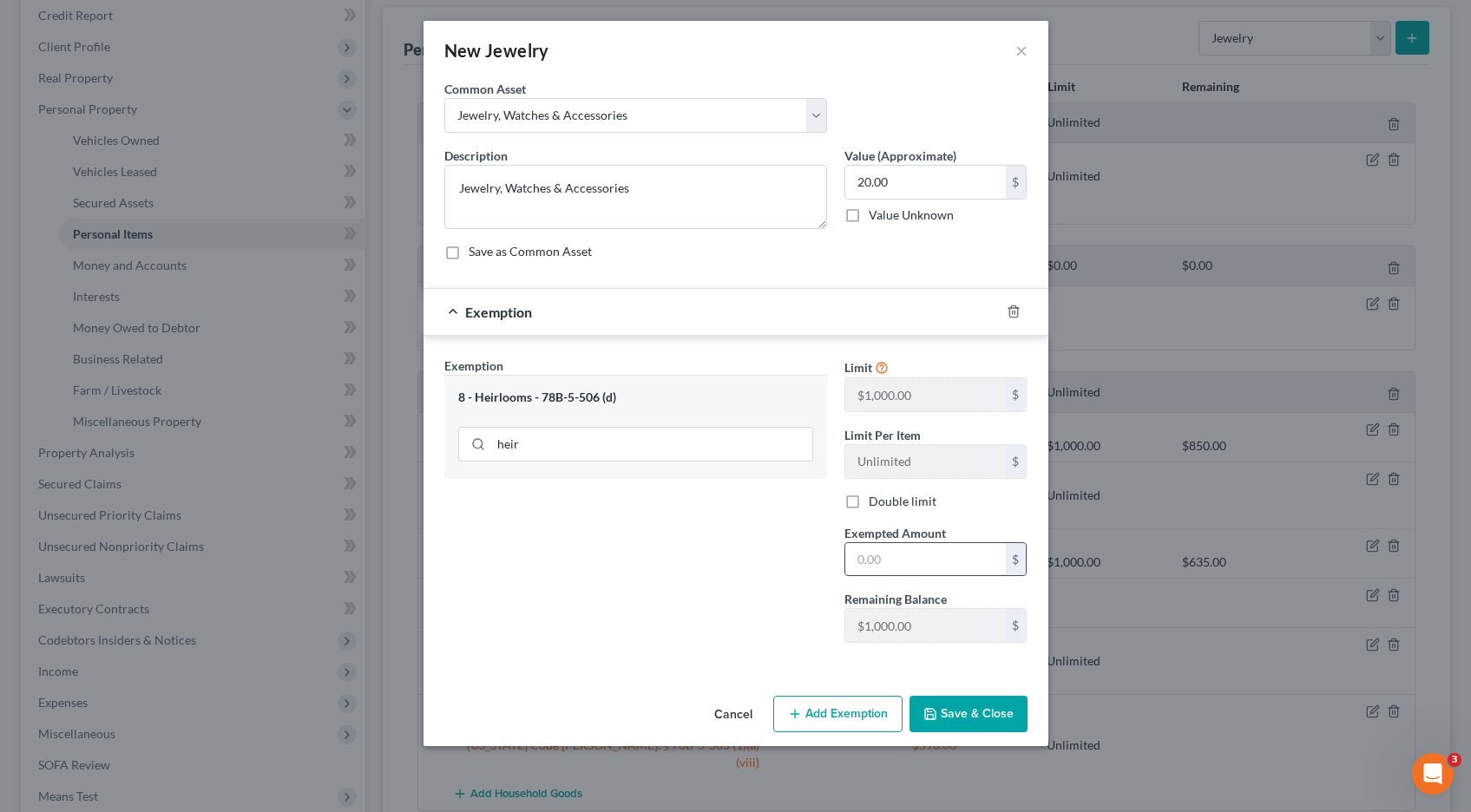
click at [884, 562] on input "text" at bounding box center [925, 559] width 160 height 33
click at [965, 717] on button "Save & Close" at bounding box center [968, 714] width 118 height 37
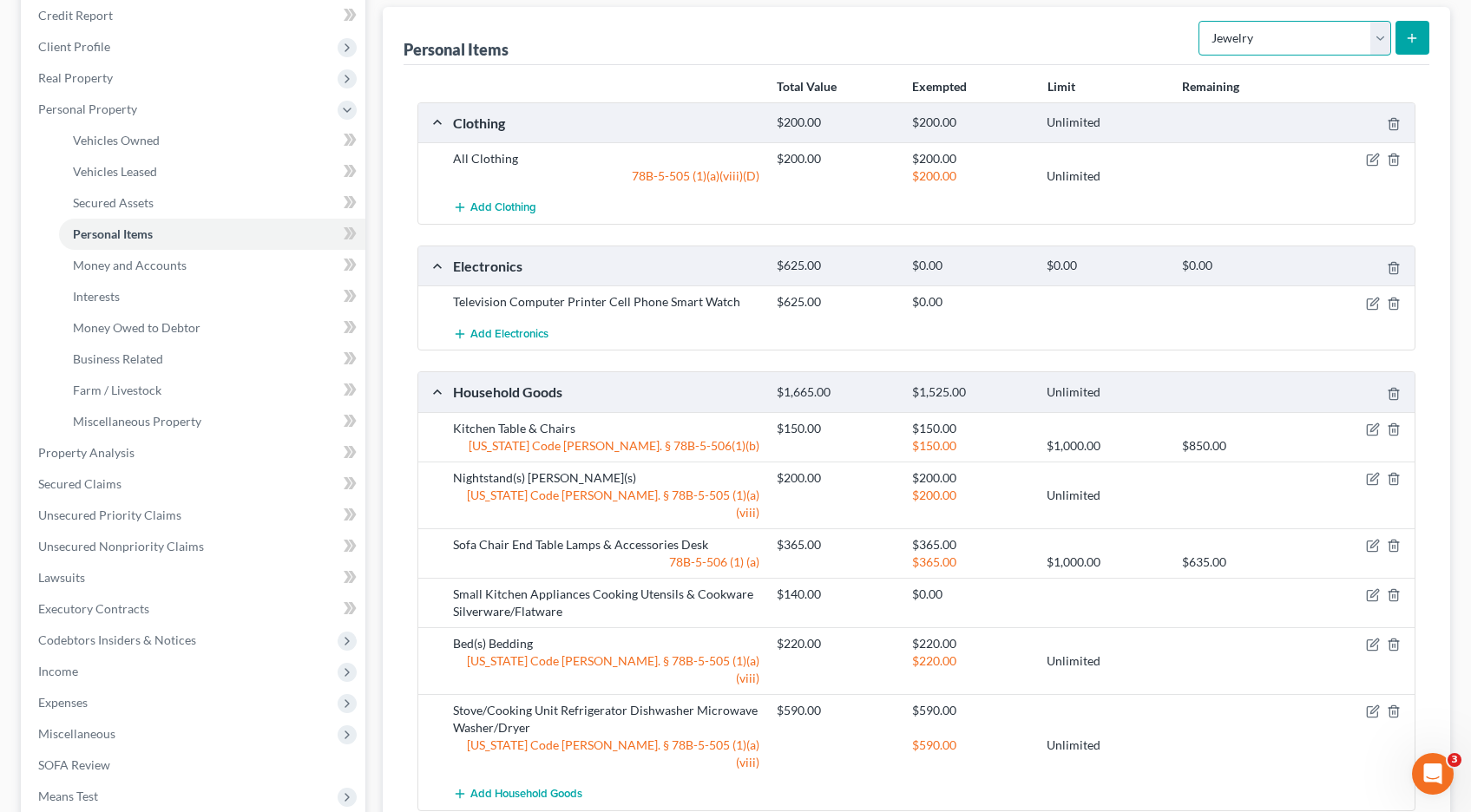
click at [1385, 37] on select "Select Item Type Clothing Collectibles Of Value Electronics Firearms Household …" at bounding box center [1295, 38] width 193 height 35
click at [1201, 21] on select "Select Item Type Clothing Collectibles Of Value Electronics Firearms Household …" at bounding box center [1295, 38] width 193 height 35
click at [1414, 40] on icon "submit" at bounding box center [1413, 39] width 14 height 14
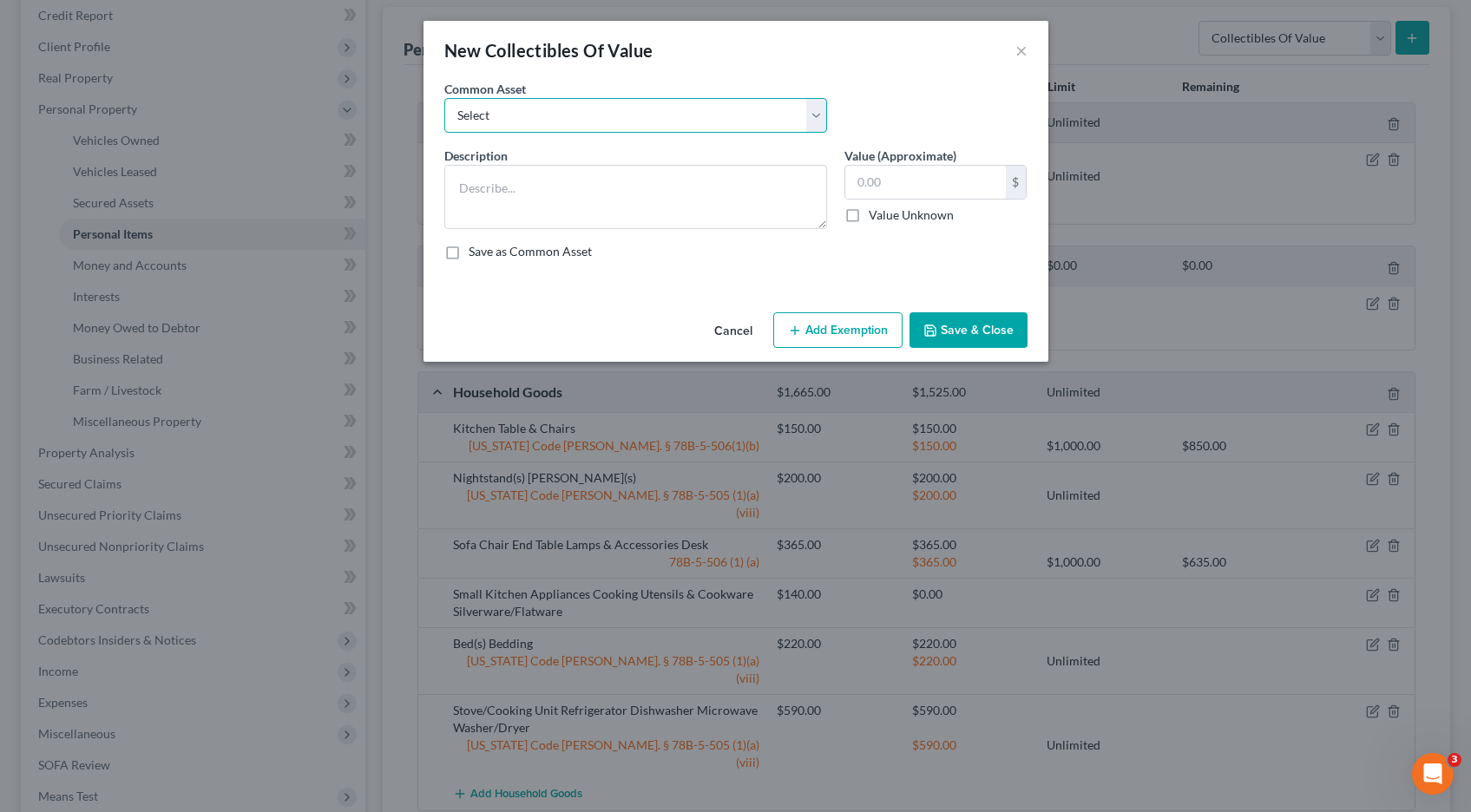
click at [818, 109] on select "Select Prints/Paintings/Art Collectibles" at bounding box center [636, 115] width 382 height 35
click at [445, 98] on select "Select Prints/Paintings/Art Collectibles" at bounding box center [636, 115] width 382 height 35
click at [918, 188] on input "250.00" at bounding box center [925, 181] width 160 height 33
click at [829, 339] on button "Add Exemption" at bounding box center [838, 330] width 130 height 37
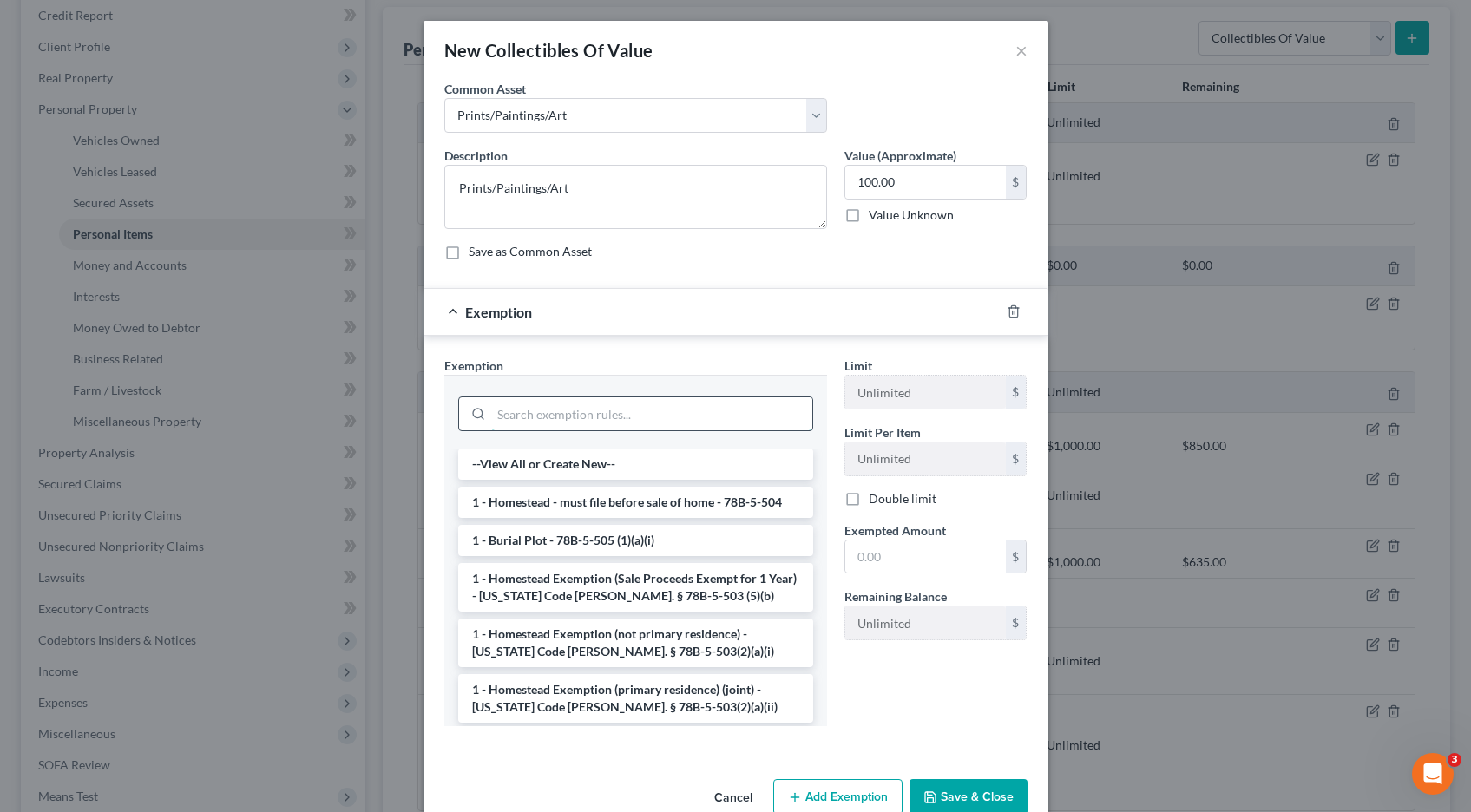
click at [564, 418] on input "search" at bounding box center [652, 413] width 321 height 33
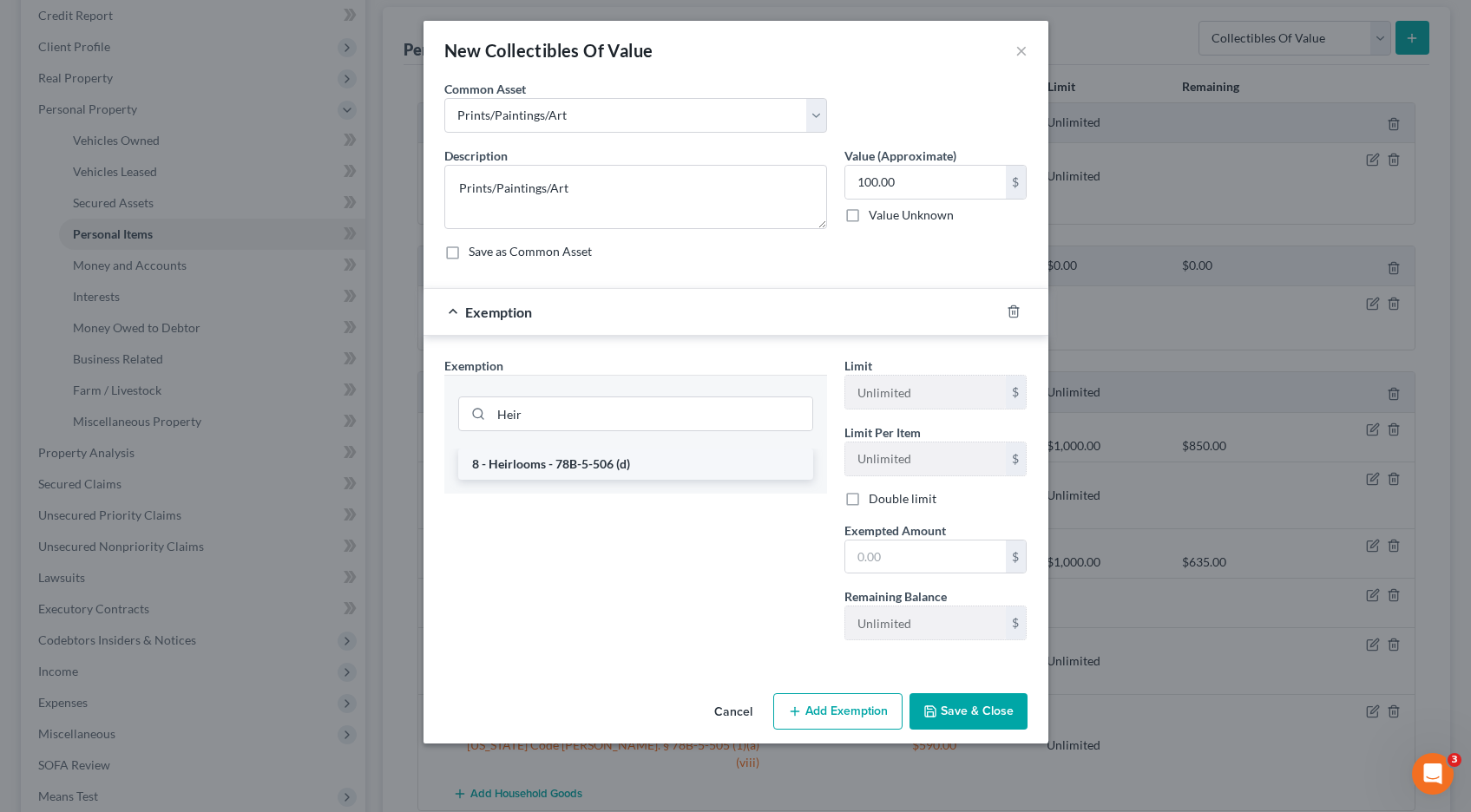
click at [553, 463] on li "8 - Heirlooms - 78B-5-506 (d)" at bounding box center [636, 464] width 355 height 32
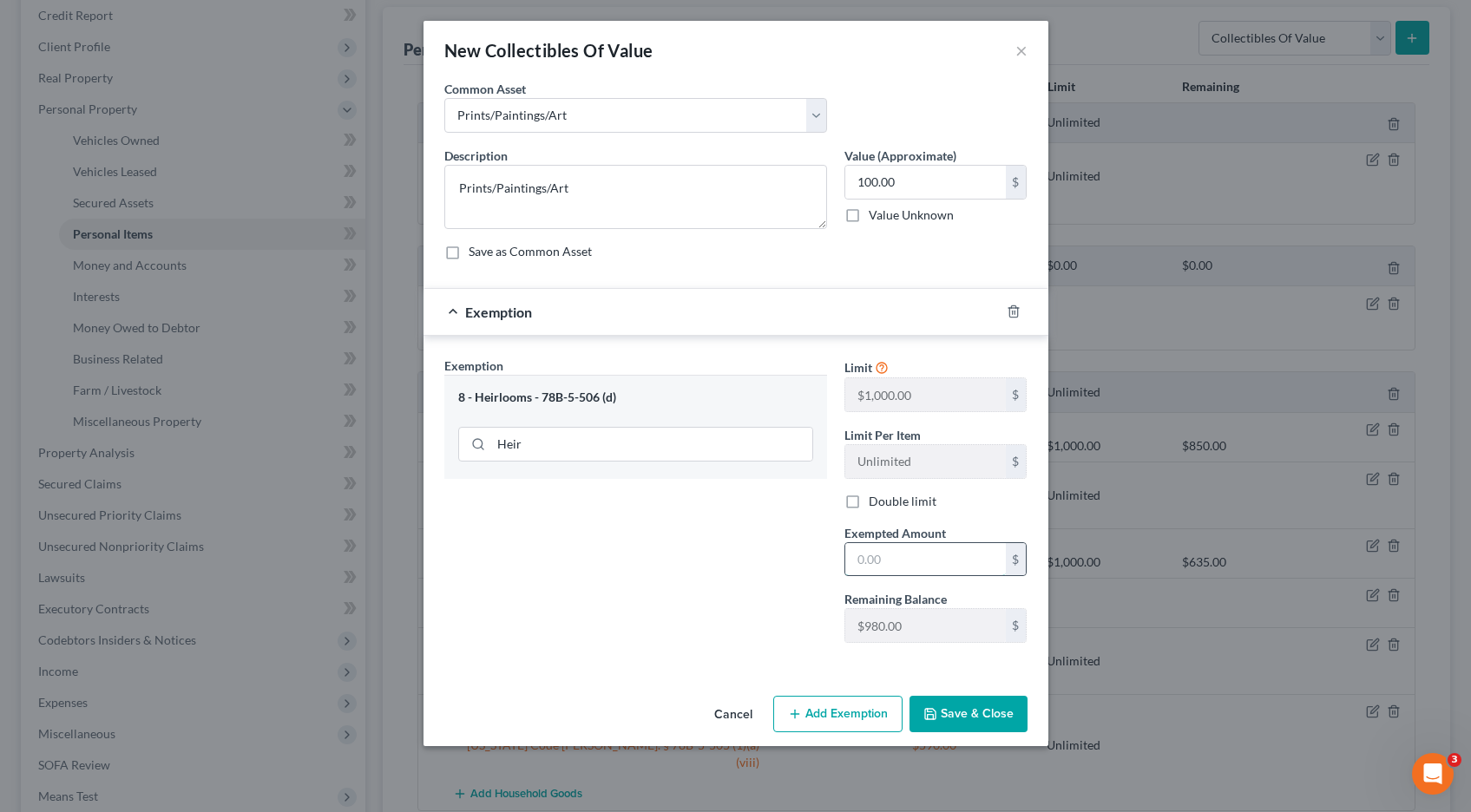
click at [880, 558] on input "text" at bounding box center [925, 559] width 160 height 33
click at [979, 719] on button "Save & Close" at bounding box center [968, 714] width 118 height 37
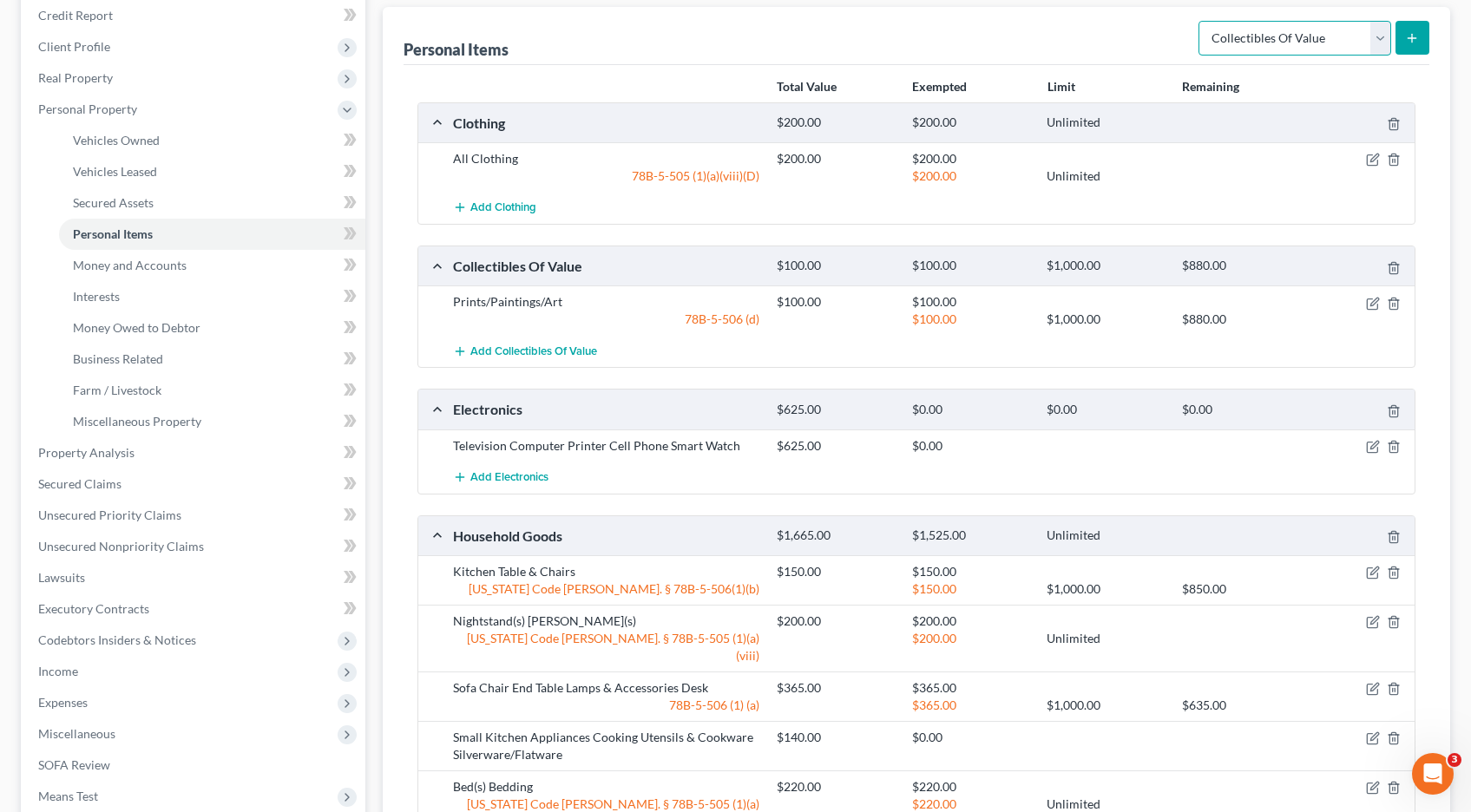
click at [1382, 32] on select "Select Item Type Clothing Collectibles Of Value Electronics Firearms Household …" at bounding box center [1295, 38] width 193 height 35
click at [1201, 21] on select "Select Item Type Clothing Collectibles Of Value Electronics Firearms Household …" at bounding box center [1295, 38] width 193 height 35
click at [1414, 42] on icon "submit" at bounding box center [1413, 39] width 14 height 14
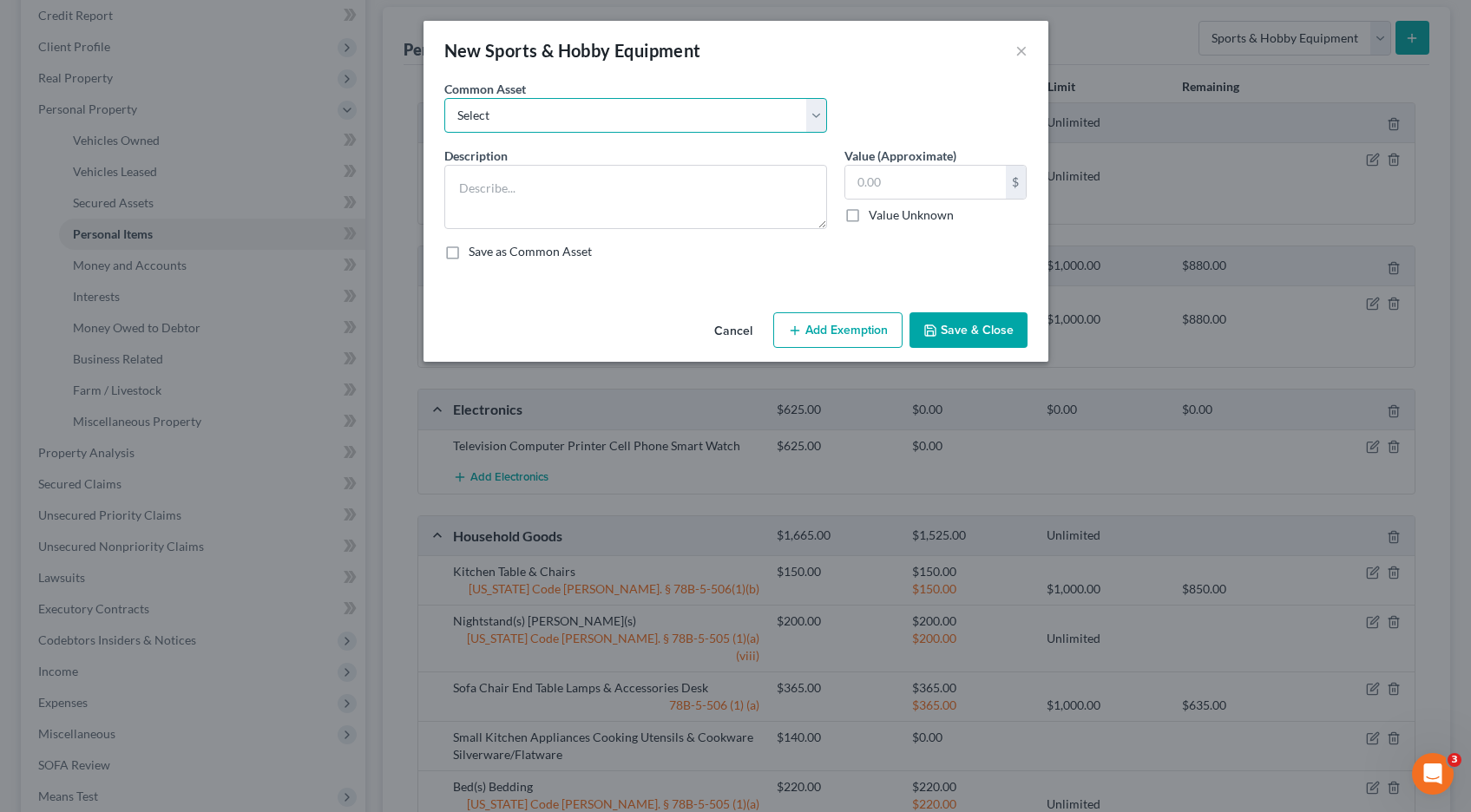
click at [821, 113] on select "Select Snowboard Golf Clubs Fishing Poles and tac Camera Sports/Hobby Equipment…" at bounding box center [636, 115] width 382 height 35
click at [445, 98] on select "Select Snowboard Golf Clubs Fishing Poles and tac Camera Sports/Hobby Equipment…" at bounding box center [636, 115] width 382 height 35
click at [935, 179] on input "200.00" at bounding box center [925, 181] width 160 height 33
click at [999, 326] on button "Save & Close" at bounding box center [968, 330] width 118 height 37
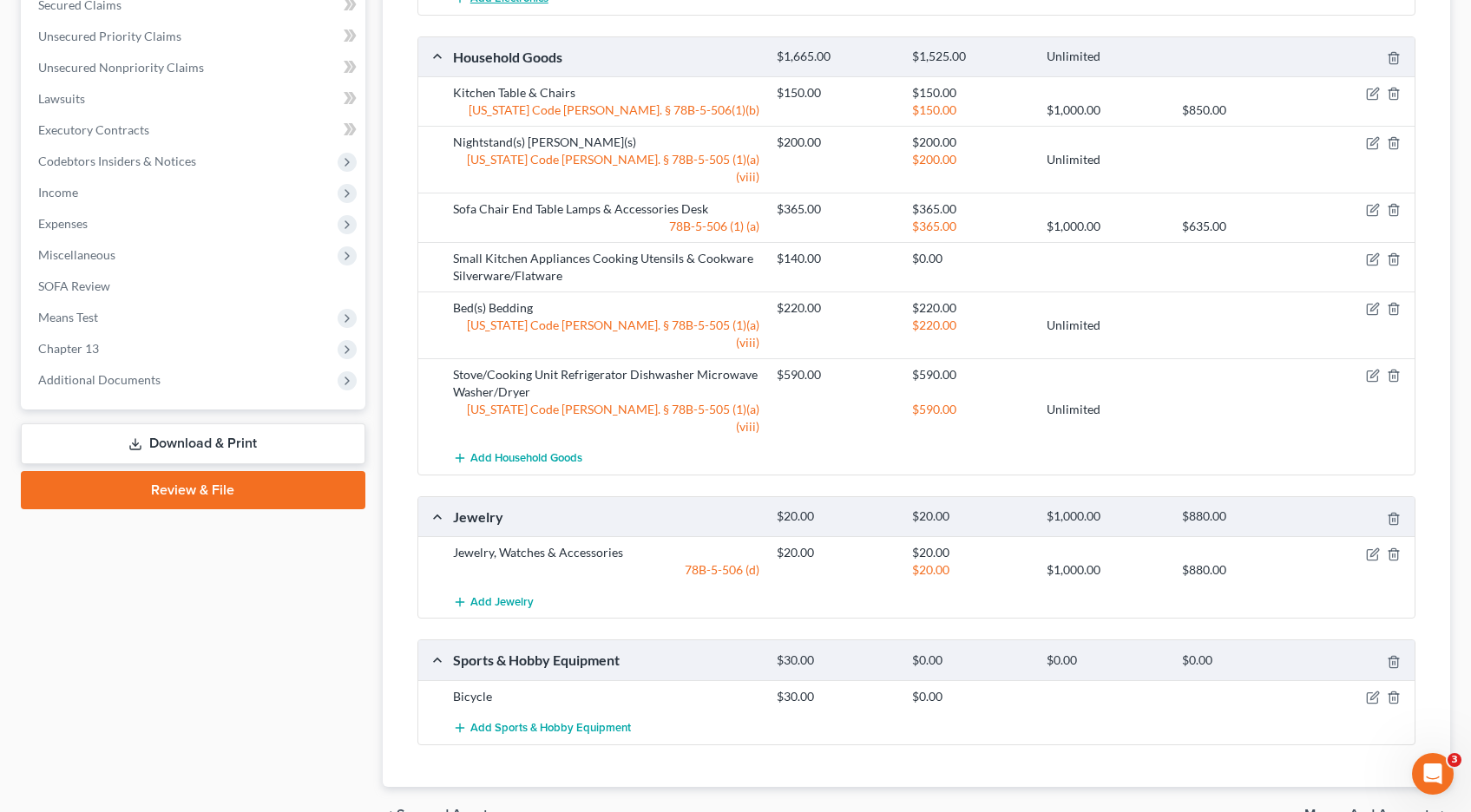
scroll to position [766, 0]
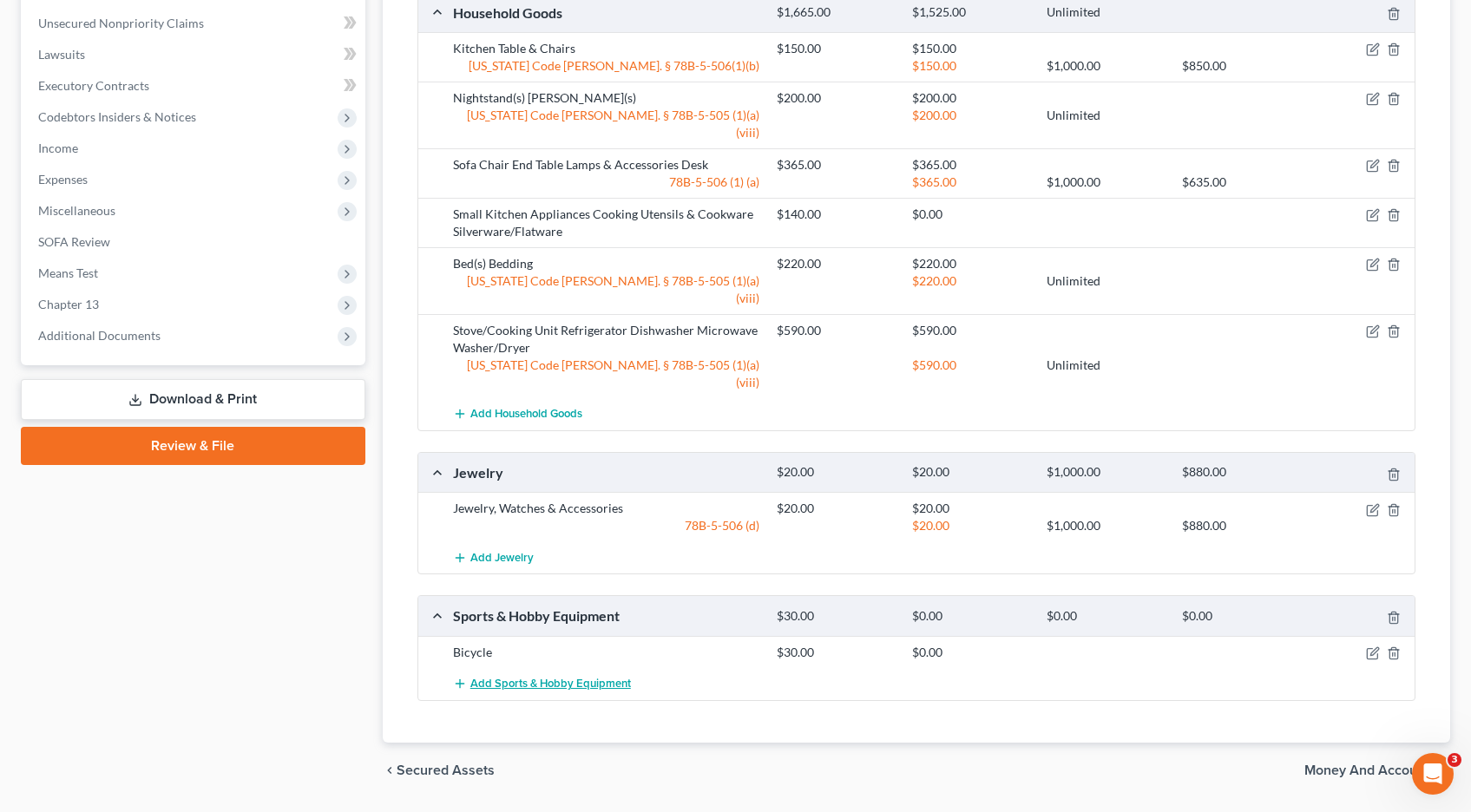
click at [523, 676] on span "Add Sports & Hobby Equipment" at bounding box center [551, 683] width 160 height 14
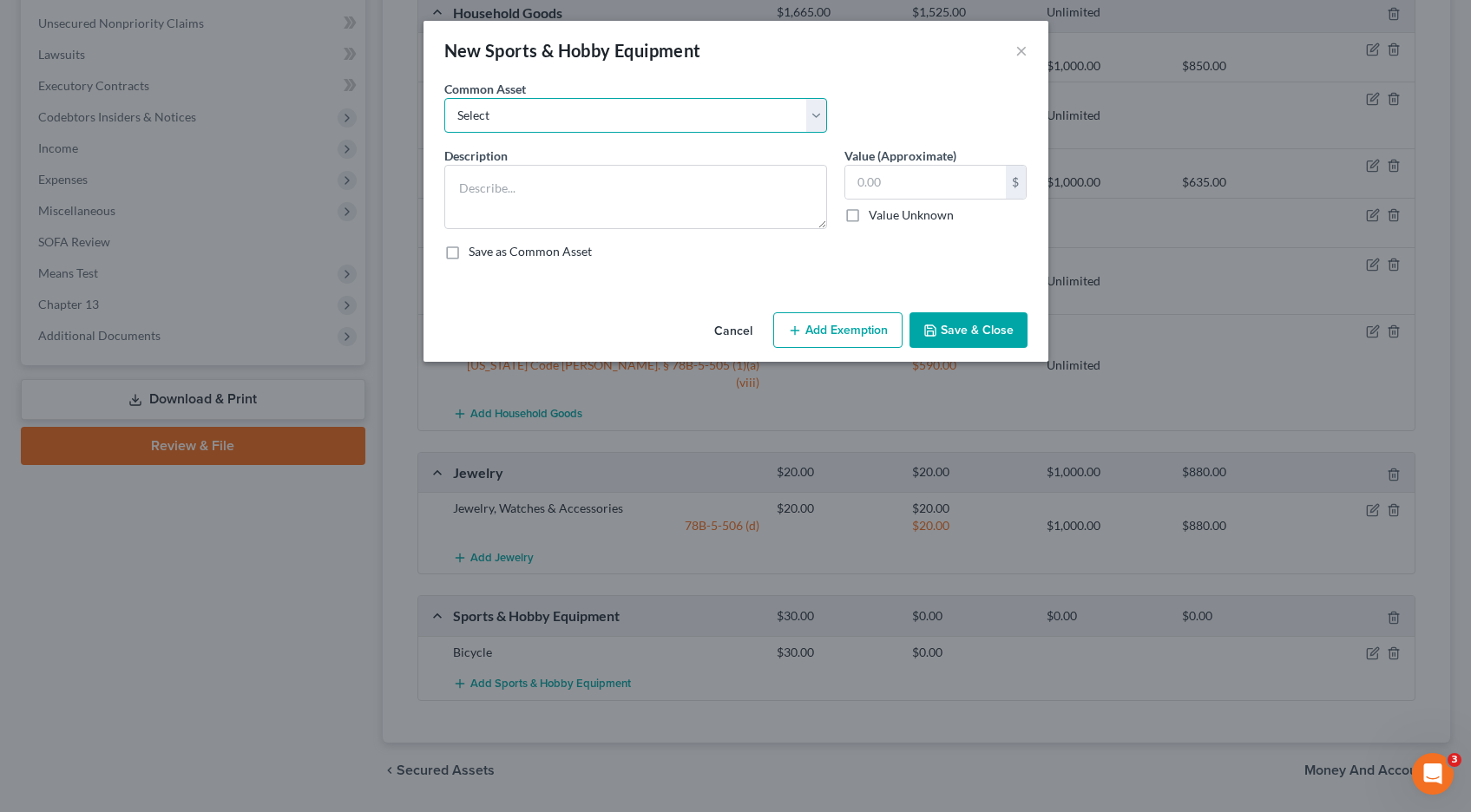
click at [815, 111] on select "Select Snowboard Golf Clubs Fishing Poles and tac Camera Sports/Hobby Equipment…" at bounding box center [636, 115] width 382 height 35
click at [445, 98] on select "Select Snowboard Golf Clubs Fishing Poles and tac Camera Sports/Hobby Equipment…" at bounding box center [636, 115] width 382 height 35
click at [893, 186] on input "50.00" at bounding box center [925, 181] width 160 height 33
click at [961, 329] on button "Save & Close" at bounding box center [968, 330] width 118 height 37
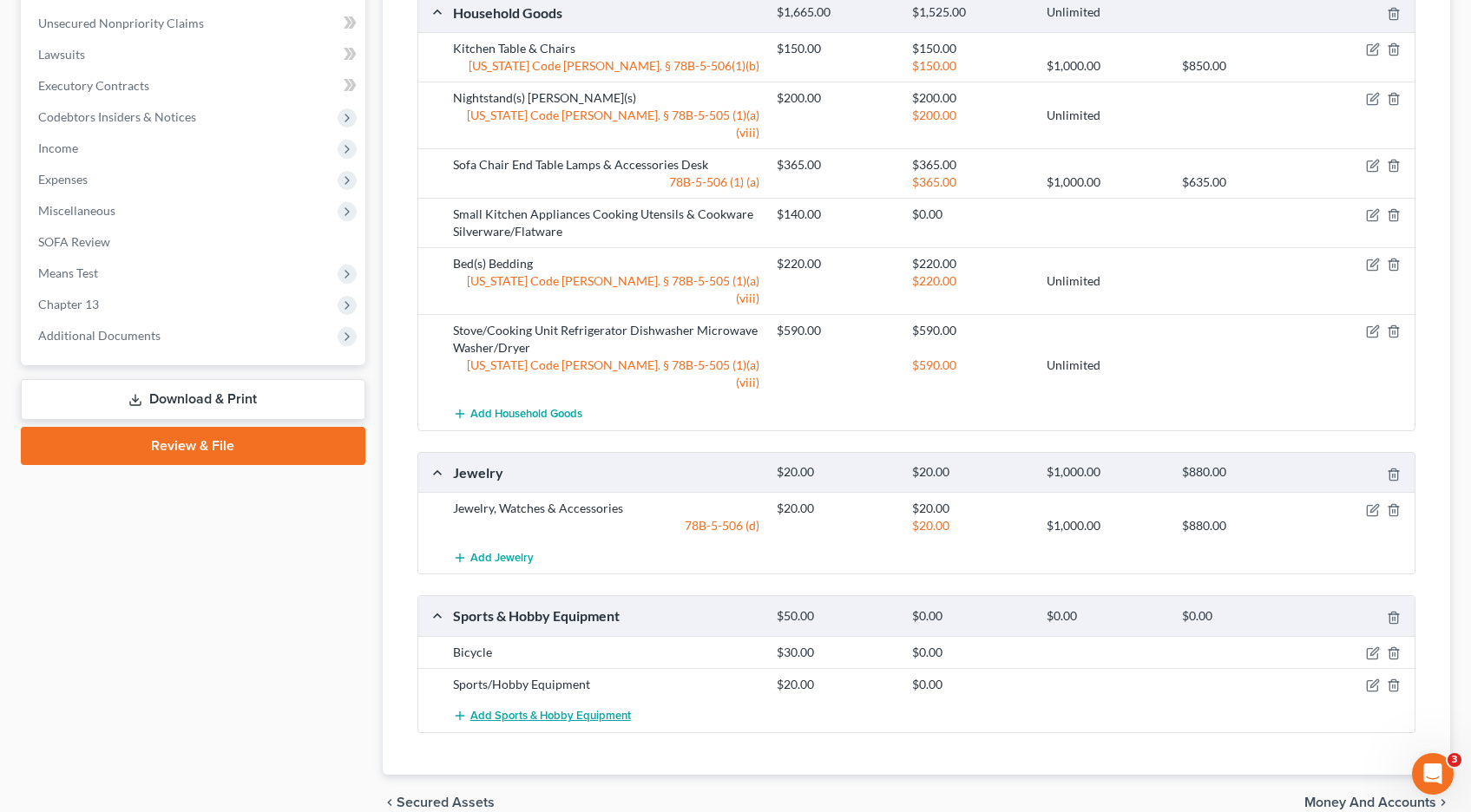
click at [529, 709] on span "Add Sports & Hobby Equipment" at bounding box center [551, 716] width 160 height 14
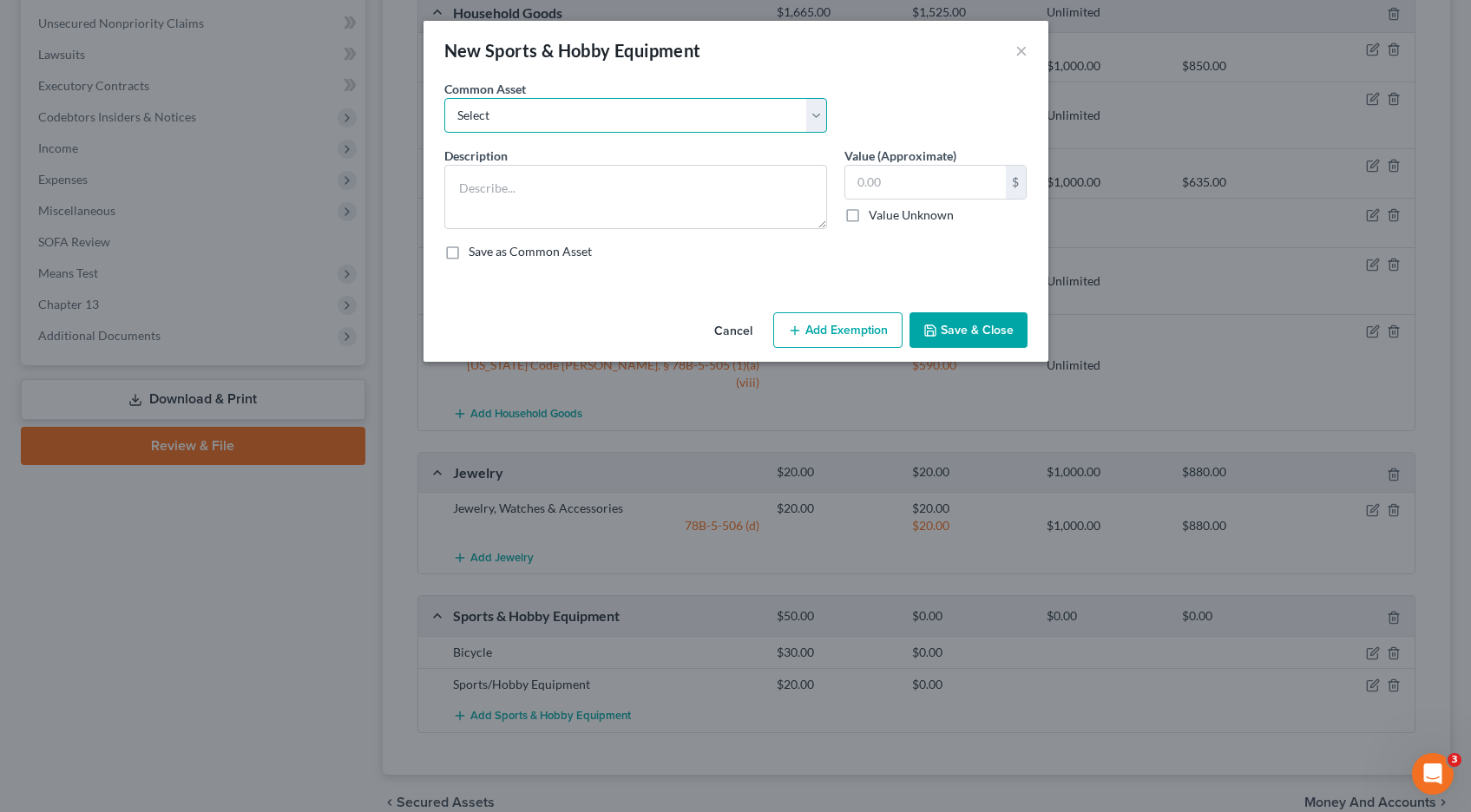
click at [818, 102] on select "Select Snowboard Golf Clubs Fishing Poles and tac Camera Sports/Hobby Equipment…" at bounding box center [636, 115] width 382 height 35
click at [445, 98] on select "Select Snowboard Golf Clubs Fishing Poles and tac Camera Sports/Hobby Equipment…" at bounding box center [636, 115] width 382 height 35
click at [907, 186] on input "300.00" at bounding box center [925, 181] width 160 height 33
click at [957, 329] on button "Save & Close" at bounding box center [968, 330] width 118 height 37
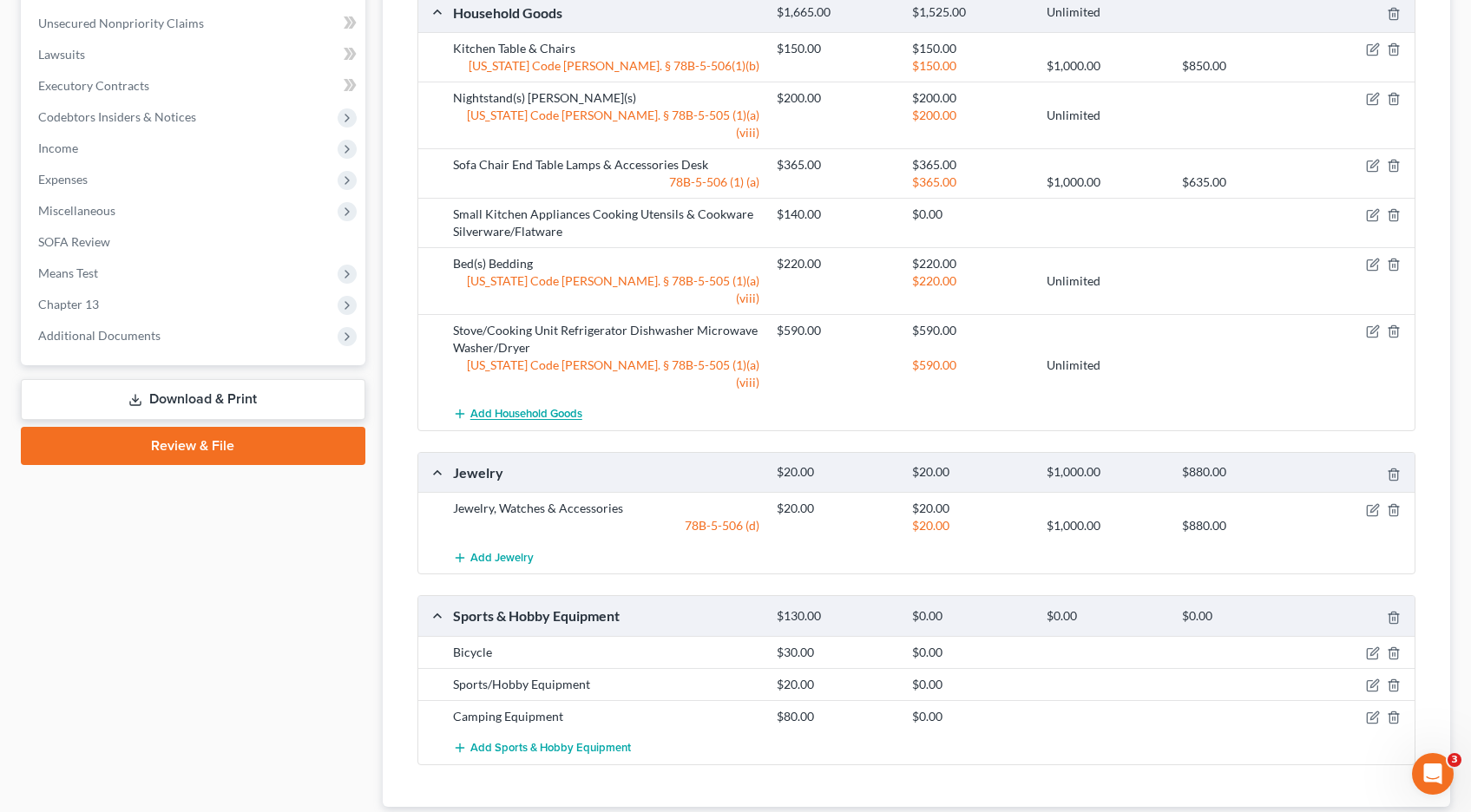
click at [531, 408] on span "Add Household Goods" at bounding box center [526, 415] width 112 height 14
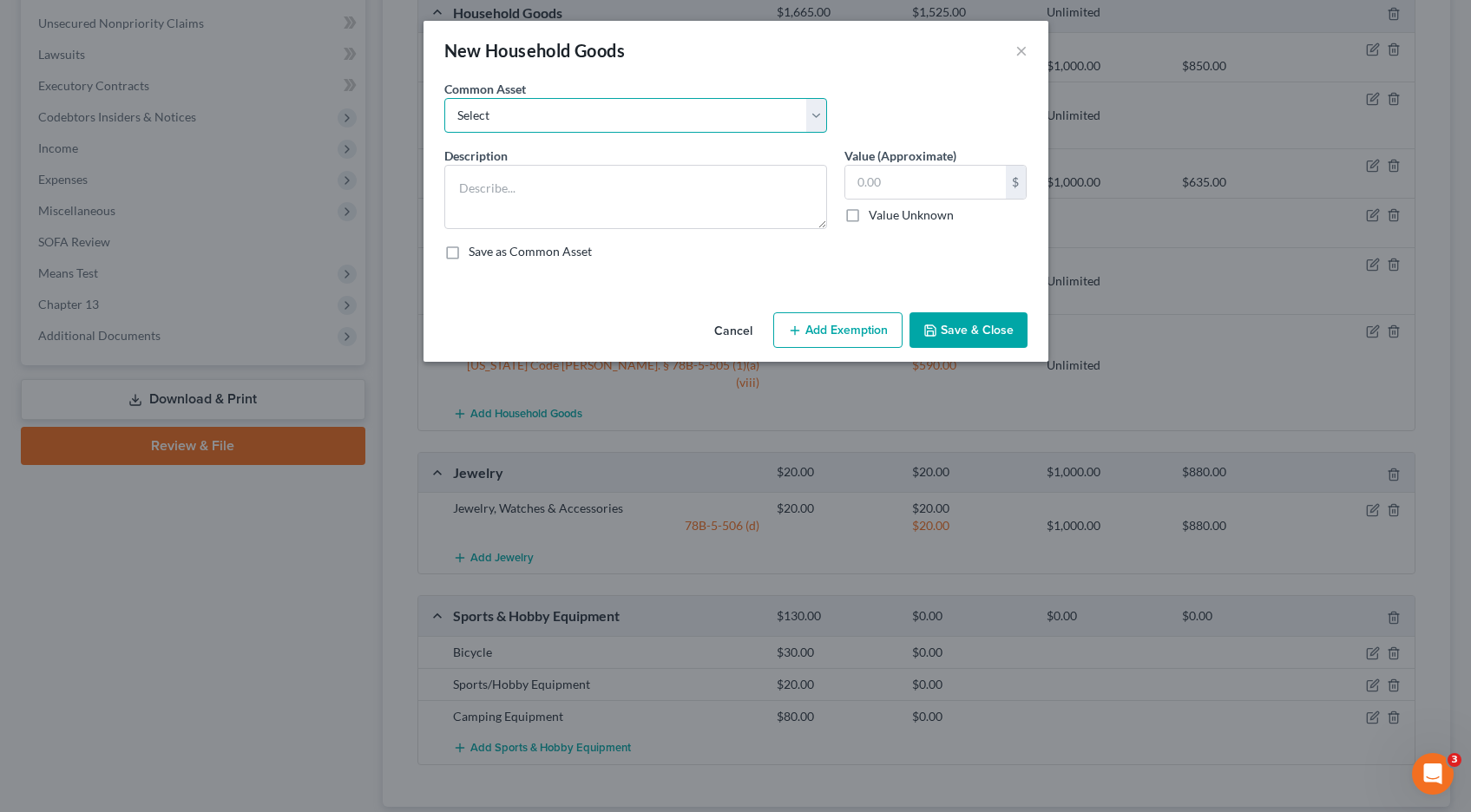
click at [816, 112] on select "Select Couch Chair Entertainment Center End/Coffee Table Stove/Cooking unit Sof…" at bounding box center [636, 115] width 382 height 35
click at [445, 98] on select "Select Couch Chair Entertainment Center End/Coffee Table Stove/Cooking unit Sof…" at bounding box center [636, 115] width 382 height 35
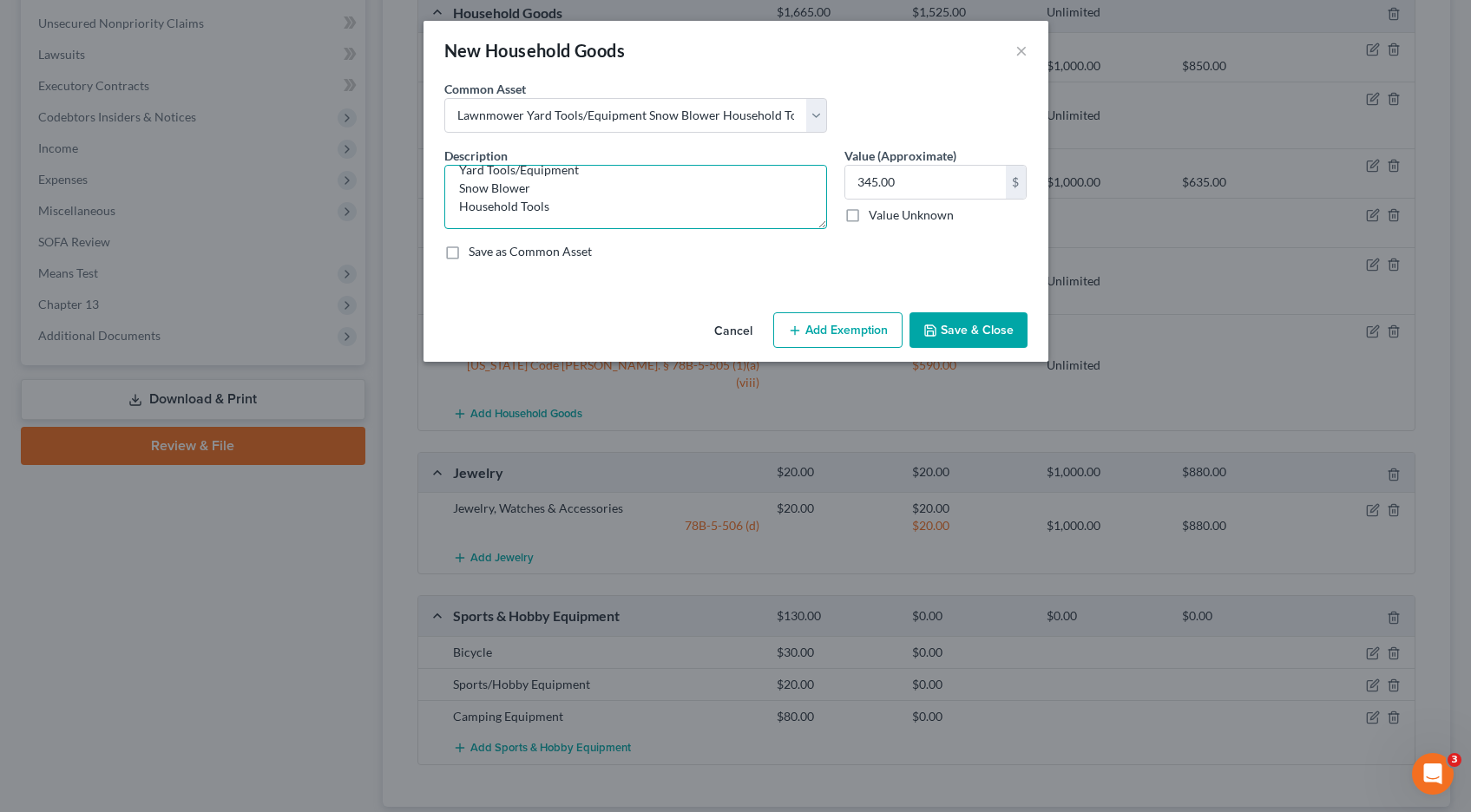
drag, startPoint x: 541, startPoint y: 190, endPoint x: 408, endPoint y: 192, distance: 133.0
click at [408, 192] on div "New Household Goods × An exemption set must first be selected from the Filing I…" at bounding box center [735, 406] width 1471 height 812
click at [957, 333] on button "Save & Close" at bounding box center [968, 330] width 118 height 37
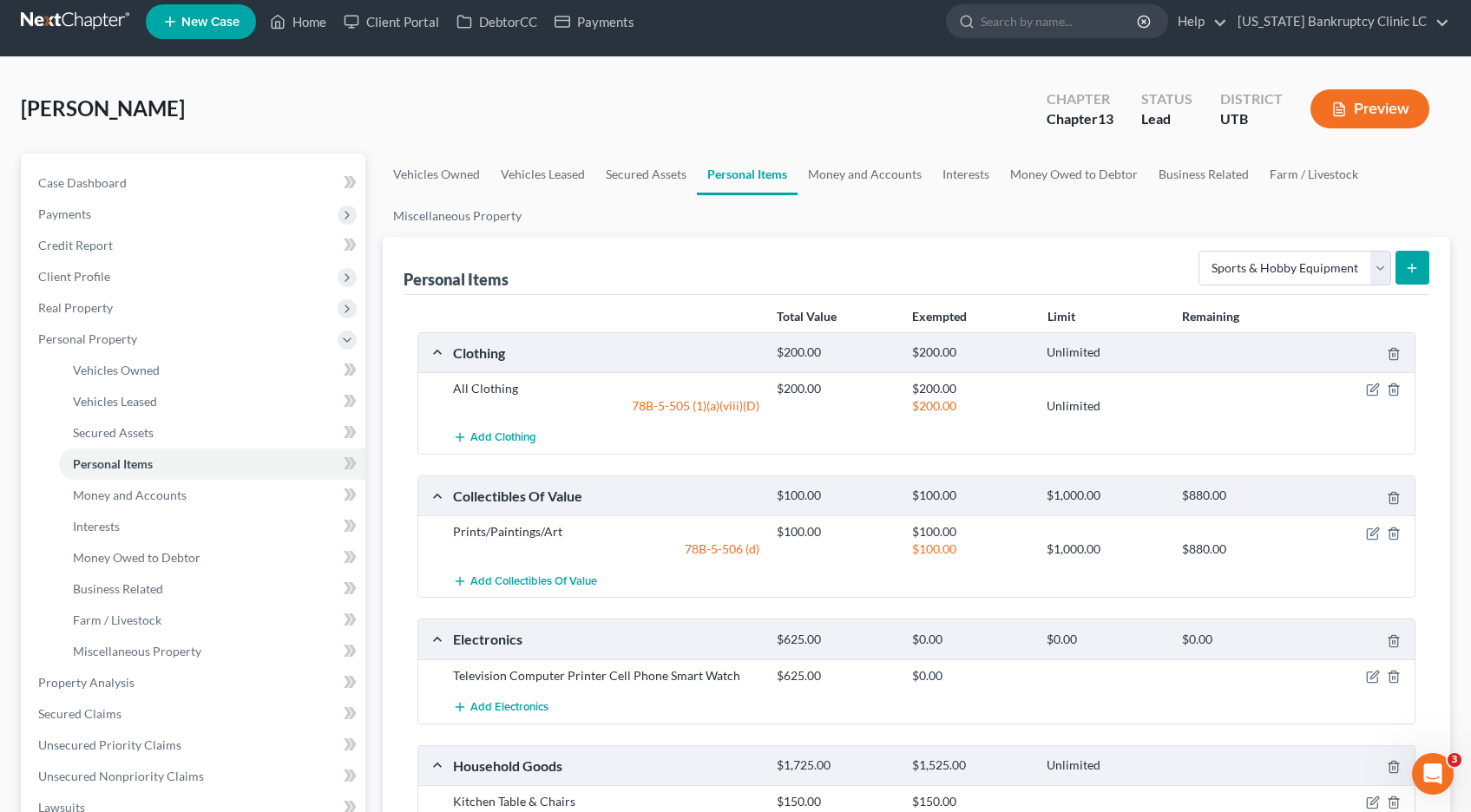
scroll to position [6, 0]
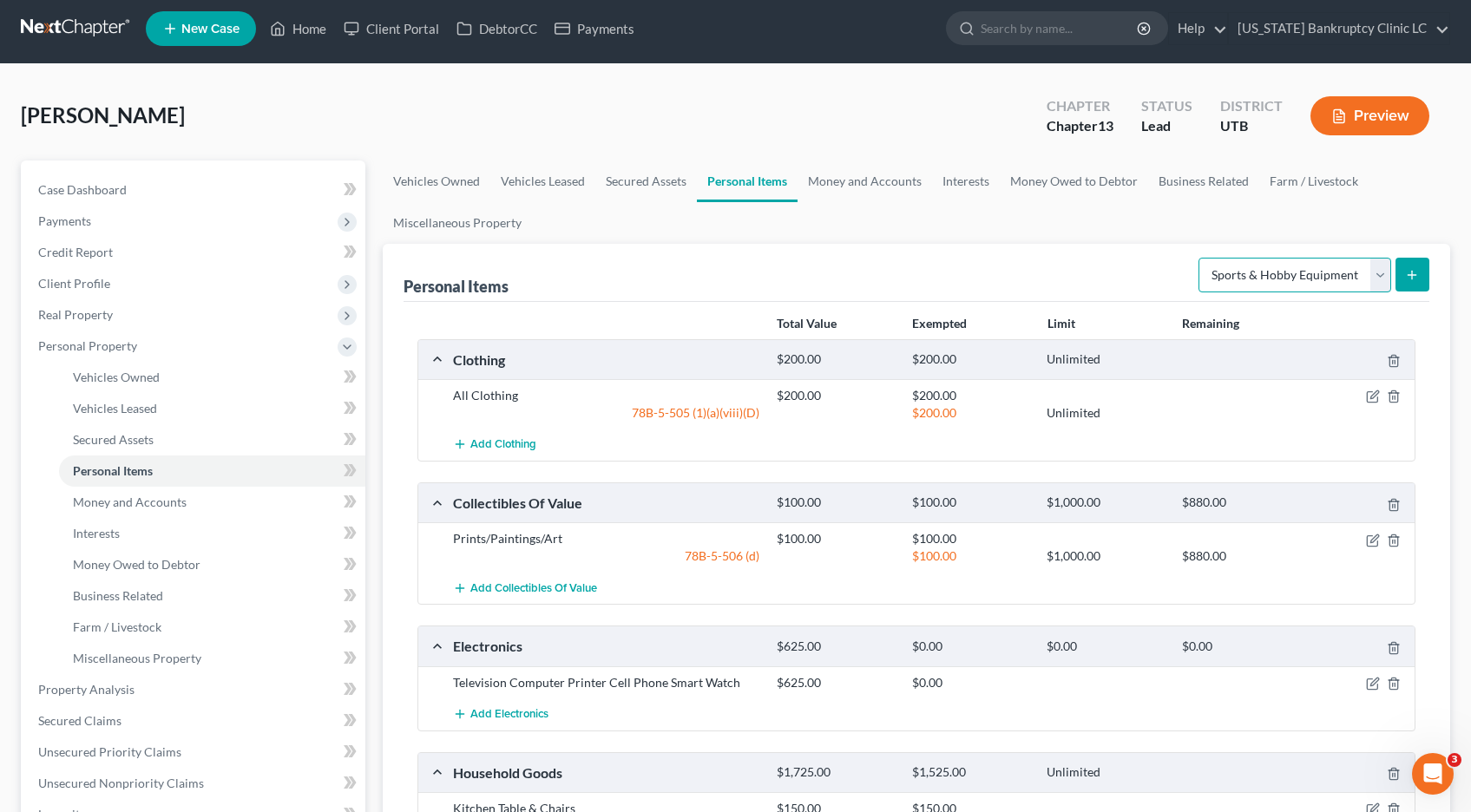
click at [1378, 272] on select "Select Item Type Clothing Collectibles Of Value Electronics Firearms Household …" at bounding box center [1295, 274] width 193 height 35
click at [1201, 257] on select "Select Item Type Clothing Collectibles Of Value Electronics Firearms Household …" at bounding box center [1295, 274] width 193 height 35
click at [1415, 271] on icon "submit" at bounding box center [1413, 275] width 14 height 14
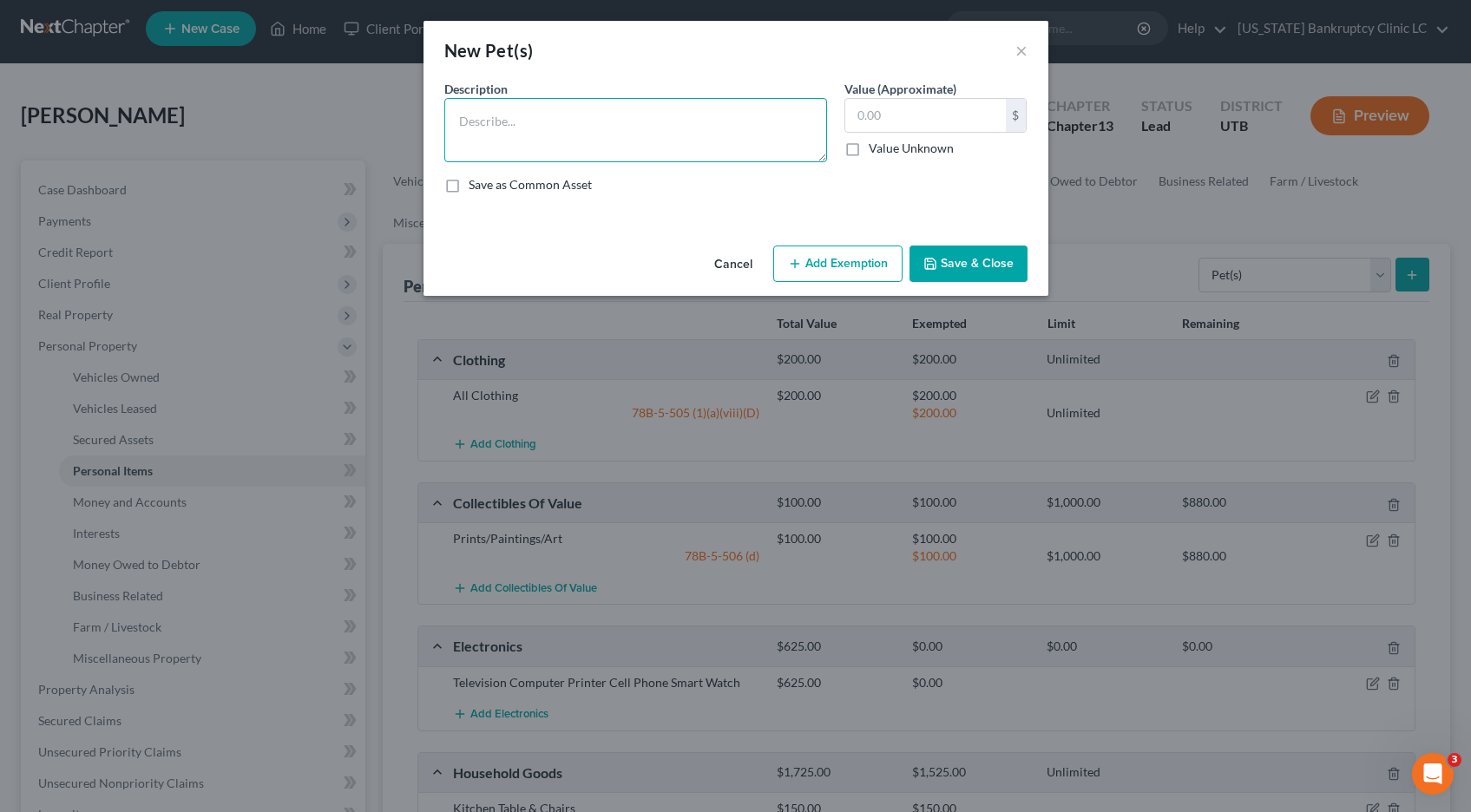
click at [542, 126] on textarea at bounding box center [636, 130] width 382 height 64
click at [812, 260] on button "Add Exemption" at bounding box center [838, 263] width 130 height 37
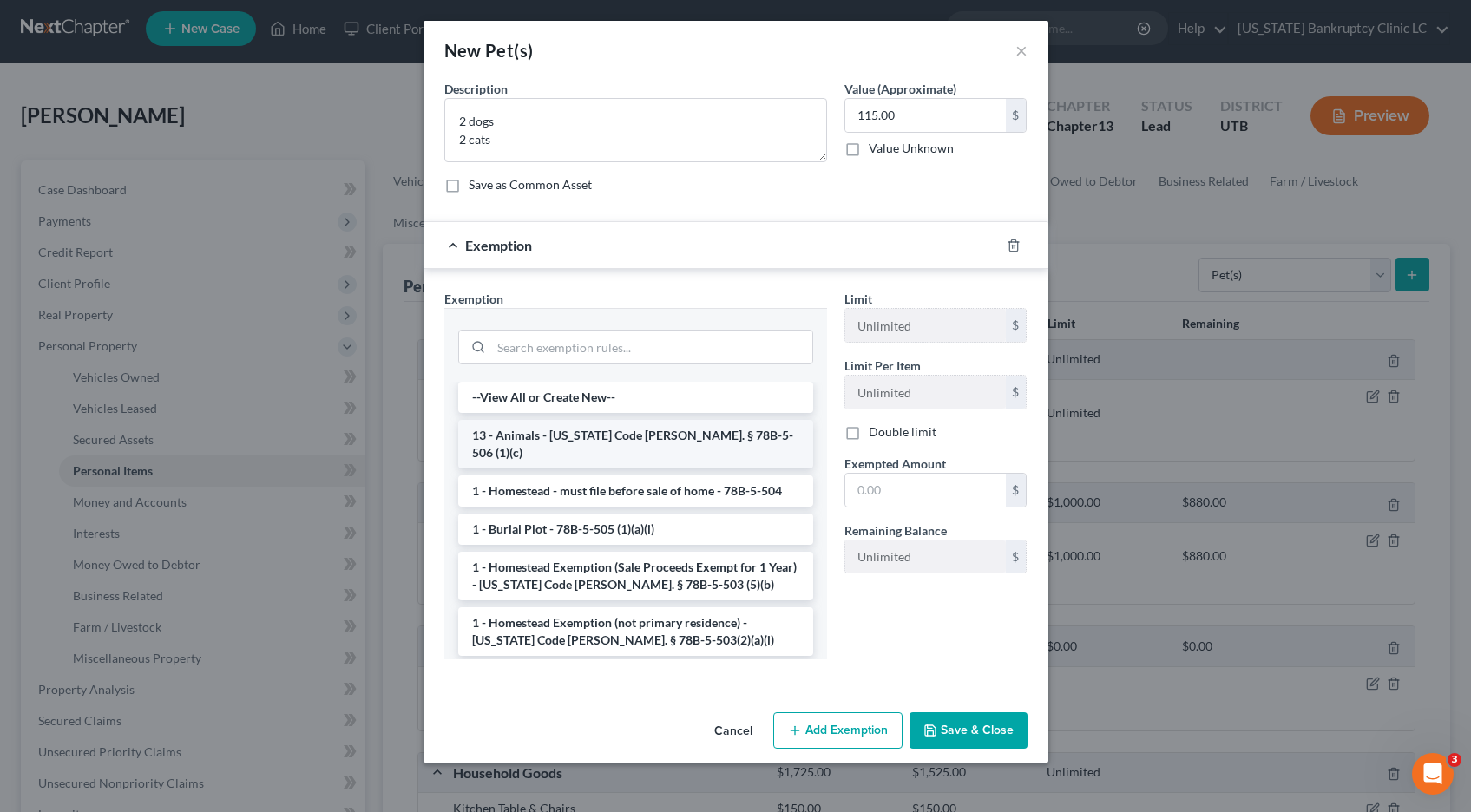
click at [622, 441] on li "13 - Animals - [US_STATE] Code [PERSON_NAME]. § 78B-5-506 (1)(c)" at bounding box center [636, 444] width 355 height 49
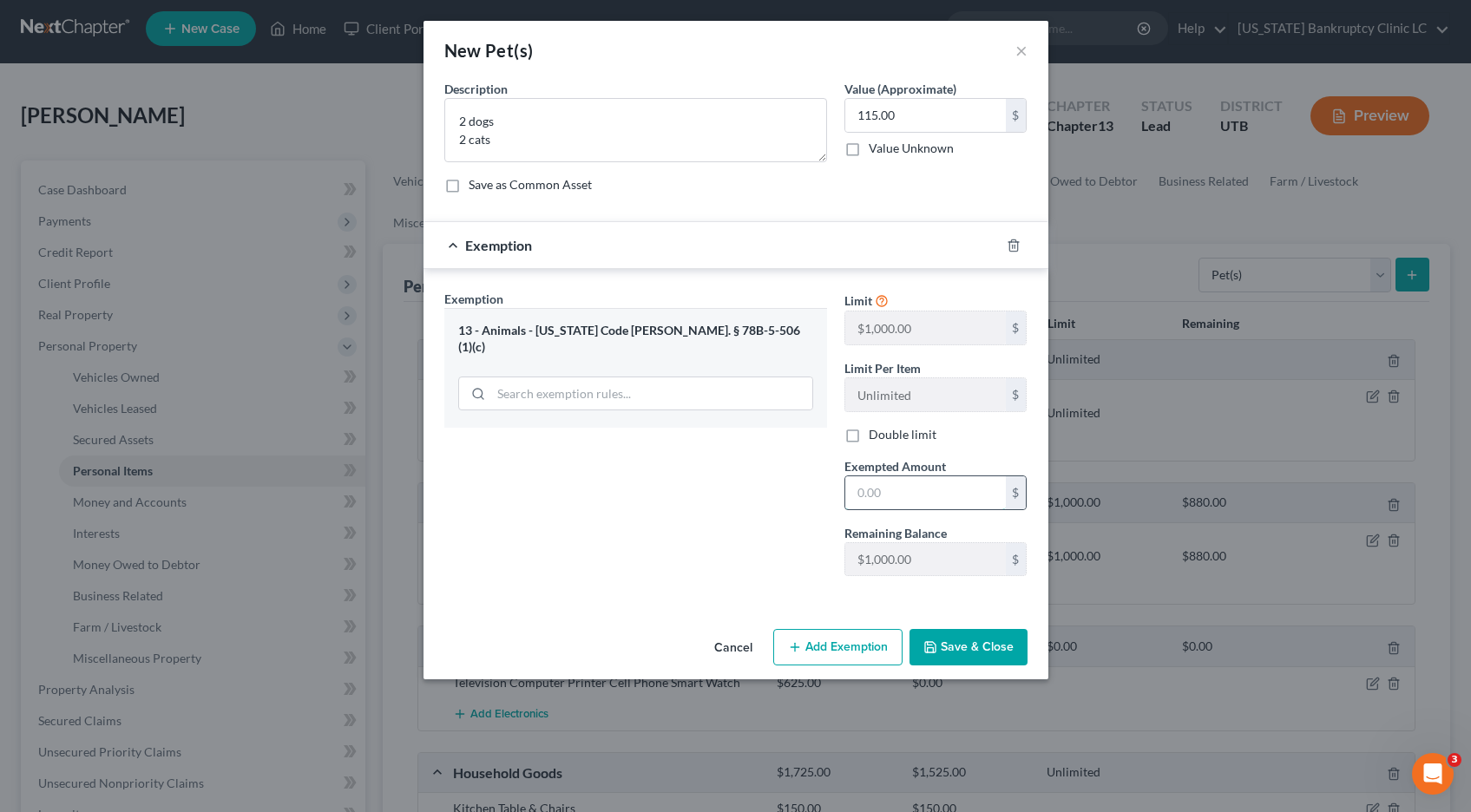
click at [897, 483] on input "text" at bounding box center [925, 492] width 160 height 33
click at [967, 642] on button "Save & Close" at bounding box center [968, 647] width 118 height 37
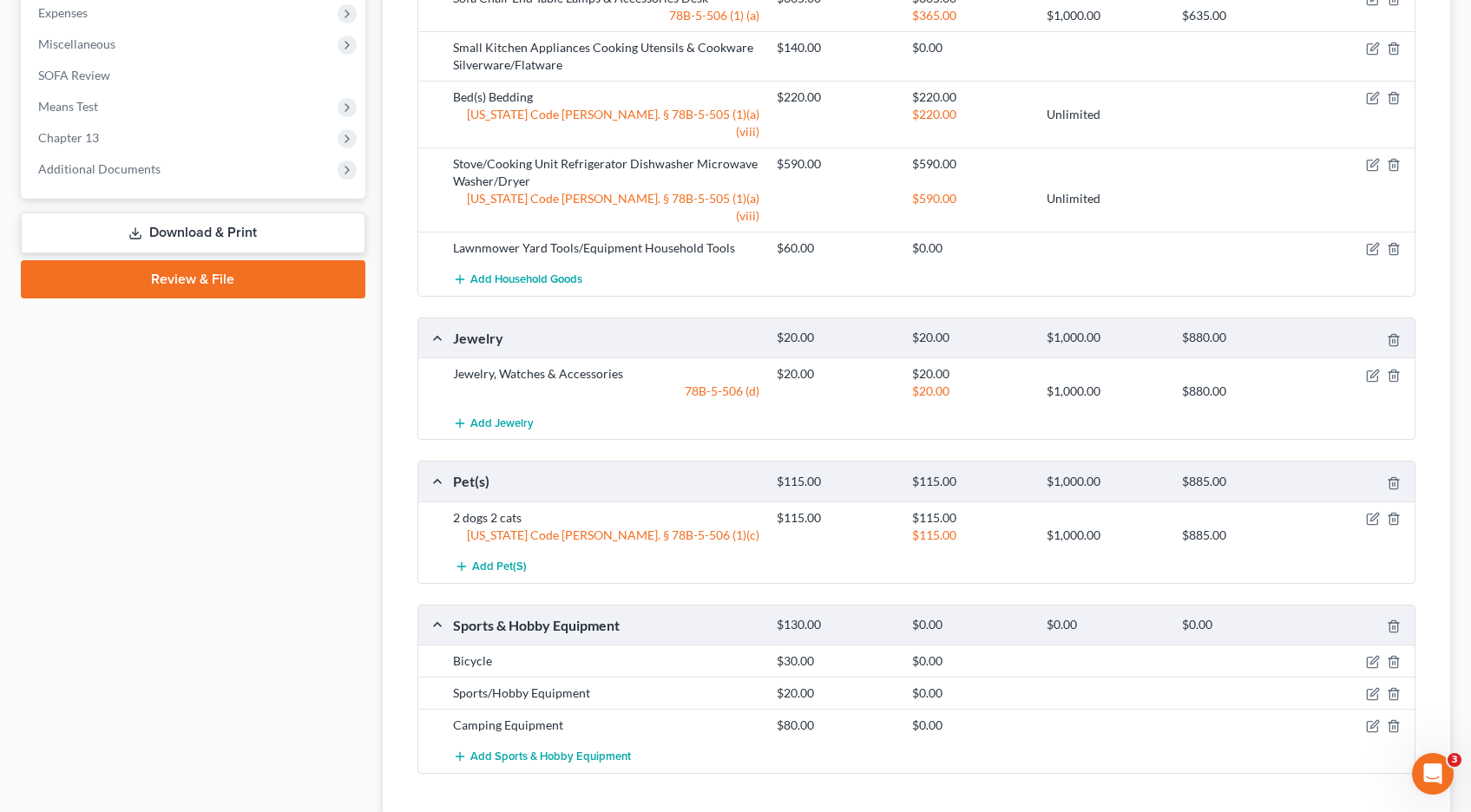
scroll to position [1006, 0]
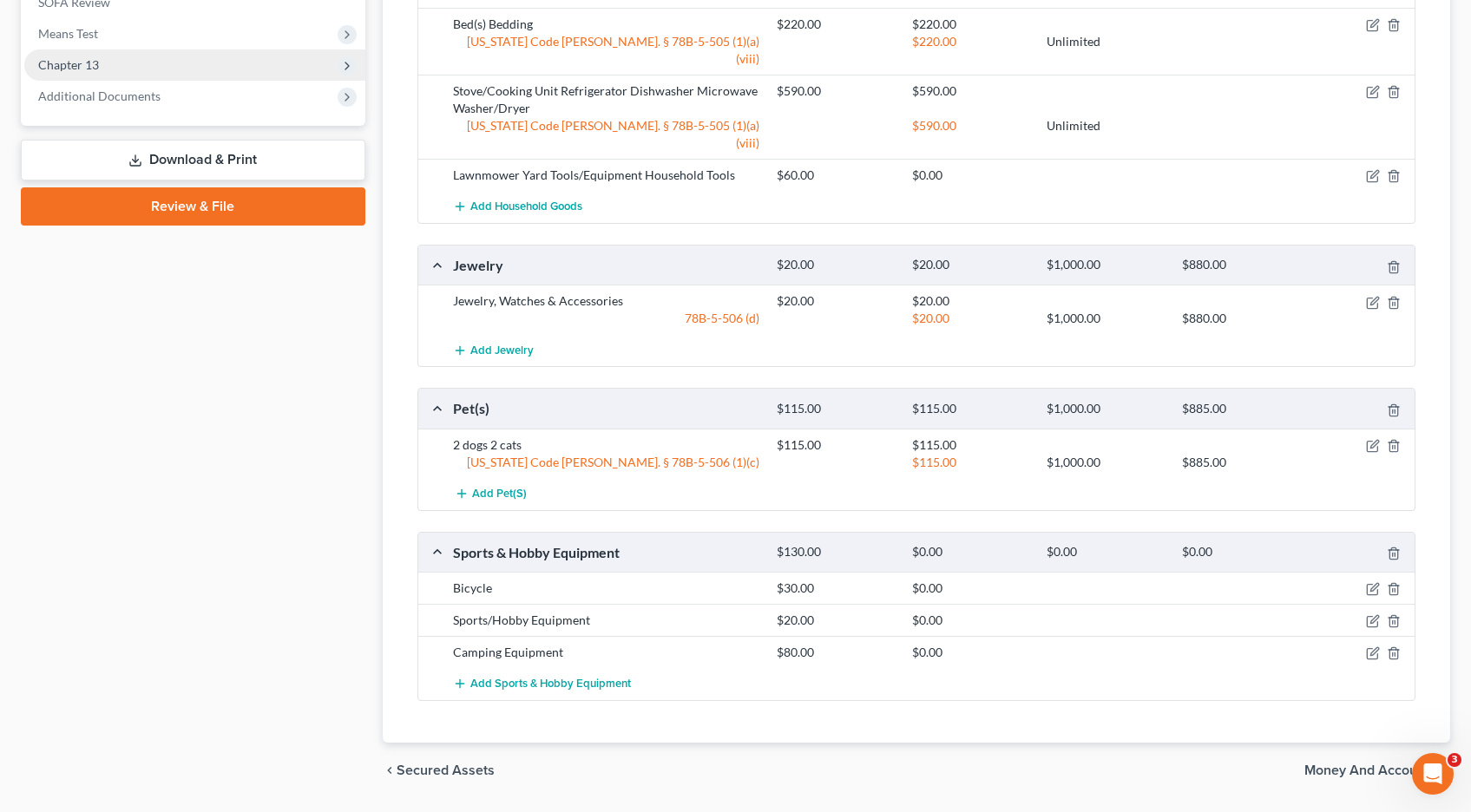
click at [94, 67] on span "Chapter 13" at bounding box center [68, 64] width 60 height 15
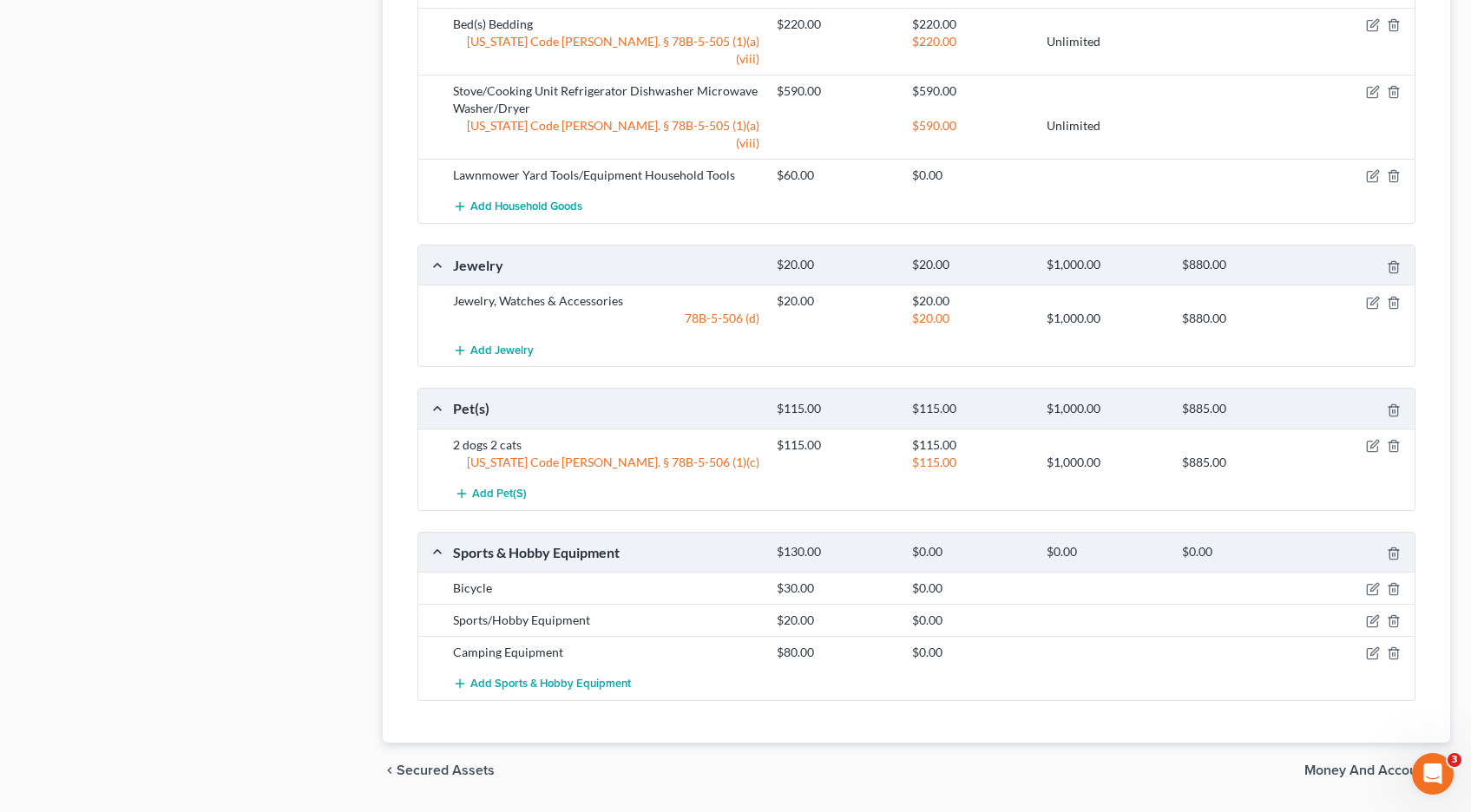
scroll to position [693, 0]
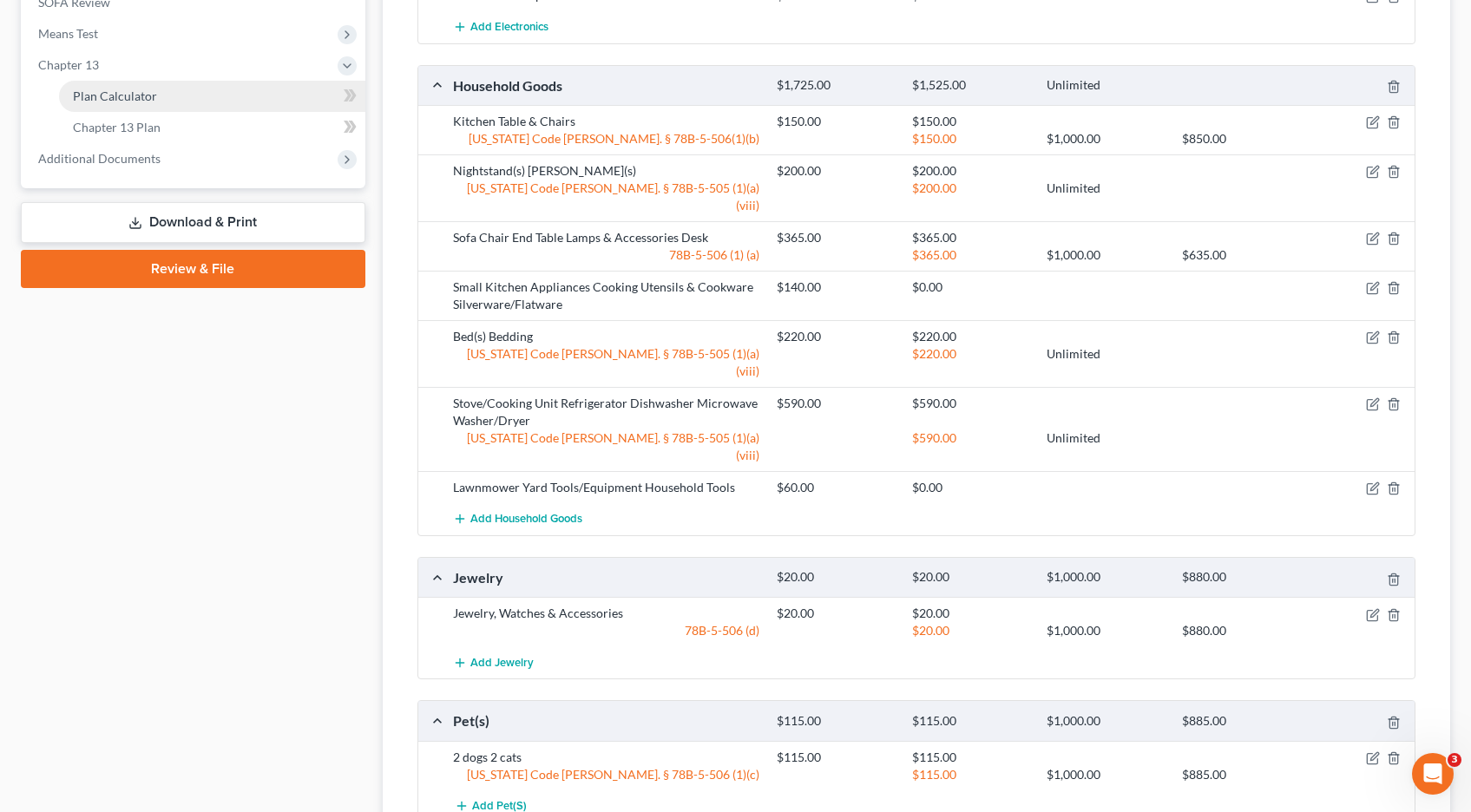
click at [139, 102] on span "Plan Calculator" at bounding box center [115, 95] width 84 height 15
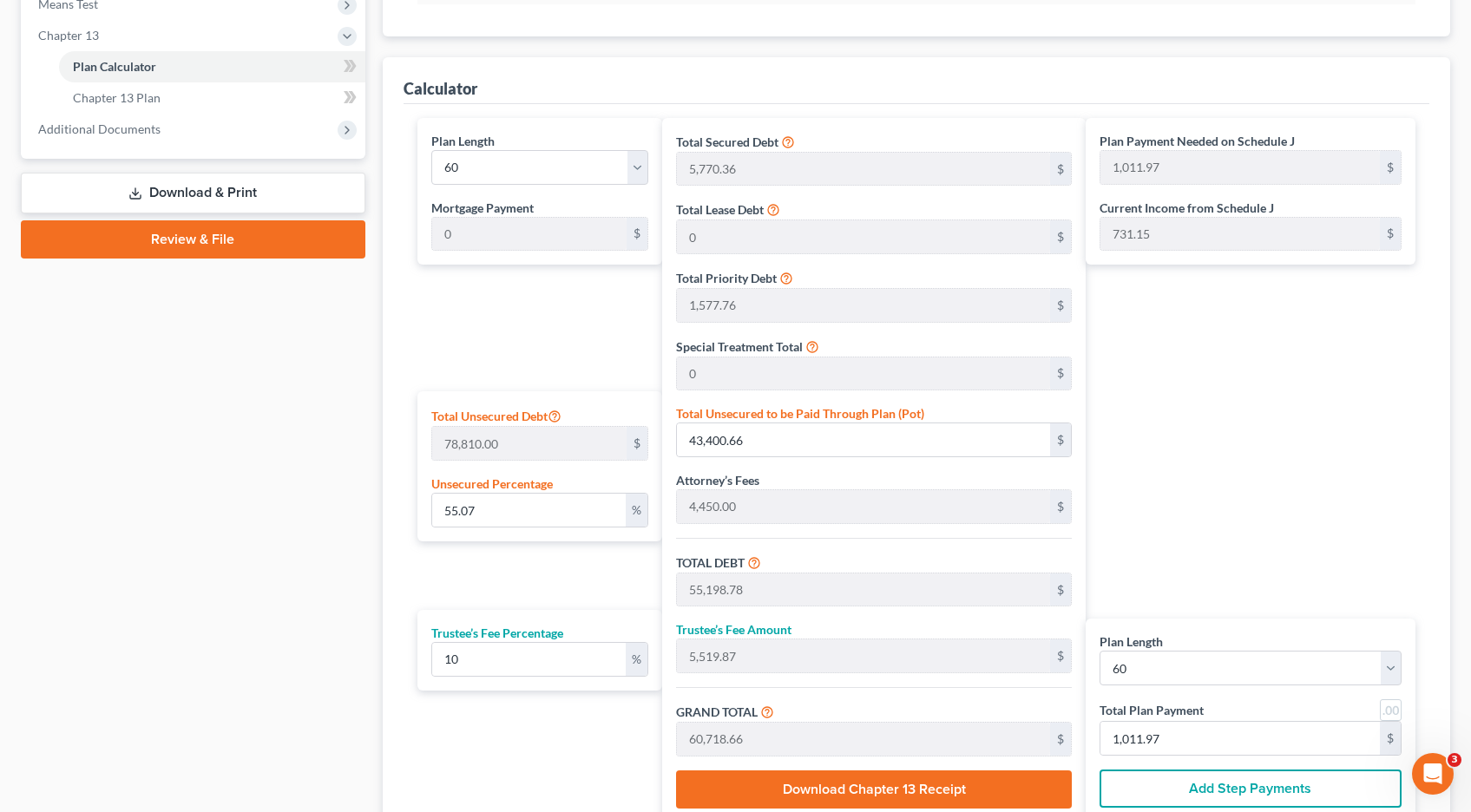
scroll to position [725, 0]
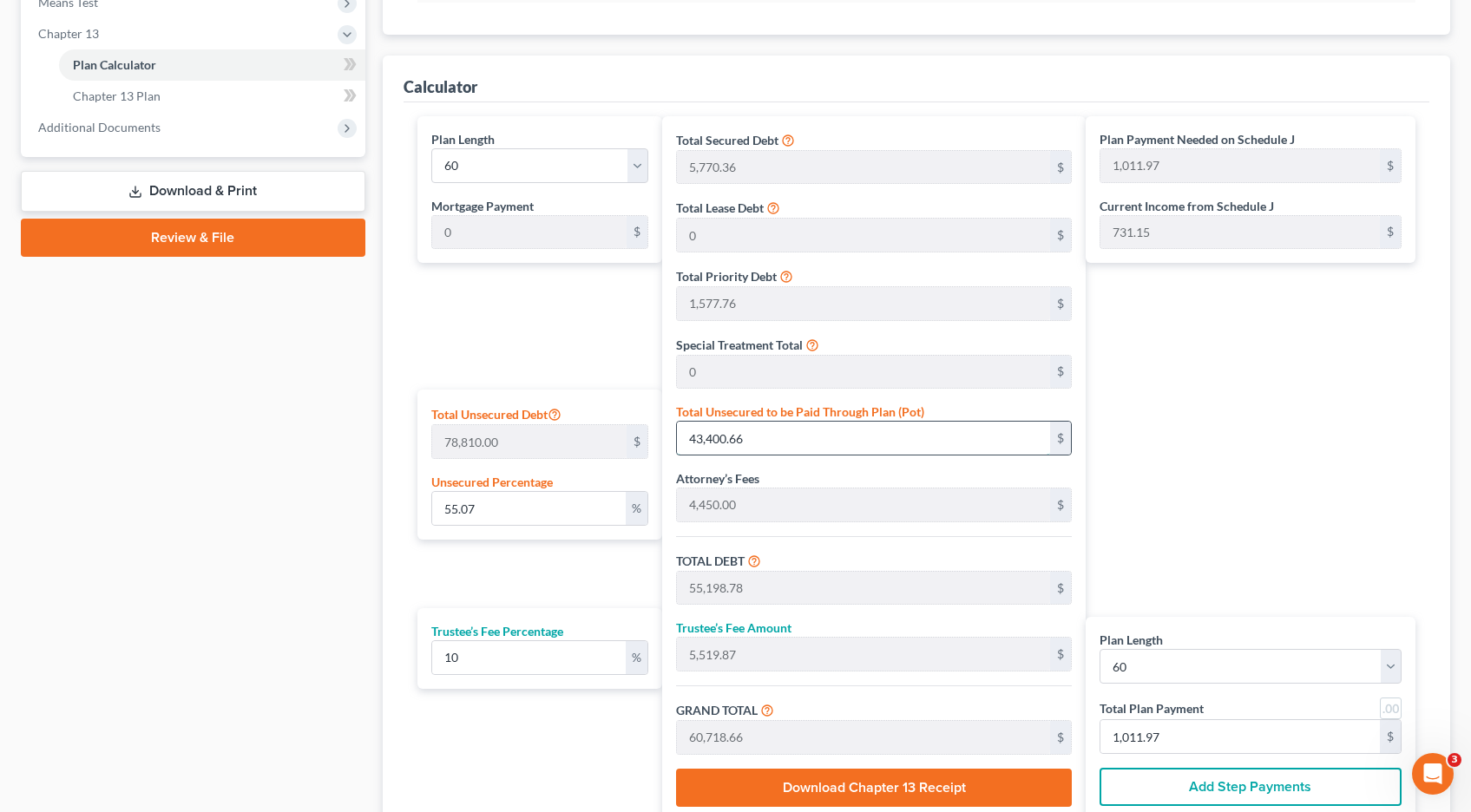
click at [813, 449] on input "43,400.66" at bounding box center [863, 438] width 373 height 33
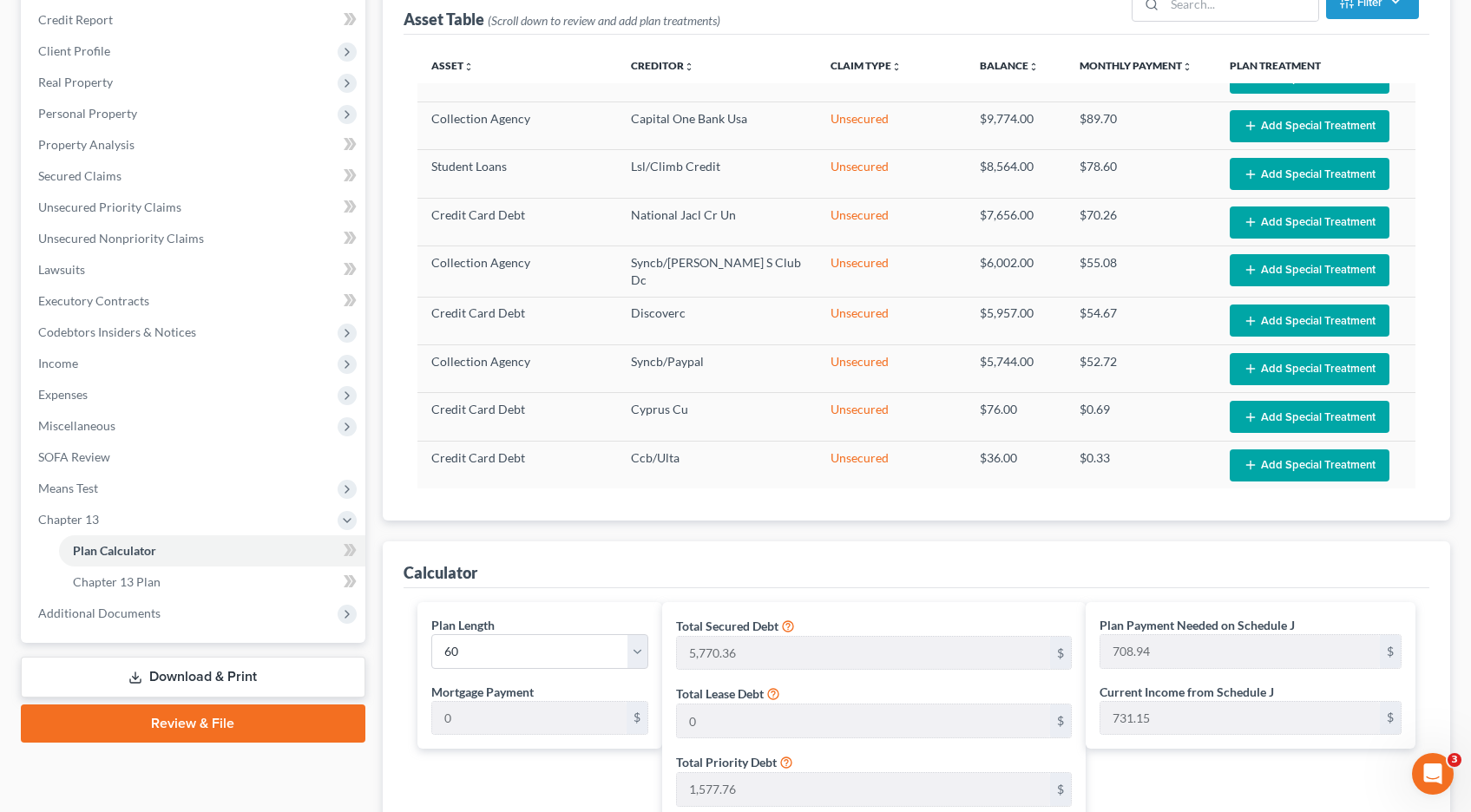
scroll to position [237, 0]
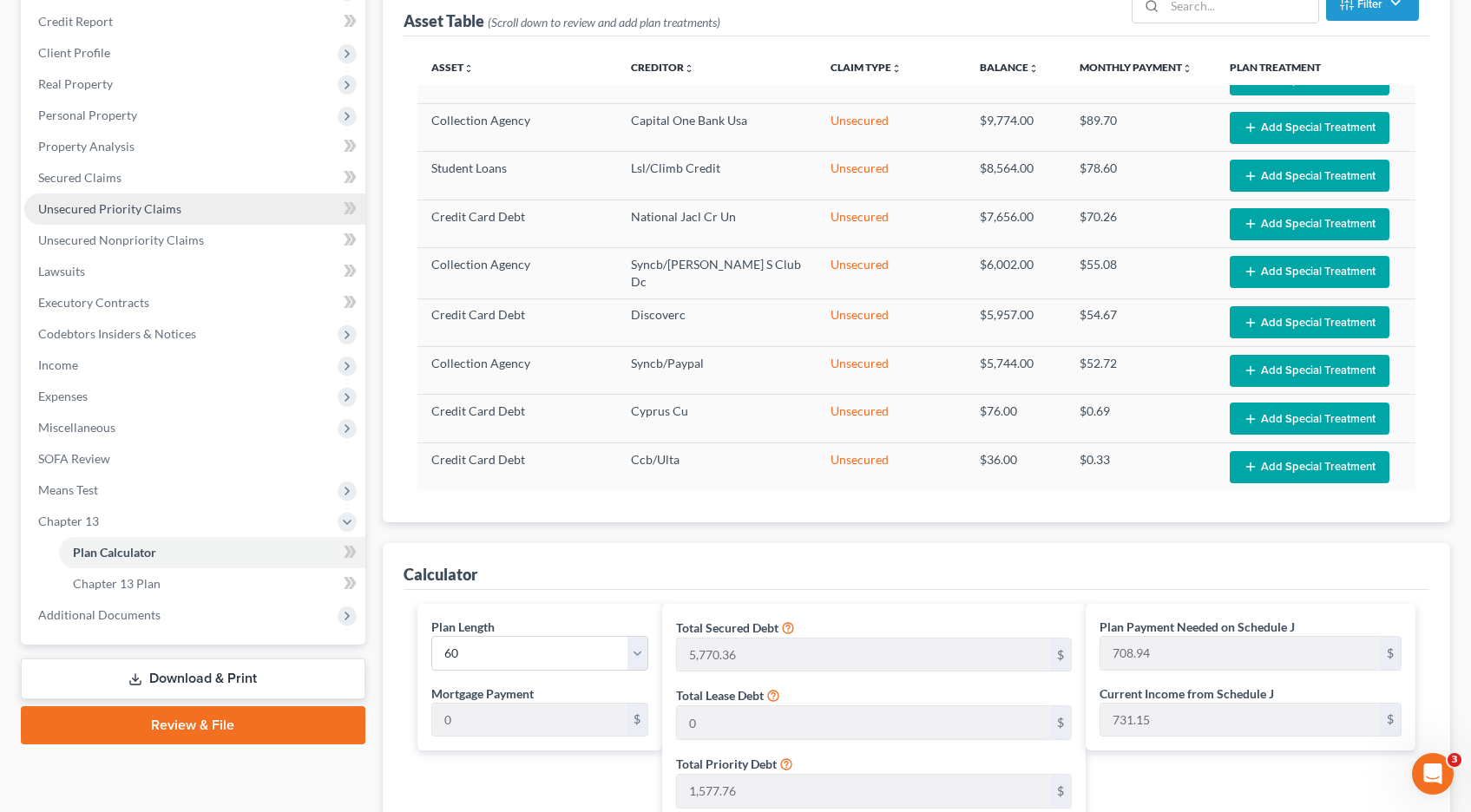
click at [62, 211] on span "Unsecured Priority Claims" at bounding box center [110, 208] width 144 height 15
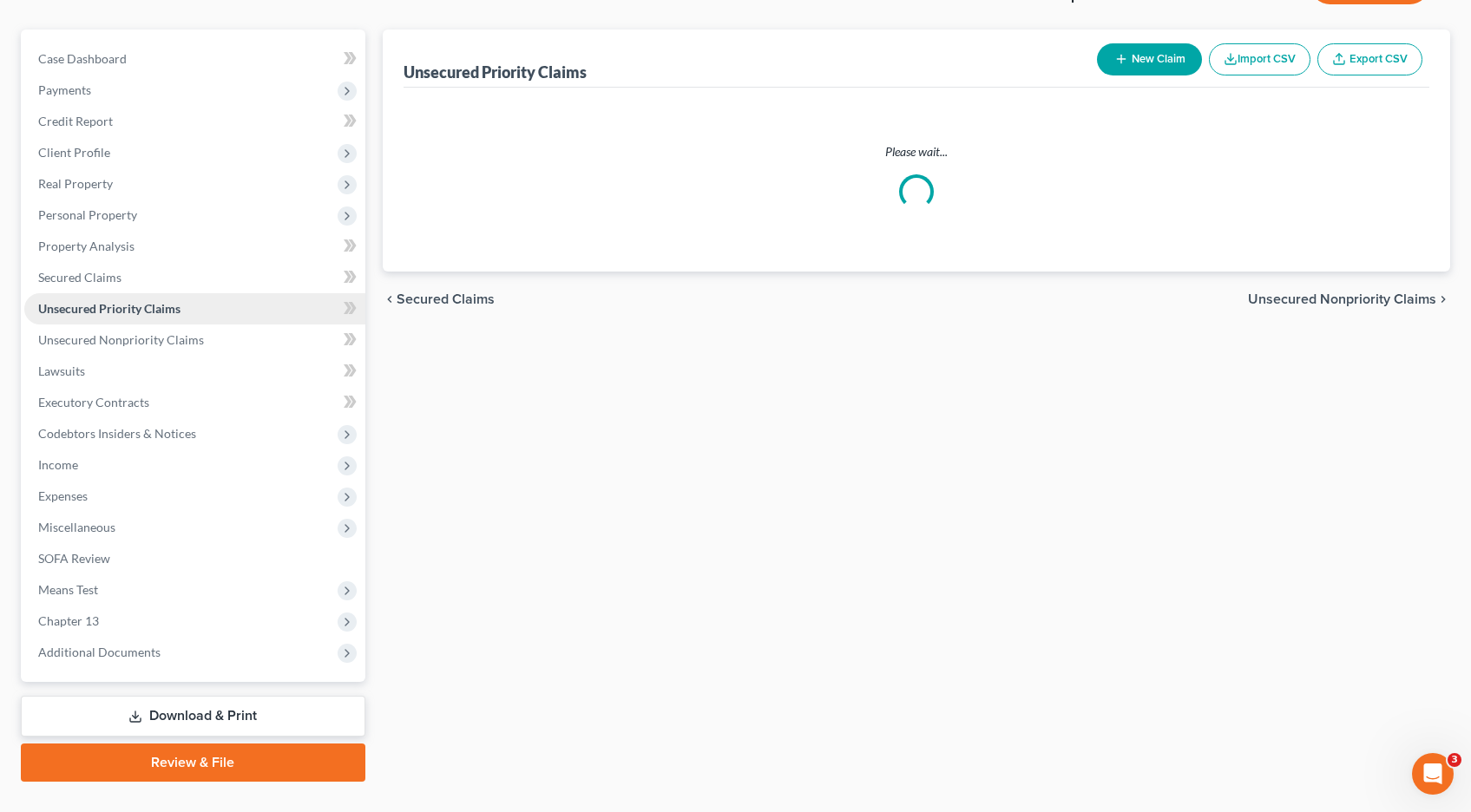
click at [62, 211] on ul "Case Dashboard Payments Invoices Payments Payments Credit Report Client Profile" at bounding box center [195, 355] width 341 height 625
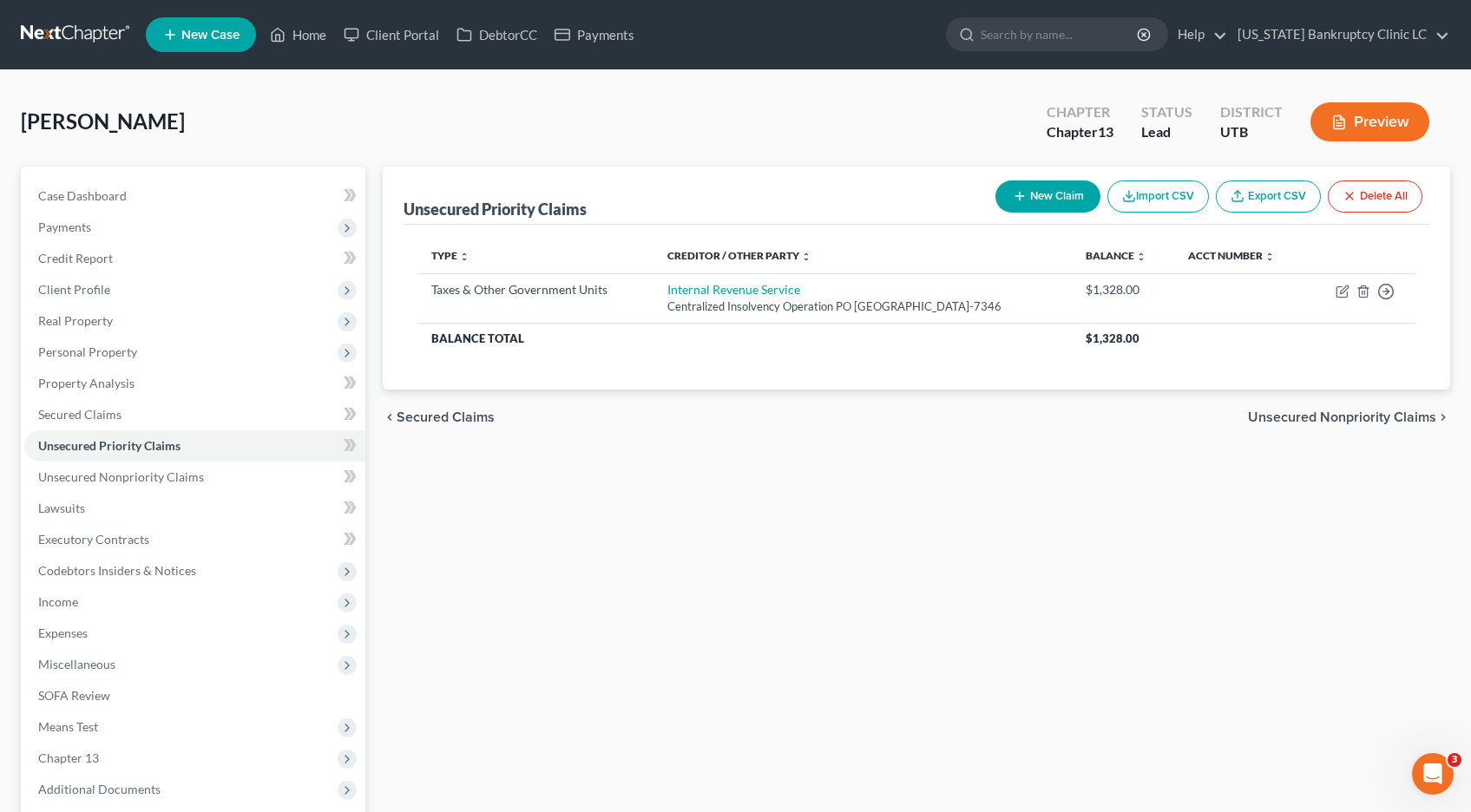
click at [1034, 195] on button "New Claim" at bounding box center [1048, 196] width 105 height 32
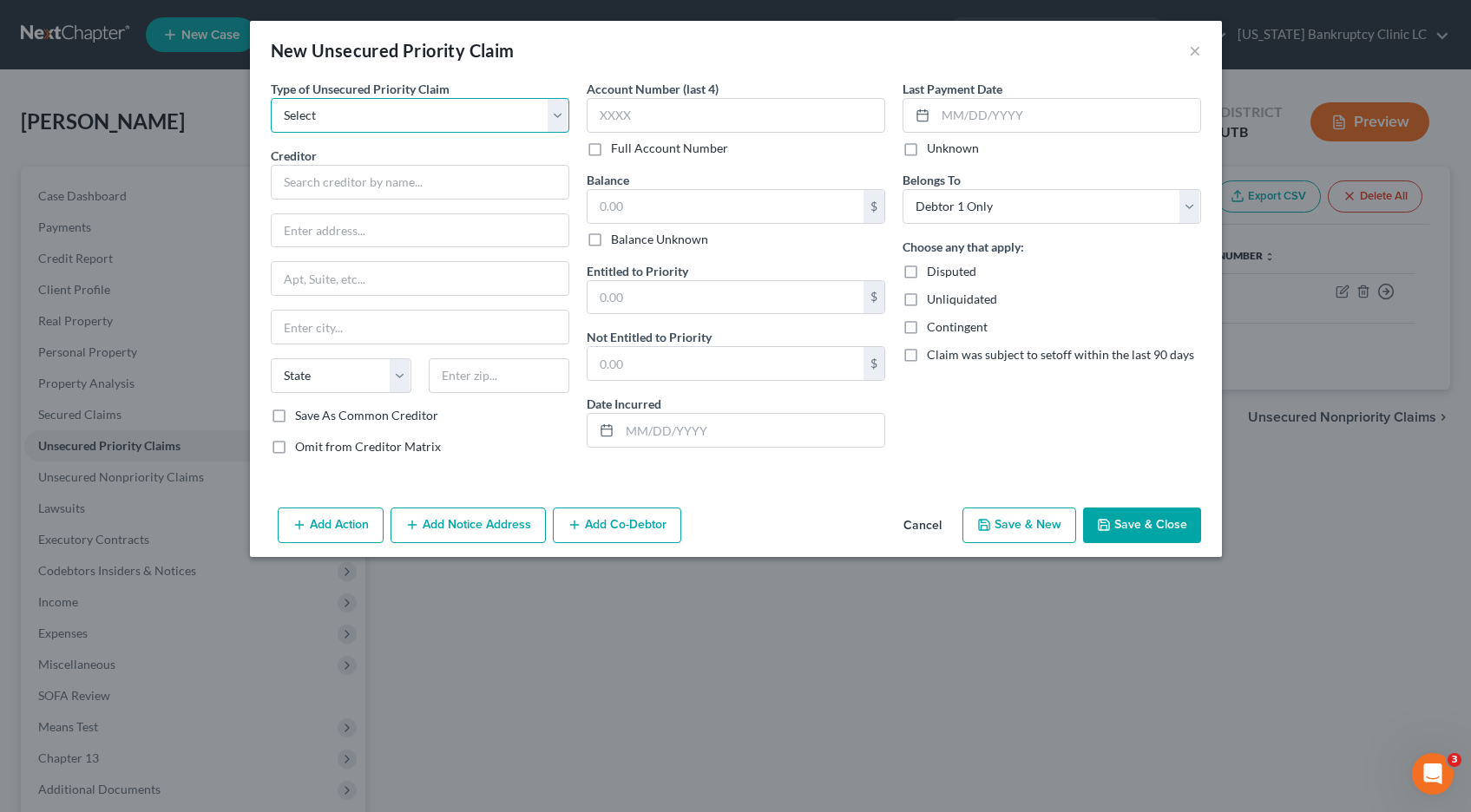
click at [557, 114] on select "Select Taxes & Other Government Units Domestic Support Obligations Extensions o…" at bounding box center [419, 115] width 298 height 35
click at [270, 98] on select "Select Taxes & Other Government Units Domestic Support Obligations Extensions o…" at bounding box center [419, 115] width 298 height 35
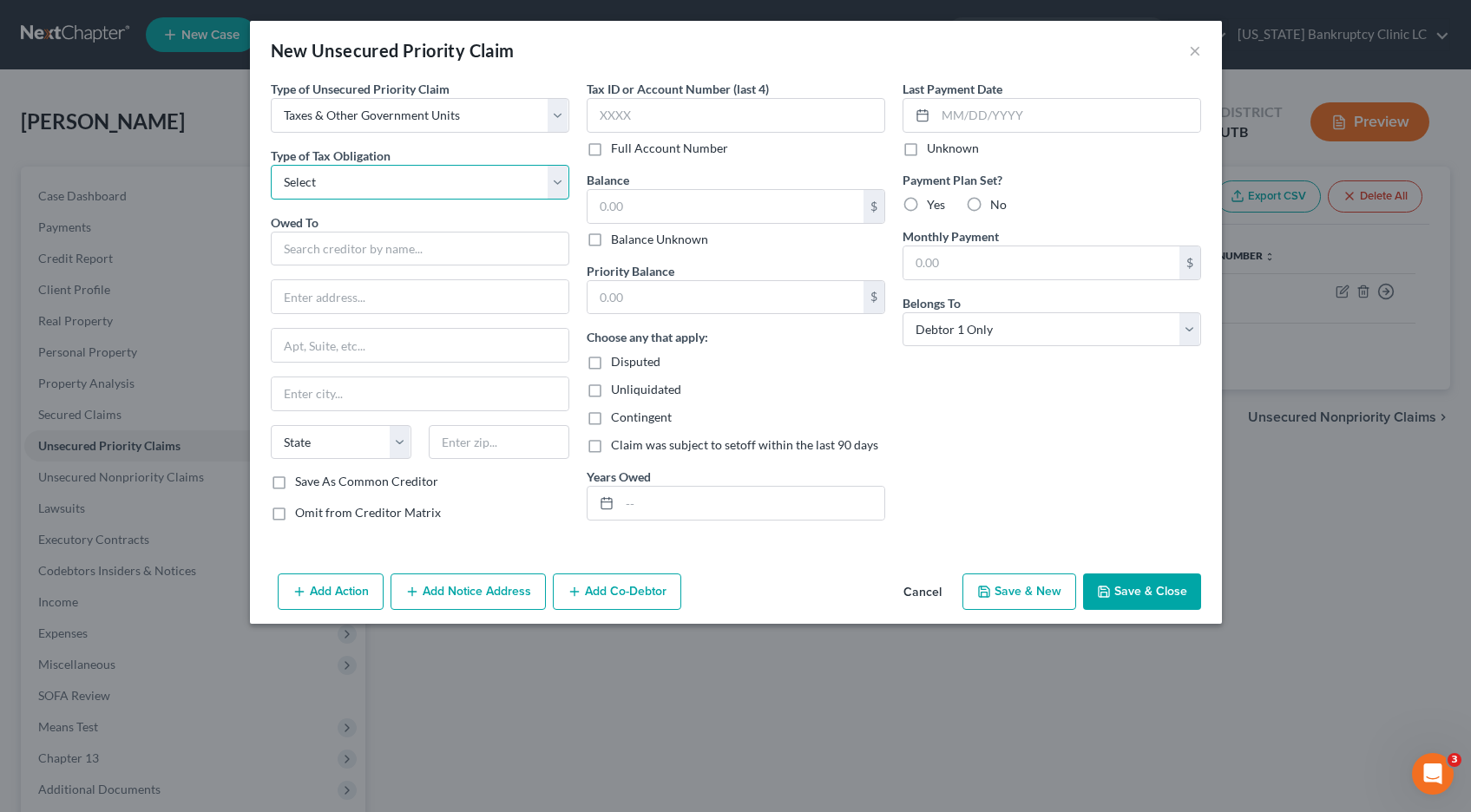
click at [559, 179] on select "Select Federal City State Franchise Tax Board Other" at bounding box center [419, 181] width 298 height 35
click at [270, 164] on select "Select Federal City State Franchise Tax Board Other" at bounding box center [419, 181] width 298 height 35
click at [473, 248] on input "text" at bounding box center [419, 249] width 298 height 35
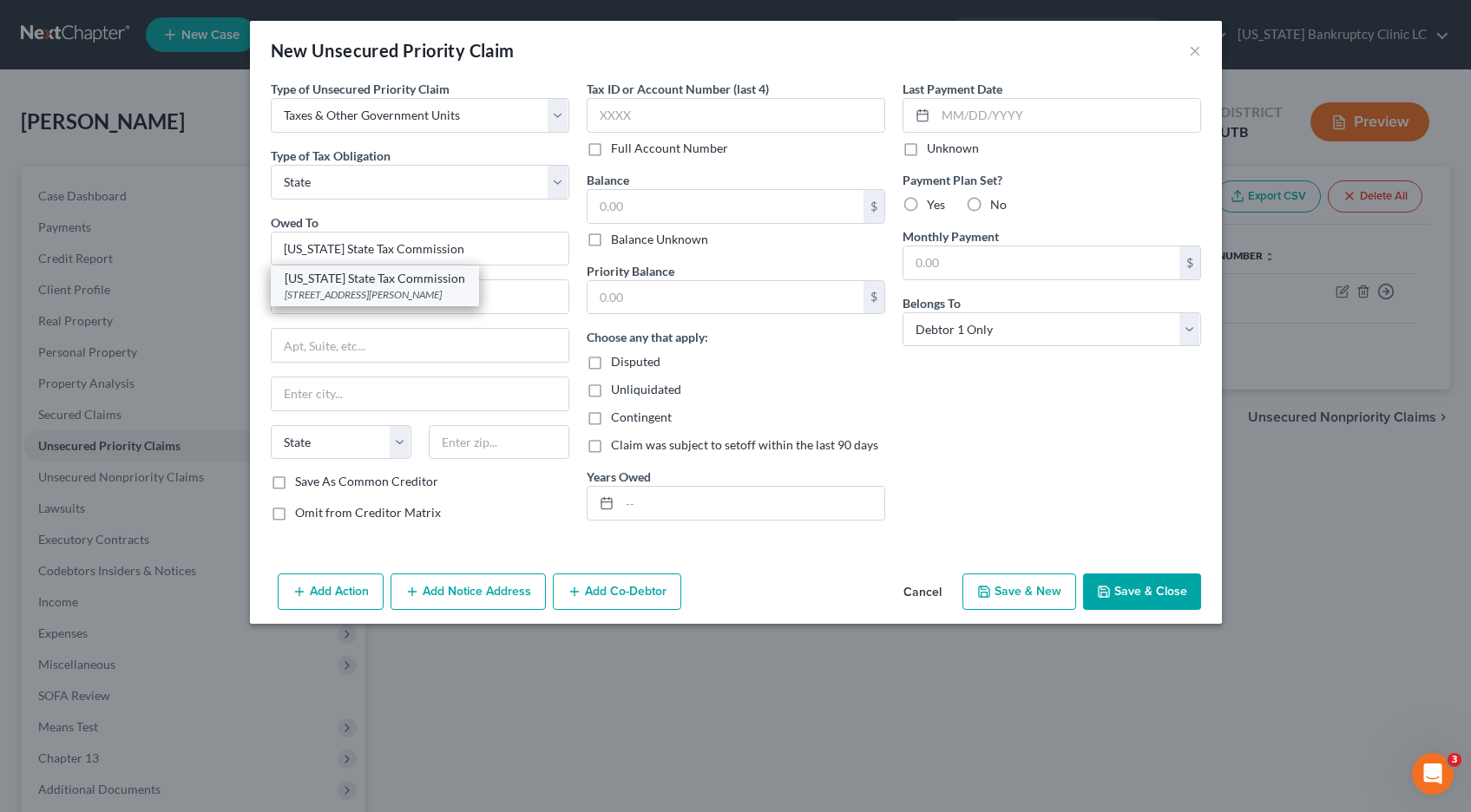
click at [466, 296] on div "[STREET_ADDRESS][PERSON_NAME]" at bounding box center [374, 294] width 180 height 15
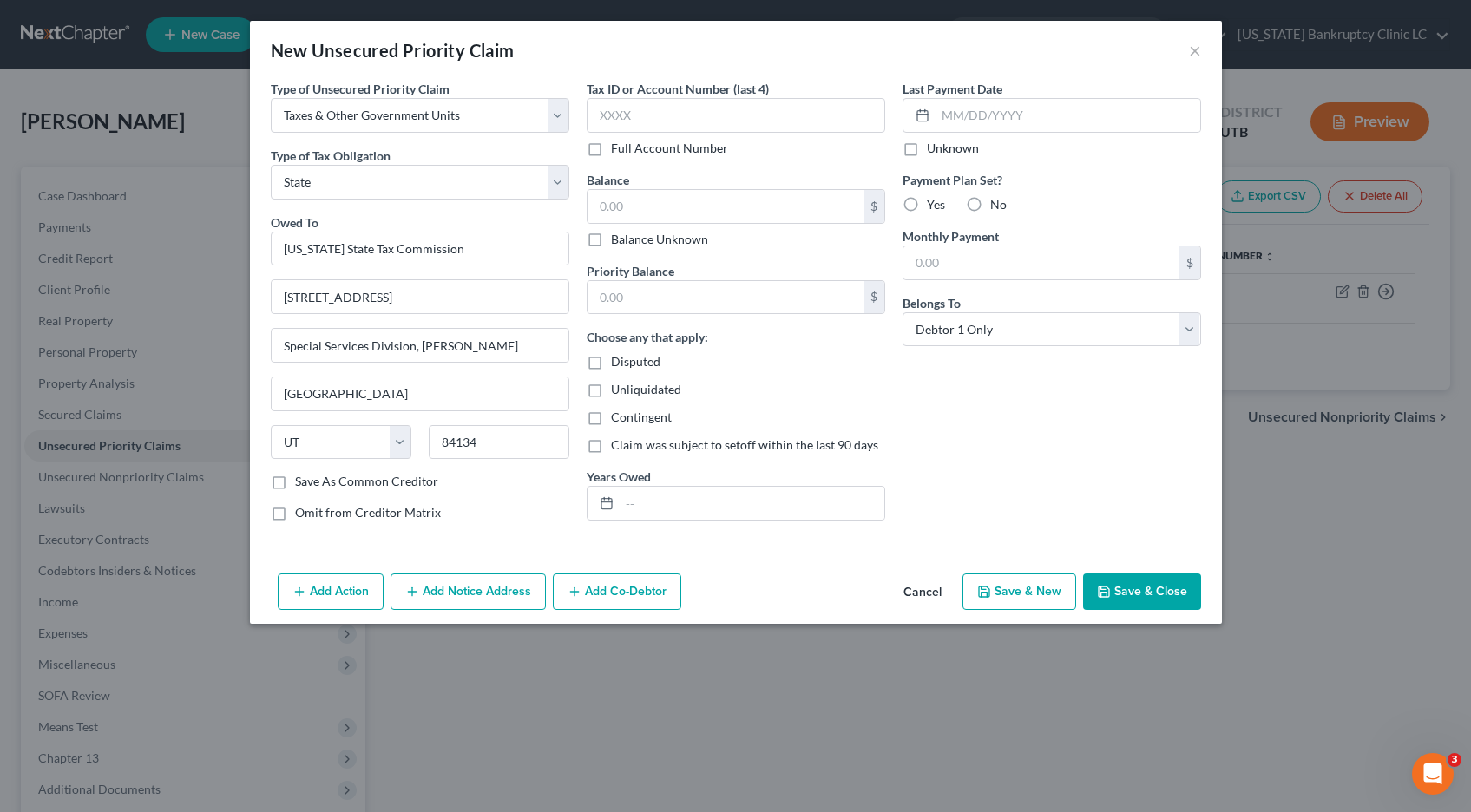
click at [1111, 587] on icon "button" at bounding box center [1104, 592] width 14 height 14
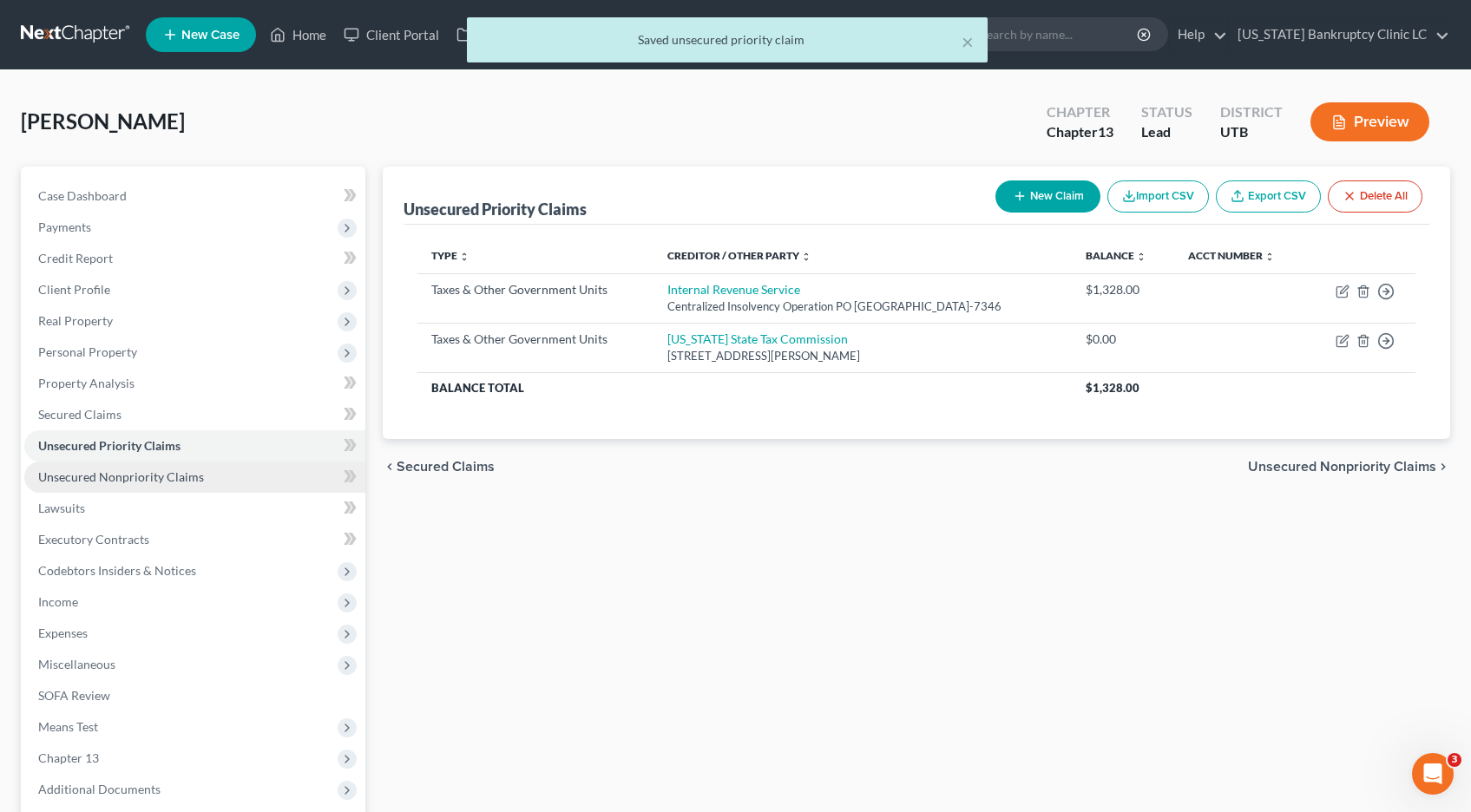
click at [156, 479] on span "Unsecured Nonpriority Claims" at bounding box center [121, 476] width 165 height 15
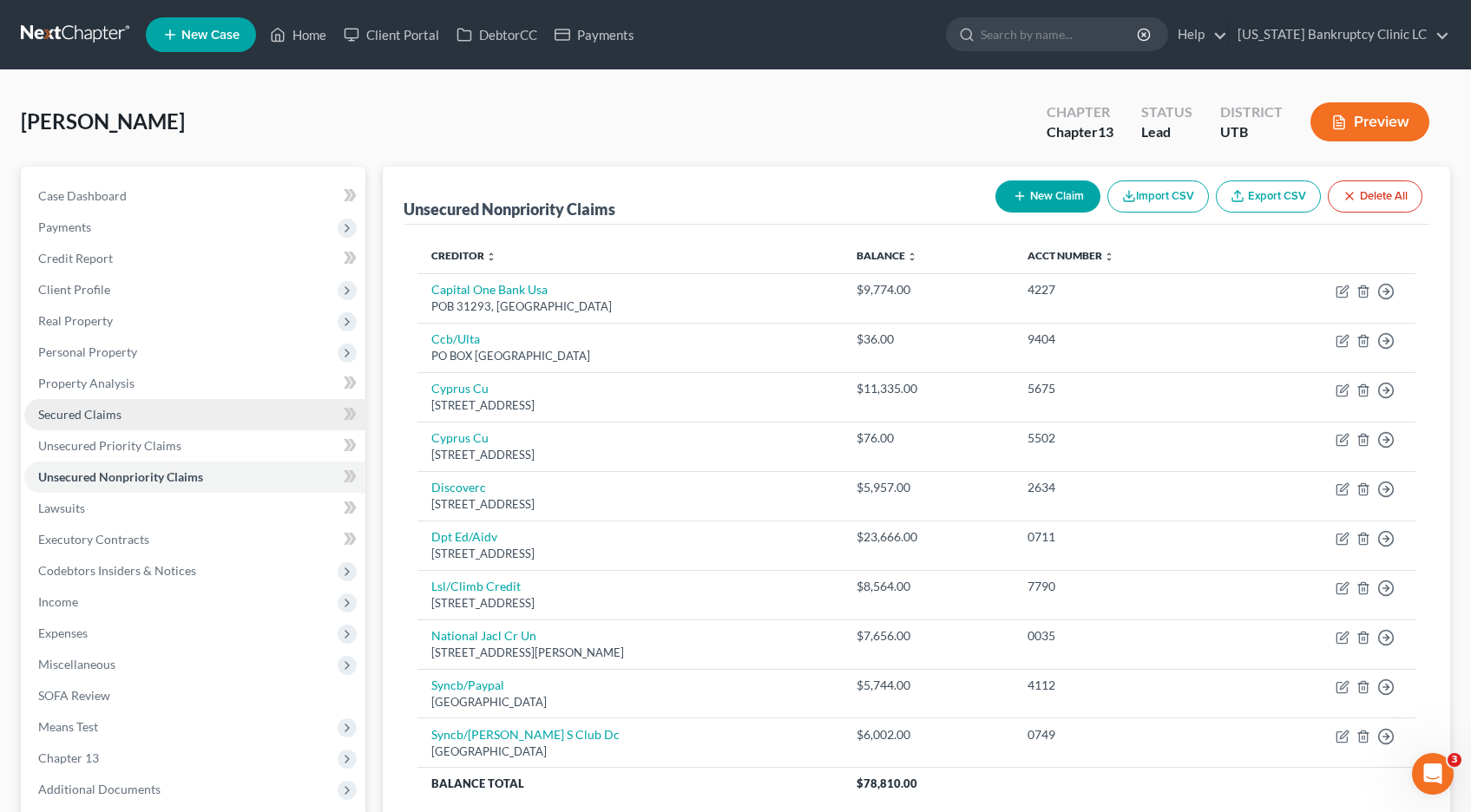
click at [79, 419] on span "Secured Claims" at bounding box center [80, 414] width 83 height 15
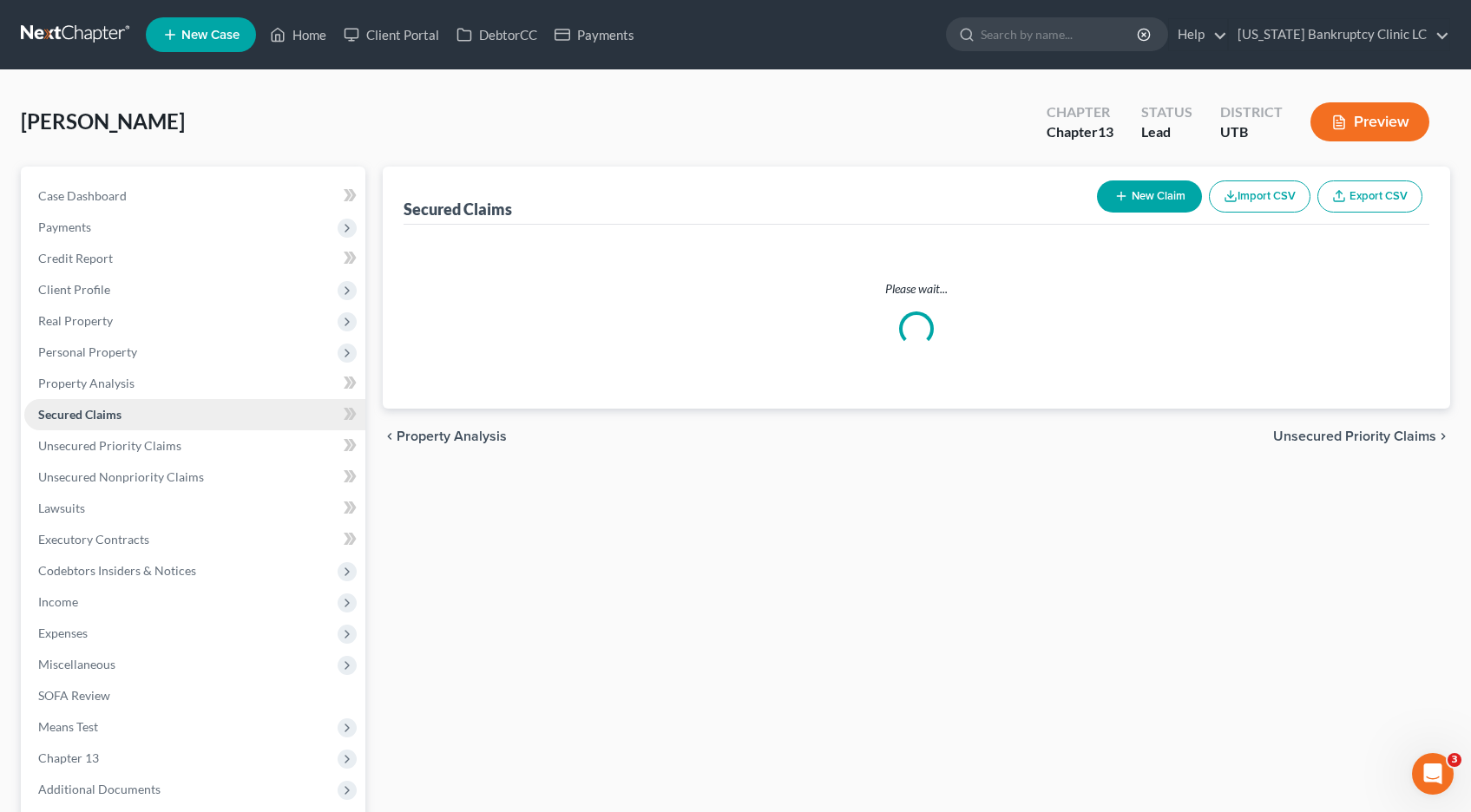
click at [79, 419] on span "Secured Claims" at bounding box center [80, 414] width 83 height 15
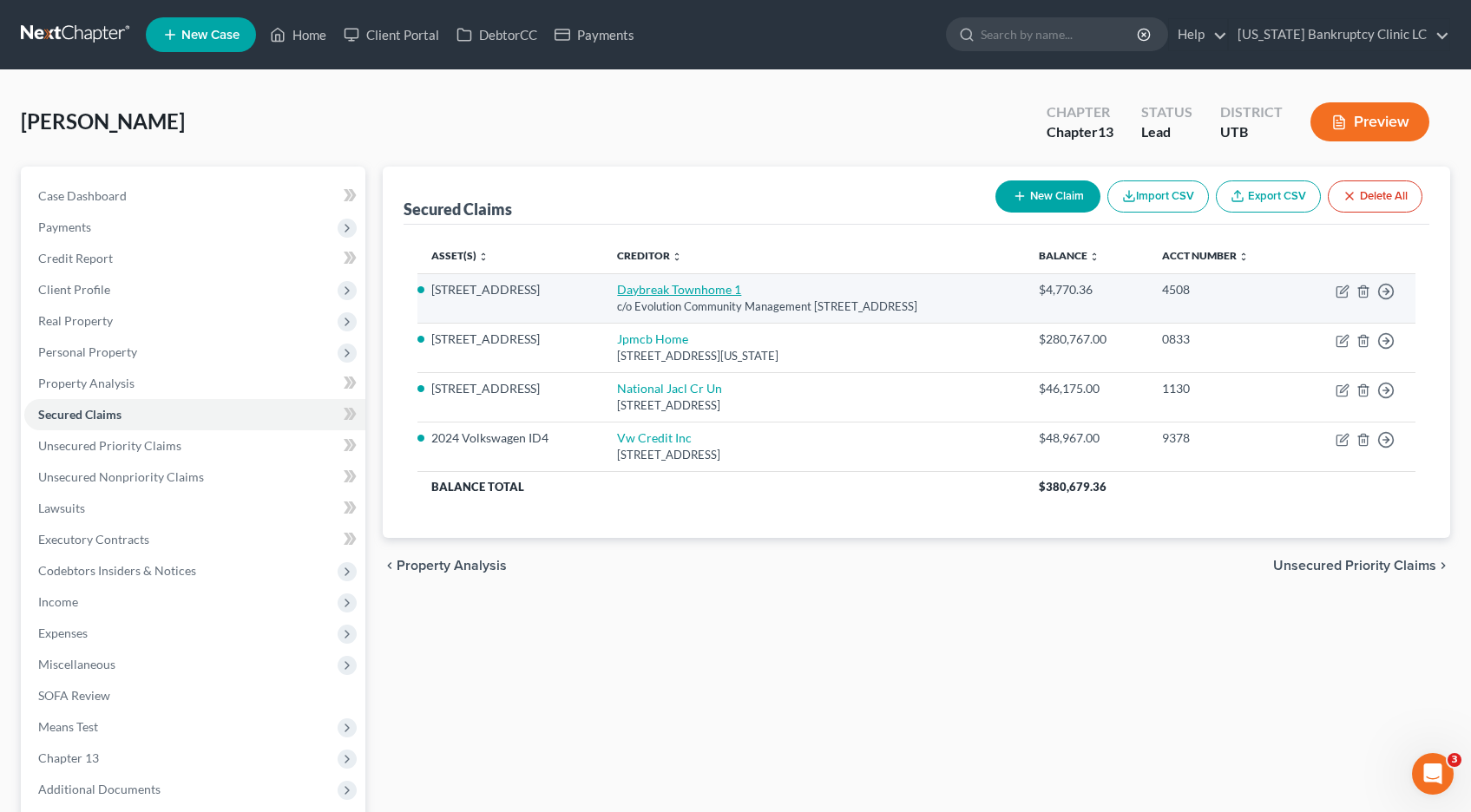
click at [659, 291] on link "Daybreak Townhome 1" at bounding box center [679, 289] width 124 height 15
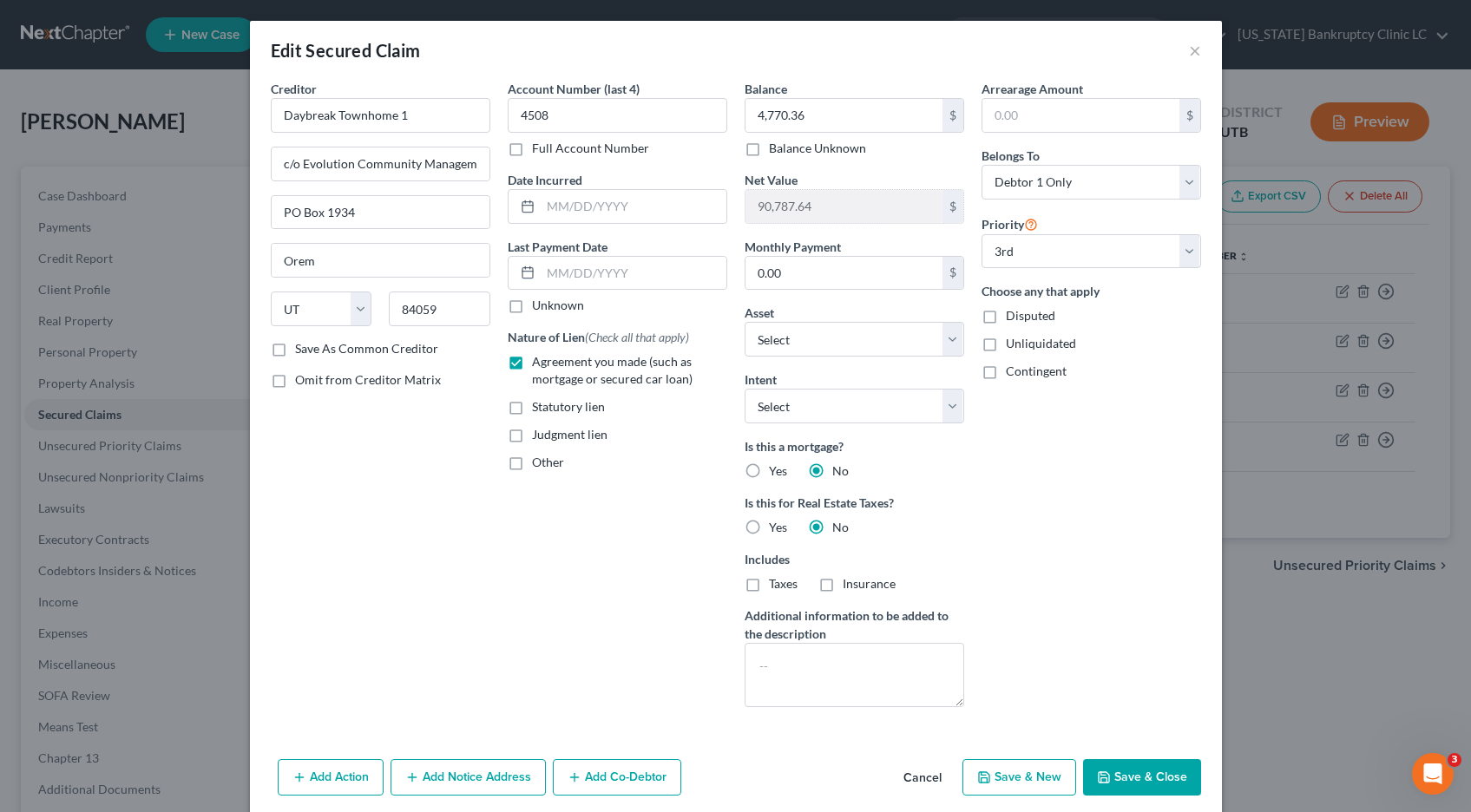
click at [1142, 781] on button "Save & Close" at bounding box center [1142, 777] width 118 height 37
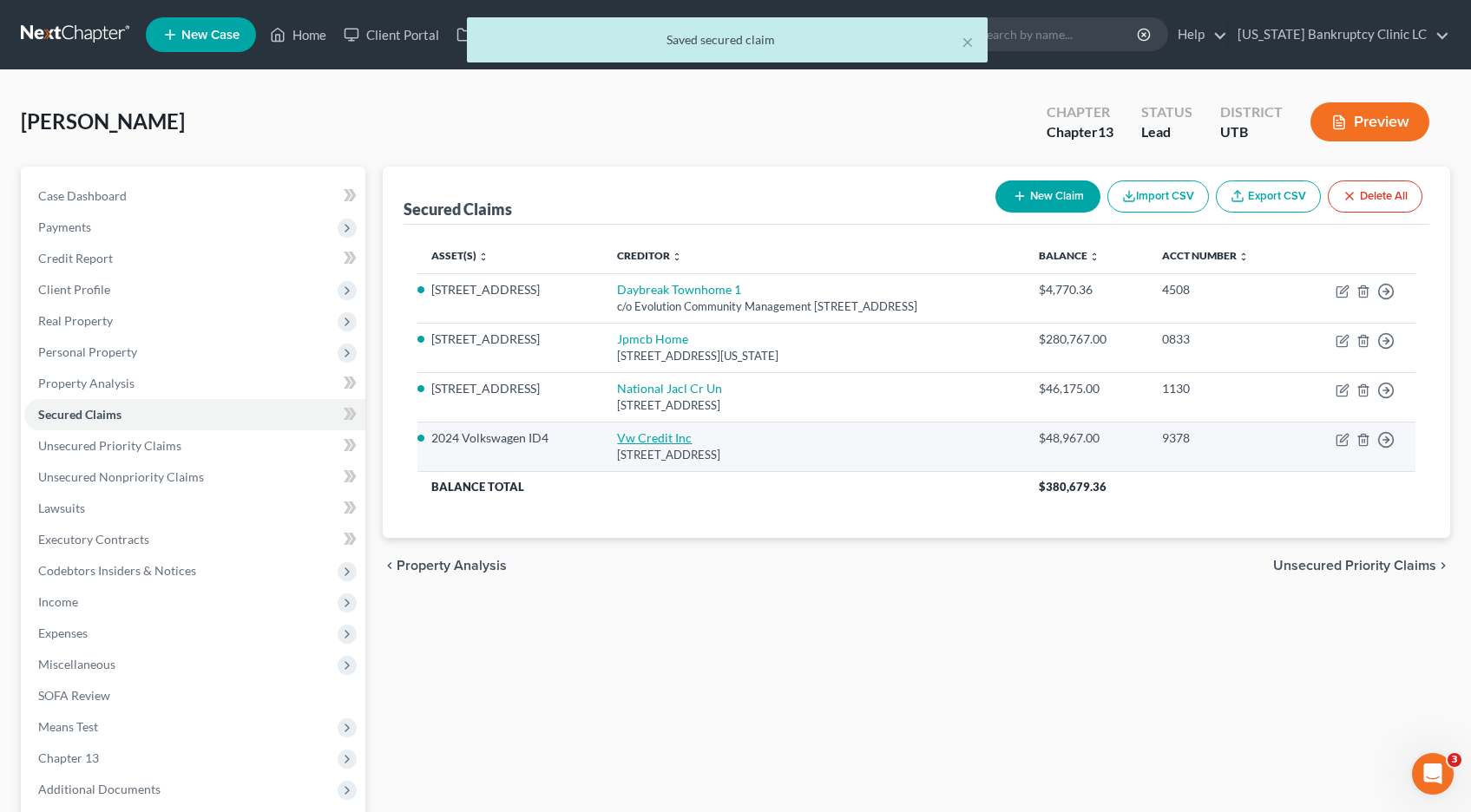
click at [628, 439] on link "Vw Credit Inc" at bounding box center [654, 438] width 74 height 15
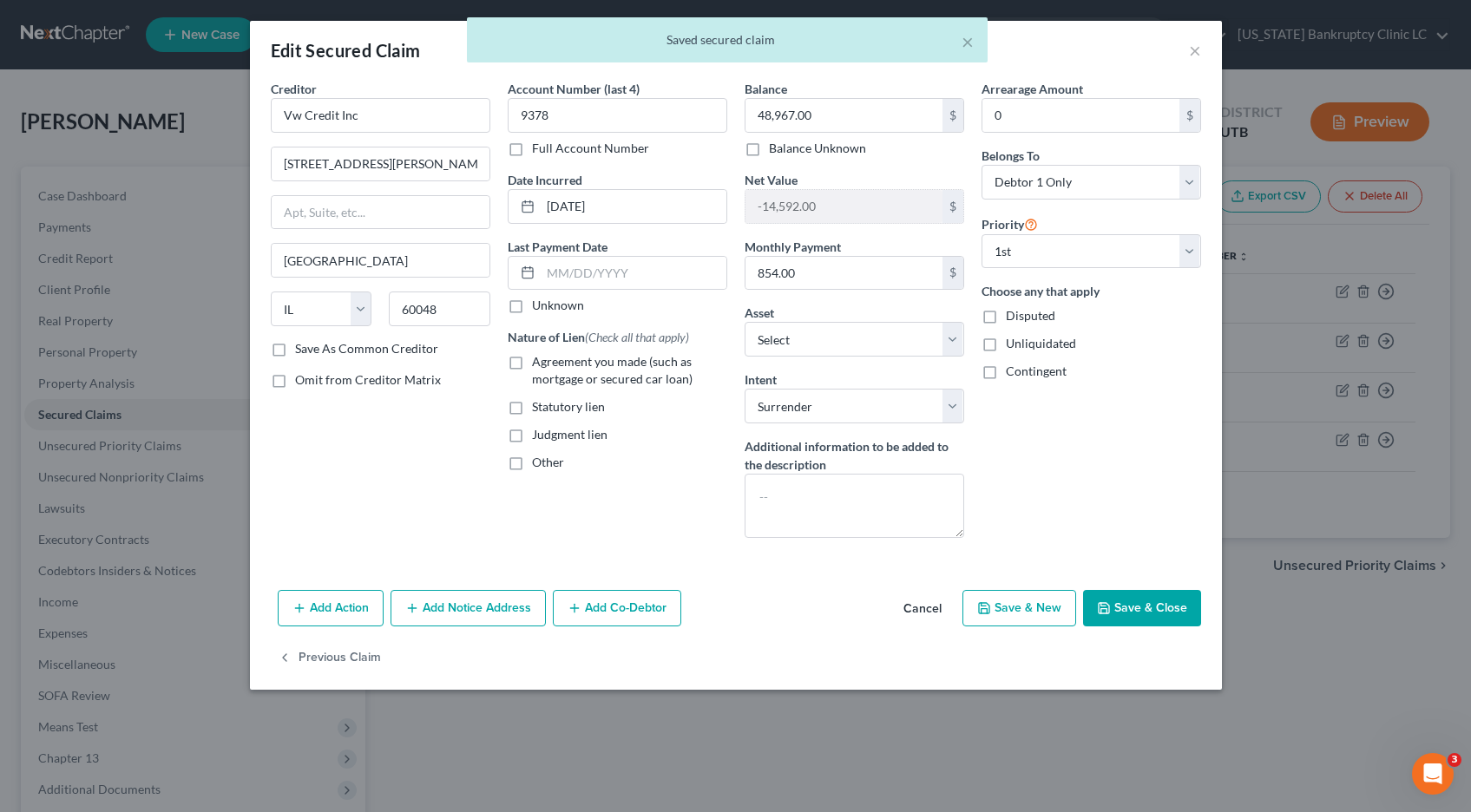
click at [1131, 608] on button "Save & Close" at bounding box center [1142, 608] width 118 height 37
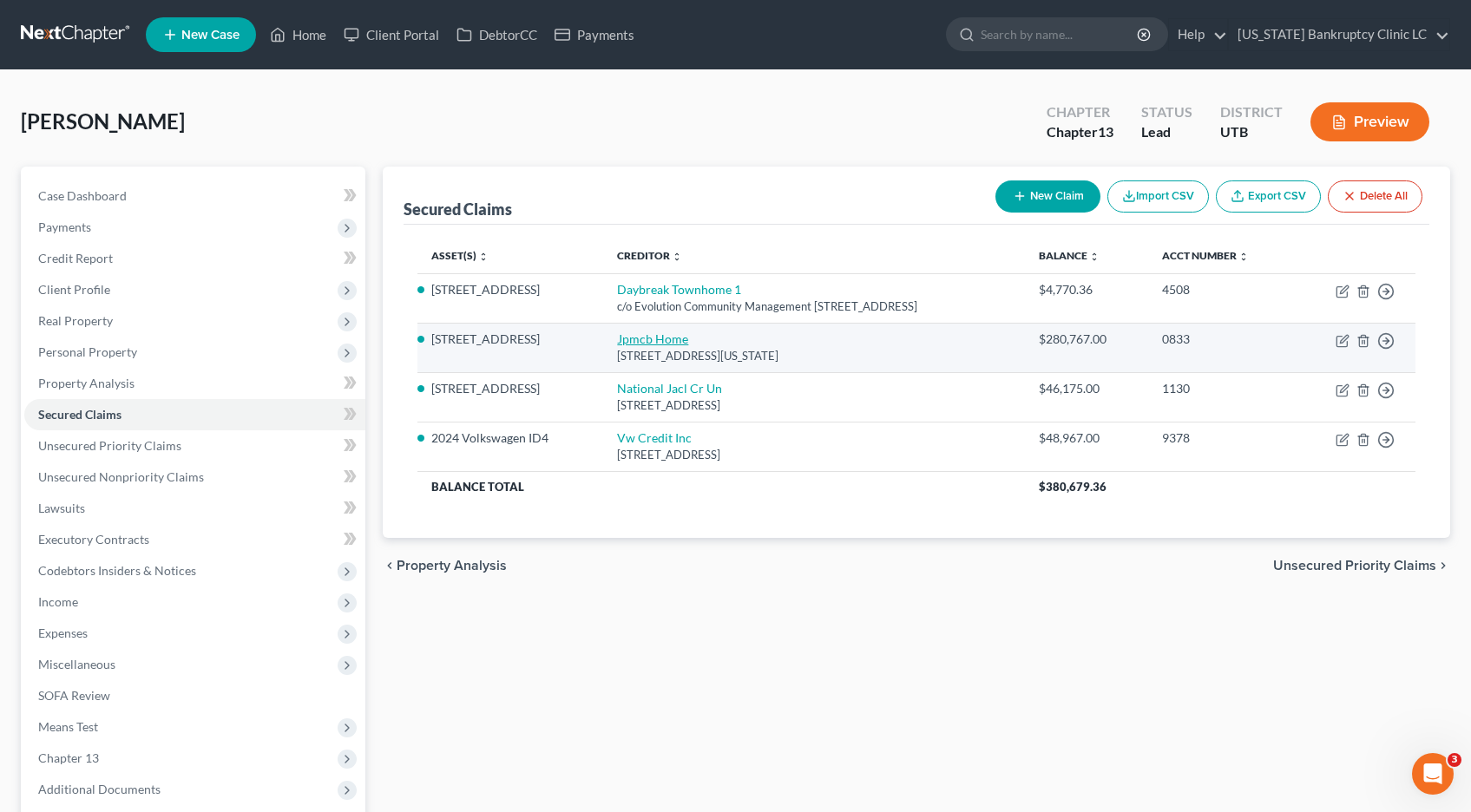
click at [653, 343] on link "Jpmcb Home" at bounding box center [653, 339] width 71 height 15
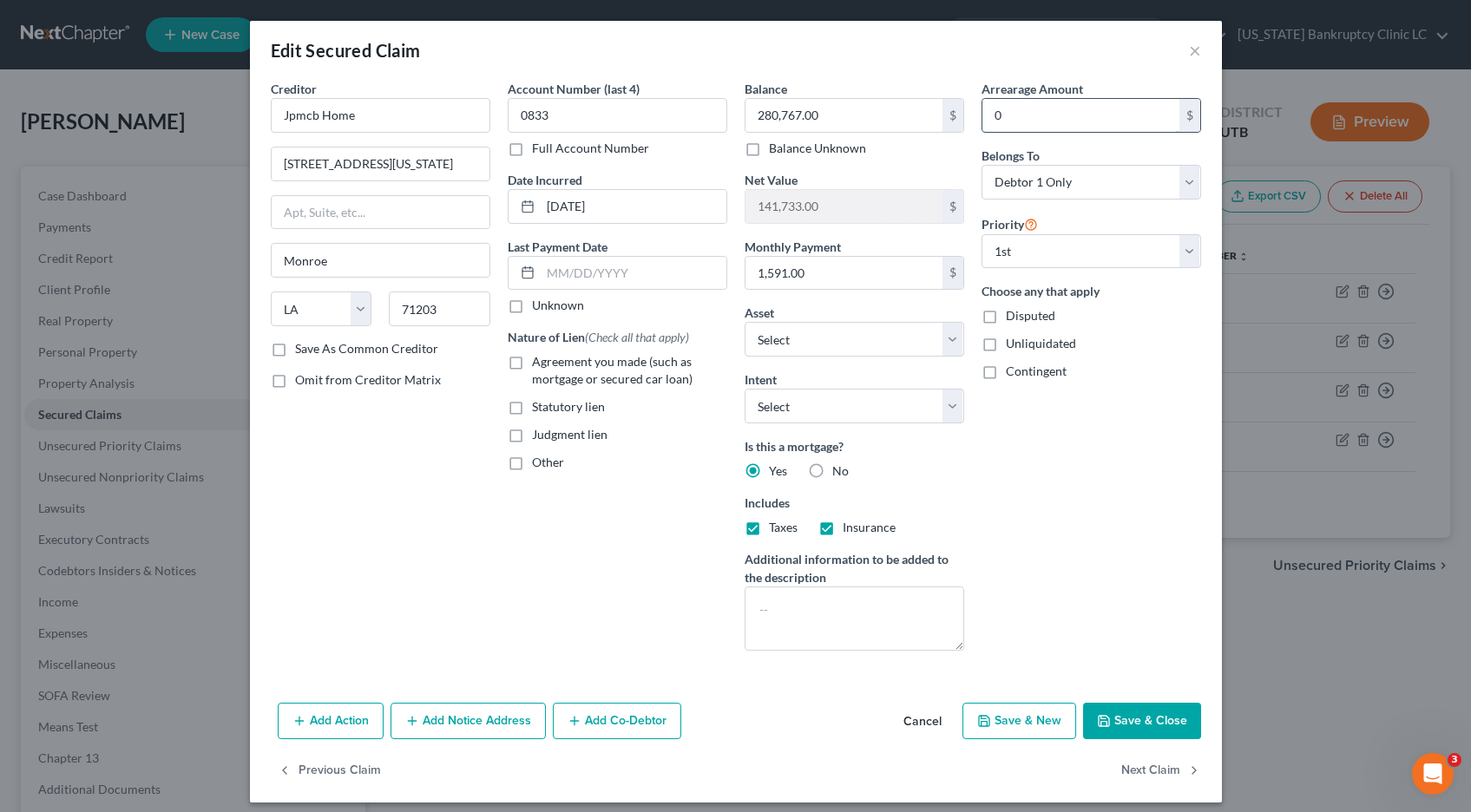
click at [1059, 125] on input "0" at bounding box center [1081, 115] width 197 height 33
click at [1128, 724] on button "Save & Close" at bounding box center [1142, 721] width 118 height 37
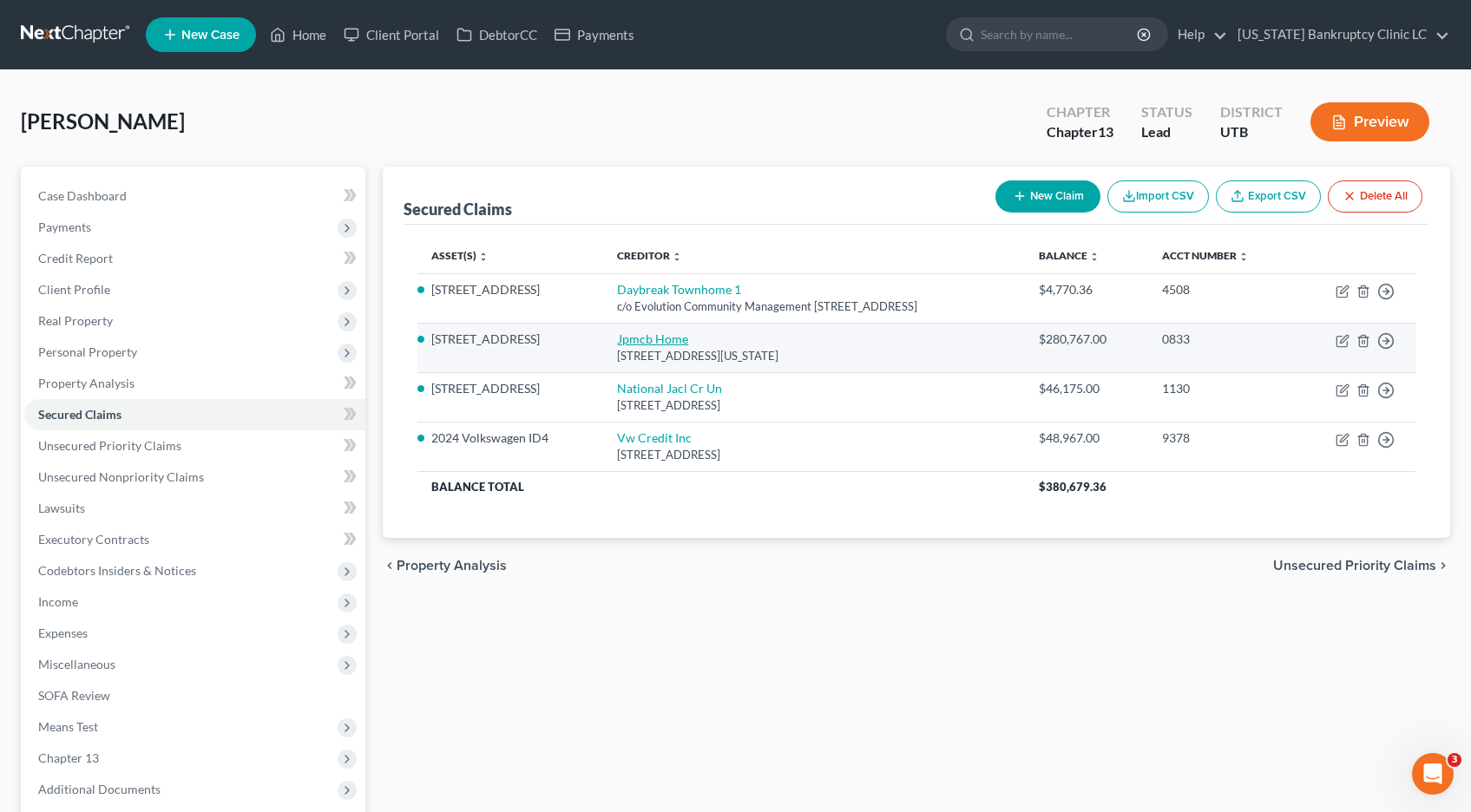
click at [648, 340] on link "Jpmcb Home" at bounding box center [653, 339] width 71 height 15
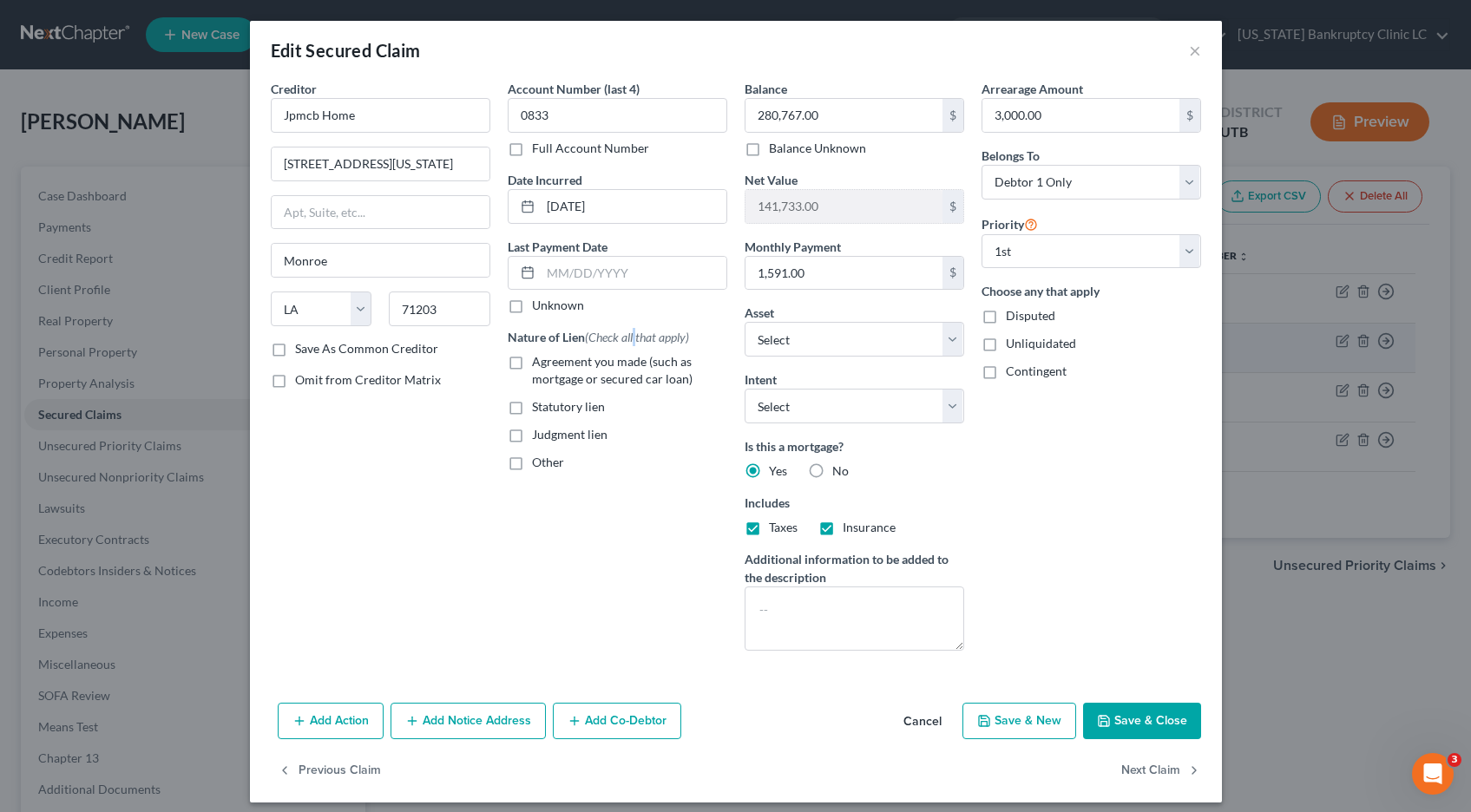
click at [648, 340] on span "(Check all that apply)" at bounding box center [637, 337] width 104 height 15
click at [1069, 111] on input "3,000.00" at bounding box center [1081, 115] width 197 height 33
click at [1125, 727] on button "Save & Close" at bounding box center [1142, 721] width 118 height 37
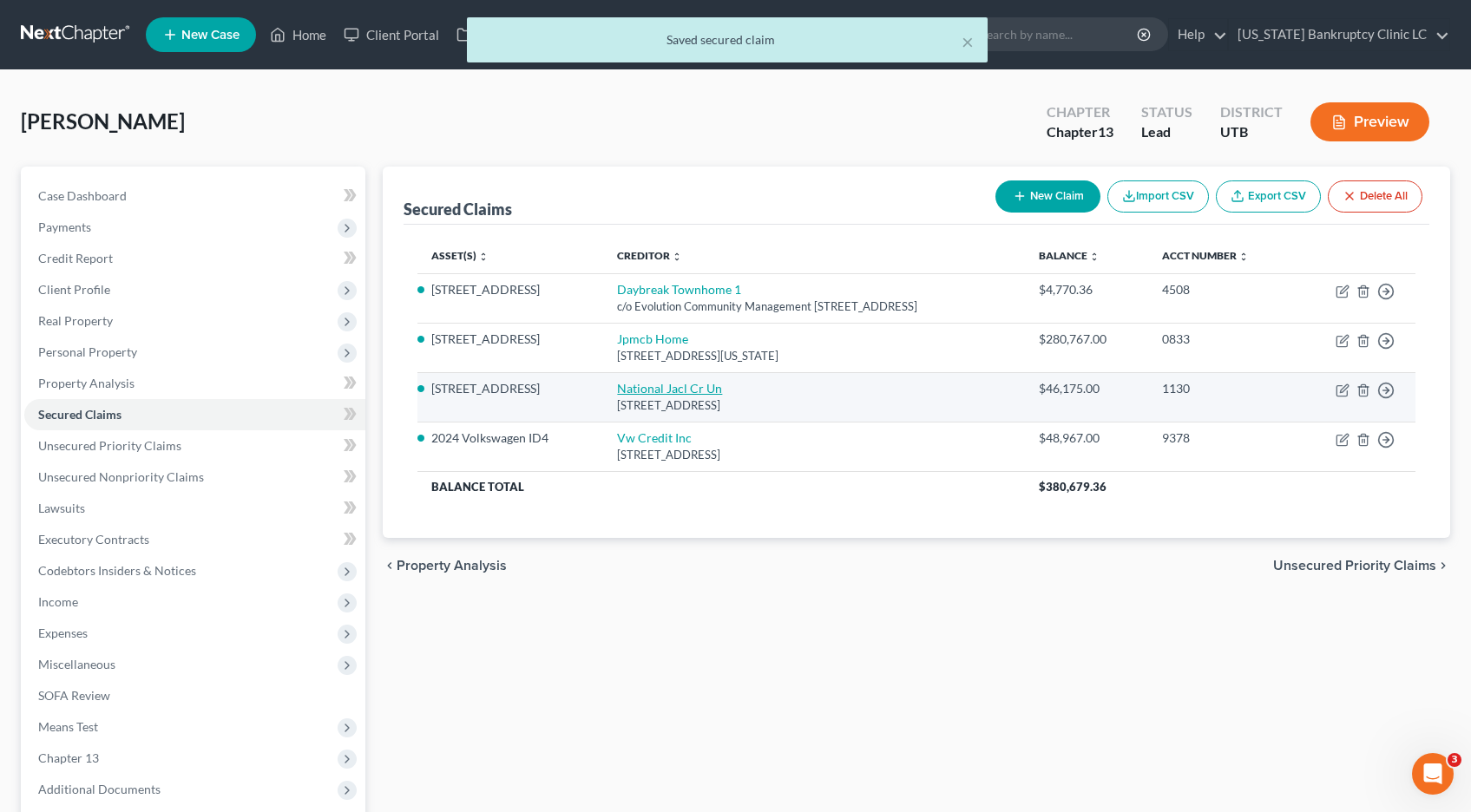
click at [629, 392] on link "National Jacl Cr Un" at bounding box center [670, 388] width 105 height 15
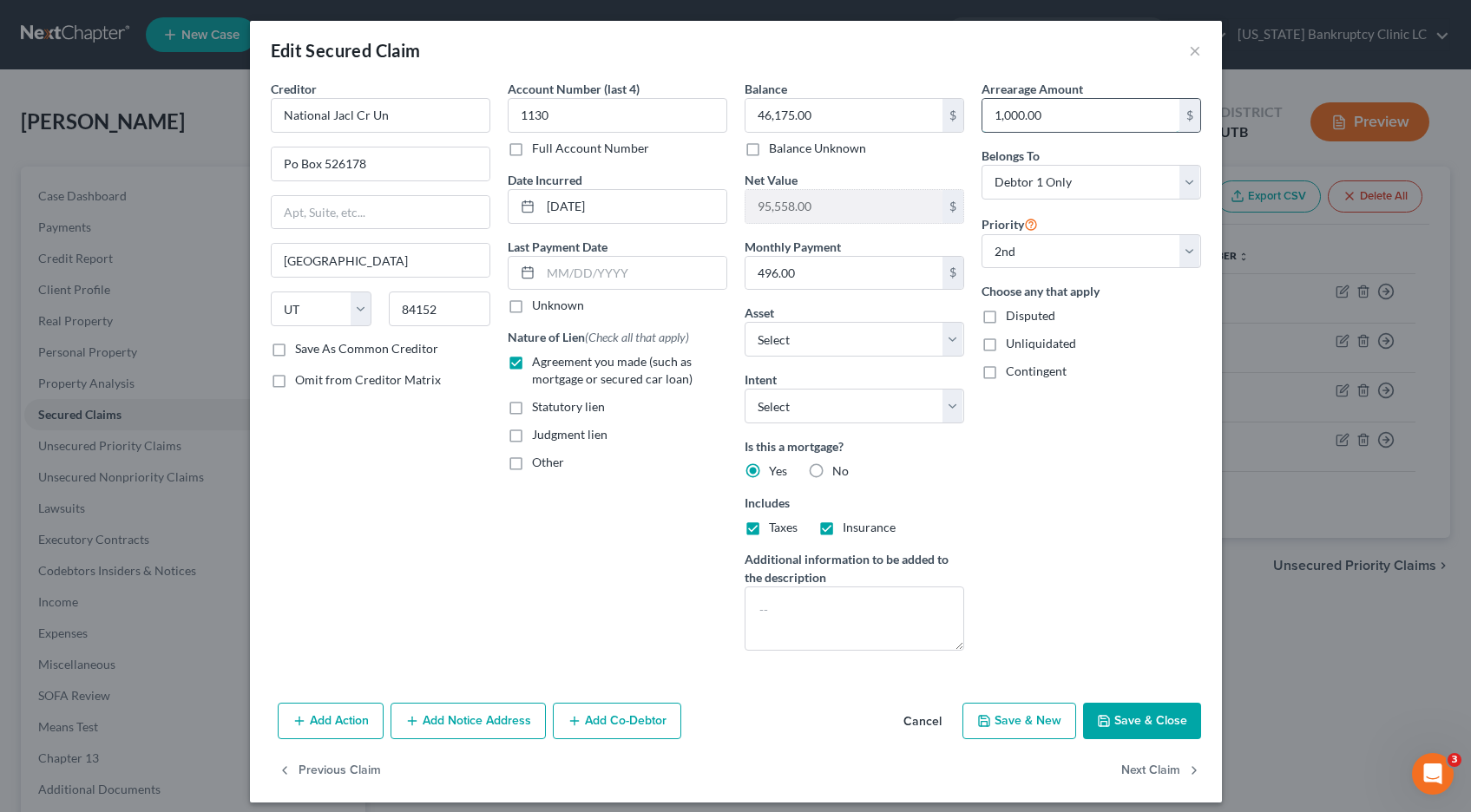
click at [1092, 107] on input "1,000.00" at bounding box center [1081, 115] width 197 height 33
click at [1130, 726] on button "Save & Close" at bounding box center [1142, 721] width 118 height 37
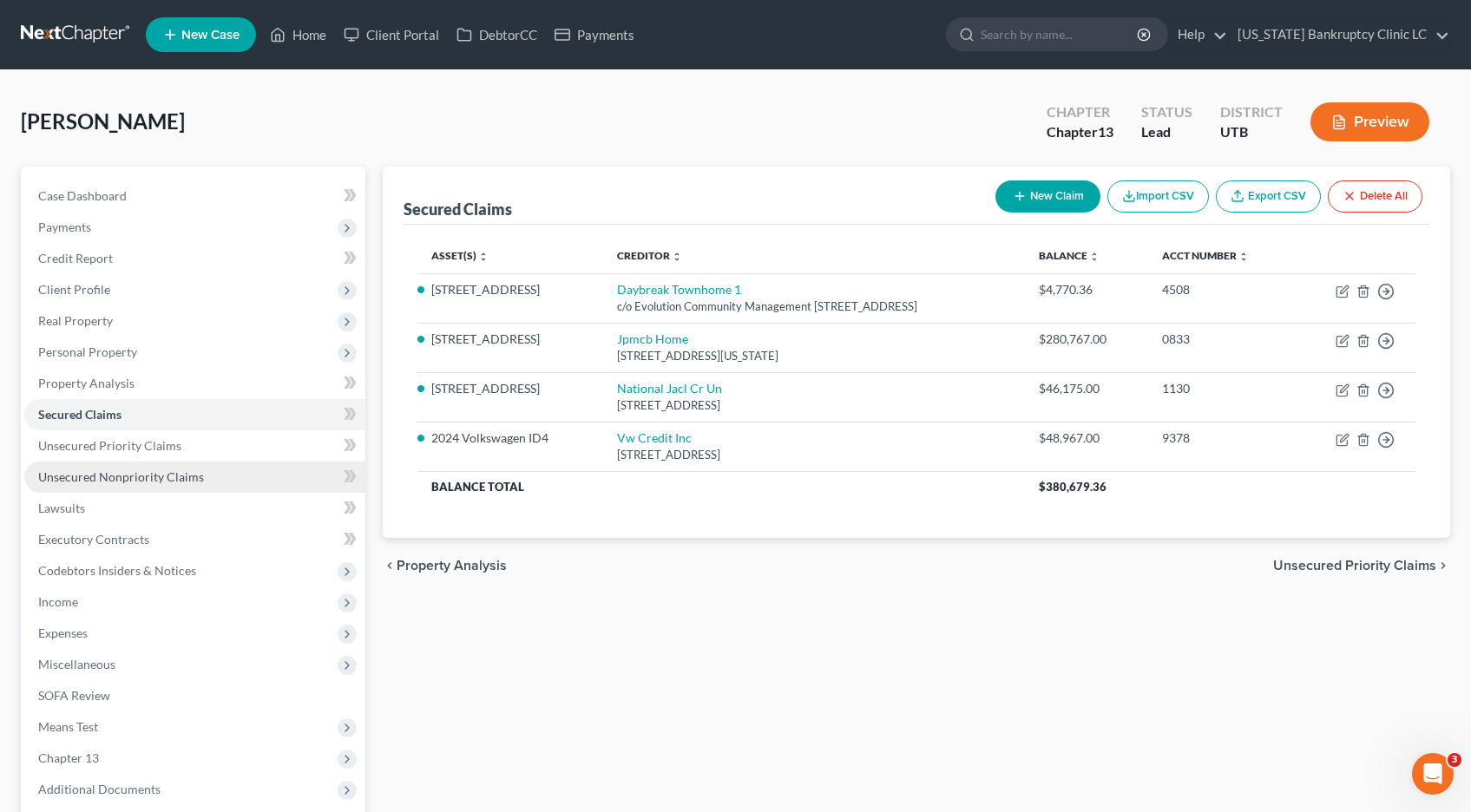
click at [125, 480] on span "Unsecured Nonpriority Claims" at bounding box center [121, 476] width 165 height 15
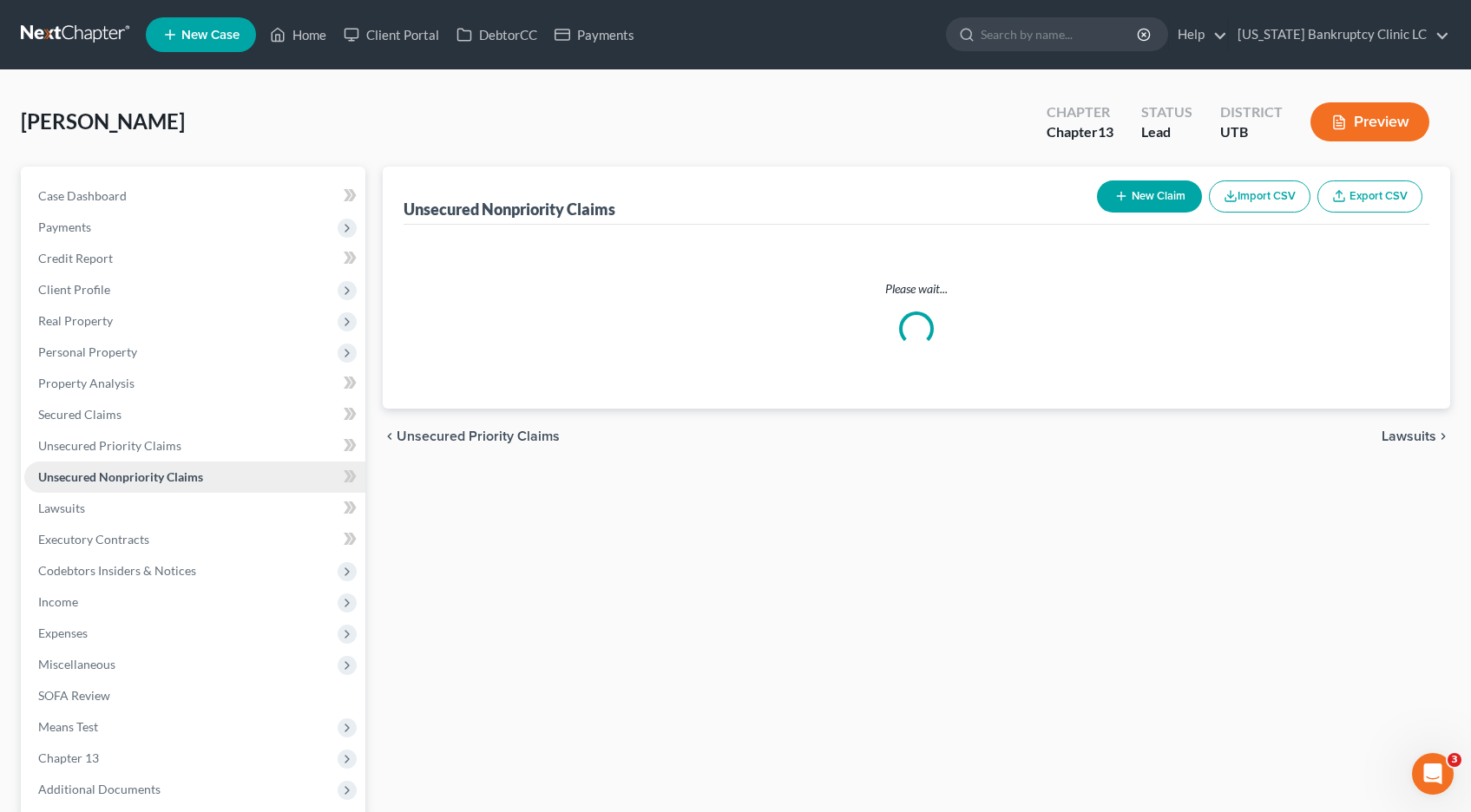
click at [125, 480] on span "Unsecured Nonpriority Claims" at bounding box center [121, 476] width 164 height 15
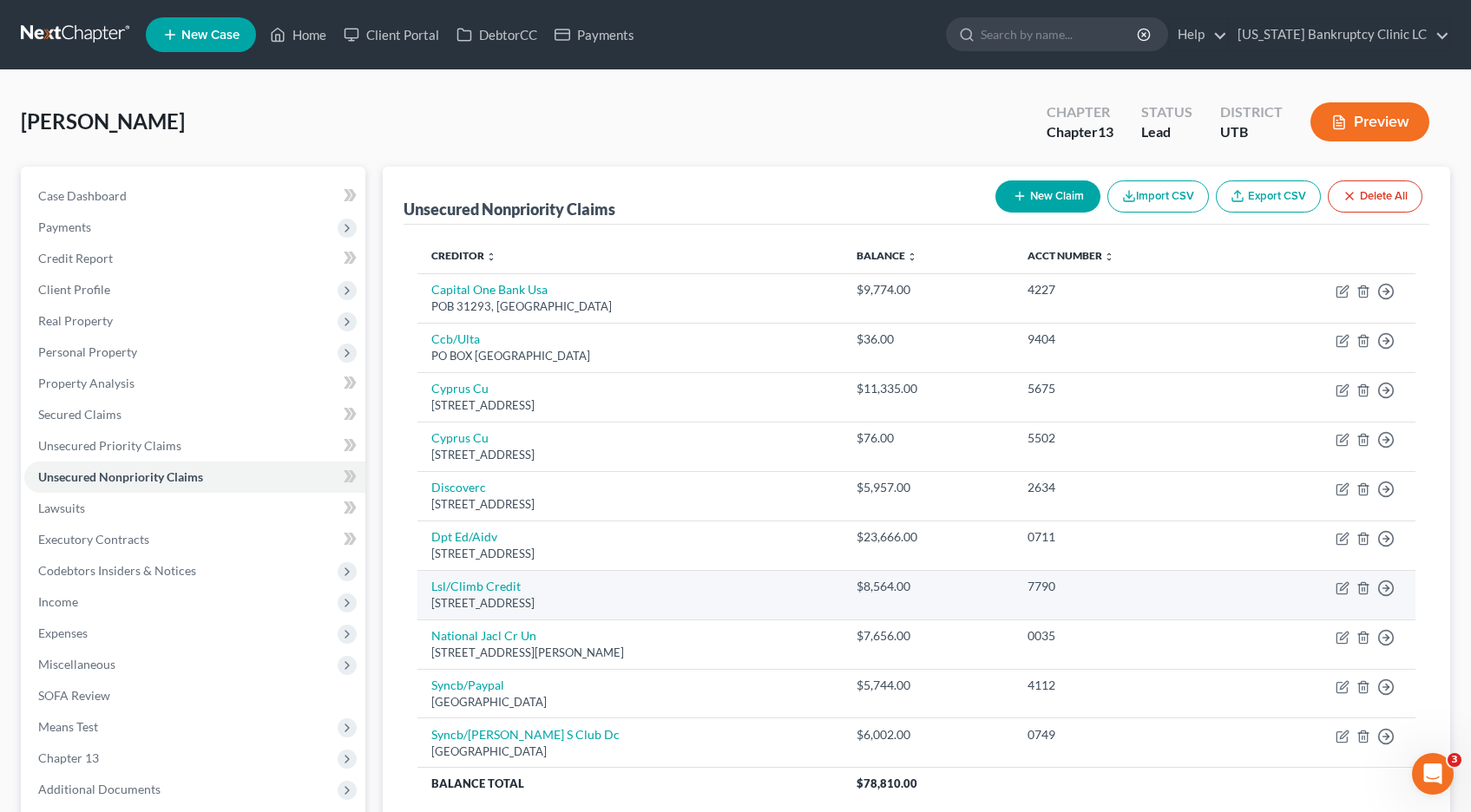
scroll to position [172, 0]
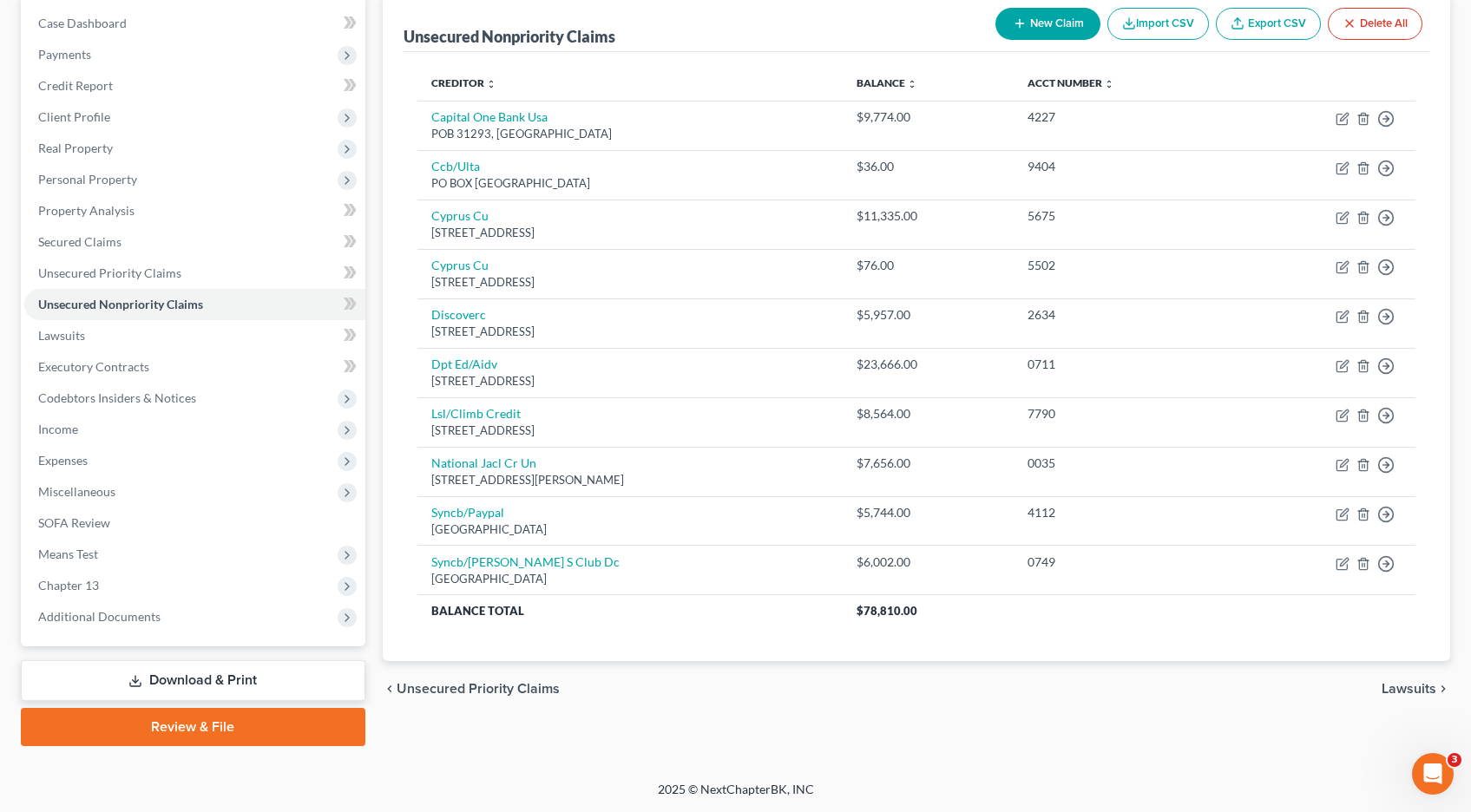
click at [1049, 33] on button "New Claim" at bounding box center [1048, 24] width 105 height 32
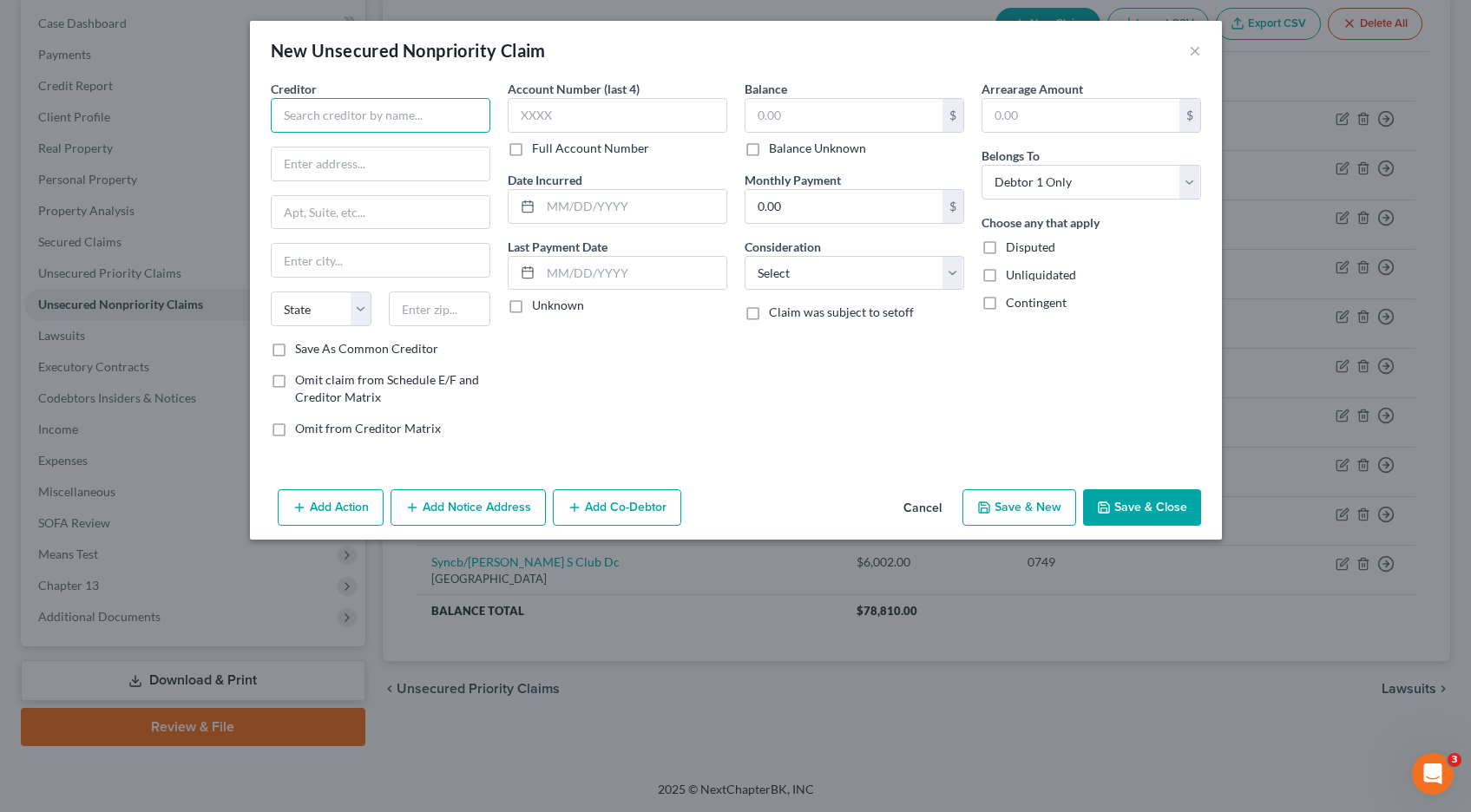
click at [427, 119] on input "text" at bounding box center [380, 115] width 220 height 35
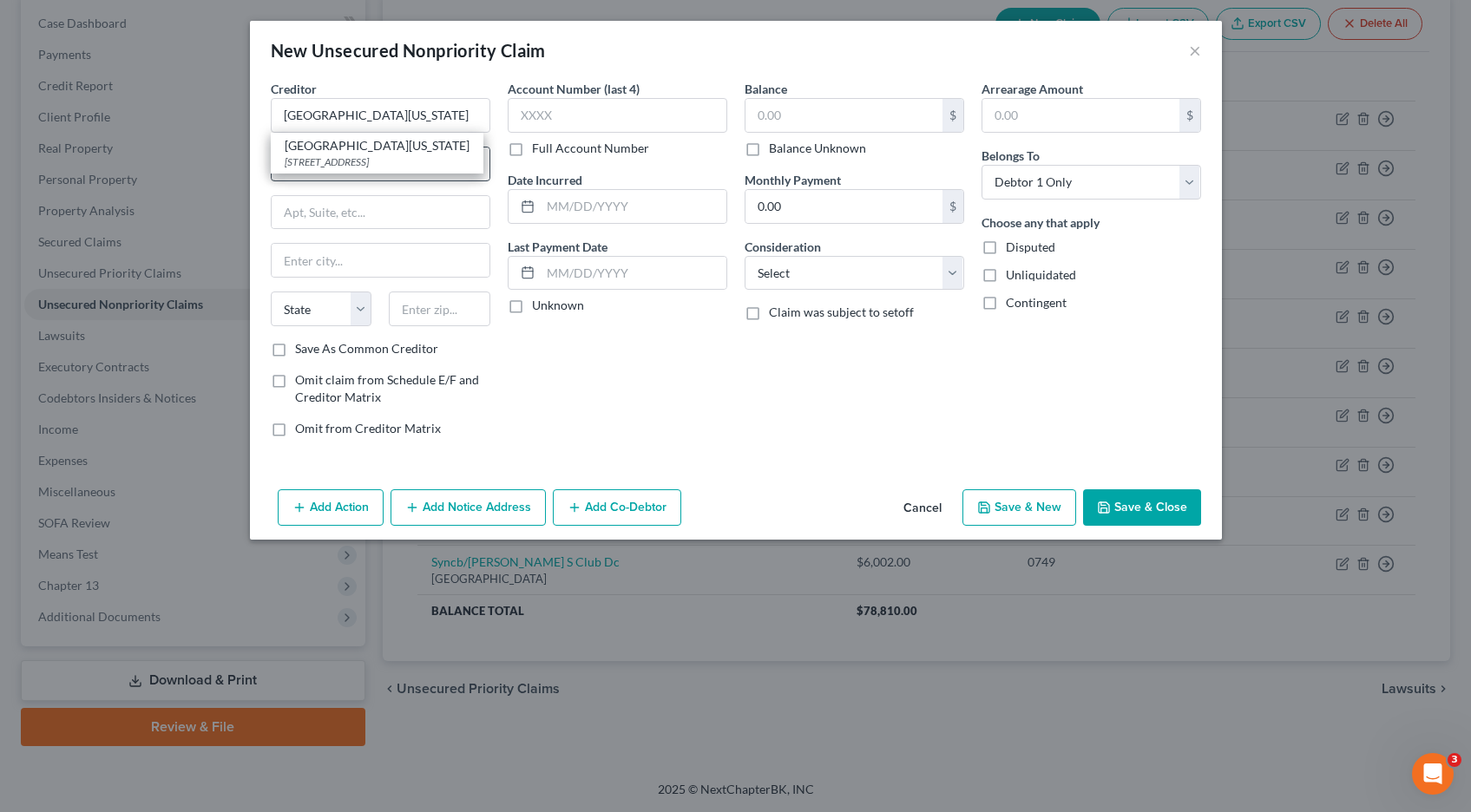
drag, startPoint x: 381, startPoint y: 161, endPoint x: 398, endPoint y: 160, distance: 17.0
click at [381, 161] on div "[STREET_ADDRESS]" at bounding box center [376, 161] width 185 height 15
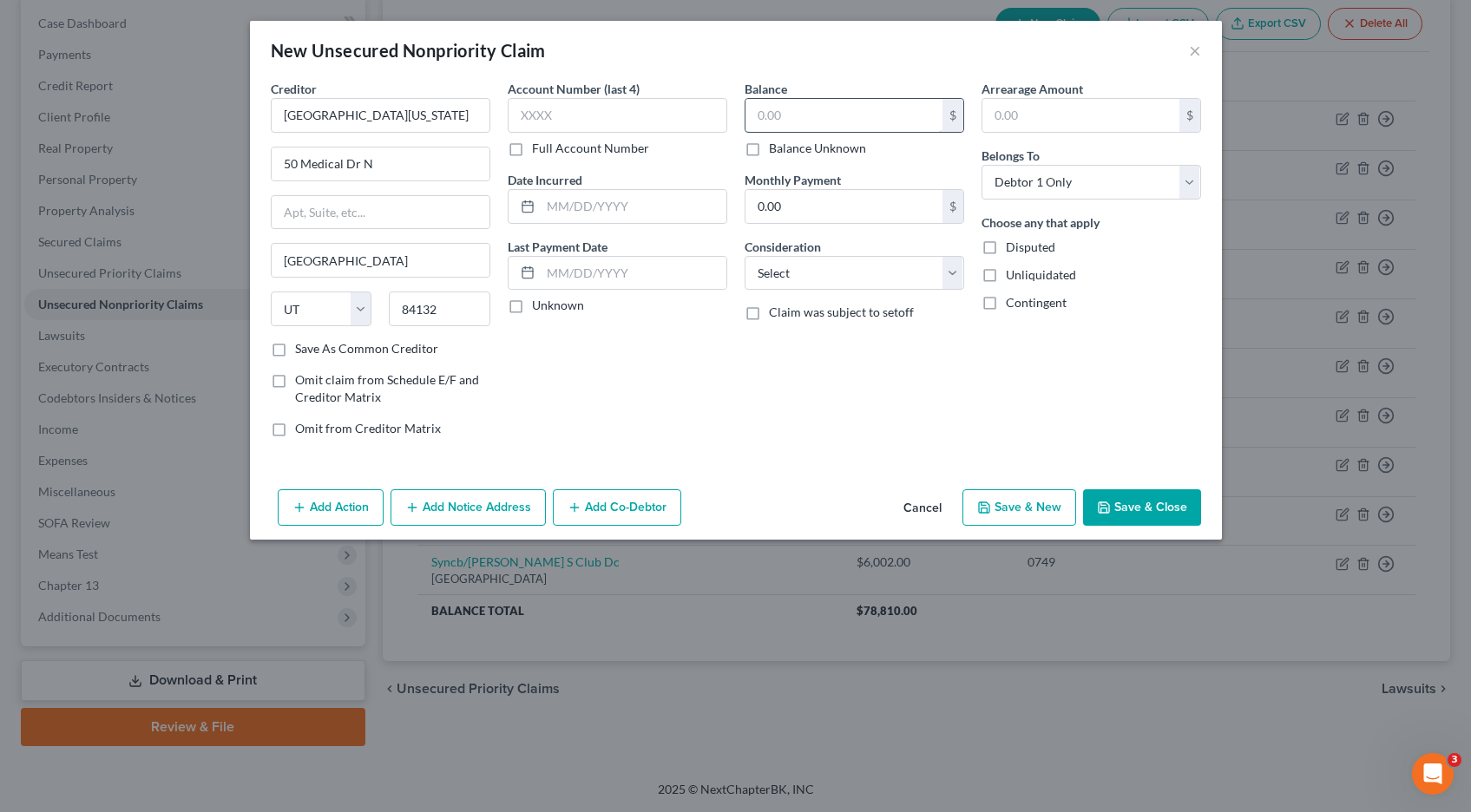
click at [806, 120] on input "text" at bounding box center [844, 115] width 197 height 33
click at [1119, 506] on button "Save & Close" at bounding box center [1142, 507] width 118 height 37
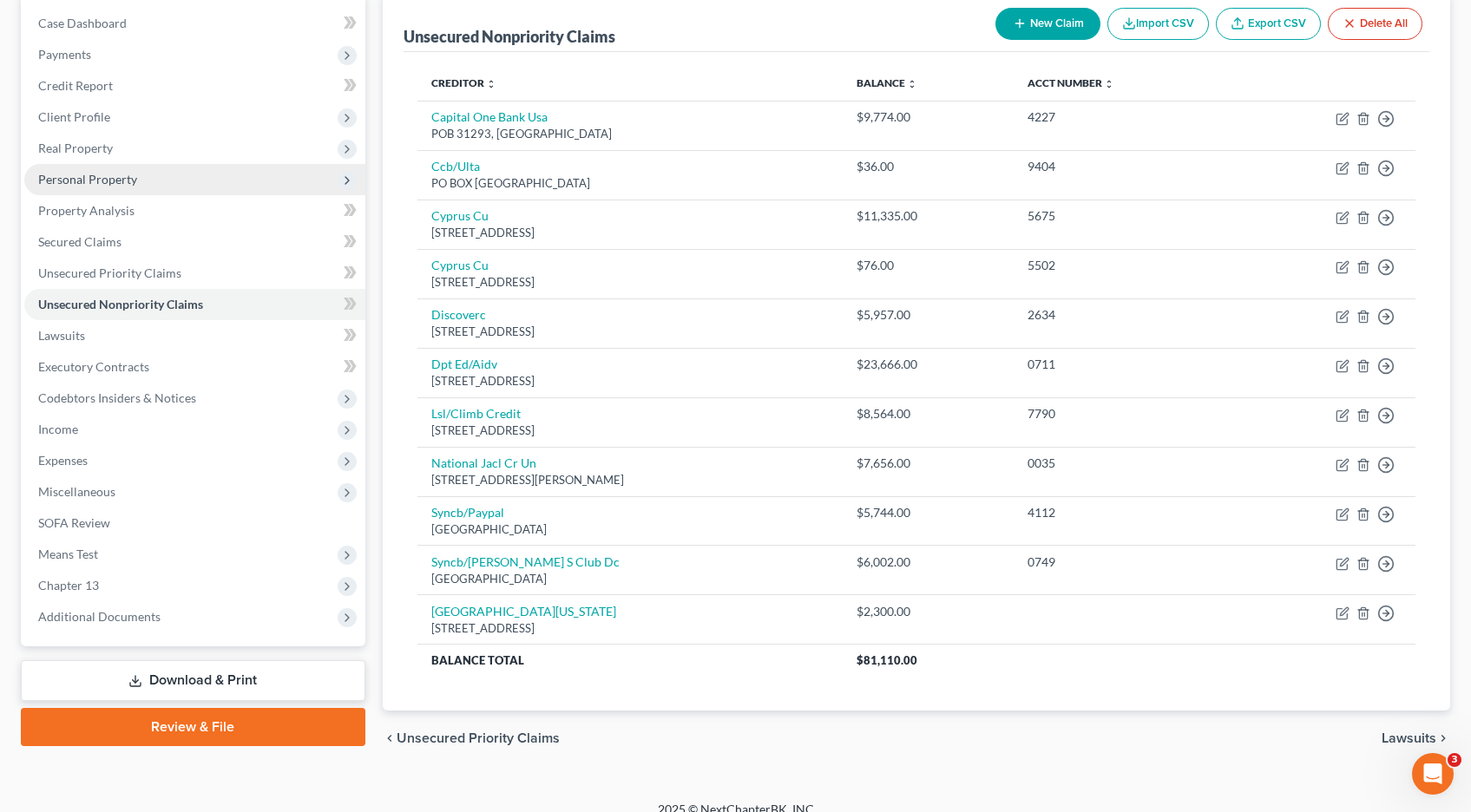
click at [68, 180] on span "Personal Property" at bounding box center [88, 178] width 99 height 15
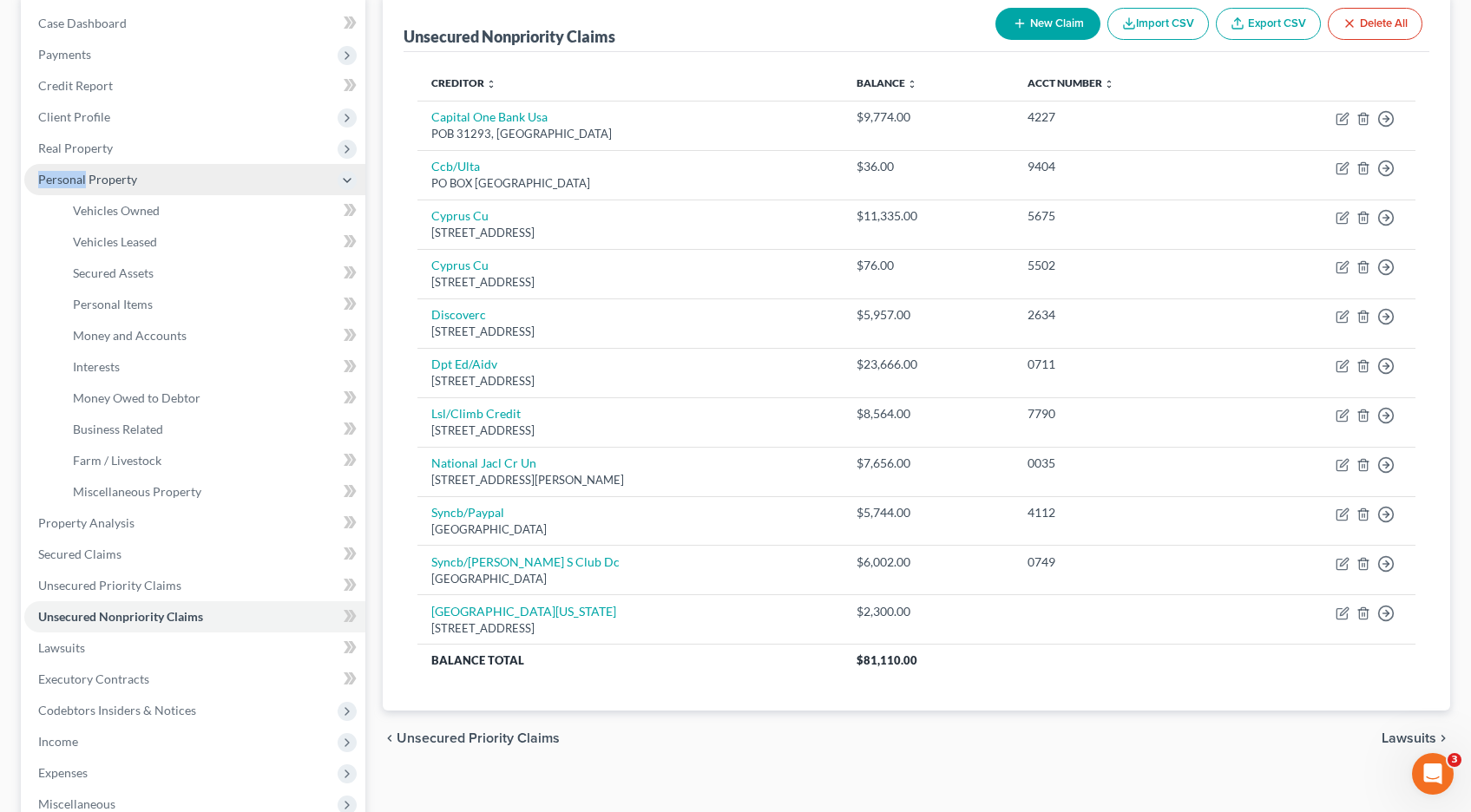
click at [68, 180] on span "Personal Property" at bounding box center [88, 178] width 99 height 15
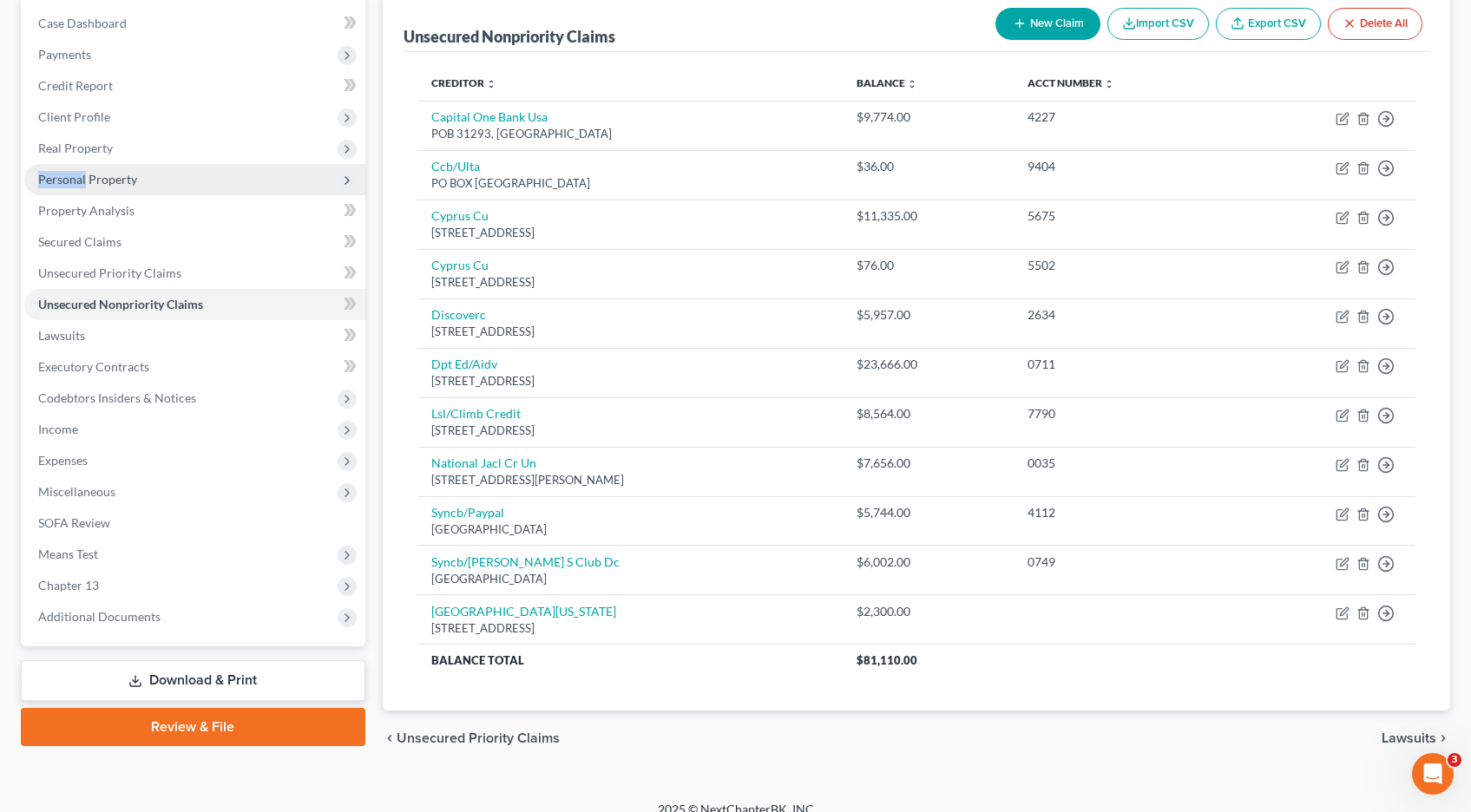
click at [68, 180] on span "Personal Property" at bounding box center [88, 178] width 99 height 15
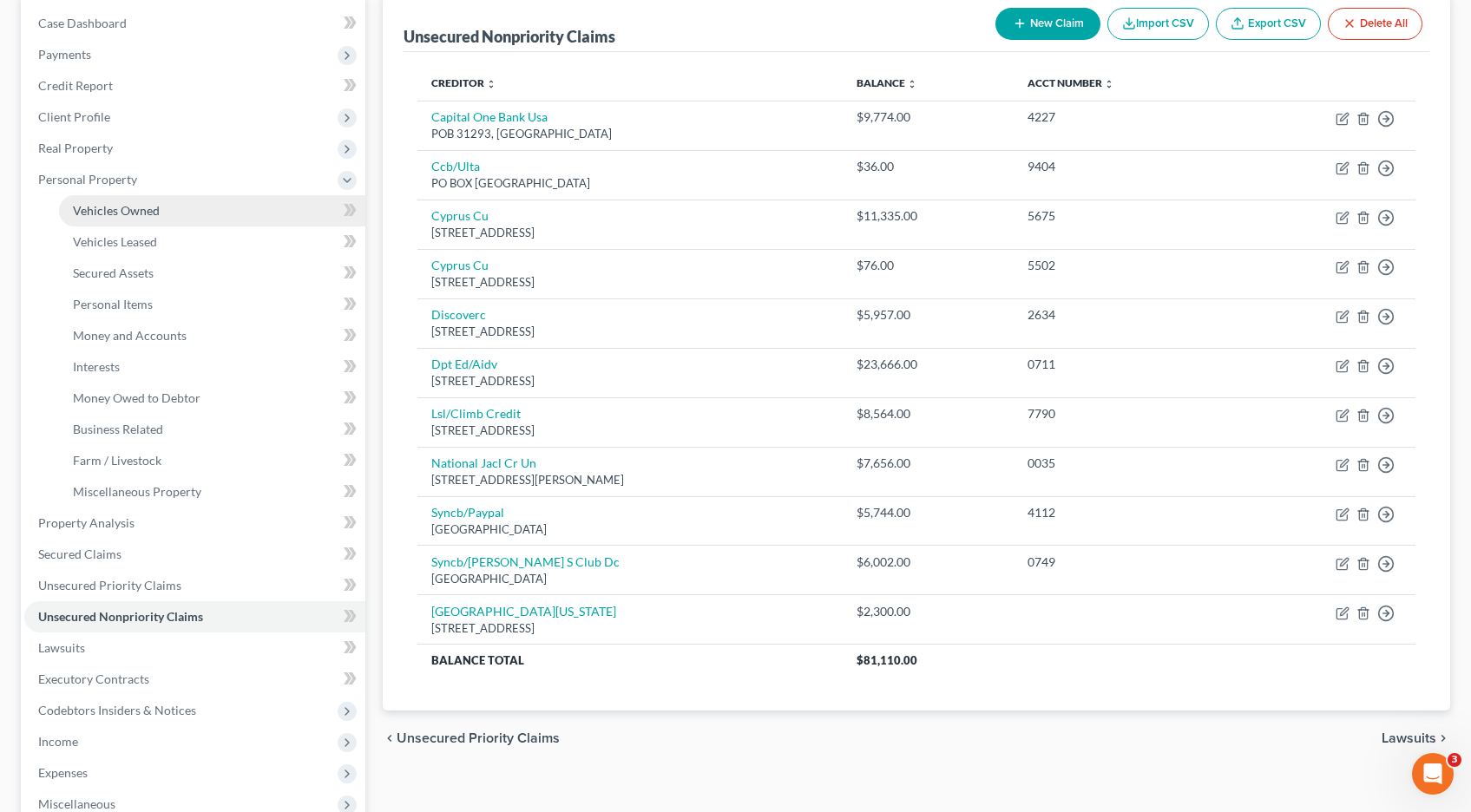
click at [118, 222] on link "Vehicles Owned" at bounding box center [212, 211] width 306 height 32
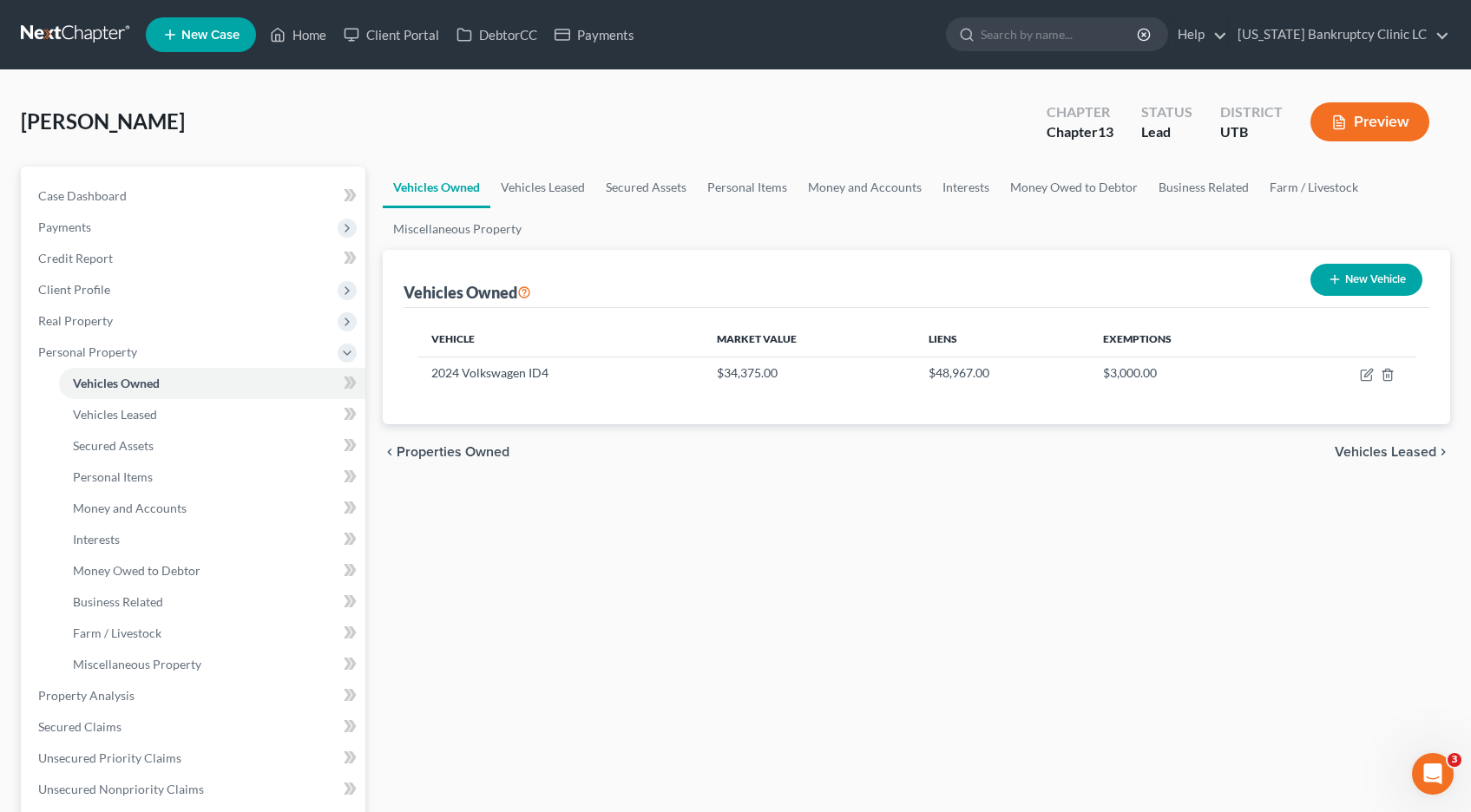
click at [1363, 271] on button "New Vehicle" at bounding box center [1366, 279] width 112 height 32
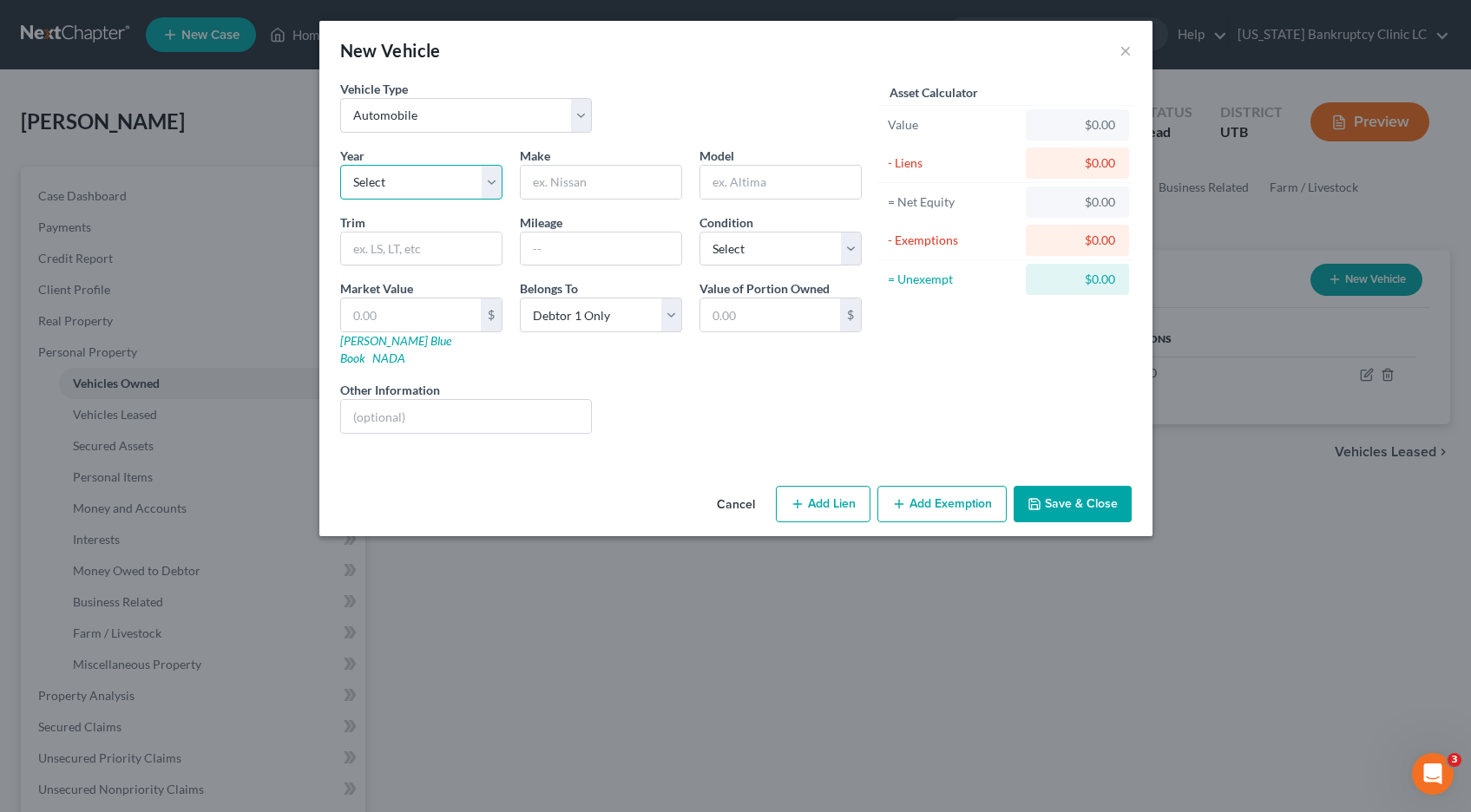
click at [487, 177] on select "Select 2026 2025 2024 2023 2022 2021 2020 2019 2018 2017 2016 2015 2014 2013 20…" at bounding box center [421, 181] width 162 height 35
click at [340, 164] on select "Select 2026 2025 2024 2023 2022 2021 2020 2019 2018 2017 2016 2015 2014 2013 20…" at bounding box center [421, 181] width 162 height 35
click at [617, 191] on input "text" at bounding box center [601, 181] width 160 height 33
click at [854, 243] on select "Select Excellent Very Good Good Fair Poor" at bounding box center [781, 249] width 162 height 35
click at [699, 232] on select "Select Excellent Very Good Good Fair Poor" at bounding box center [781, 249] width 162 height 35
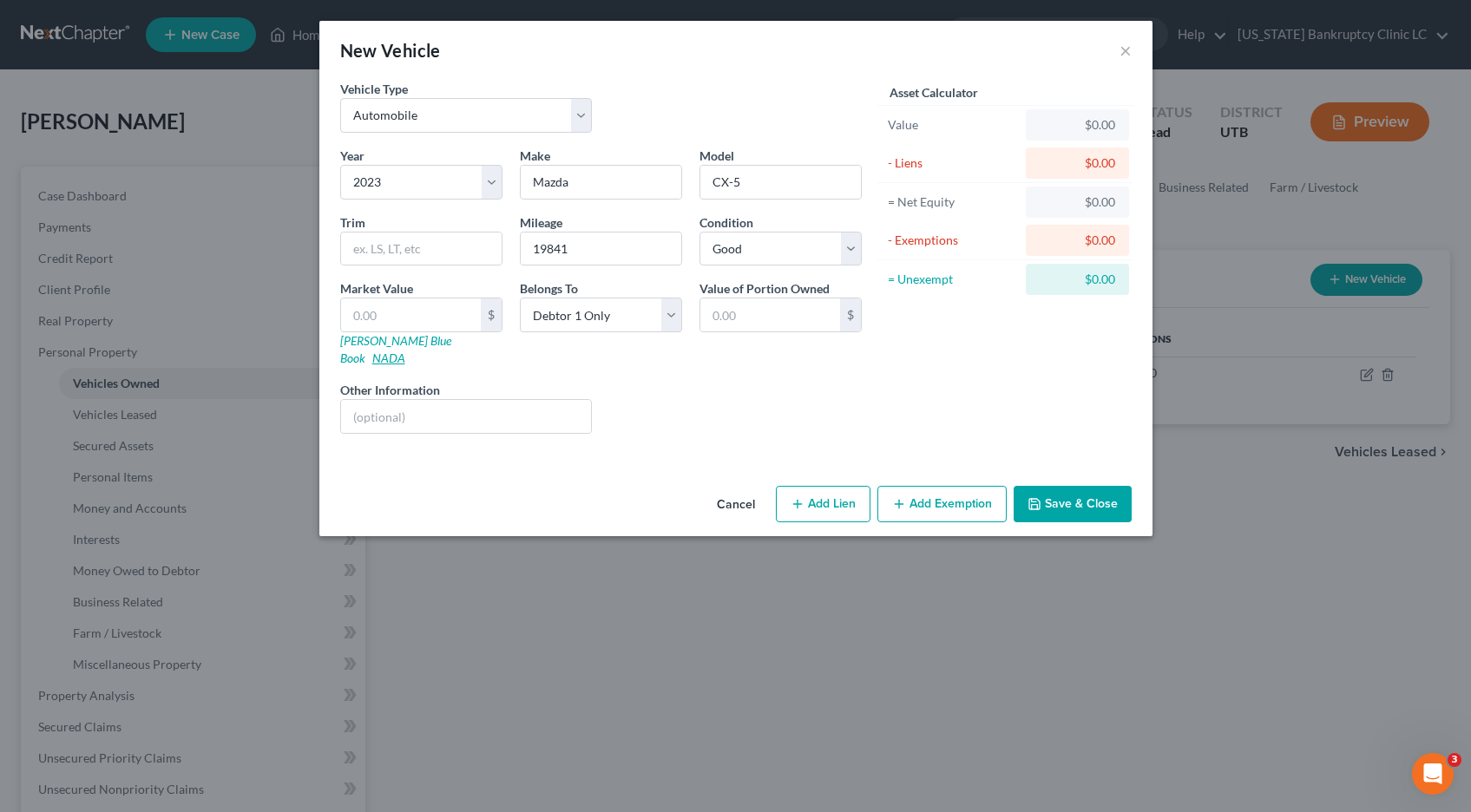
click at [405, 351] on link "NADA" at bounding box center [388, 357] width 33 height 15
click at [378, 311] on input "text" at bounding box center [410, 314] width 140 height 33
click at [813, 492] on button "Add Lien" at bounding box center [823, 504] width 95 height 37
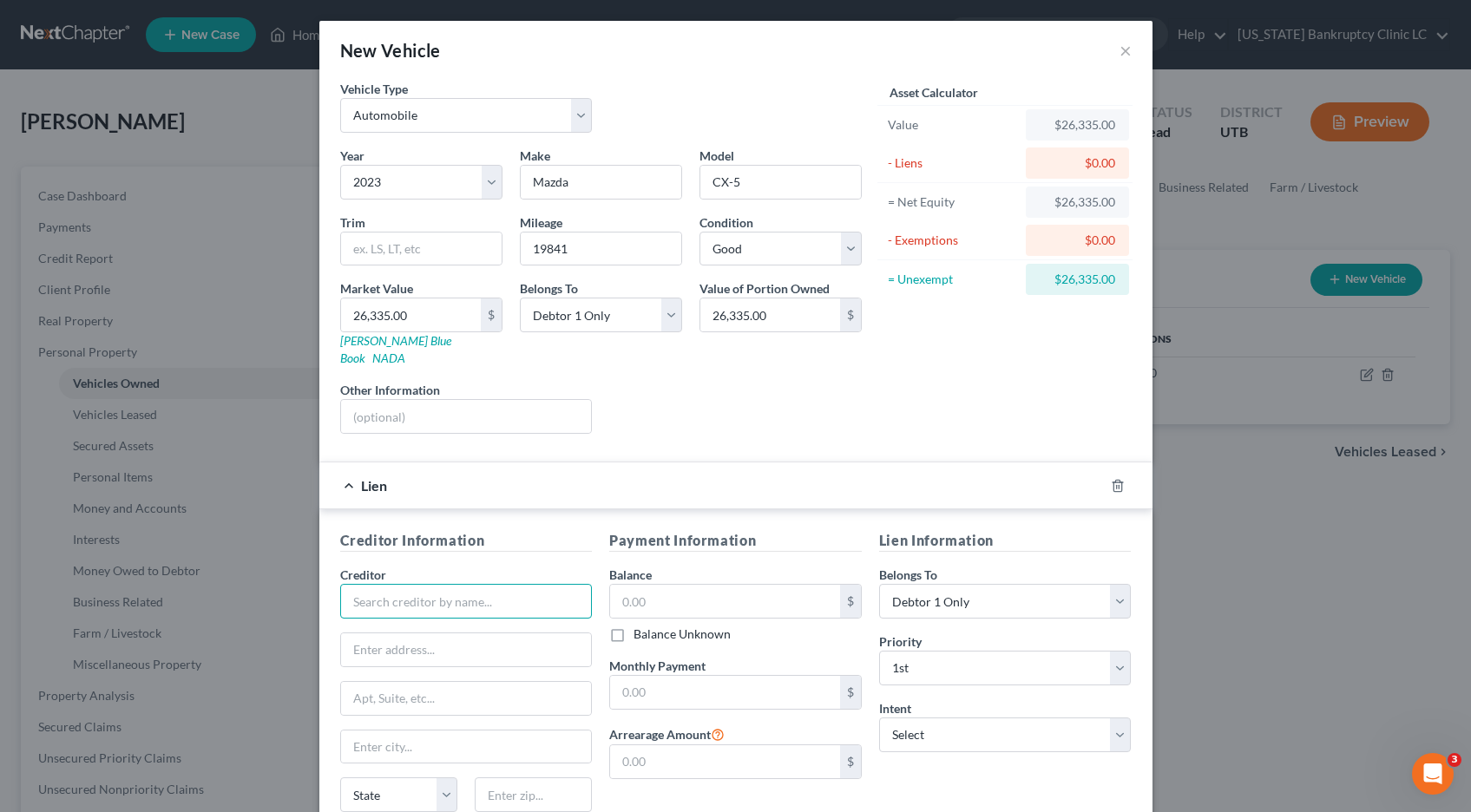
click at [472, 585] on input "text" at bounding box center [466, 601] width 253 height 35
click at [437, 623] on div "Wasatch Peaks Credit Union" at bounding box center [445, 632] width 180 height 18
click at [695, 585] on input "text" at bounding box center [725, 601] width 230 height 33
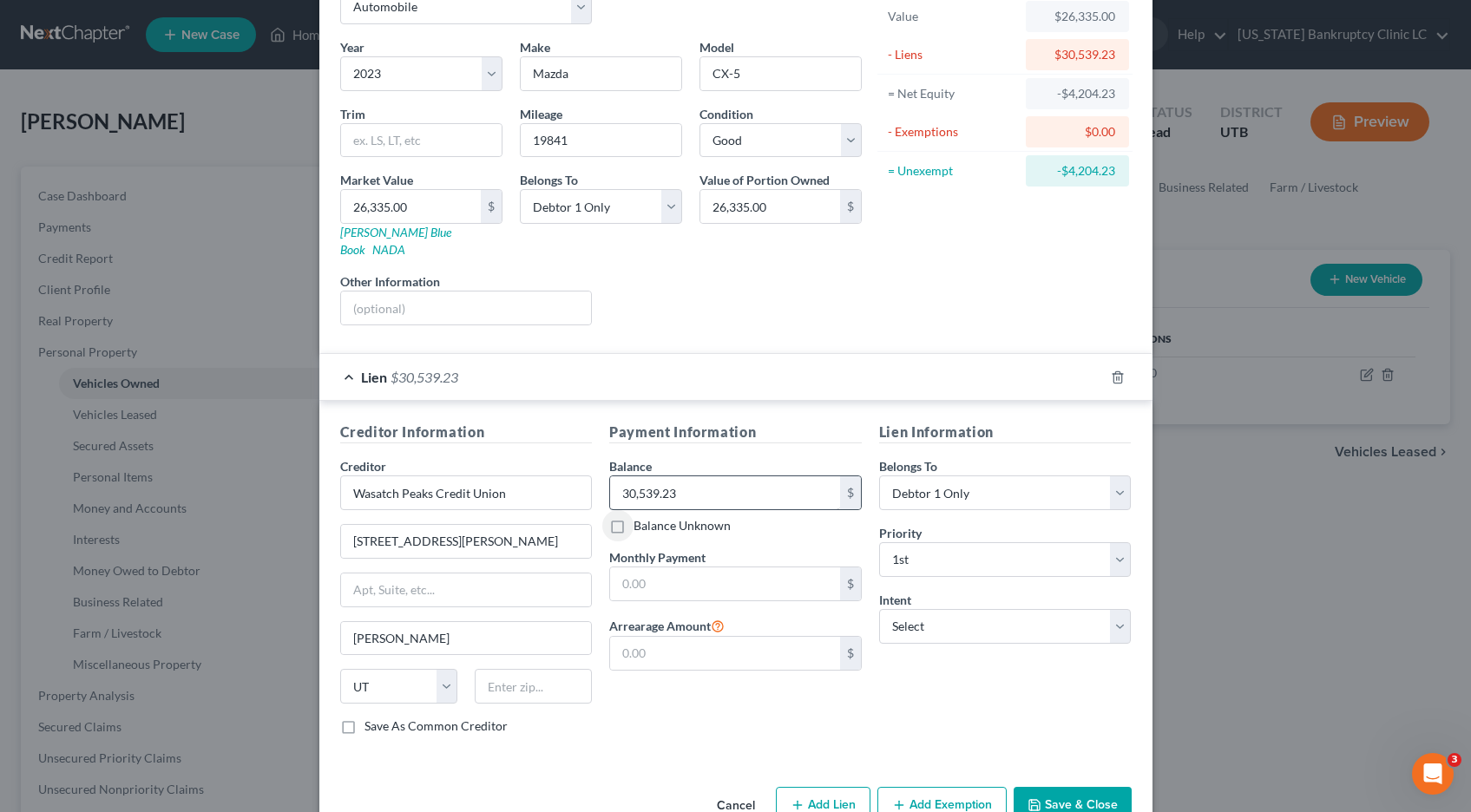
scroll to position [137, 0]
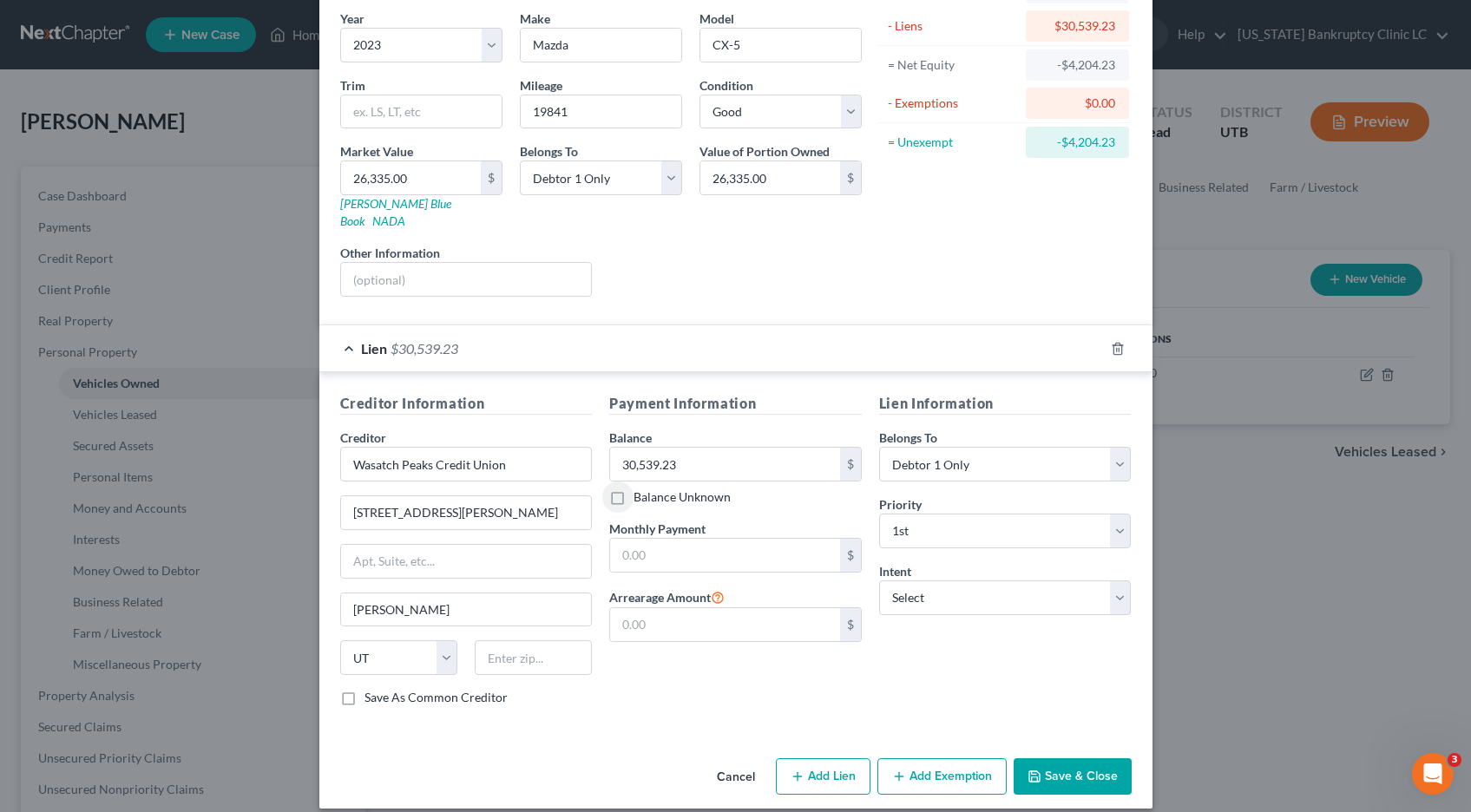
click at [942, 764] on button "Add Exemption" at bounding box center [942, 776] width 130 height 37
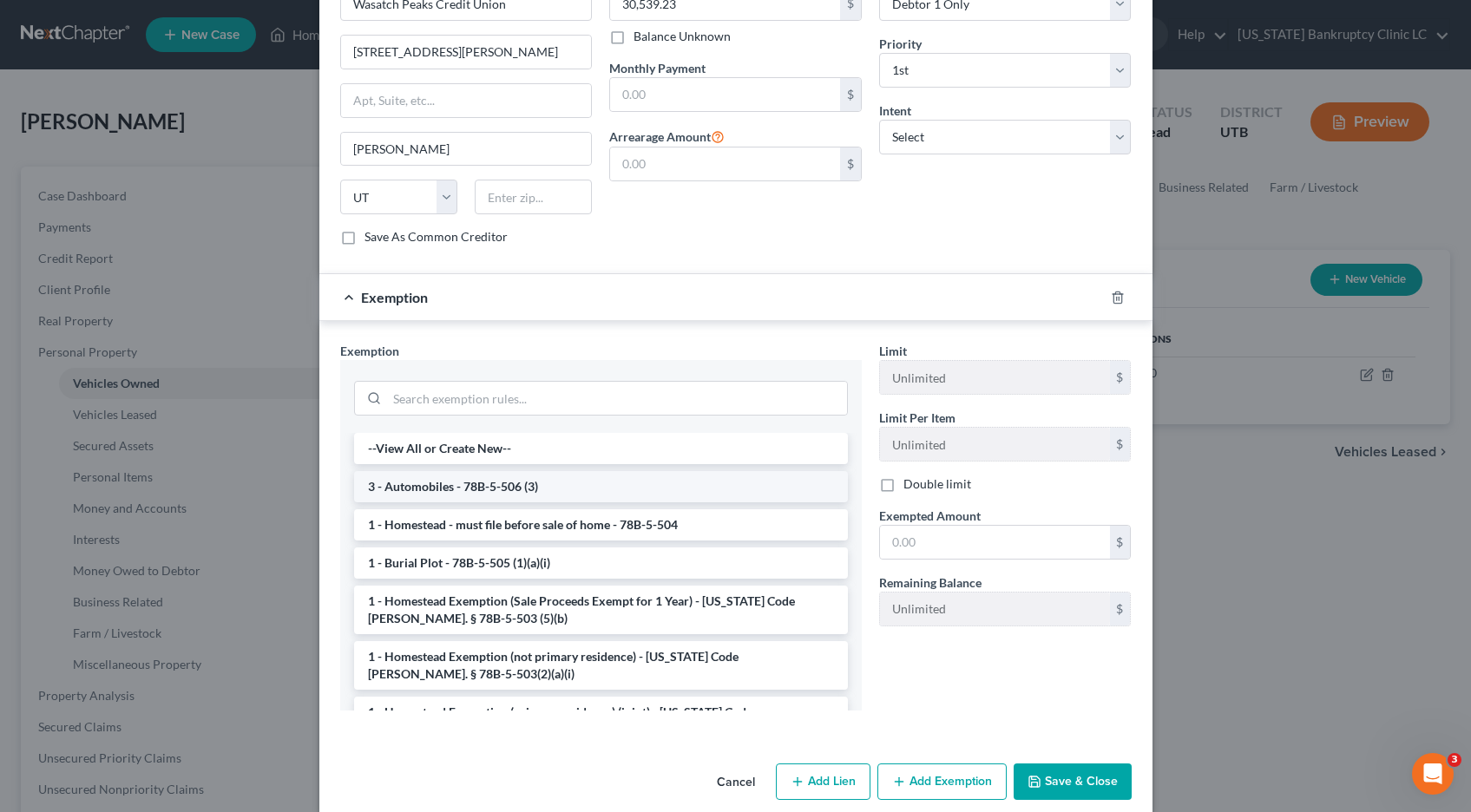
scroll to position [603, 0]
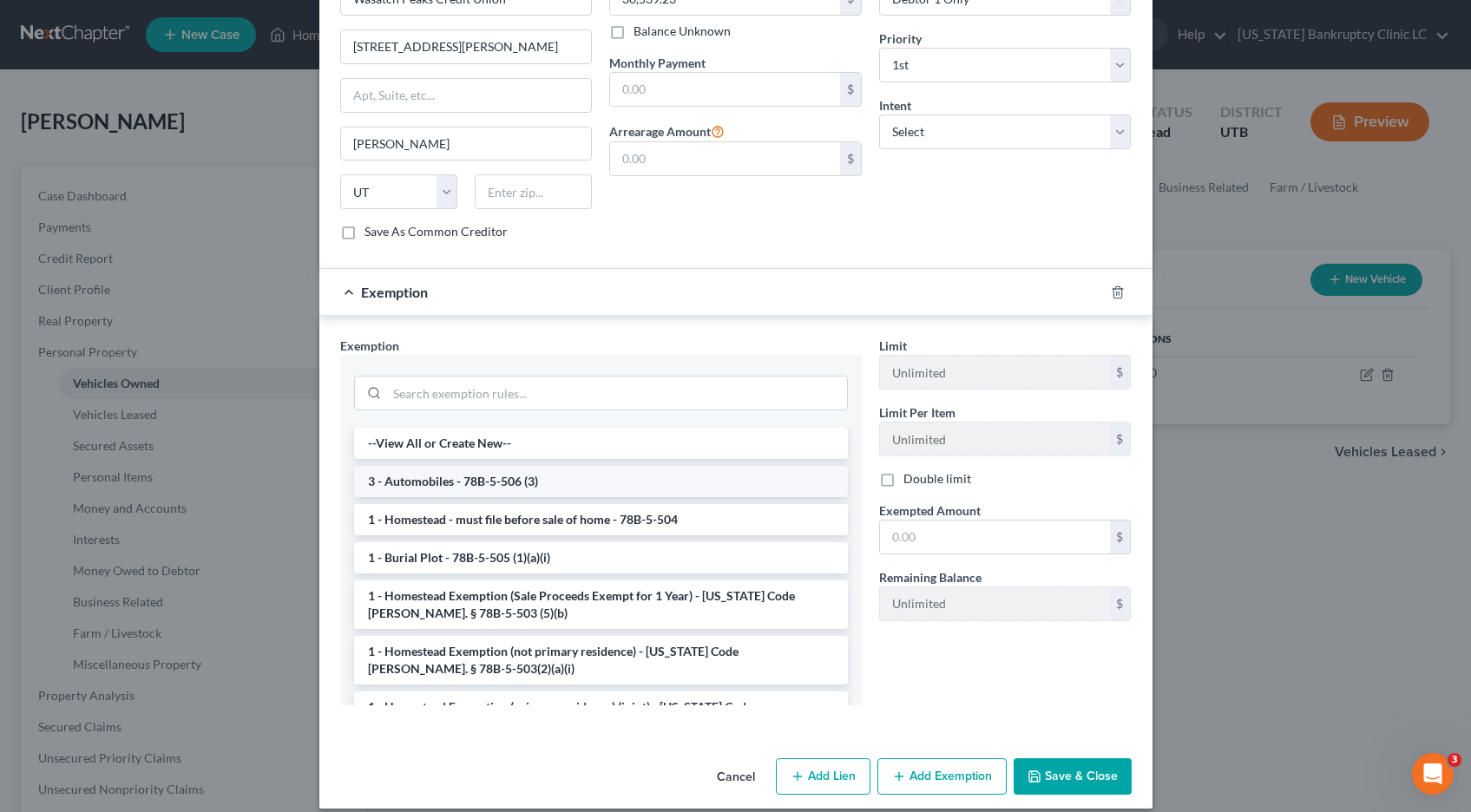
click at [517, 466] on li "3 - Automobiles - 78B-5-506 (3)" at bounding box center [601, 482] width 494 height 32
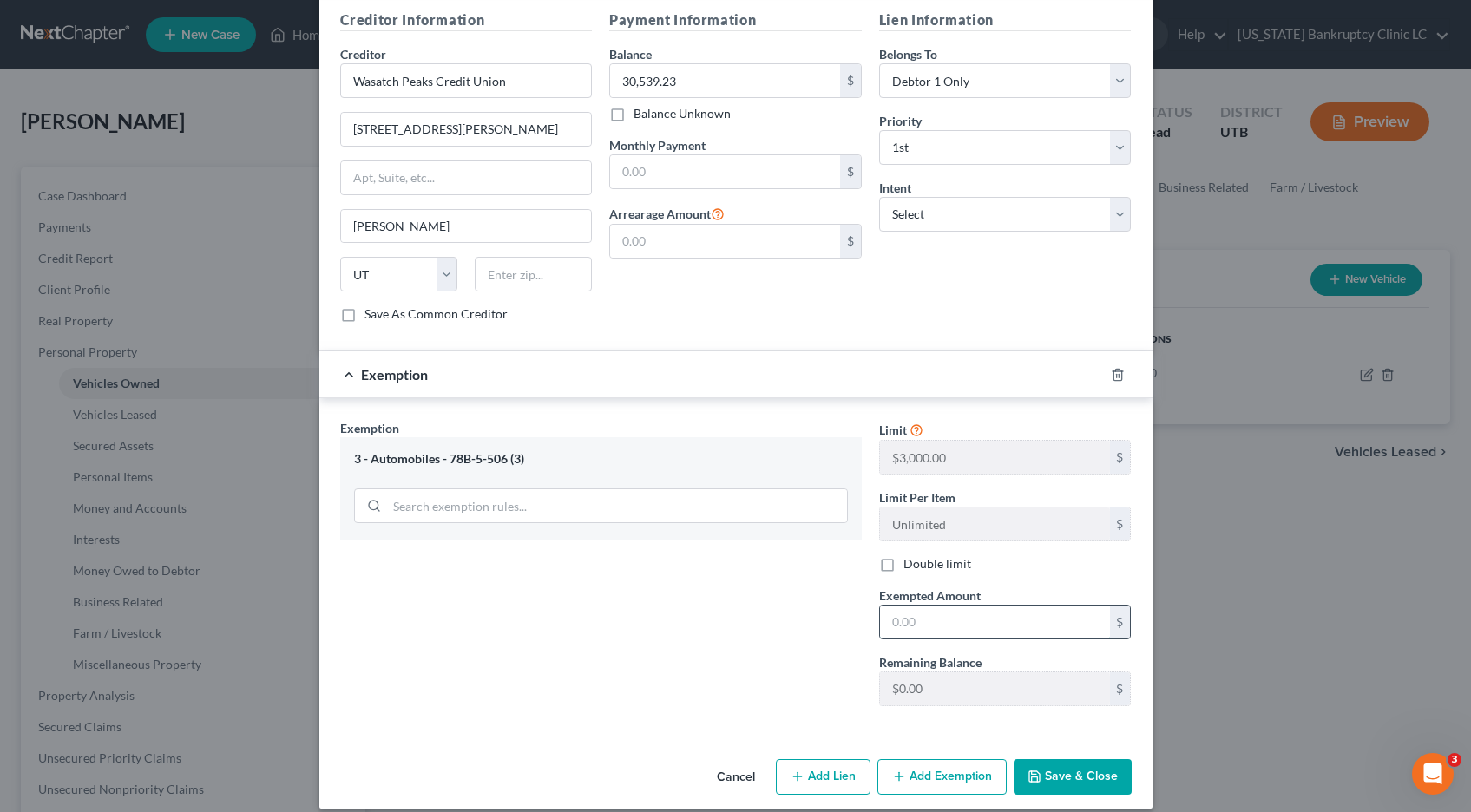
click at [957, 606] on input "text" at bounding box center [996, 622] width 230 height 33
click at [1084, 761] on button "Save & Close" at bounding box center [1072, 777] width 118 height 37
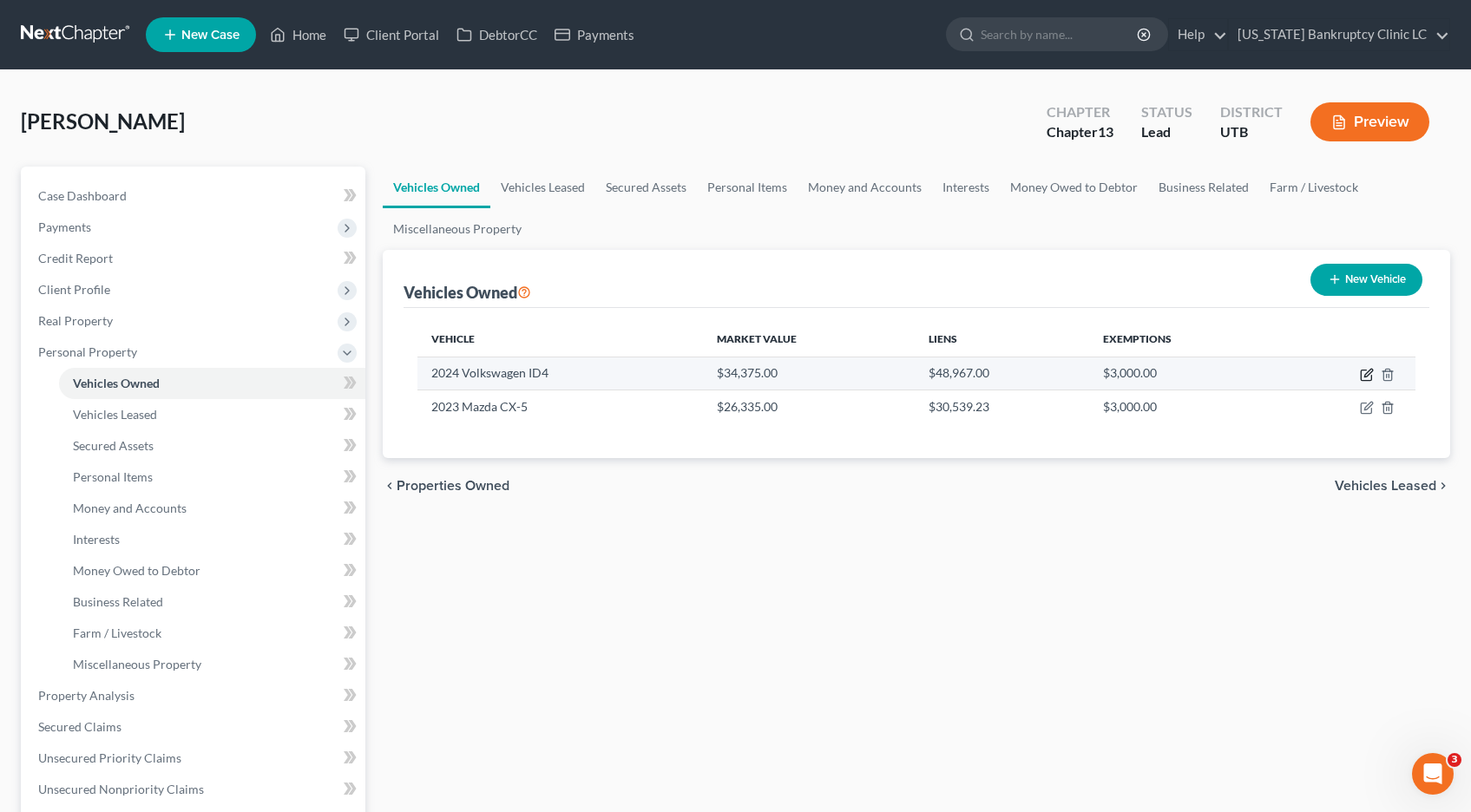
click at [1368, 370] on icon "button" at bounding box center [1368, 372] width 8 height 8
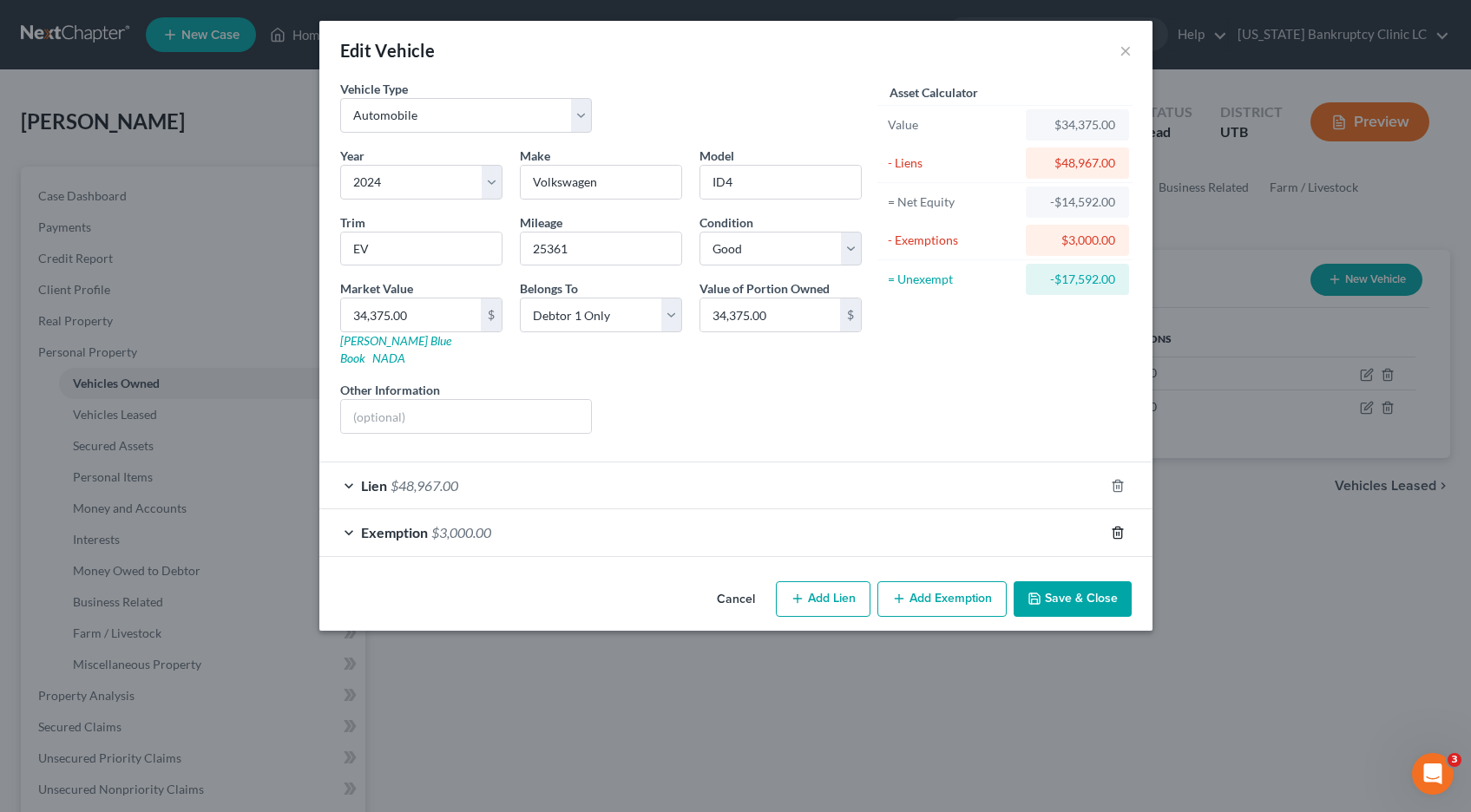
click at [1119, 526] on icon "button" at bounding box center [1118, 533] width 14 height 14
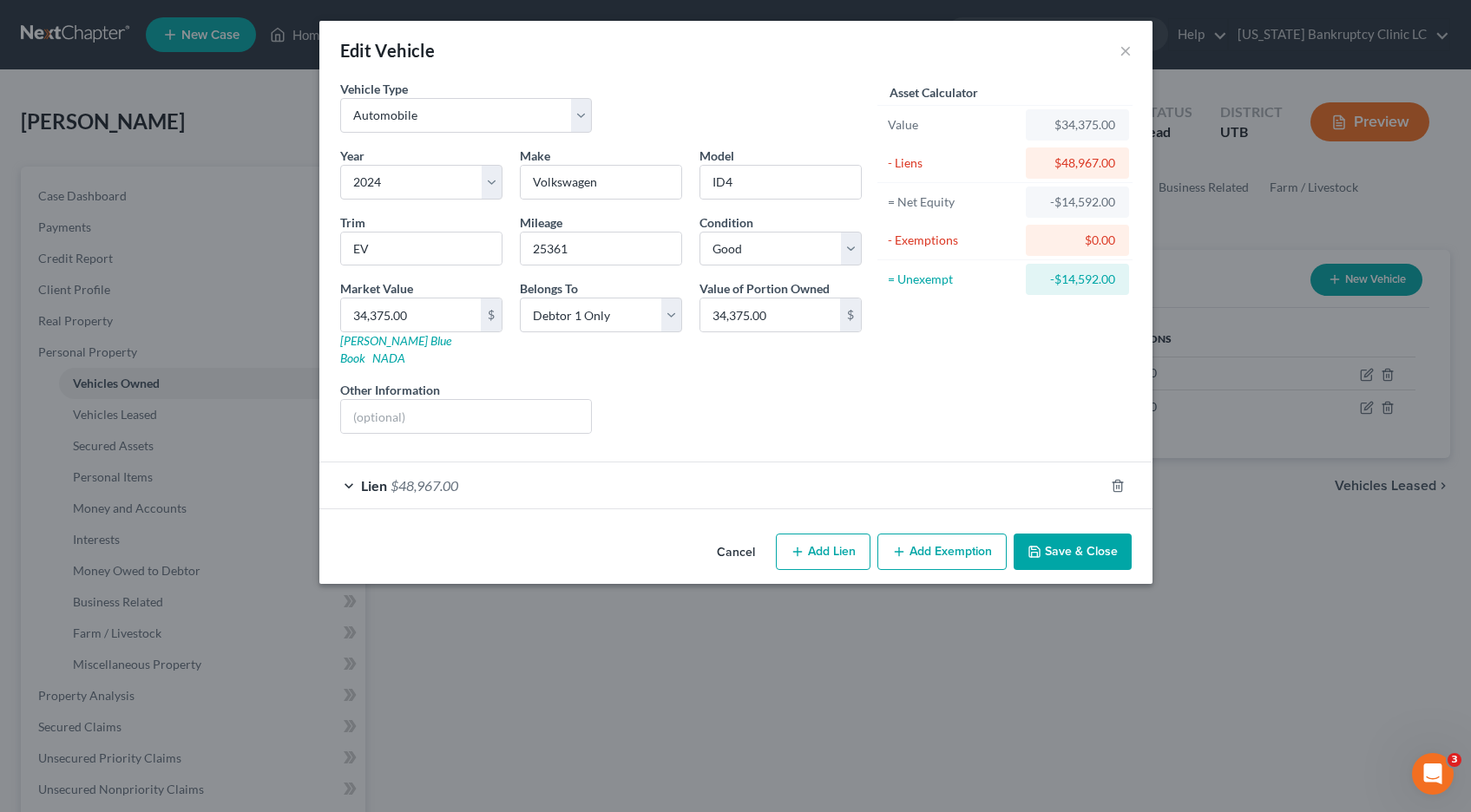
click at [1087, 539] on button "Save & Close" at bounding box center [1072, 552] width 118 height 37
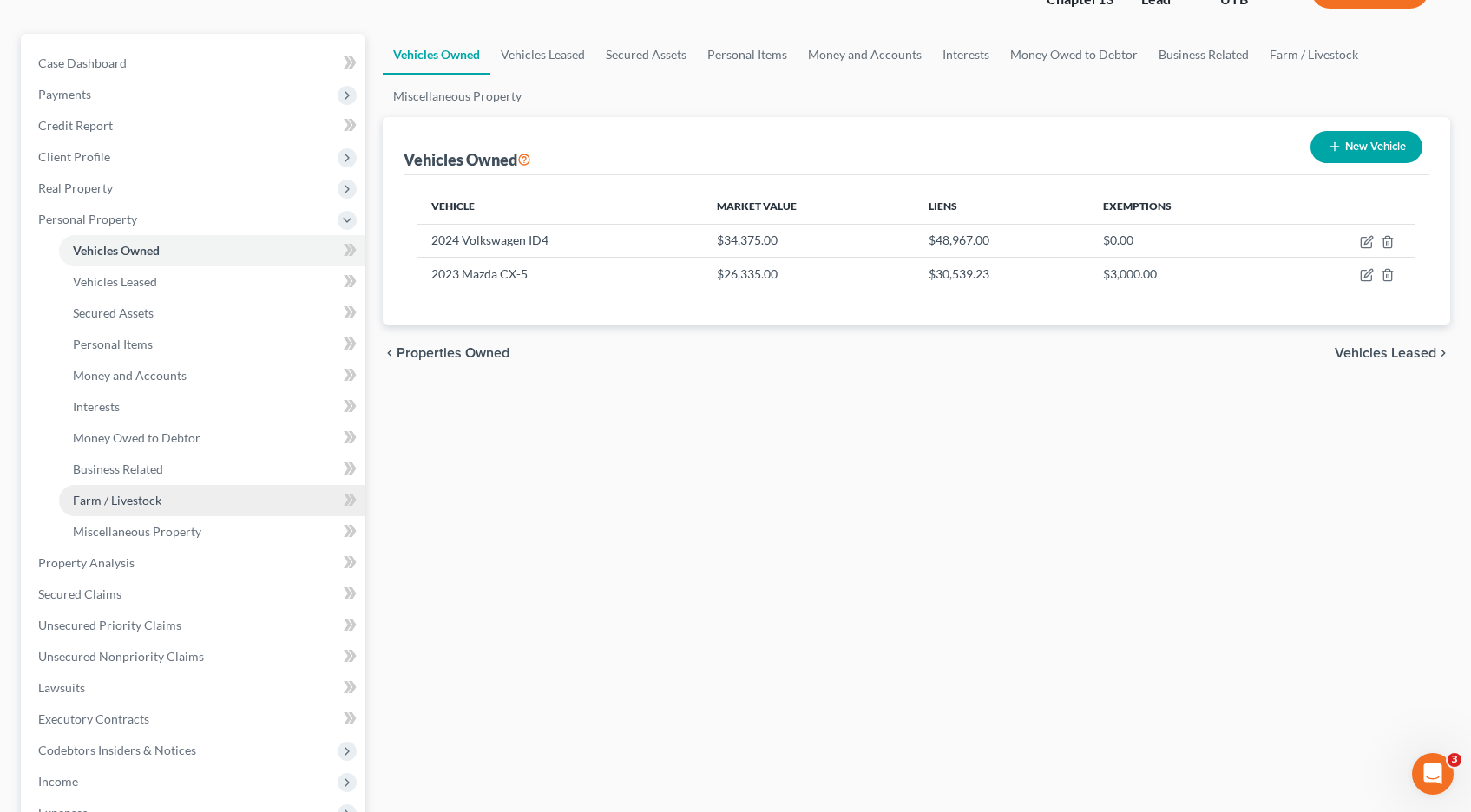
scroll to position [135, 0]
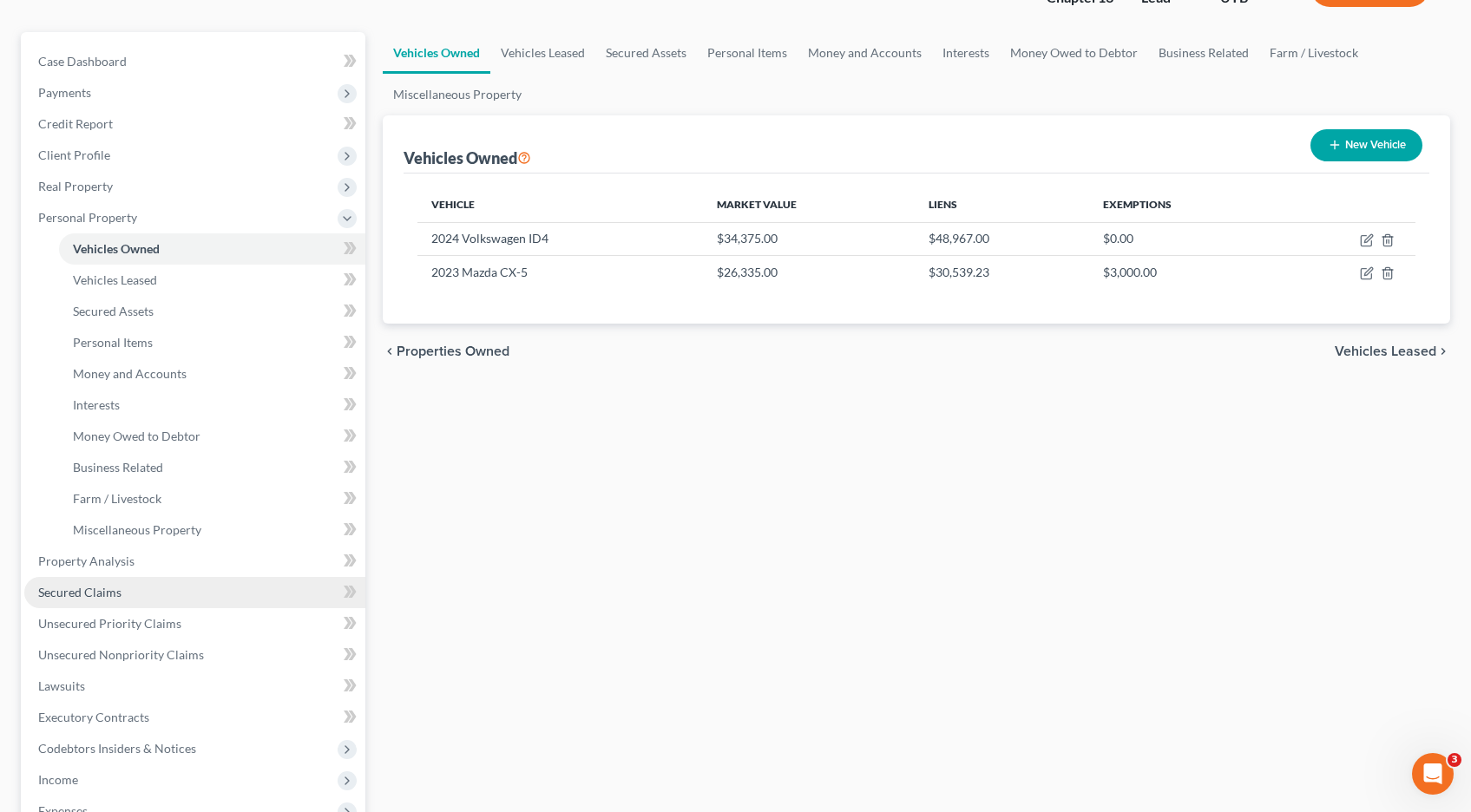
click at [71, 595] on span "Secured Claims" at bounding box center [80, 592] width 83 height 15
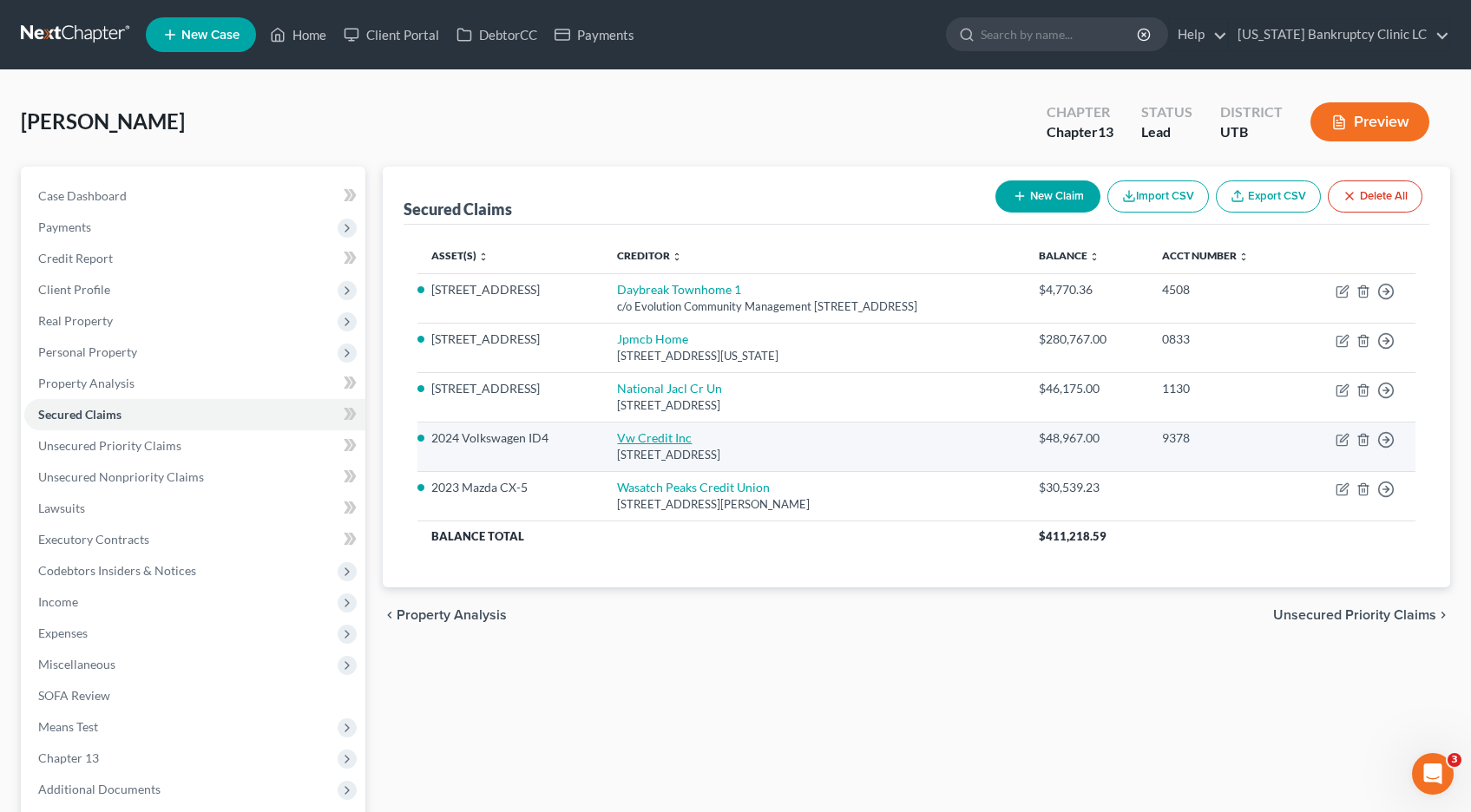
click at [650, 438] on link "Vw Credit Inc" at bounding box center [654, 438] width 74 height 15
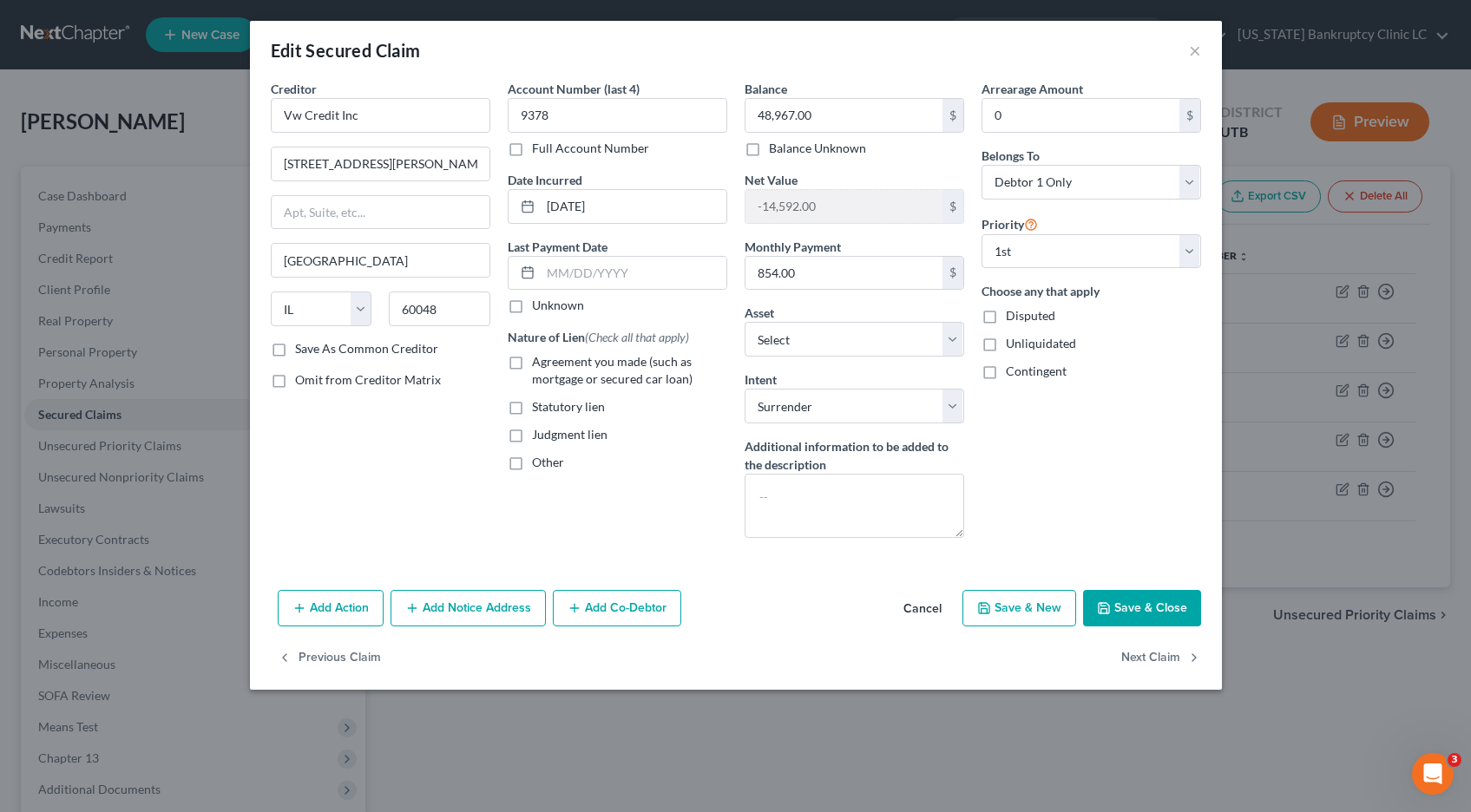
click at [606, 607] on button "Add Co-Debtor" at bounding box center [617, 608] width 129 height 37
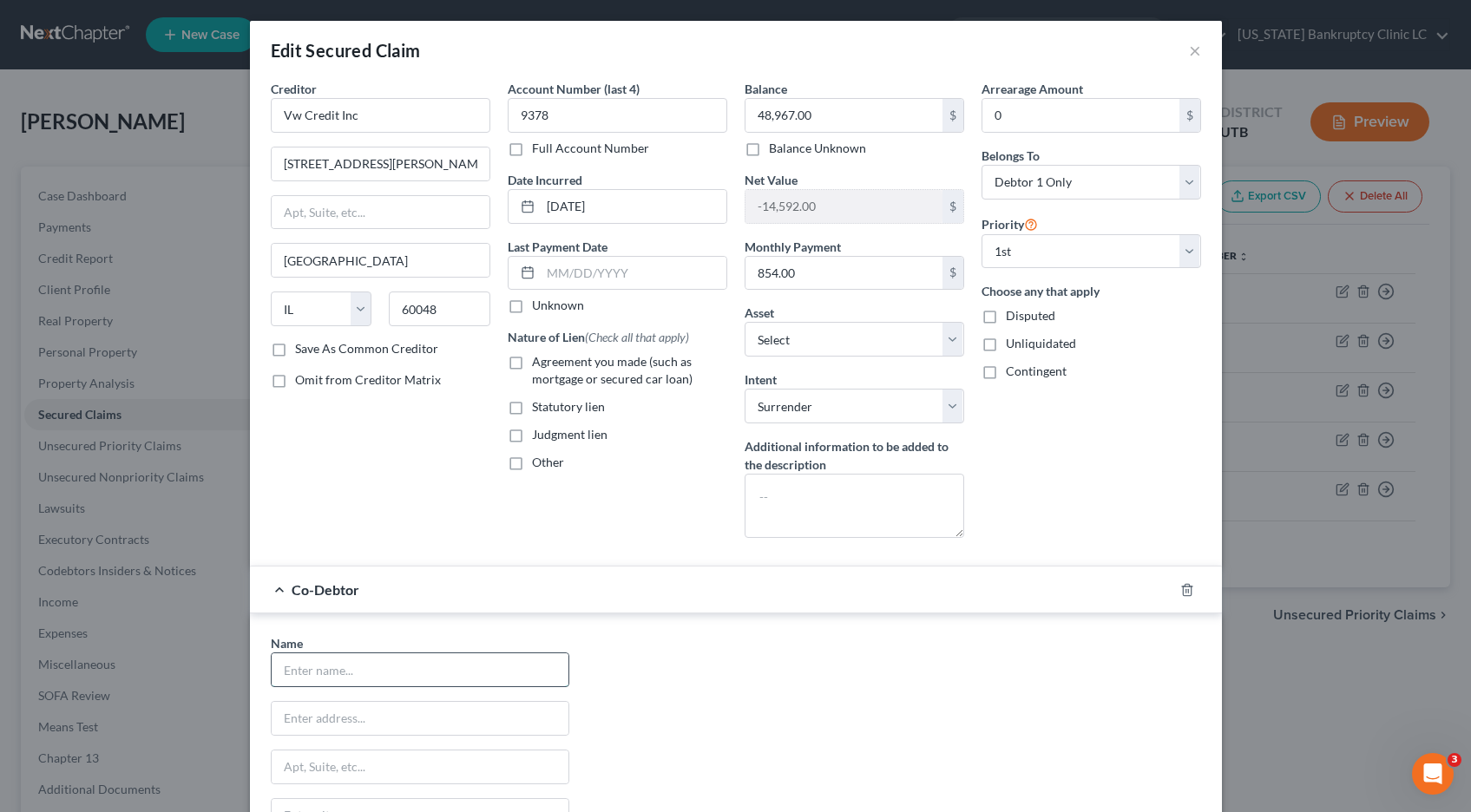
click at [447, 674] on input "text" at bounding box center [420, 669] width 297 height 33
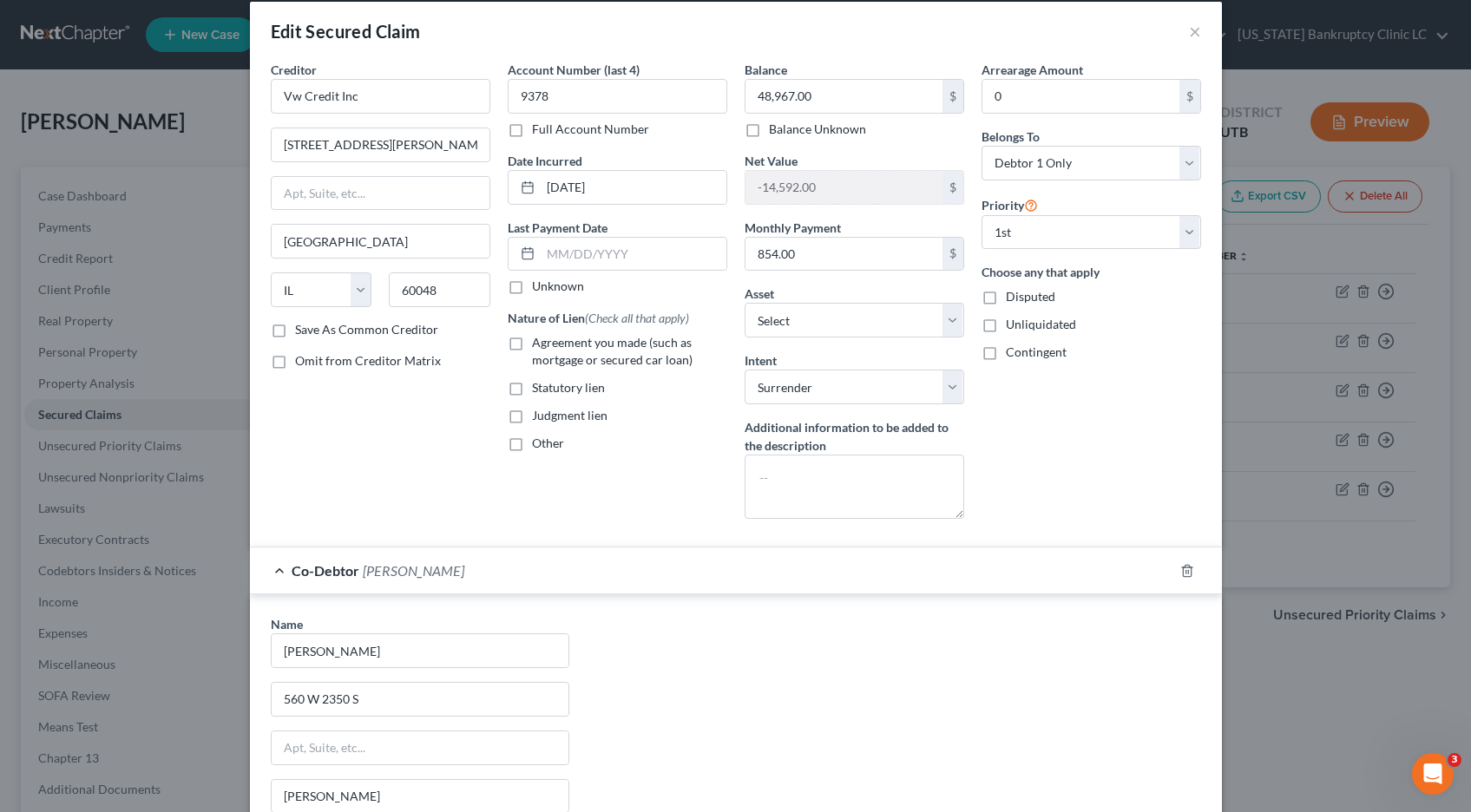
scroll to position [304, 0]
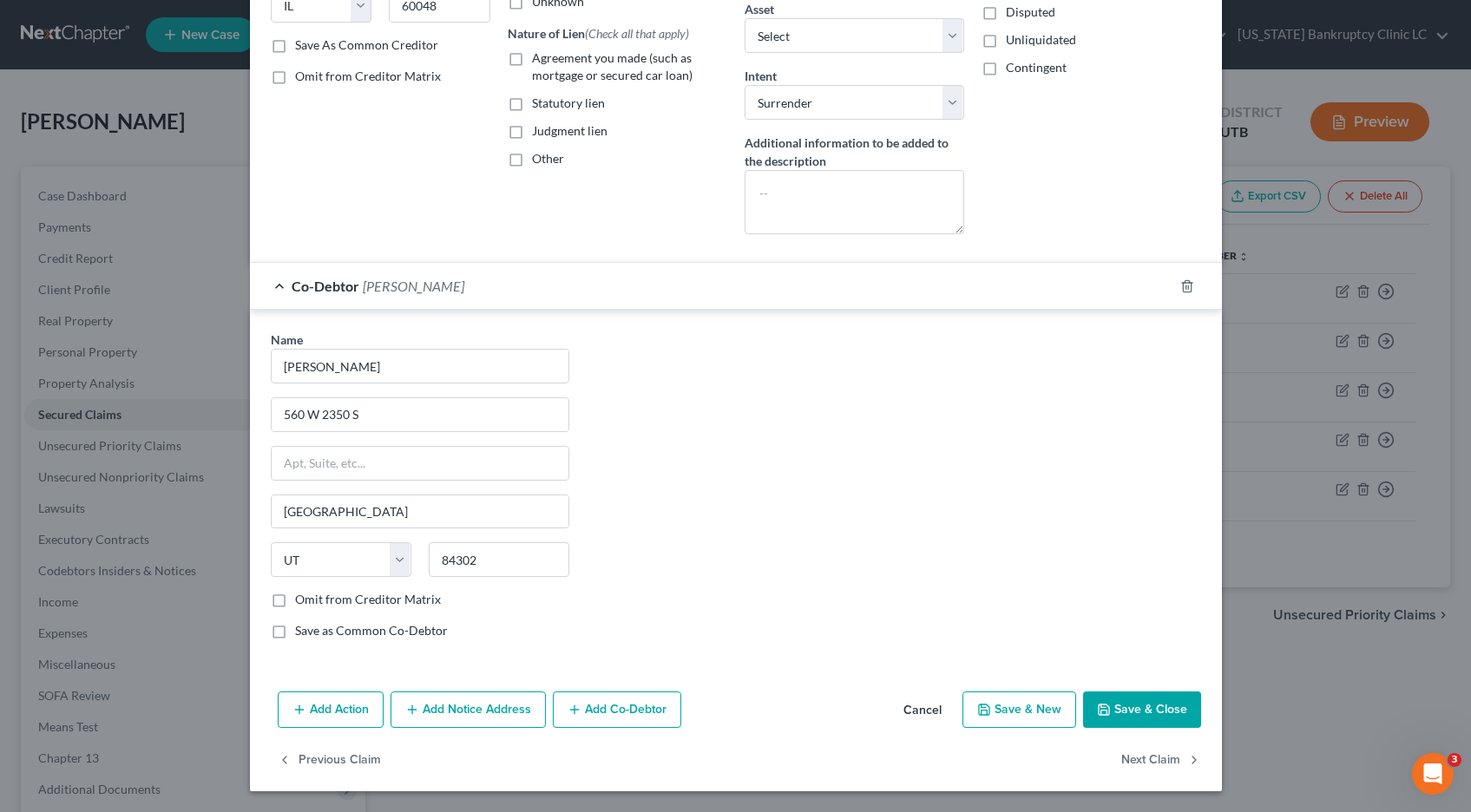
drag, startPoint x: 281, startPoint y: 631, endPoint x: 301, endPoint y: 657, distance: 32.8
click at [295, 632] on label "Save as Common Co-Debtor" at bounding box center [371, 631] width 153 height 18
click at [302, 632] on input "Save as Common Co-Debtor" at bounding box center [307, 627] width 11 height 11
click at [1165, 710] on button "Save & Close" at bounding box center [1142, 709] width 118 height 37
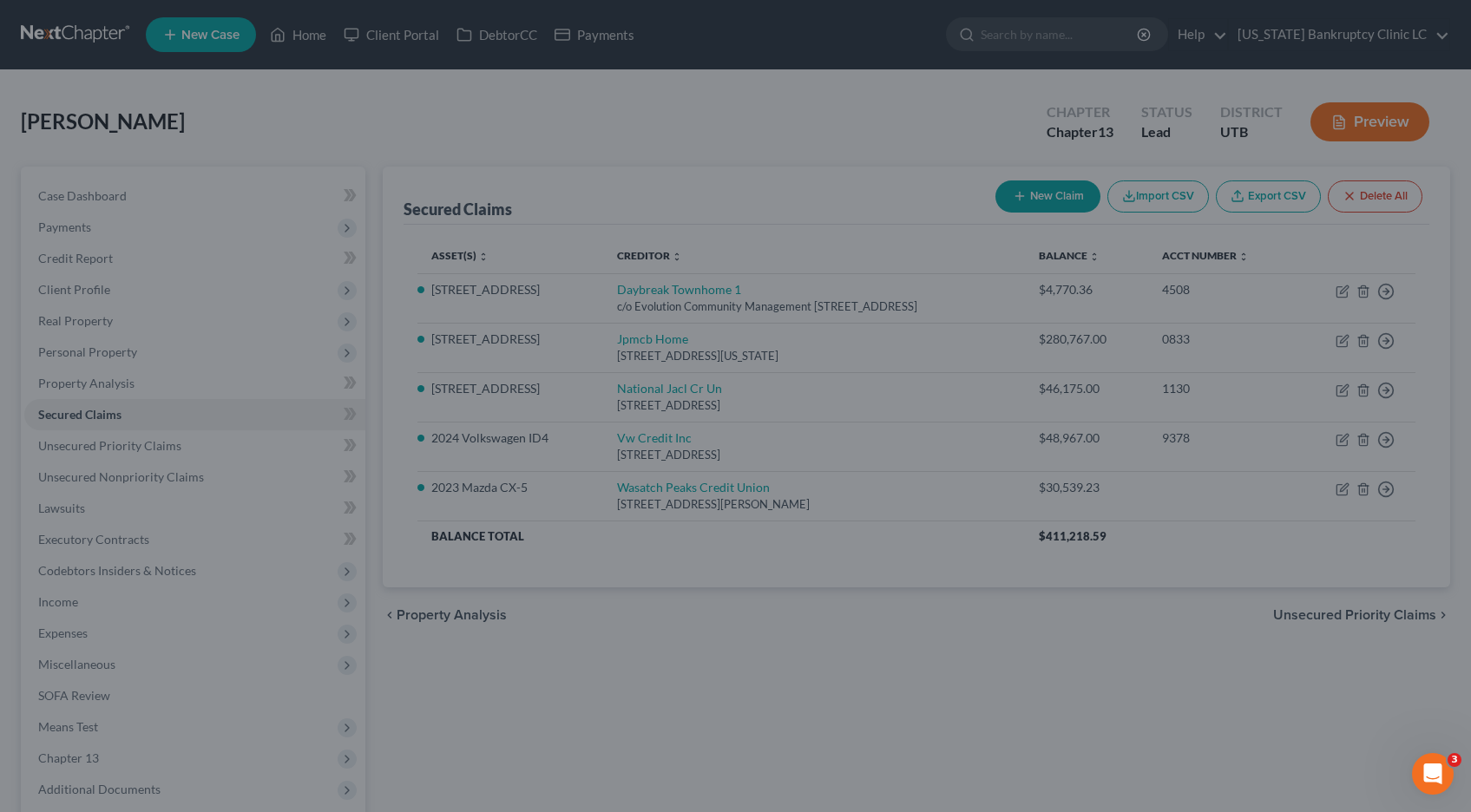
scroll to position [0, 0]
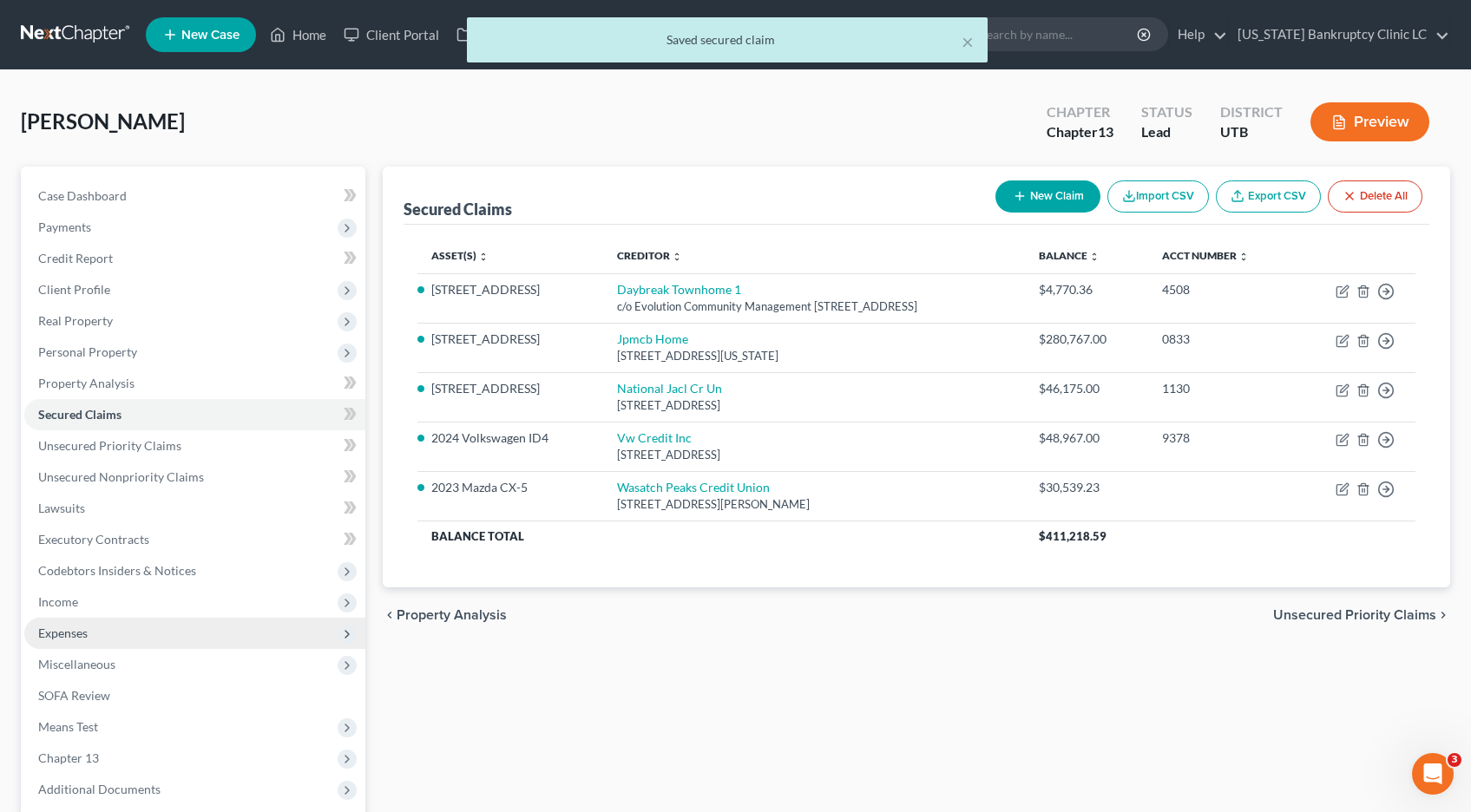
click at [53, 635] on span "Expenses" at bounding box center [63, 633] width 50 height 15
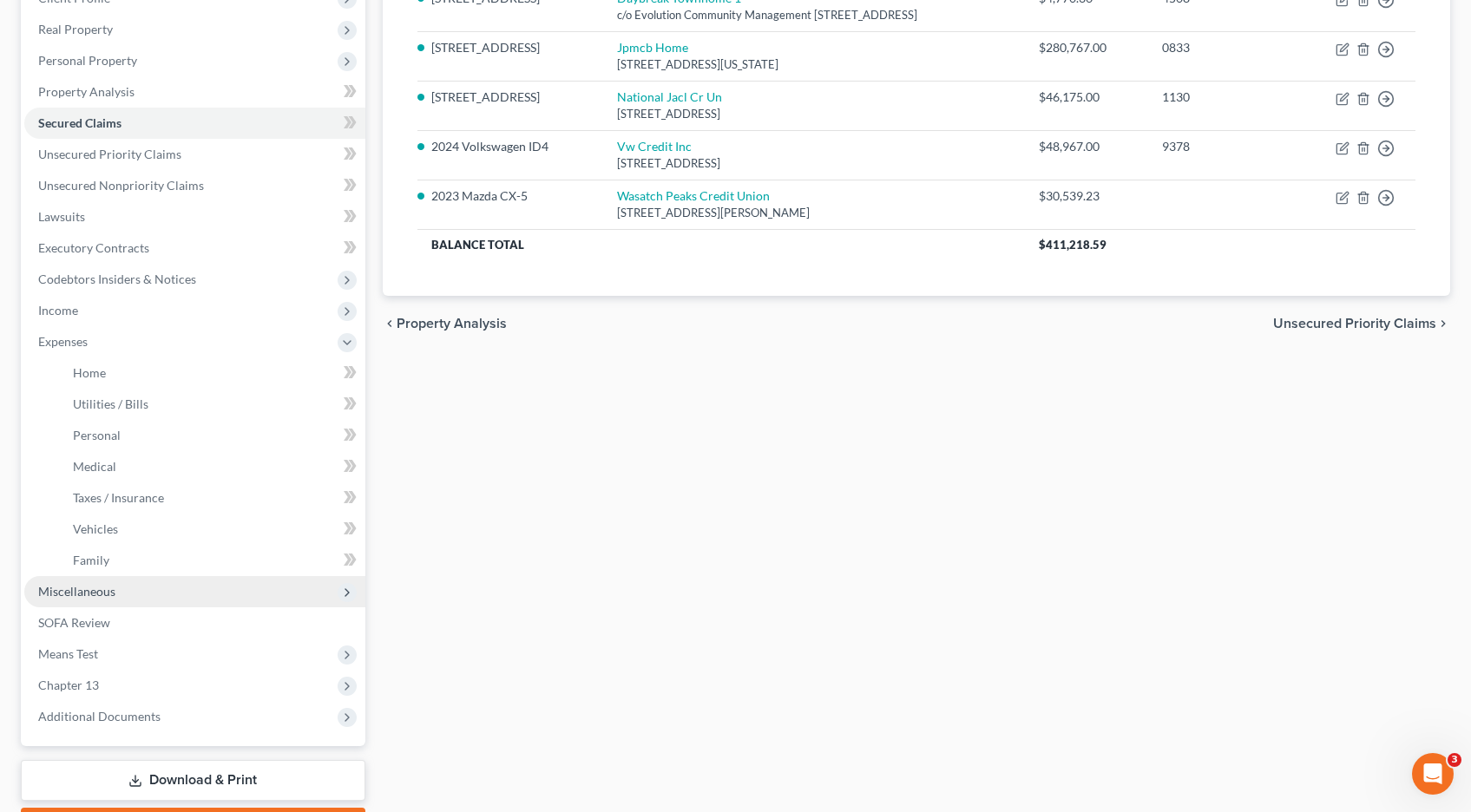
scroll to position [302, 0]
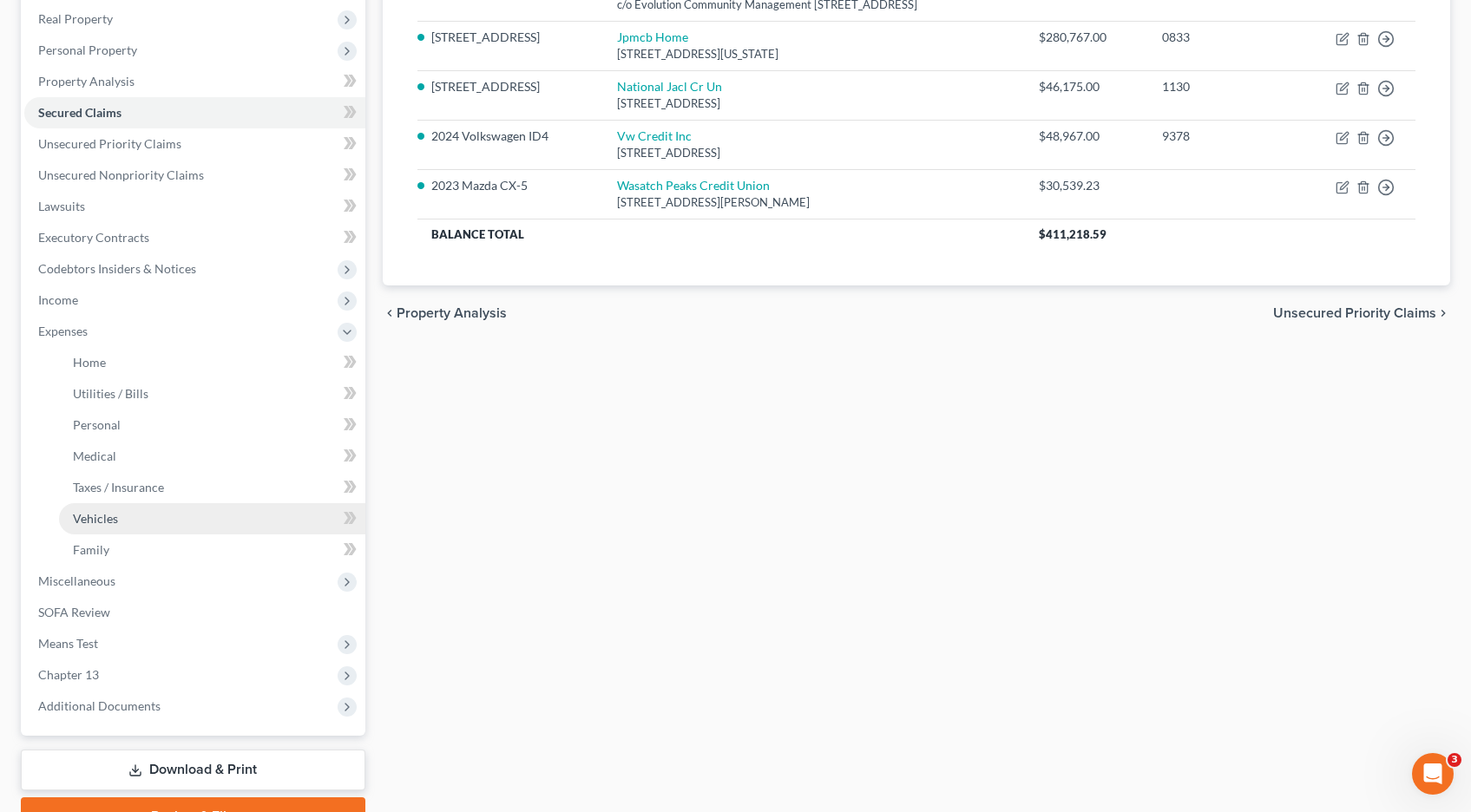
click at [98, 518] on span "Vehicles" at bounding box center [96, 518] width 46 height 15
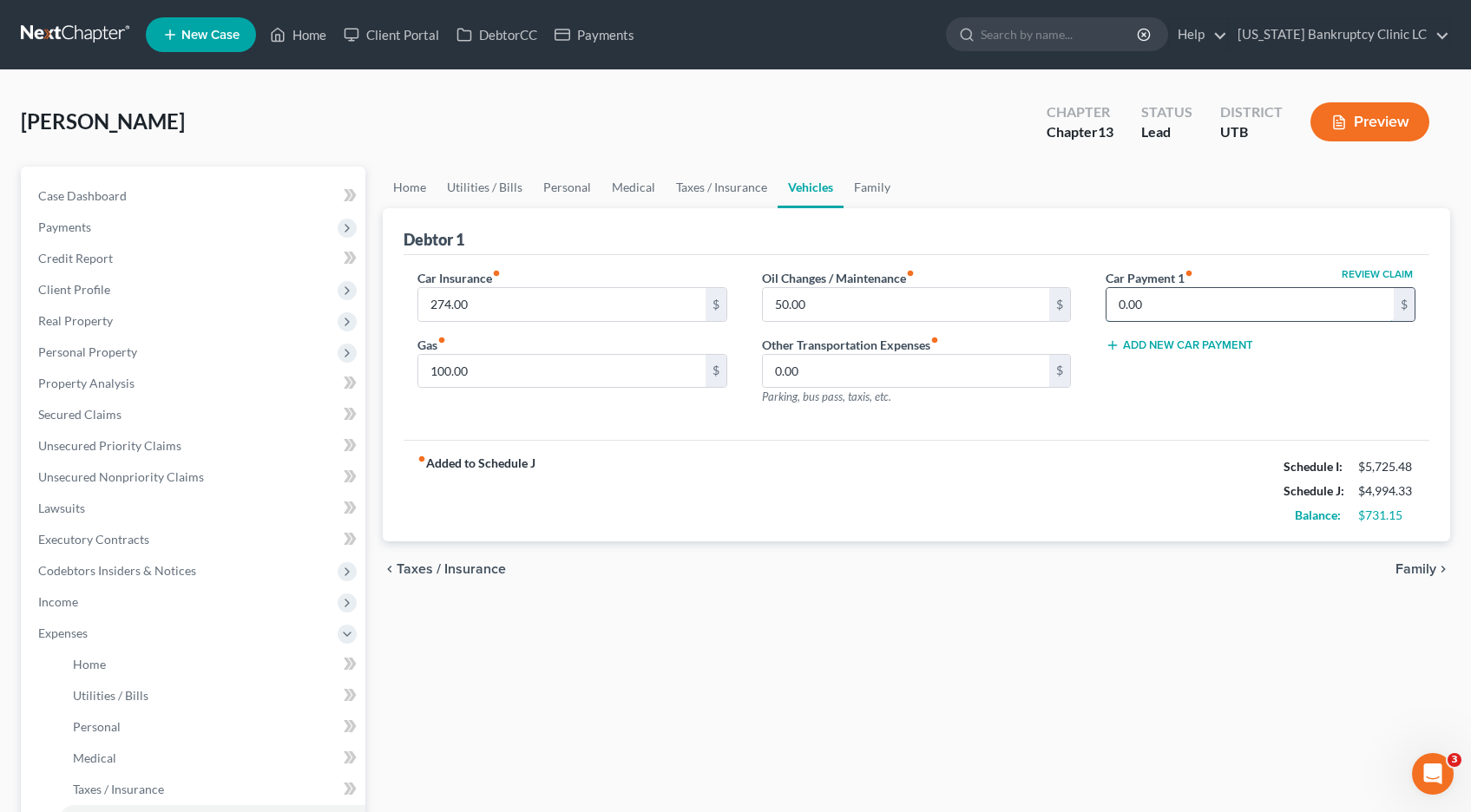
click at [1183, 308] on input "0.00" at bounding box center [1250, 304] width 287 height 33
click at [141, 478] on span "Unsecured Nonpriority Claims" at bounding box center [121, 476] width 165 height 15
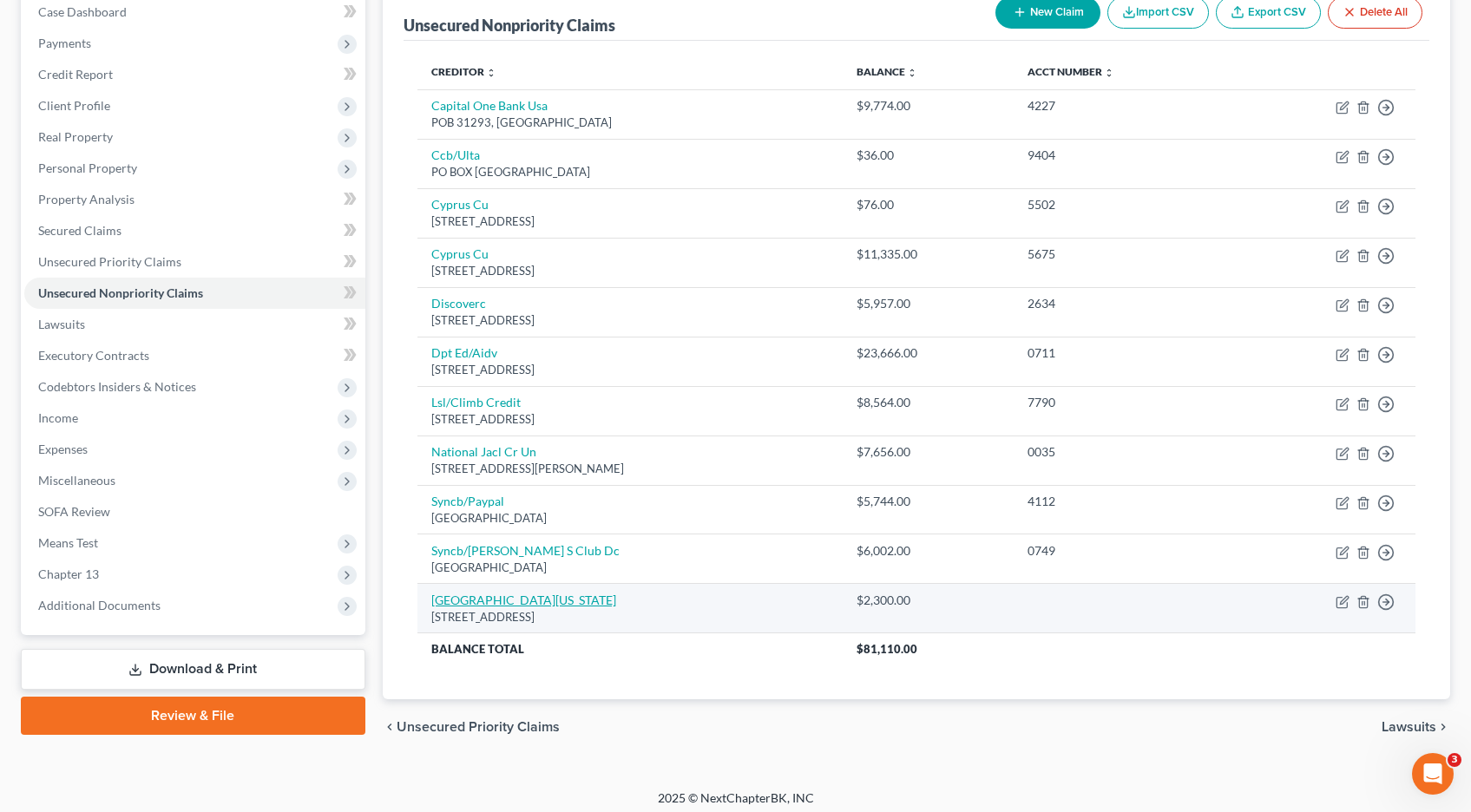
scroll to position [187, 0]
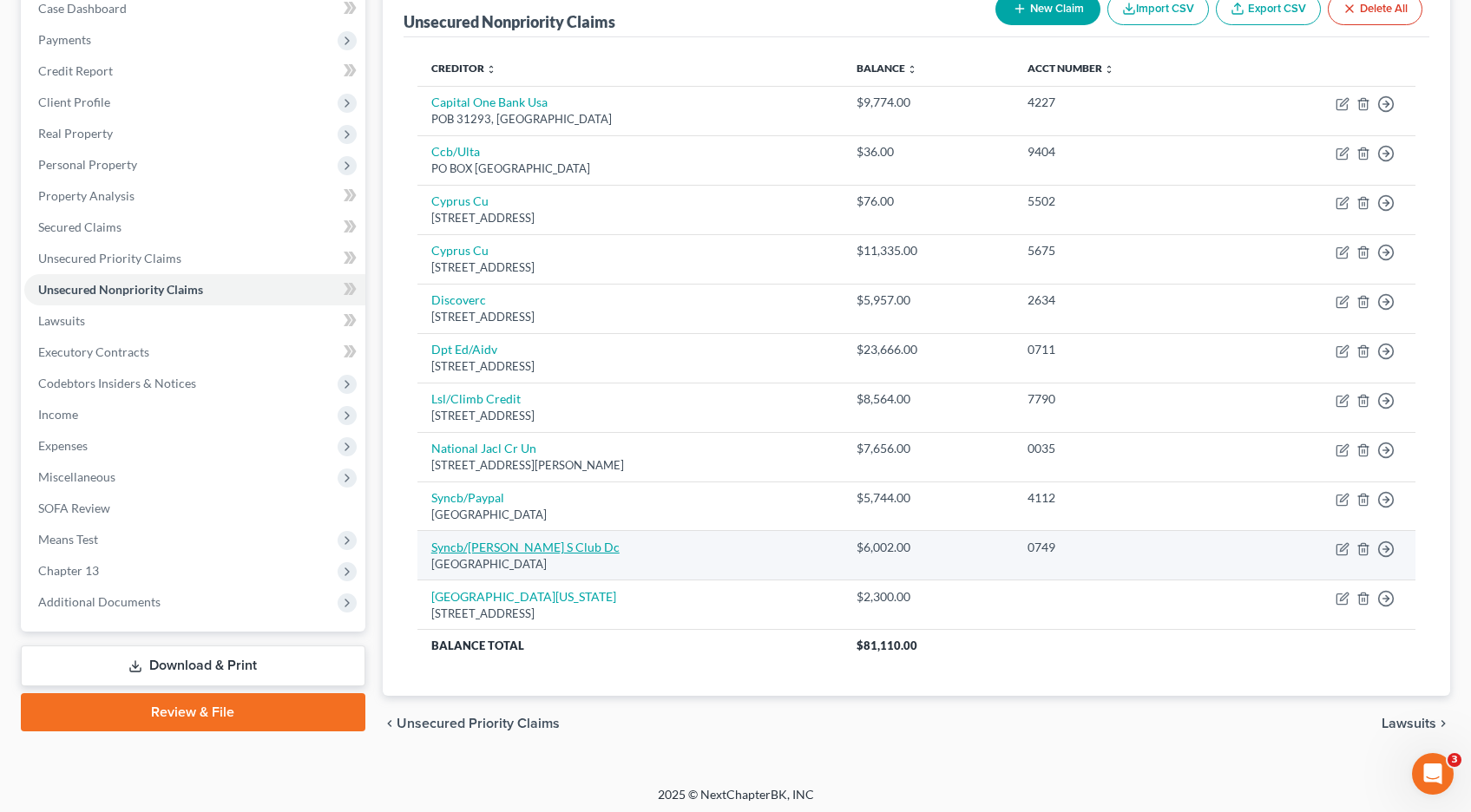
click at [472, 549] on link "Syncb/[PERSON_NAME] S Club Dc" at bounding box center [525, 547] width 188 height 15
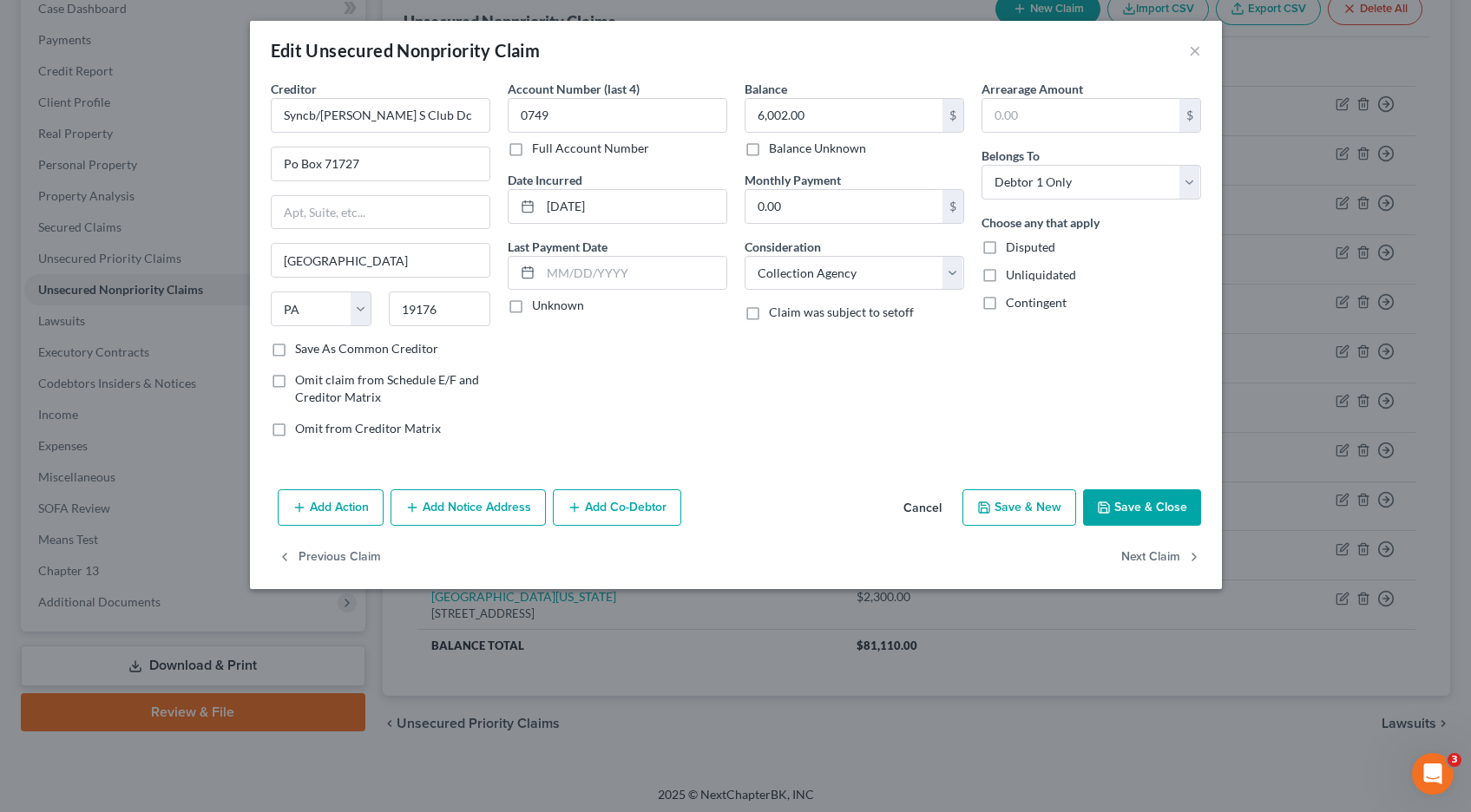
click at [340, 505] on button "Add Action" at bounding box center [330, 507] width 106 height 37
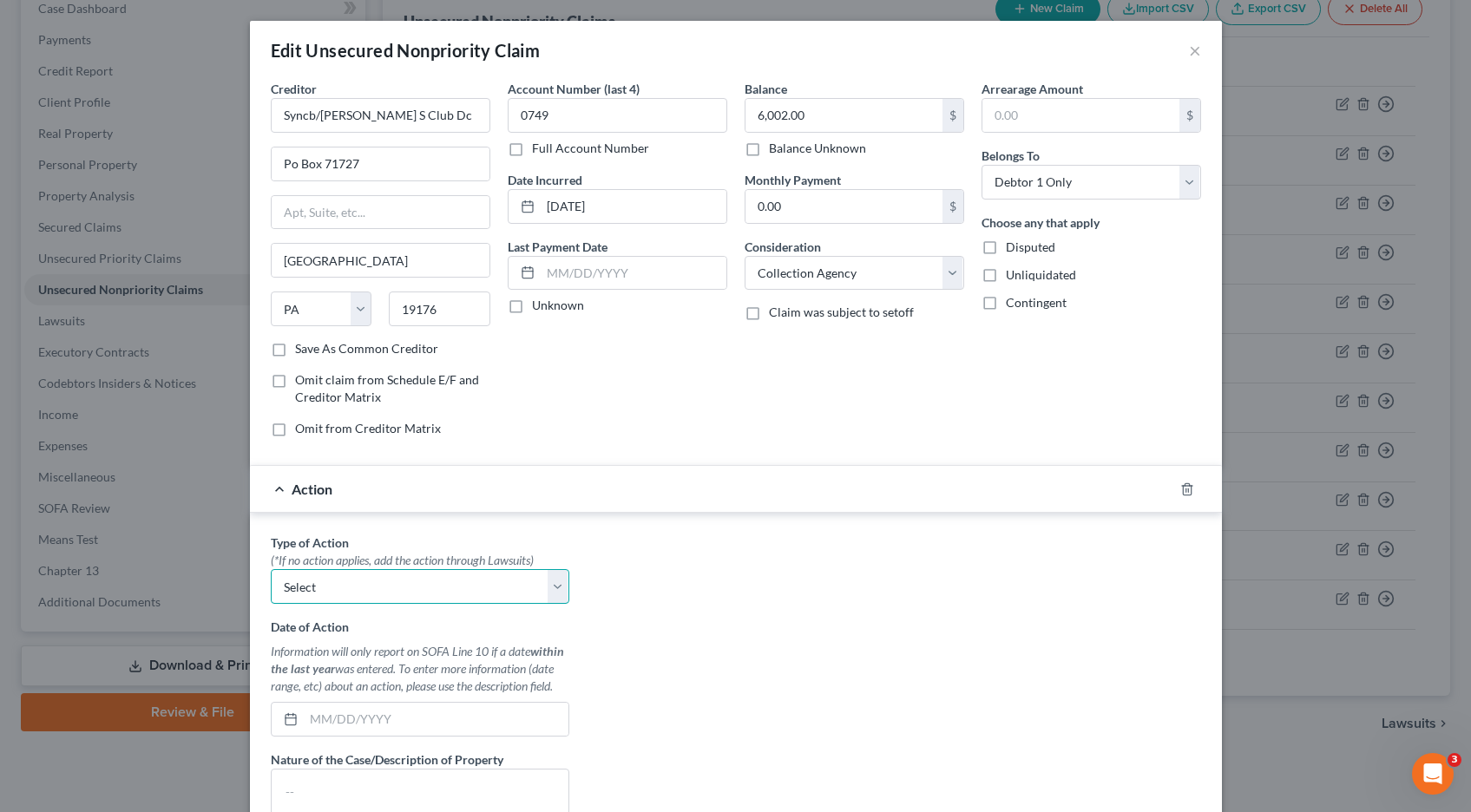
click at [562, 583] on select "Select Repossession Garnishment Foreclosure Personal Injury Attached, Seized, O…" at bounding box center [419, 586] width 298 height 35
click at [270, 569] on select "Select Repossession Garnishment Foreclosure Personal Injury Attached, Seized, O…" at bounding box center [419, 586] width 298 height 35
click at [437, 712] on input "text" at bounding box center [436, 719] width 264 height 33
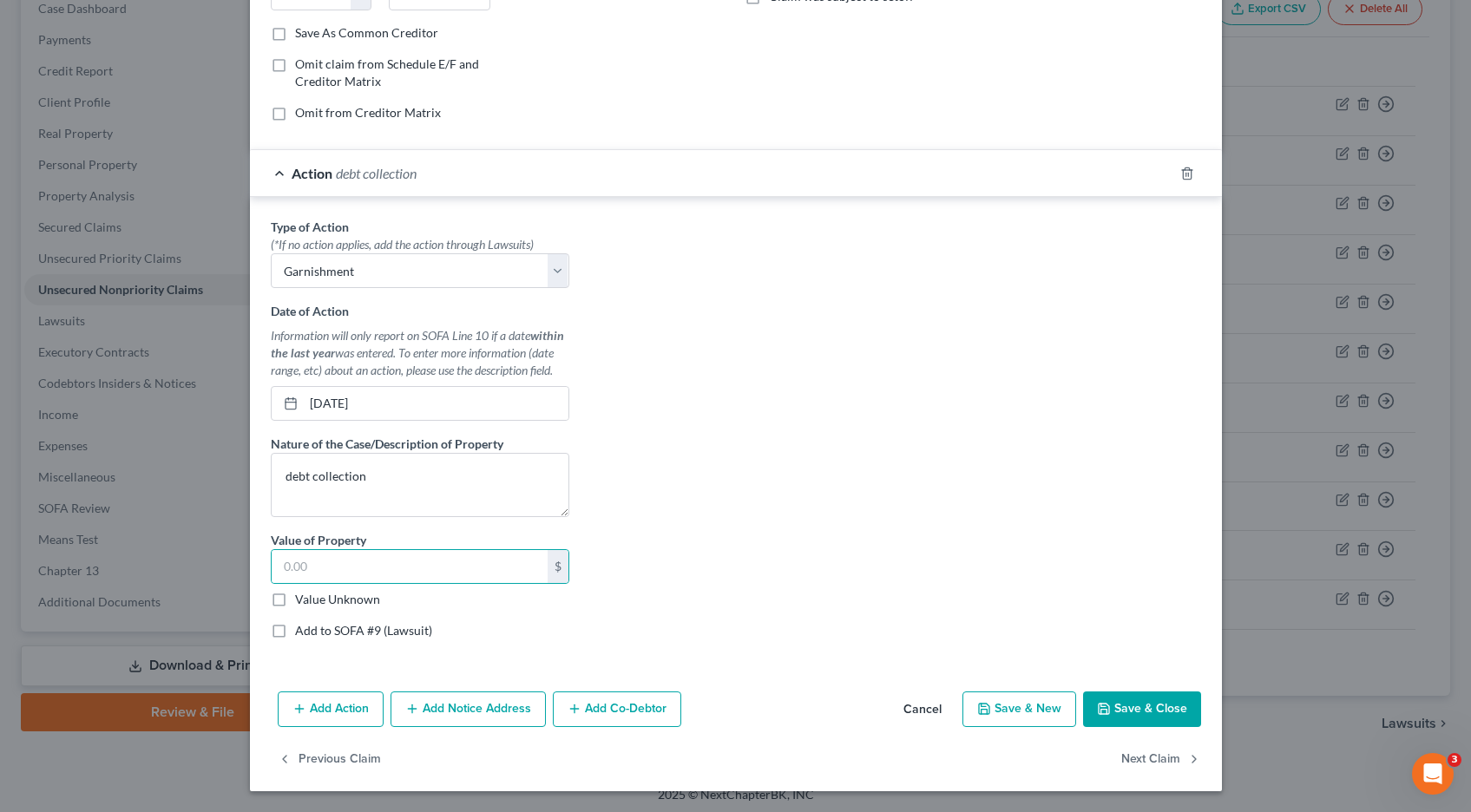
click at [295, 599] on label "Value Unknown" at bounding box center [338, 600] width 85 height 18
click at [302, 599] on input "Value Unknown" at bounding box center [307, 596] width 11 height 11
click at [295, 631] on label "Add to SOFA #9 (Lawsuit)" at bounding box center [364, 631] width 137 height 18
click at [302, 631] on input "Add to SOFA #9 (Lawsuit)" at bounding box center [307, 627] width 11 height 11
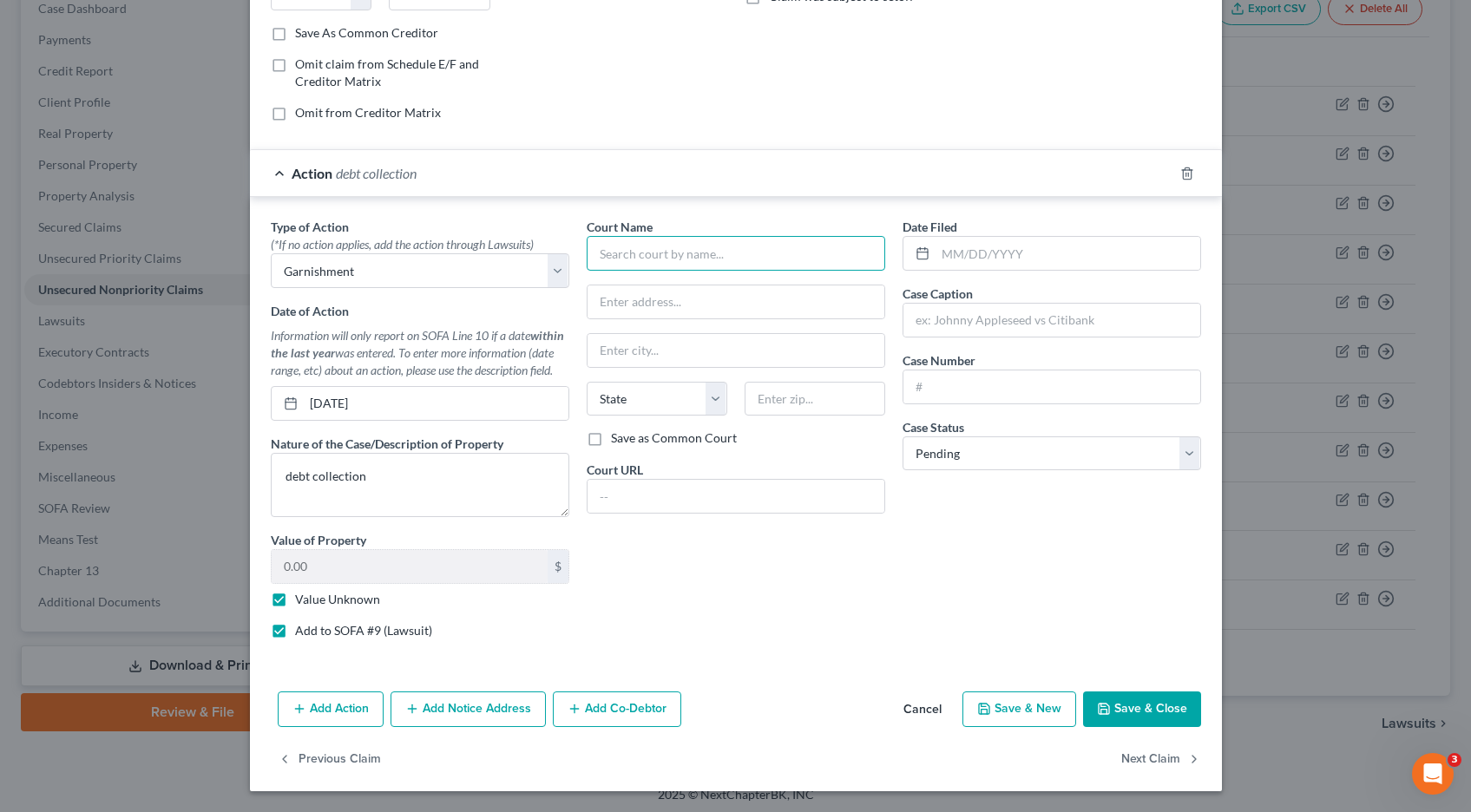
click at [683, 249] on input "text" at bounding box center [735, 253] width 298 height 35
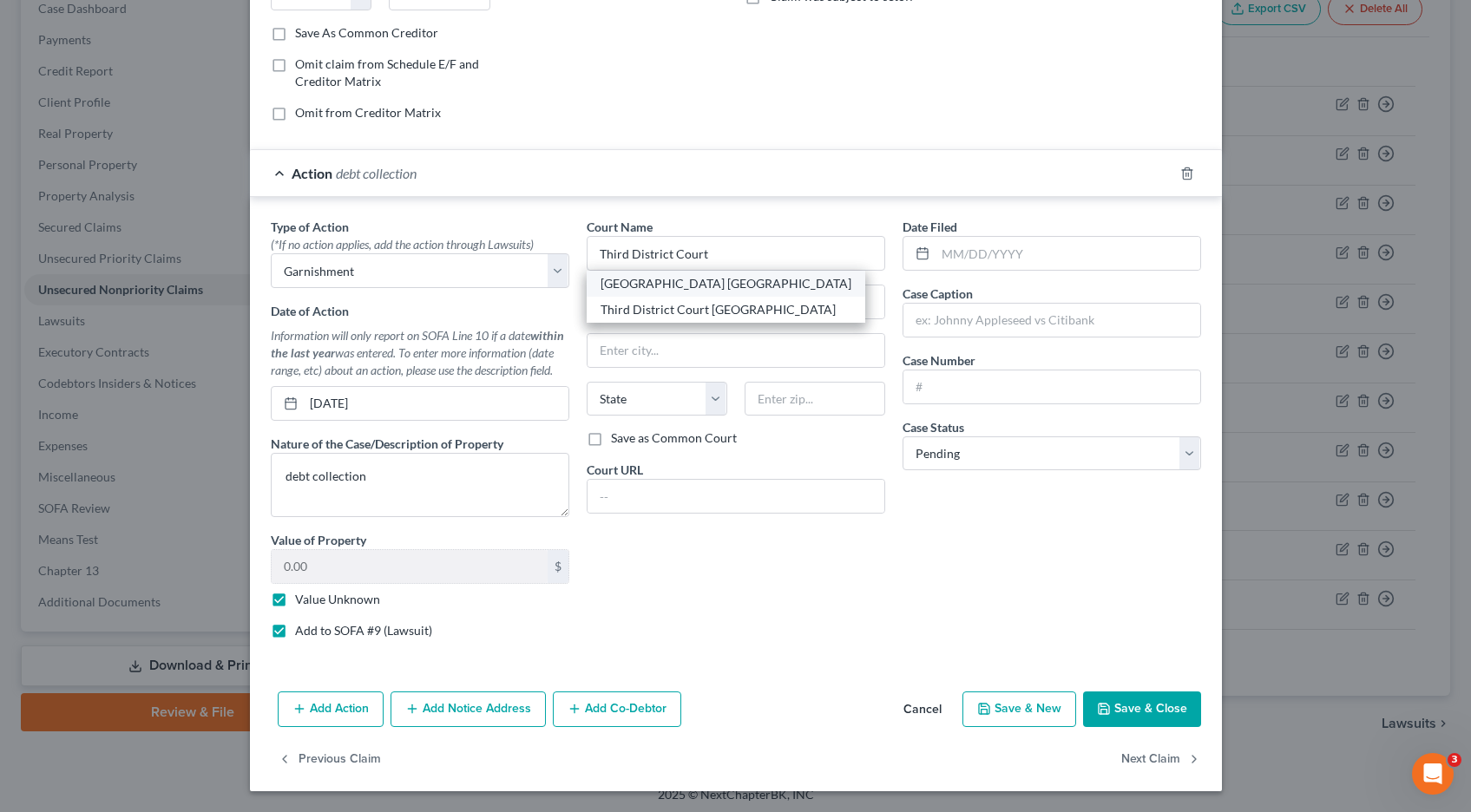
click at [765, 284] on div "[GEOGRAPHIC_DATA] [GEOGRAPHIC_DATA]" at bounding box center [725, 284] width 251 height 18
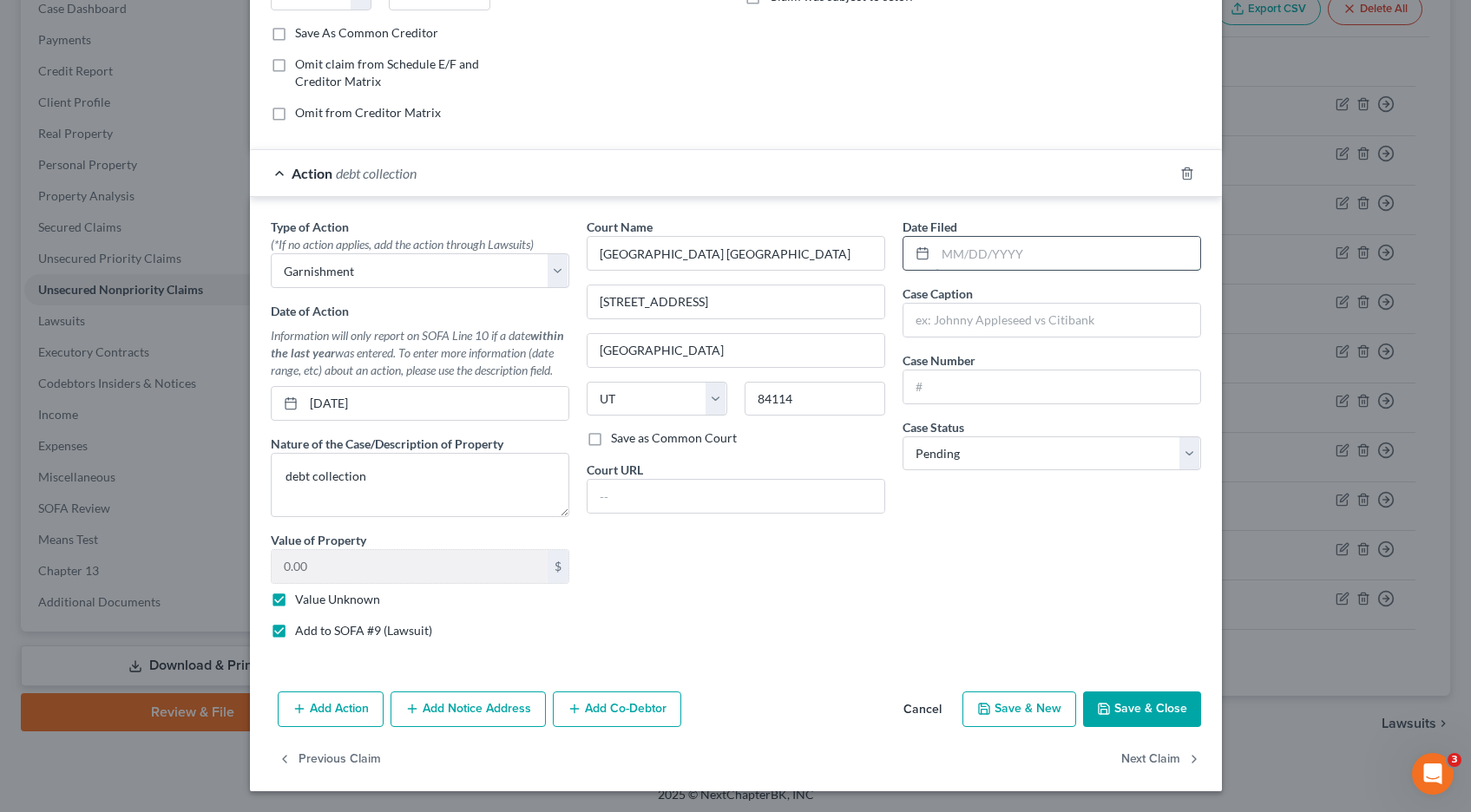
click at [985, 263] on input "text" at bounding box center [1068, 253] width 264 height 33
click at [1121, 704] on button "Save & Close" at bounding box center [1142, 709] width 118 height 37
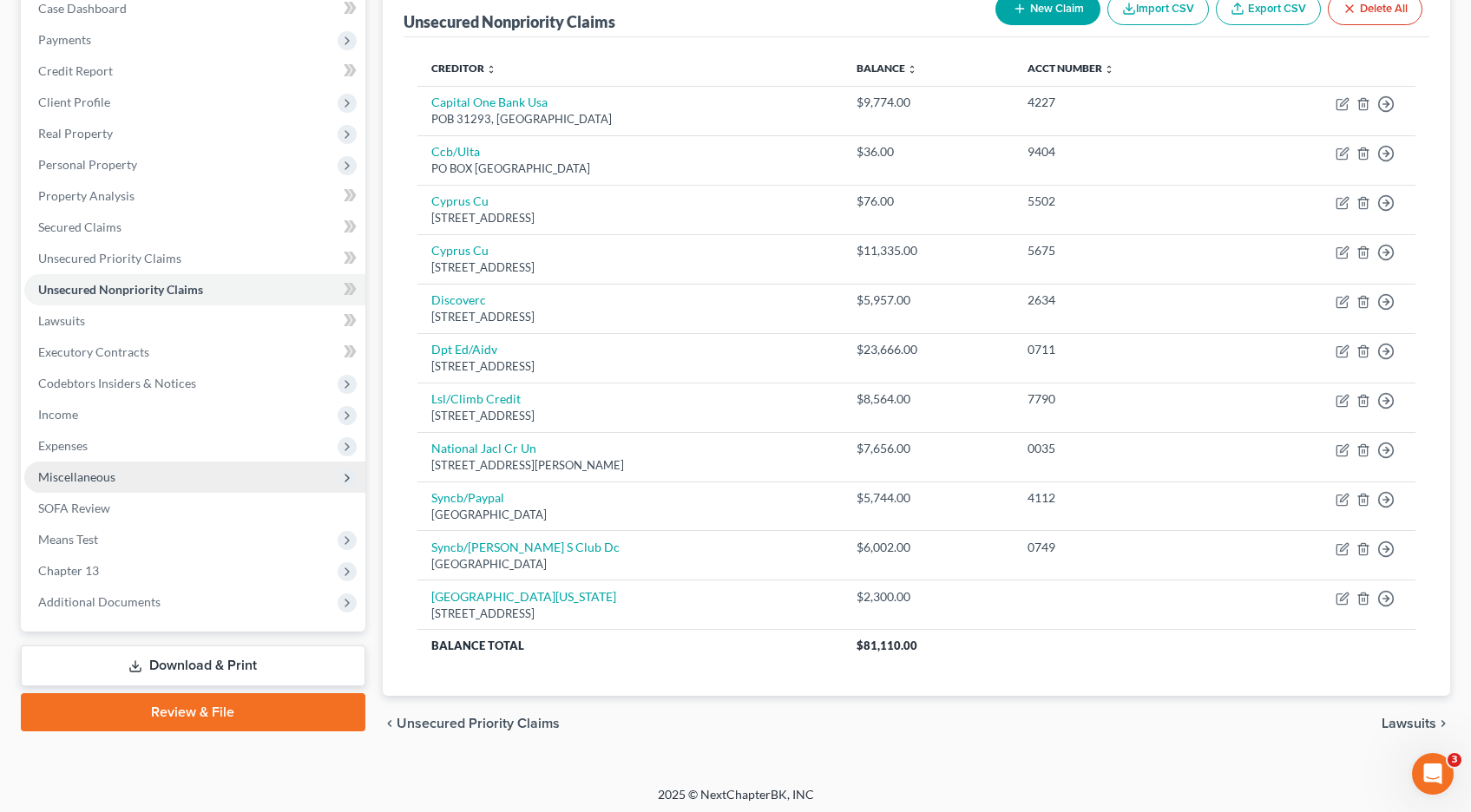
click at [74, 479] on span "Miscellaneous" at bounding box center [77, 476] width 77 height 15
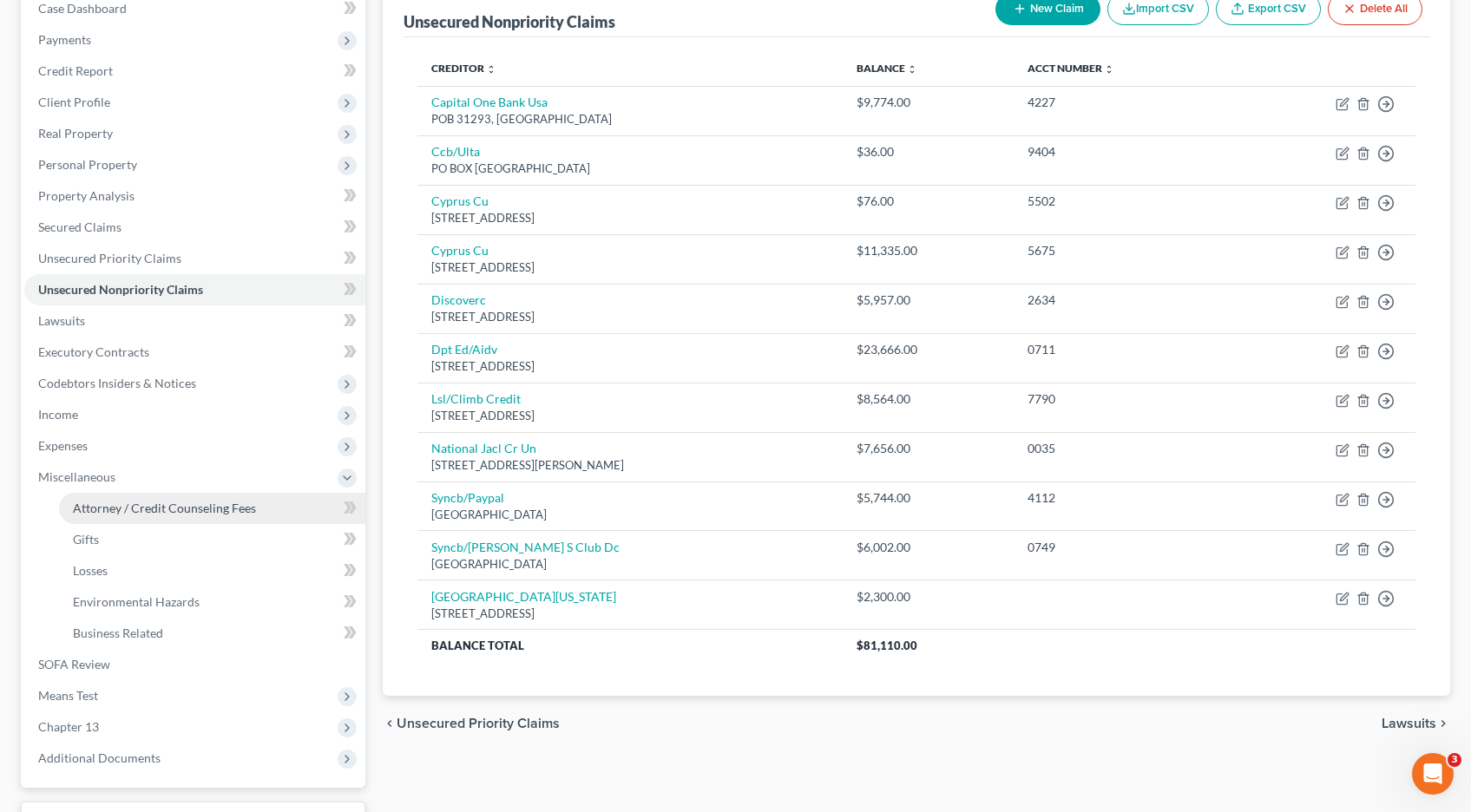
click at [87, 502] on span "Attorney / Credit Counseling Fees" at bounding box center [164, 508] width 183 height 15
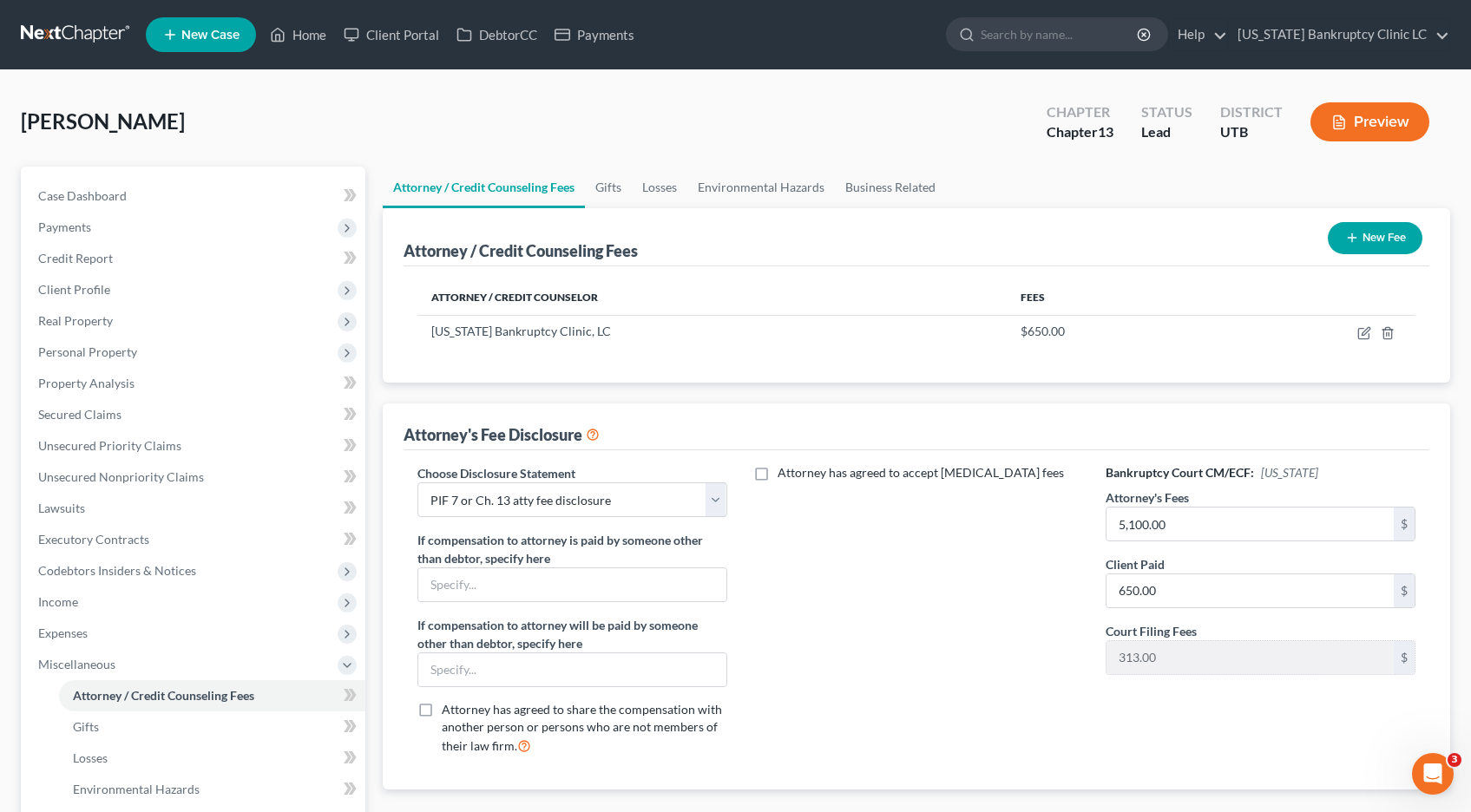
click at [1369, 242] on button "New Fee" at bounding box center [1376, 238] width 95 height 32
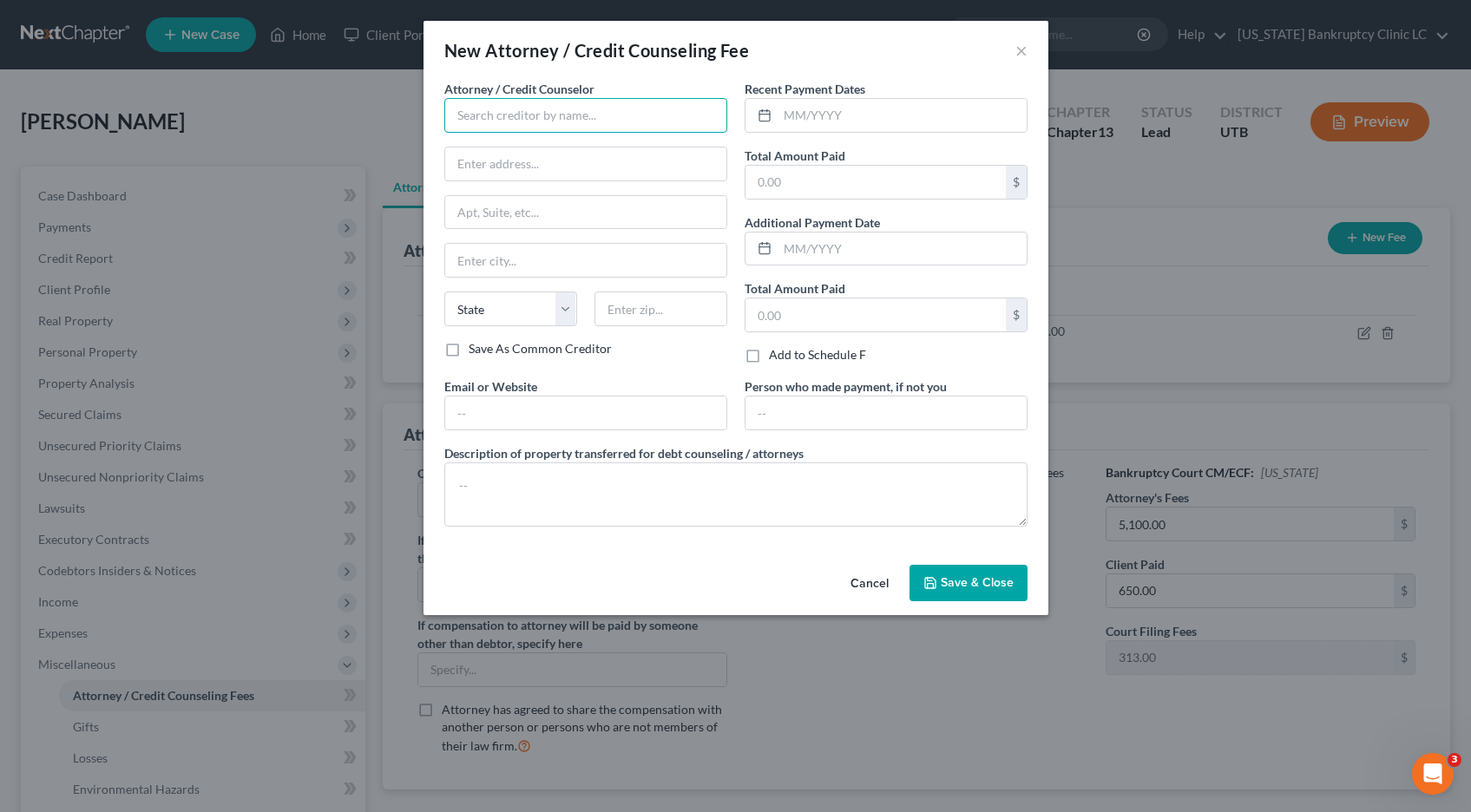
click at [602, 123] on input "text" at bounding box center [586, 115] width 283 height 35
drag, startPoint x: 494, startPoint y: 151, endPoint x: 727, endPoint y: 133, distance: 233.7
click at [496, 151] on div "Xactus" at bounding box center [549, 146] width 180 height 18
click at [832, 114] on input "text" at bounding box center [901, 115] width 249 height 33
click at [994, 586] on span "Save & Close" at bounding box center [978, 582] width 73 height 15
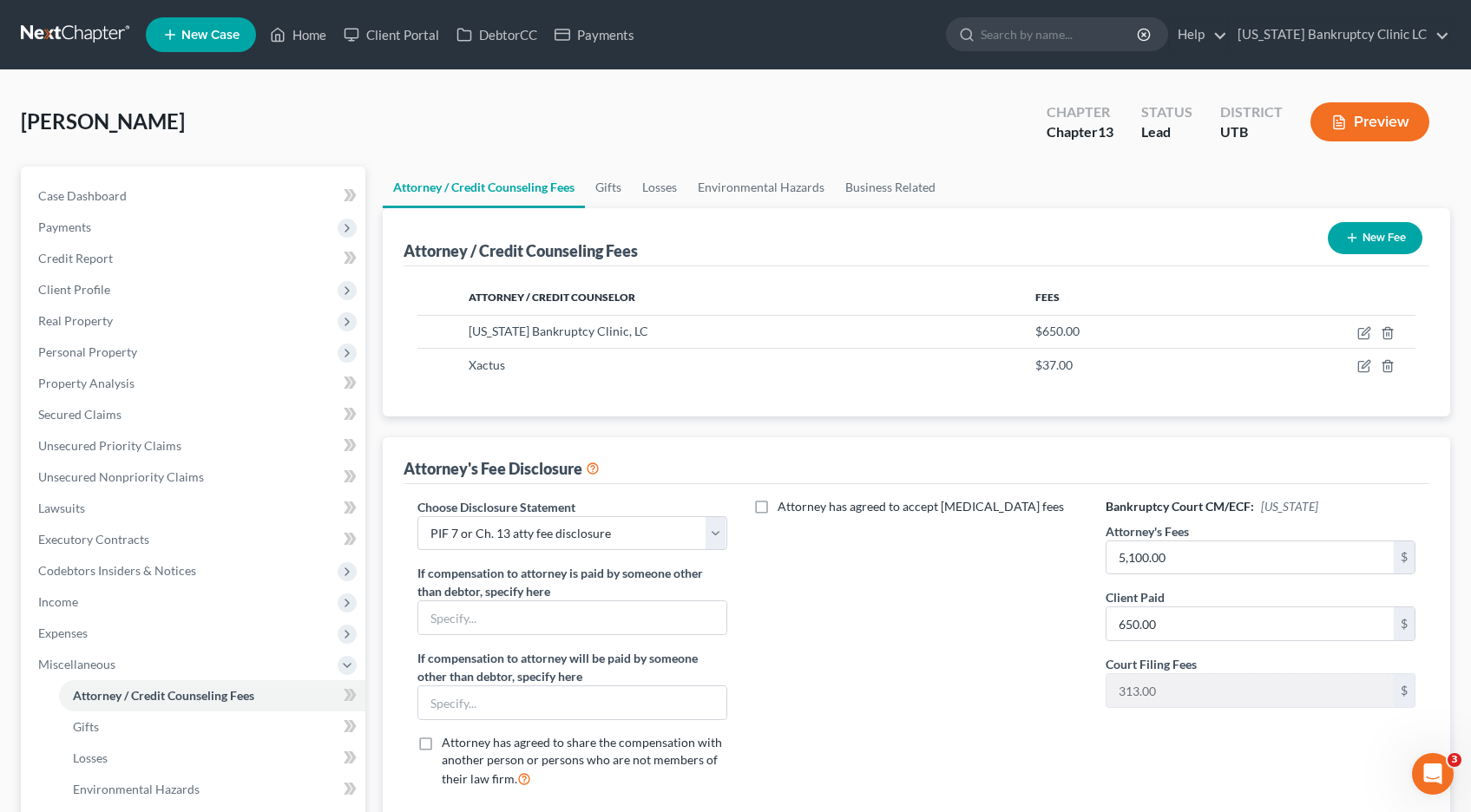
click at [1374, 236] on button "New Fee" at bounding box center [1376, 238] width 95 height 32
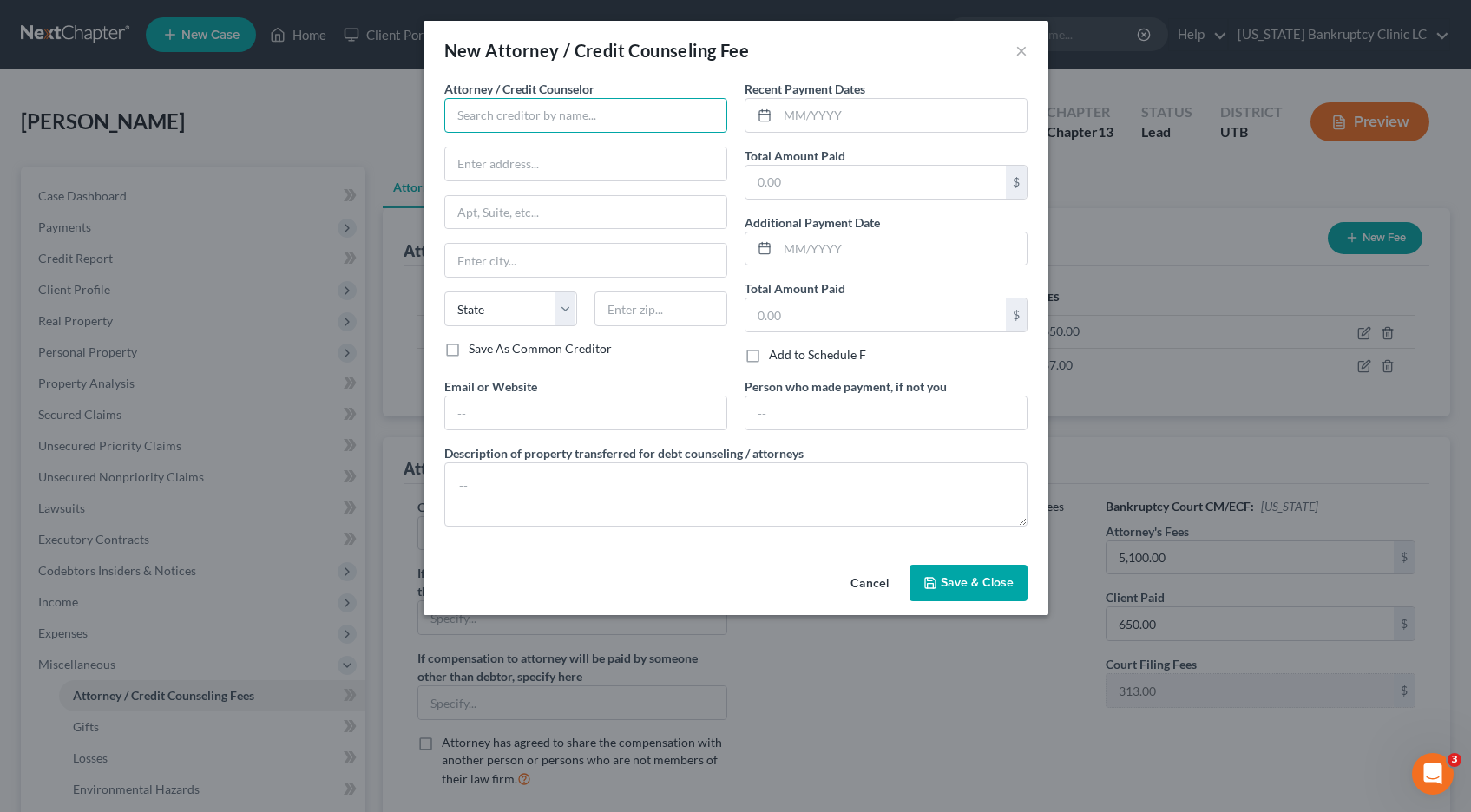
click at [610, 108] on input "text" at bounding box center [586, 115] width 283 height 35
click at [522, 116] on input "United State Bankruptcy C" at bounding box center [586, 115] width 283 height 35
click at [612, 122] on input "United States Bankruptcy C" at bounding box center [586, 115] width 283 height 35
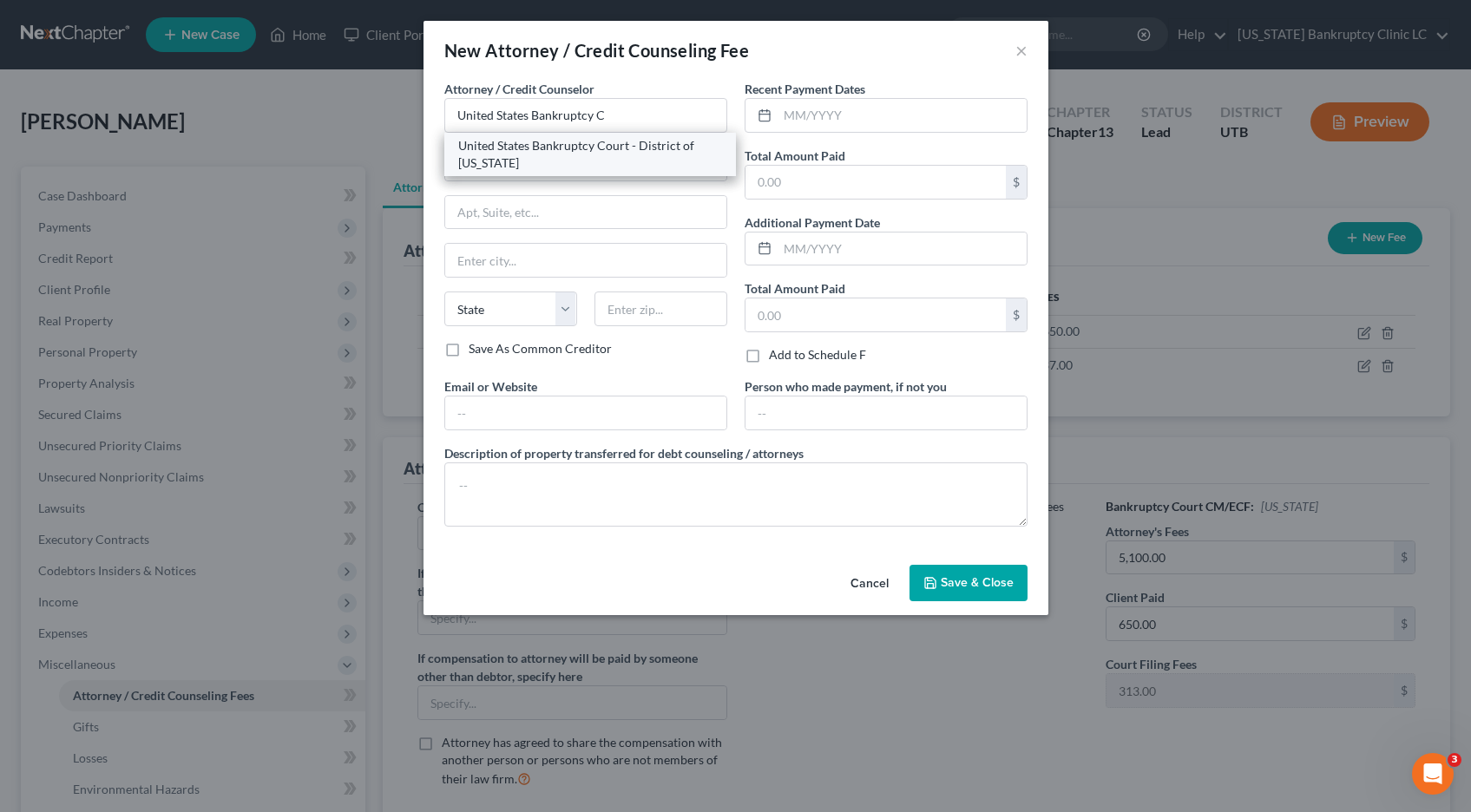
click at [602, 147] on div "United States Bankruptcy Court - District of [US_STATE]" at bounding box center [590, 153] width 263 height 35
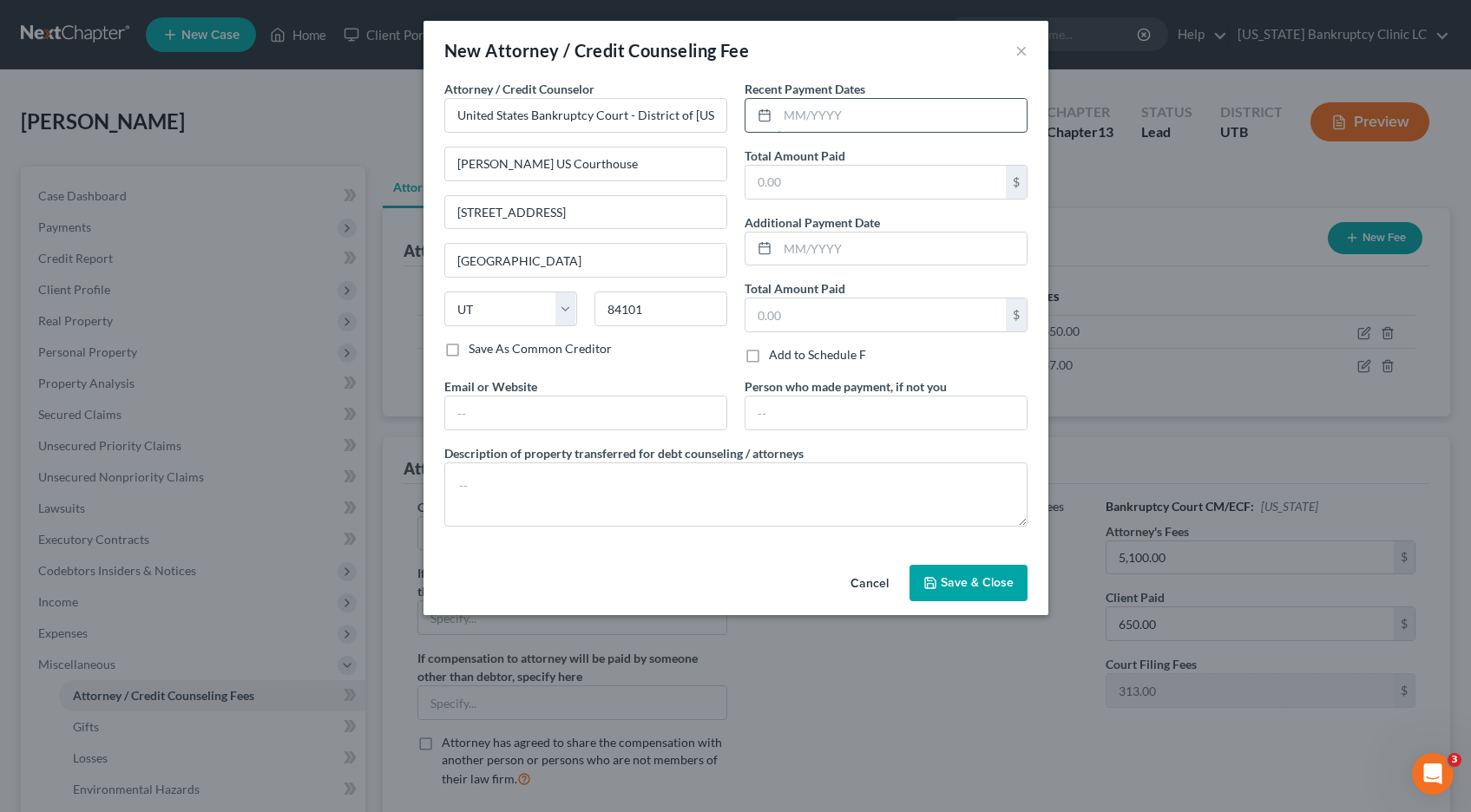
click at [797, 119] on input "text" at bounding box center [901, 115] width 249 height 33
click at [966, 580] on span "Save & Close" at bounding box center [978, 582] width 73 height 15
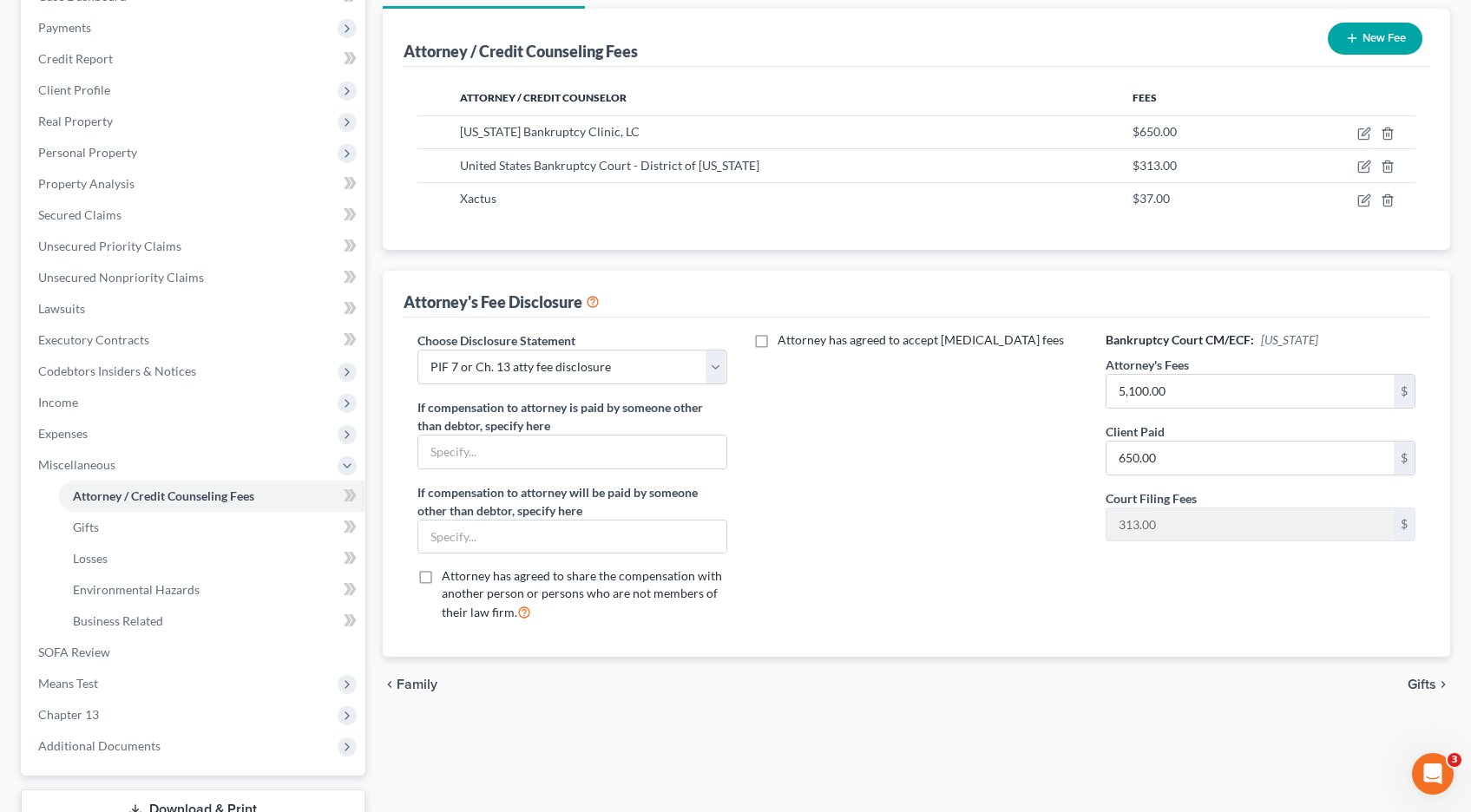
scroll to position [329, 0]
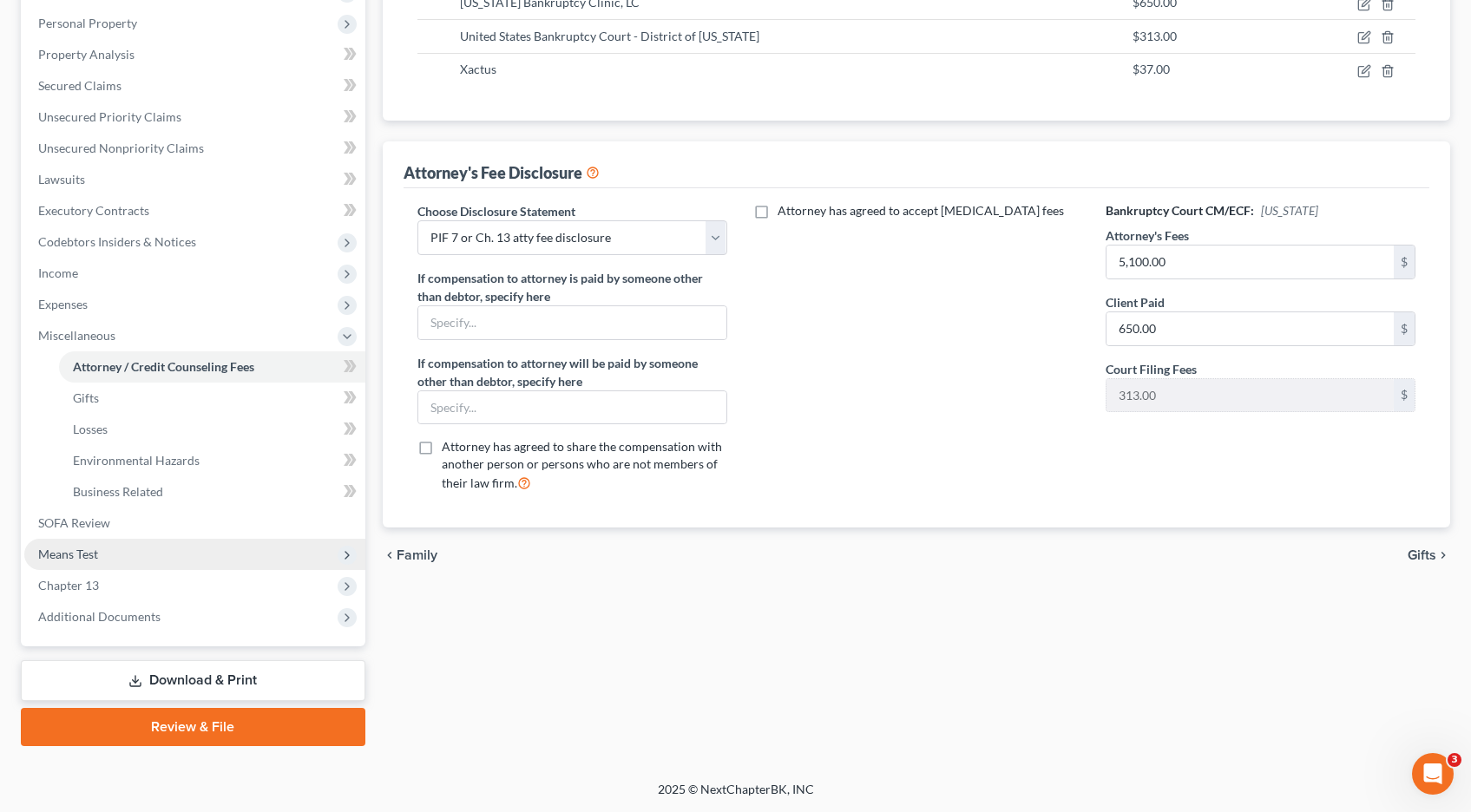
click at [66, 551] on span "Means Test" at bounding box center [68, 554] width 59 height 15
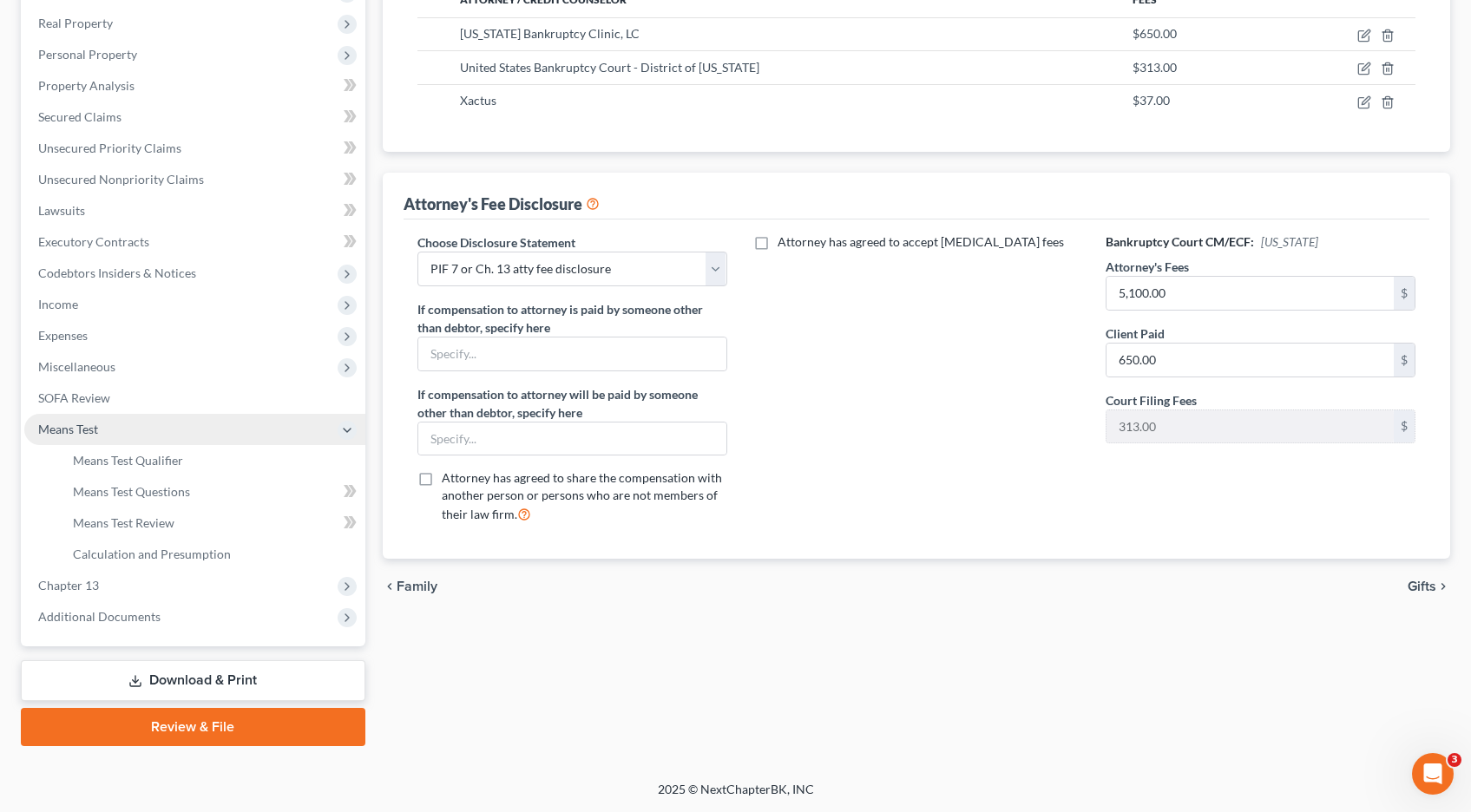
scroll to position [298, 0]
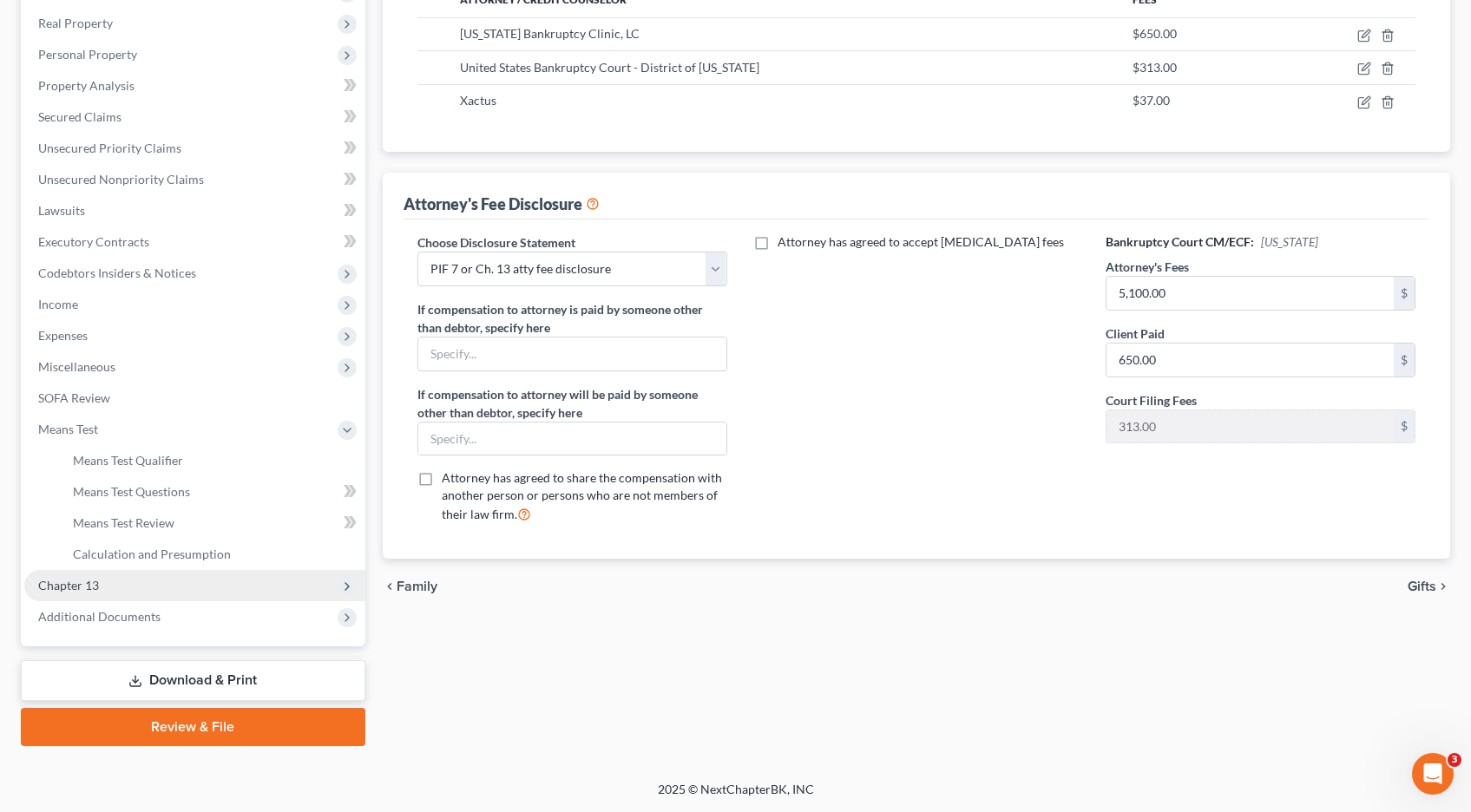
click at [53, 588] on span "Chapter 13" at bounding box center [68, 585] width 60 height 15
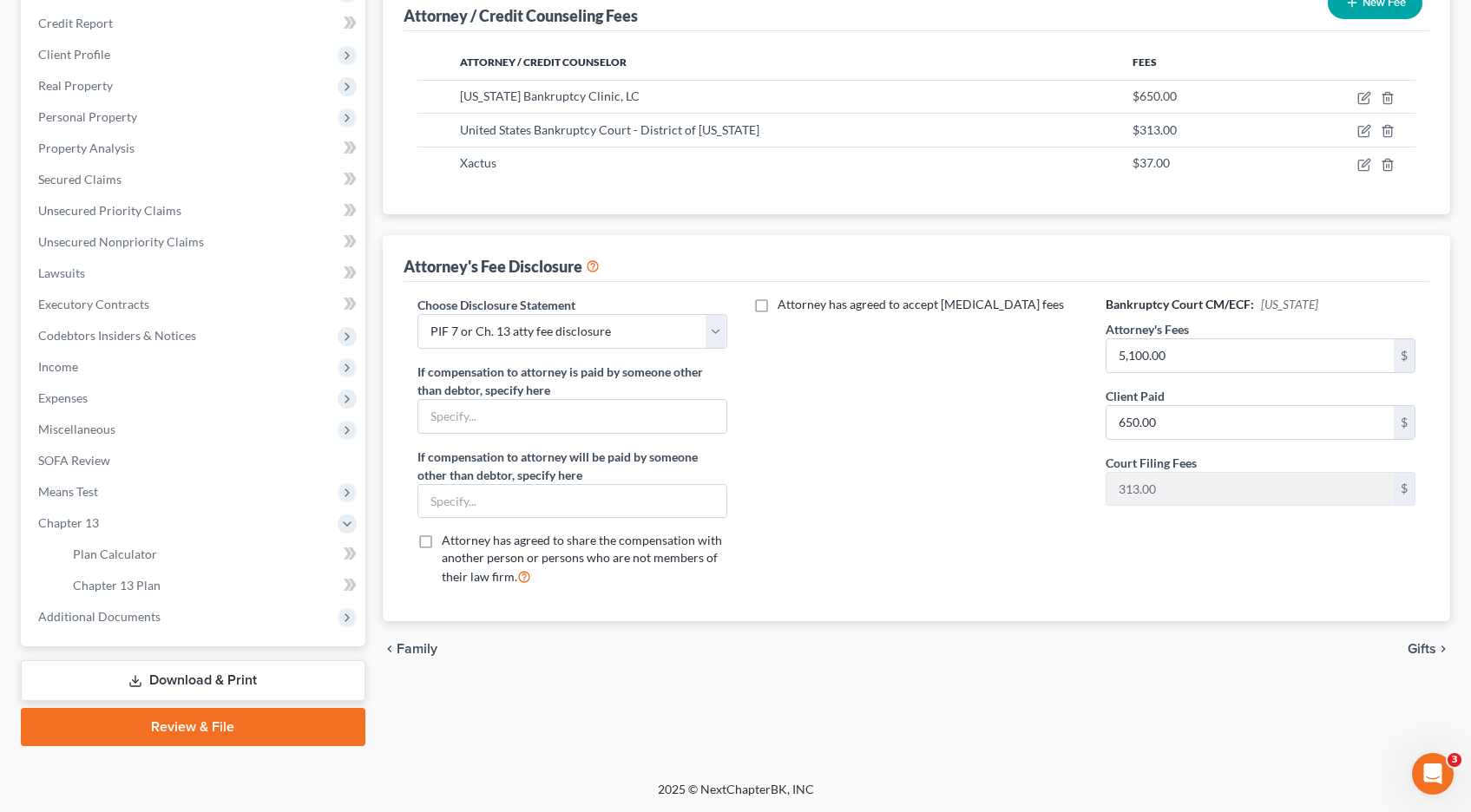
scroll to position [235, 0]
click at [154, 557] on span "Plan Calculator" at bounding box center [115, 554] width 84 height 15
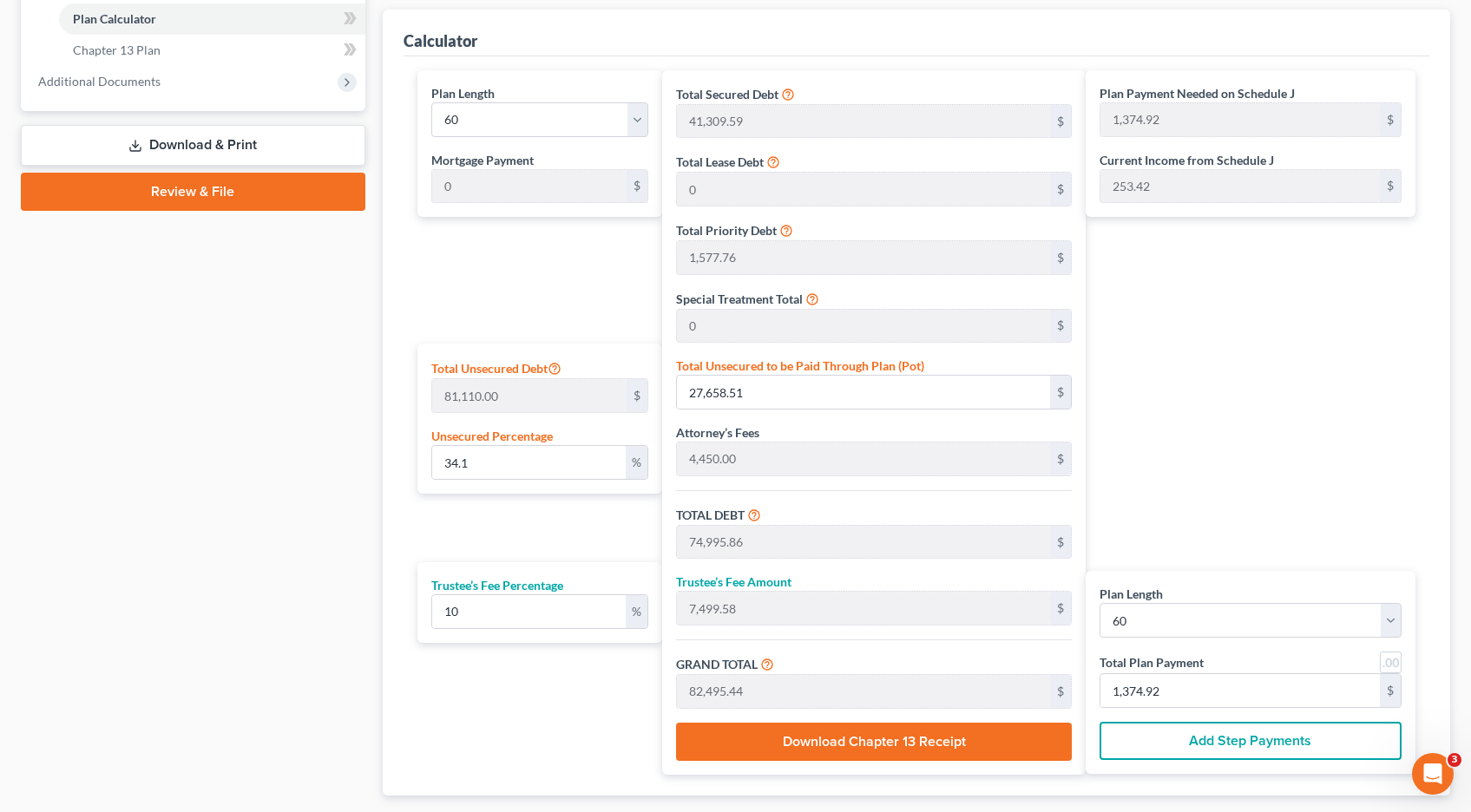
scroll to position [769, 0]
click at [778, 393] on input "27,658.51" at bounding box center [863, 392] width 373 height 33
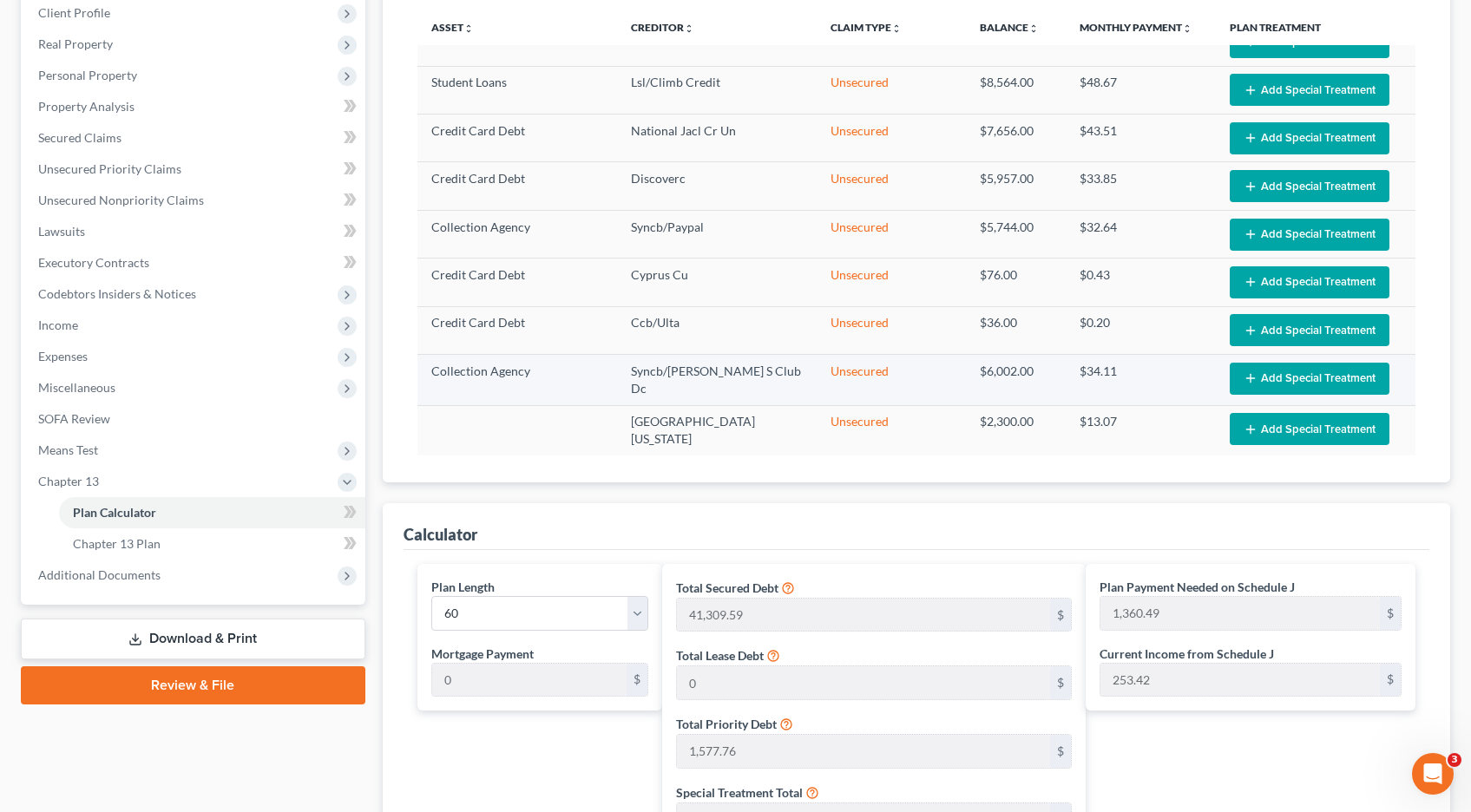
scroll to position [274, 0]
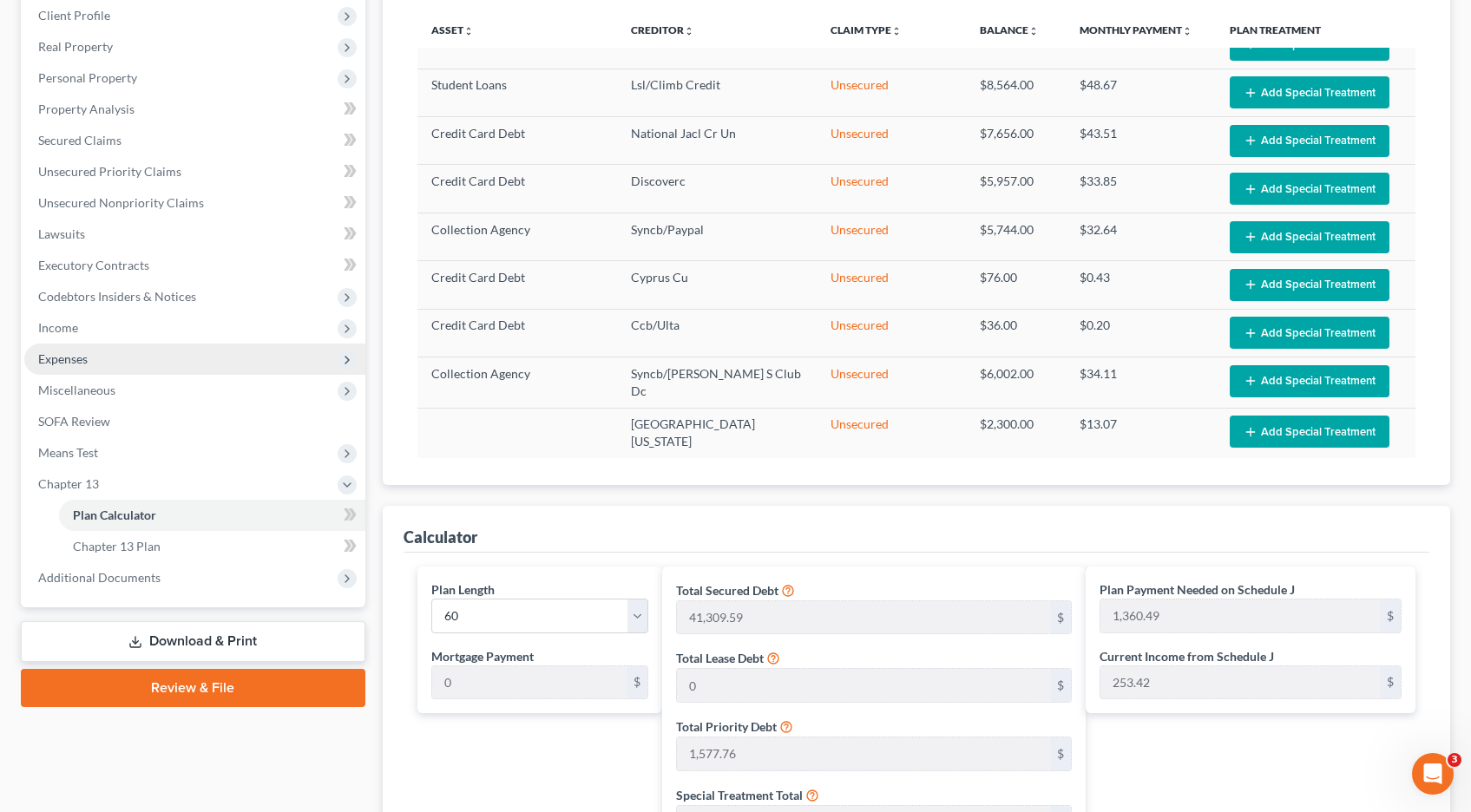
click at [61, 355] on span "Expenses" at bounding box center [63, 358] width 50 height 15
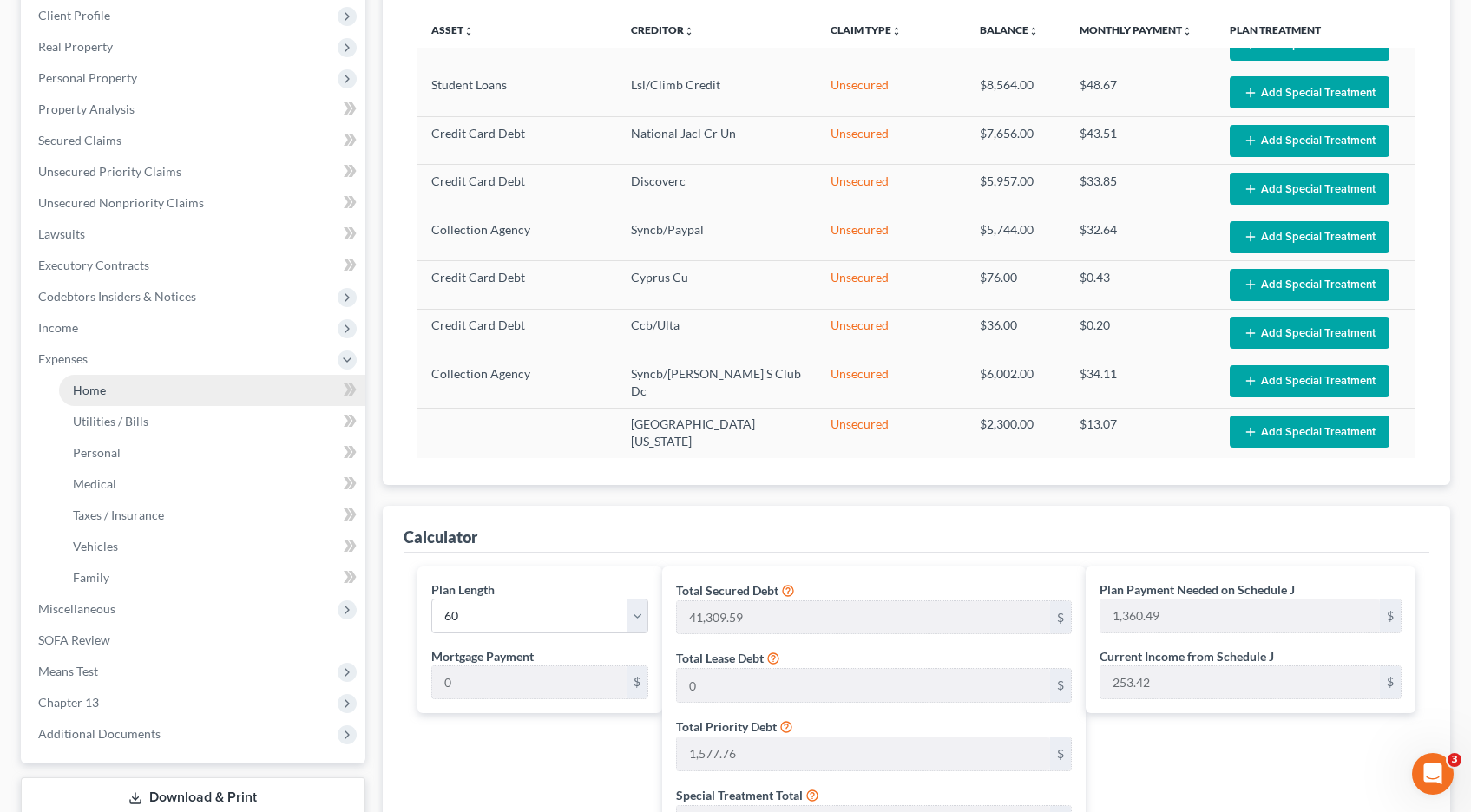
click at [91, 393] on span "Home" at bounding box center [89, 389] width 33 height 15
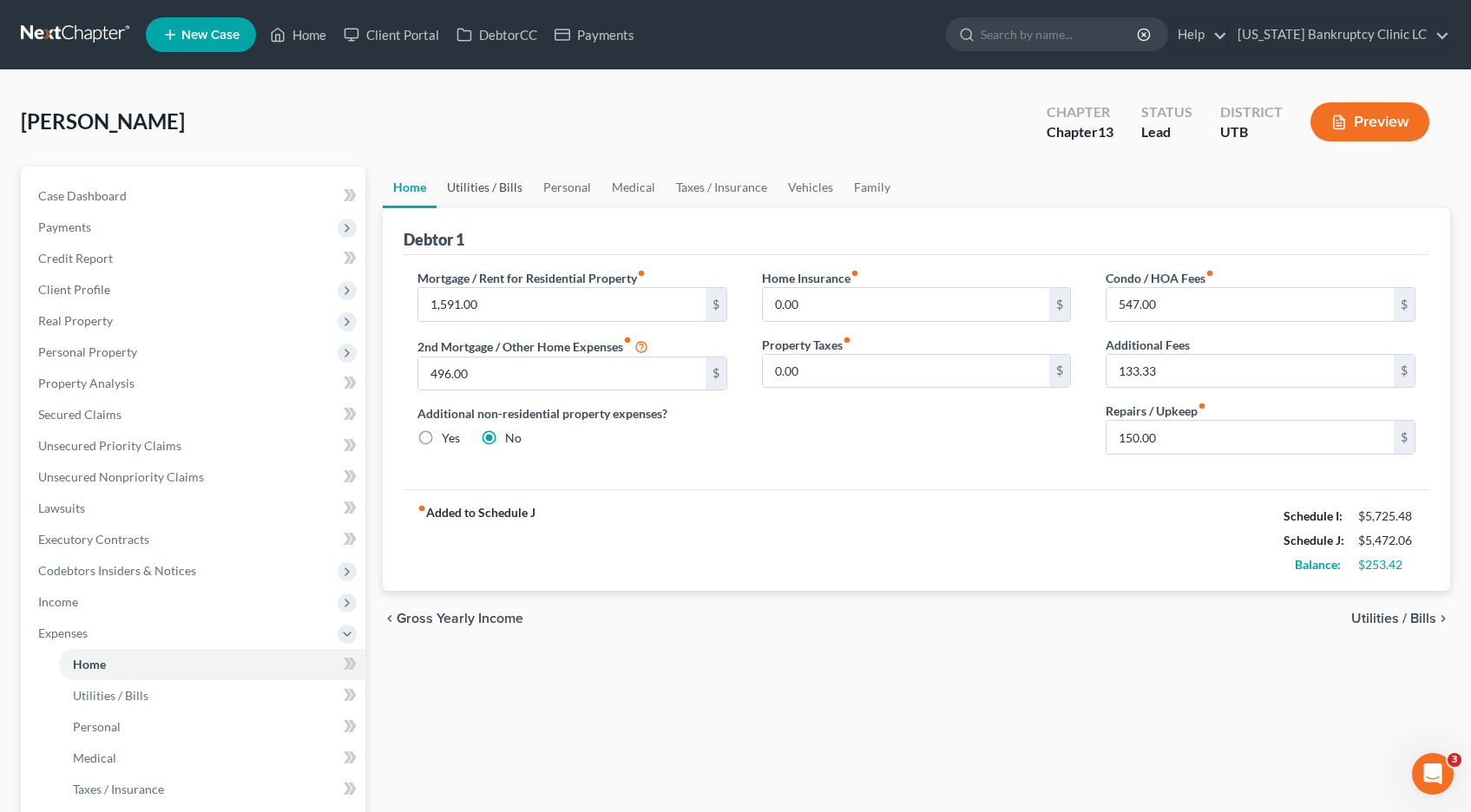
click at [496, 189] on link "Utilities / Bills" at bounding box center [484, 187] width 96 height 42
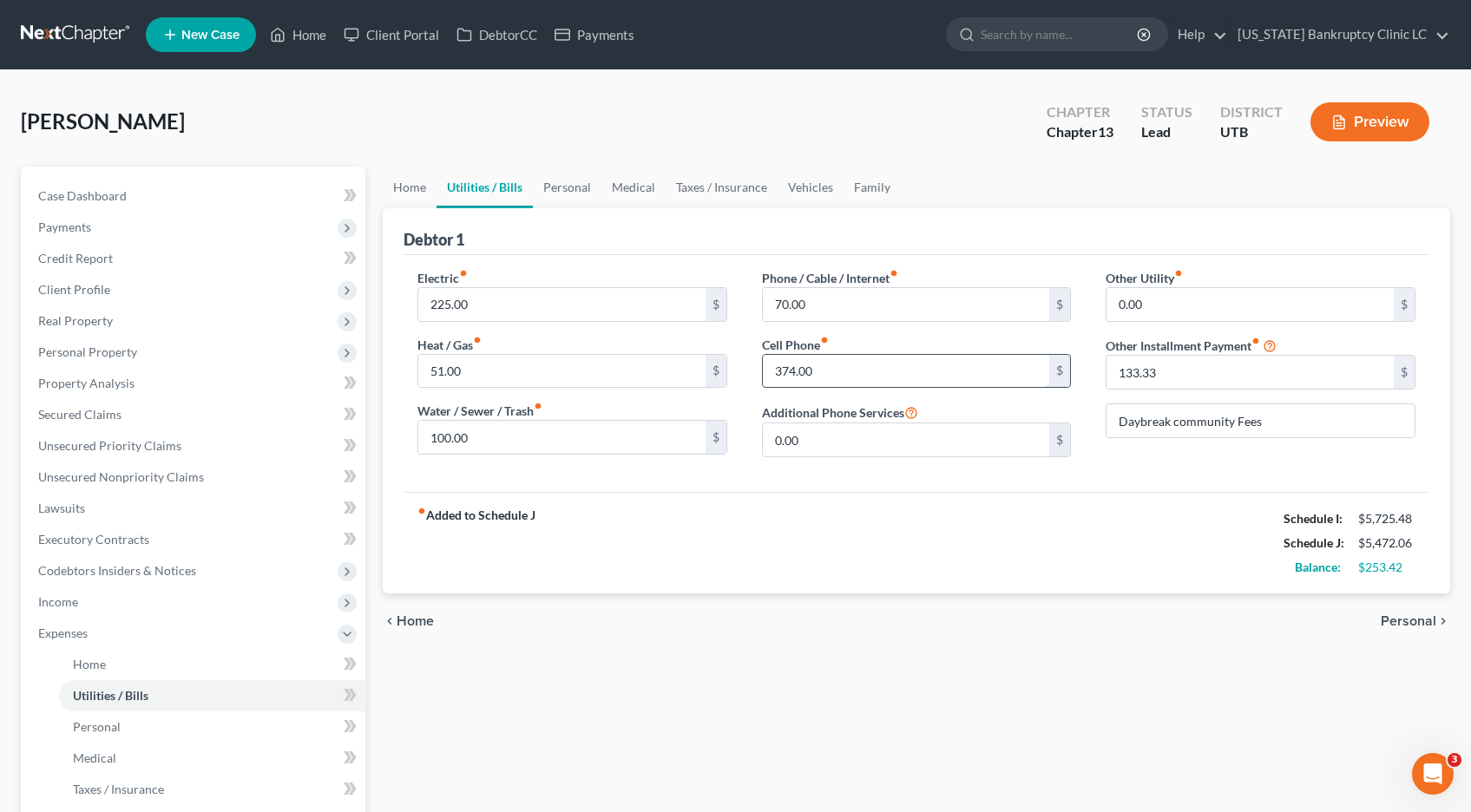
click at [872, 375] on input "374.00" at bounding box center [906, 370] width 287 height 33
click at [413, 193] on link "Home" at bounding box center [409, 187] width 53 height 42
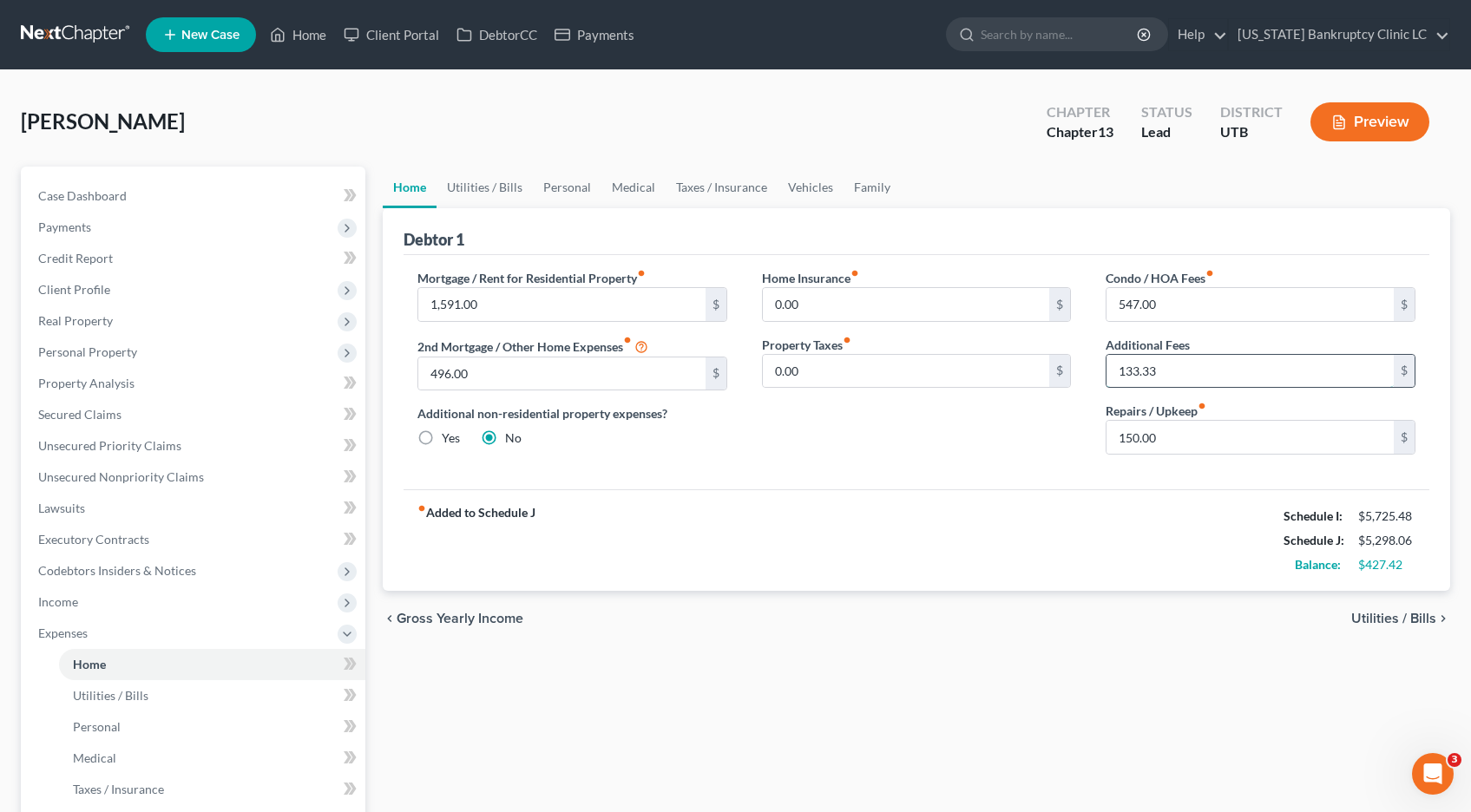
click at [1184, 371] on input "133.33" at bounding box center [1250, 370] width 287 height 33
click at [567, 191] on link "Personal" at bounding box center [567, 187] width 68 height 42
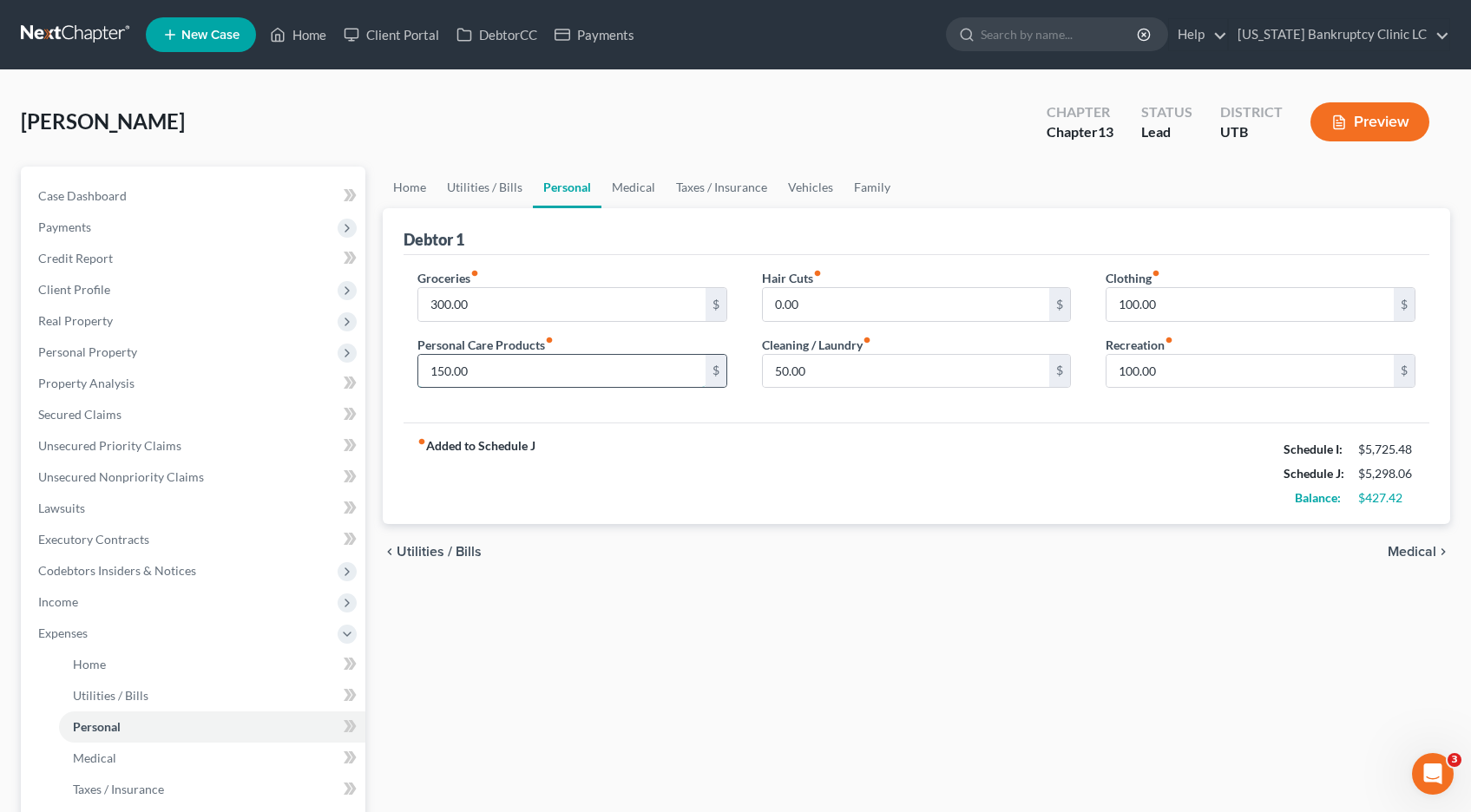
click at [473, 374] on input "150.00" at bounding box center [562, 370] width 287 height 33
click at [624, 187] on link "Medical" at bounding box center [633, 187] width 64 height 42
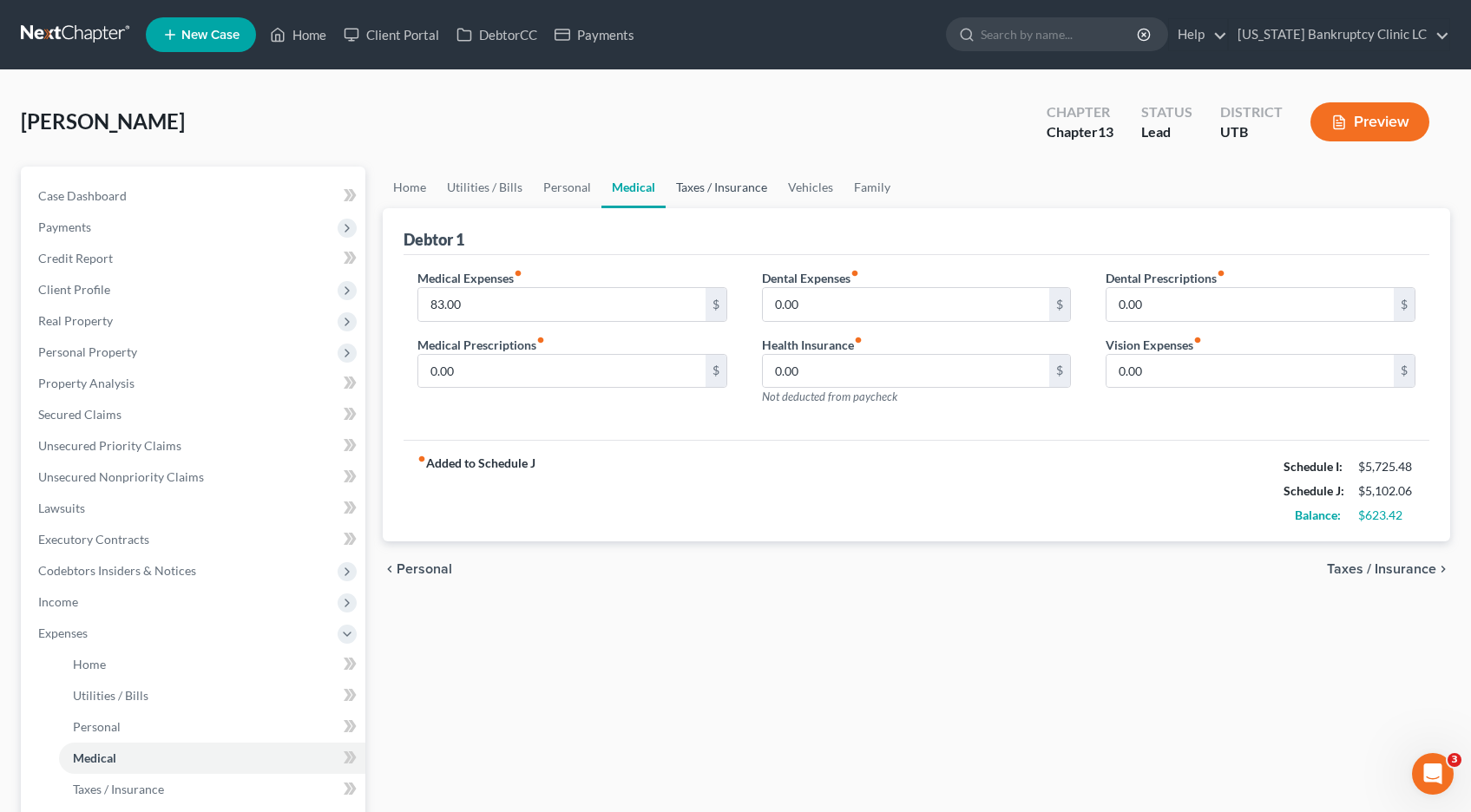
click at [702, 190] on link "Taxes / Insurance" at bounding box center [721, 187] width 112 height 42
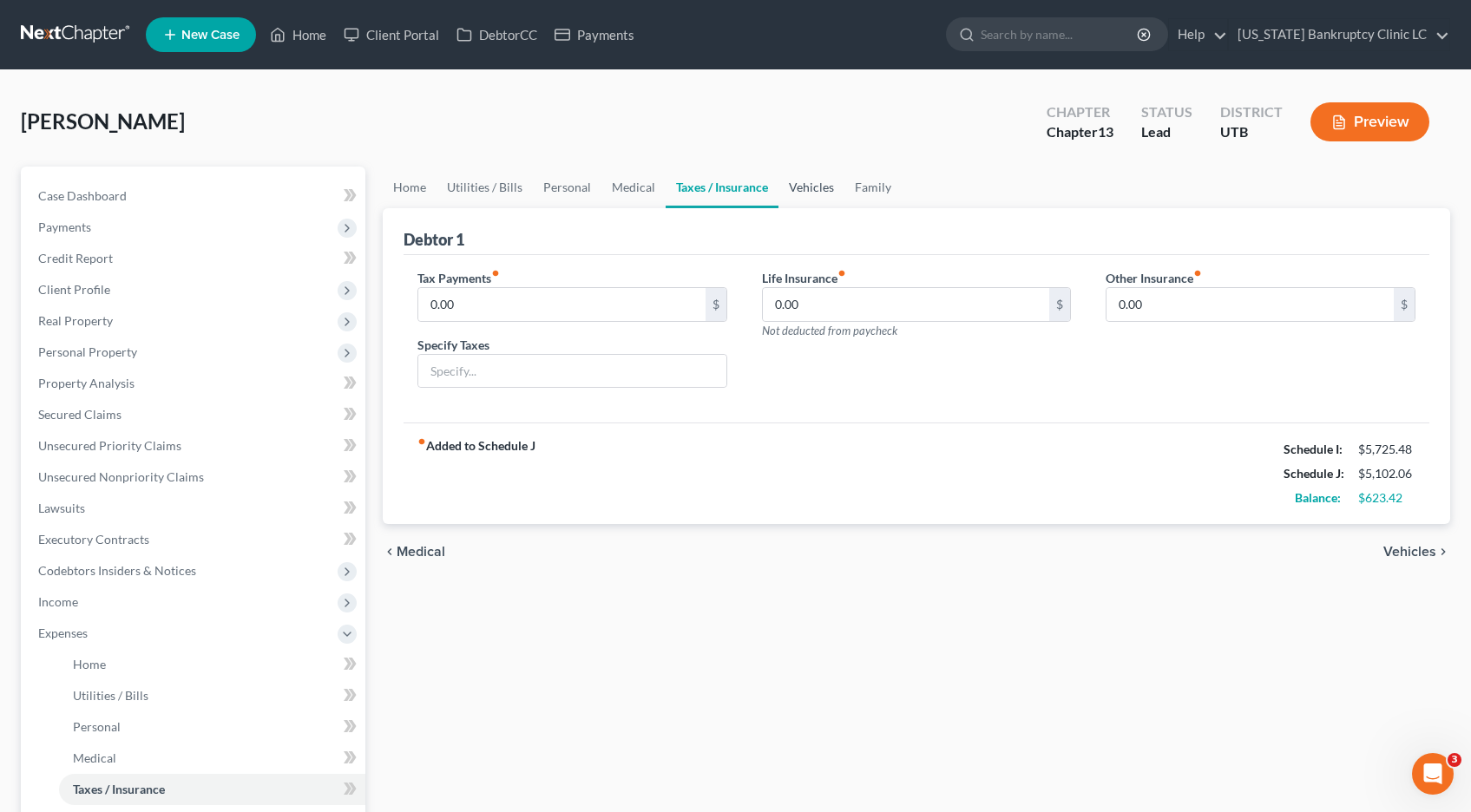
click at [810, 194] on link "Vehicles" at bounding box center [811, 187] width 66 height 42
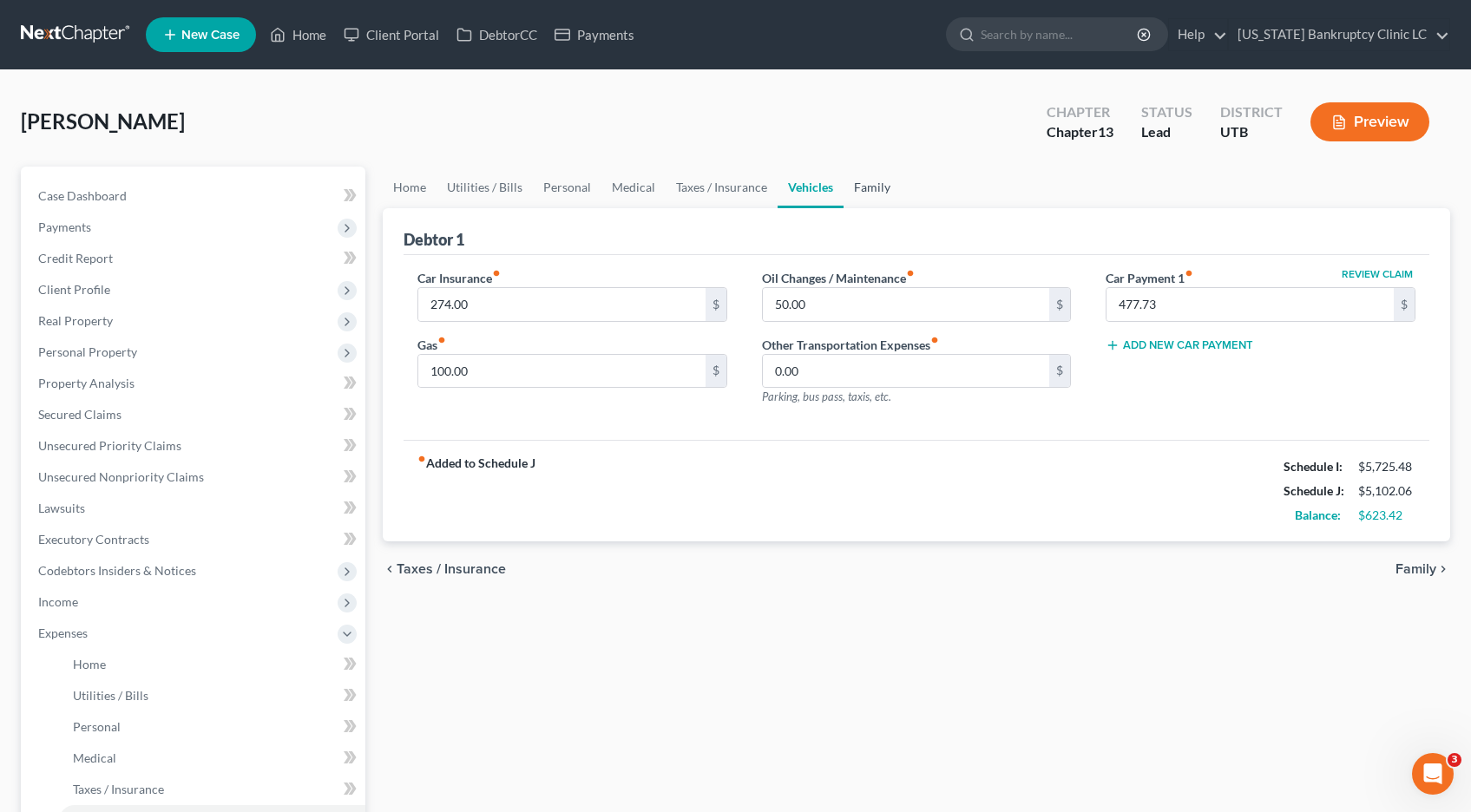
click at [869, 190] on link "Family" at bounding box center [873, 187] width 57 height 42
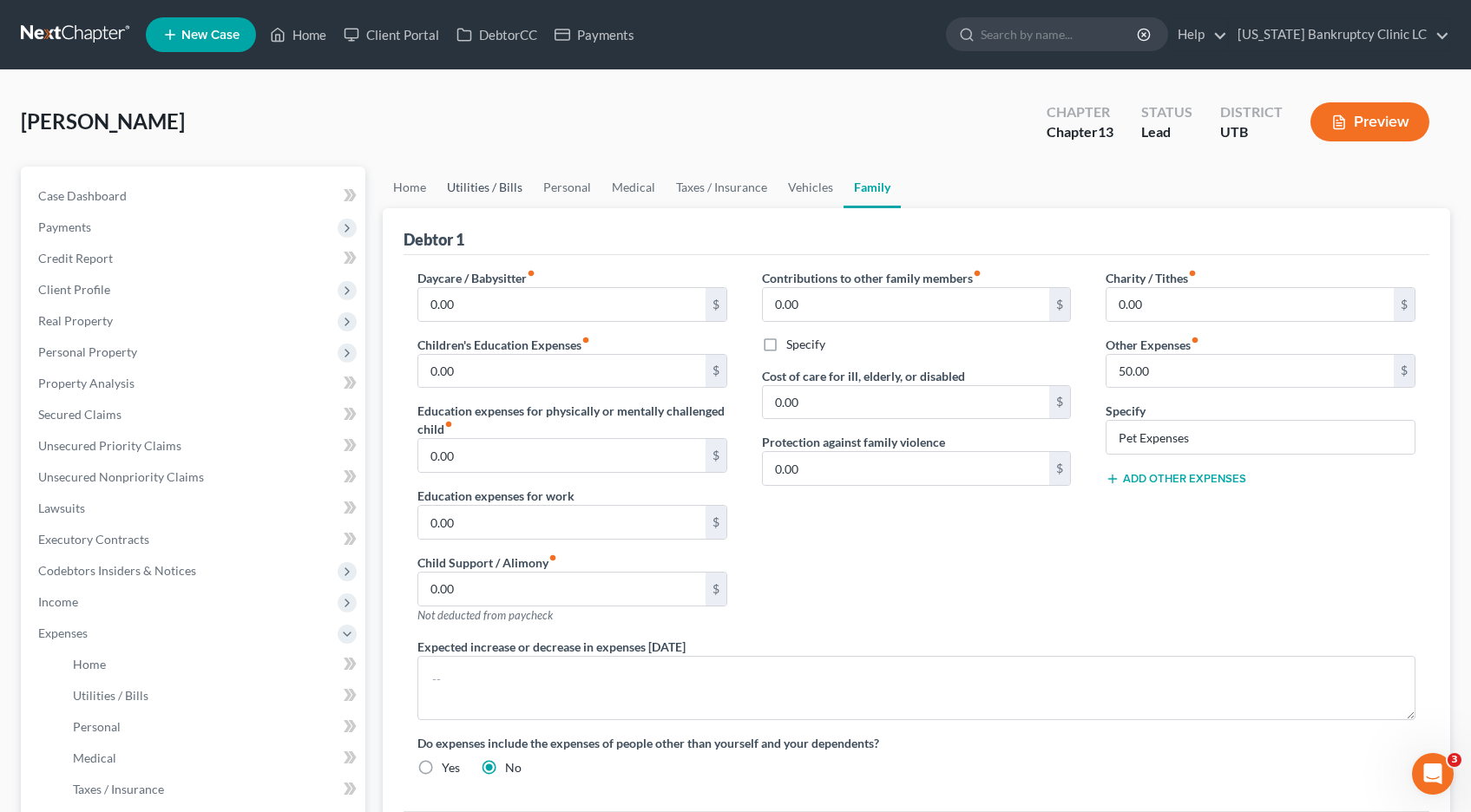
click at [493, 192] on link "Utilities / Bills" at bounding box center [484, 187] width 96 height 42
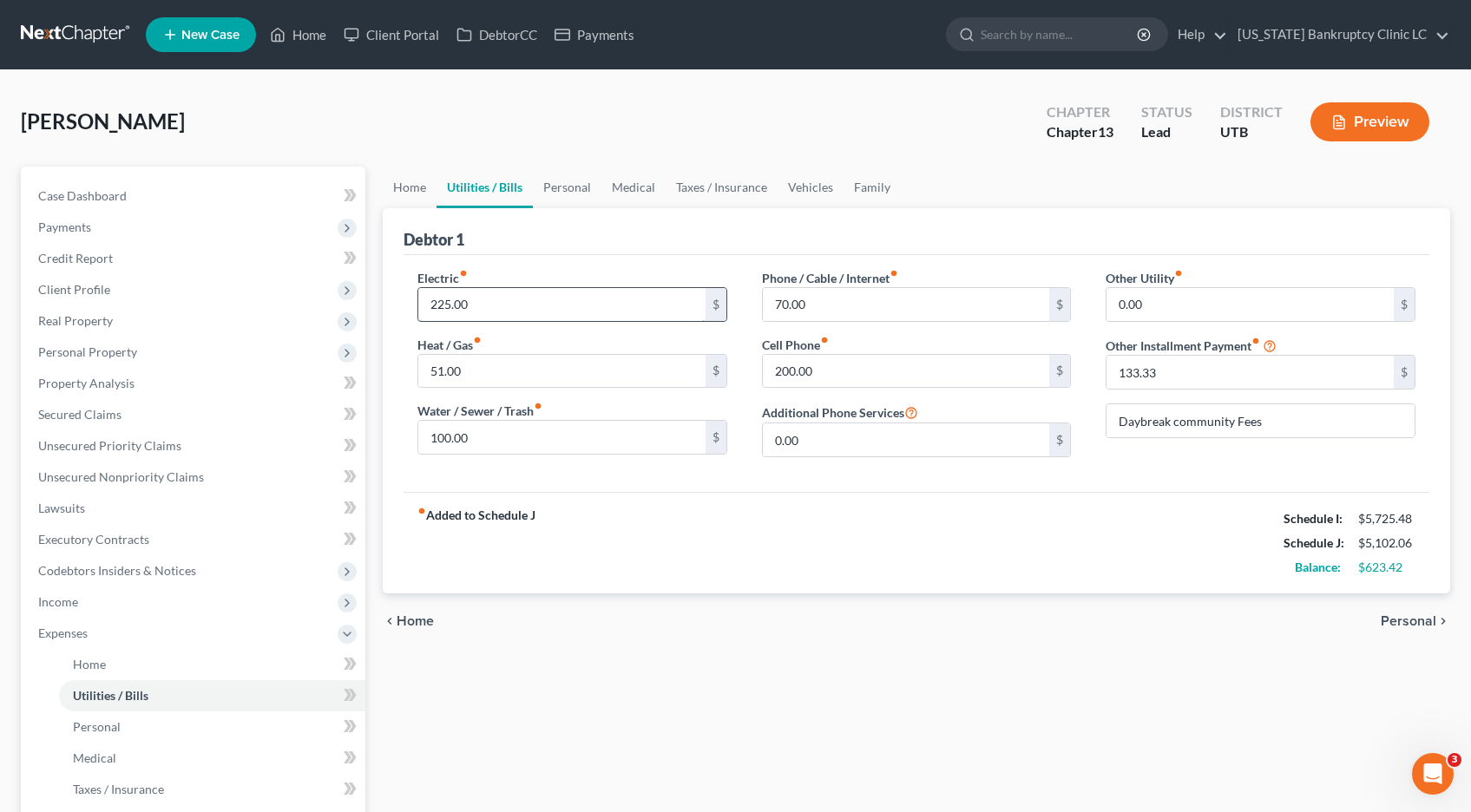
click at [484, 301] on input "225.00" at bounding box center [562, 304] width 287 height 33
click at [848, 372] on input "200.00" at bounding box center [906, 370] width 287 height 33
click at [408, 182] on link "Home" at bounding box center [409, 187] width 53 height 42
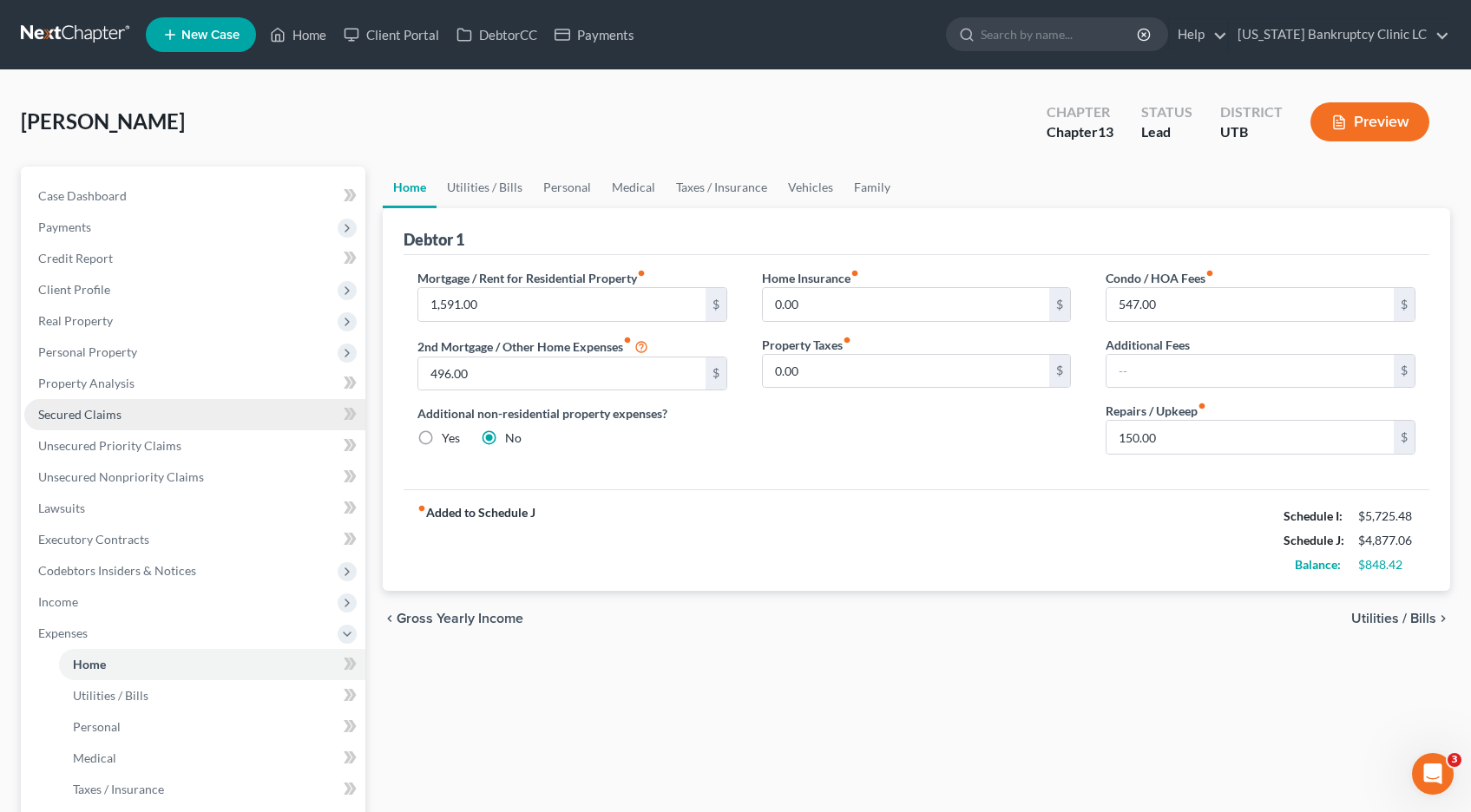
scroll to position [391, 0]
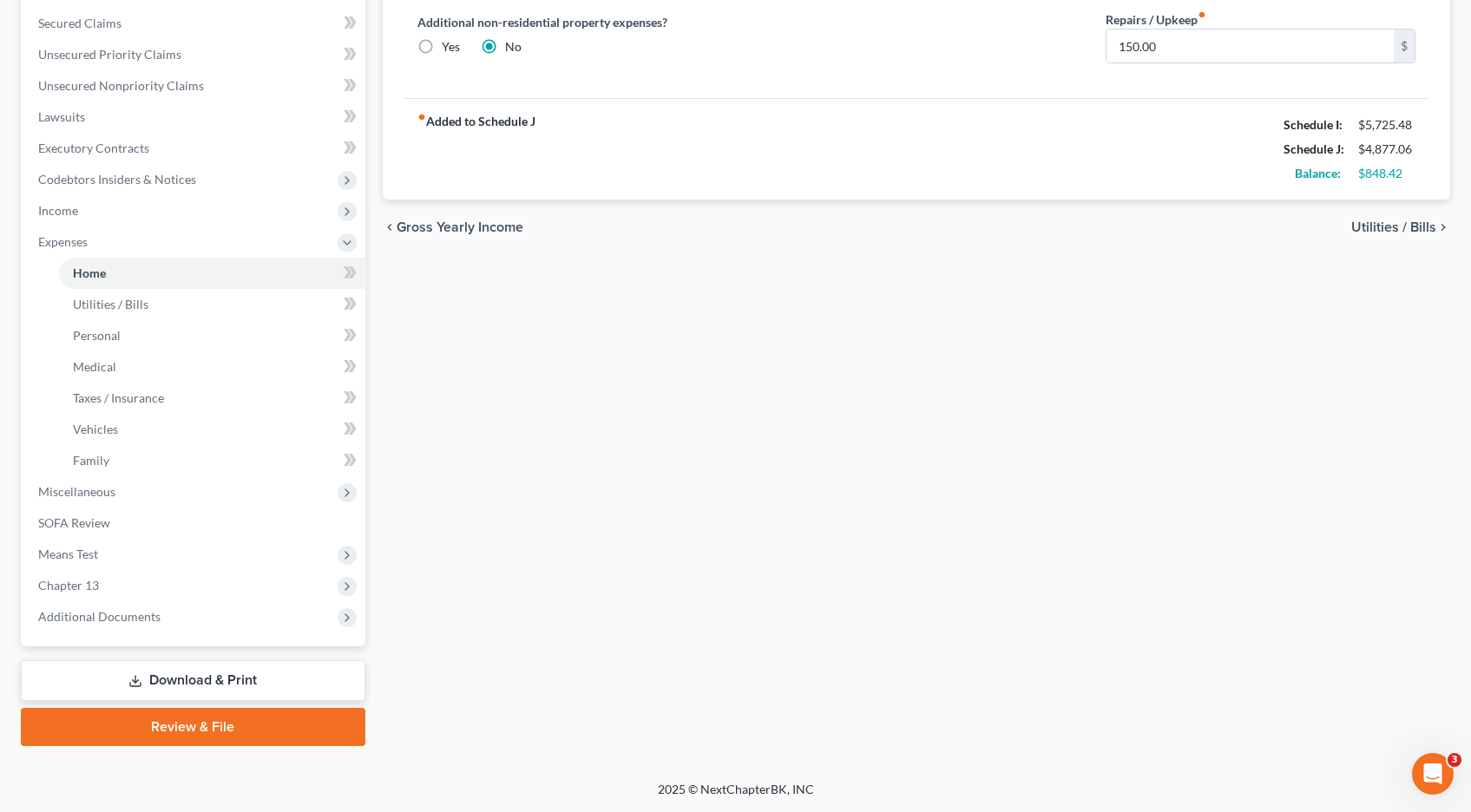
click at [191, 675] on link "Download & Print" at bounding box center [193, 680] width 345 height 41
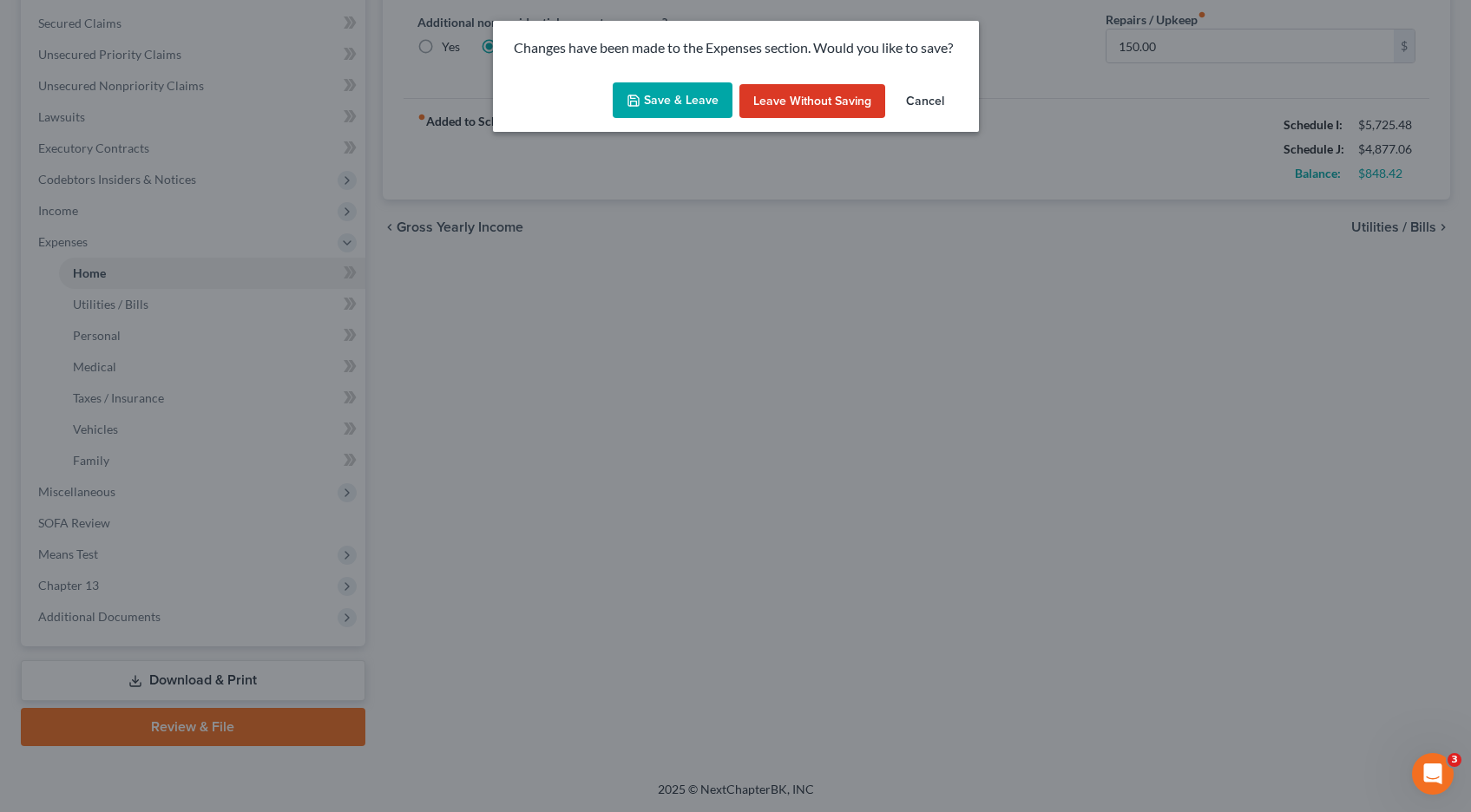
click at [697, 93] on button "Save & Leave" at bounding box center [673, 100] width 120 height 37
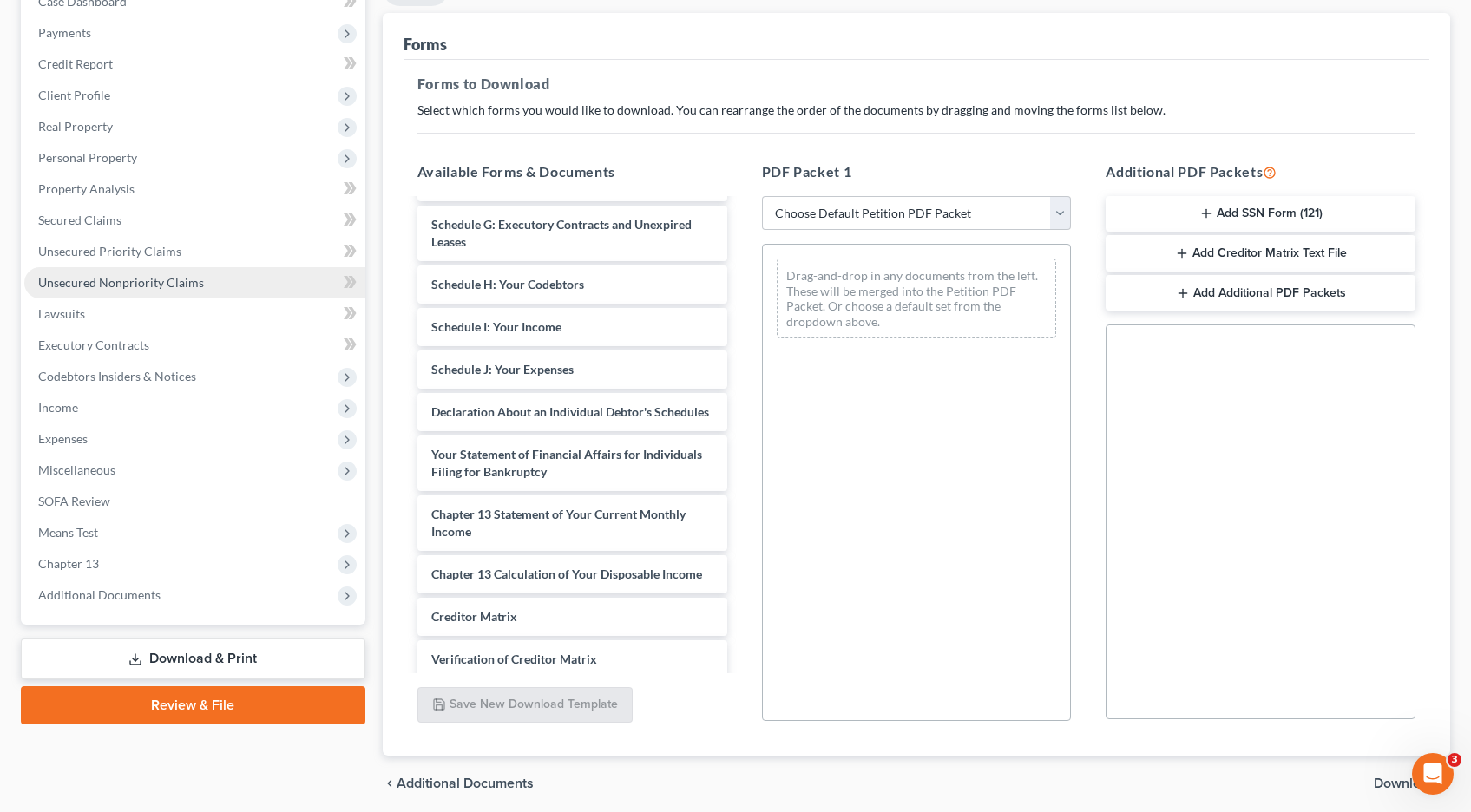
scroll to position [259, 0]
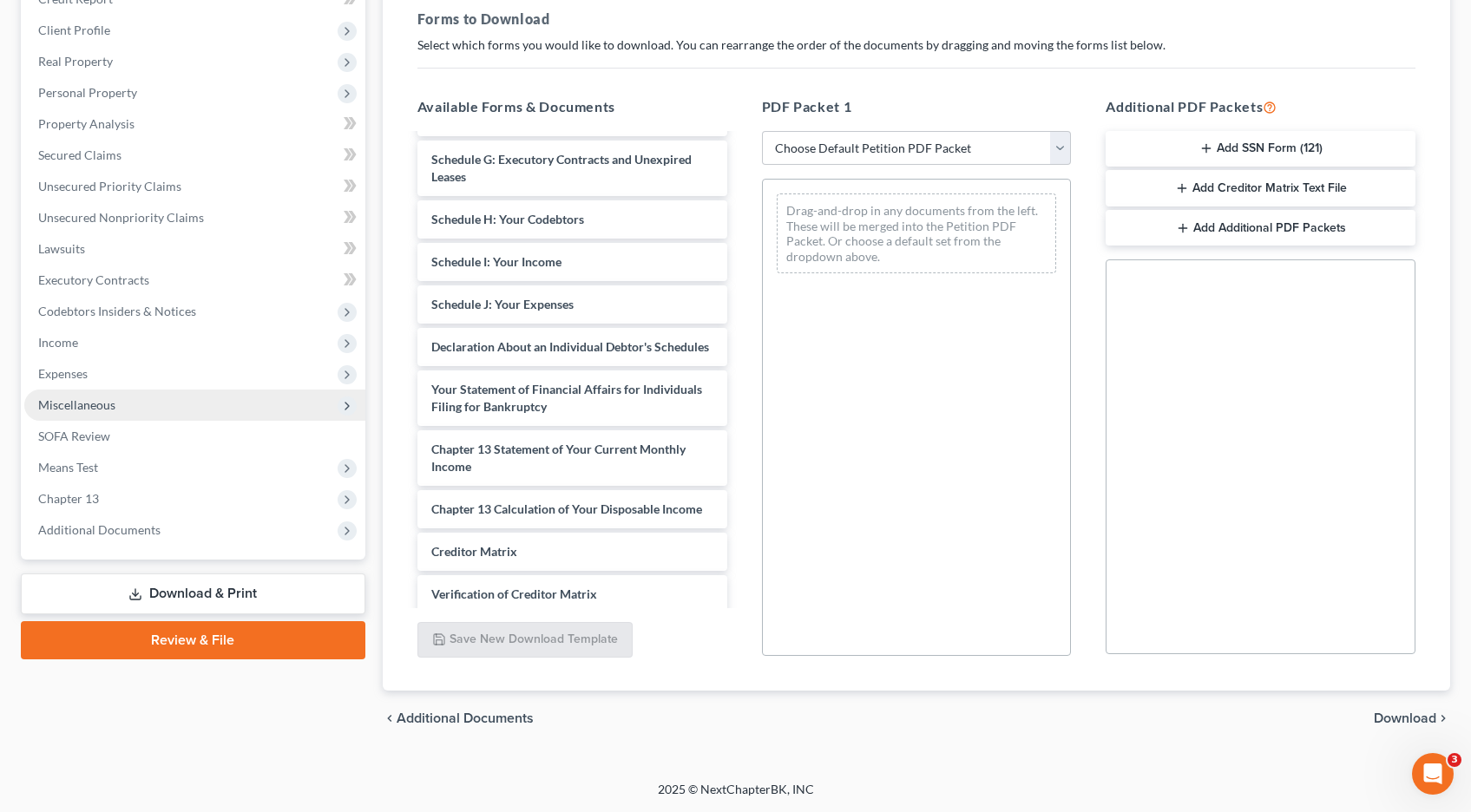
click at [78, 408] on span "Miscellaneous" at bounding box center [77, 404] width 77 height 15
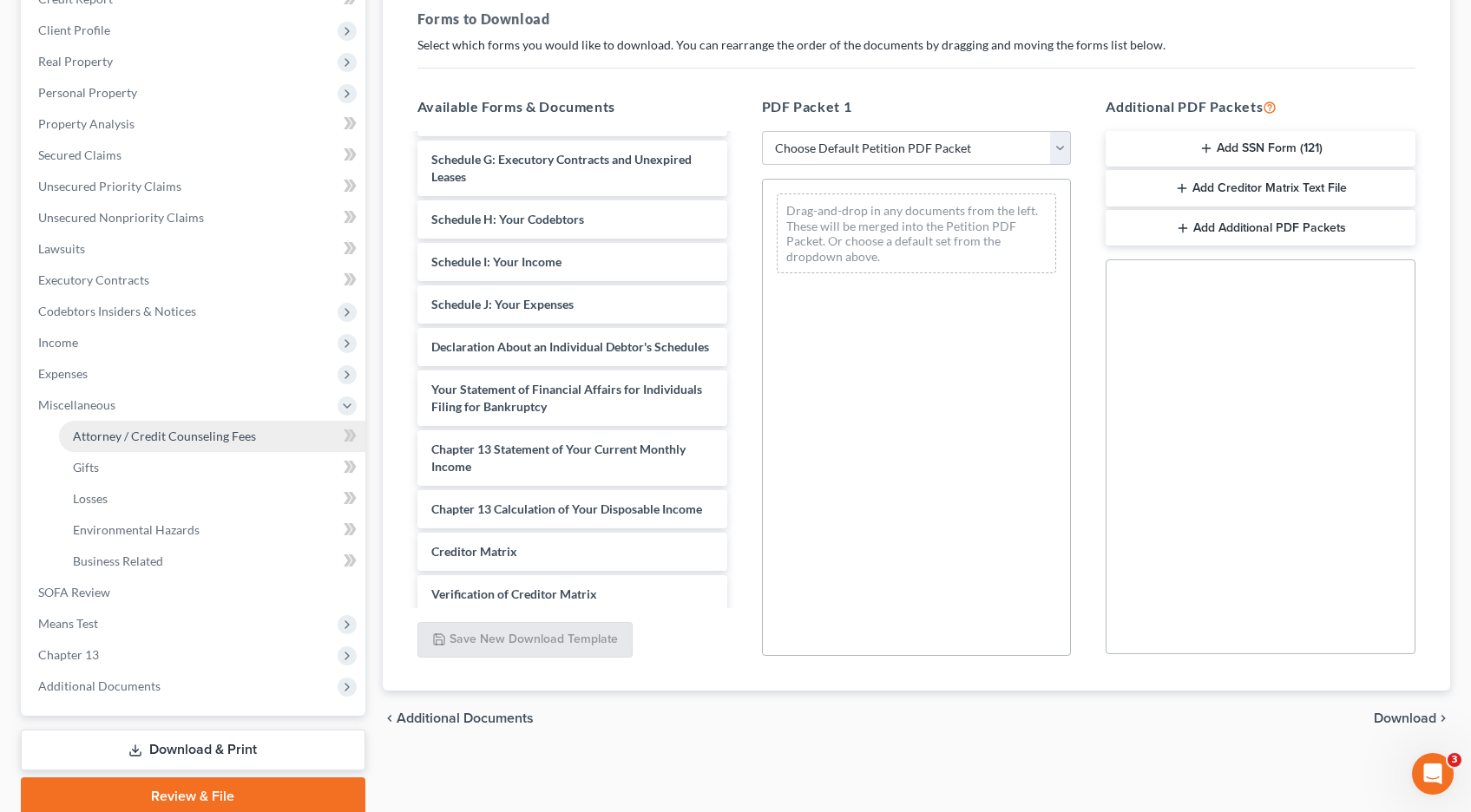
click at [144, 434] on span "Attorney / Credit Counseling Fees" at bounding box center [164, 436] width 183 height 15
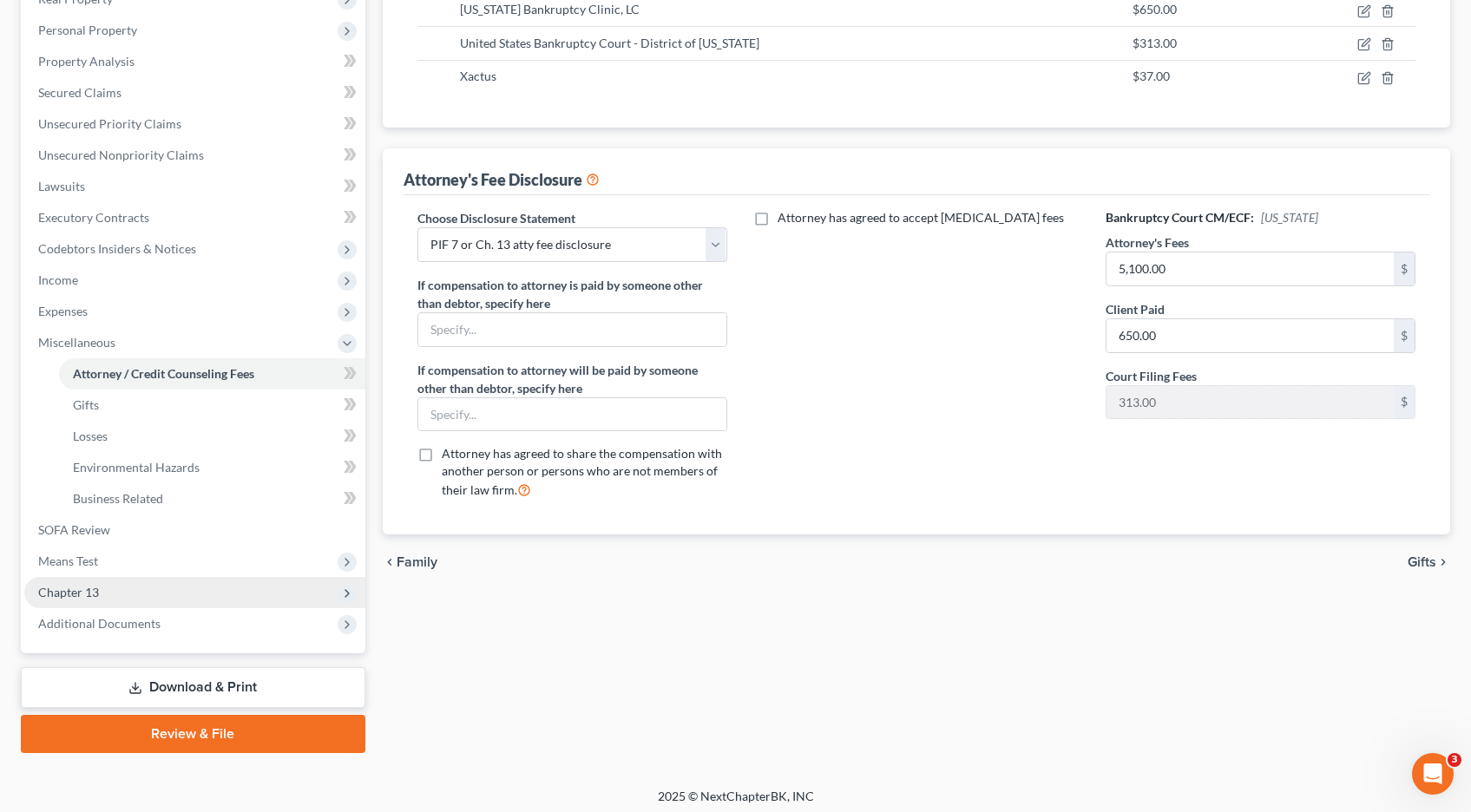
scroll to position [329, 0]
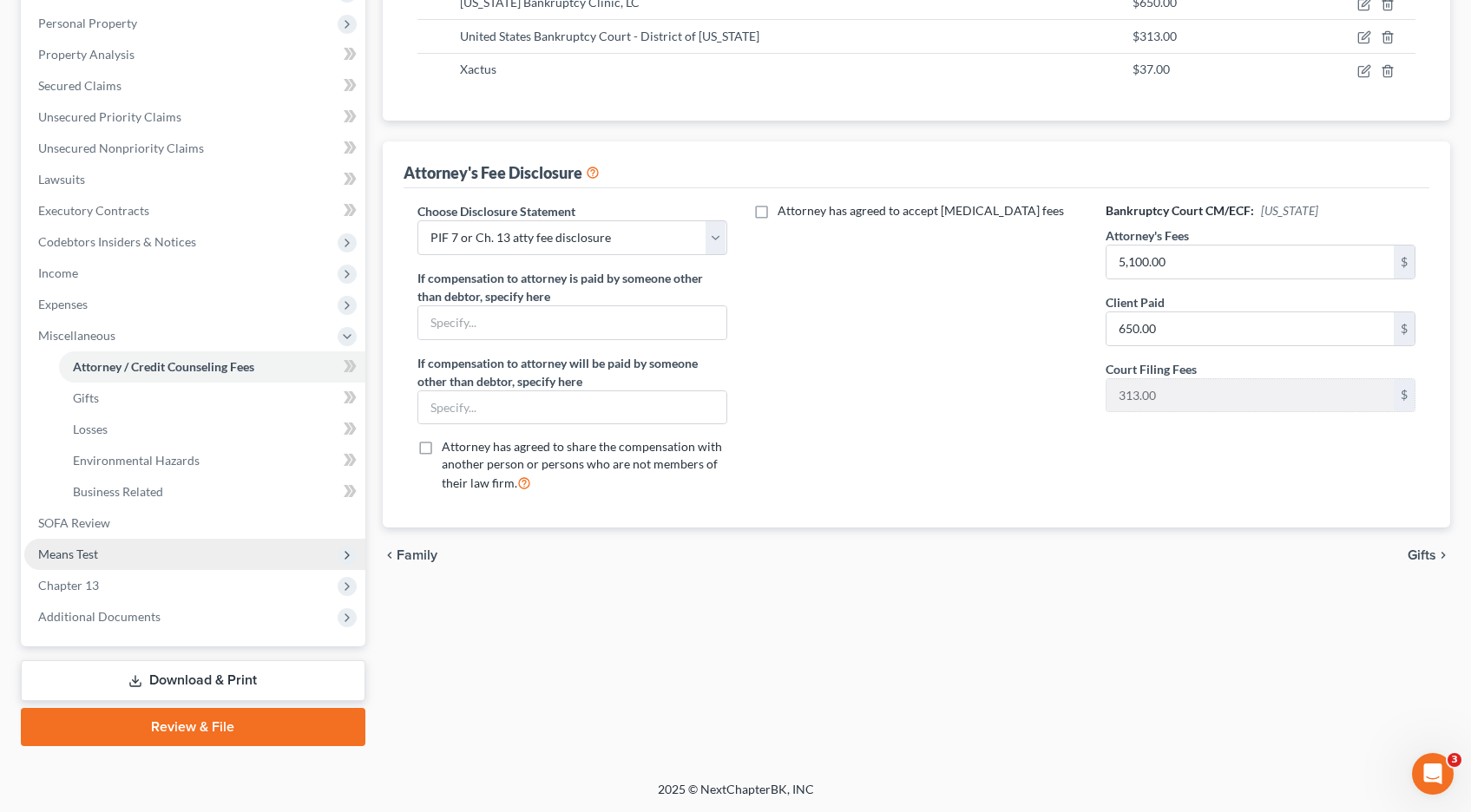
click at [56, 557] on span "Means Test" at bounding box center [68, 554] width 59 height 15
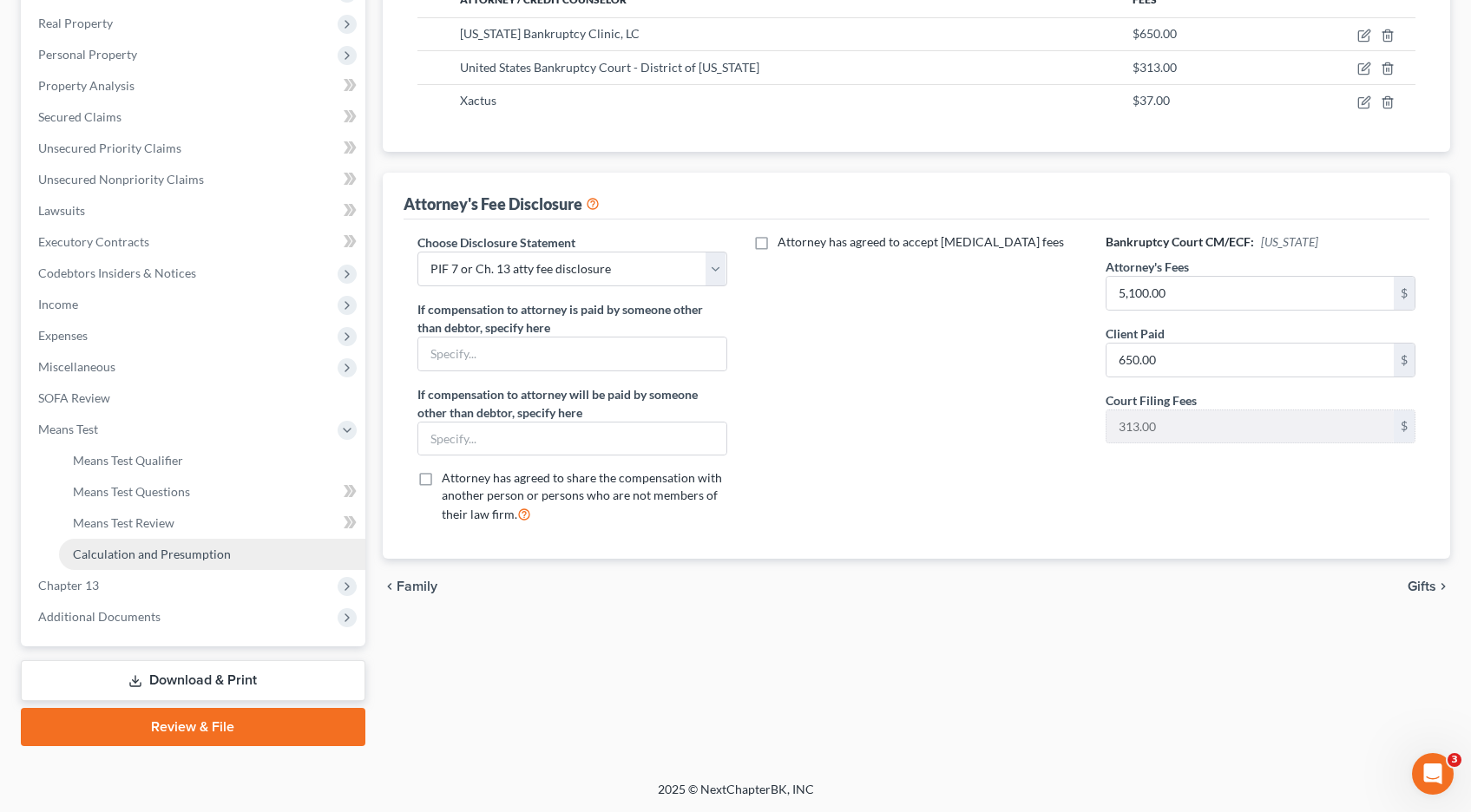
scroll to position [298, 0]
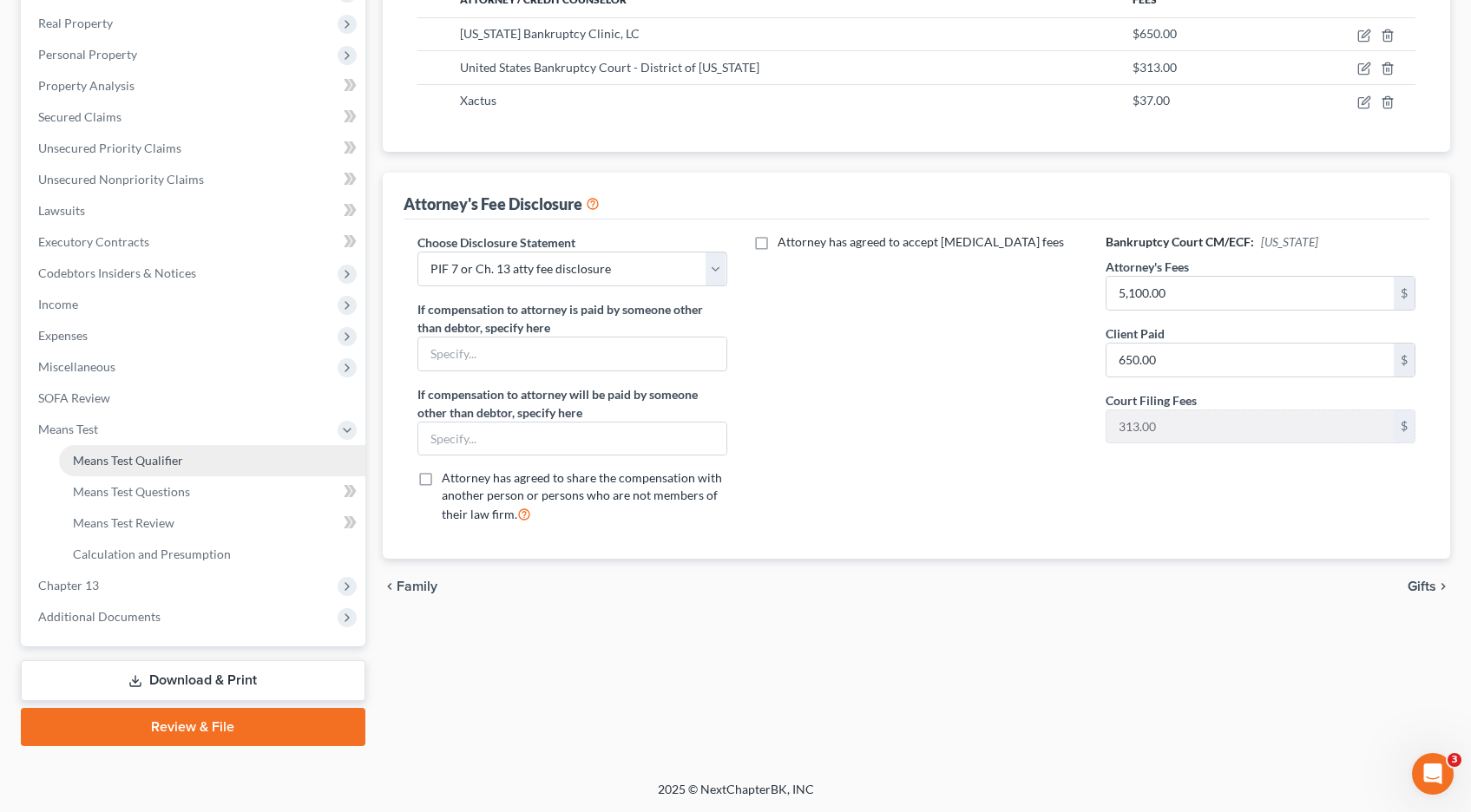
click at [130, 468] on link "Means Test Qualifier" at bounding box center [212, 461] width 306 height 32
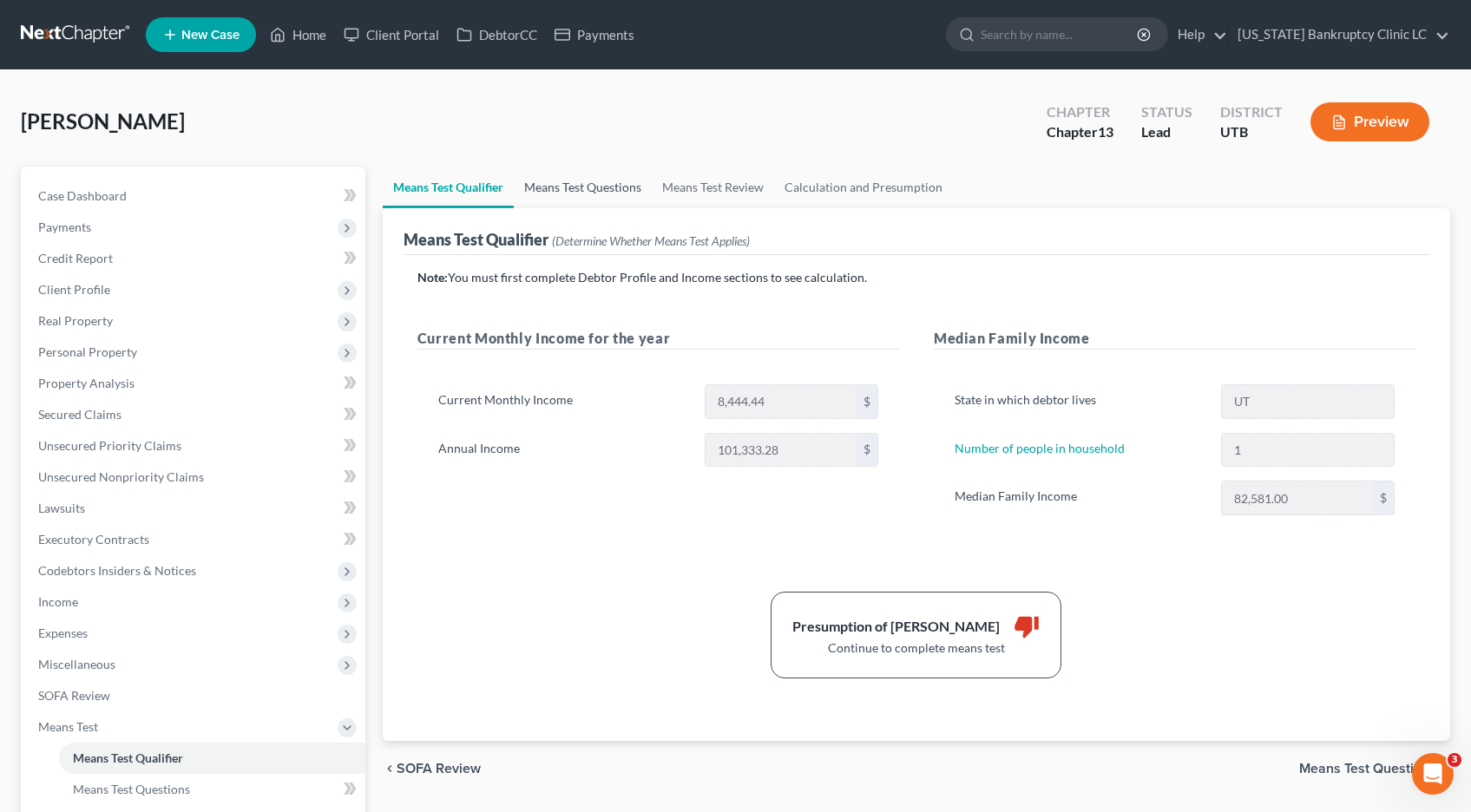
click at [561, 186] on link "Means Test Questions" at bounding box center [582, 187] width 138 height 42
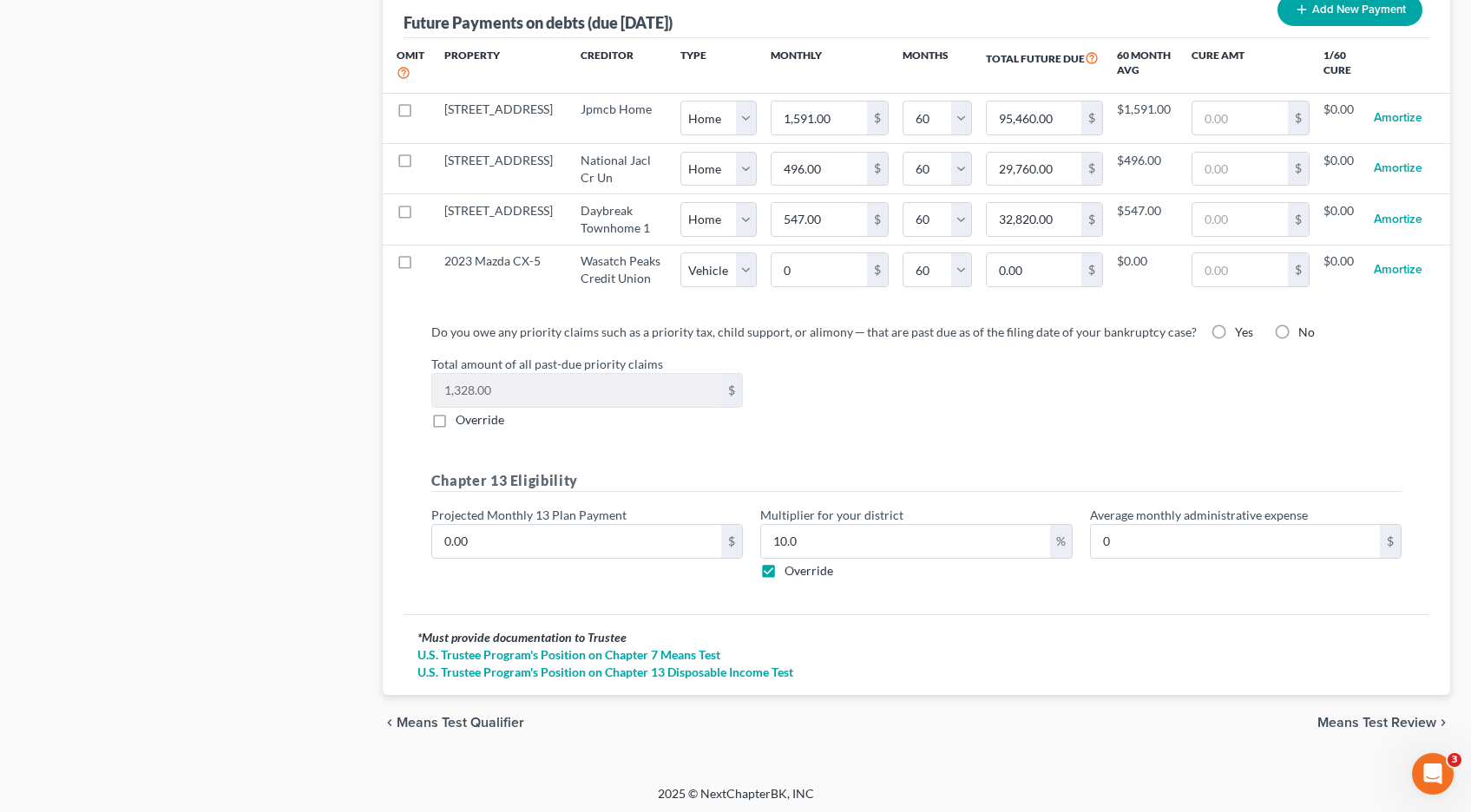
scroll to position [1770, 0]
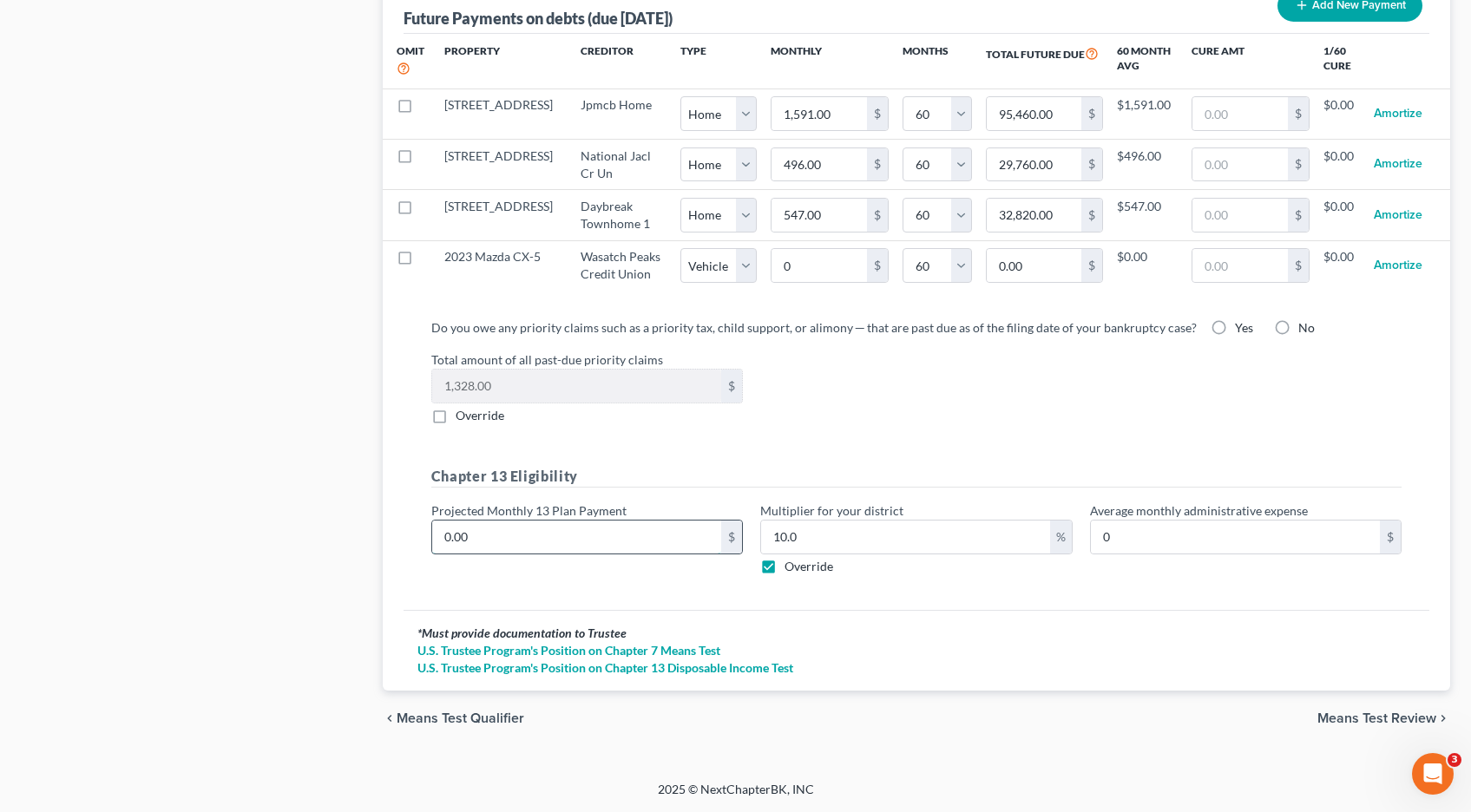
click at [567, 542] on input "0.00" at bounding box center [577, 537] width 289 height 33
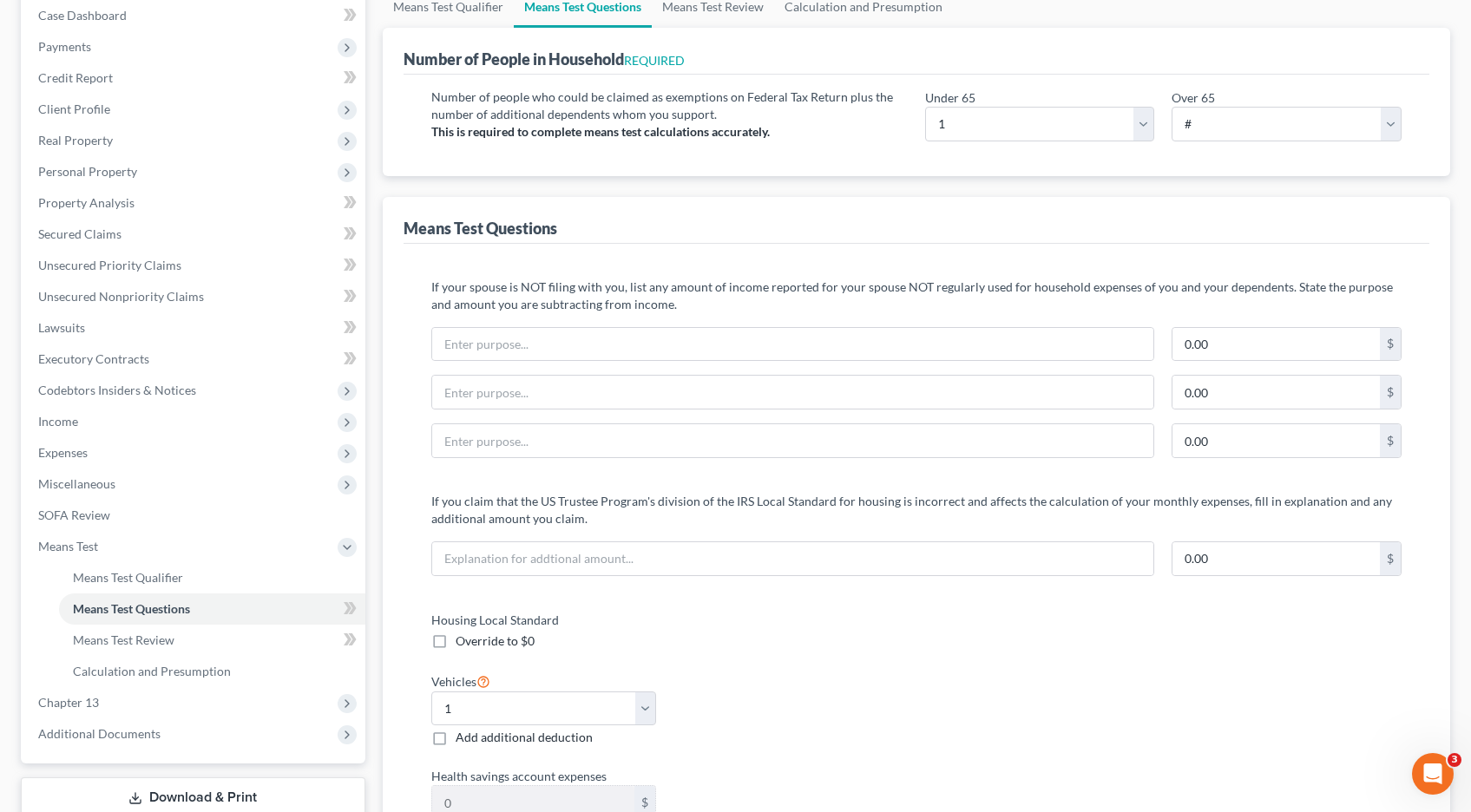
scroll to position [0, 0]
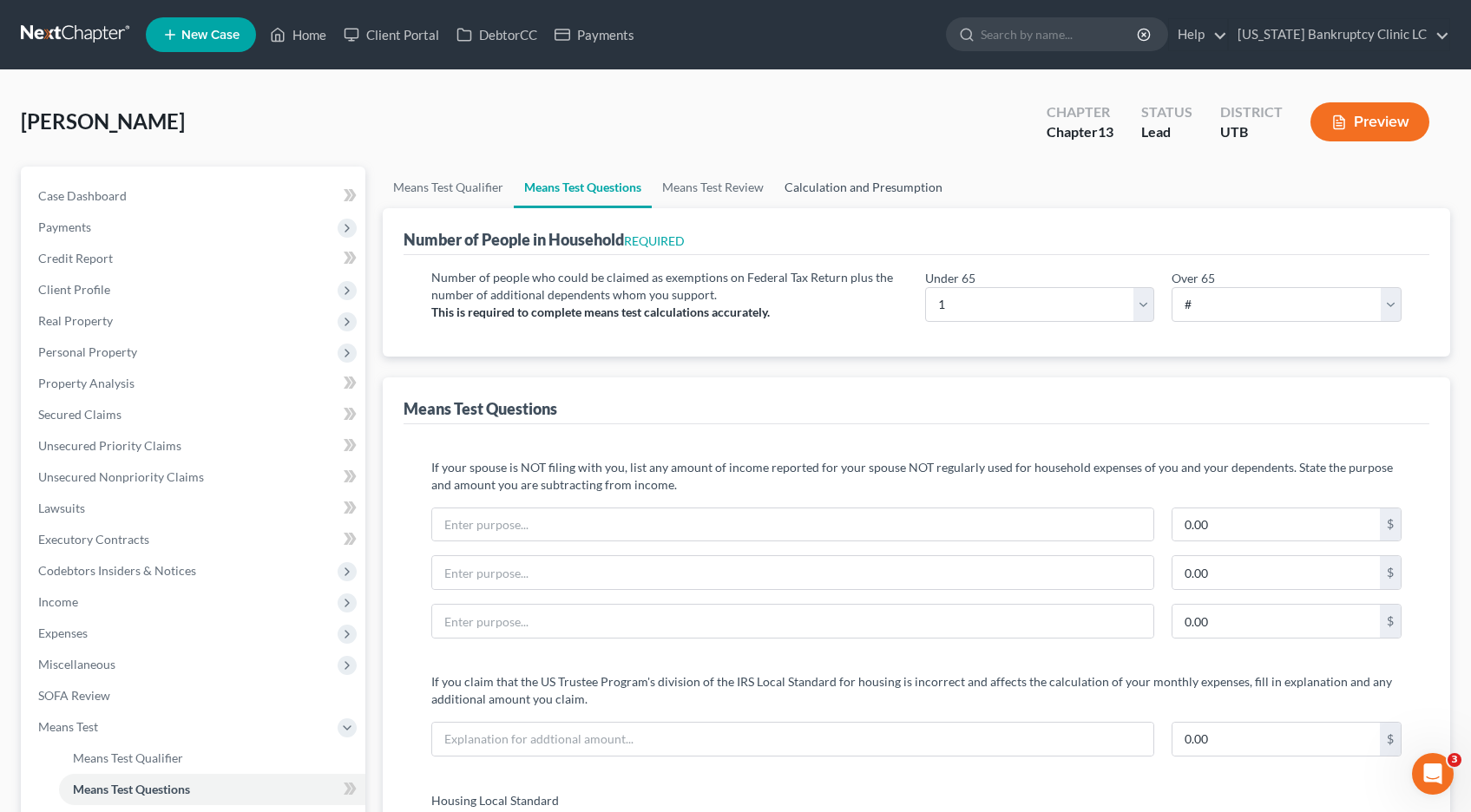
click at [825, 191] on link "Calculation and Presumption" at bounding box center [864, 187] width 179 height 42
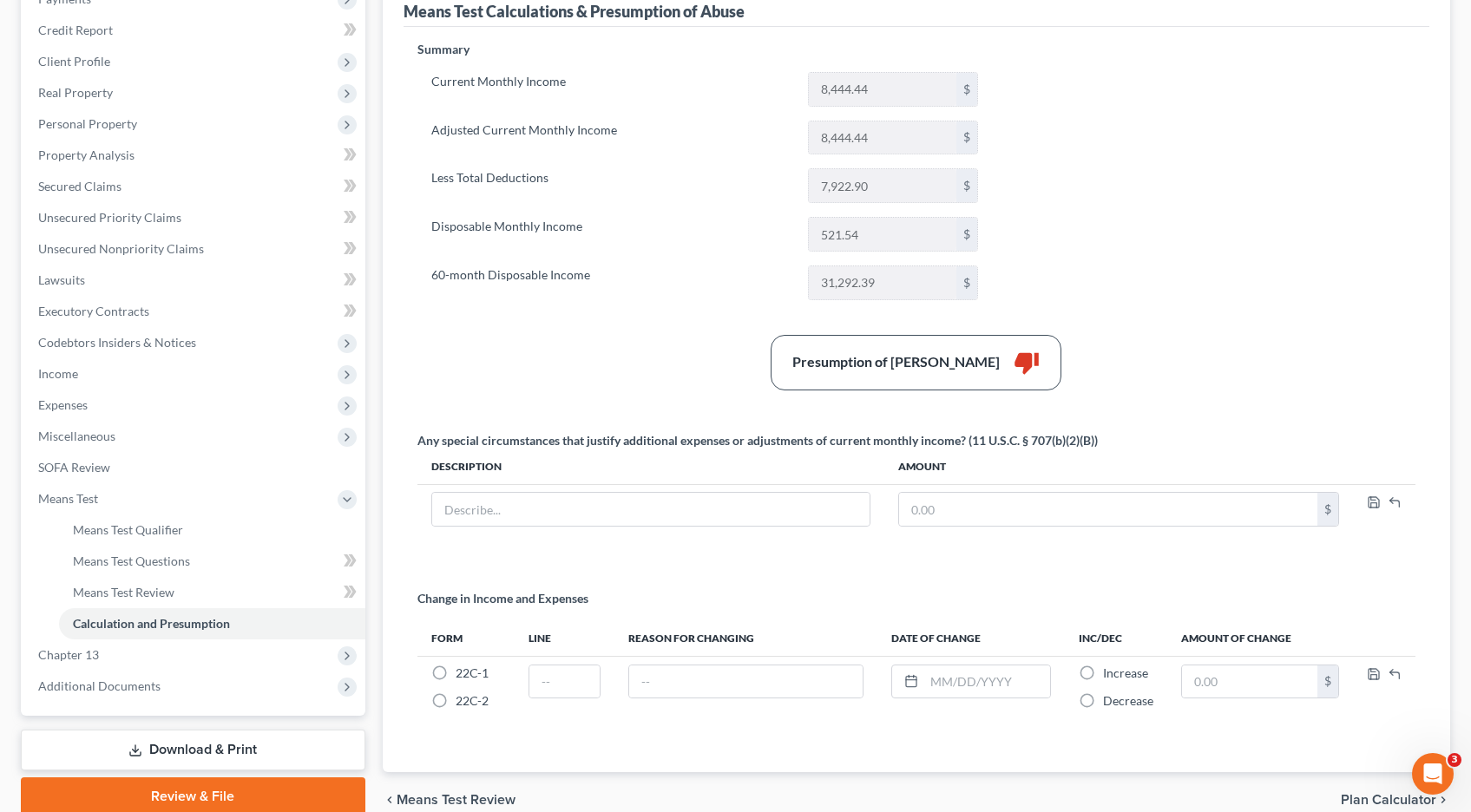
scroll to position [310, 0]
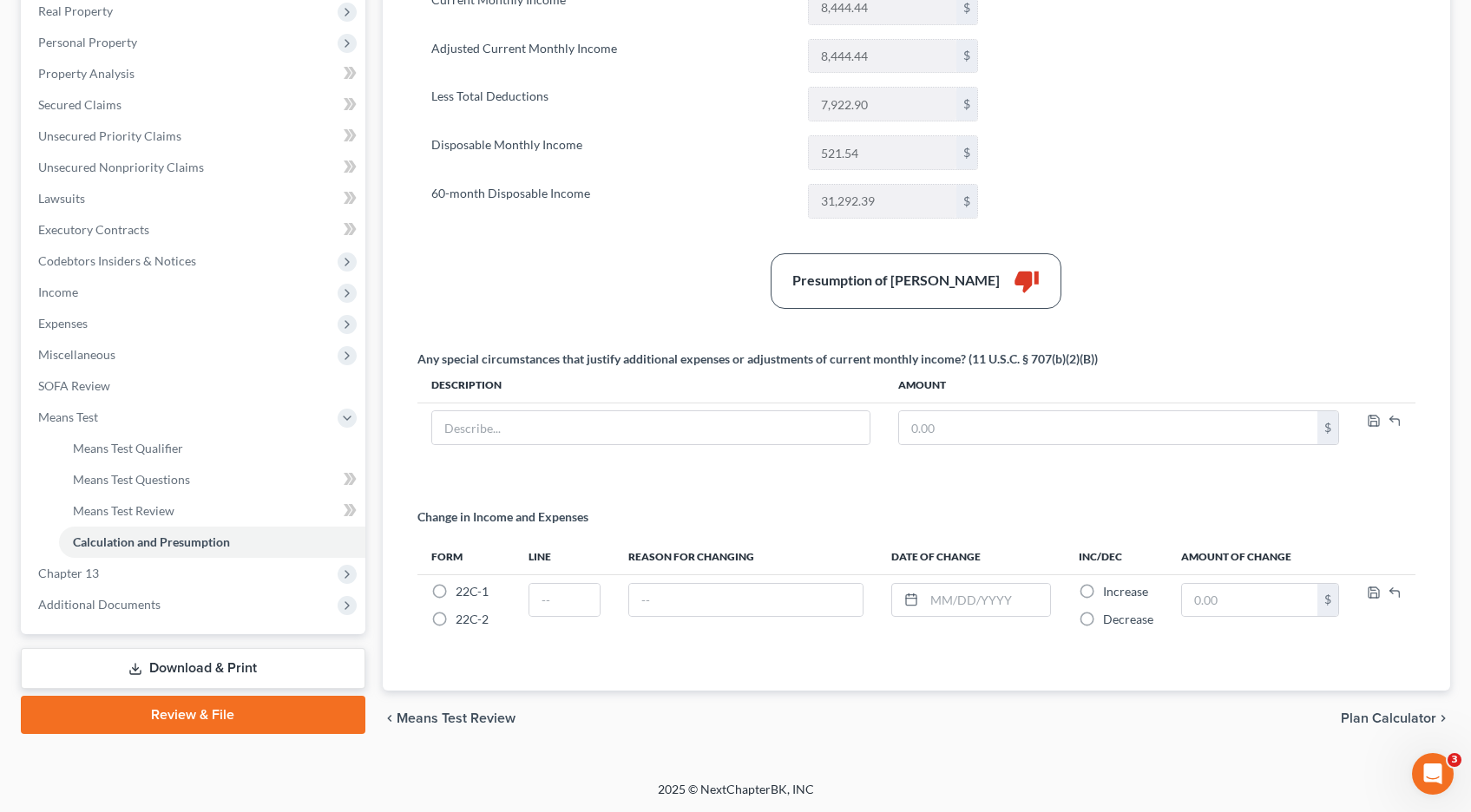
click at [224, 665] on link "Download & Print" at bounding box center [193, 668] width 345 height 41
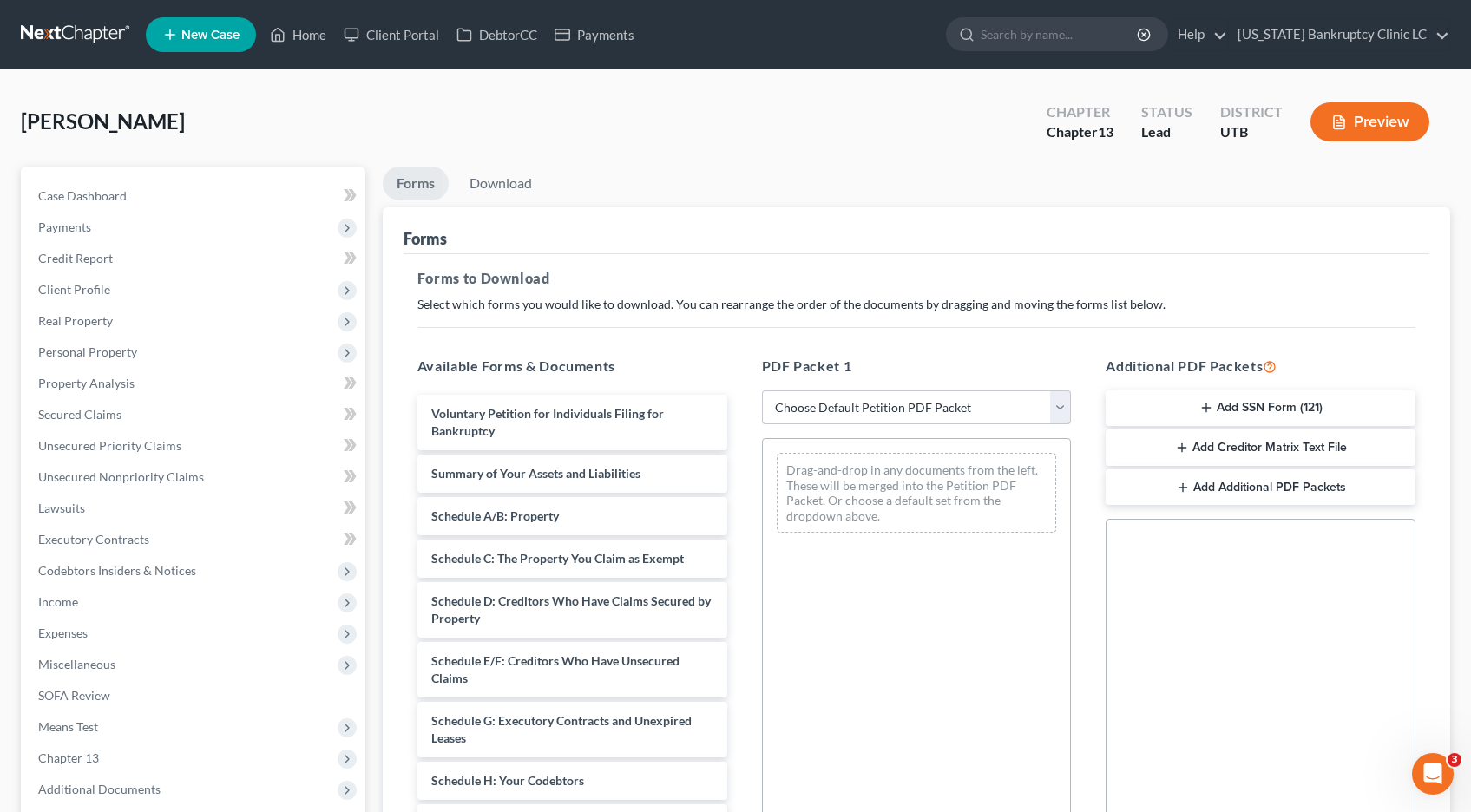
click at [1058, 403] on select "Choose Default Petition PDF Packet Complete Bankruptcy Petition (all forms and …" at bounding box center [916, 407] width 310 height 35
click at [762, 390] on select "Choose Default Petition PDF Packet Complete Bankruptcy Petition (all forms and …" at bounding box center [916, 407] width 310 height 35
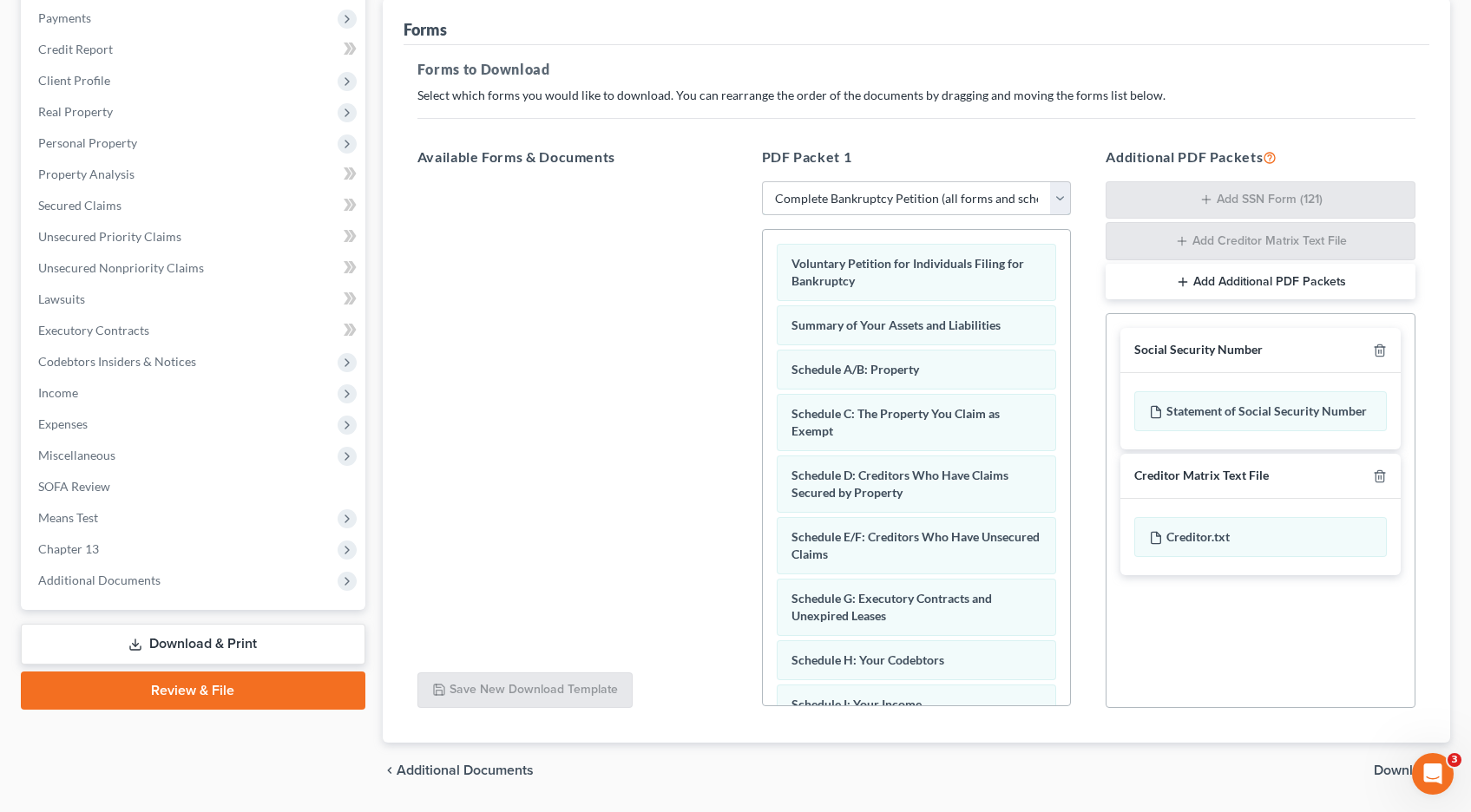
scroll to position [261, 0]
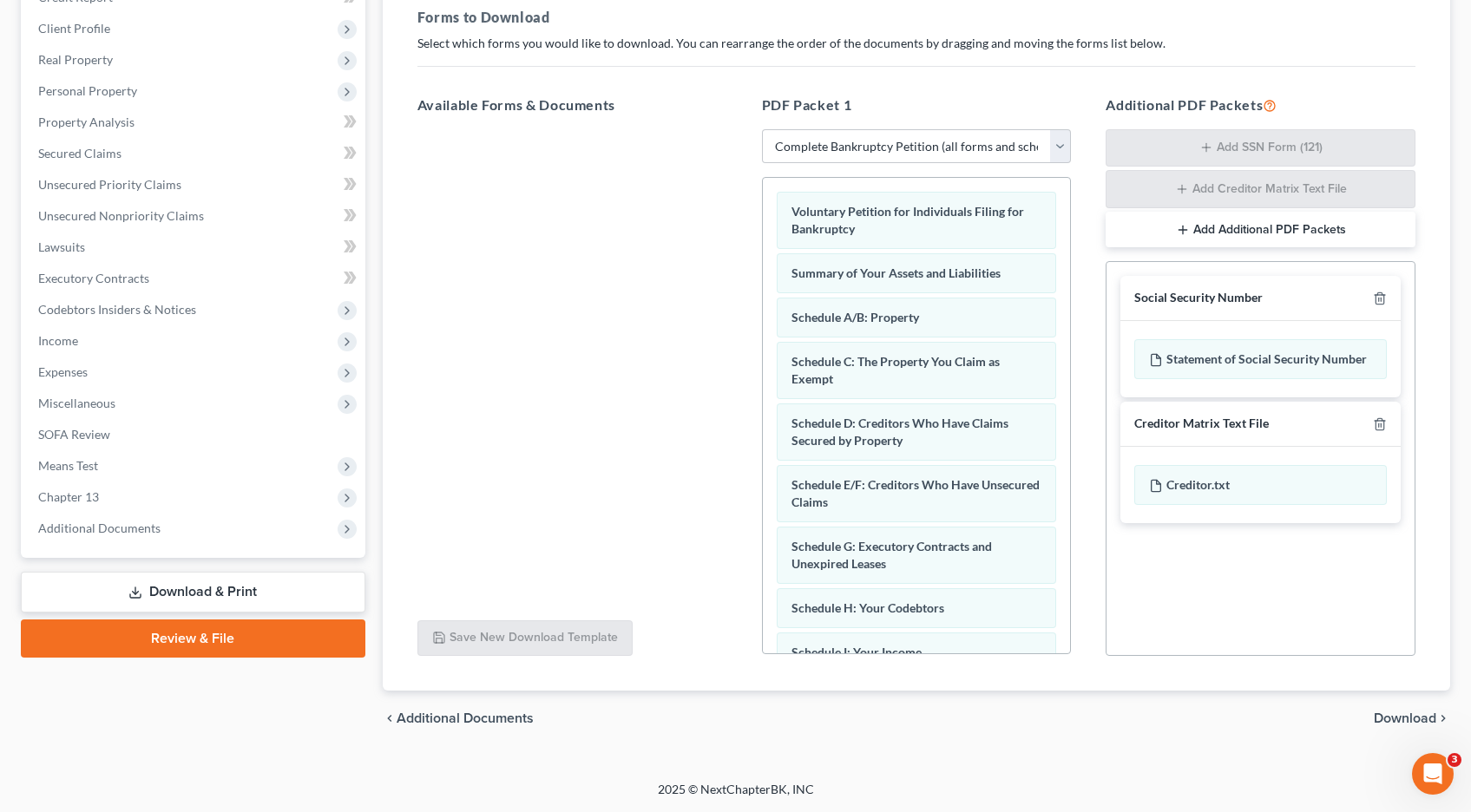
click at [1418, 722] on span "Download" at bounding box center [1405, 719] width 62 height 14
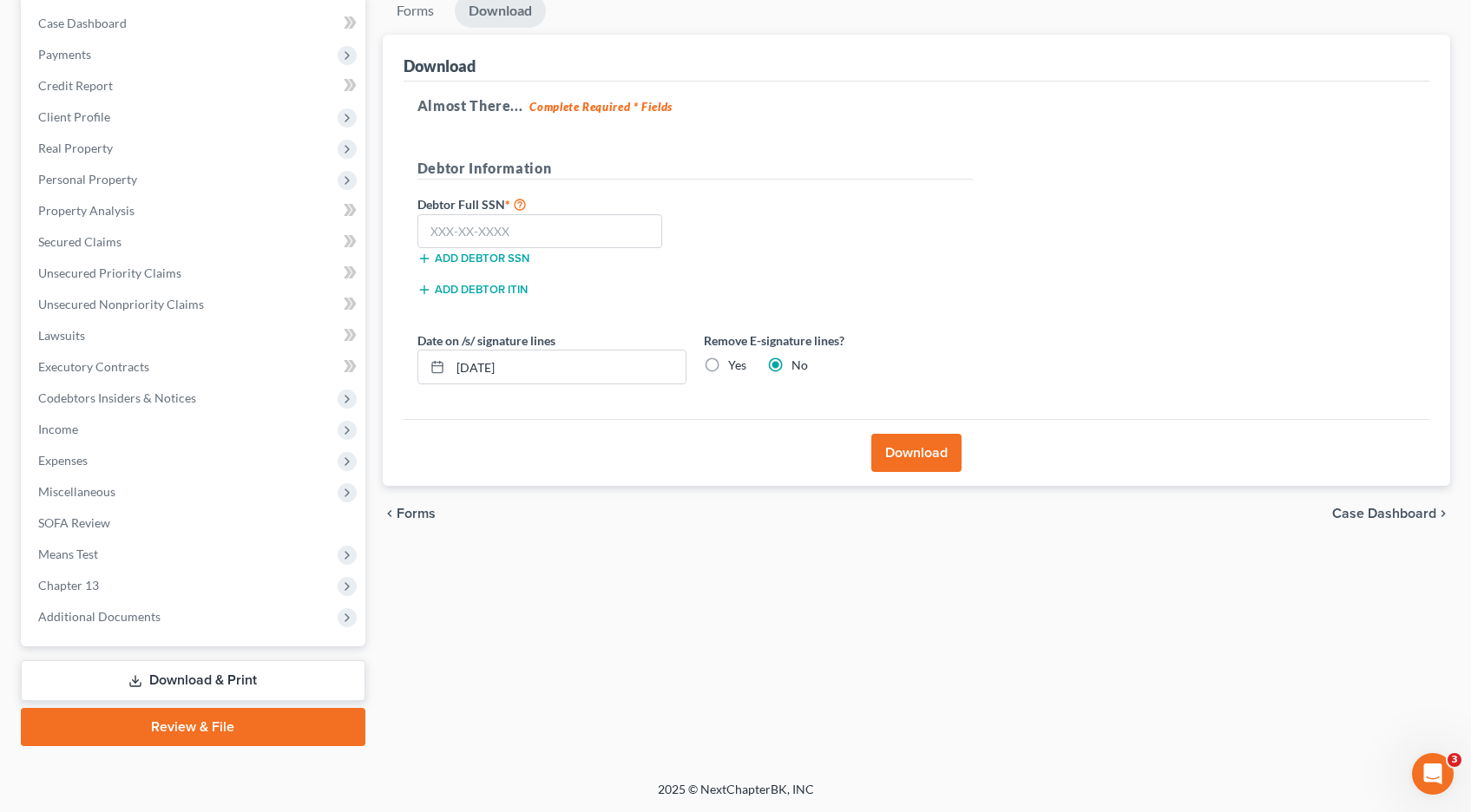
scroll to position [172, 0]
click at [435, 233] on input "text" at bounding box center [540, 231] width 246 height 35
click at [925, 455] on button "Download" at bounding box center [916, 453] width 90 height 39
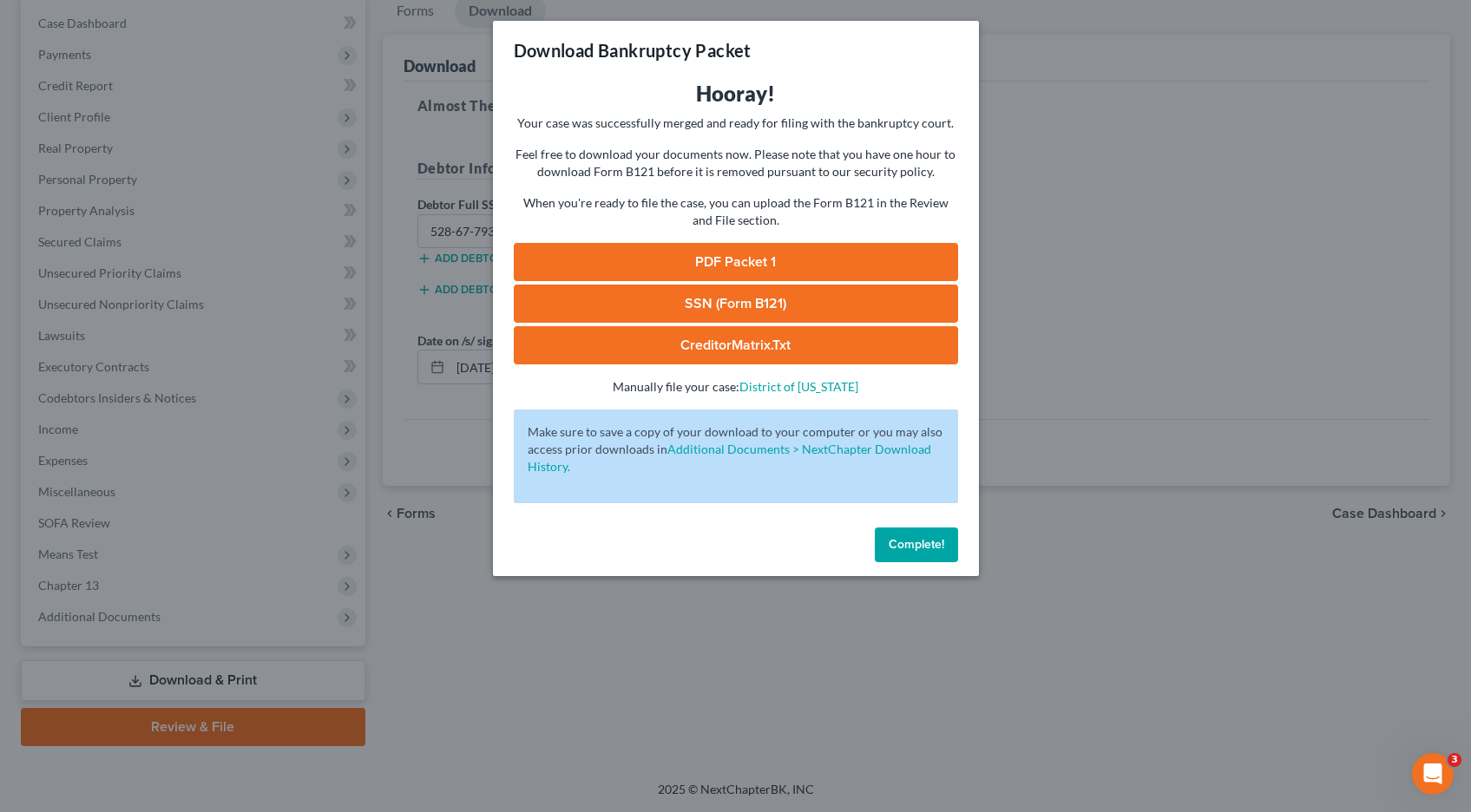
click at [702, 271] on link "PDF Packet 1" at bounding box center [736, 261] width 445 height 39
click at [740, 305] on link "SSN (Form B121)" at bounding box center [736, 303] width 445 height 39
click at [919, 537] on span "Complete!" at bounding box center [916, 544] width 55 height 15
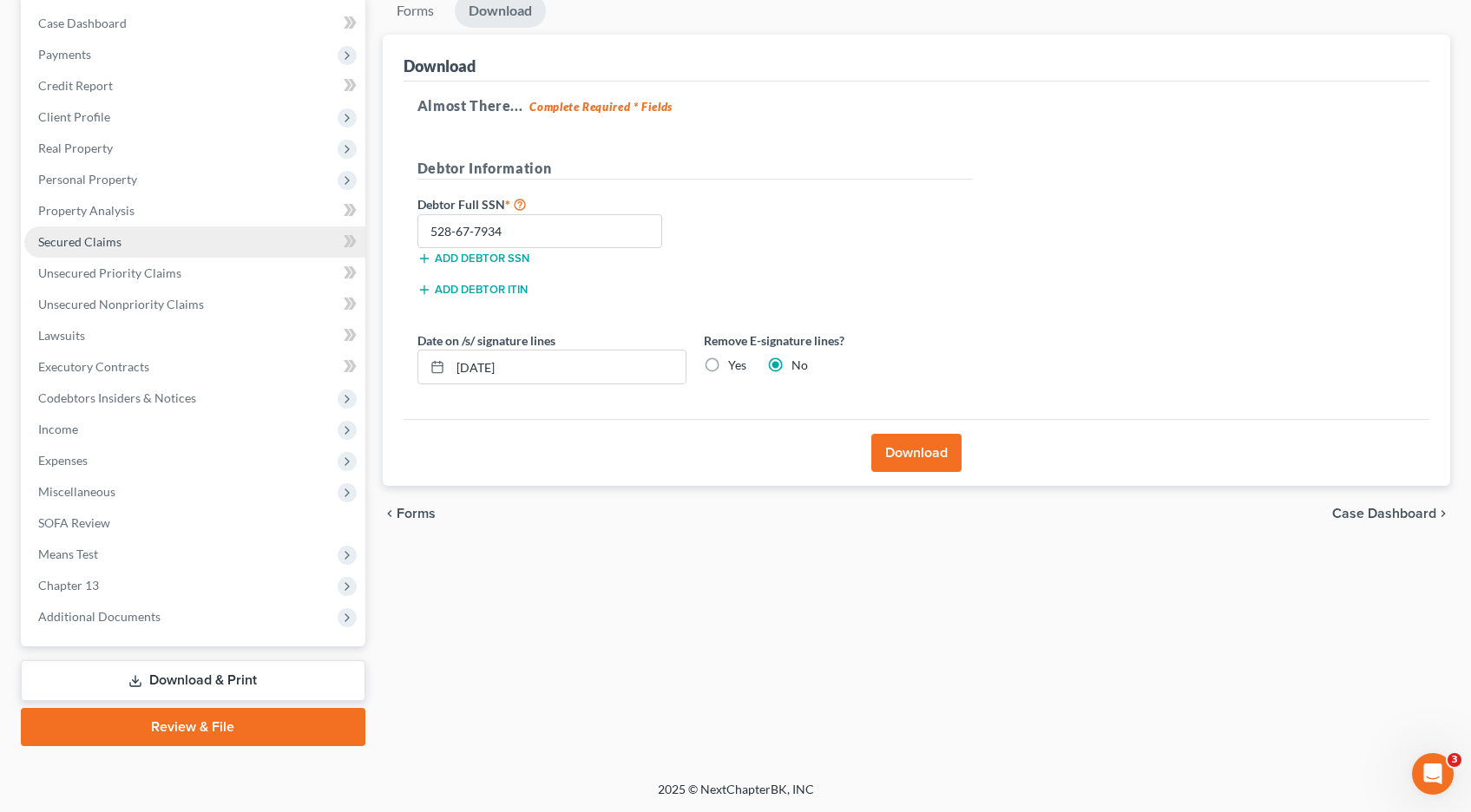
click at [83, 246] on span "Secured Claims" at bounding box center [80, 242] width 83 height 15
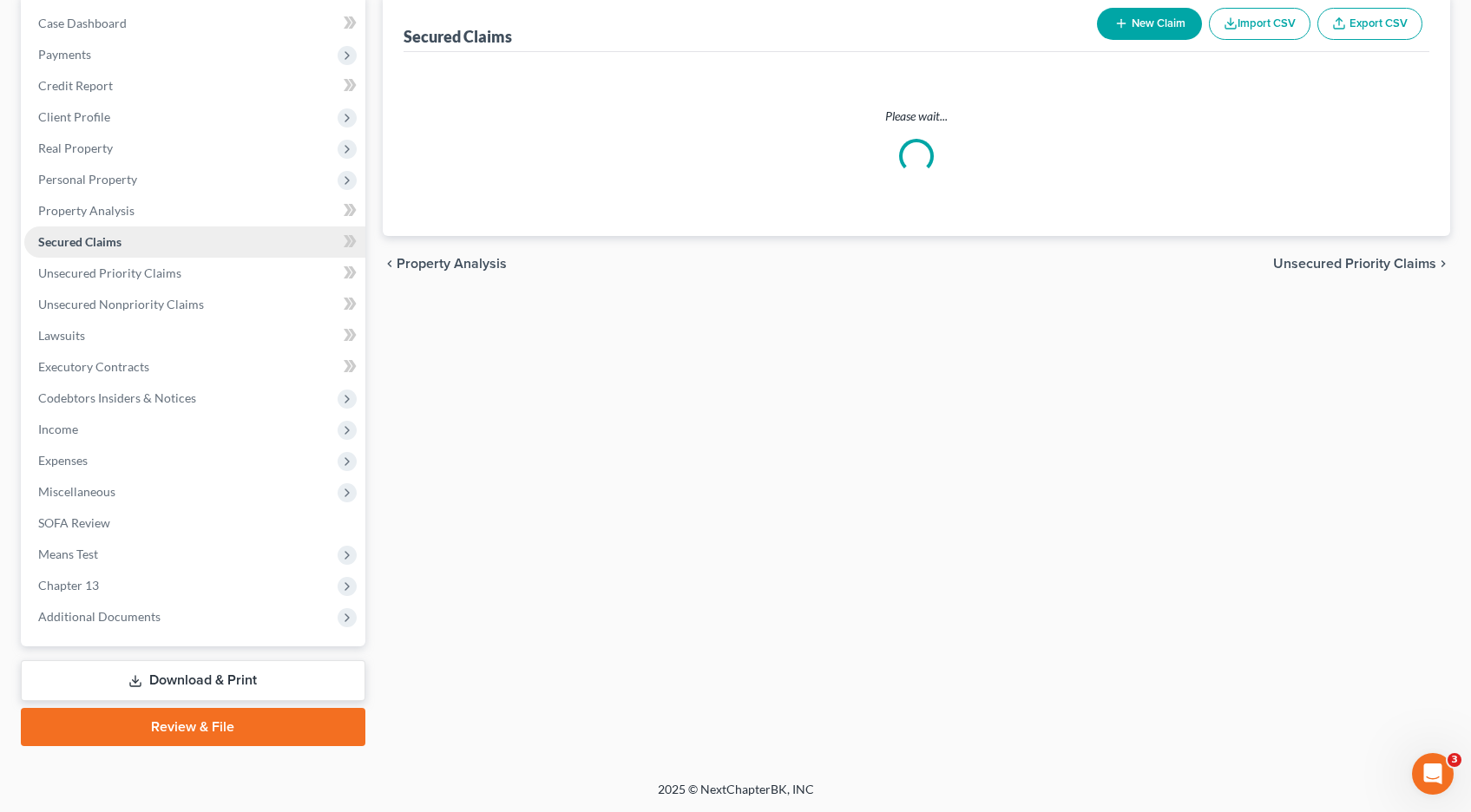
click at [83, 246] on ul "Case Dashboard Payments Invoices Payments Payments Credit Report Client Profile" at bounding box center [195, 320] width 341 height 625
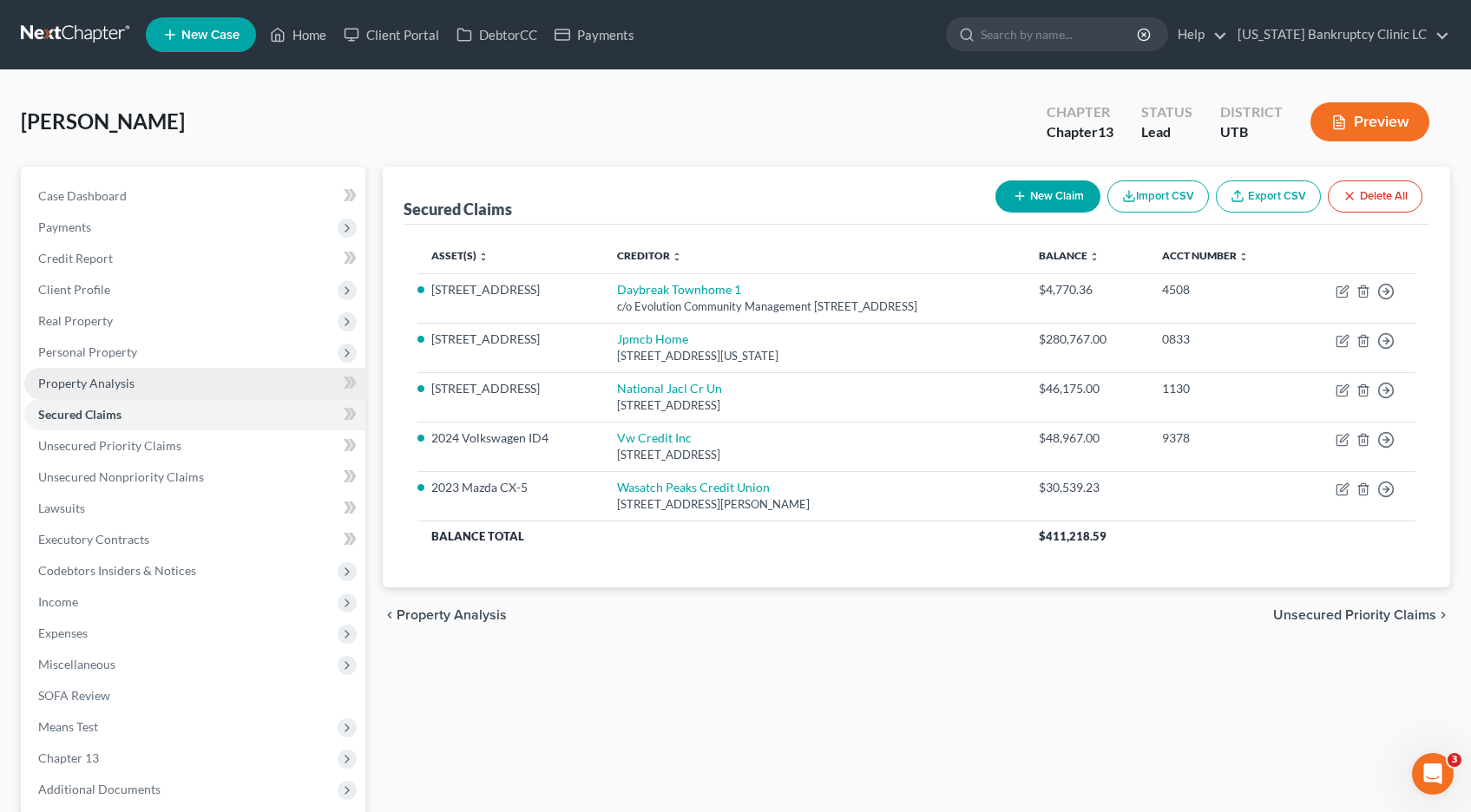
click at [92, 385] on span "Property Analysis" at bounding box center [86, 382] width 96 height 15
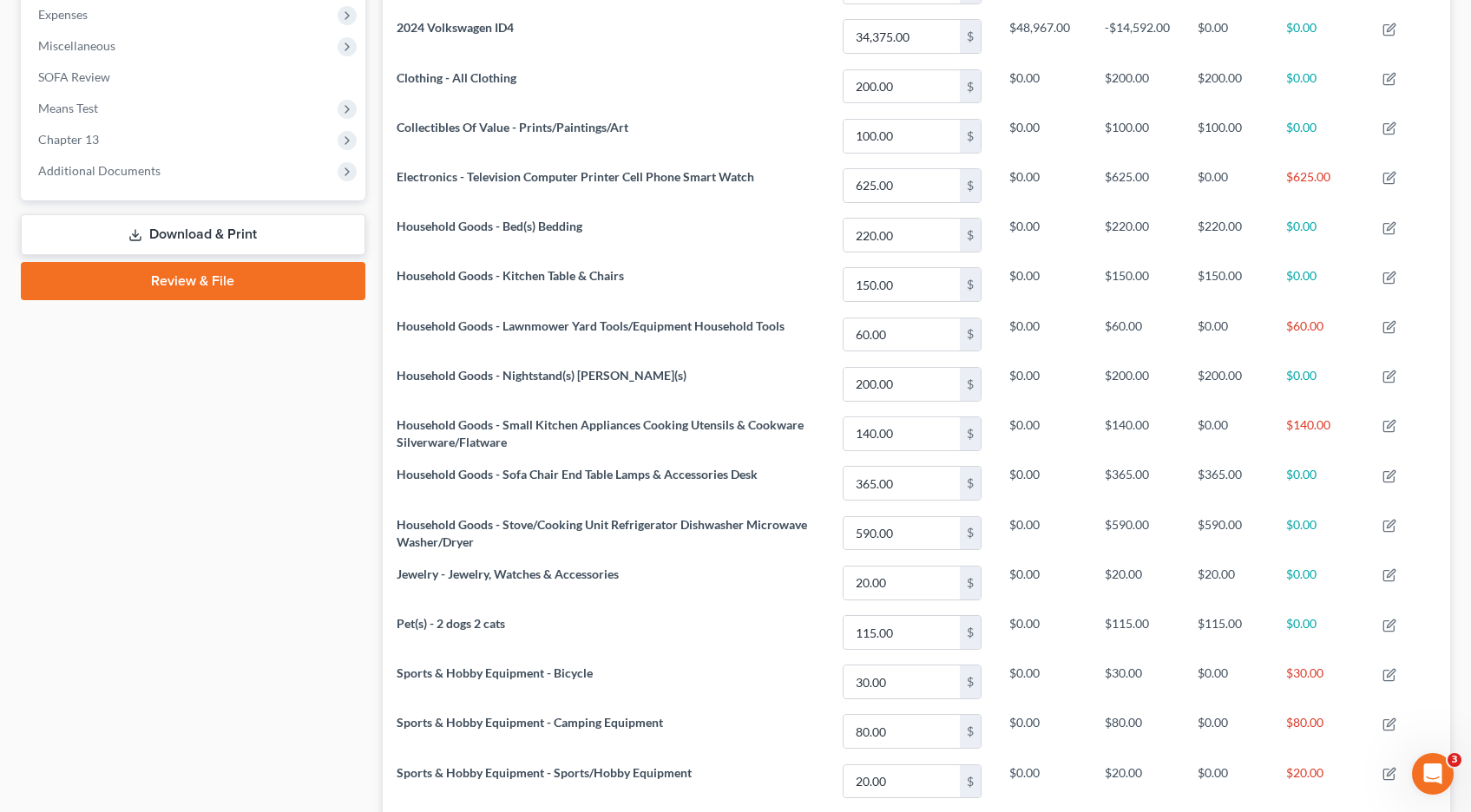
scroll to position [623, 0]
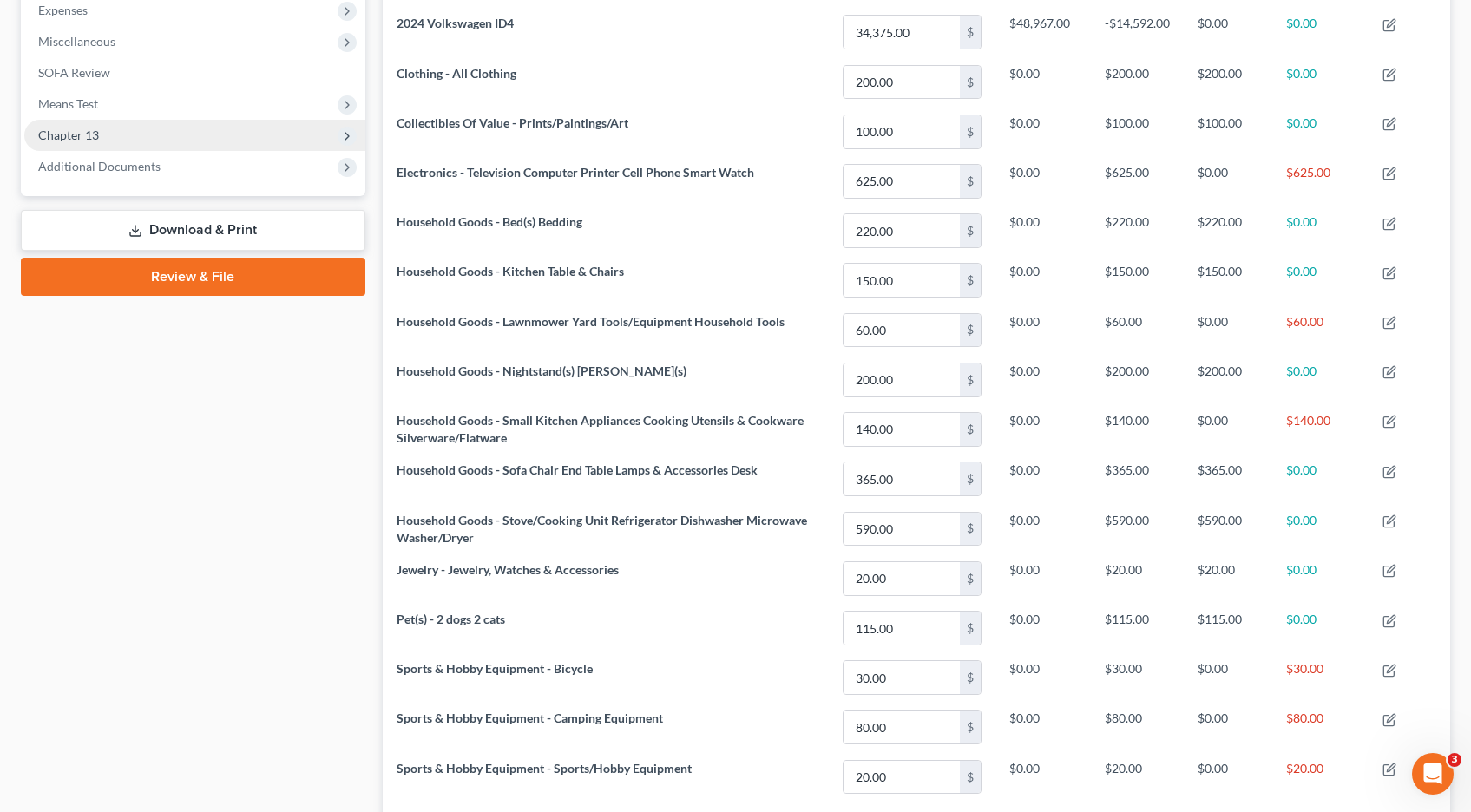
click at [66, 139] on span "Chapter 13" at bounding box center [68, 135] width 60 height 15
click at [65, 138] on span "Chapter 13" at bounding box center [68, 135] width 60 height 15
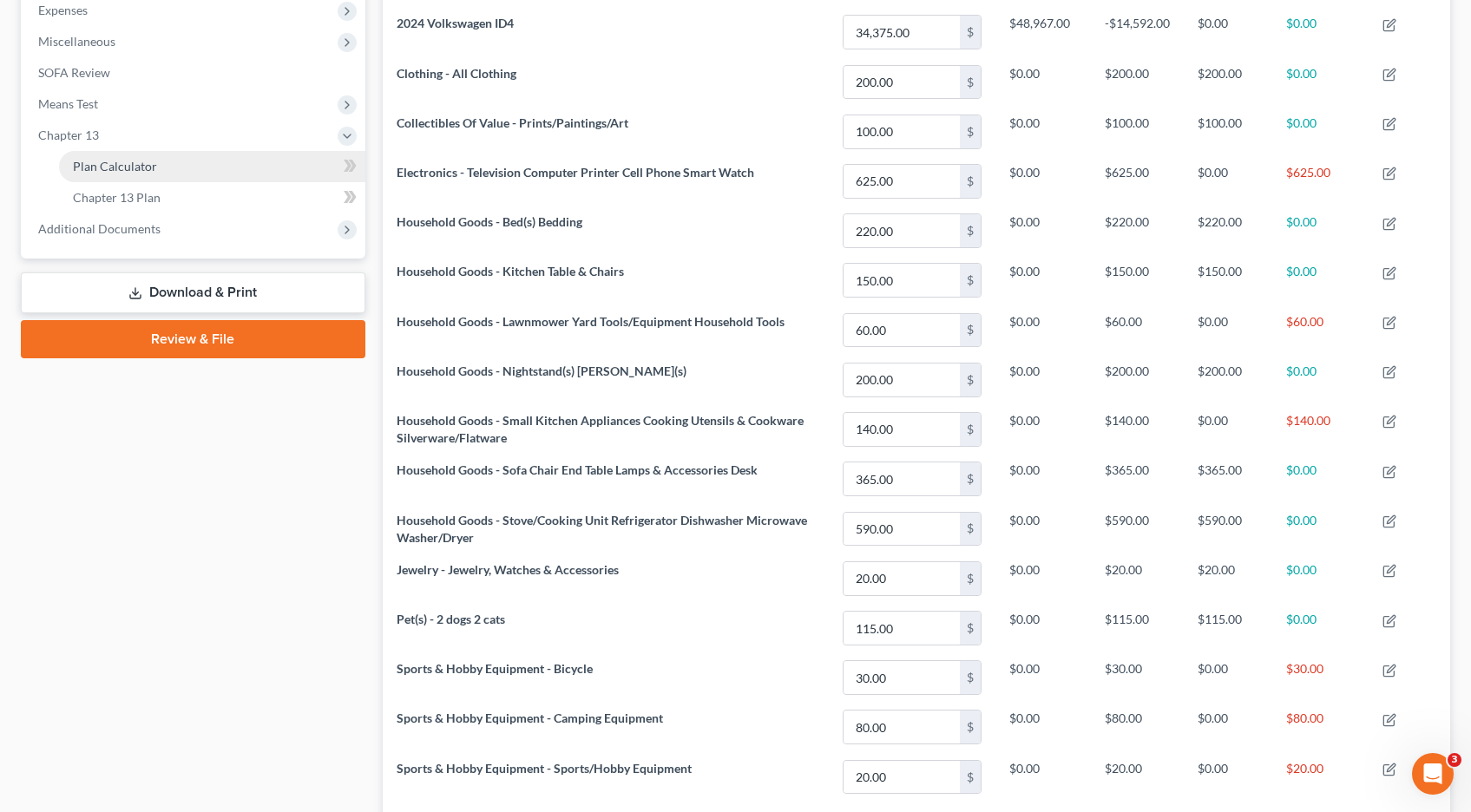
click at [114, 164] on span "Plan Calculator" at bounding box center [115, 165] width 84 height 15
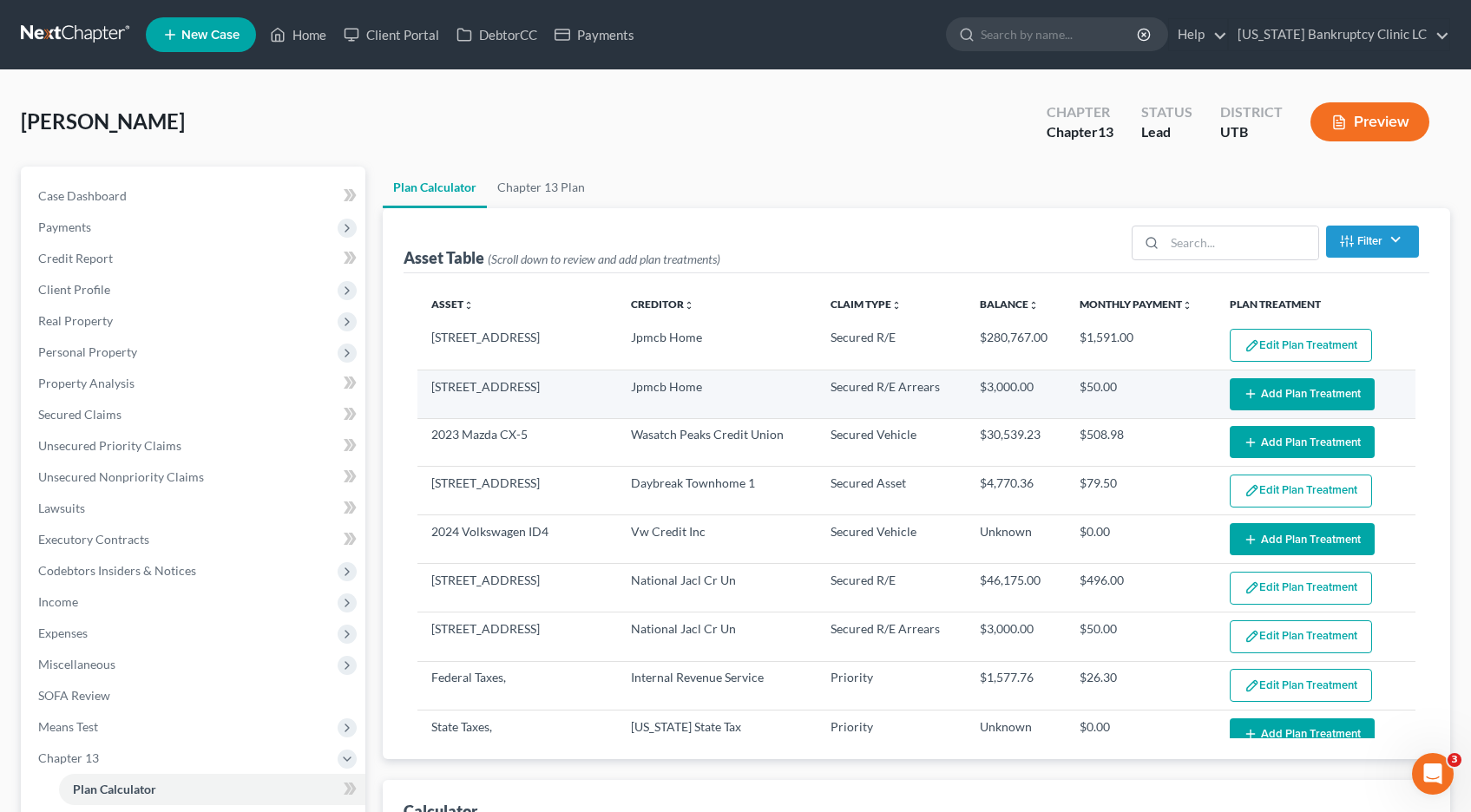
click at [1303, 402] on button "Add Plan Treatment" at bounding box center [1303, 394] width 145 height 32
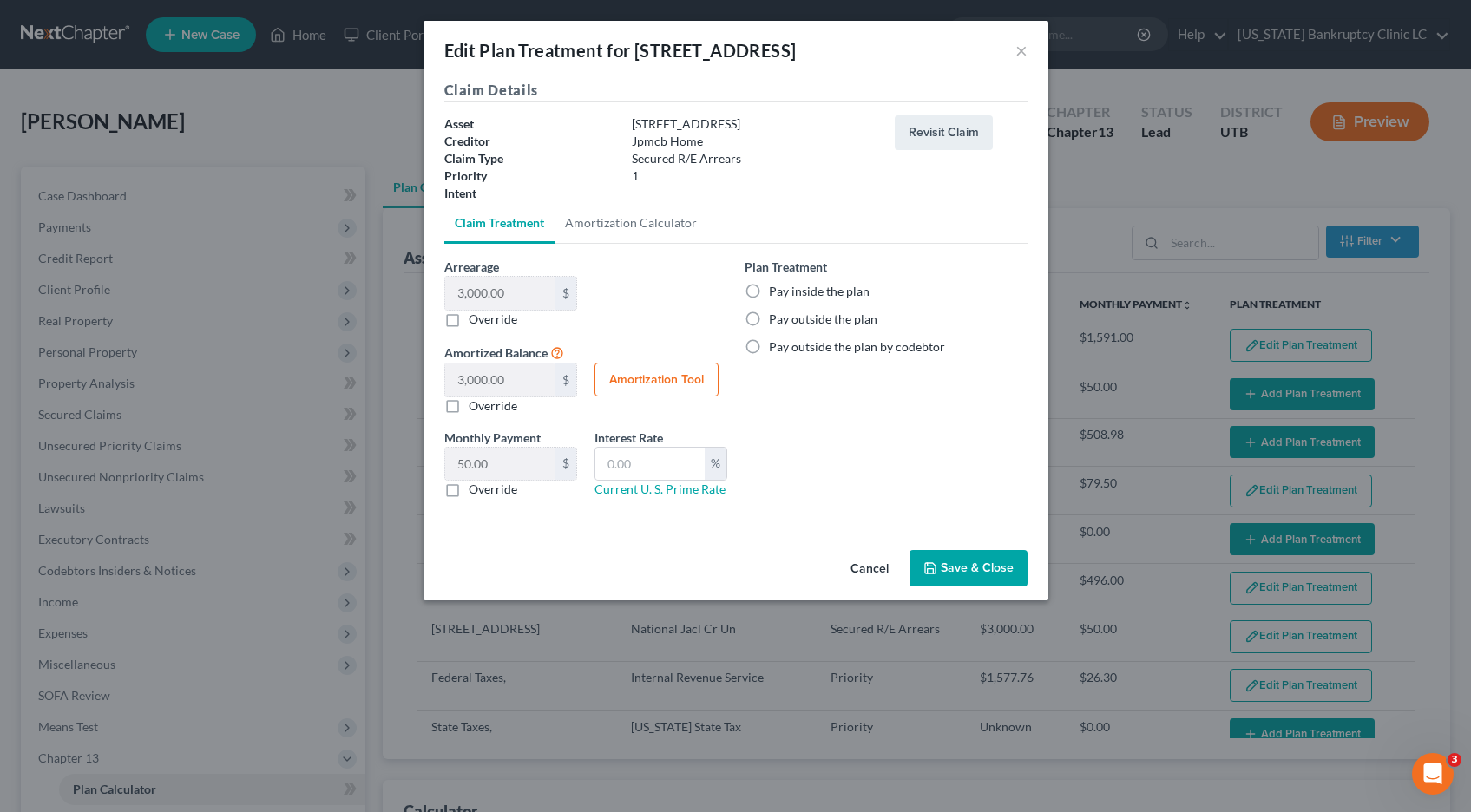
click at [769, 290] on label "Pay inside the plan" at bounding box center [819, 292] width 101 height 18
click at [776, 290] on input "Pay inside the plan" at bounding box center [781, 288] width 11 height 11
click at [953, 569] on button "Save & Close" at bounding box center [968, 568] width 118 height 37
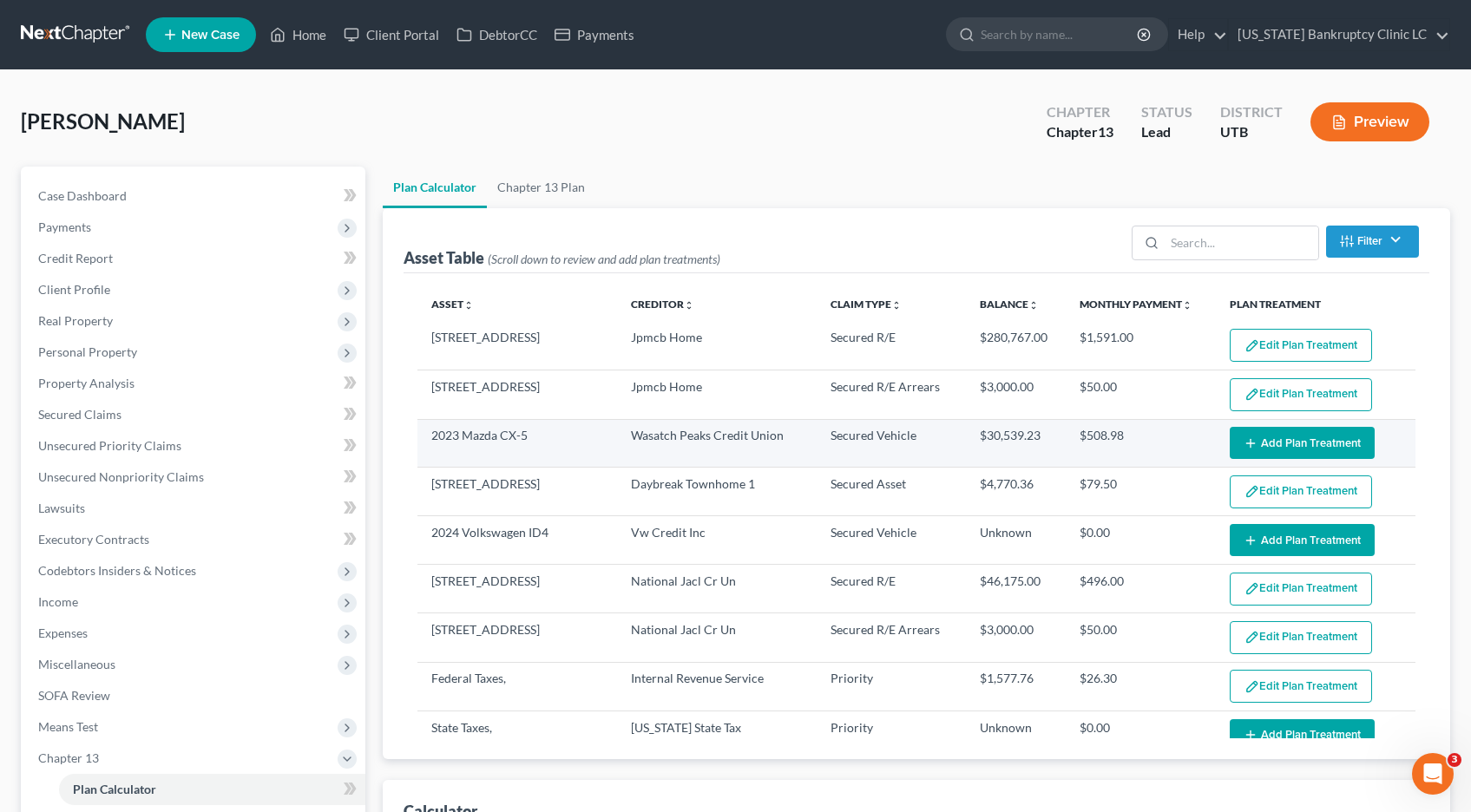
click at [1314, 442] on button "Add Plan Treatment" at bounding box center [1303, 443] width 145 height 32
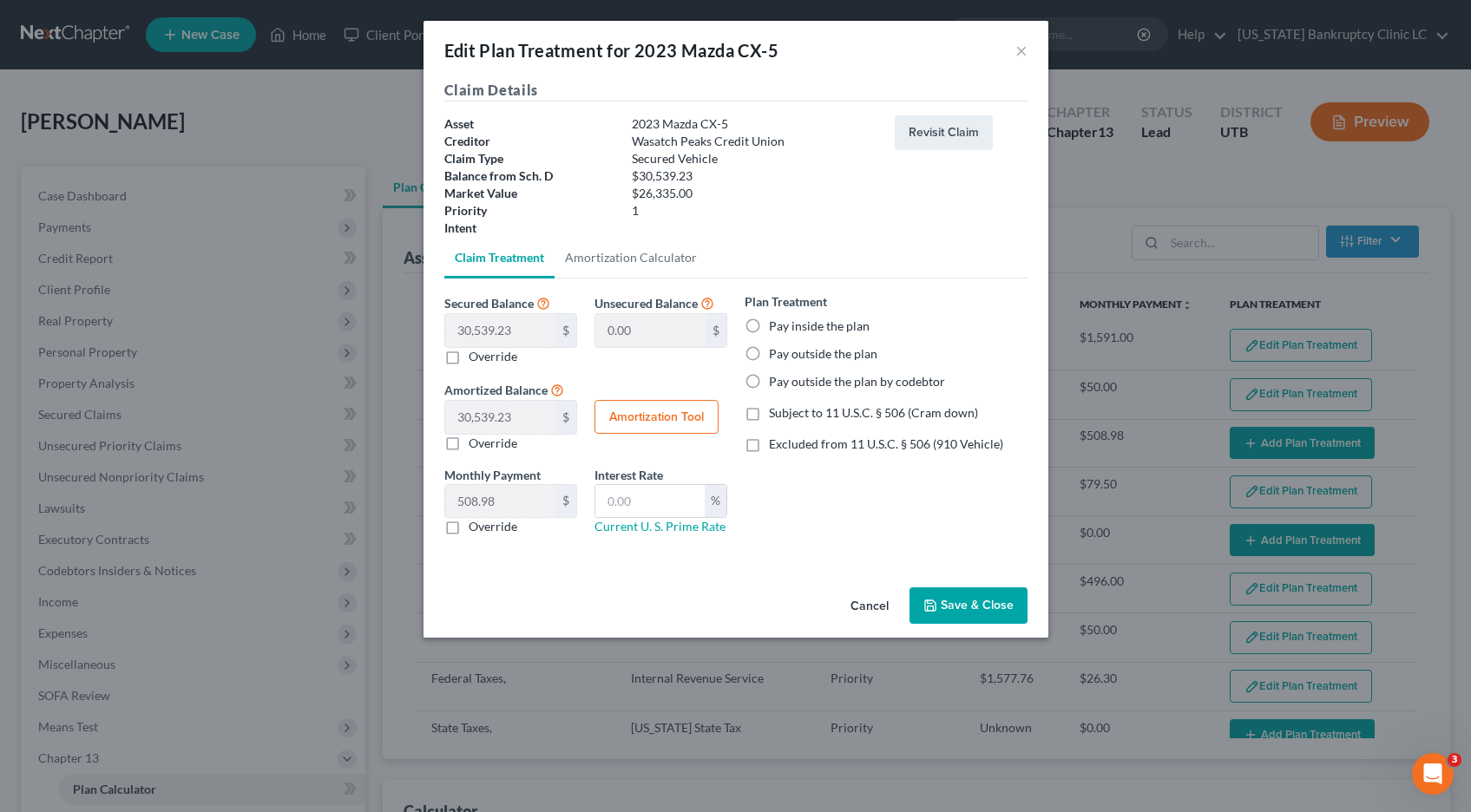
click at [769, 352] on label "Pay outside the plan" at bounding box center [823, 355] width 109 height 18
click at [776, 352] on input "Pay outside the plan" at bounding box center [781, 351] width 11 height 11
click at [959, 604] on button "Save & Close" at bounding box center [968, 605] width 118 height 37
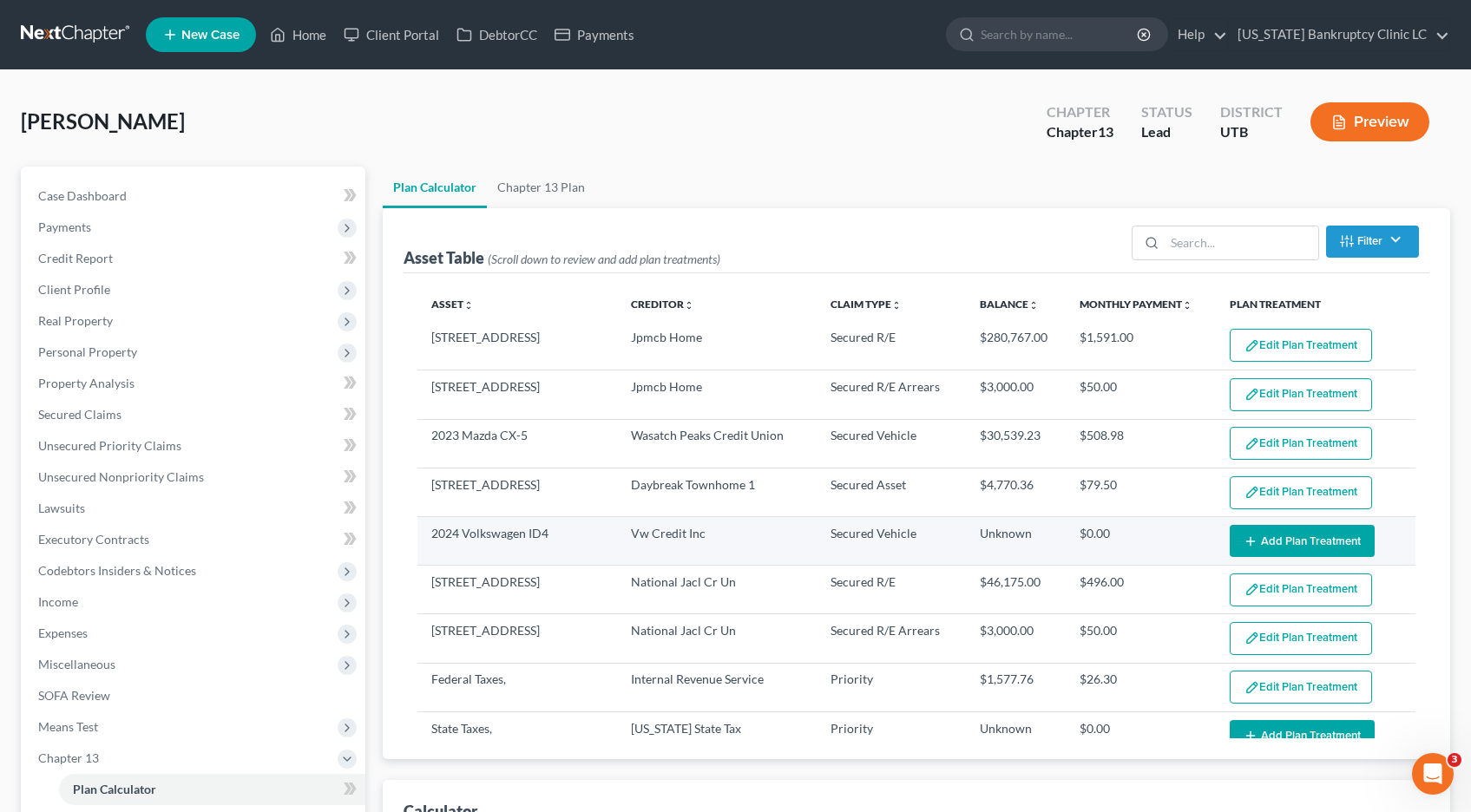
click at [1267, 541] on button "Add Plan Treatment" at bounding box center [1303, 541] width 145 height 32
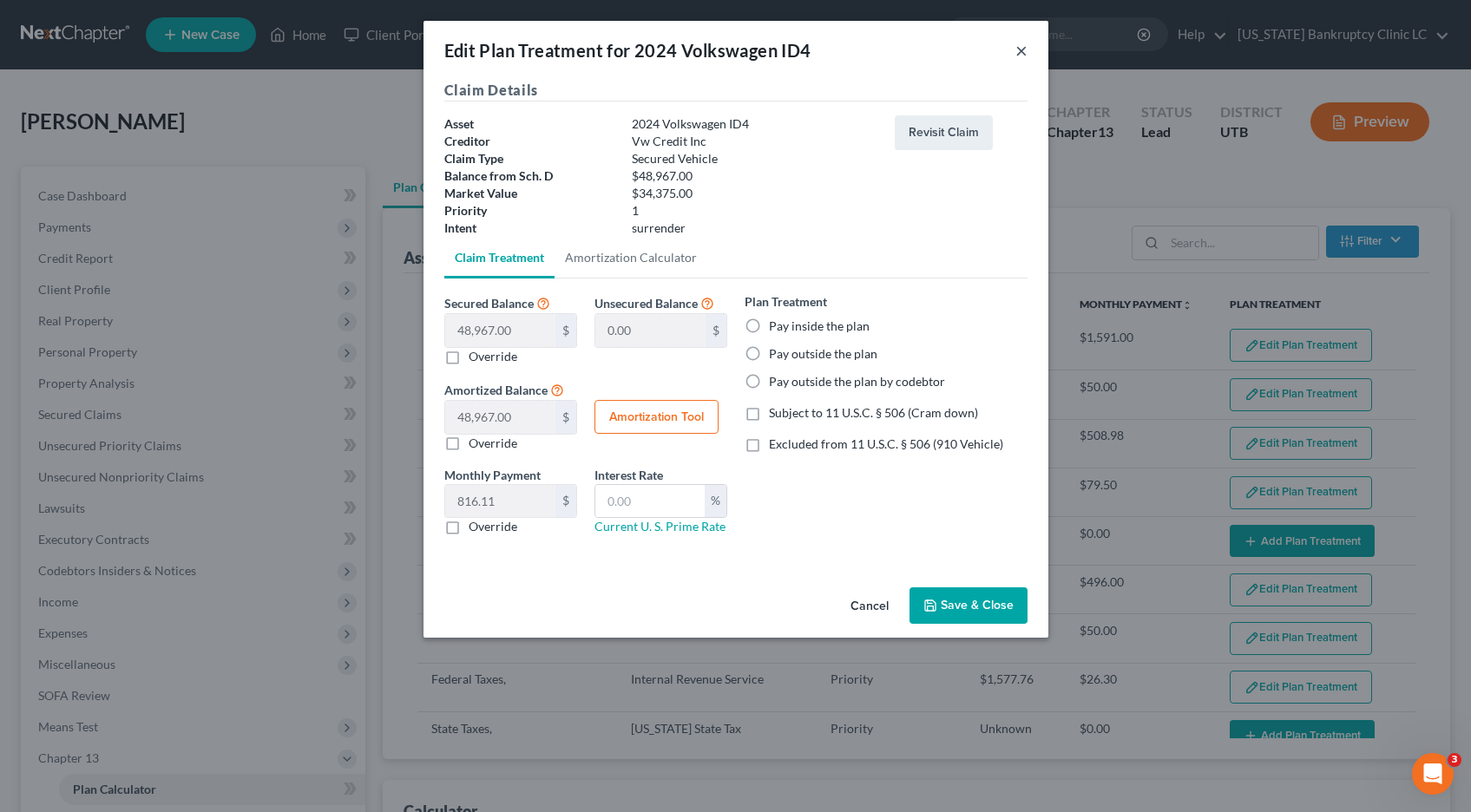
click at [1022, 48] on button "×" at bounding box center [1021, 50] width 12 height 21
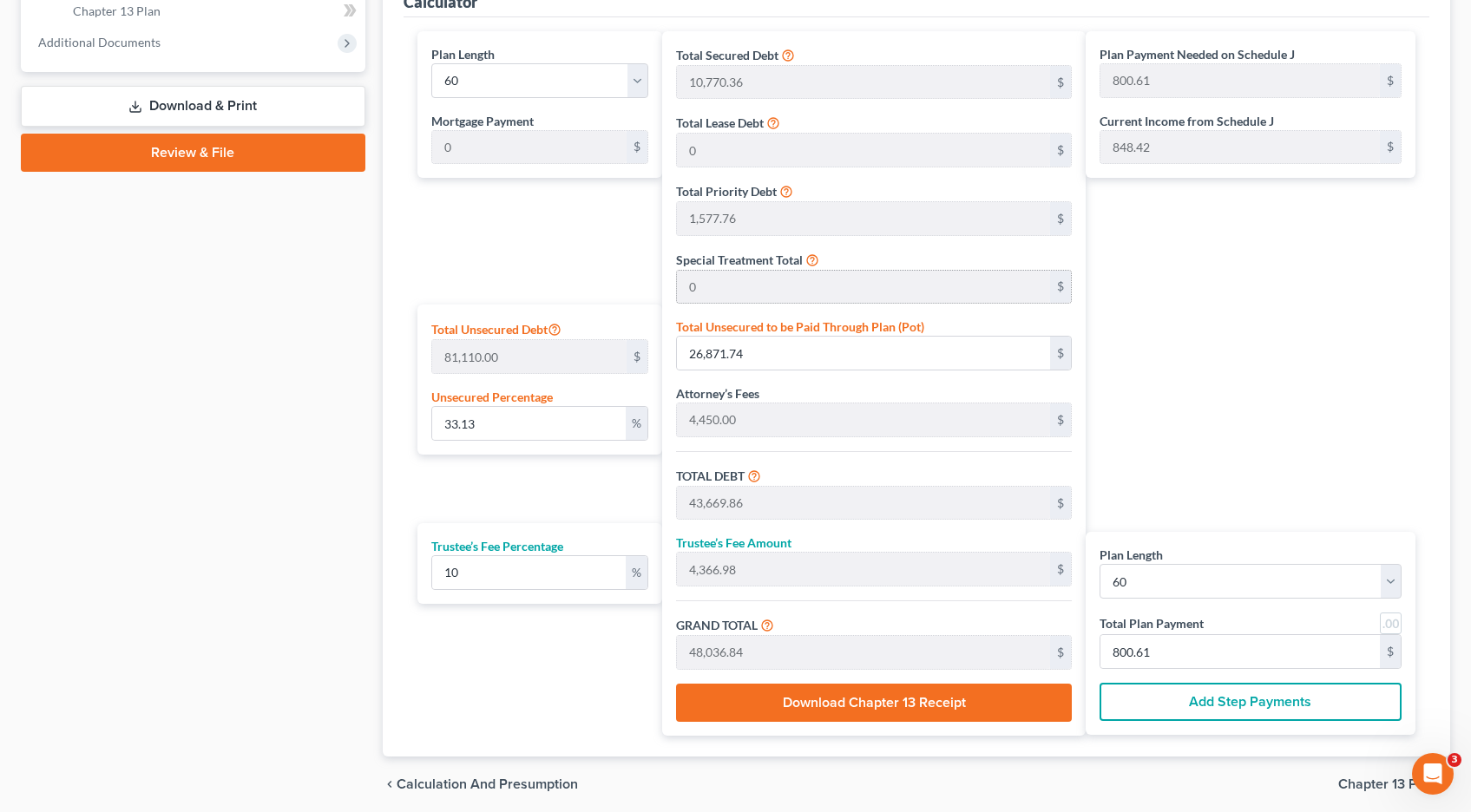
scroll to position [875, 0]
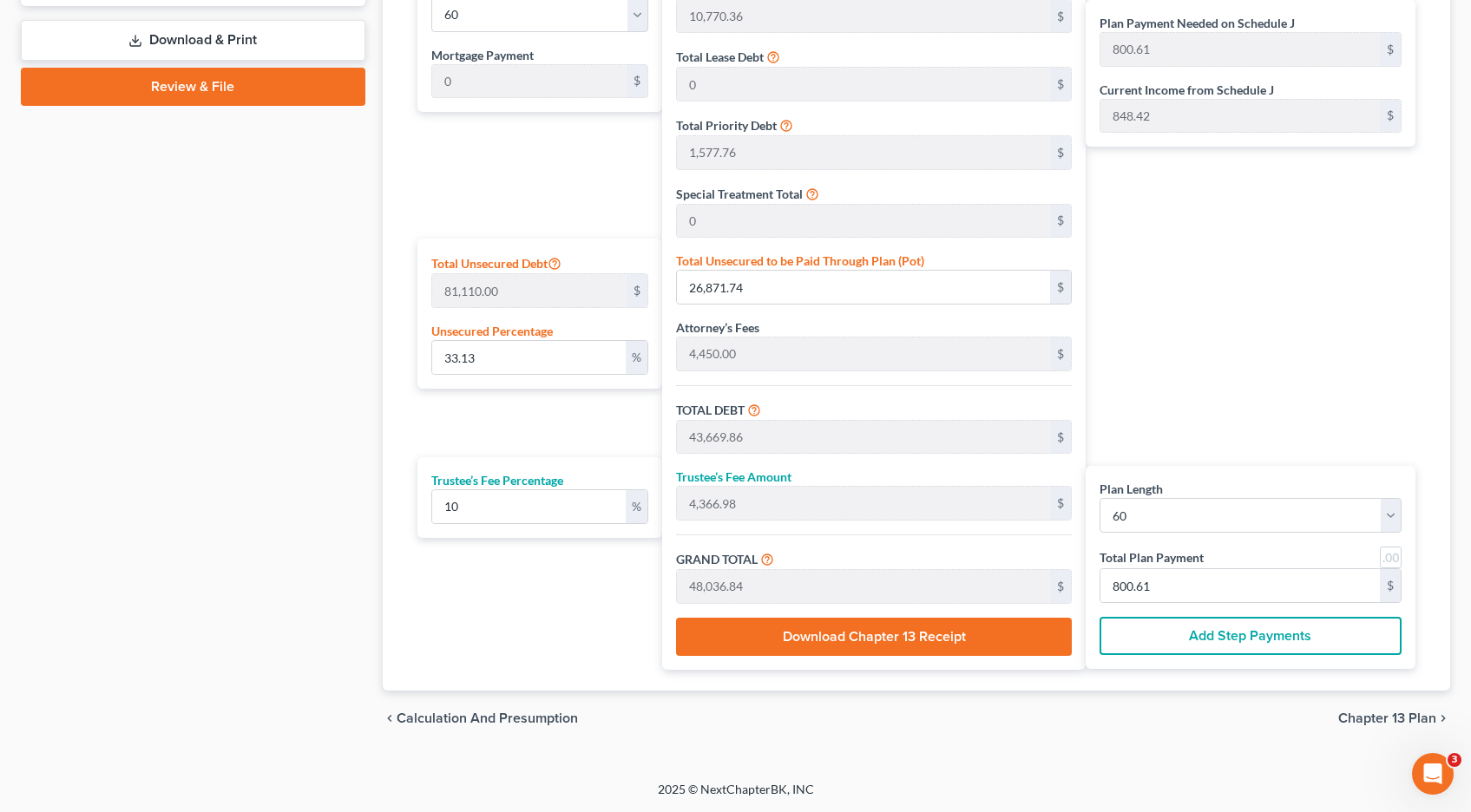
click at [1395, 559] on link at bounding box center [1391, 558] width 22 height 22
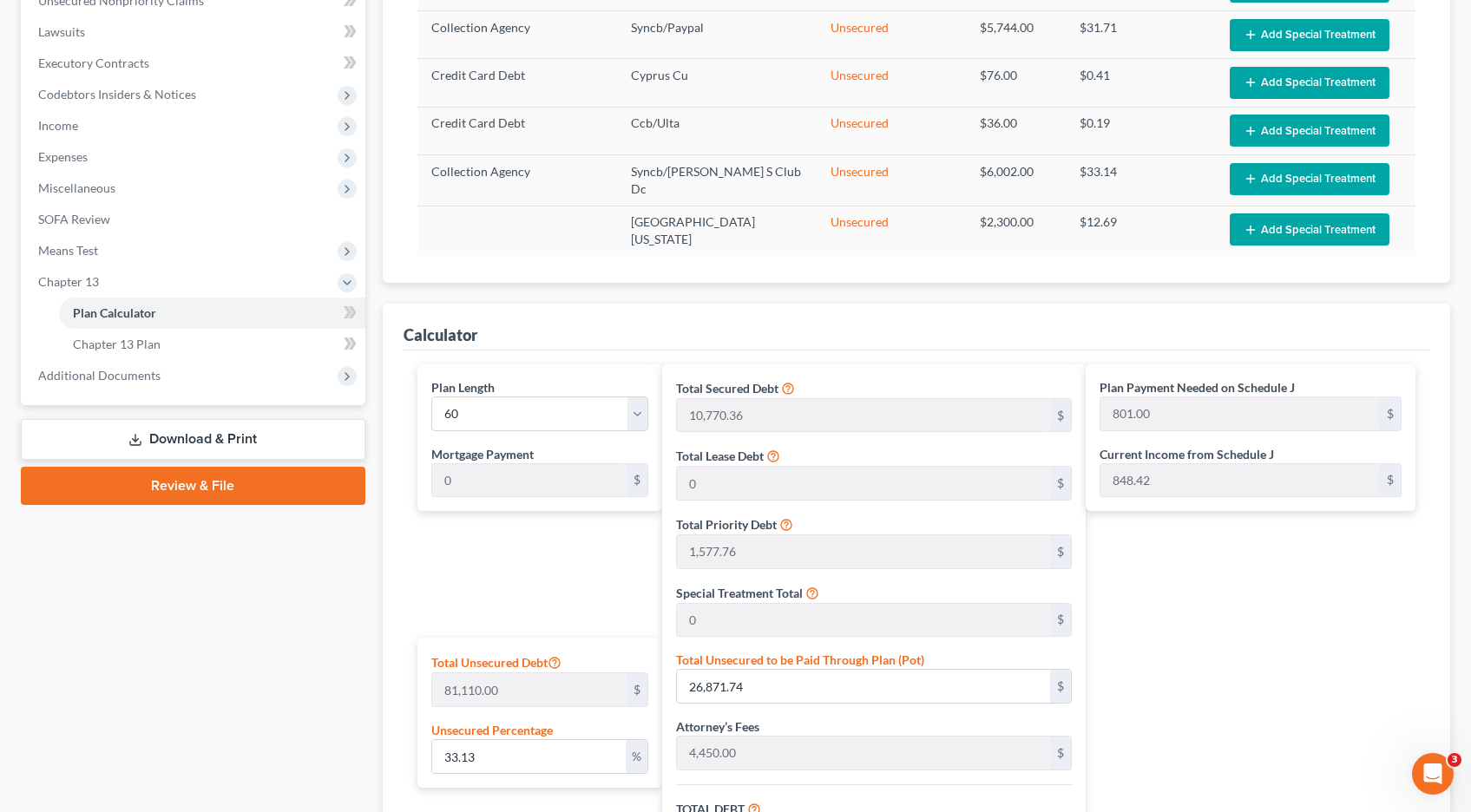
scroll to position [473, 0]
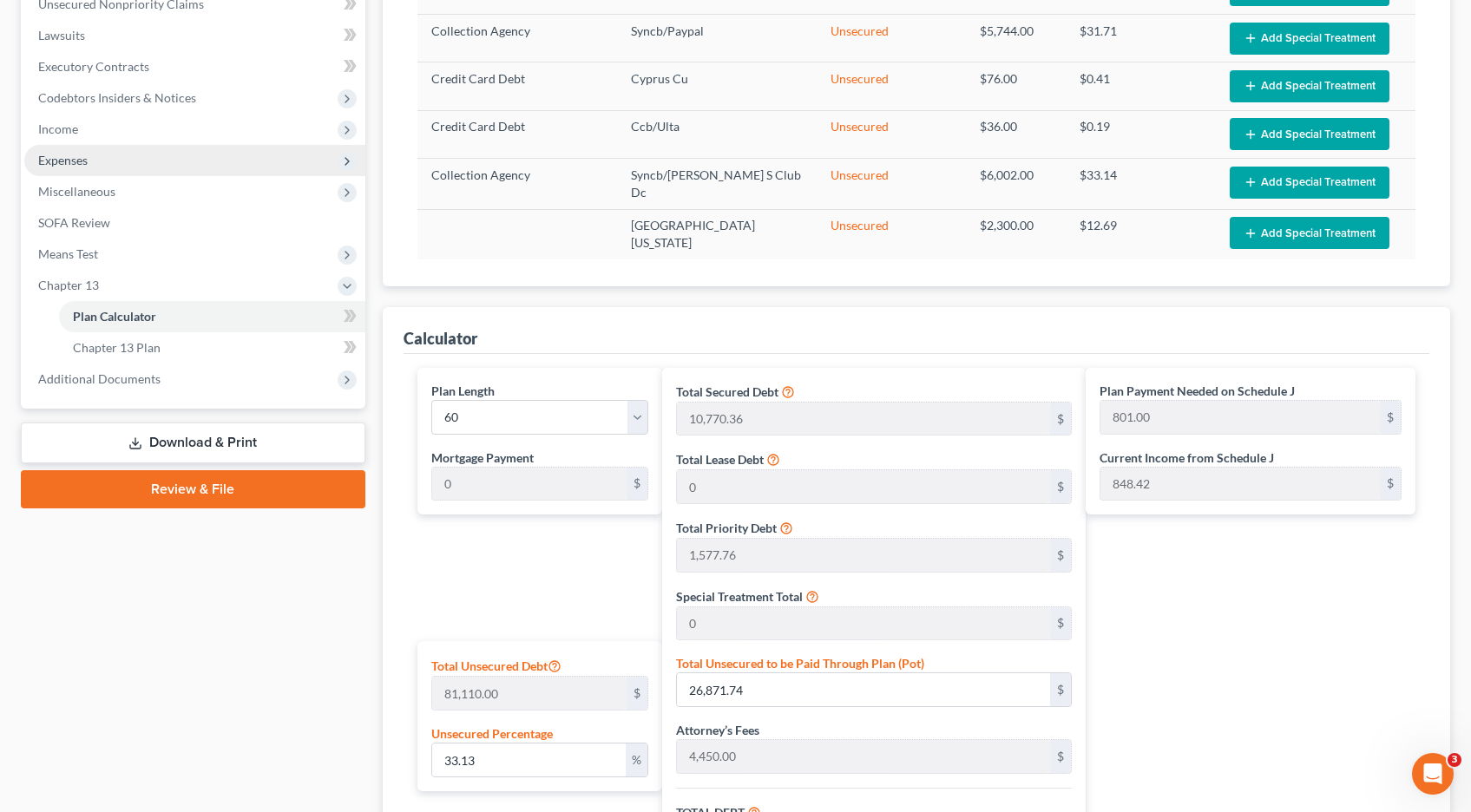
click at [59, 164] on span "Expenses" at bounding box center [63, 159] width 50 height 15
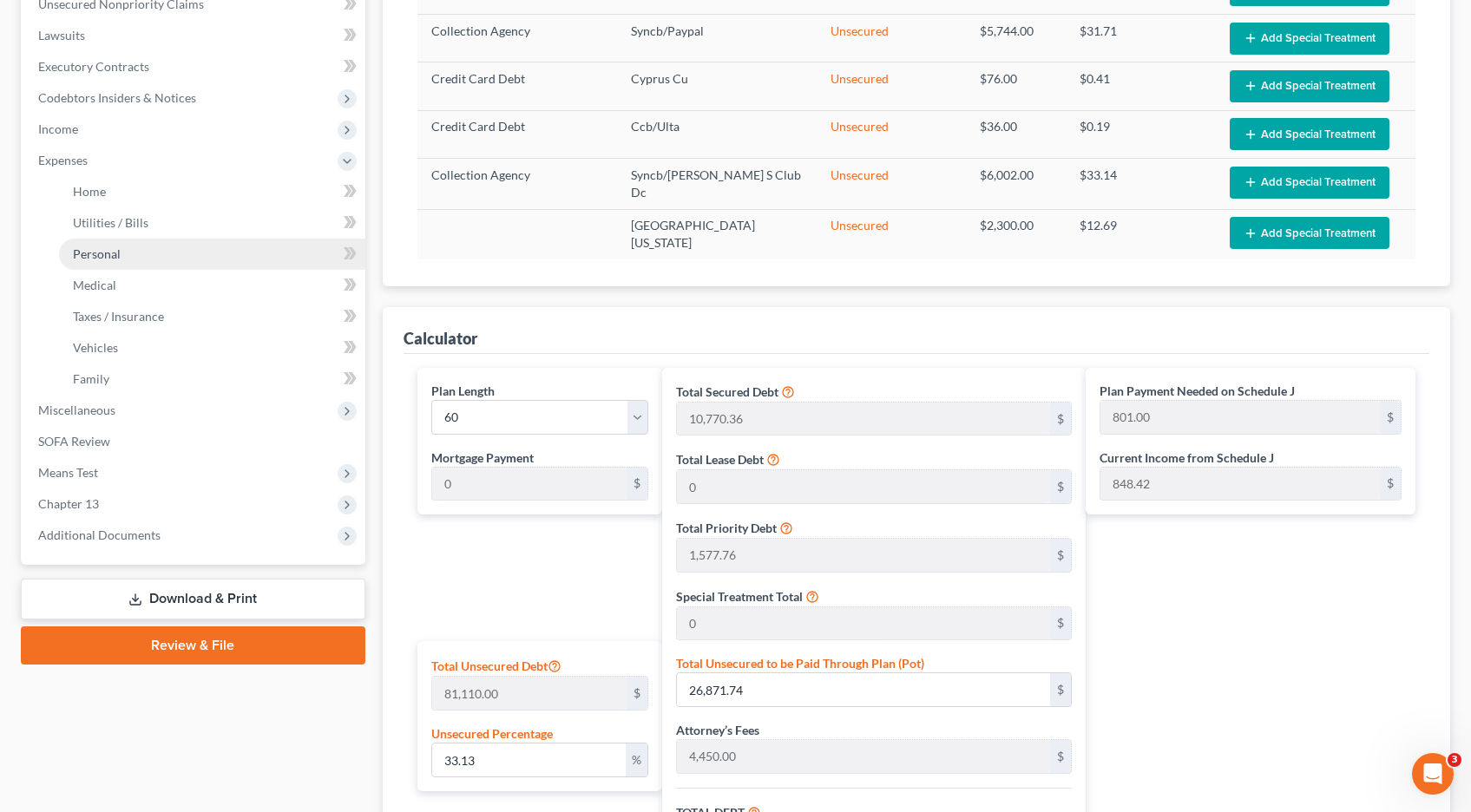
click at [100, 251] on span "Personal" at bounding box center [97, 254] width 48 height 15
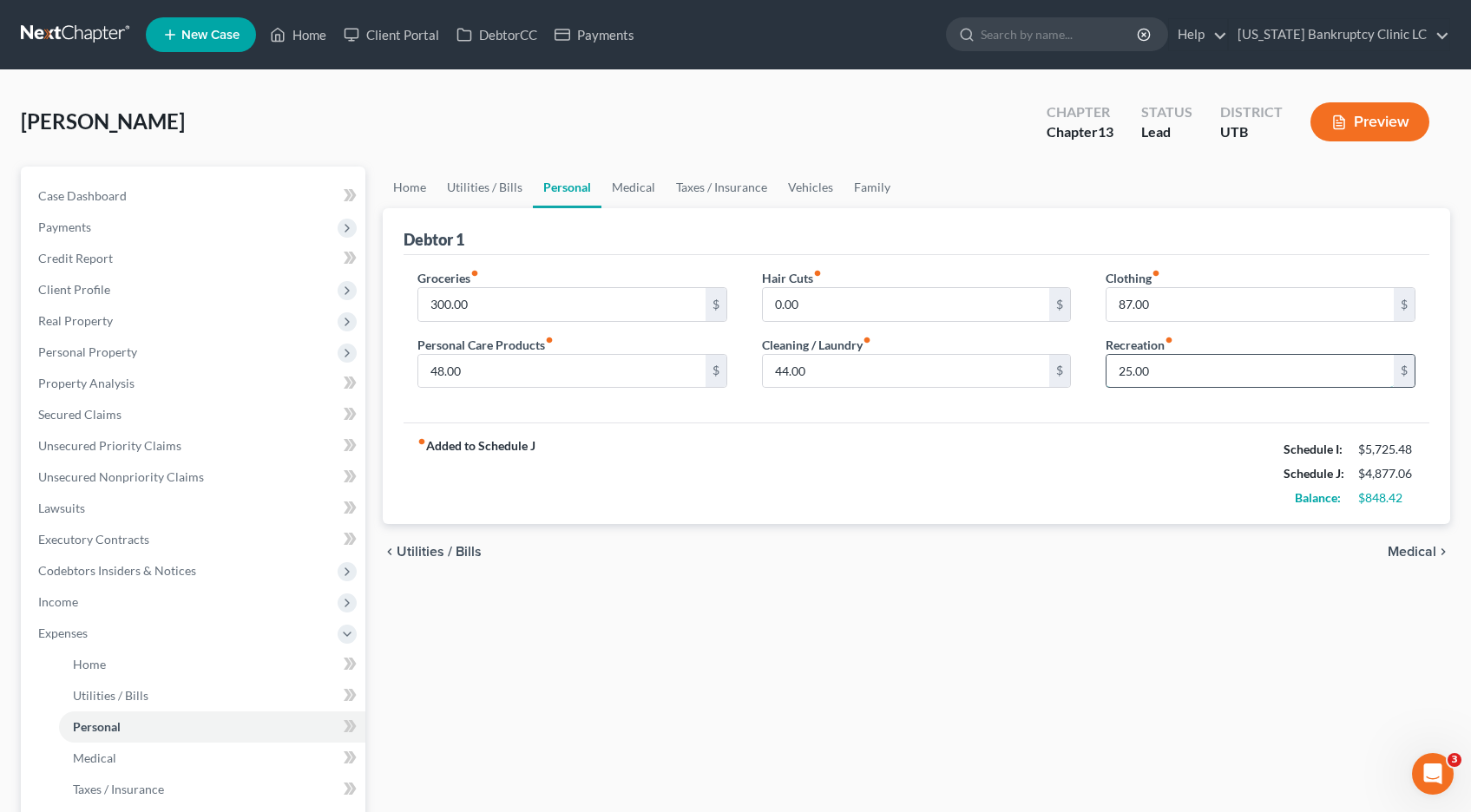
click at [1199, 368] on input "25.00" at bounding box center [1250, 370] width 287 height 33
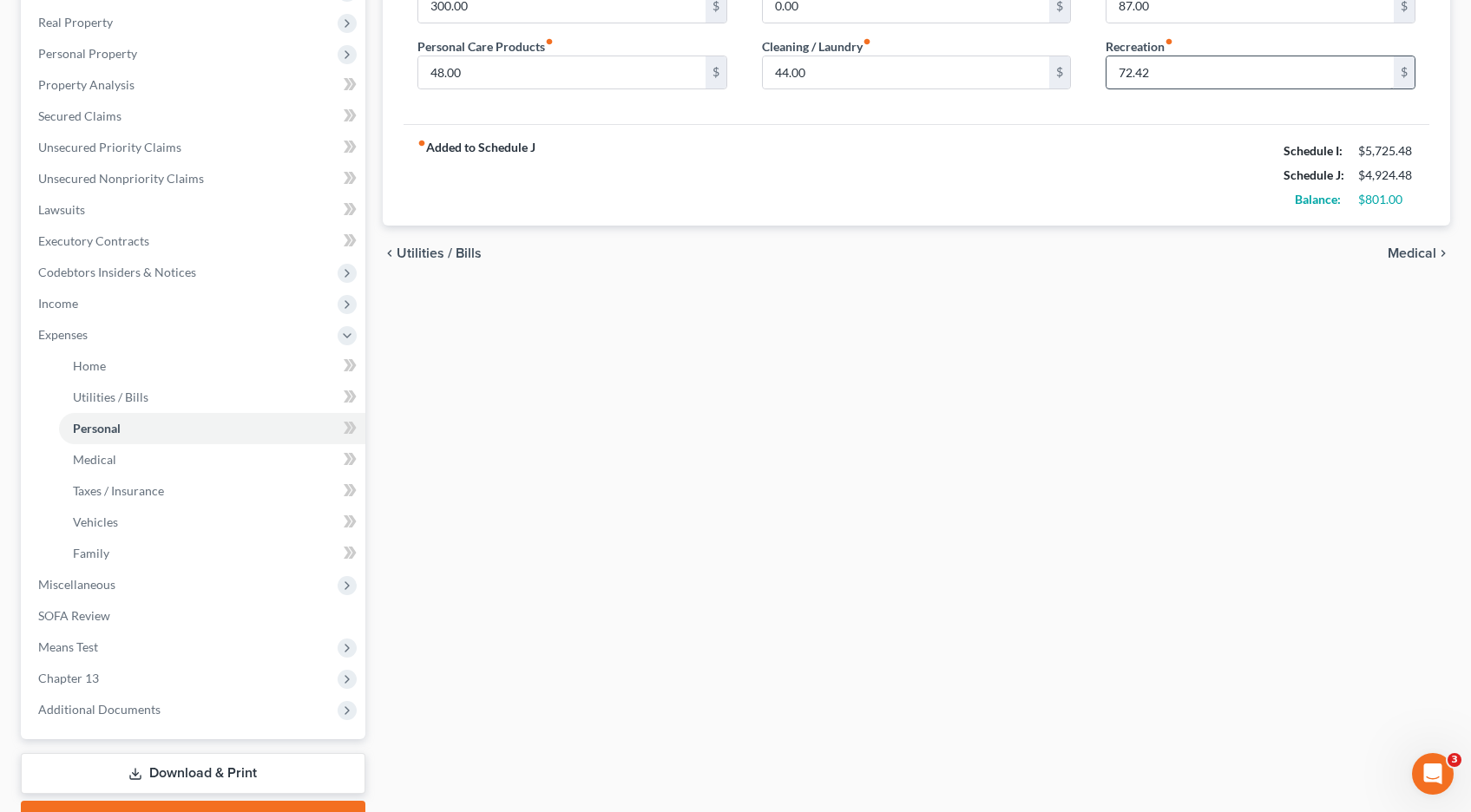
scroll to position [391, 0]
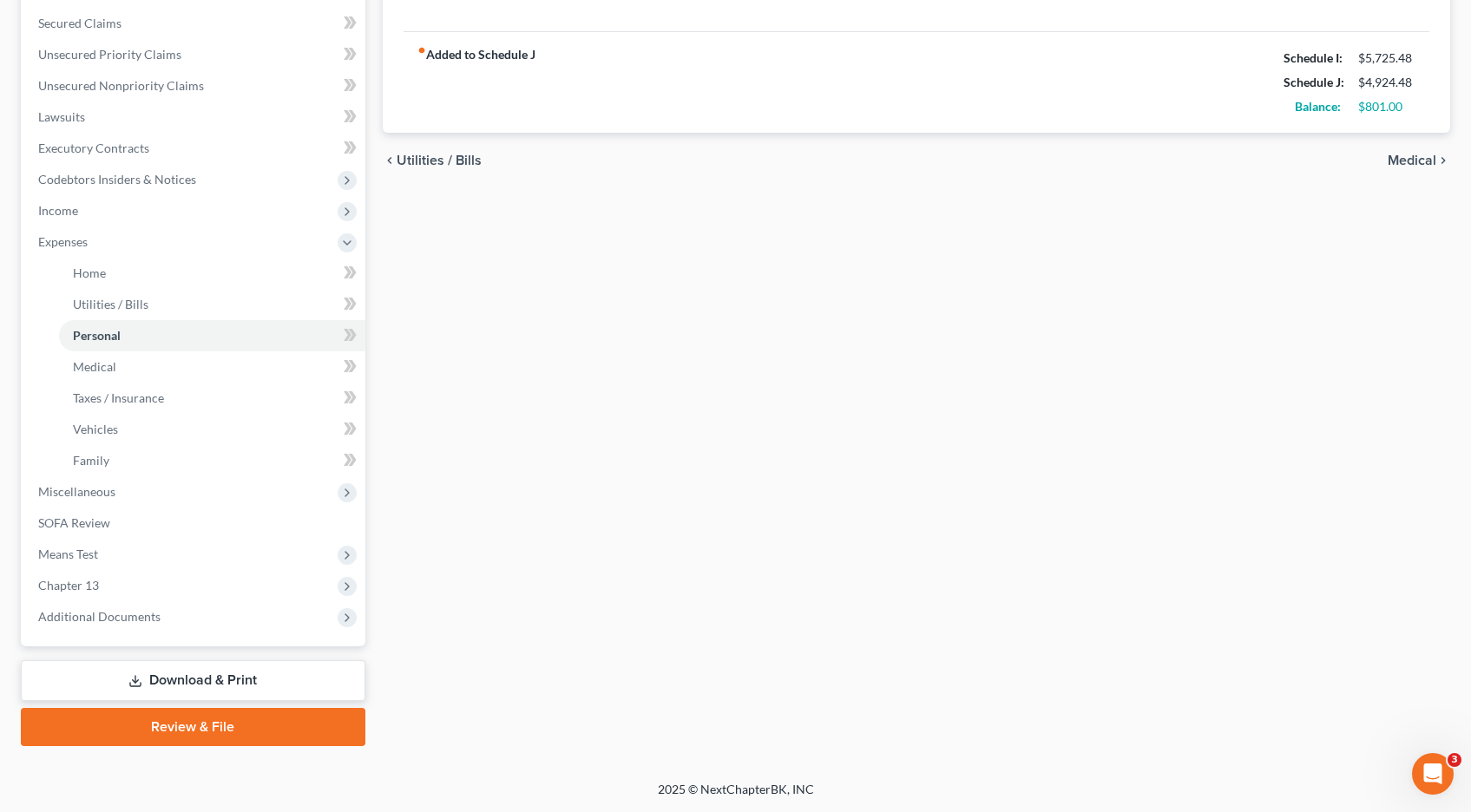
click at [216, 670] on link "Download & Print" at bounding box center [193, 680] width 345 height 41
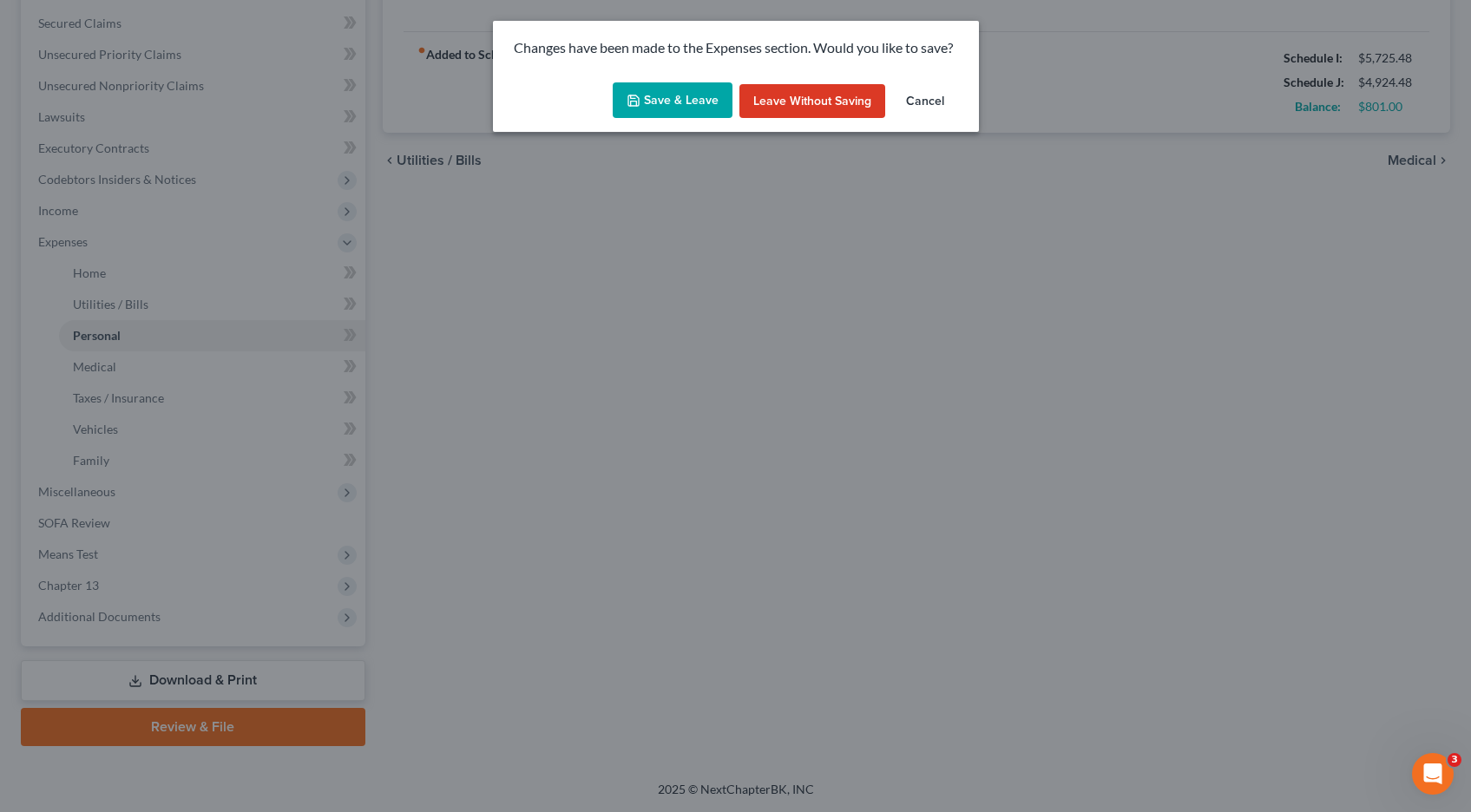
click at [659, 102] on button "Save & Leave" at bounding box center [673, 100] width 120 height 37
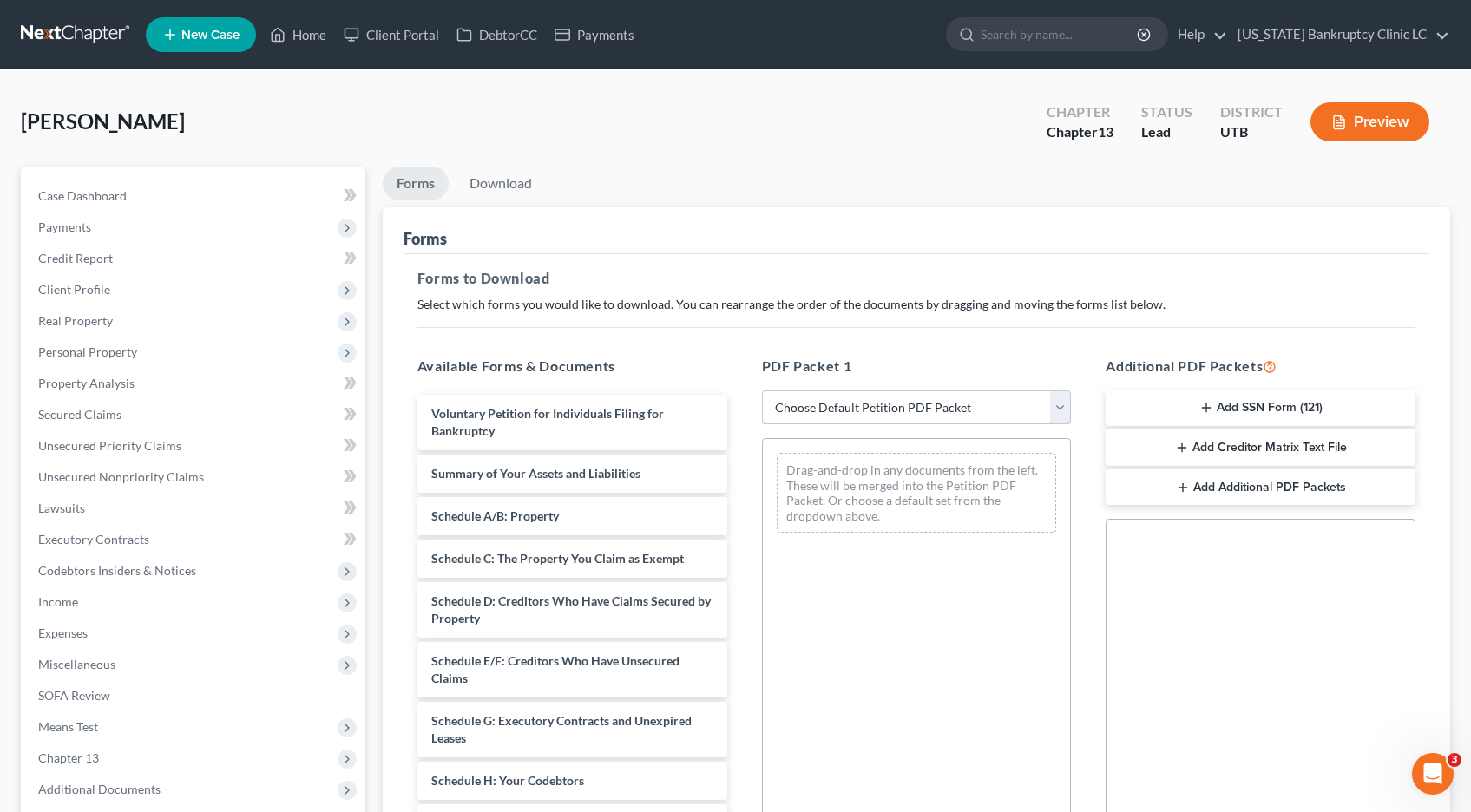
click at [1066, 405] on select "Choose Default Petition PDF Packet Complete Bankruptcy Petition (all forms and …" at bounding box center [916, 407] width 310 height 35
click at [762, 390] on select "Choose Default Petition PDF Packet Complete Bankruptcy Petition (all forms and …" at bounding box center [916, 407] width 310 height 35
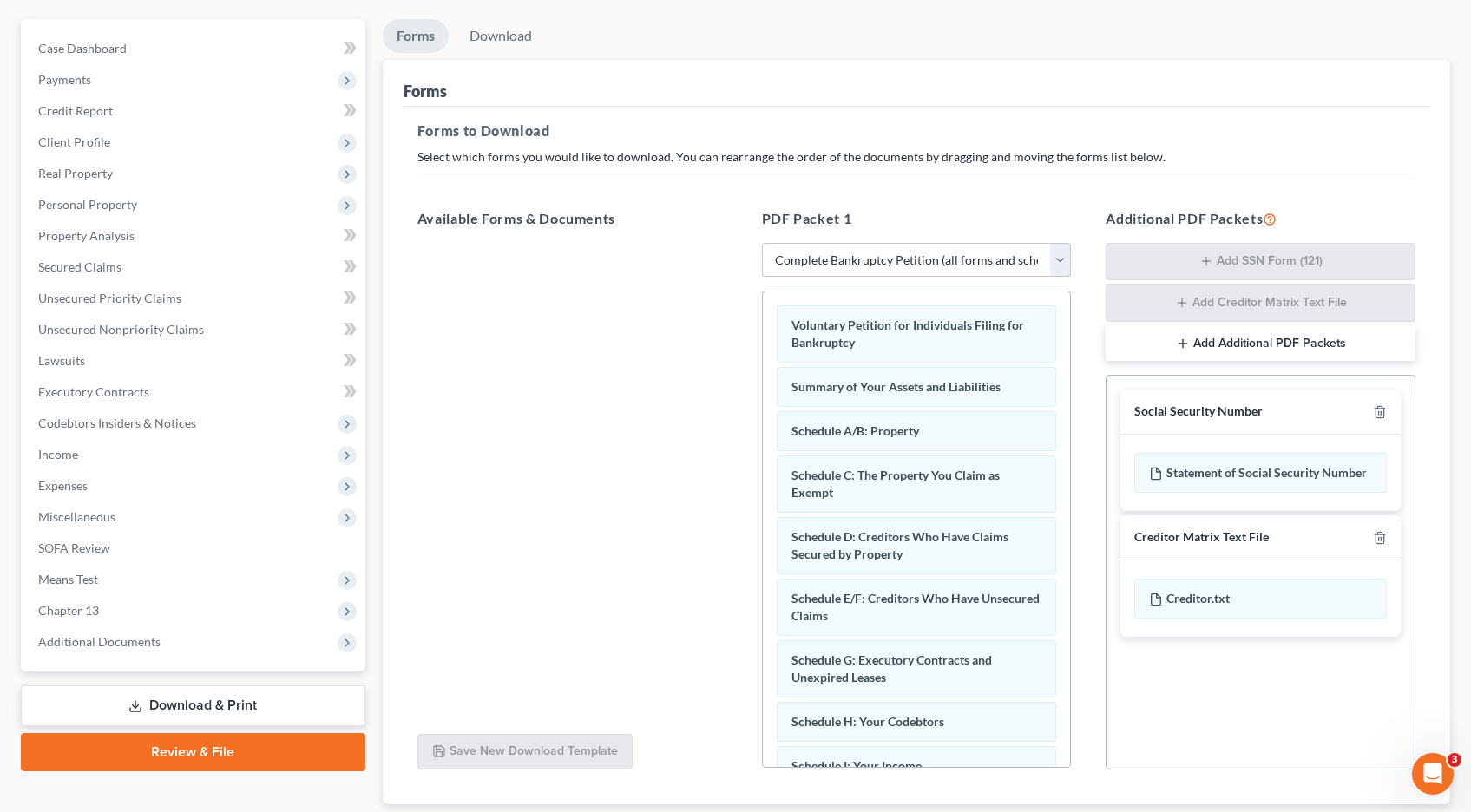
scroll to position [261, 0]
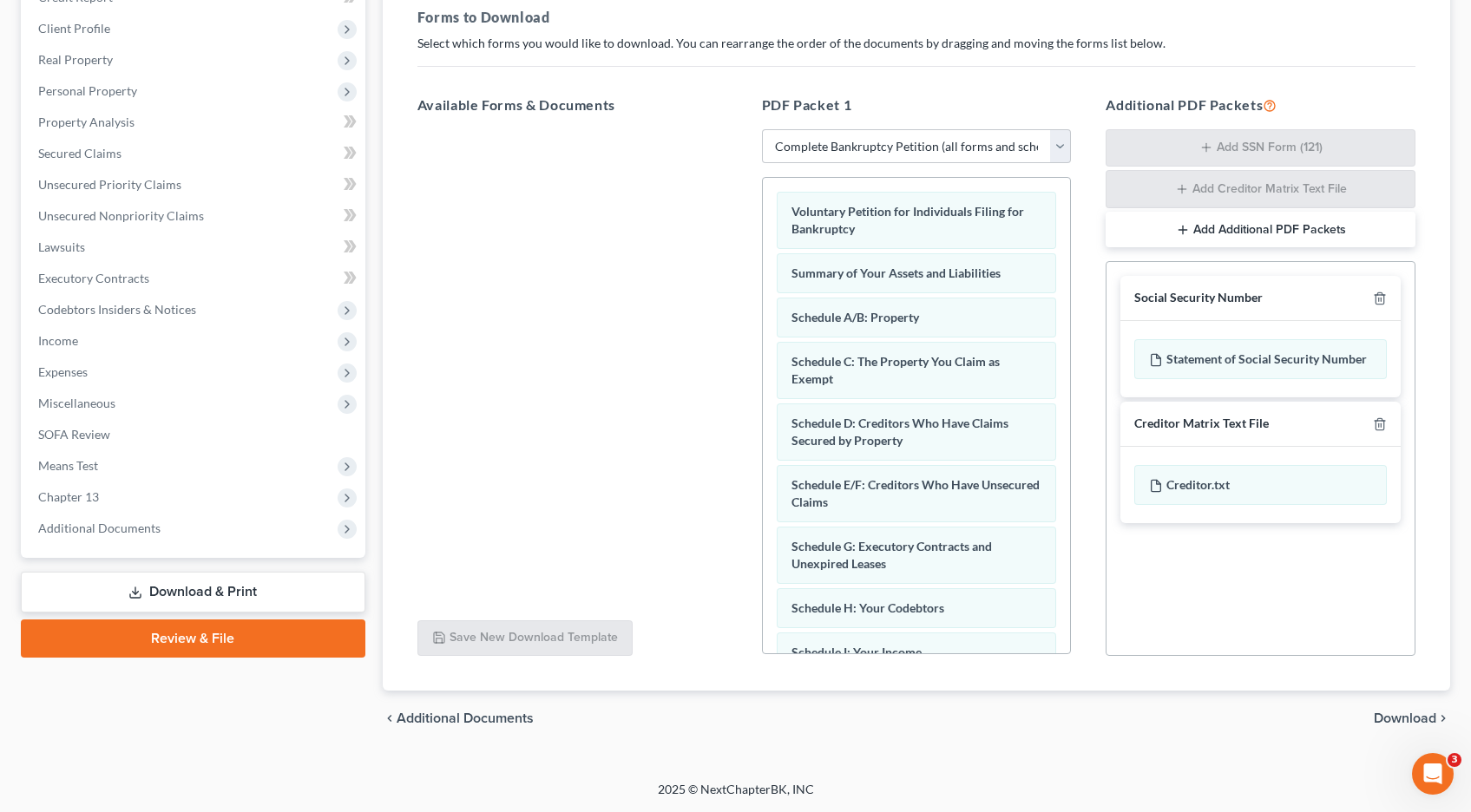
click at [1407, 718] on span "Download" at bounding box center [1405, 719] width 62 height 14
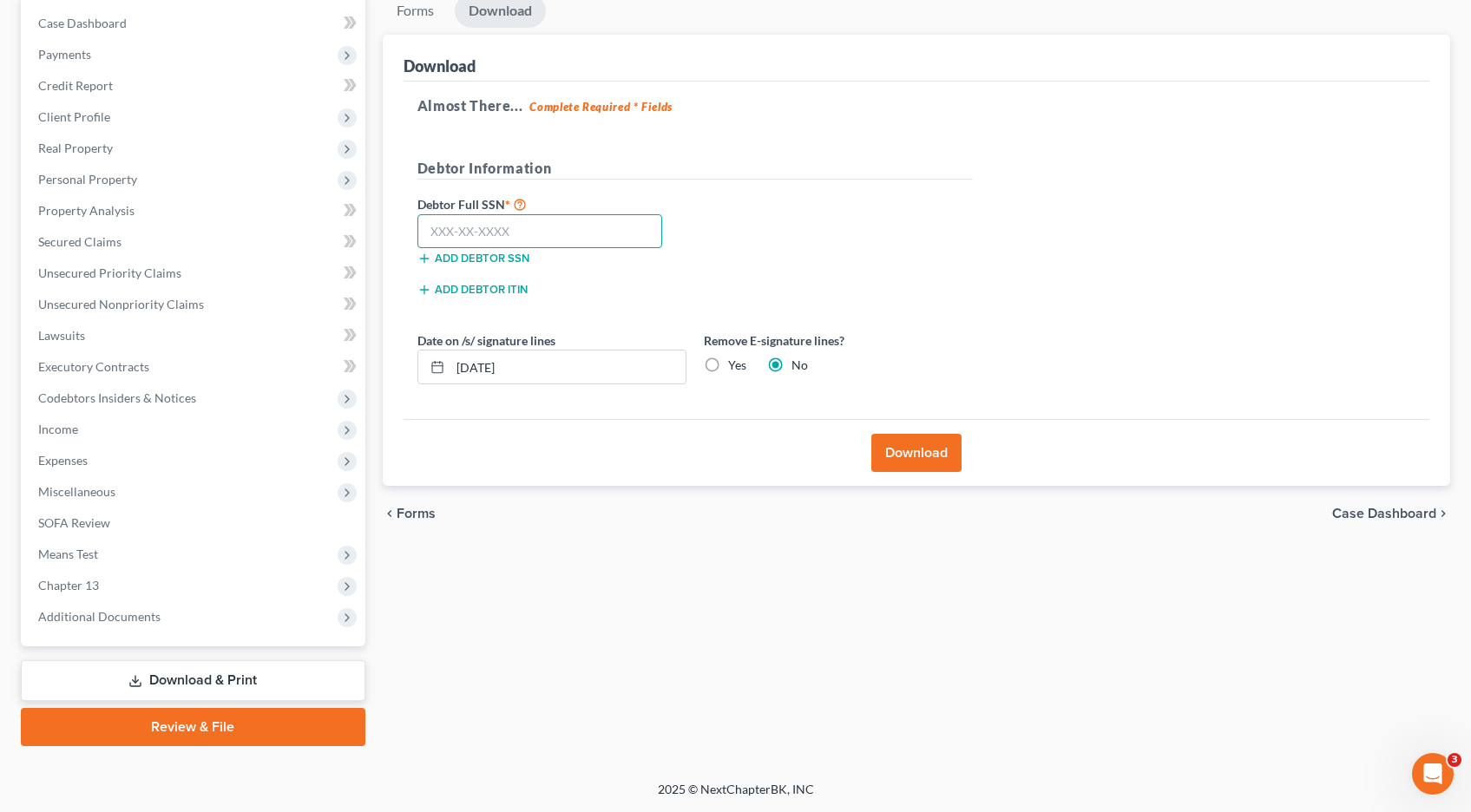
click at [482, 232] on input "text" at bounding box center [540, 231] width 246 height 35
click at [900, 447] on button "Download" at bounding box center [916, 453] width 90 height 39
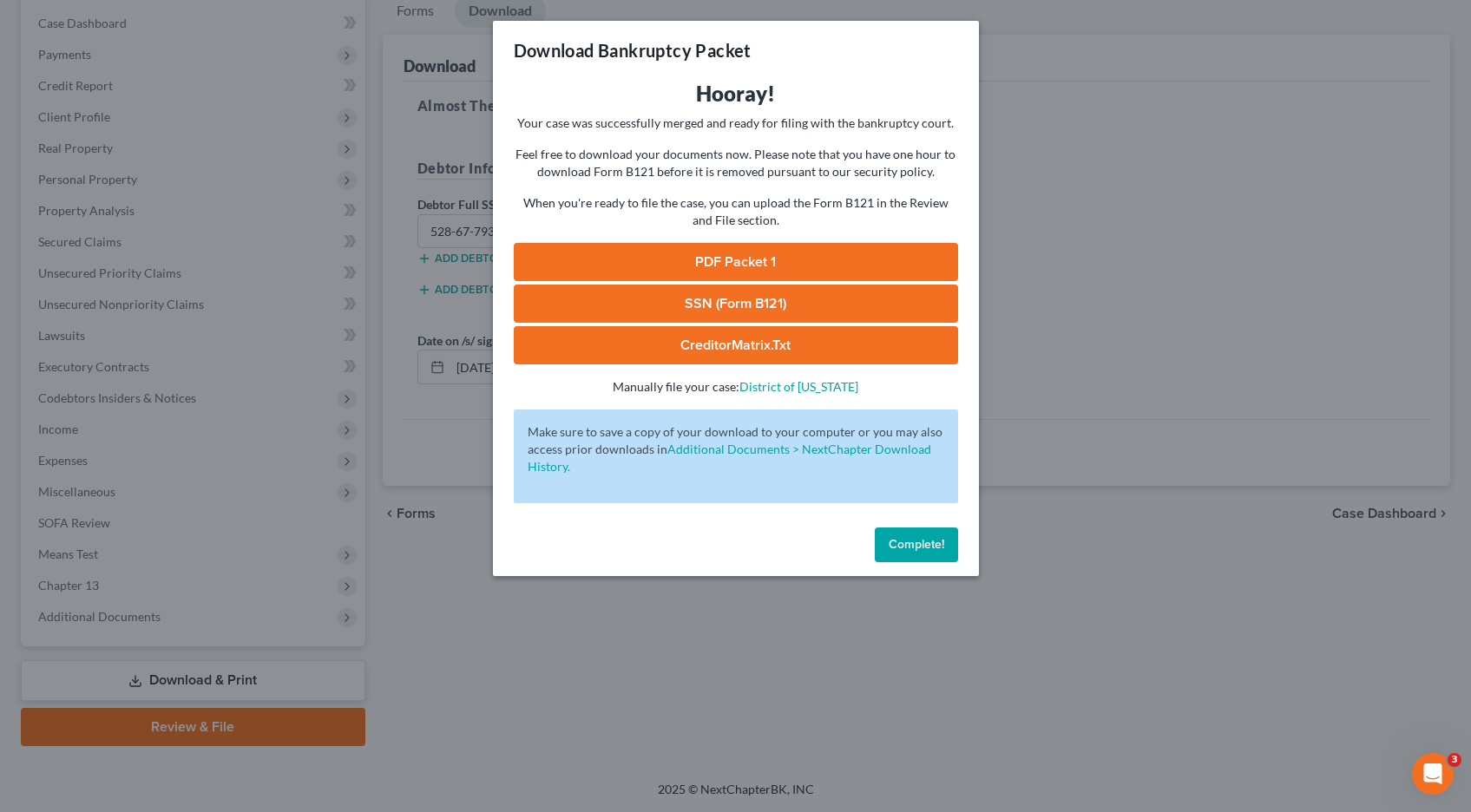
click at [736, 255] on link "PDF Packet 1" at bounding box center [736, 261] width 445 height 39
click at [911, 542] on span "Complete!" at bounding box center [916, 544] width 55 height 15
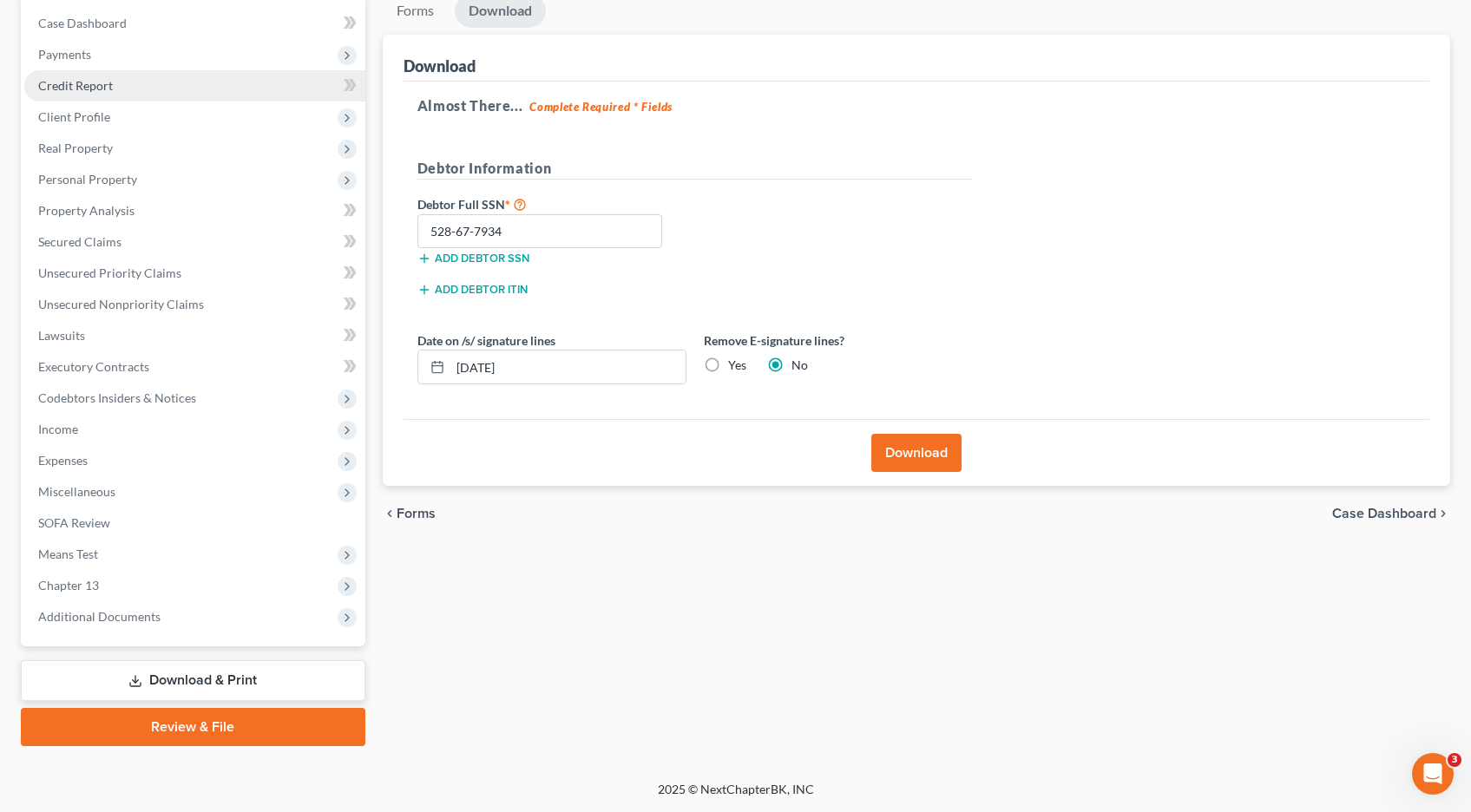
scroll to position [0, 0]
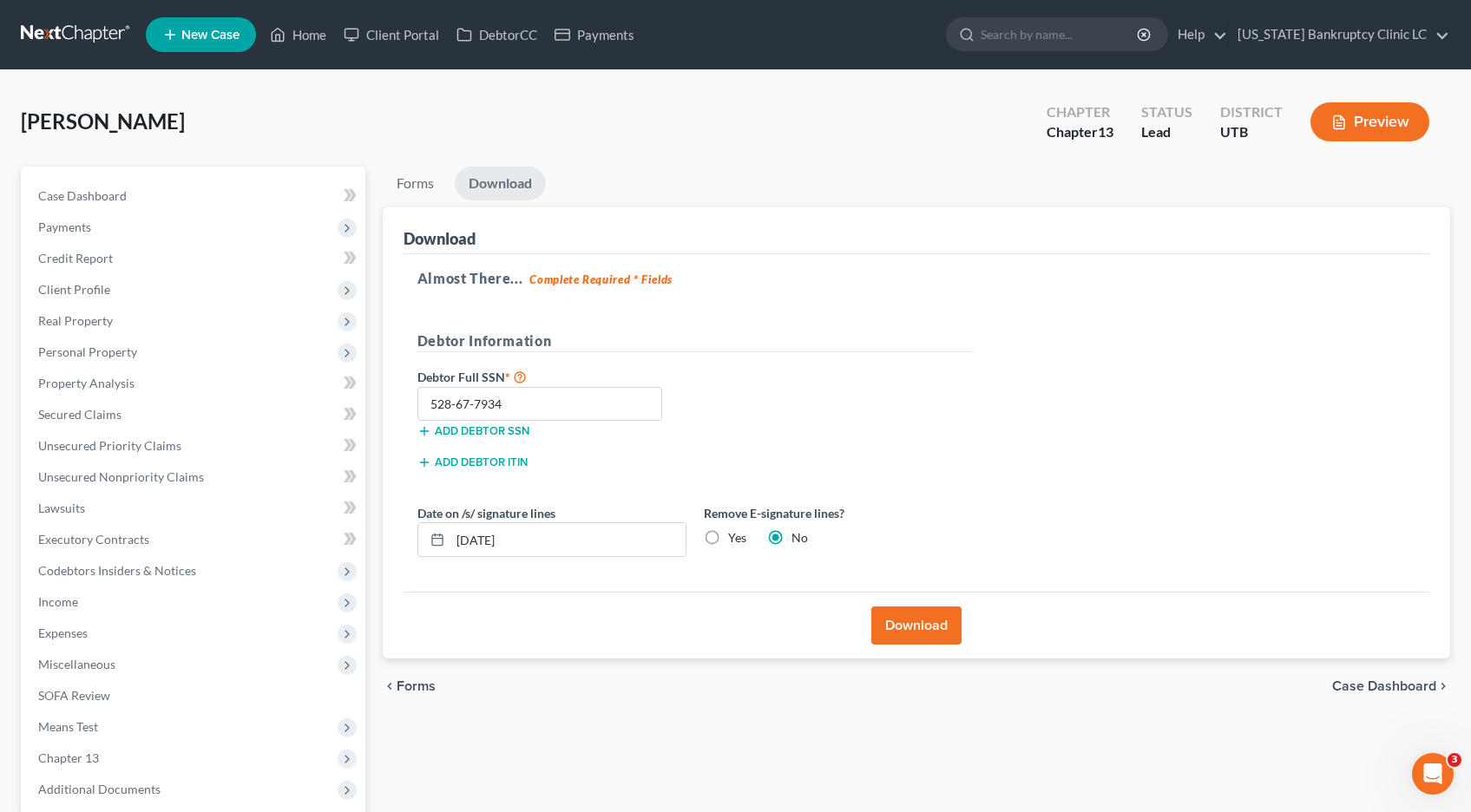
click at [74, 32] on link at bounding box center [76, 35] width 111 height 32
